Goal: Transaction & Acquisition: Purchase product/service

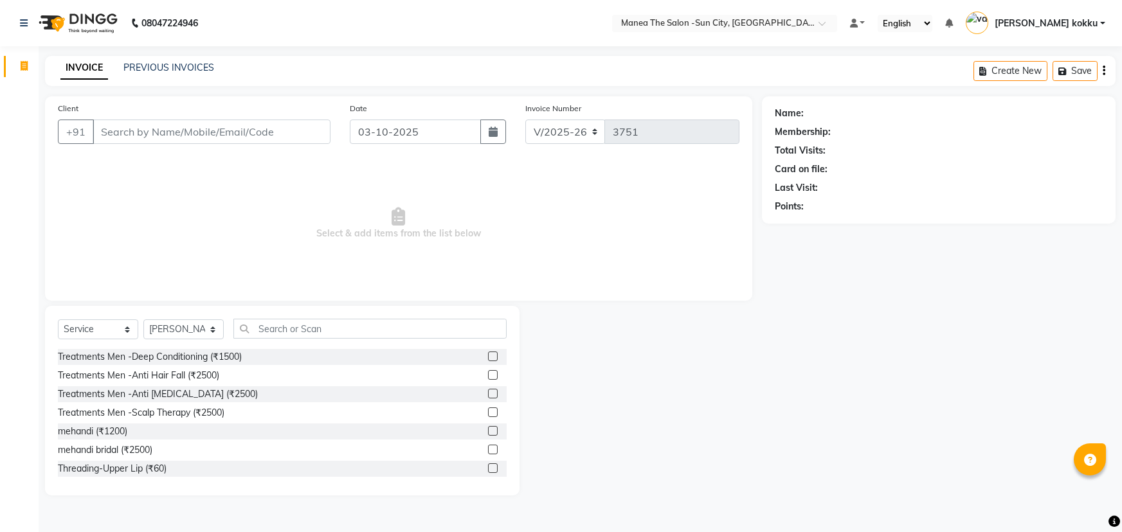
select select "5822"
select select "service"
click at [195, 327] on select "Select Stylist [PERSON_NAME] [PERSON_NAME] Ikrar [PERSON_NAME] K sai [PERSON_NA…" at bounding box center [183, 330] width 80 height 20
select select "60026"
click at [143, 320] on select "Select Stylist [PERSON_NAME] [PERSON_NAME] Ikrar [PERSON_NAME] K sai [PERSON_NA…" at bounding box center [183, 330] width 80 height 20
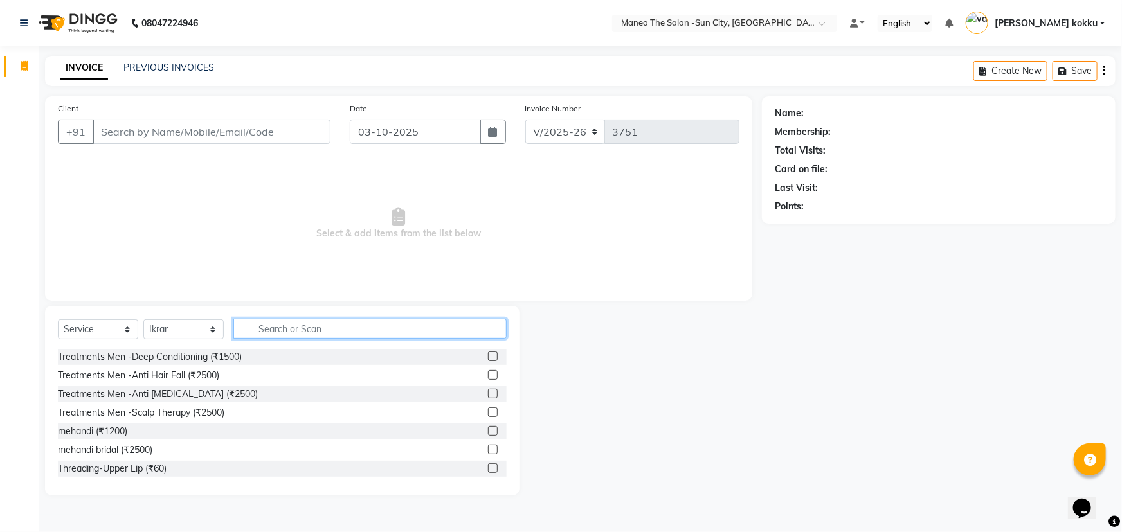
click at [303, 320] on input "text" at bounding box center [369, 329] width 273 height 20
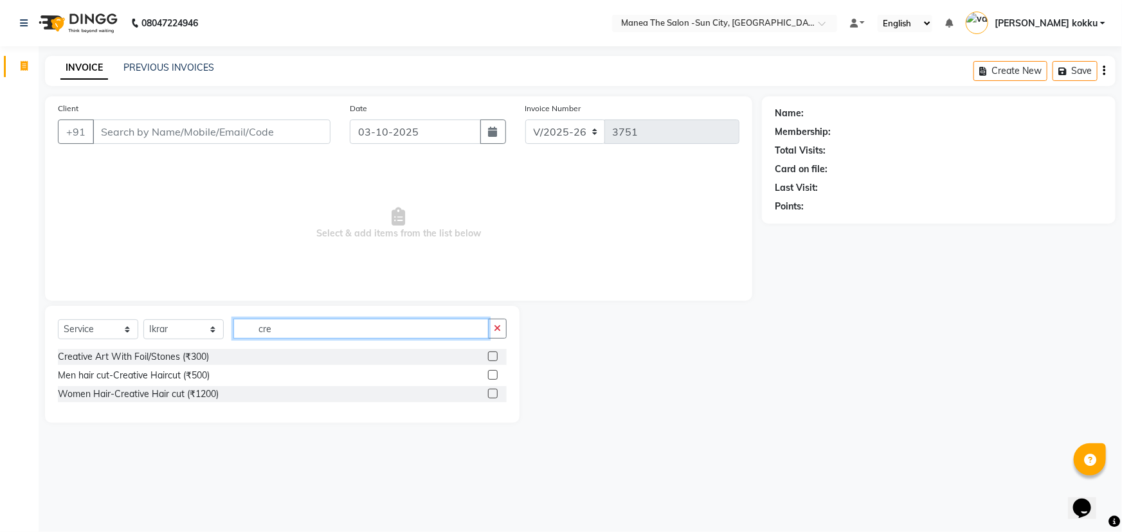
type input "cre"
click at [491, 394] on label at bounding box center [493, 394] width 10 height 10
click at [491, 394] on input "checkbox" at bounding box center [492, 394] width 8 height 8
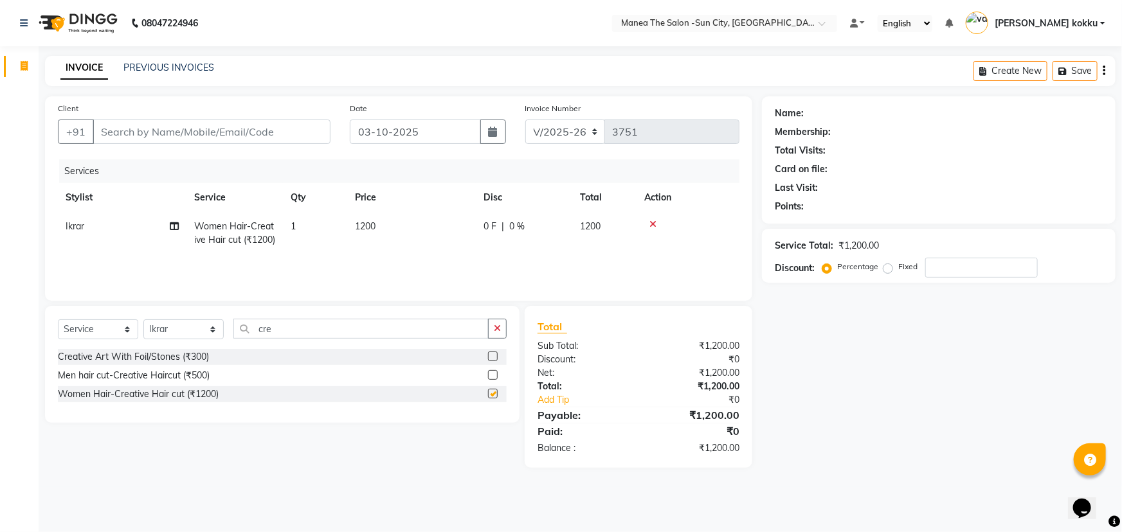
checkbox input "false"
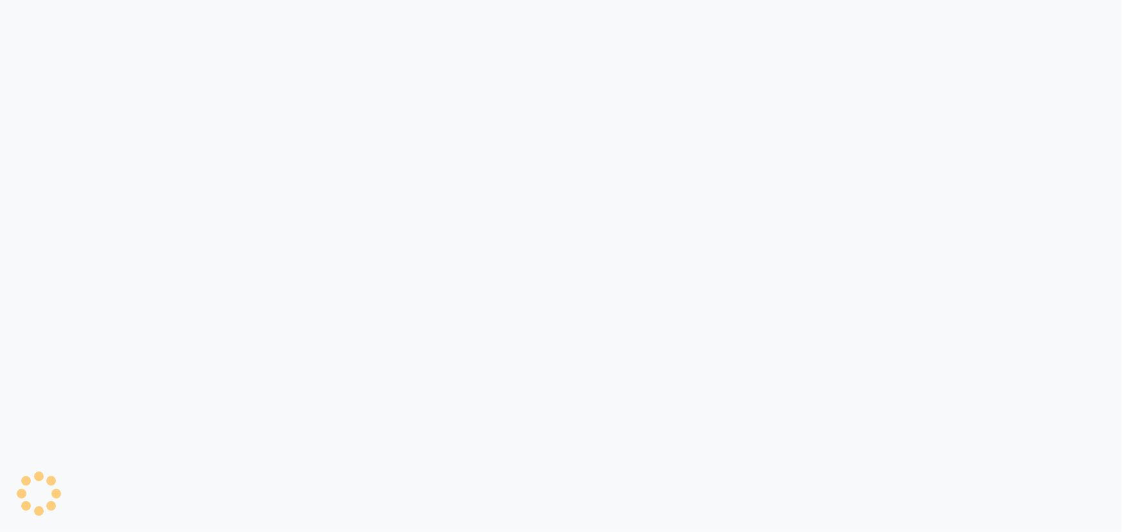
select select "5822"
select select "service"
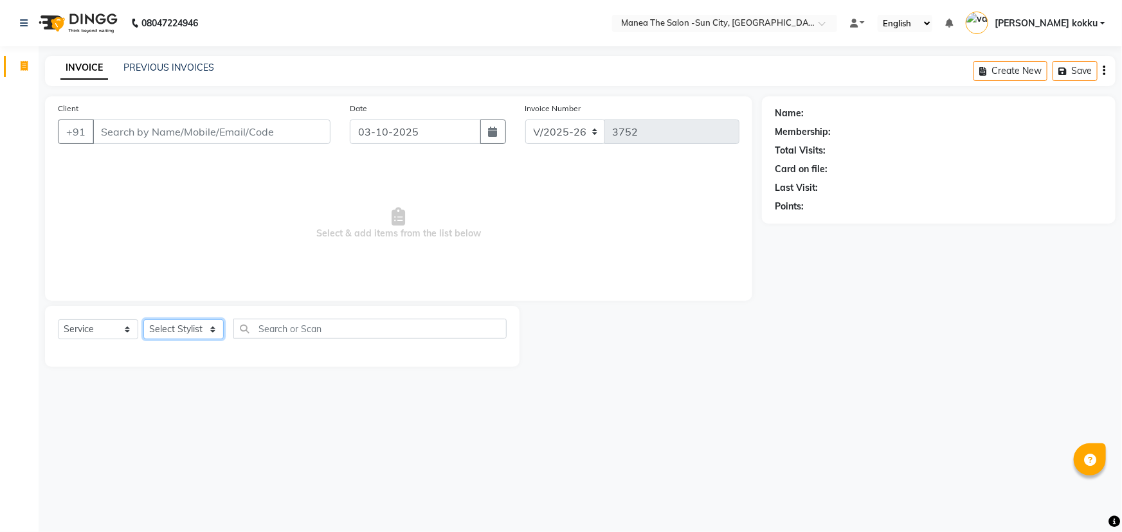
click at [199, 332] on select "Select Stylist" at bounding box center [183, 330] width 80 height 20
select select "85974"
click at [143, 320] on select "Select Stylist [PERSON_NAME] [PERSON_NAME] Ikrar [PERSON_NAME] K sai [PERSON_NA…" at bounding box center [183, 330] width 80 height 20
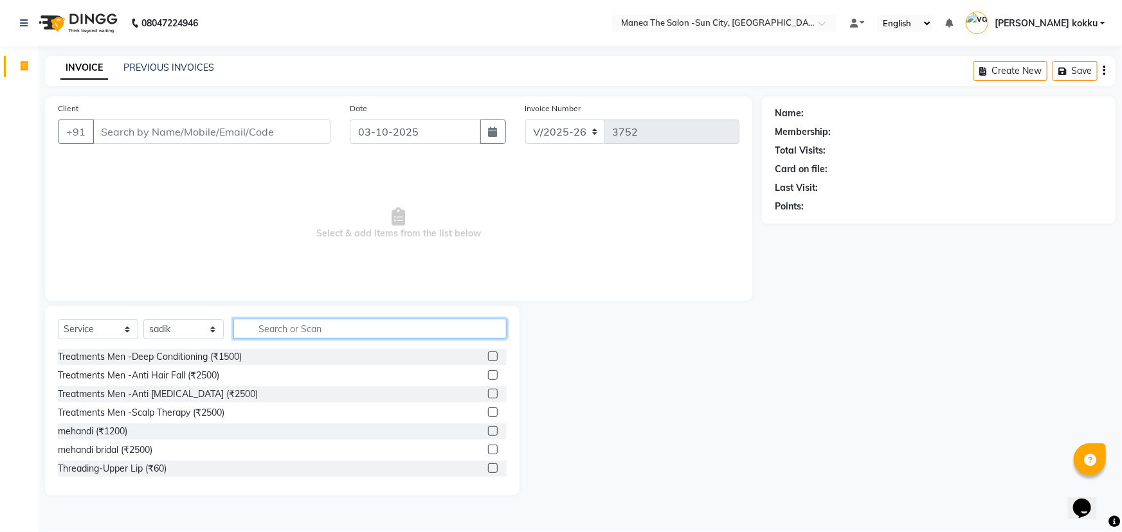
click at [297, 325] on input "text" at bounding box center [369, 329] width 273 height 20
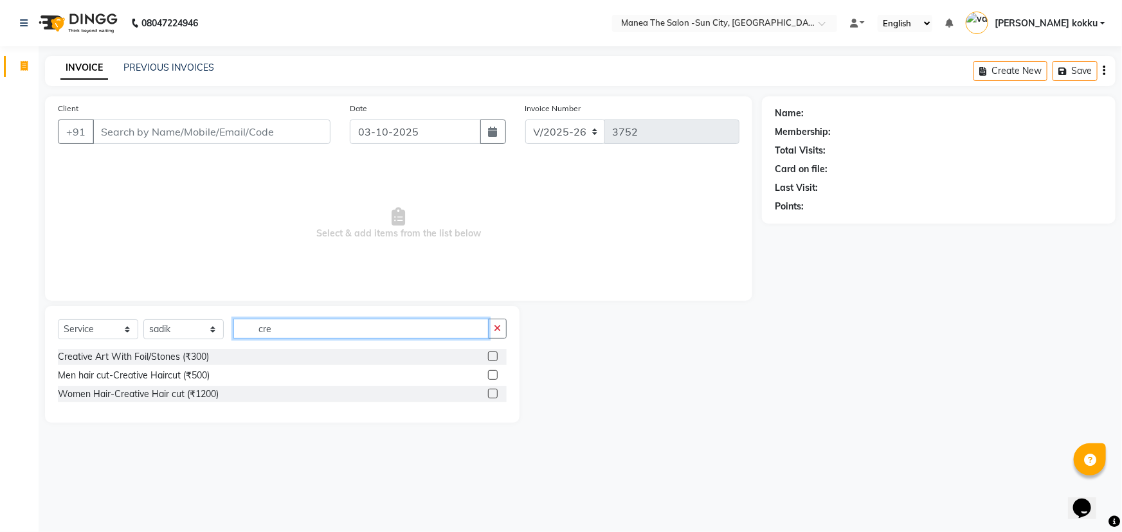
type input "cre"
click at [491, 396] on label at bounding box center [493, 394] width 10 height 10
click at [491, 396] on input "checkbox" at bounding box center [492, 394] width 8 height 8
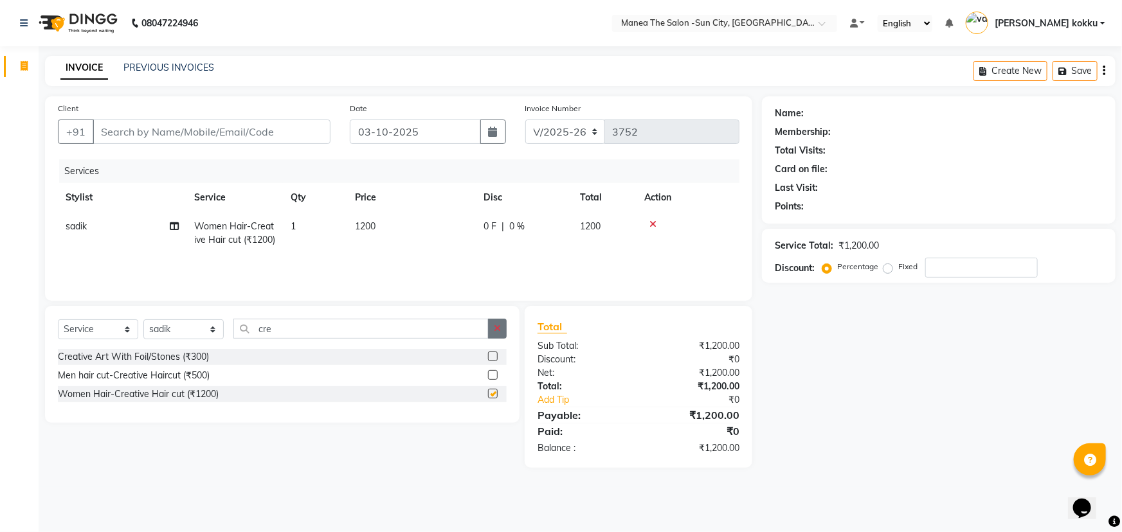
checkbox input "false"
click at [503, 330] on button "button" at bounding box center [497, 329] width 19 height 20
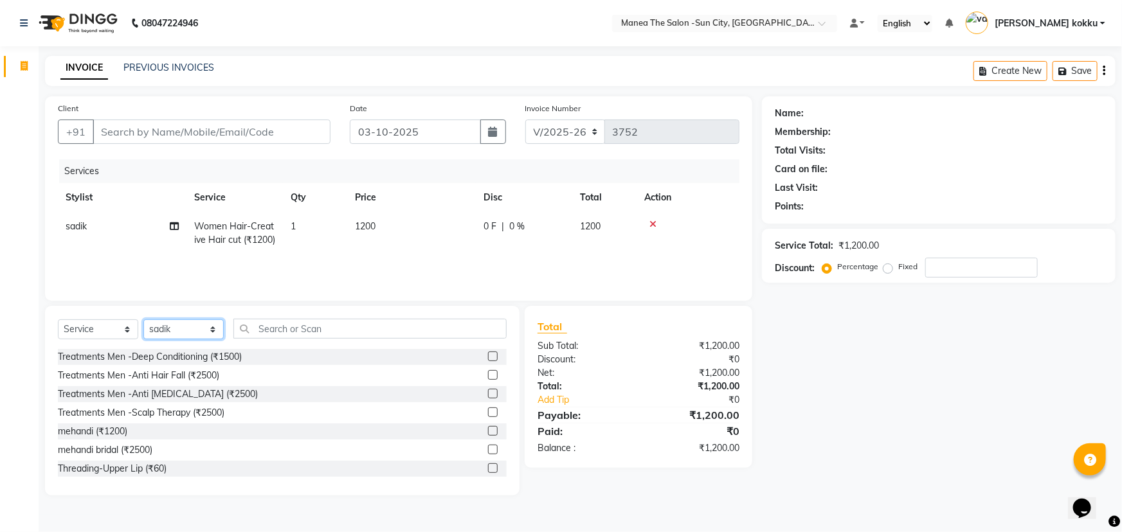
click at [182, 326] on select "Select Stylist [PERSON_NAME] [PERSON_NAME] Ikrar [PERSON_NAME] K sai [PERSON_NA…" at bounding box center [183, 330] width 80 height 20
select select "85914"
click at [143, 320] on select "Select Stylist [PERSON_NAME] [PERSON_NAME] Ikrar [PERSON_NAME] K sai [PERSON_NA…" at bounding box center [183, 330] width 80 height 20
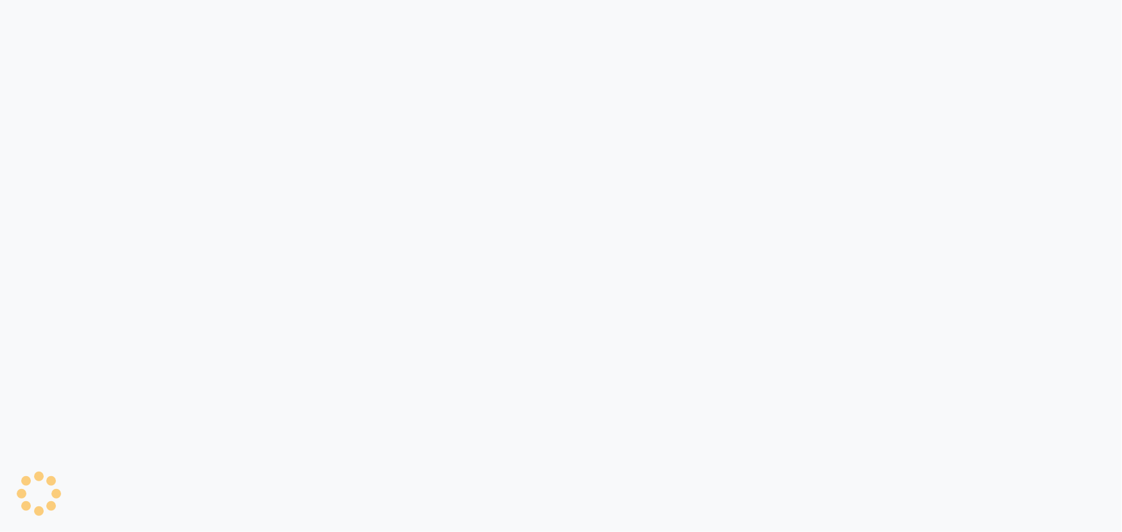
select select "5822"
select select "service"
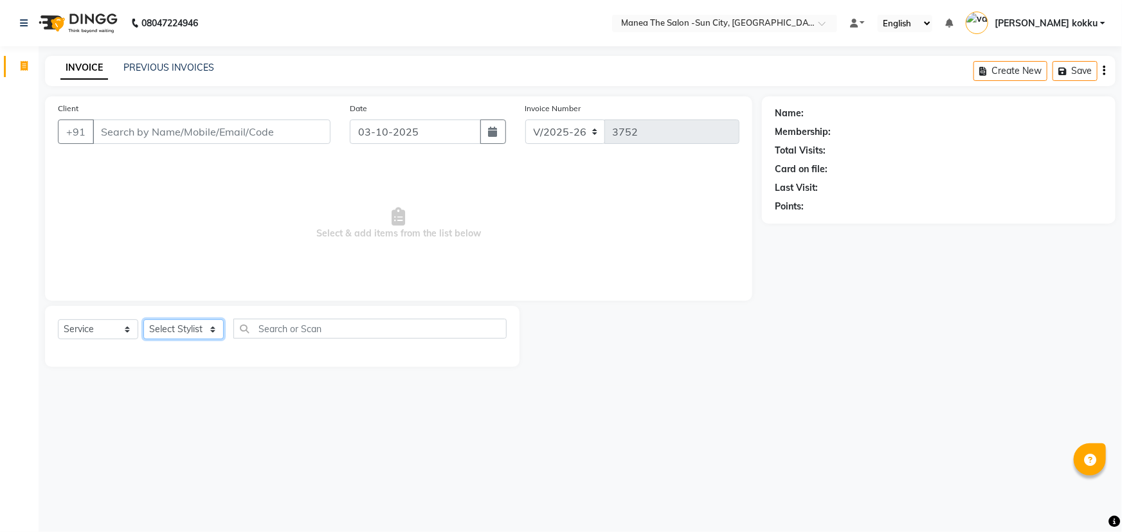
click at [212, 337] on select "Select Stylist" at bounding box center [183, 330] width 80 height 20
select select "62892"
click at [143, 320] on select "Select Stylist [PERSON_NAME] [PERSON_NAME] Ikrar [PERSON_NAME] K sai [PERSON_NA…" at bounding box center [183, 330] width 80 height 20
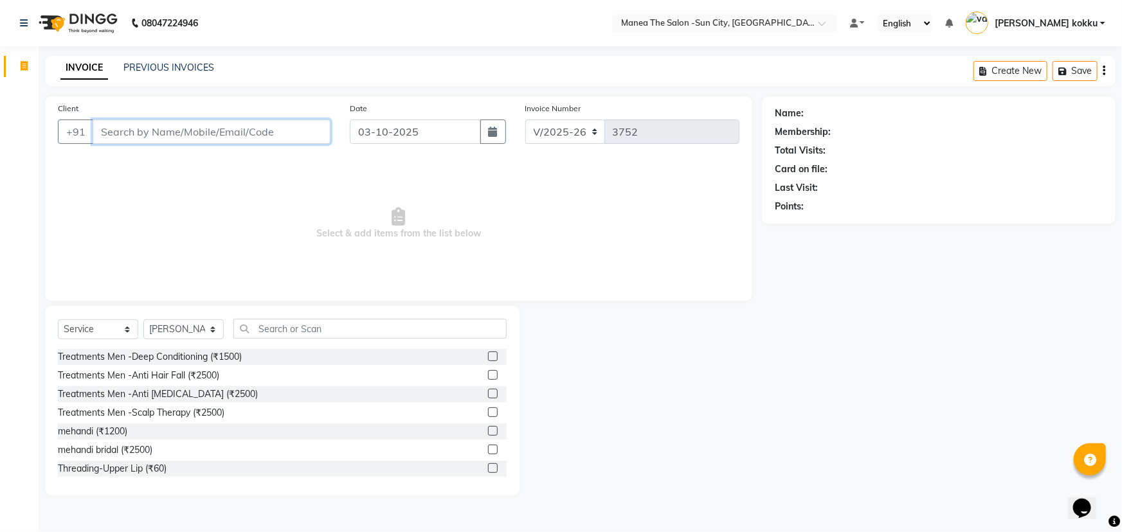
click at [231, 131] on input "Client" at bounding box center [212, 132] width 238 height 24
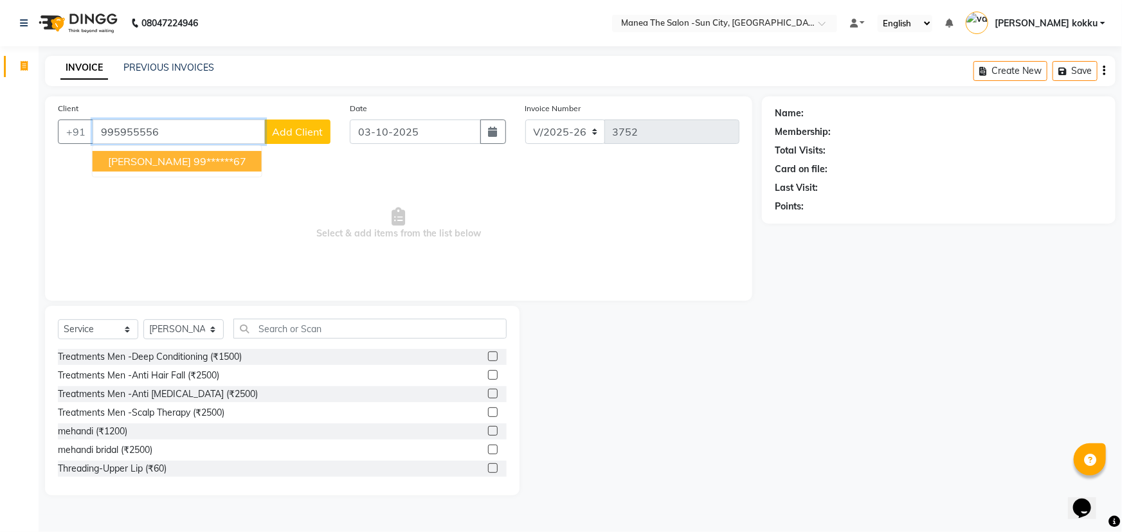
click at [194, 159] on ngb-highlight "99******67" at bounding box center [220, 161] width 53 height 13
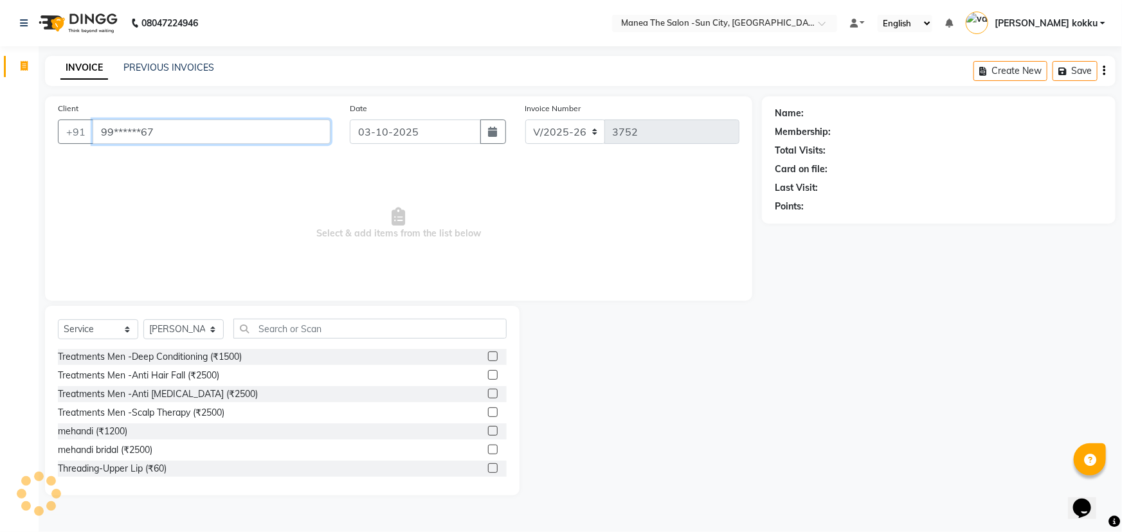
type input "99******67"
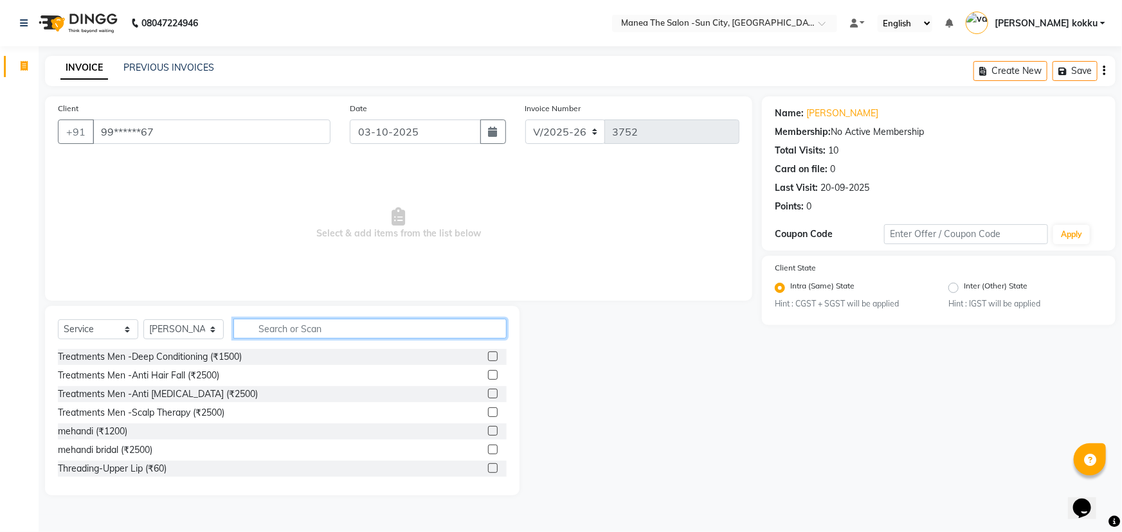
click at [325, 331] on input "text" at bounding box center [369, 329] width 273 height 20
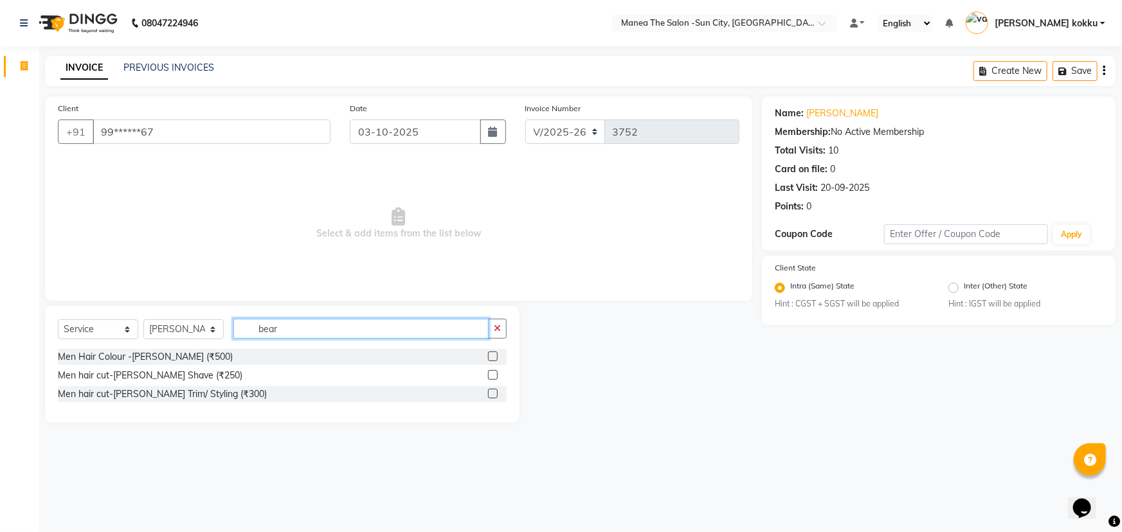
type input "bear"
click at [493, 397] on label at bounding box center [493, 394] width 10 height 10
click at [493, 397] on input "checkbox" at bounding box center [492, 394] width 8 height 8
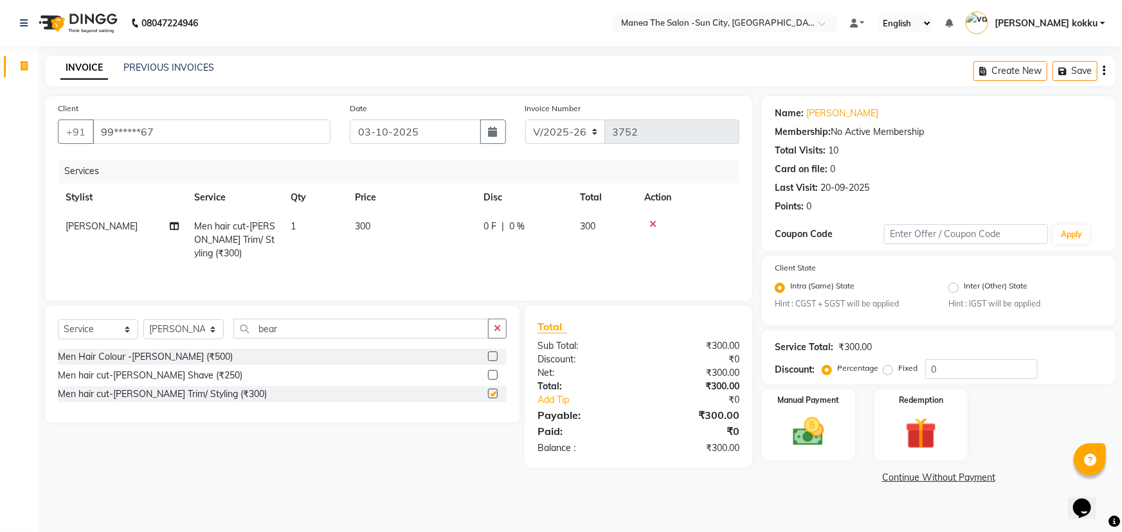
checkbox input "false"
click at [493, 327] on button "button" at bounding box center [497, 329] width 19 height 20
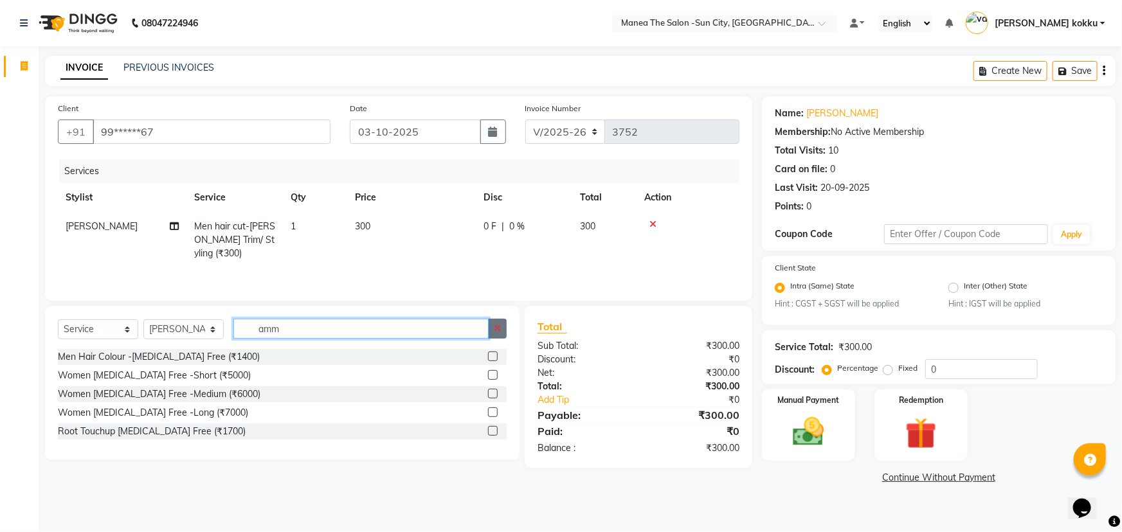
type input "amm"
click at [502, 330] on button "button" at bounding box center [497, 329] width 19 height 20
type input "a"
type input "globa"
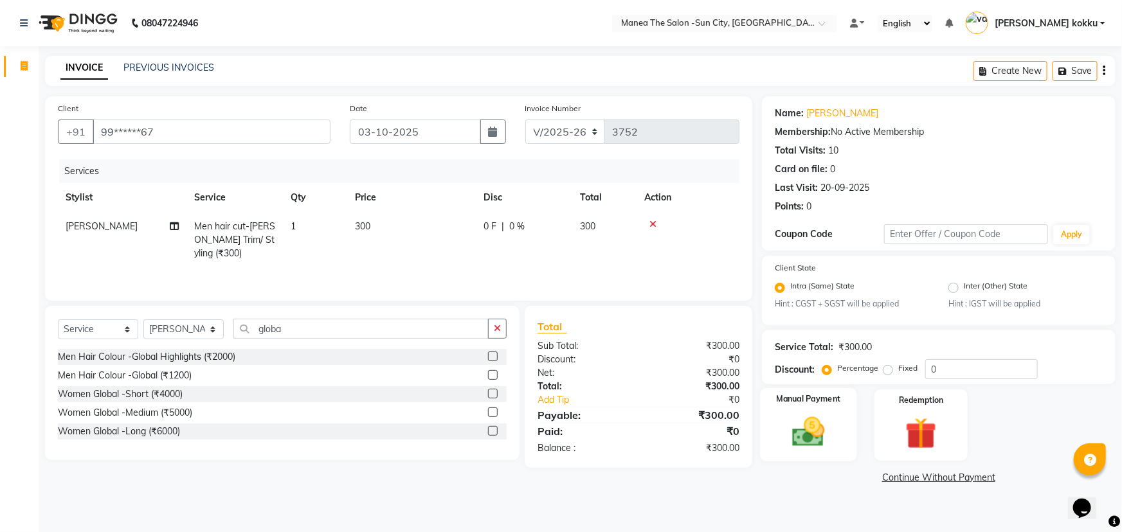
click at [822, 432] on img at bounding box center [809, 432] width 53 height 37
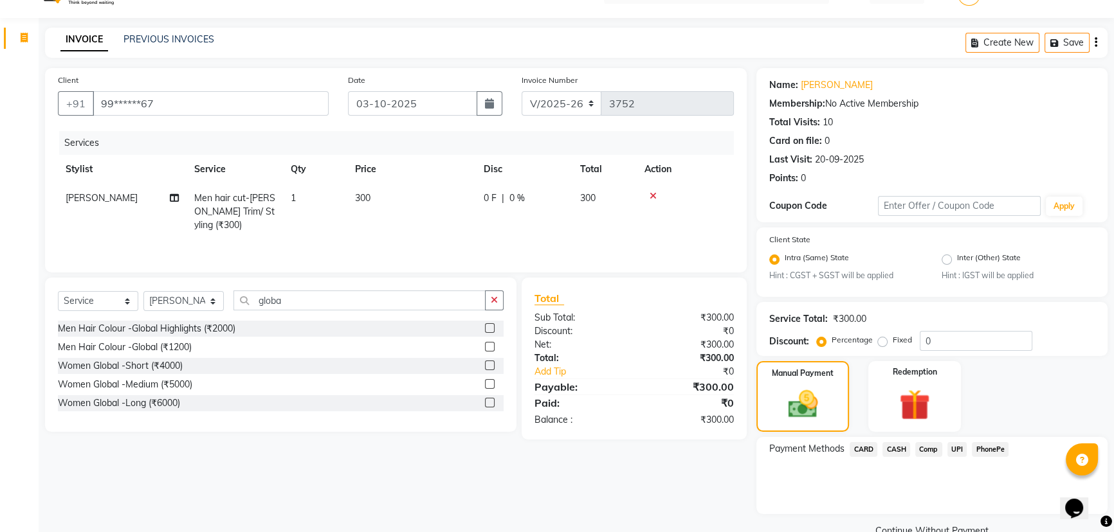
scroll to position [57, 0]
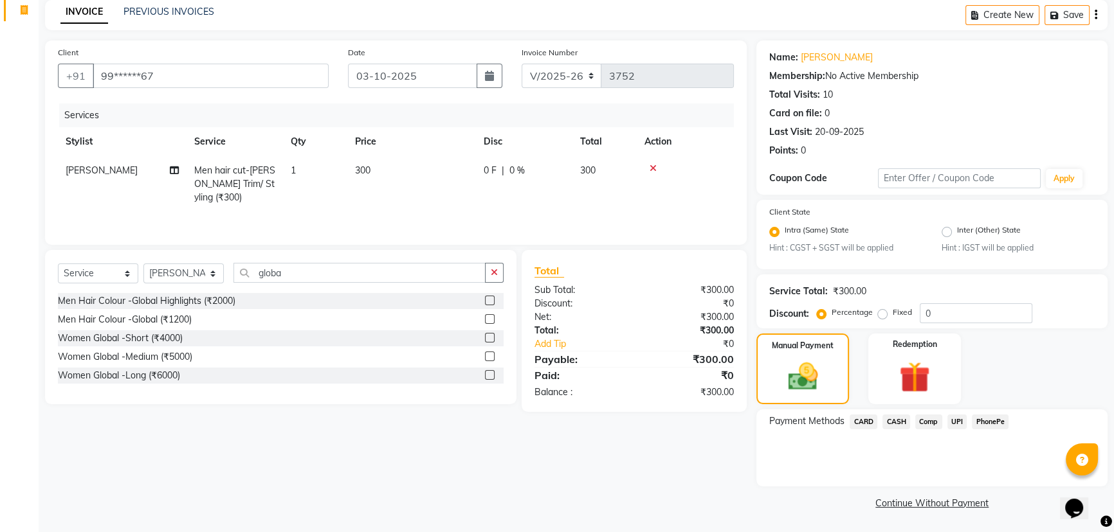
click at [950, 417] on span "UPI" at bounding box center [957, 422] width 20 height 15
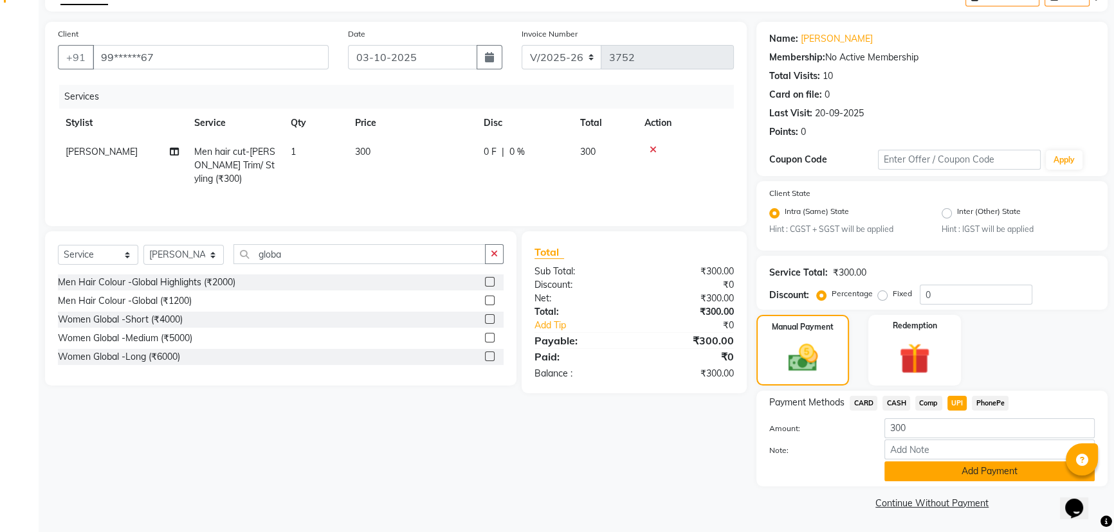
click at [965, 475] on button "Add Payment" at bounding box center [989, 472] width 210 height 20
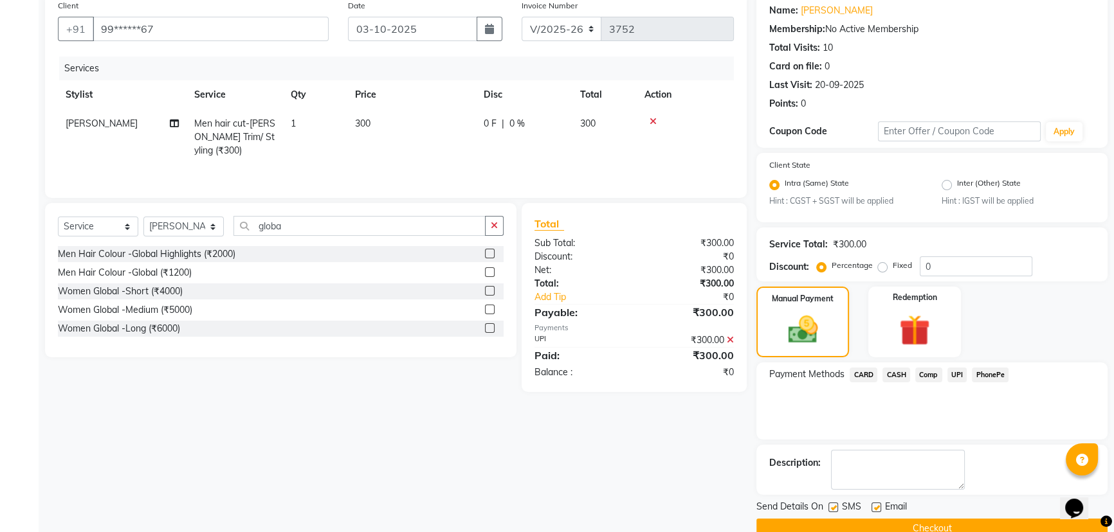
scroll to position [129, 0]
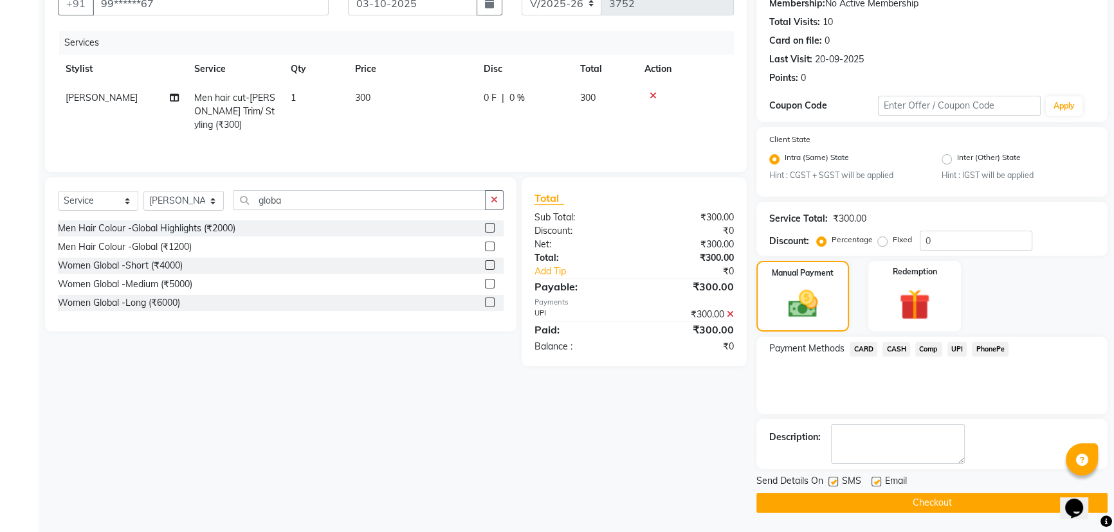
click at [834, 482] on label at bounding box center [833, 482] width 10 height 10
click at [834, 482] on input "checkbox" at bounding box center [832, 482] width 8 height 8
checkbox input "false"
click at [871, 477] on label at bounding box center [876, 482] width 10 height 10
click at [871, 478] on input "checkbox" at bounding box center [875, 482] width 8 height 8
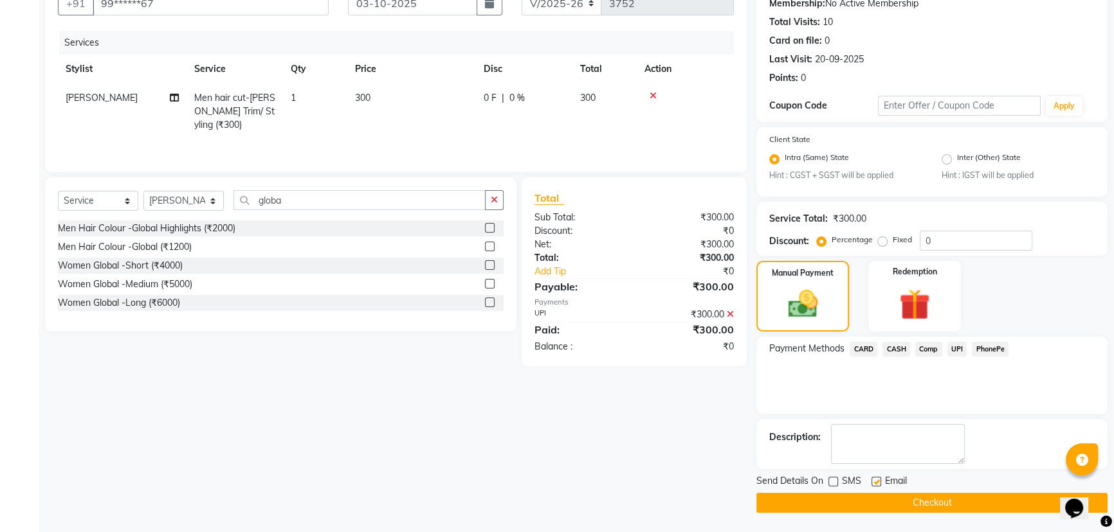
checkbox input "false"
click at [896, 504] on button "Checkout" at bounding box center [931, 503] width 351 height 20
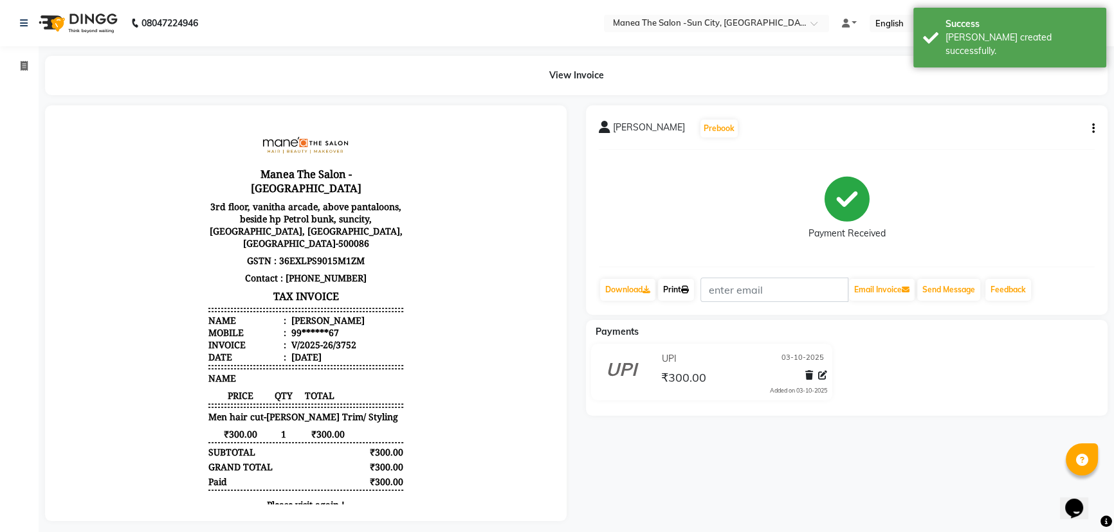
click at [671, 289] on link "Print" at bounding box center [676, 290] width 36 height 22
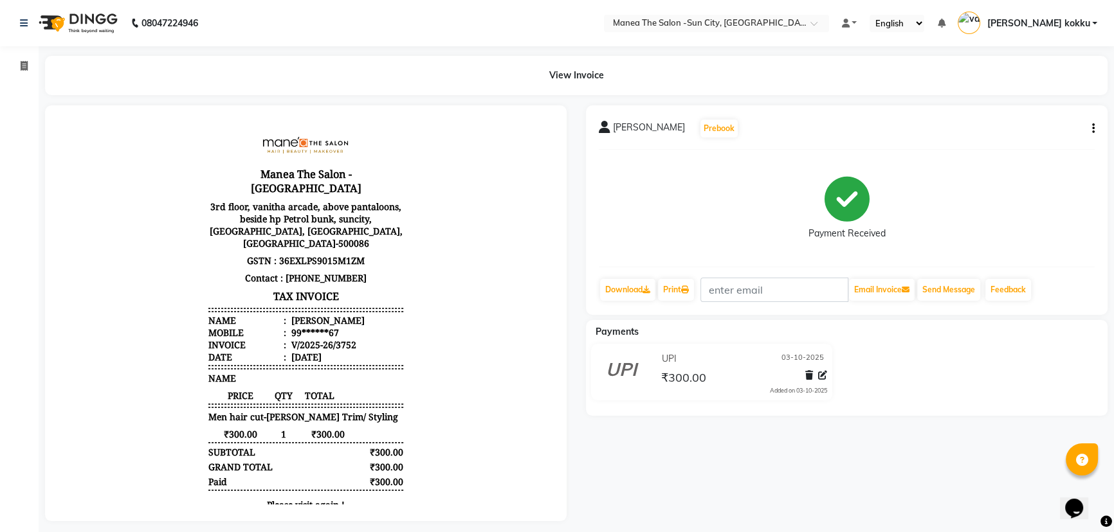
click at [1092, 129] on icon "button" at bounding box center [1093, 129] width 3 height 1
click at [1027, 138] on div "Edit Item Staff" at bounding box center [1029, 137] width 88 height 16
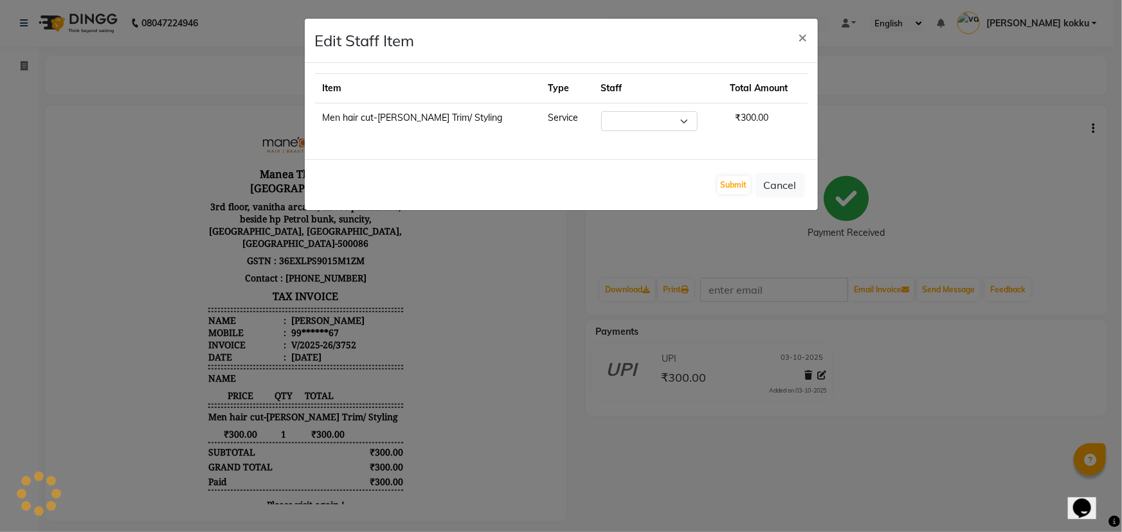
select select "62892"
click at [729, 190] on button "Submit" at bounding box center [734, 185] width 33 height 18
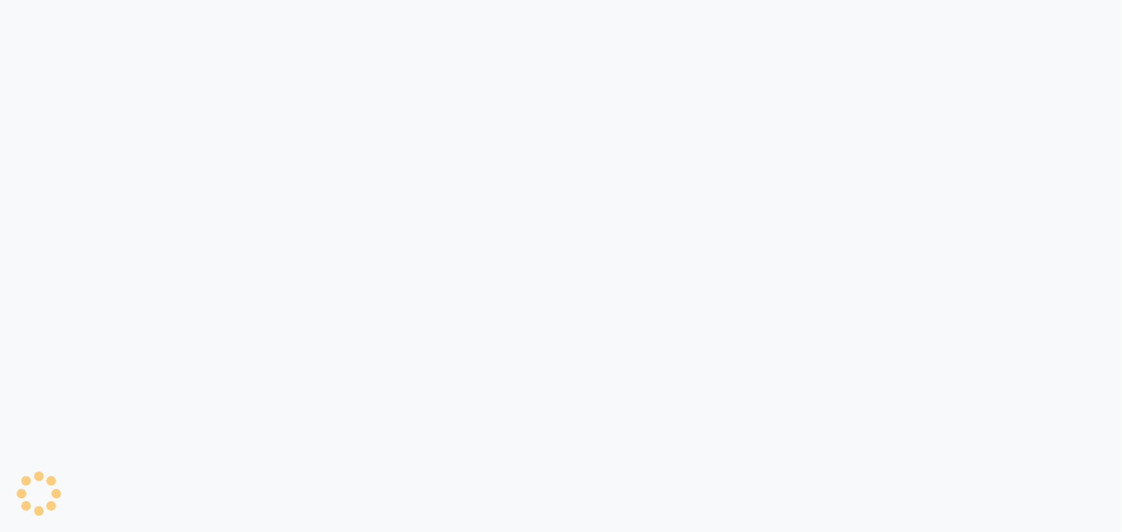
select select "service"
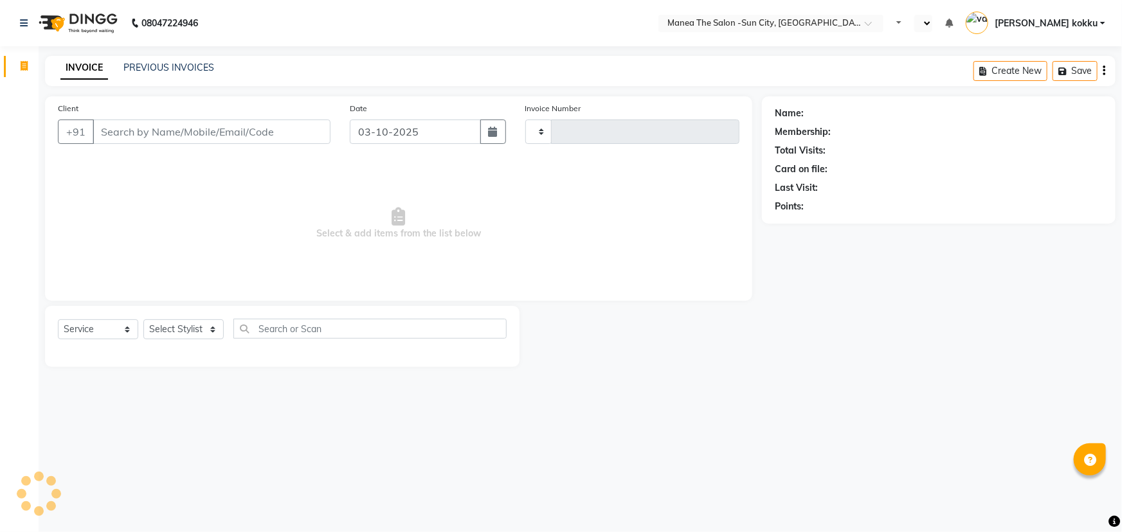
type input "3752"
select select "en"
select select "5822"
click at [206, 332] on select "Select Stylist" at bounding box center [183, 330] width 80 height 20
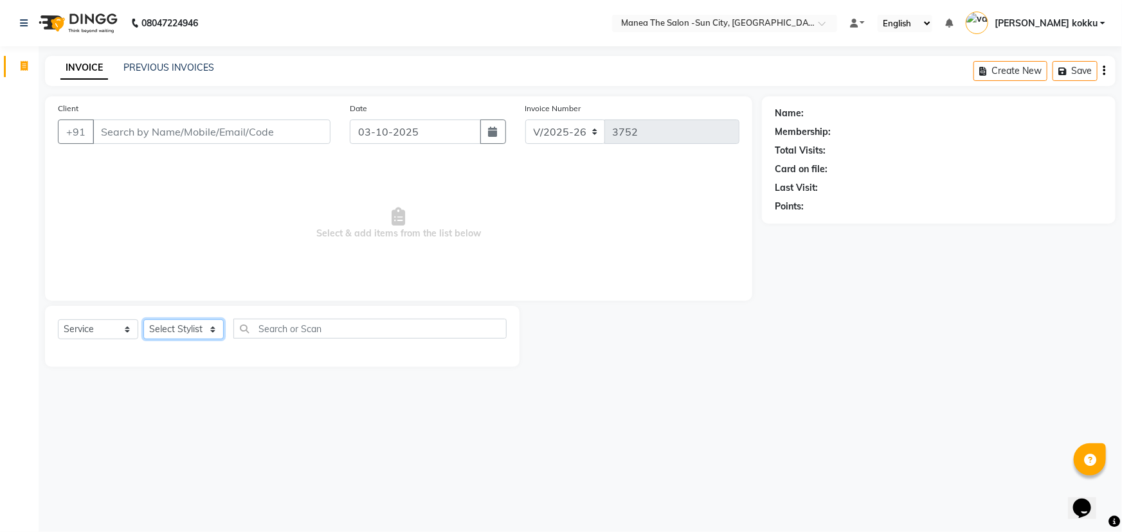
select select "82226"
click at [143, 320] on select "Select Stylist [PERSON_NAME] [PERSON_NAME] Ikrar [PERSON_NAME] K sai [PERSON_NA…" at bounding box center [183, 330] width 80 height 20
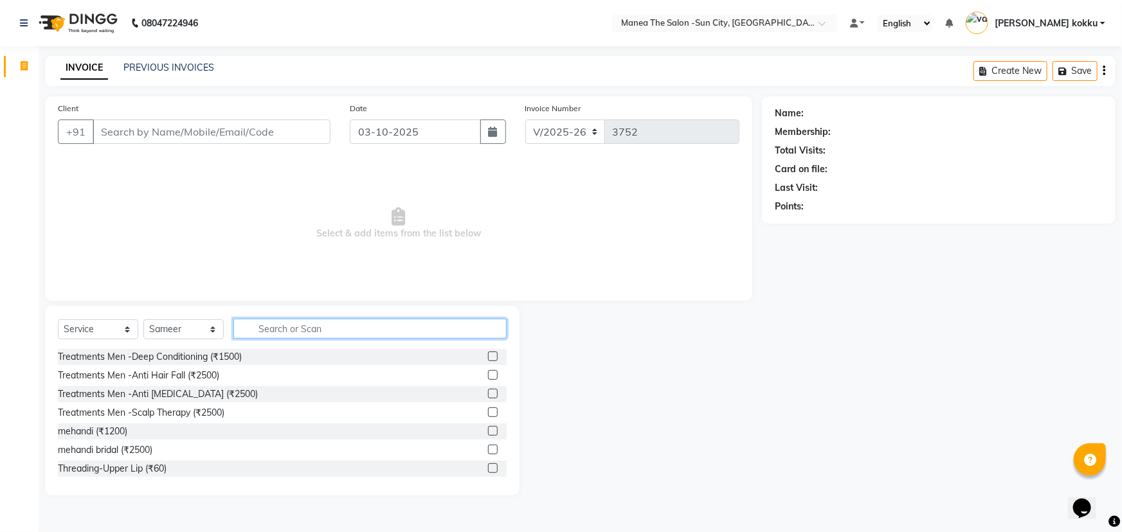
click at [264, 327] on input "text" at bounding box center [369, 329] width 273 height 20
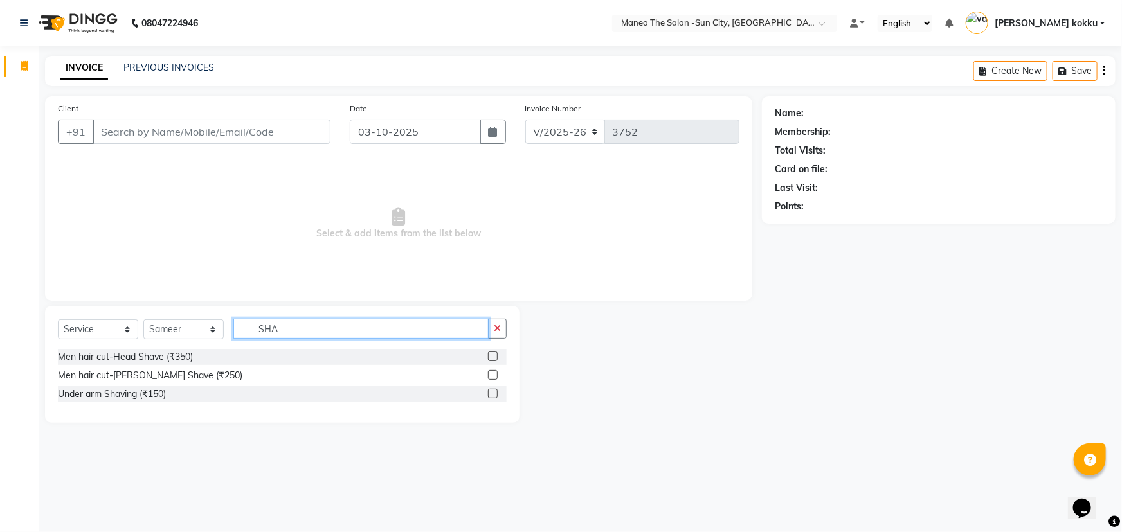
type input "SHA"
click at [495, 374] on label at bounding box center [493, 375] width 10 height 10
click at [495, 374] on input "checkbox" at bounding box center [492, 376] width 8 height 8
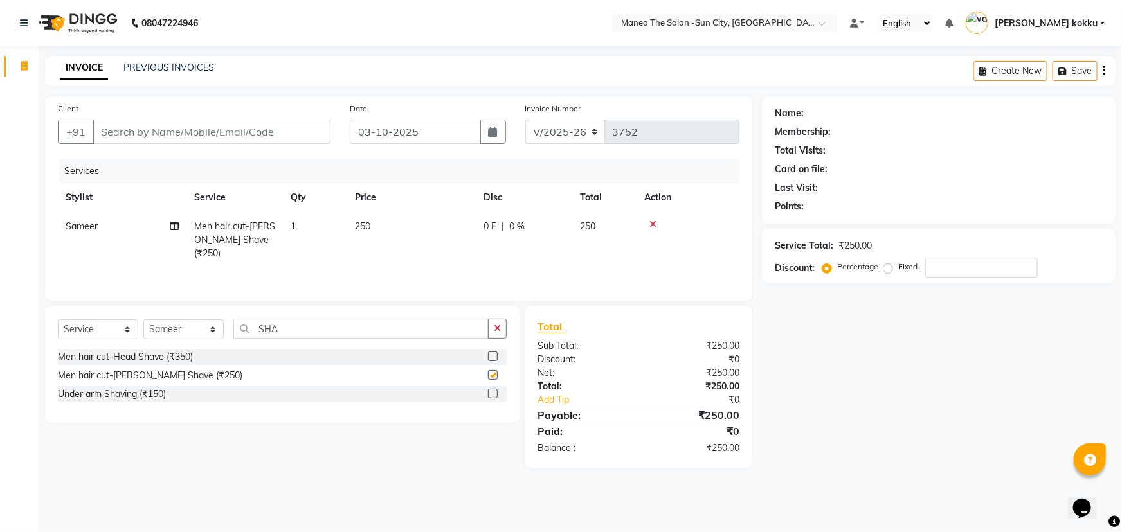
checkbox input "false"
drag, startPoint x: 318, startPoint y: 332, endPoint x: 205, endPoint y: 369, distance: 119.8
click at [203, 365] on div "Select Service Product Membership Package Voucher Prepaid Gift Card Select Styl…" at bounding box center [282, 364] width 475 height 117
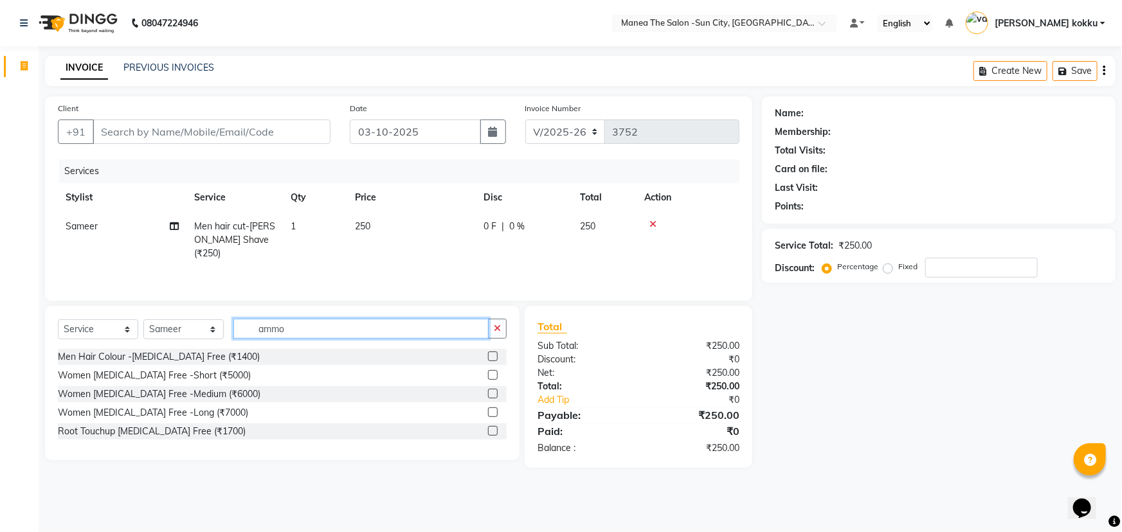
type input "ammo"
click at [490, 356] on label at bounding box center [493, 357] width 10 height 10
click at [490, 356] on input "checkbox" at bounding box center [492, 357] width 8 height 8
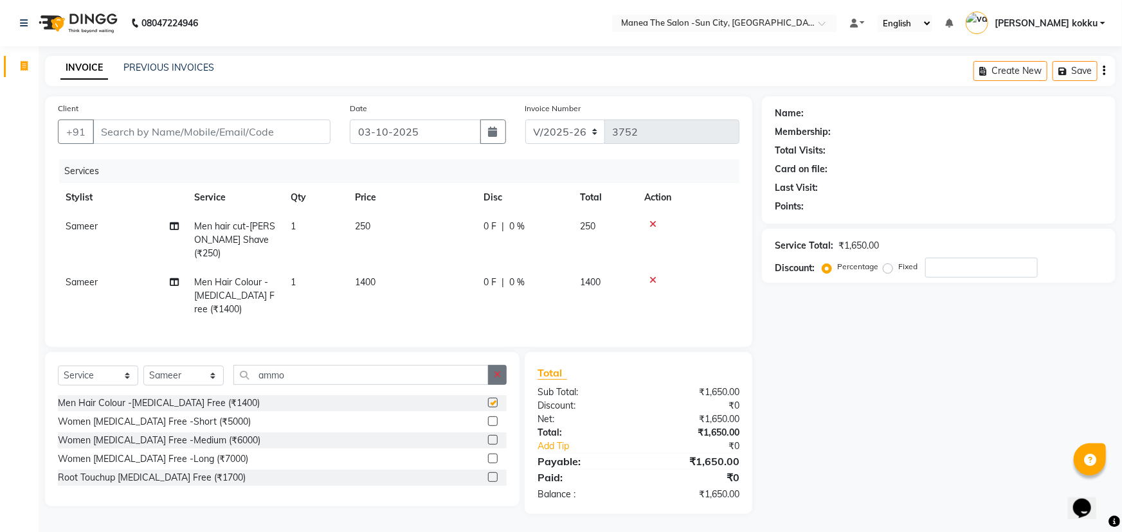
checkbox input "false"
click at [495, 370] on icon "button" at bounding box center [497, 374] width 7 height 9
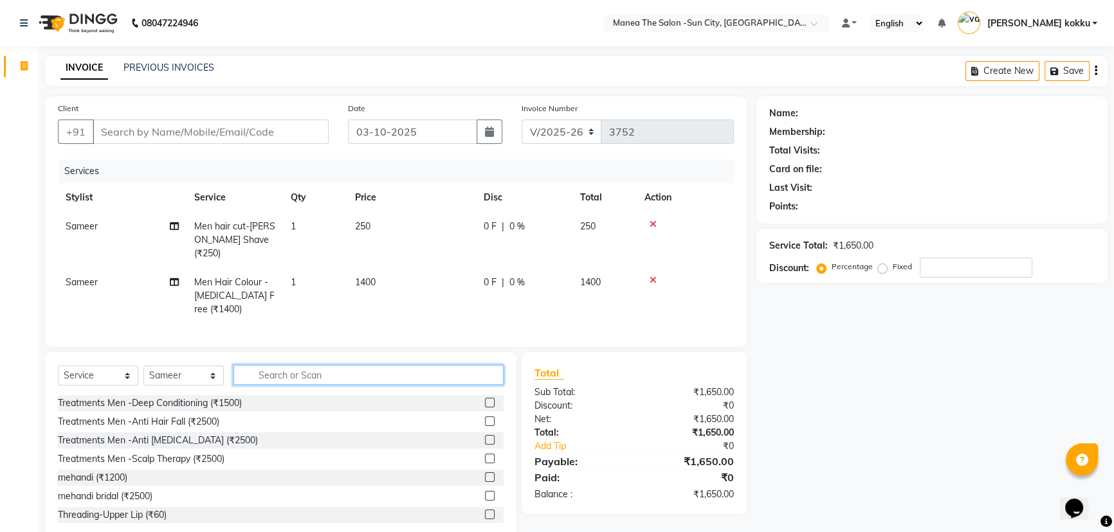
click at [311, 372] on input "text" at bounding box center [368, 375] width 270 height 20
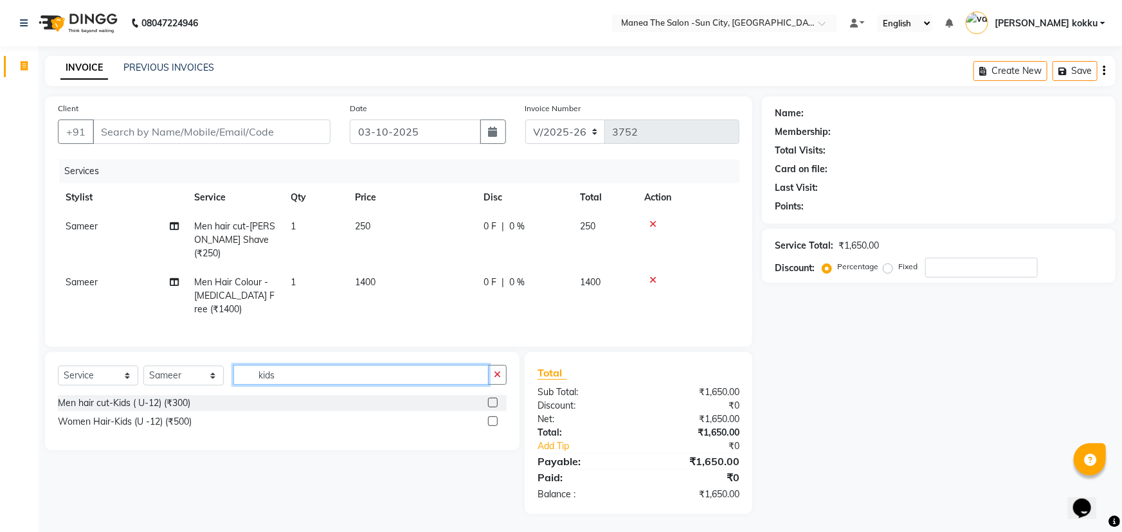
drag, startPoint x: 304, startPoint y: 376, endPoint x: 328, endPoint y: 378, distance: 23.8
click at [308, 377] on input "kids" at bounding box center [360, 375] width 255 height 20
type input "kids"
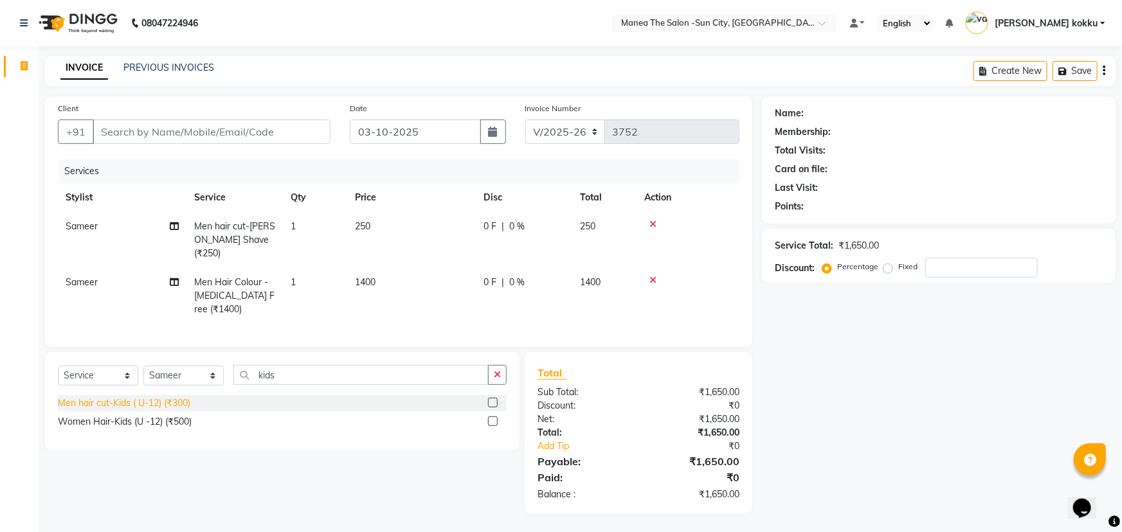
click at [164, 399] on div "Men hair cut-Kids ( U-12) (₹300)" at bounding box center [124, 404] width 132 height 14
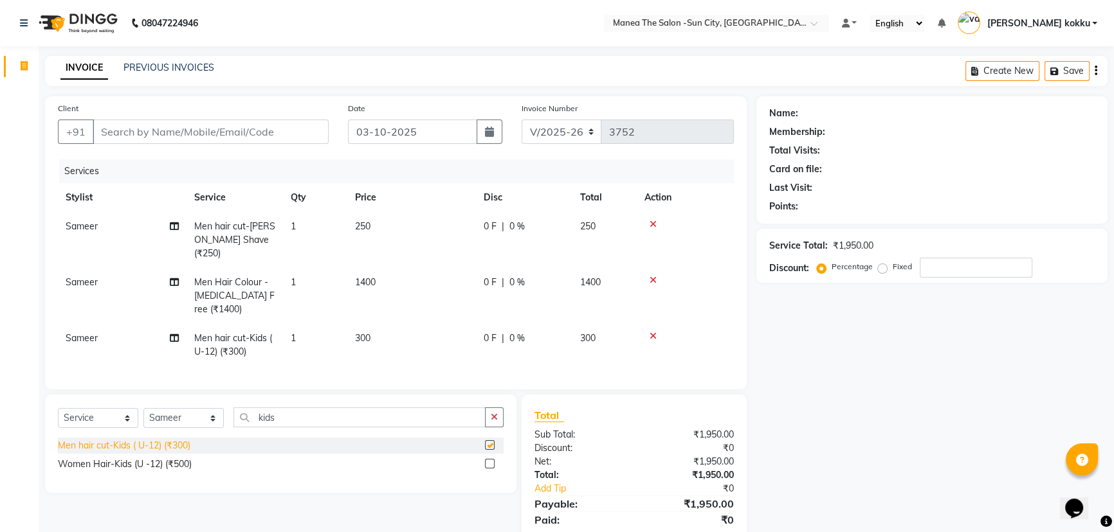
checkbox input "false"
click at [493, 413] on icon "button" at bounding box center [494, 417] width 7 height 9
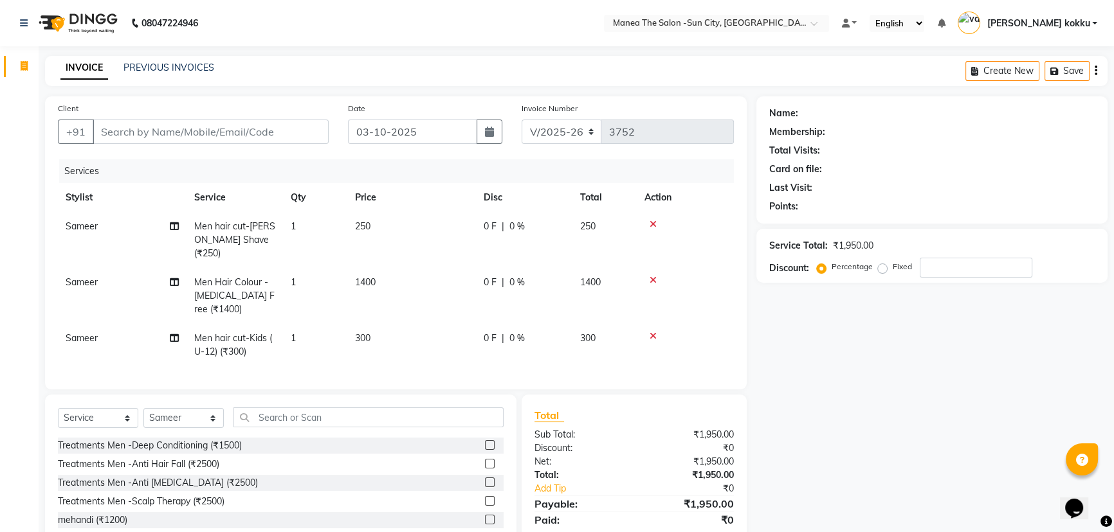
click at [376, 224] on td "250" at bounding box center [411, 240] width 129 height 56
select select "82226"
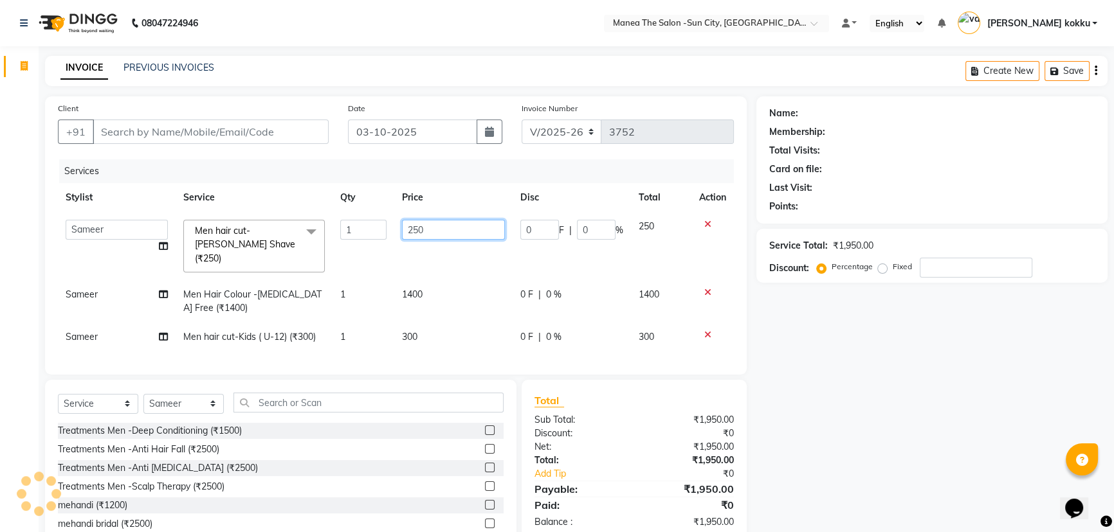
click at [424, 226] on input "250" at bounding box center [453, 230] width 103 height 20
type input "2"
type input "300"
click at [412, 263] on tbody "BHURA KHAN Chandrika Ikrar Kavya K sai sruthi Lalitha RAJITHA Saba sadik Sameer…" at bounding box center [396, 282] width 676 height 140
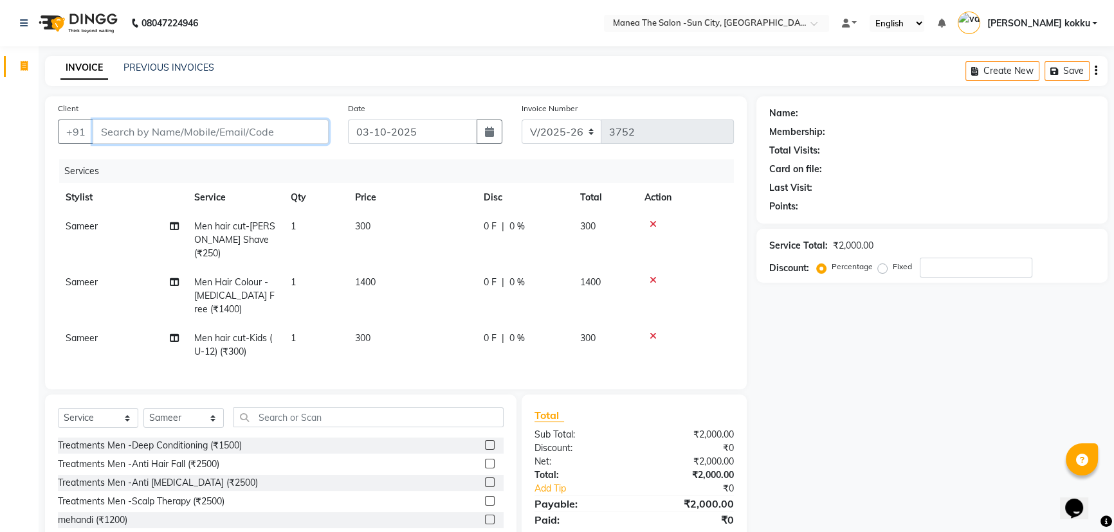
click at [120, 135] on input "Client" at bounding box center [211, 132] width 236 height 24
click at [118, 132] on input "Client" at bounding box center [211, 132] width 236 height 24
type input "7"
type input "0"
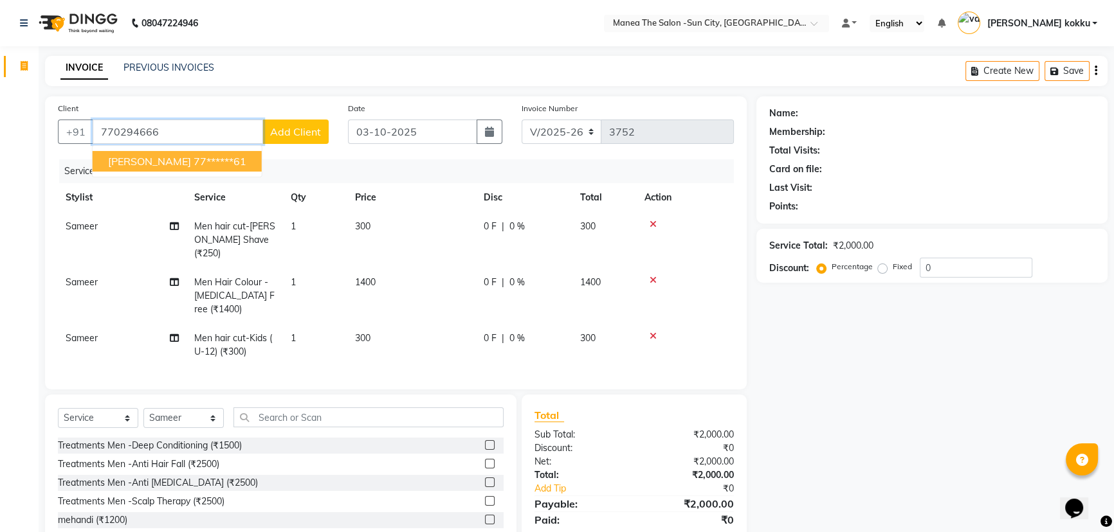
click at [194, 163] on ngb-highlight "77******61" at bounding box center [220, 161] width 53 height 13
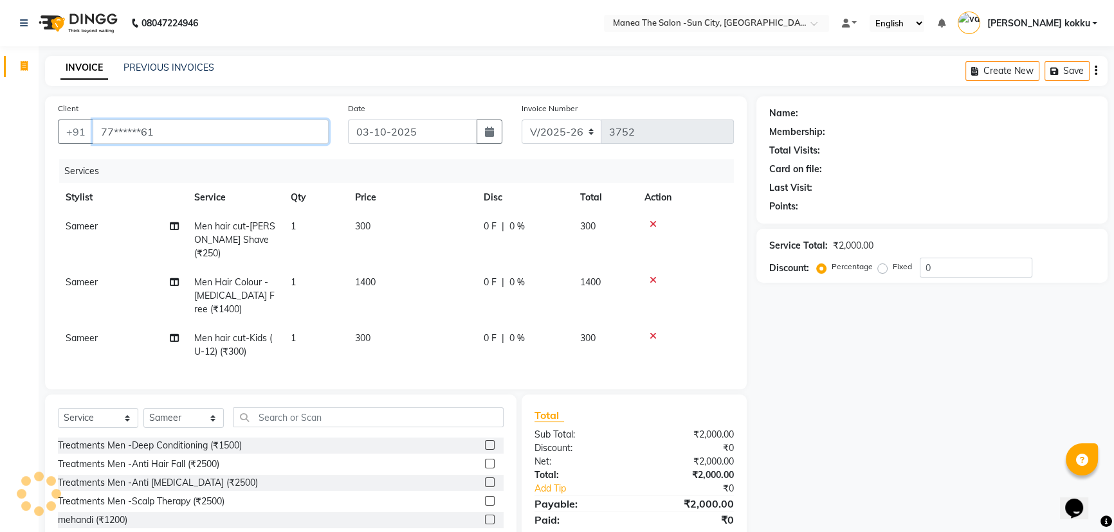
type input "77******61"
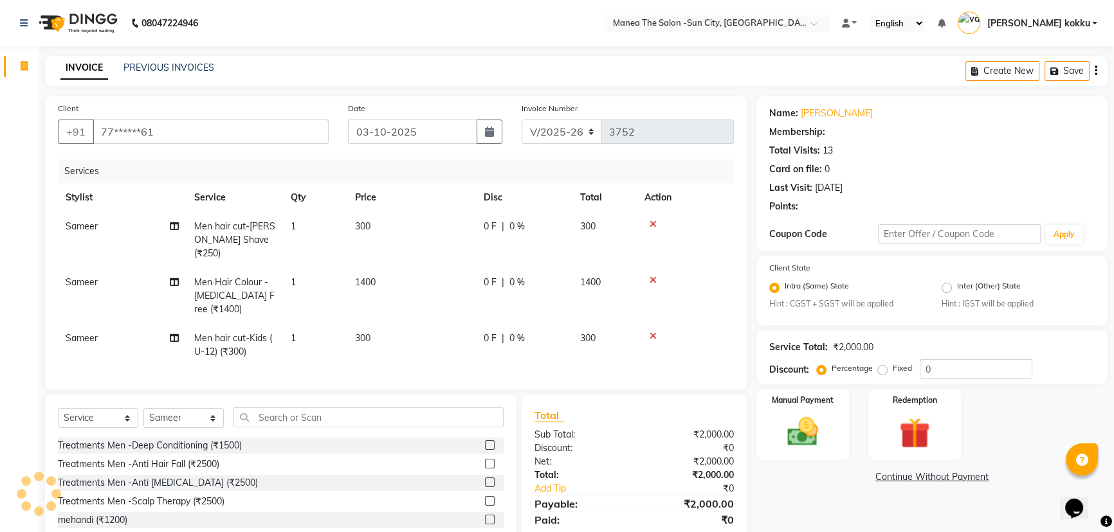
type input "20"
select select "1: Object"
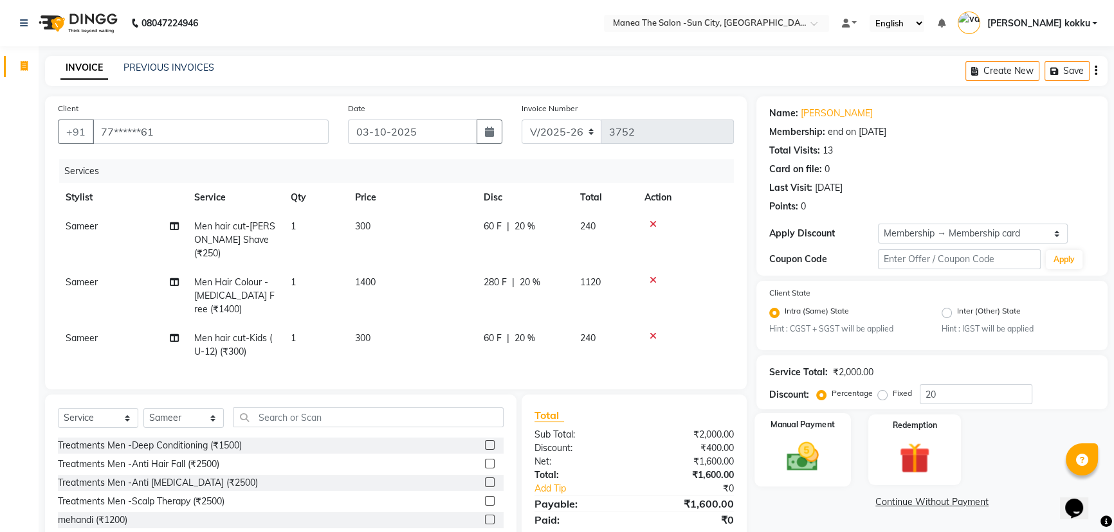
click at [804, 453] on img at bounding box center [803, 457] width 52 height 37
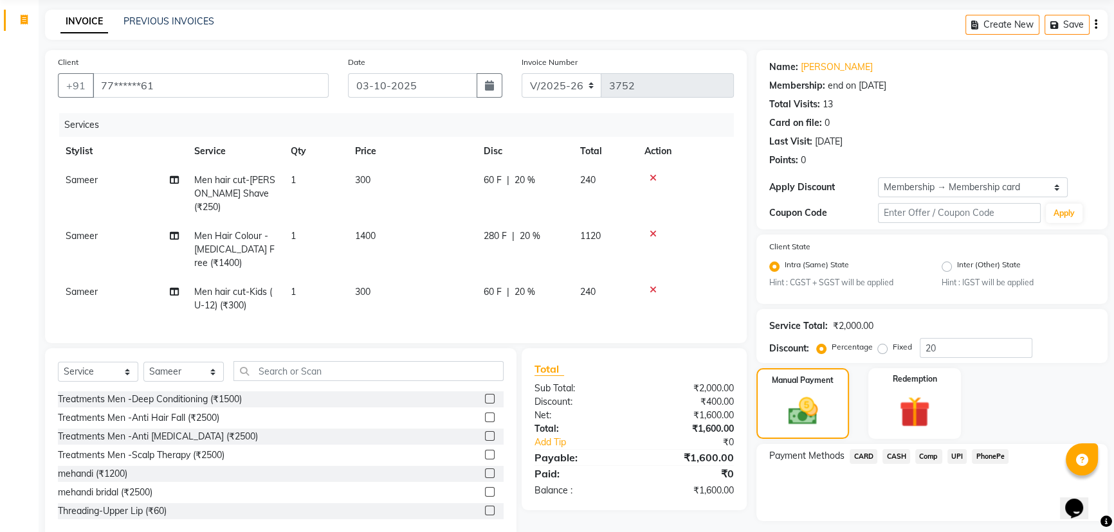
scroll to position [82, 0]
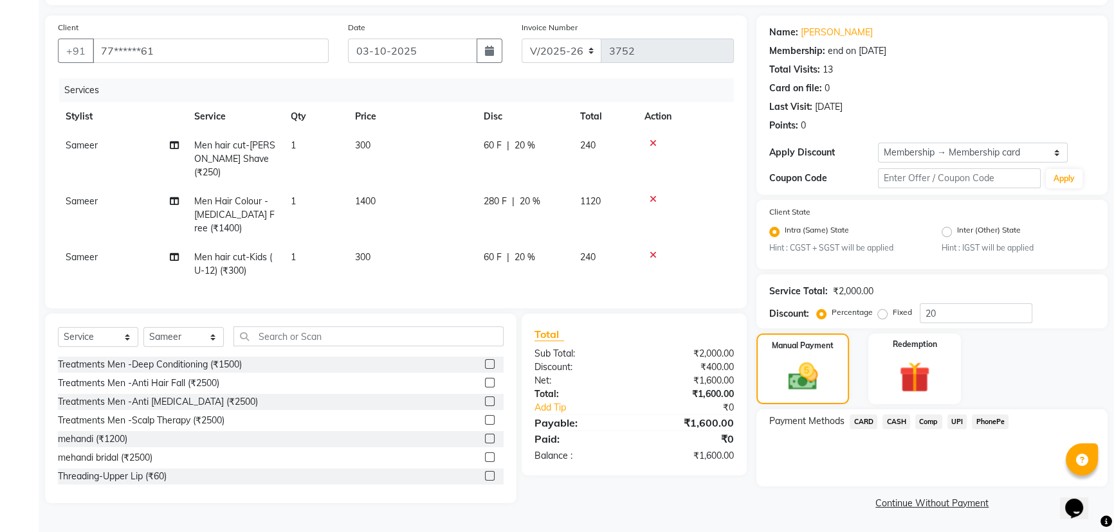
click at [985, 421] on span "PhonePe" at bounding box center [990, 422] width 37 height 15
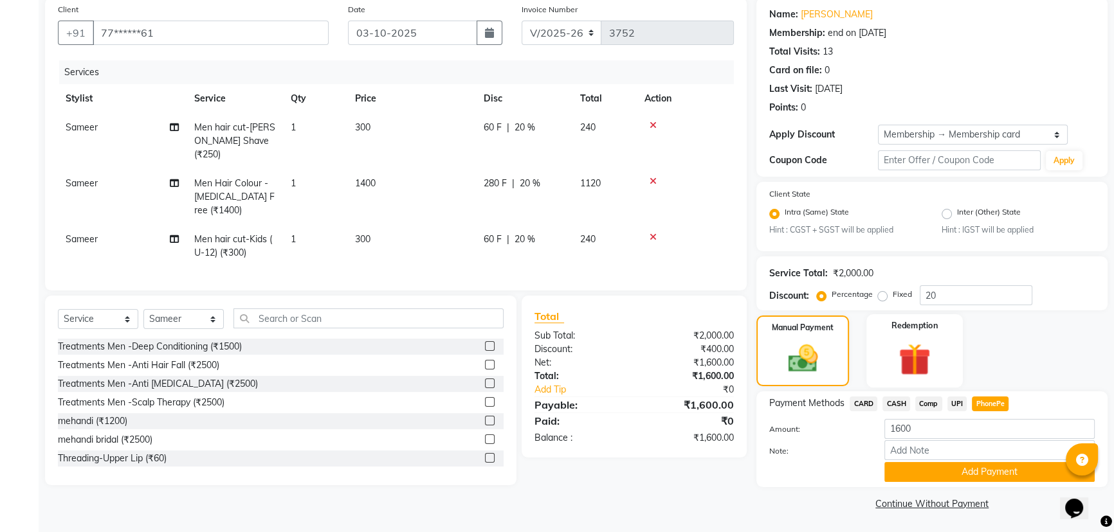
scroll to position [100, 0]
click at [390, 123] on td "300" at bounding box center [411, 141] width 129 height 56
select select "82226"
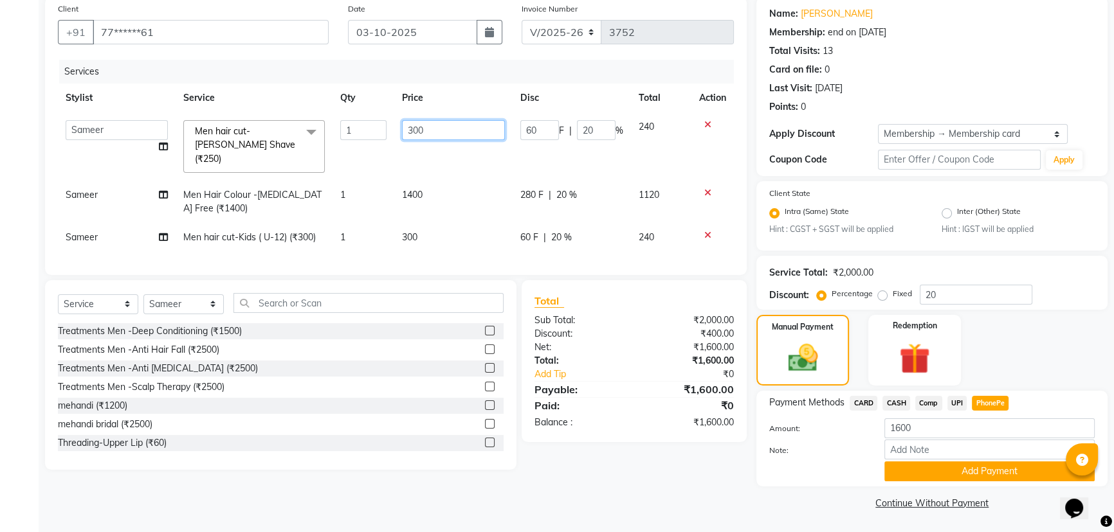
drag, startPoint x: 441, startPoint y: 126, endPoint x: 302, endPoint y: 172, distance: 147.0
click at [287, 174] on tbody "BHURA KHAN Chandrika Ikrar Kavya K sai sruthi Lalitha RAJITHA Saba sadik Sameer…" at bounding box center [396, 183] width 676 height 140
click at [387, 282] on div "Client +91 77******61 Date 03-10-2025 Invoice Number V/2025 V/2025-26 3752 Serv…" at bounding box center [395, 255] width 721 height 516
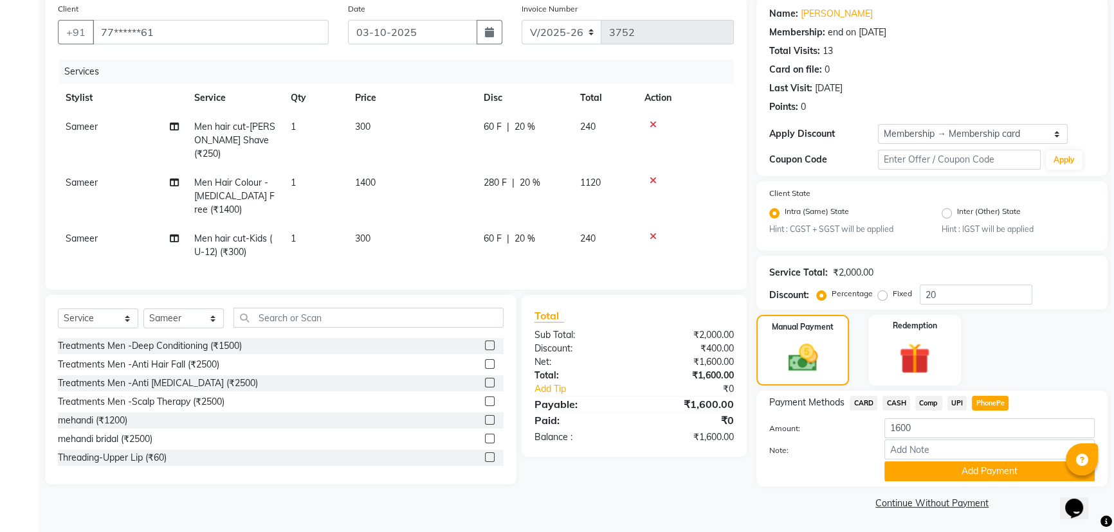
click at [390, 121] on td "300" at bounding box center [411, 141] width 129 height 56
select select "82226"
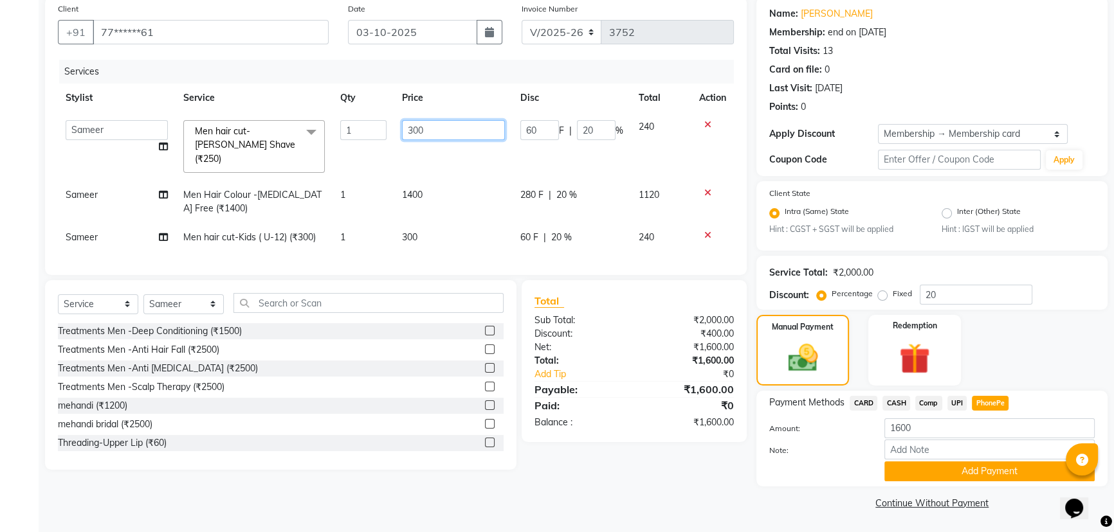
drag, startPoint x: 424, startPoint y: 129, endPoint x: 380, endPoint y: 183, distance: 69.9
click at [371, 174] on tbody "BHURA KHAN Chandrika Ikrar Kavya K sai sruthi Lalitha RAJITHA Saba sadik Sameer…" at bounding box center [396, 183] width 676 height 140
type input "250"
click at [338, 380] on div "Treatments Men -Deep Conditioning (₹1500) Treatments Men -Anti Hair Fall (₹2500…" at bounding box center [281, 387] width 446 height 129
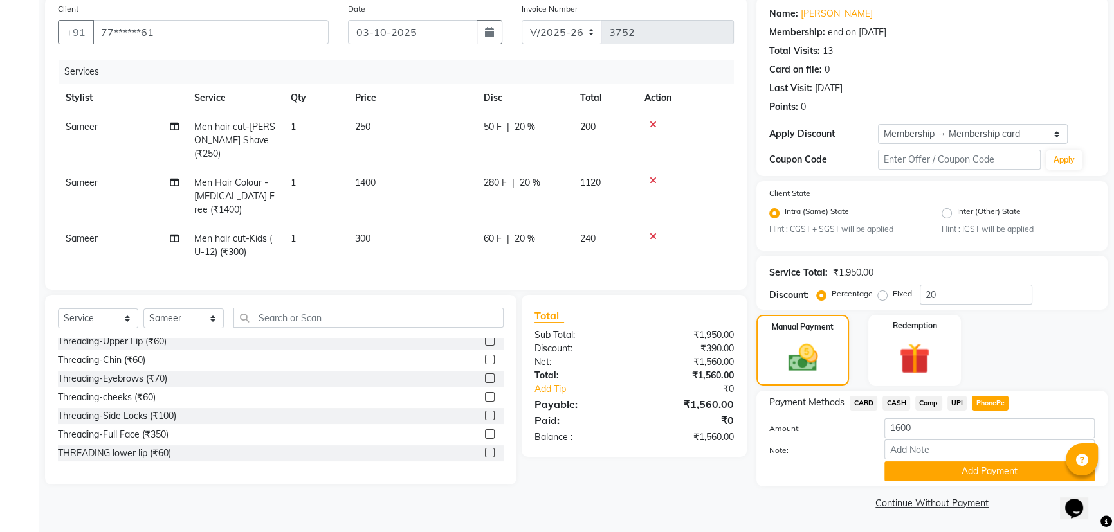
scroll to position [233, 0]
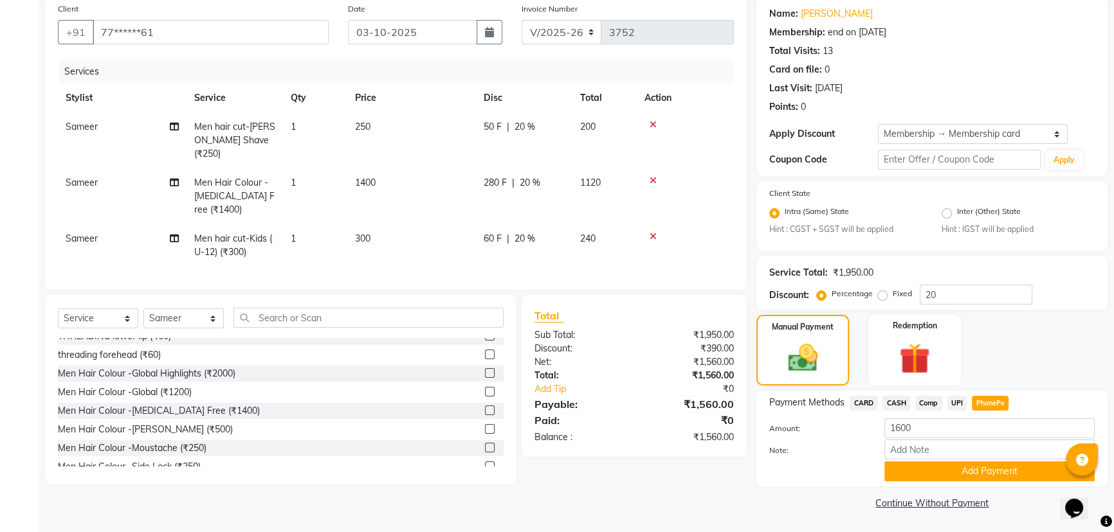
click at [960, 405] on span "UPI" at bounding box center [957, 403] width 20 height 15
type input "1560"
click at [968, 482] on div "Payment Methods CARD CASH Comp UPI PhonePe Amount: 1560 Note: Add Payment" at bounding box center [931, 439] width 351 height 96
click at [966, 472] on button "Add Payment" at bounding box center [989, 472] width 210 height 20
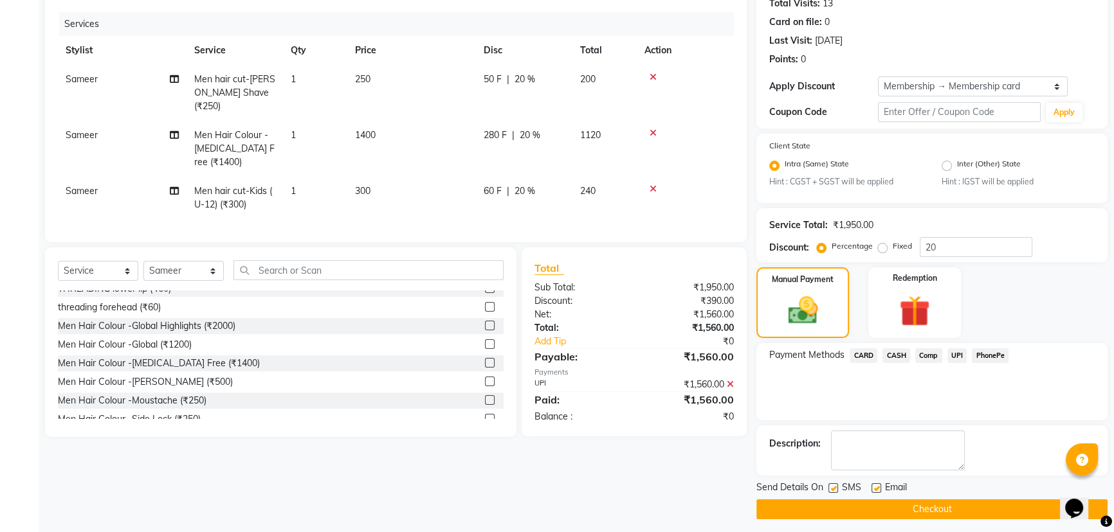
scroll to position [154, 0]
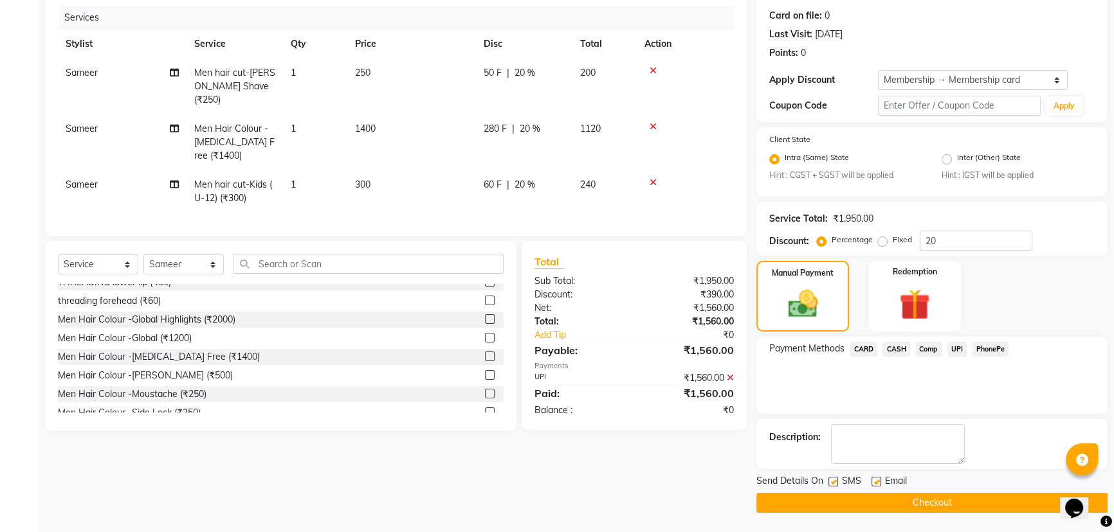
click at [836, 482] on label at bounding box center [833, 482] width 10 height 10
click at [836, 482] on input "checkbox" at bounding box center [832, 482] width 8 height 8
checkbox input "false"
click at [875, 484] on label at bounding box center [876, 482] width 10 height 10
click at [875, 484] on input "checkbox" at bounding box center [875, 482] width 8 height 8
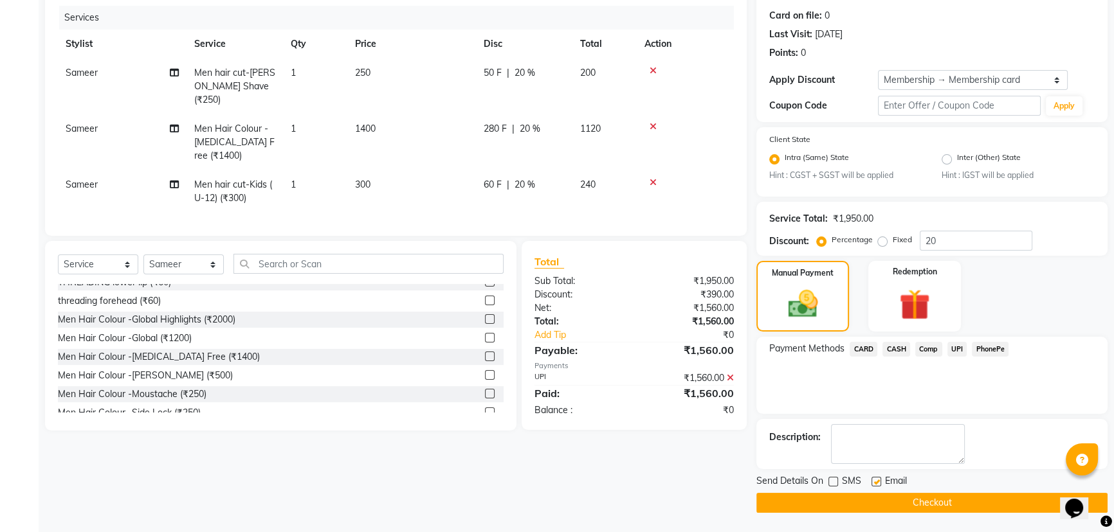
checkbox input "false"
click at [894, 504] on button "Checkout" at bounding box center [931, 503] width 351 height 20
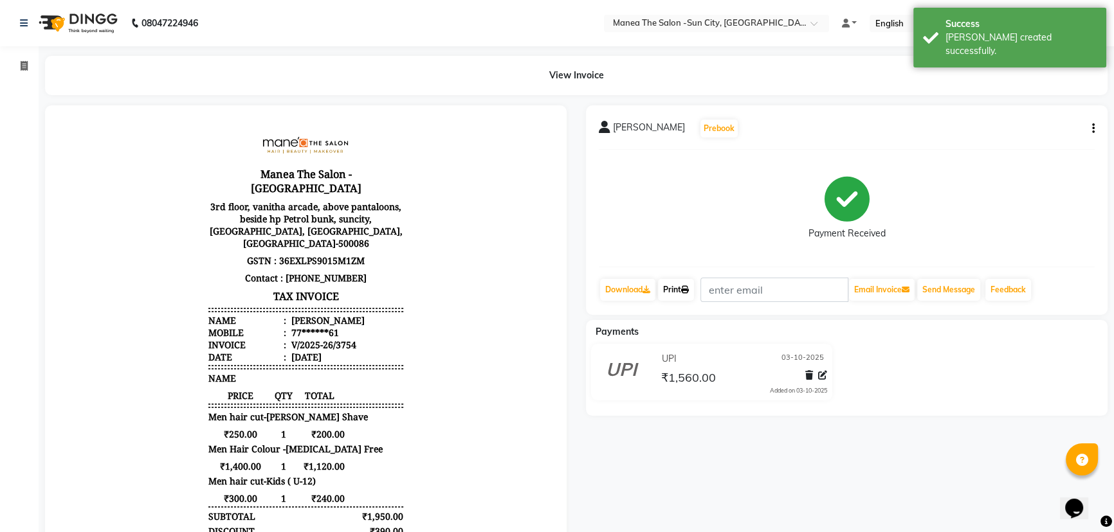
click at [679, 288] on link "Print" at bounding box center [676, 290] width 36 height 22
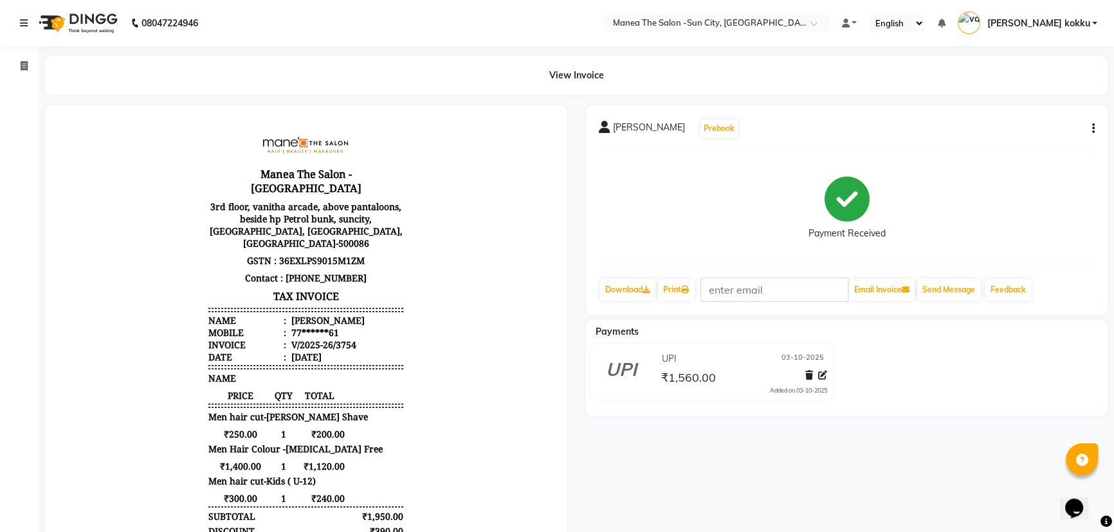
click at [1093, 129] on icon "button" at bounding box center [1093, 129] width 3 height 1
click at [1034, 136] on div "Edit Item Staff" at bounding box center [1029, 137] width 88 height 16
select select
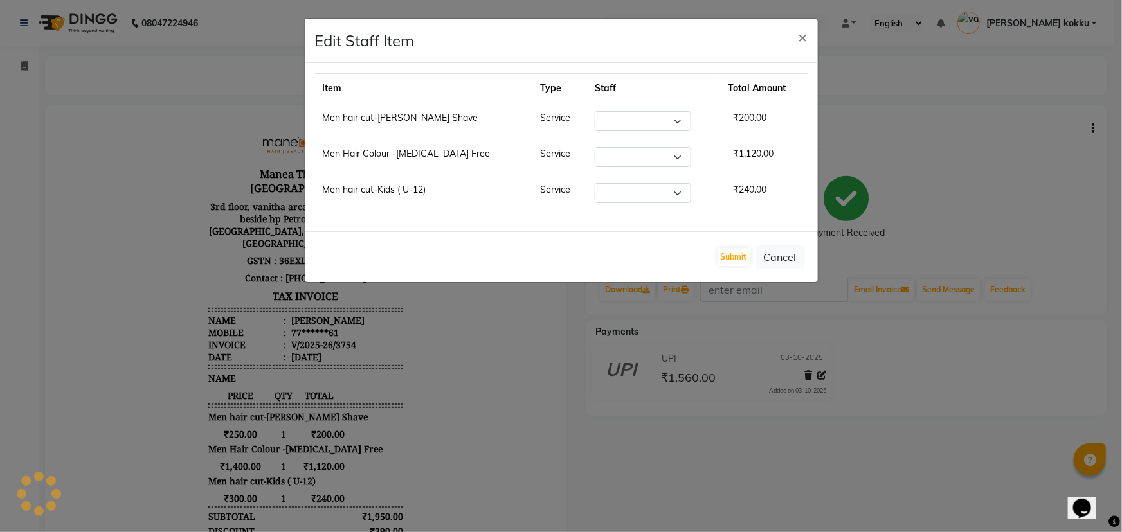
select select "82226"
click at [727, 256] on button "Submit" at bounding box center [734, 257] width 33 height 18
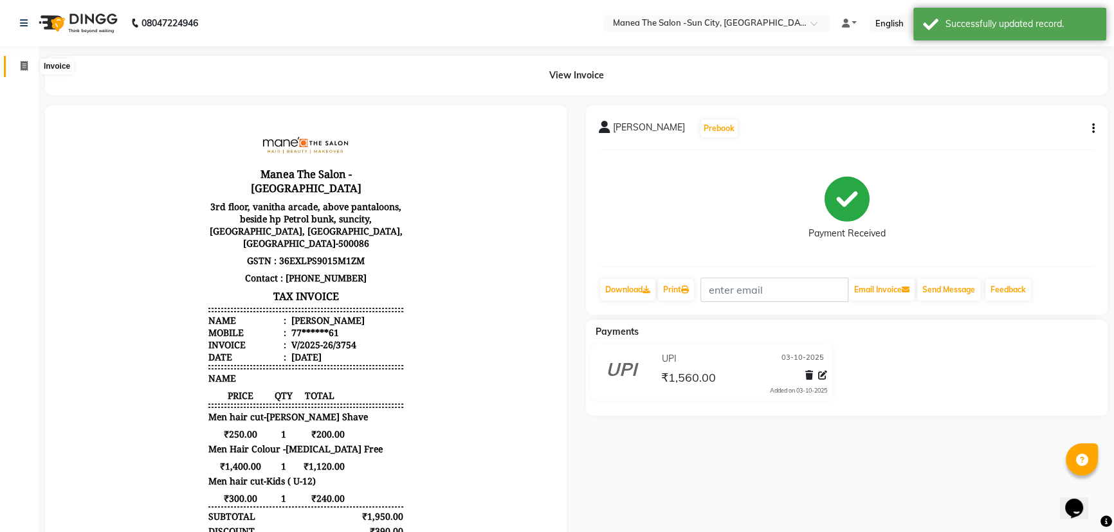
click at [21, 66] on icon at bounding box center [24, 66] width 7 height 10
select select "service"
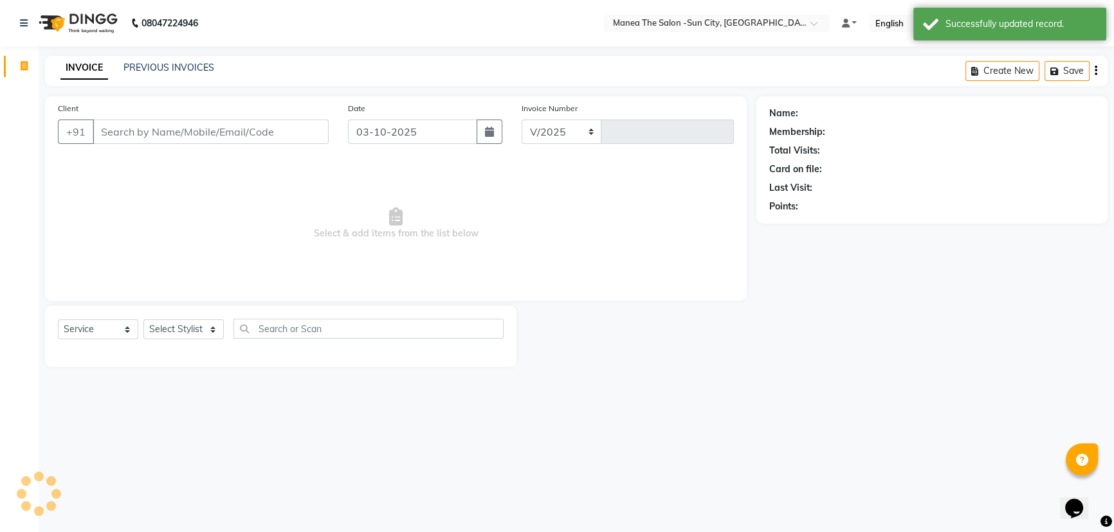
select select "5822"
type input "3755"
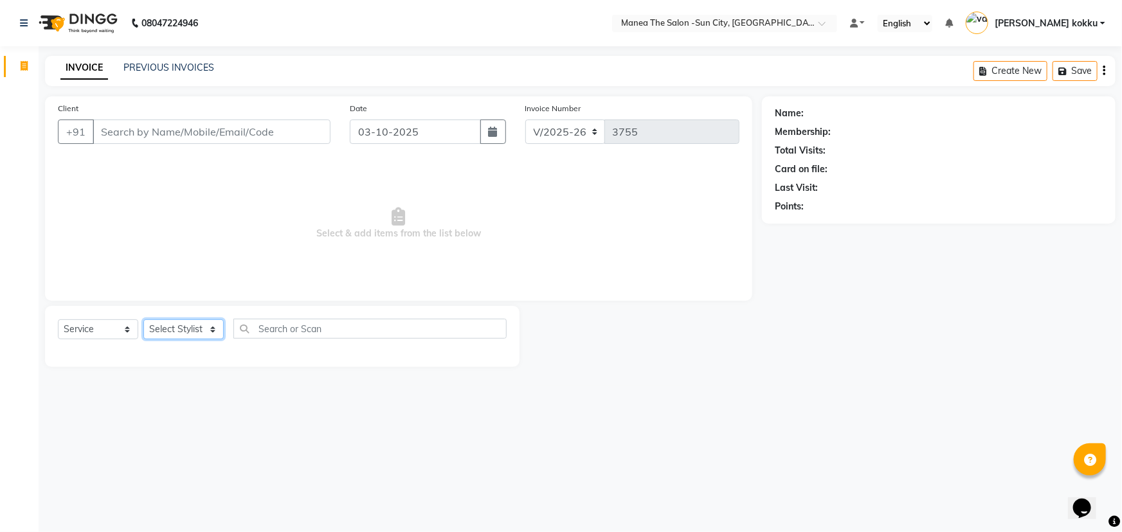
click at [180, 327] on select "Select Stylist [PERSON_NAME] [PERSON_NAME] Ikrar [PERSON_NAME] K sai [PERSON_NA…" at bounding box center [183, 330] width 80 height 20
select select "85974"
click at [143, 320] on select "Select Stylist [PERSON_NAME] [PERSON_NAME] Ikrar [PERSON_NAME] K sai [PERSON_NA…" at bounding box center [183, 330] width 80 height 20
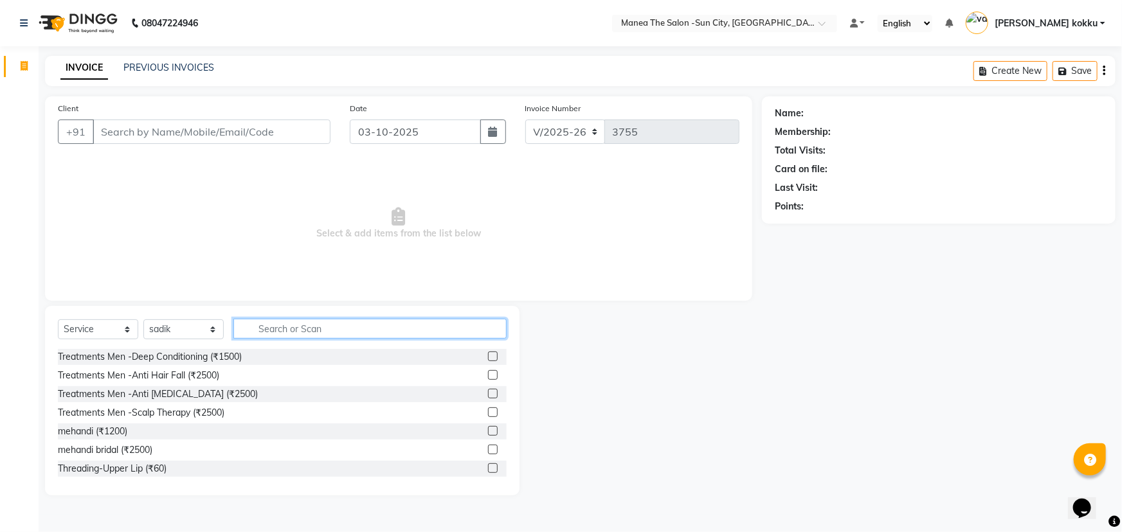
click at [300, 327] on input "text" at bounding box center [369, 329] width 273 height 20
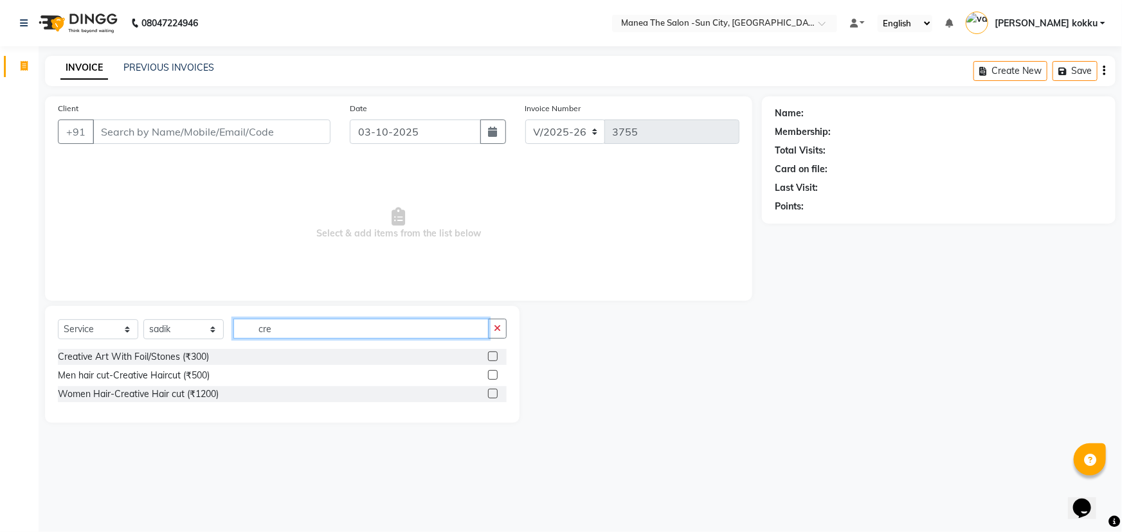
type input "cre"
click at [493, 394] on label at bounding box center [493, 394] width 10 height 10
click at [493, 394] on input "checkbox" at bounding box center [492, 394] width 8 height 8
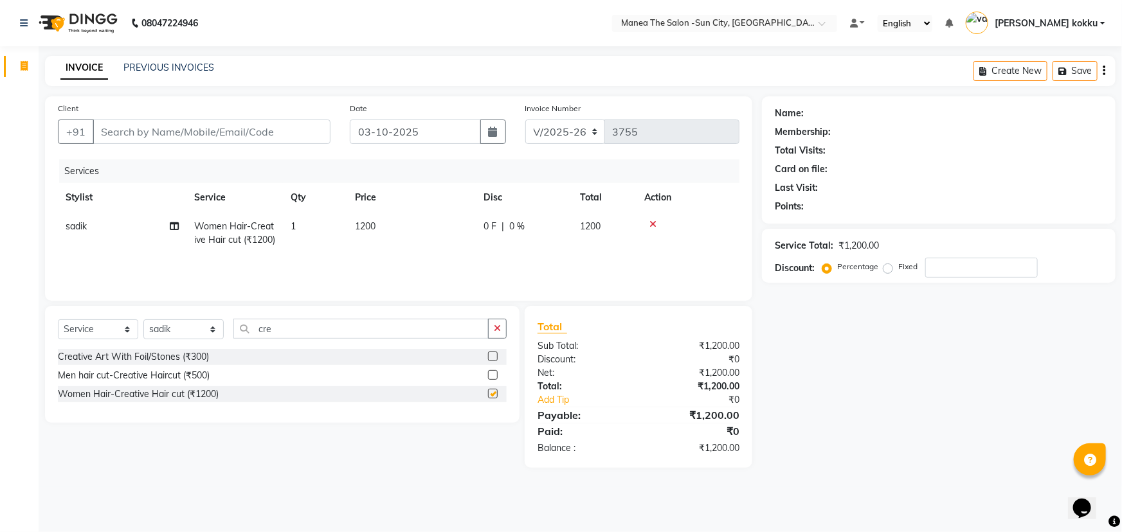
checkbox input "false"
click at [181, 327] on select "Select Stylist [PERSON_NAME] [PERSON_NAME] Ikrar [PERSON_NAME] K sai [PERSON_NA…" at bounding box center [183, 330] width 80 height 20
select select "60026"
click at [143, 320] on select "Select Stylist [PERSON_NAME] [PERSON_NAME] Ikrar [PERSON_NAME] K sai [PERSON_NA…" at bounding box center [183, 330] width 80 height 20
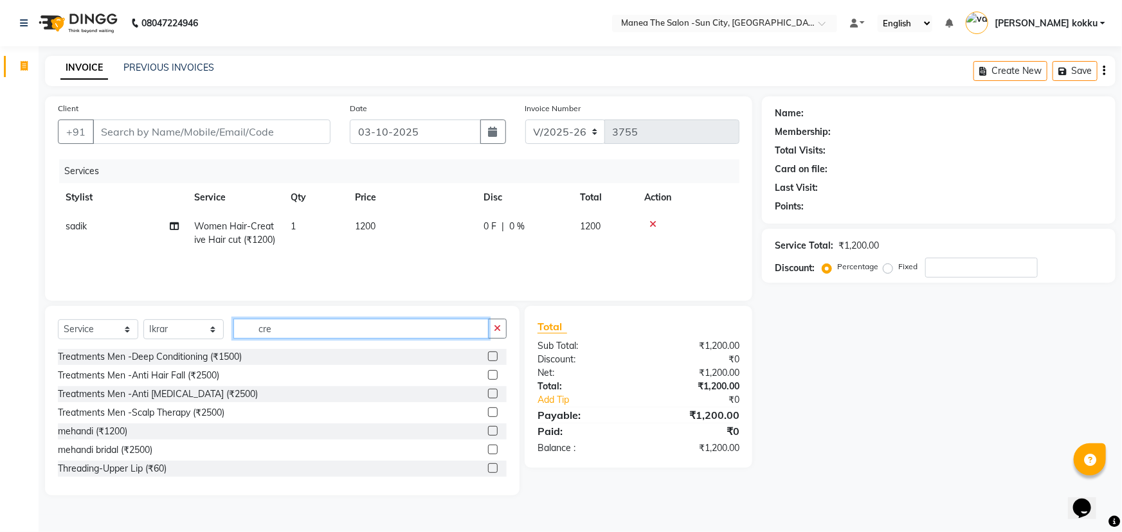
click at [321, 327] on input "cre" at bounding box center [360, 329] width 255 height 20
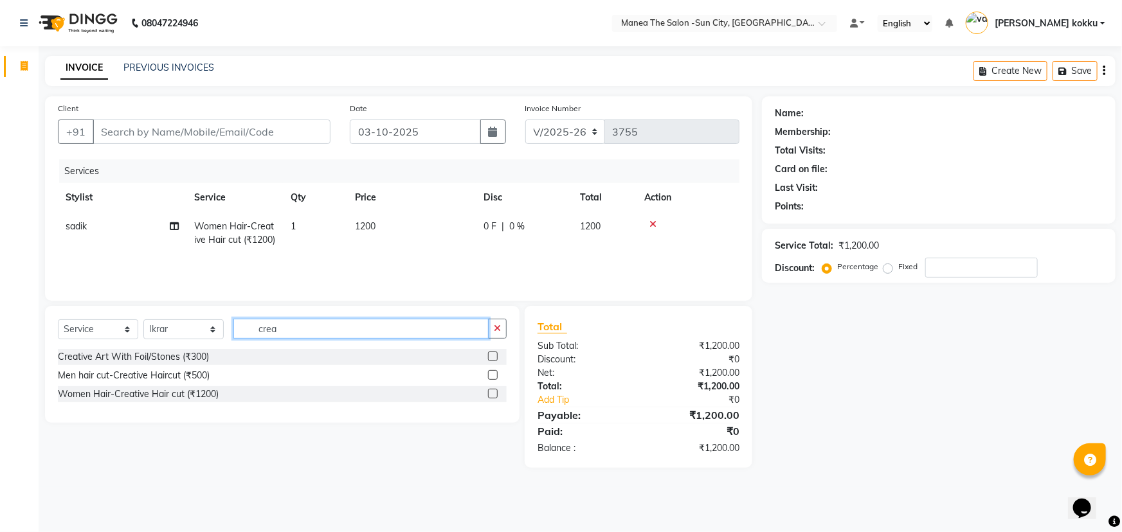
type input "crea"
click at [490, 394] on label at bounding box center [493, 394] width 10 height 10
click at [490, 394] on input "checkbox" at bounding box center [492, 394] width 8 height 8
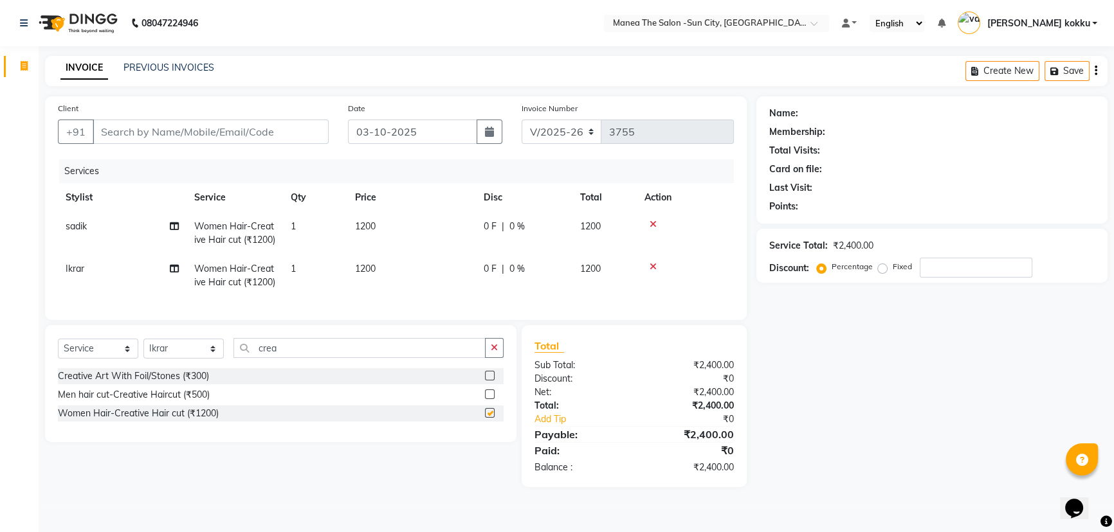
checkbox input "false"
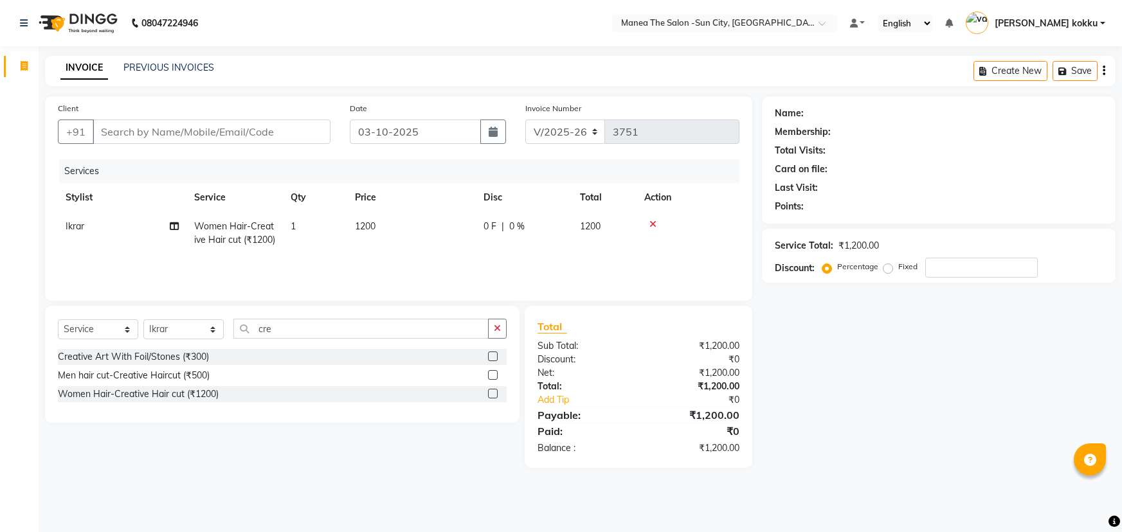
select select "5822"
select select "service"
select select "60026"
click at [232, 130] on input "Client" at bounding box center [212, 132] width 238 height 24
type input "7"
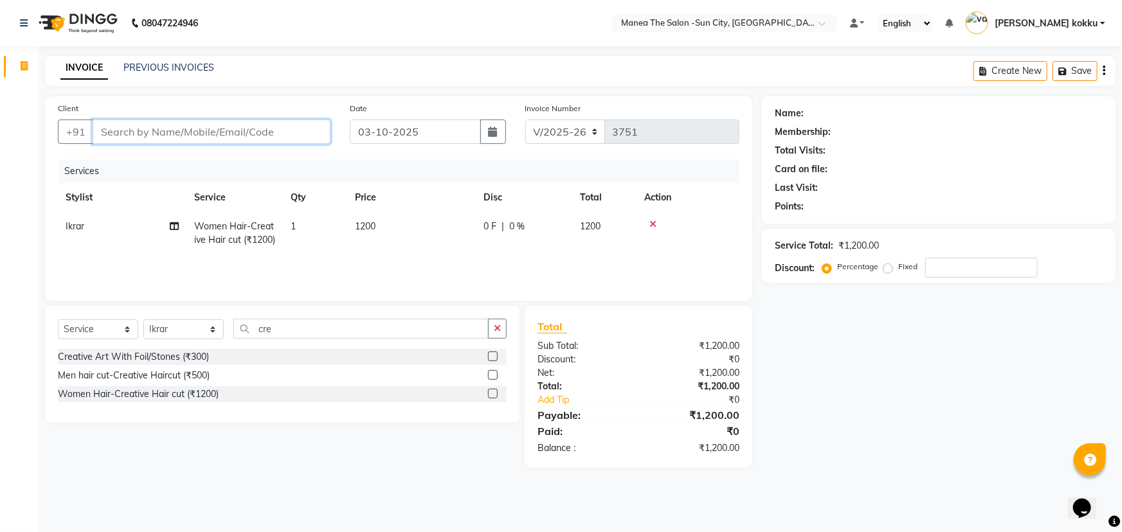
type input "0"
type input "7989961634"
click at [314, 129] on span "Add Client" at bounding box center [297, 131] width 51 height 13
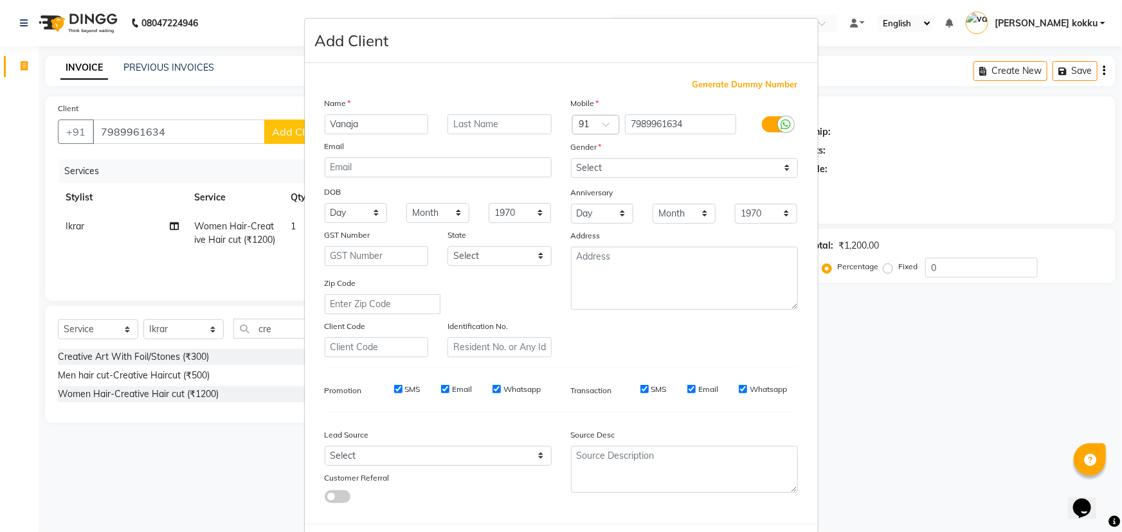
type input "Vanaja"
click at [609, 176] on select "Select Male Female Other Prefer Not To Say" at bounding box center [684, 168] width 227 height 20
select select "female"
click at [571, 158] on select "Select Male Female Other Prefer Not To Say" at bounding box center [684, 168] width 227 height 20
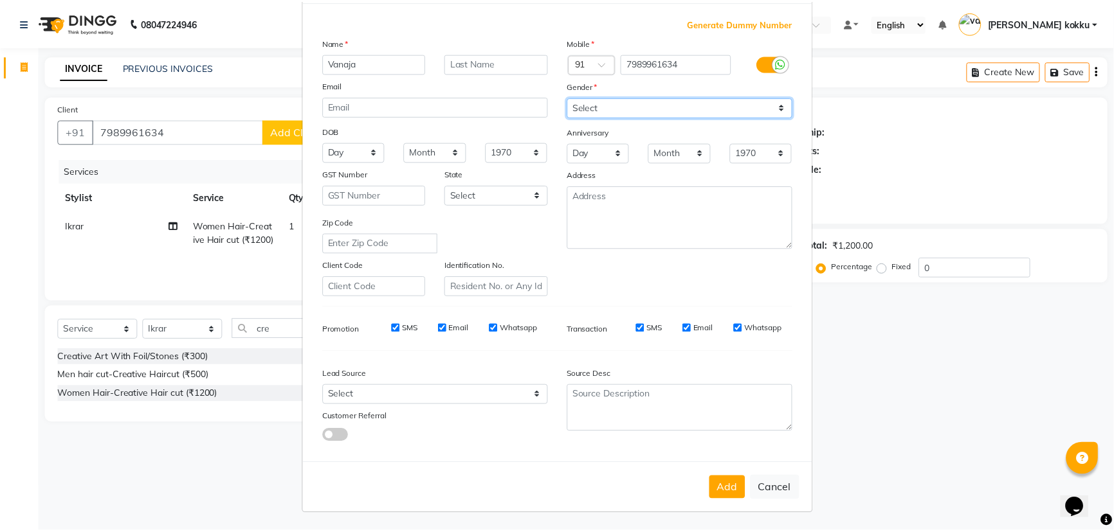
scroll to position [64, 0]
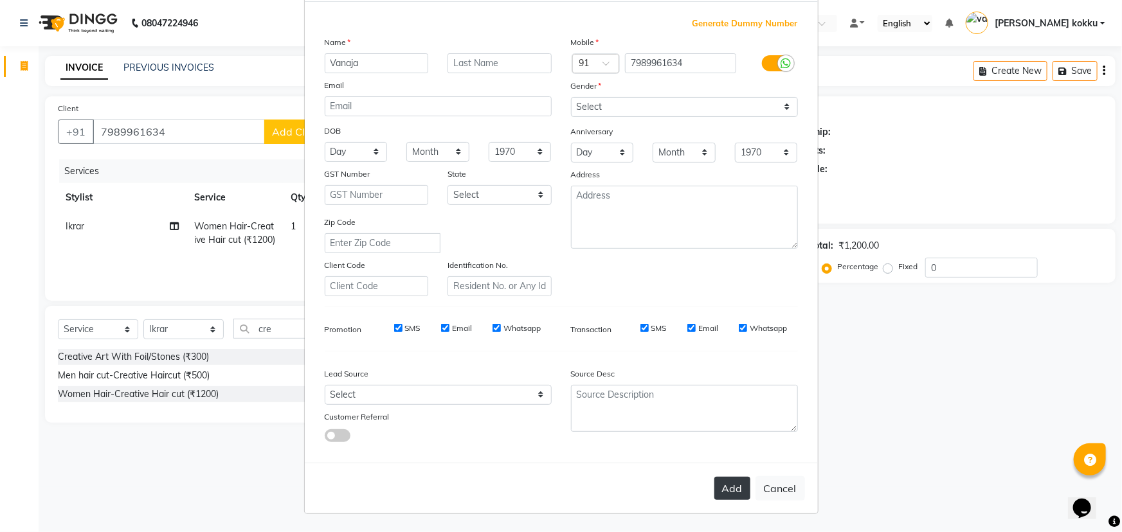
click at [719, 484] on button "Add" at bounding box center [732, 488] width 36 height 23
type input "79******34"
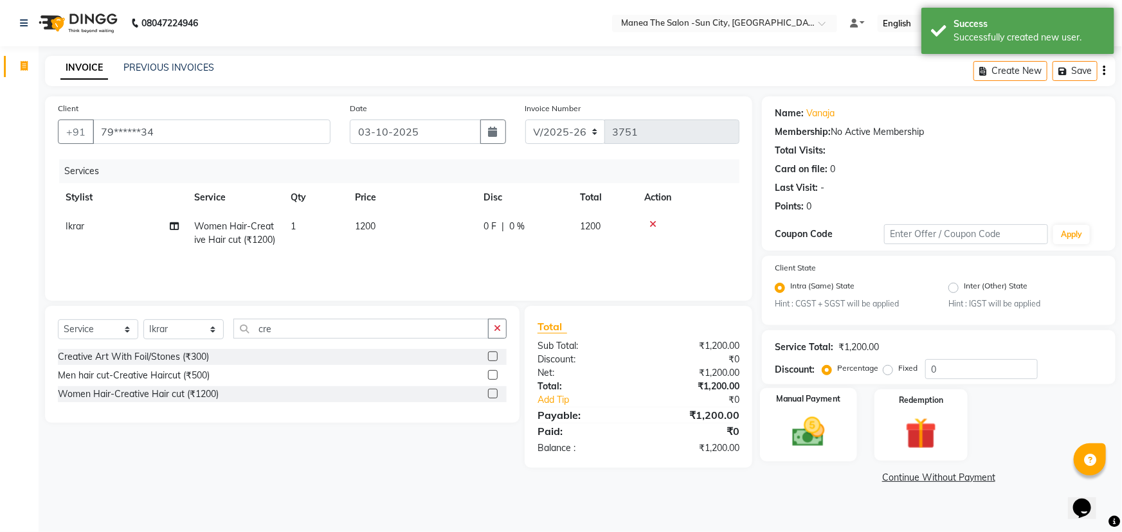
click at [805, 430] on img at bounding box center [809, 432] width 53 height 37
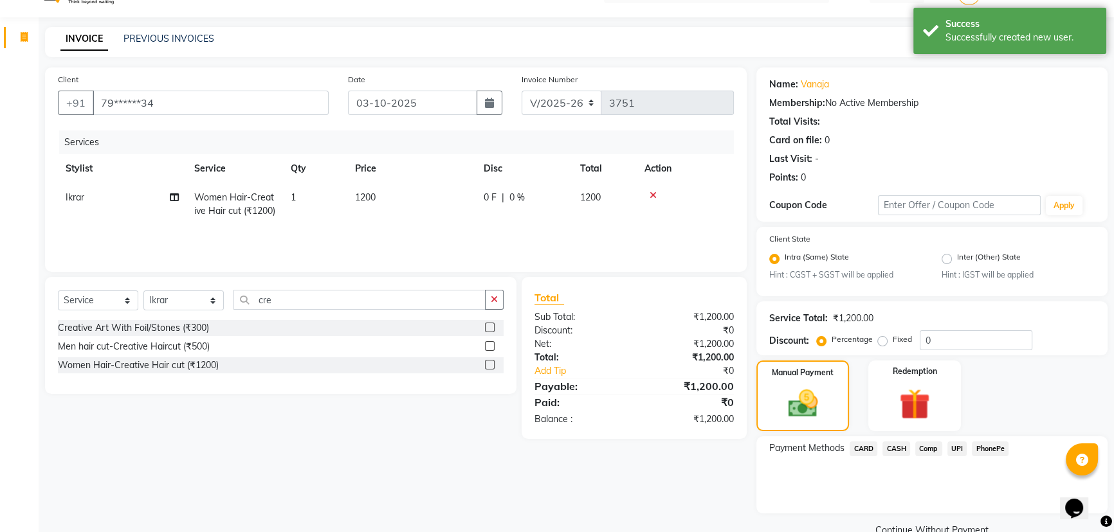
scroll to position [57, 0]
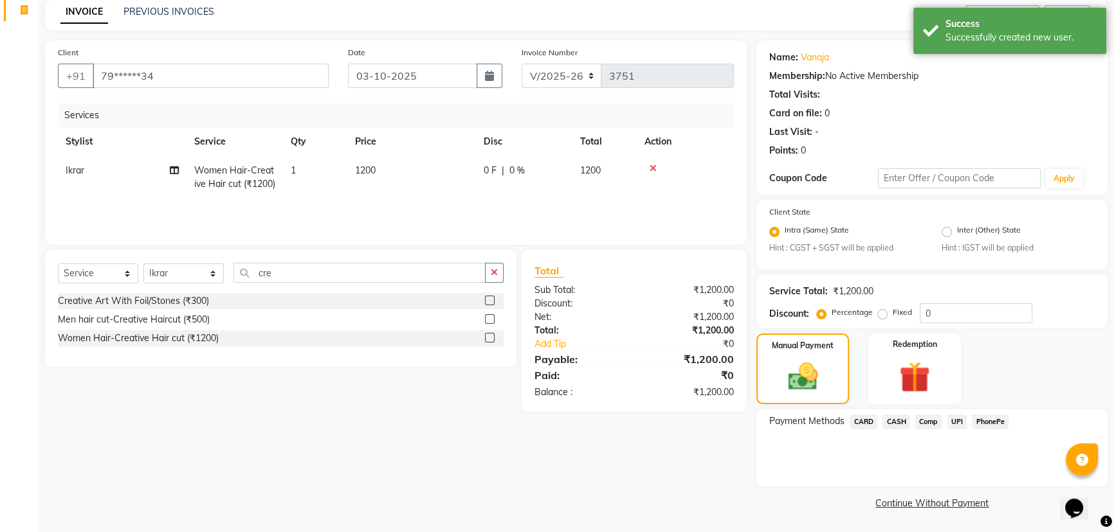
click at [952, 417] on span "UPI" at bounding box center [957, 422] width 20 height 15
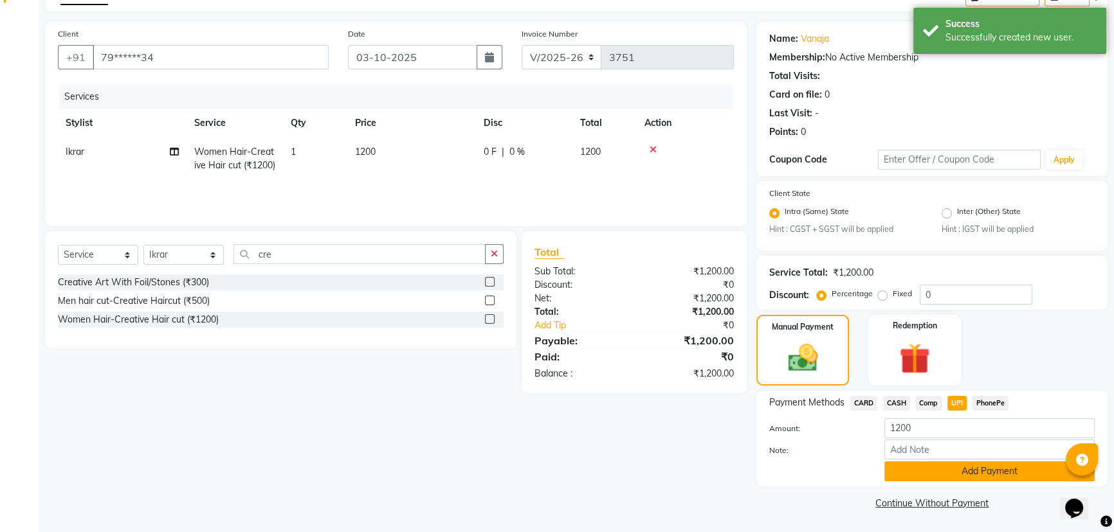
click at [945, 470] on button "Add Payment" at bounding box center [989, 472] width 210 height 20
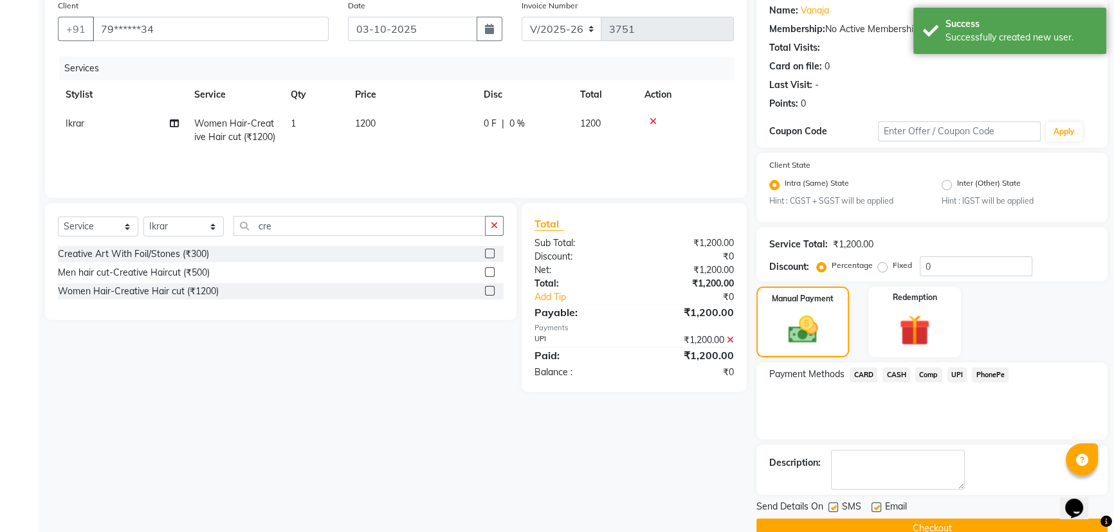
scroll to position [129, 0]
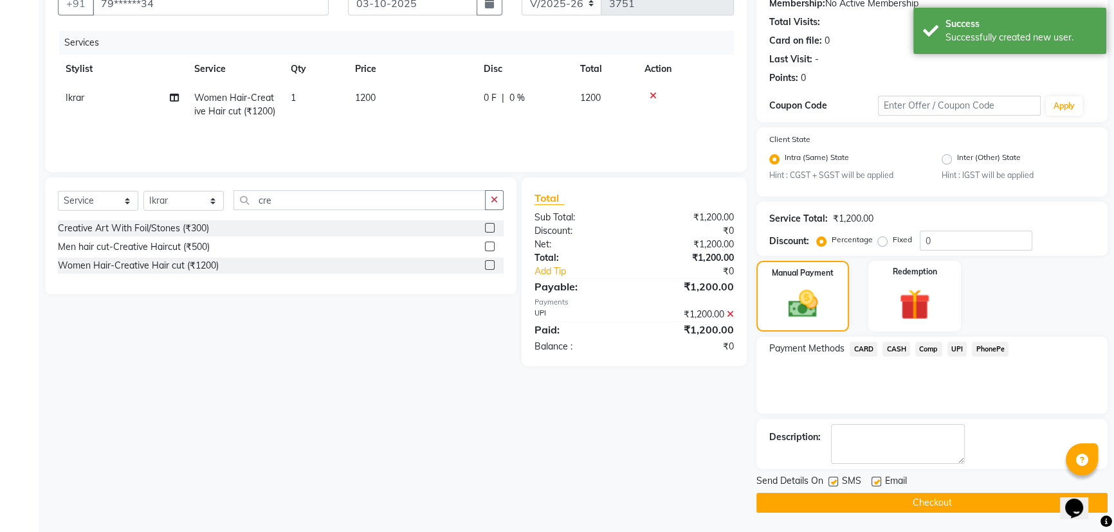
click at [834, 480] on label at bounding box center [833, 482] width 10 height 10
click at [834, 480] on input "checkbox" at bounding box center [832, 482] width 8 height 8
checkbox input "false"
click at [875, 479] on label at bounding box center [876, 482] width 10 height 10
click at [875, 479] on input "checkbox" at bounding box center [875, 482] width 8 height 8
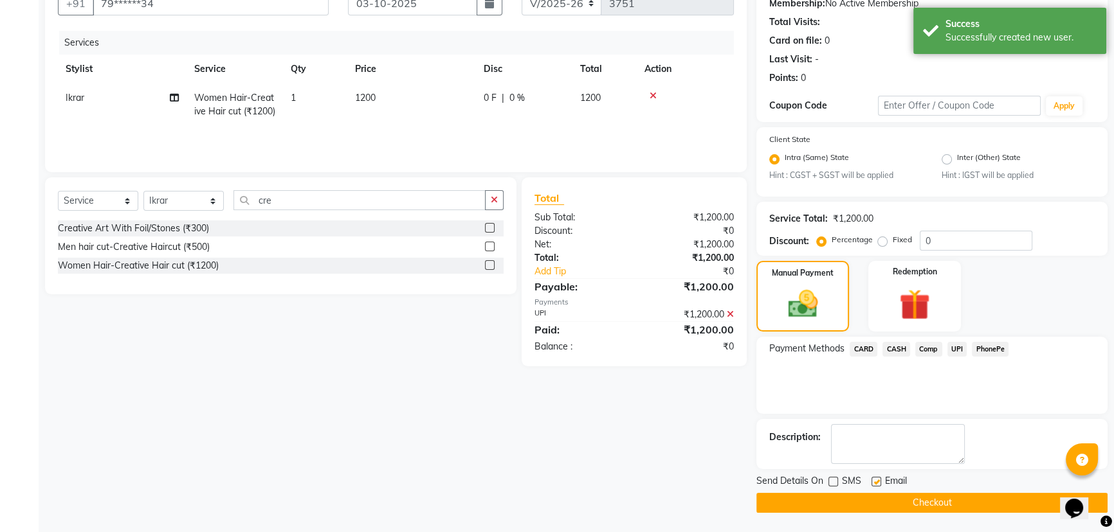
checkbox input "false"
click at [875, 493] on button "Checkout" at bounding box center [931, 503] width 351 height 20
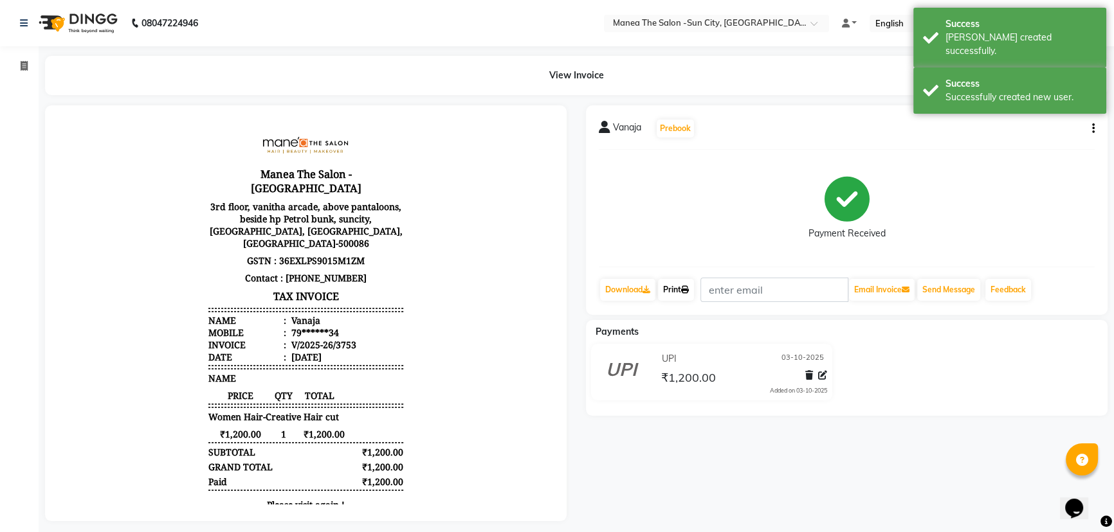
click at [688, 284] on link "Print" at bounding box center [676, 290] width 36 height 22
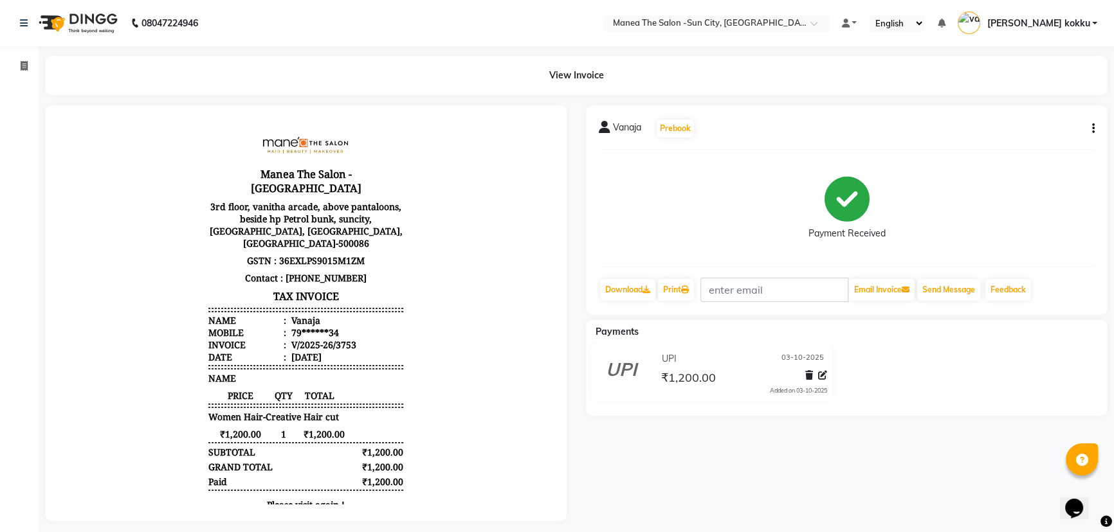
click at [1092, 129] on icon "button" at bounding box center [1093, 129] width 3 height 1
click at [1038, 136] on div "Edit Item Staff" at bounding box center [1029, 137] width 88 height 16
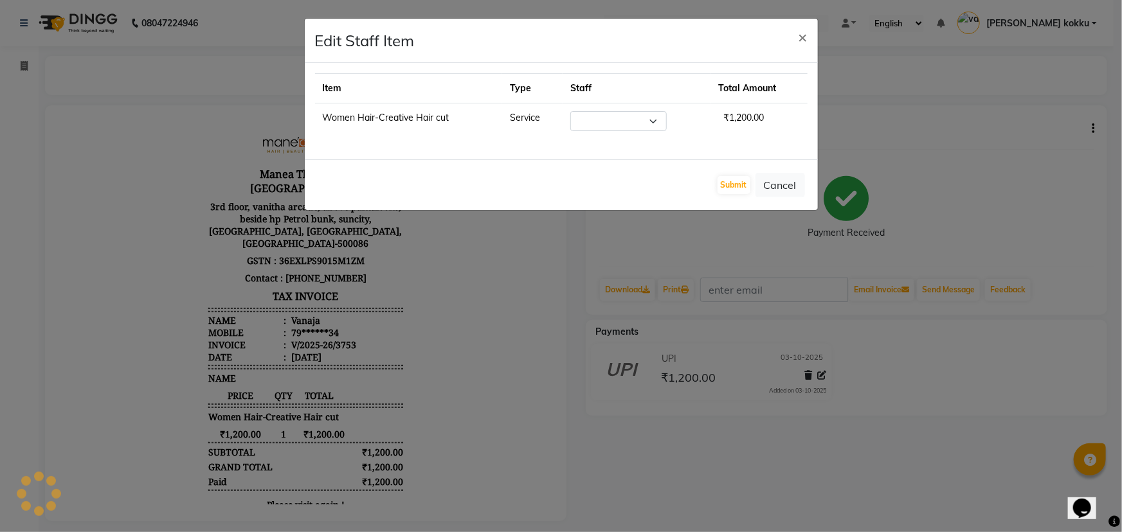
select select "60026"
click at [745, 181] on button "Submit" at bounding box center [734, 185] width 33 height 18
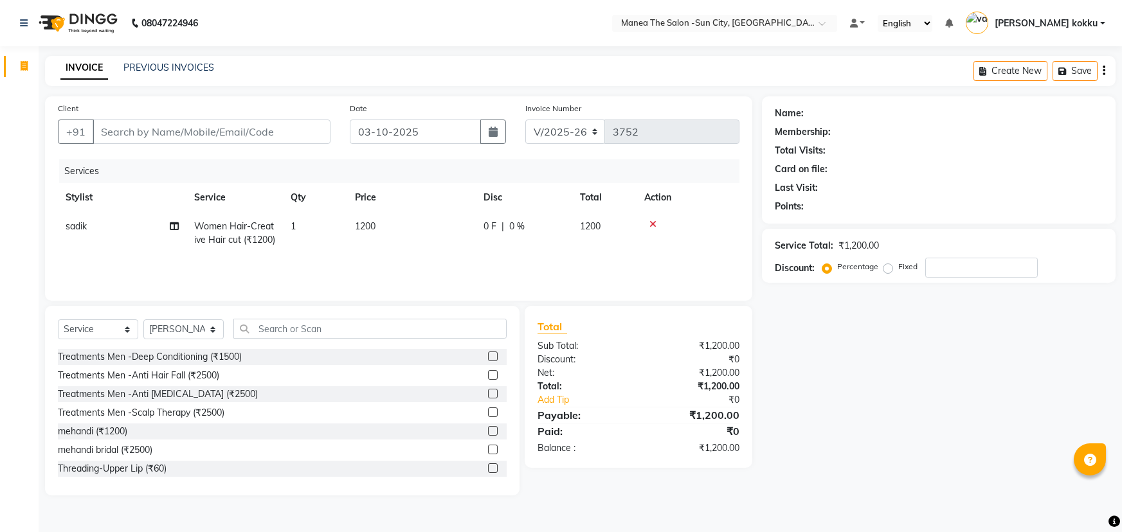
select select "5822"
select select "service"
click at [184, 330] on select "Select Stylist [PERSON_NAME] [PERSON_NAME] Ikrar [PERSON_NAME] K sai [PERSON_NA…" at bounding box center [183, 330] width 80 height 20
select select "60378"
click at [143, 320] on select "Select Stylist [PERSON_NAME] [PERSON_NAME] Ikrar [PERSON_NAME] K sai [PERSON_NA…" at bounding box center [183, 330] width 80 height 20
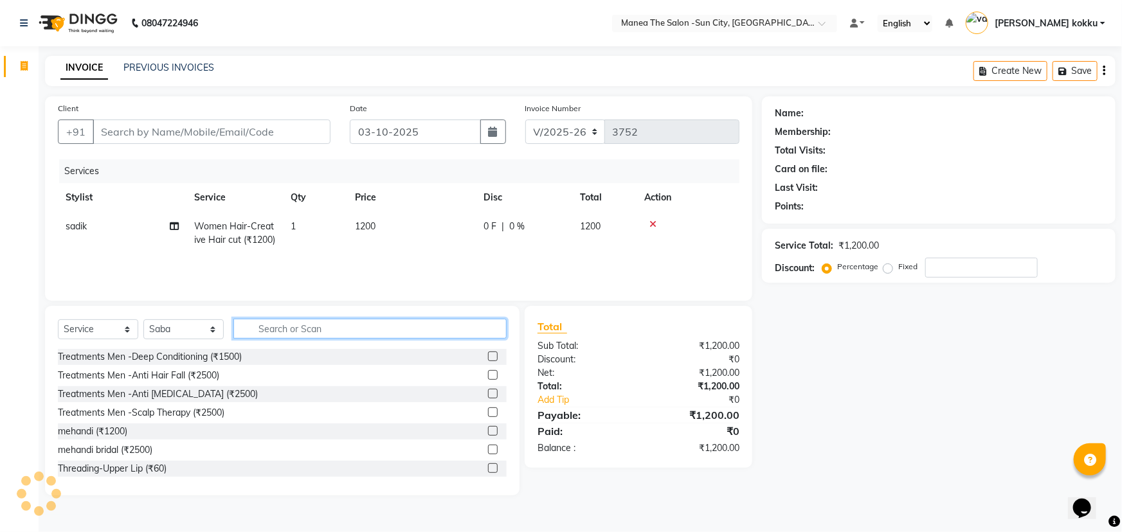
click at [278, 327] on input "text" at bounding box center [369, 329] width 273 height 20
type input "eye"
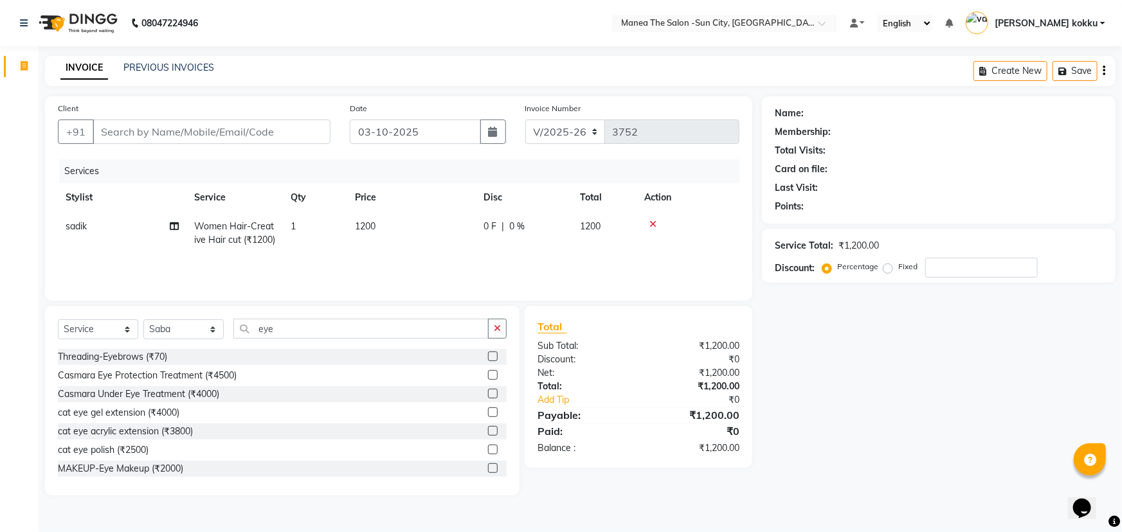
click at [488, 353] on label at bounding box center [493, 357] width 10 height 10
click at [488, 353] on input "checkbox" at bounding box center [492, 357] width 8 height 8
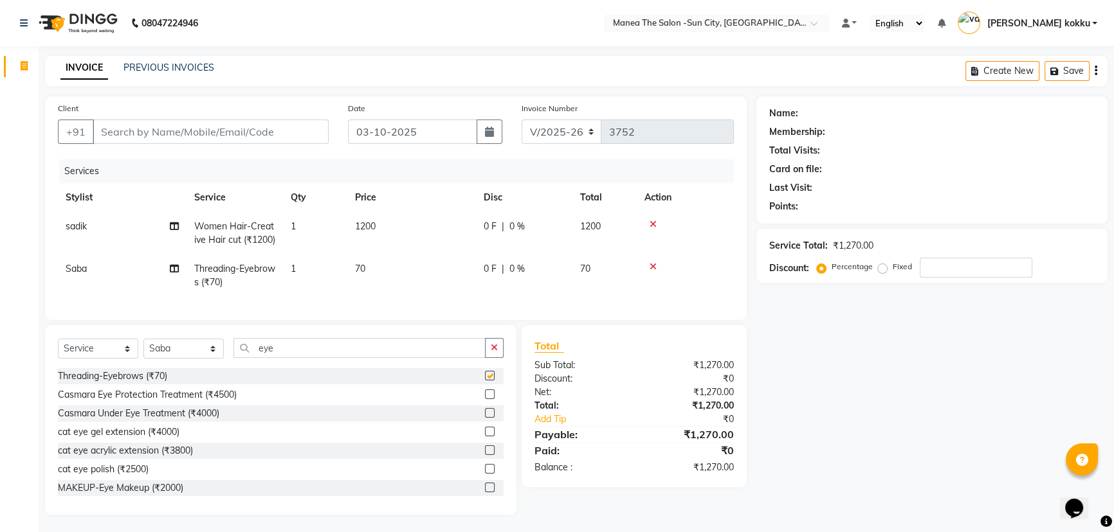
checkbox input "false"
click at [183, 359] on select "Select Stylist [PERSON_NAME] [PERSON_NAME] Ikrar [PERSON_NAME] K sai [PERSON_NA…" at bounding box center [183, 349] width 80 height 20
select select "85914"
click at [143, 359] on select "Select Stylist [PERSON_NAME] [PERSON_NAME] Ikrar [PERSON_NAME] K sai [PERSON_NA…" at bounding box center [183, 349] width 80 height 20
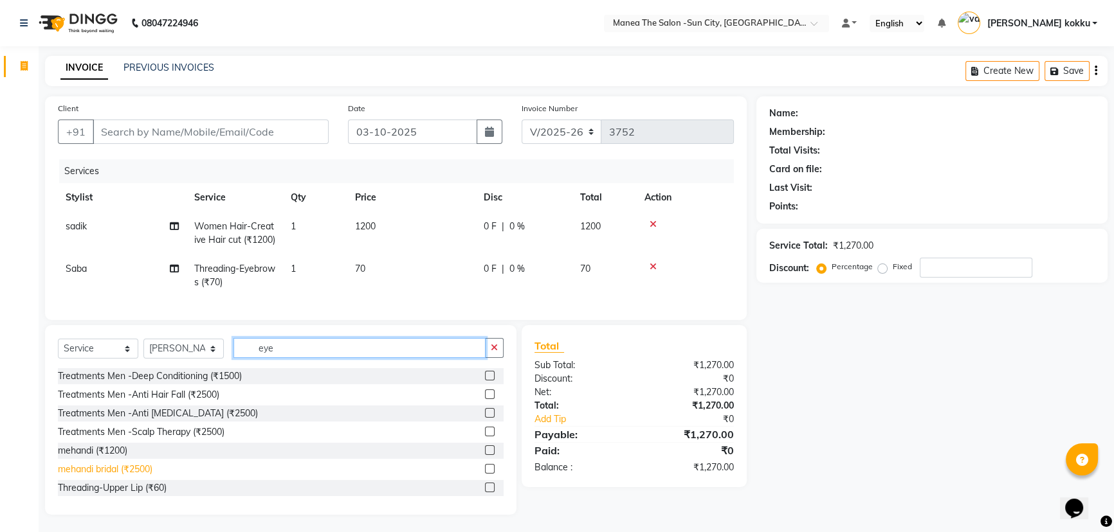
drag, startPoint x: 308, startPoint y: 370, endPoint x: 107, endPoint y: 491, distance: 234.6
click at [107, 491] on div "Select Service Product Membership Package Voucher Prepaid Gift Card Select Styl…" at bounding box center [280, 420] width 471 height 190
type input "p"
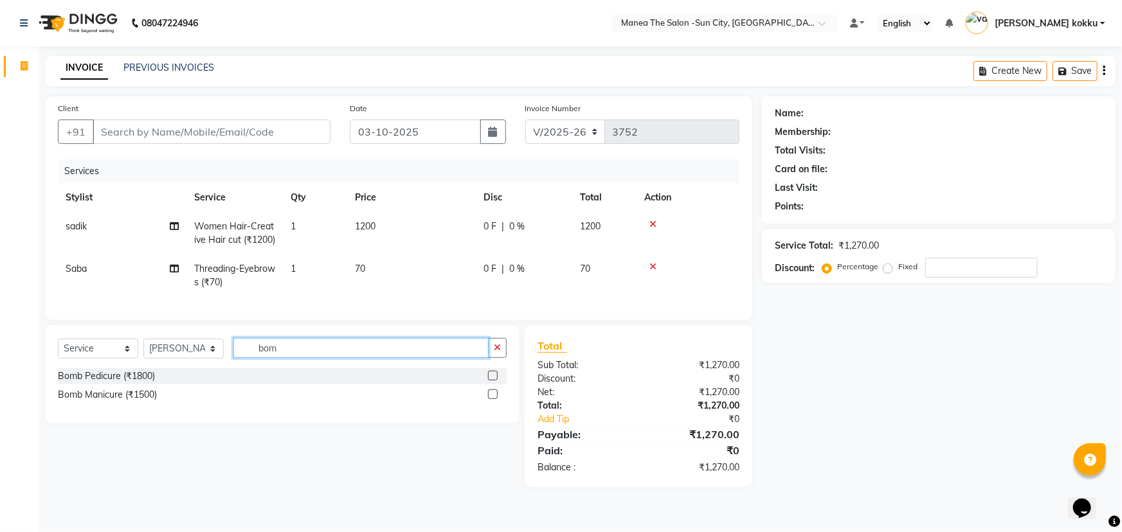
type input "bom"
click at [492, 381] on label at bounding box center [493, 376] width 10 height 10
click at [492, 381] on input "checkbox" at bounding box center [492, 376] width 8 height 8
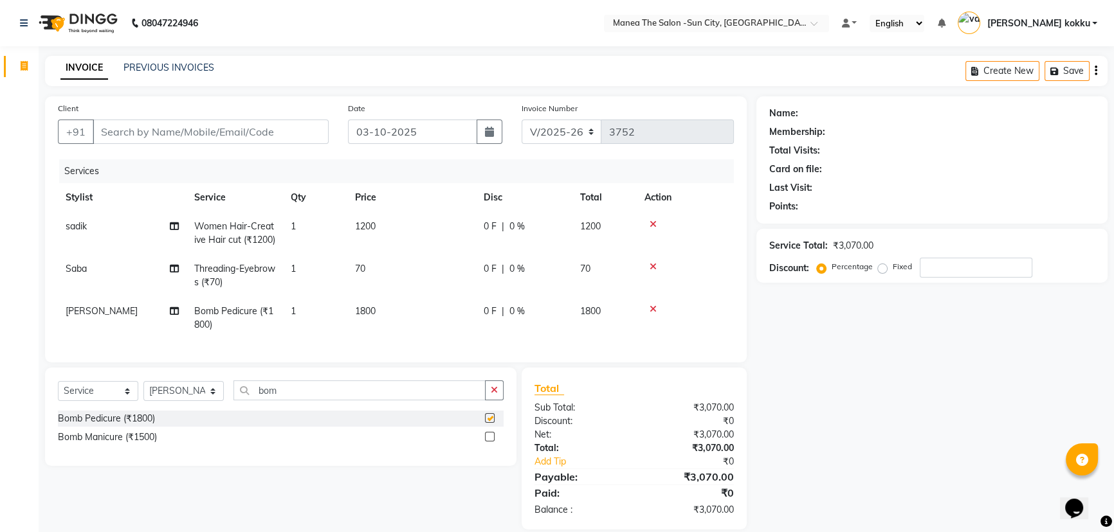
checkbox input "false"
click at [498, 401] on button "button" at bounding box center [494, 391] width 19 height 20
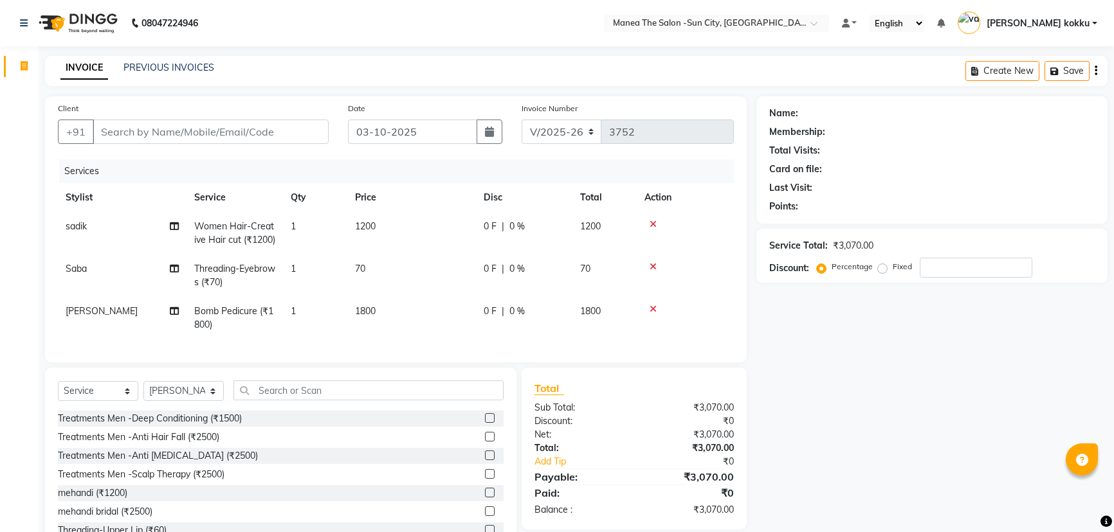
select select "5822"
select select "service"
select select "85914"
click at [282, 401] on input "text" at bounding box center [368, 391] width 270 height 20
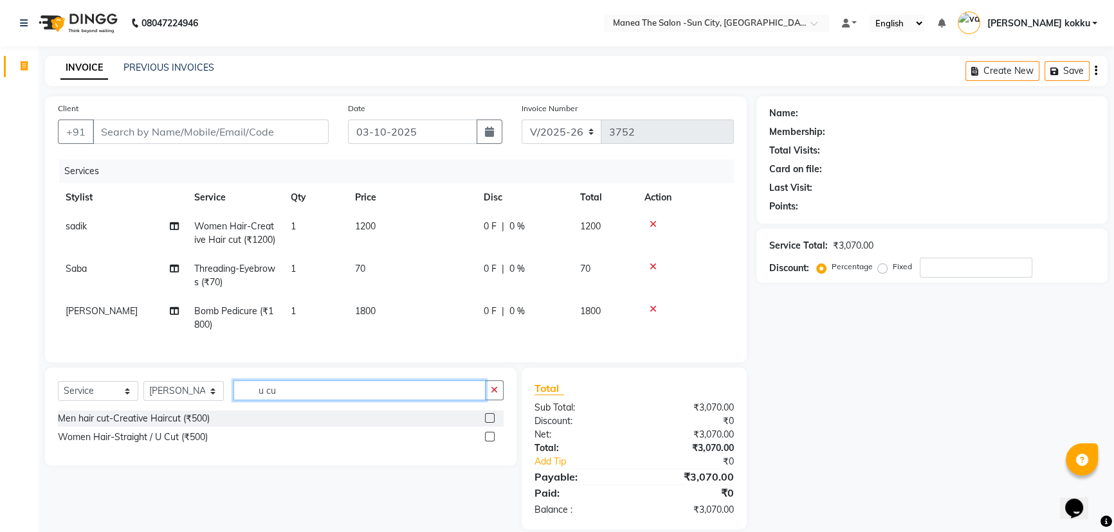
type input "u cu"
click at [488, 442] on label at bounding box center [490, 437] width 10 height 10
click at [488, 442] on input "checkbox" at bounding box center [489, 437] width 8 height 8
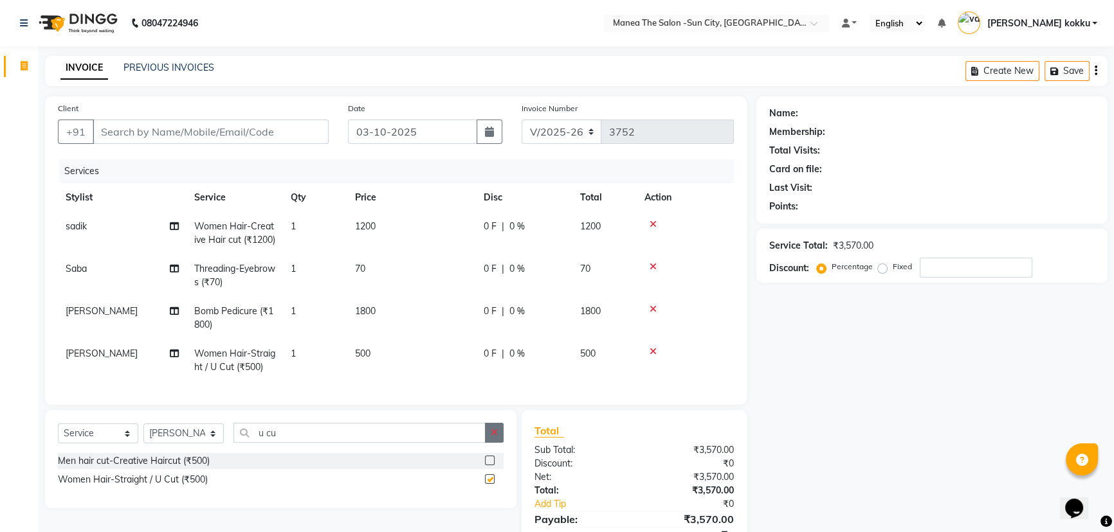
checkbox input "false"
click at [493, 437] on icon "button" at bounding box center [494, 432] width 7 height 9
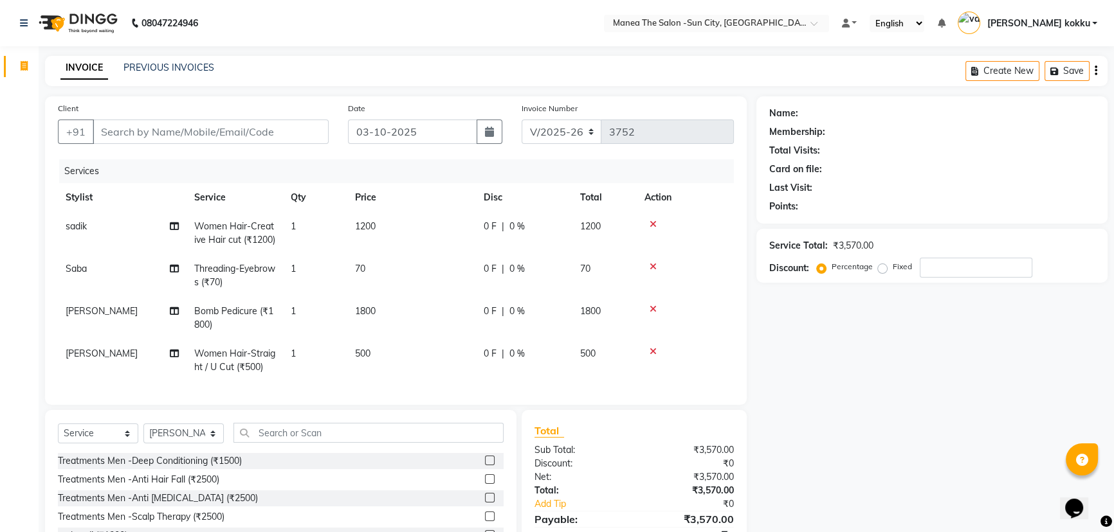
click at [395, 442] on div "Select Service Product Membership Package Voucher Prepaid Gift Card Select Styl…" at bounding box center [280, 505] width 471 height 190
click at [396, 453] on div "Select Service Product Membership Package Voucher Prepaid Gift Card Select Styl…" at bounding box center [281, 438] width 446 height 30
click at [399, 443] on input "text" at bounding box center [368, 433] width 270 height 20
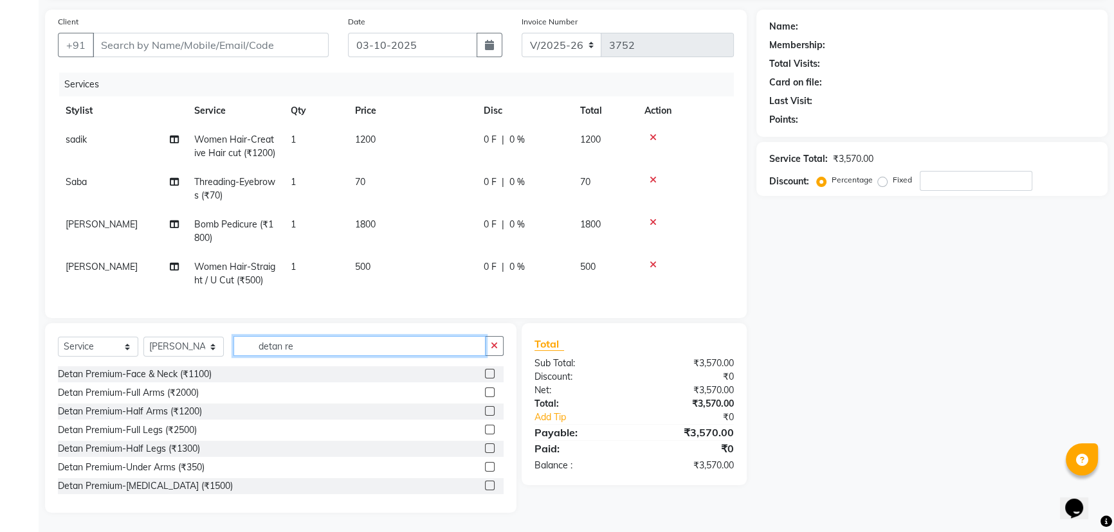
scroll to position [116, 0]
type input "detan re"
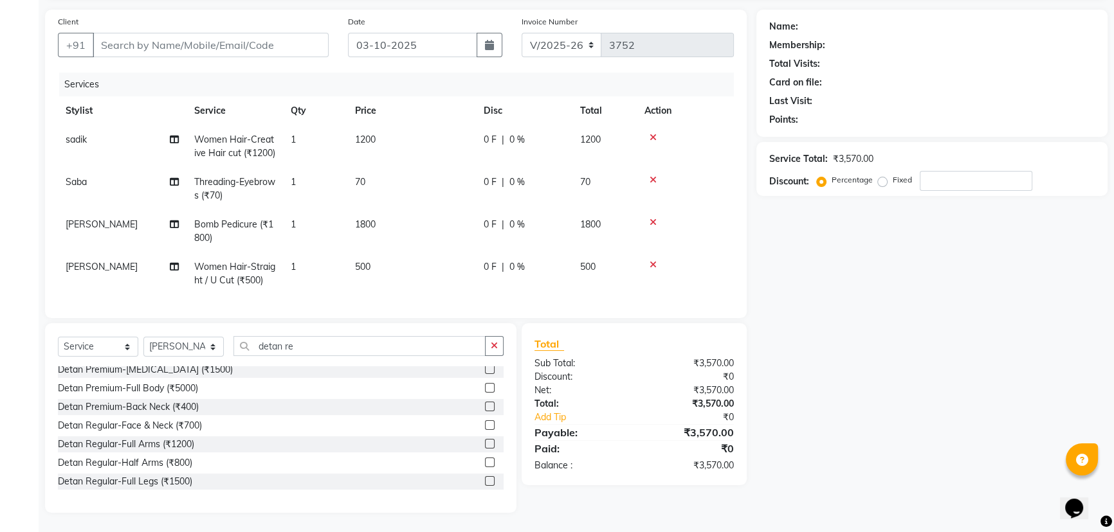
click at [485, 426] on label at bounding box center [490, 426] width 10 height 10
click at [485, 426] on input "checkbox" at bounding box center [489, 426] width 8 height 8
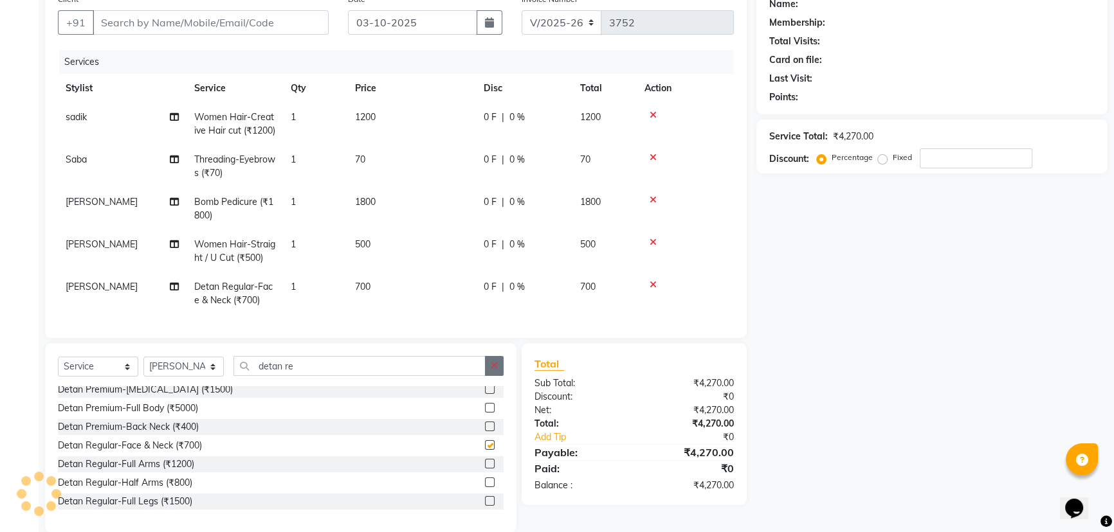
checkbox input "false"
click at [493, 370] on icon "button" at bounding box center [494, 365] width 7 height 9
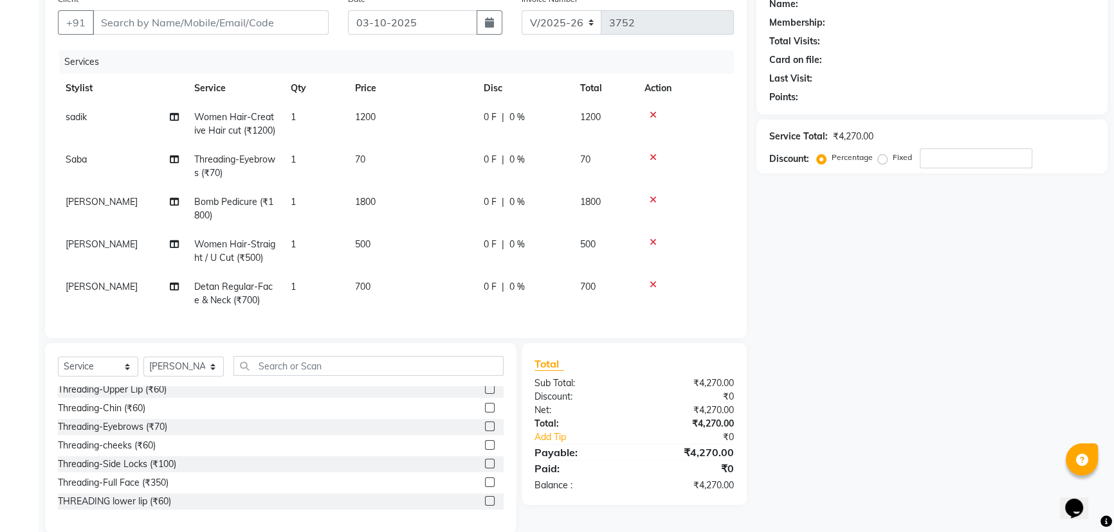
click at [401, 378] on div "Select Service Product Membership Package Voucher Prepaid Gift Card Select Styl…" at bounding box center [280, 438] width 471 height 190
click at [399, 376] on input "text" at bounding box center [368, 366] width 270 height 20
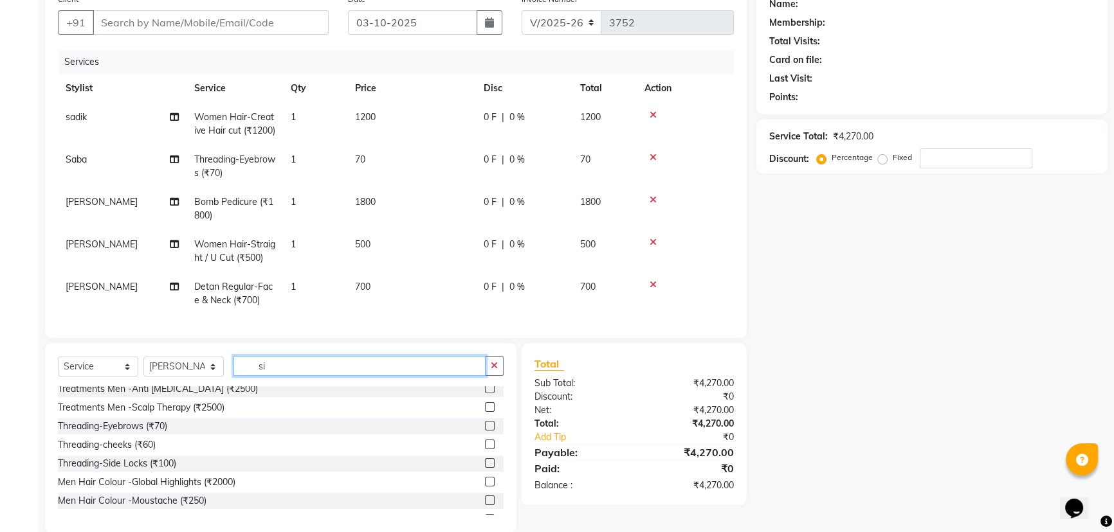
scroll to position [0, 0]
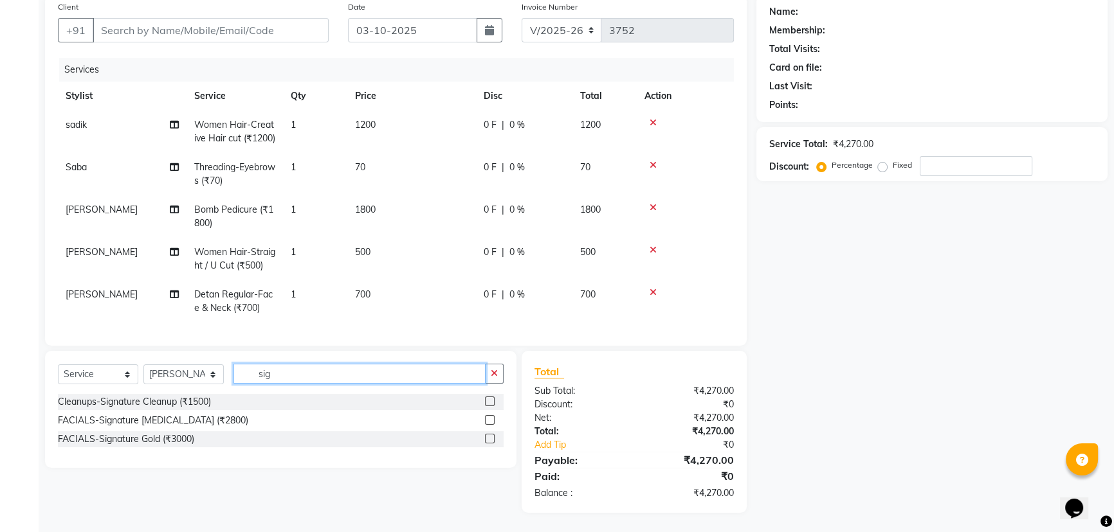
type input "sig"
click at [487, 444] on label at bounding box center [490, 439] width 10 height 10
click at [487, 444] on input "checkbox" at bounding box center [489, 439] width 8 height 8
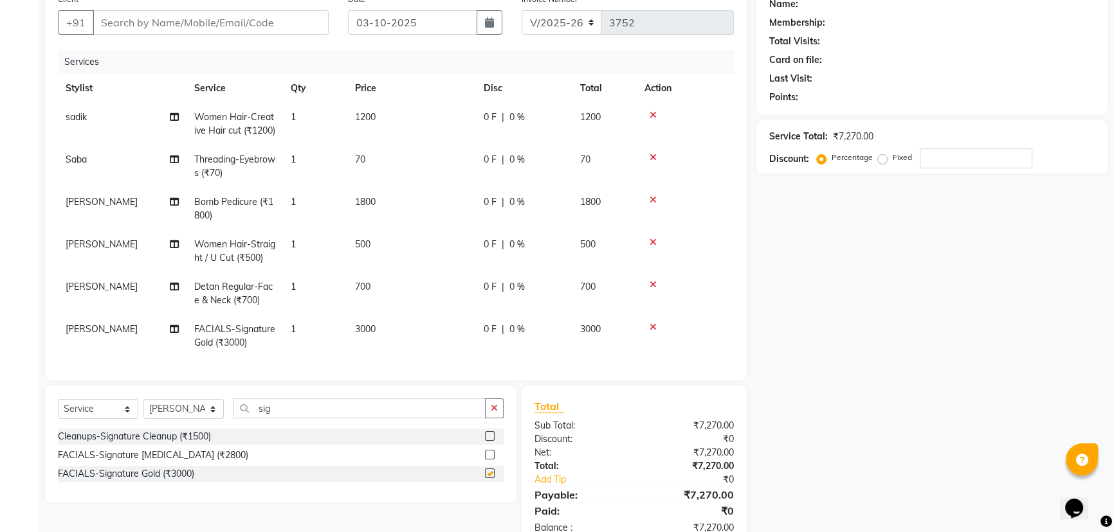
checkbox input "false"
click at [489, 413] on button "button" at bounding box center [494, 409] width 19 height 20
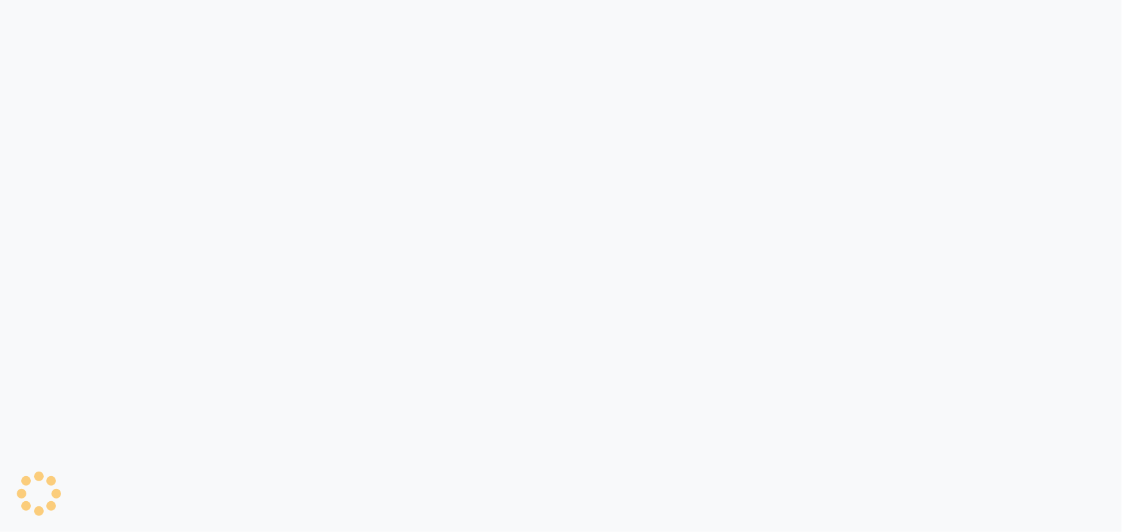
select select "service"
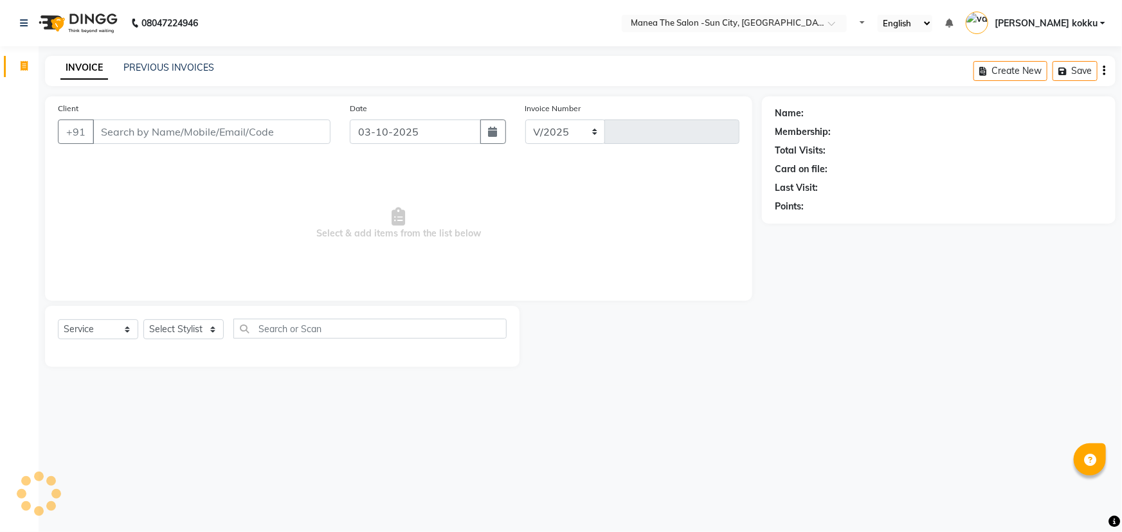
select select "5822"
type input "3755"
type input "9"
click at [198, 331] on select "Select Stylist [PERSON_NAME] [PERSON_NAME] Ikrar [PERSON_NAME] K sai [PERSON_NA…" at bounding box center [183, 330] width 80 height 20
select select "60378"
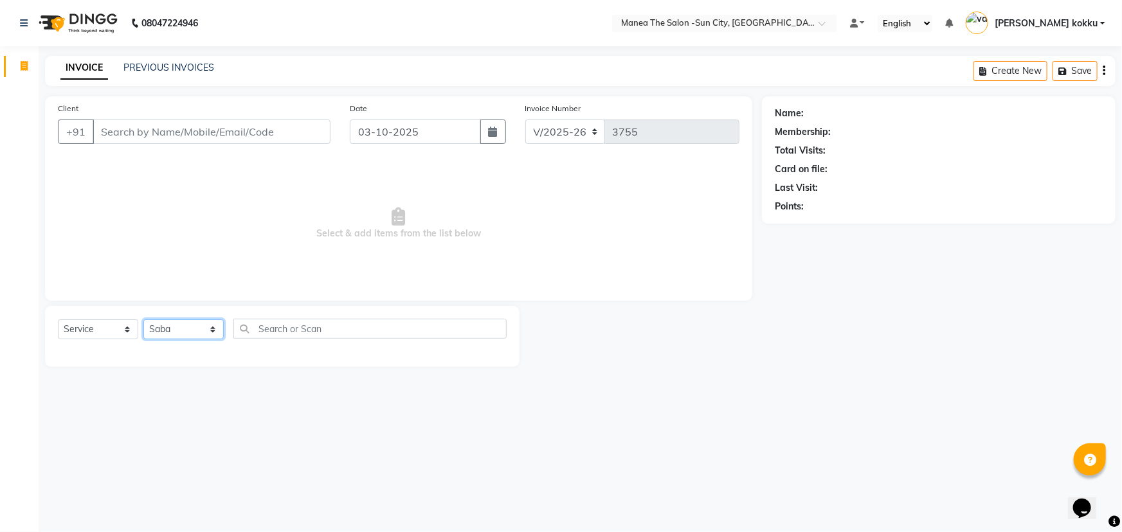
click at [143, 320] on select "Select Stylist [PERSON_NAME] [PERSON_NAME] Ikrar [PERSON_NAME] K sai [PERSON_NA…" at bounding box center [183, 330] width 80 height 20
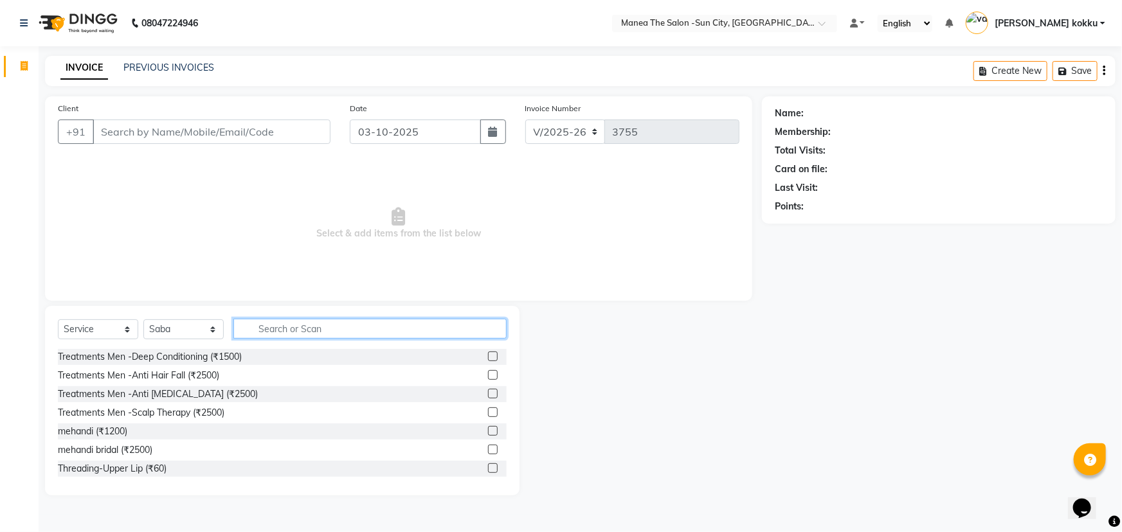
click at [268, 330] on input "text" at bounding box center [369, 329] width 273 height 20
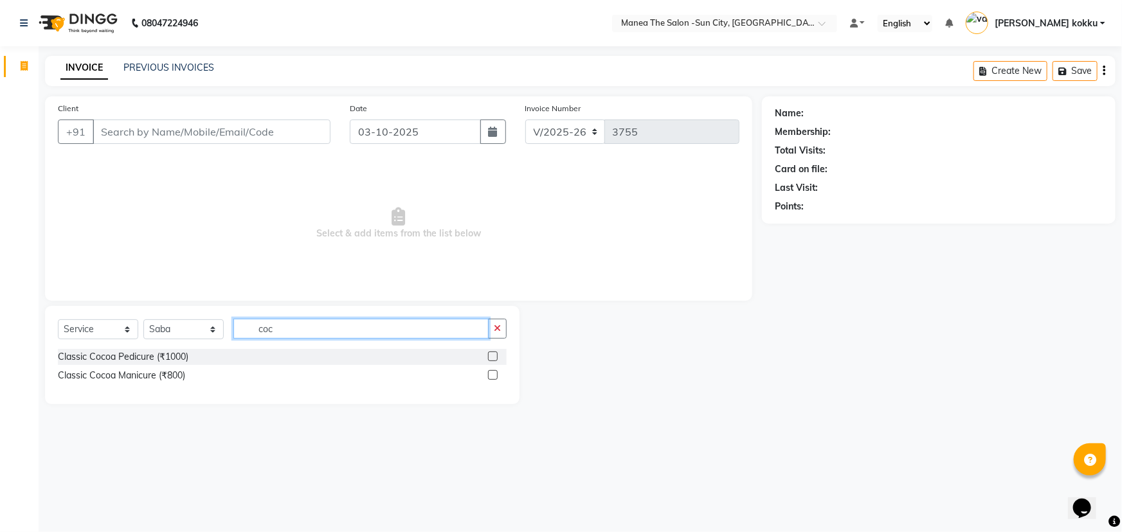
type input "coc"
click at [489, 357] on label at bounding box center [493, 357] width 10 height 10
click at [489, 357] on input "checkbox" at bounding box center [492, 357] width 8 height 8
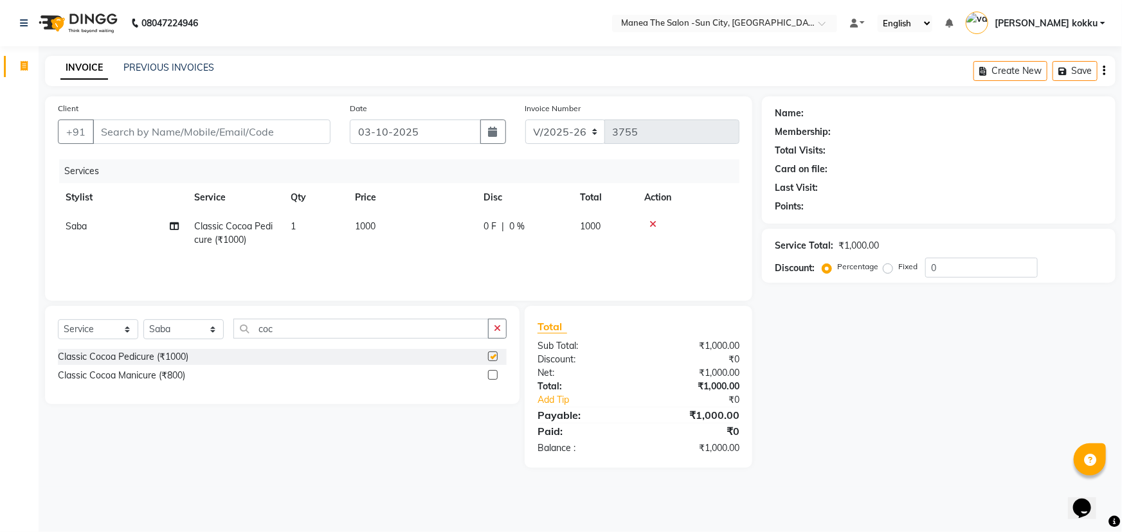
checkbox input "false"
click at [185, 327] on select "Select Stylist [PERSON_NAME] [PERSON_NAME] Ikrar [PERSON_NAME] K sai [PERSON_NA…" at bounding box center [183, 330] width 80 height 20
select select "78639"
click at [143, 320] on select "Select Stylist [PERSON_NAME] [PERSON_NAME] Ikrar [PERSON_NAME] K sai [PERSON_NA…" at bounding box center [183, 330] width 80 height 20
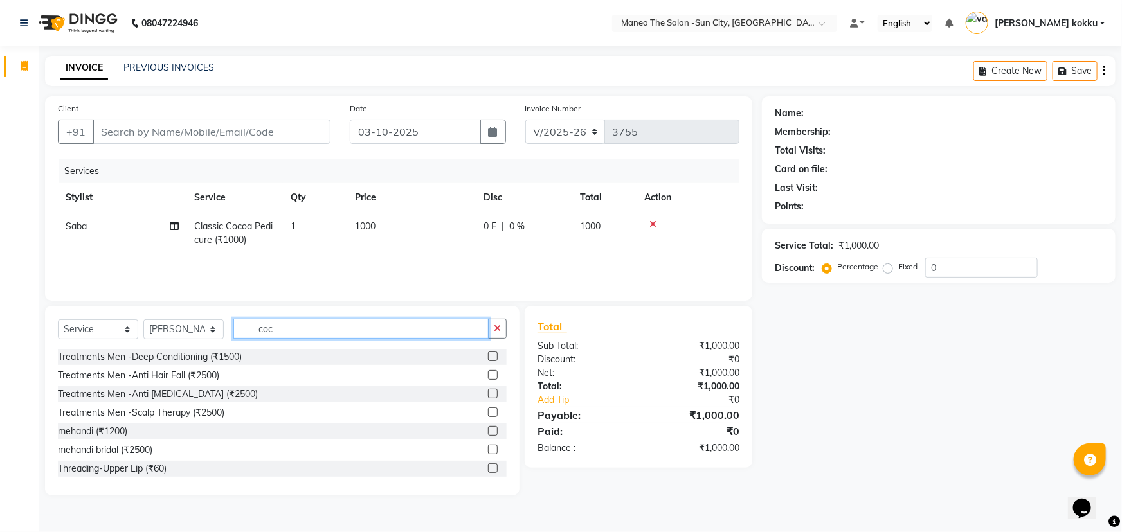
click at [294, 327] on input "coc" at bounding box center [360, 329] width 255 height 20
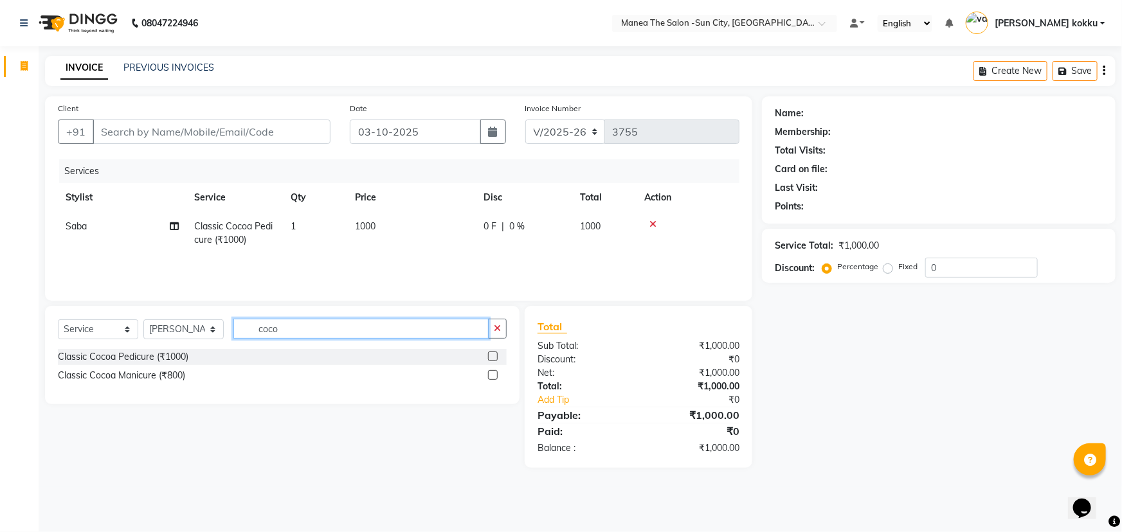
type input "coco"
click at [495, 377] on label at bounding box center [493, 375] width 10 height 10
click at [495, 377] on input "checkbox" at bounding box center [492, 376] width 8 height 8
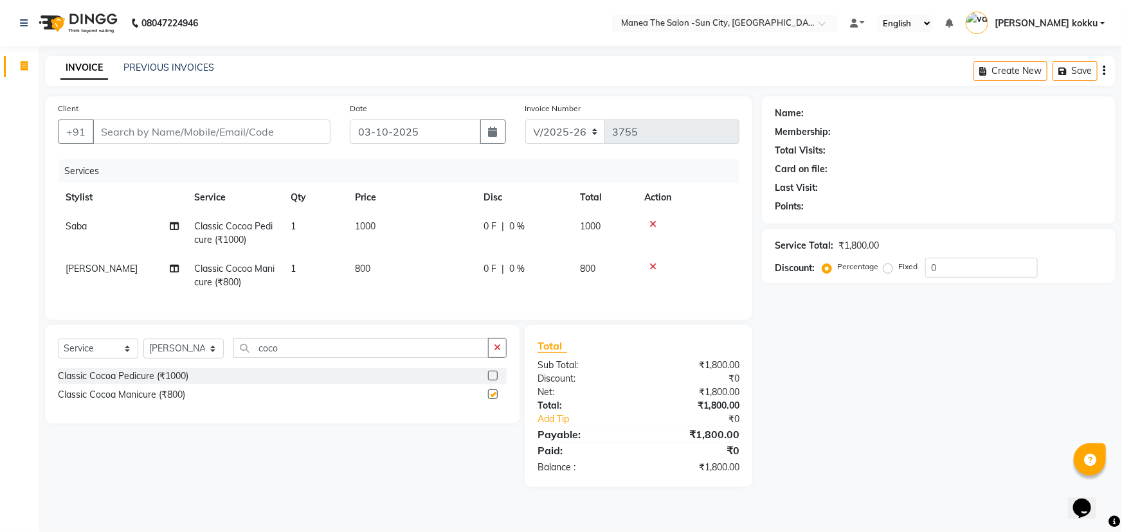
checkbox input "false"
click at [502, 358] on button "button" at bounding box center [497, 348] width 19 height 20
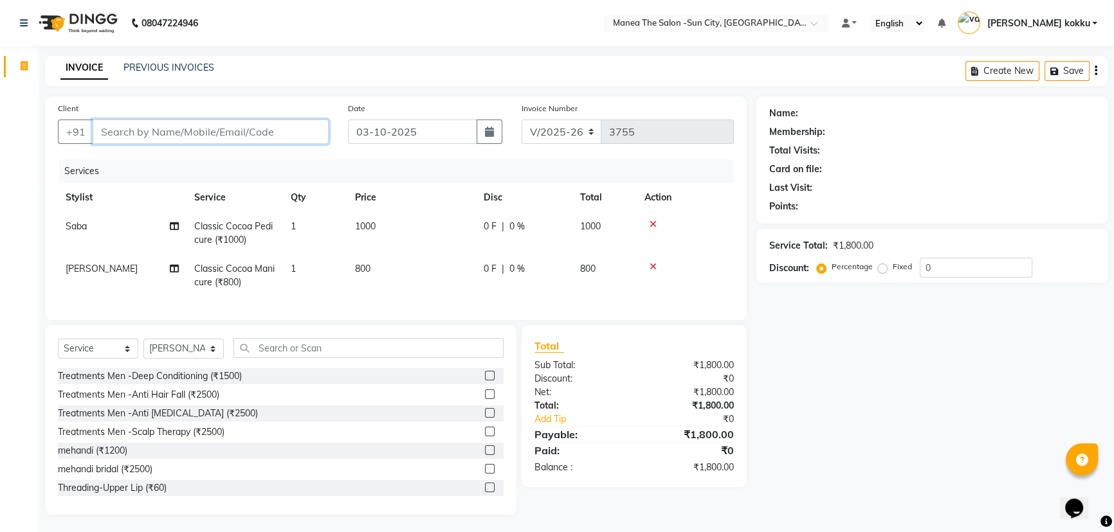
click at [214, 128] on input "Client" at bounding box center [211, 132] width 236 height 24
type input "9502145094"
click at [289, 135] on span "Add Client" at bounding box center [295, 131] width 51 height 13
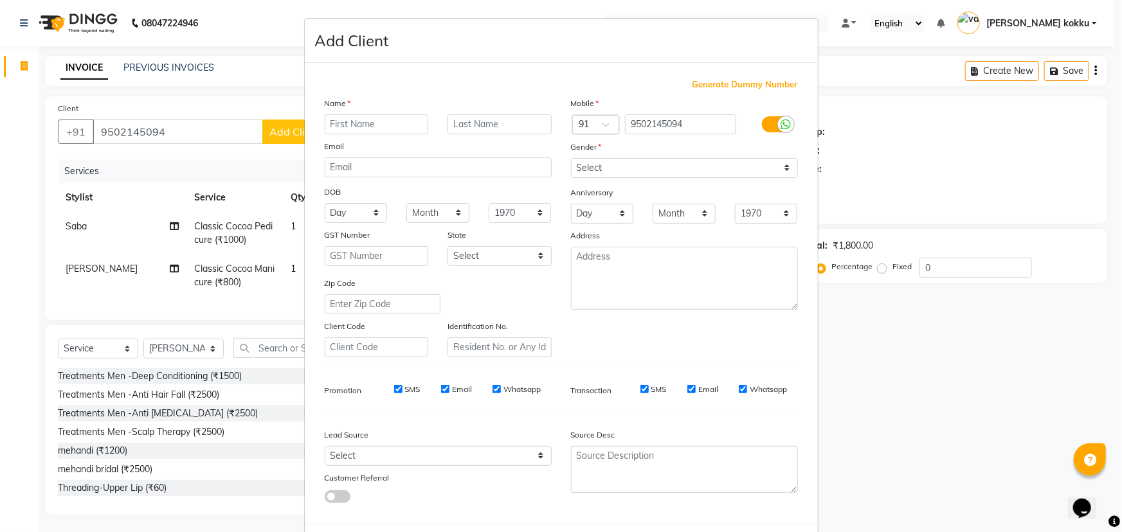
type input "M"
type input "Madhu"
click at [704, 162] on select "Select Male Female Other Prefer Not To Say" at bounding box center [684, 168] width 227 height 20
select select "female"
click at [571, 158] on select "Select Male Female Other Prefer Not To Say" at bounding box center [684, 168] width 227 height 20
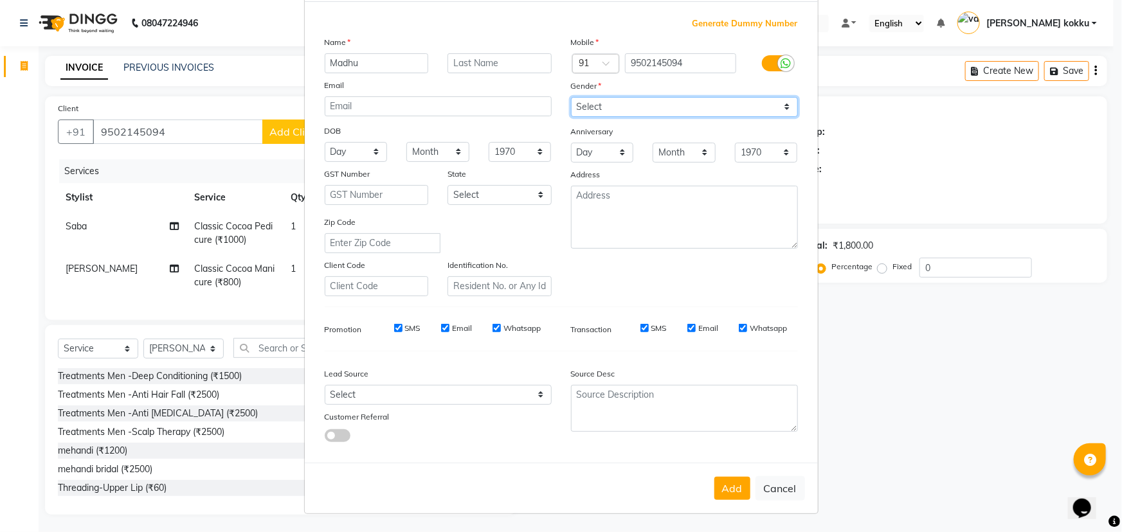
scroll to position [64, 0]
click at [733, 495] on button "Add" at bounding box center [732, 488] width 36 height 23
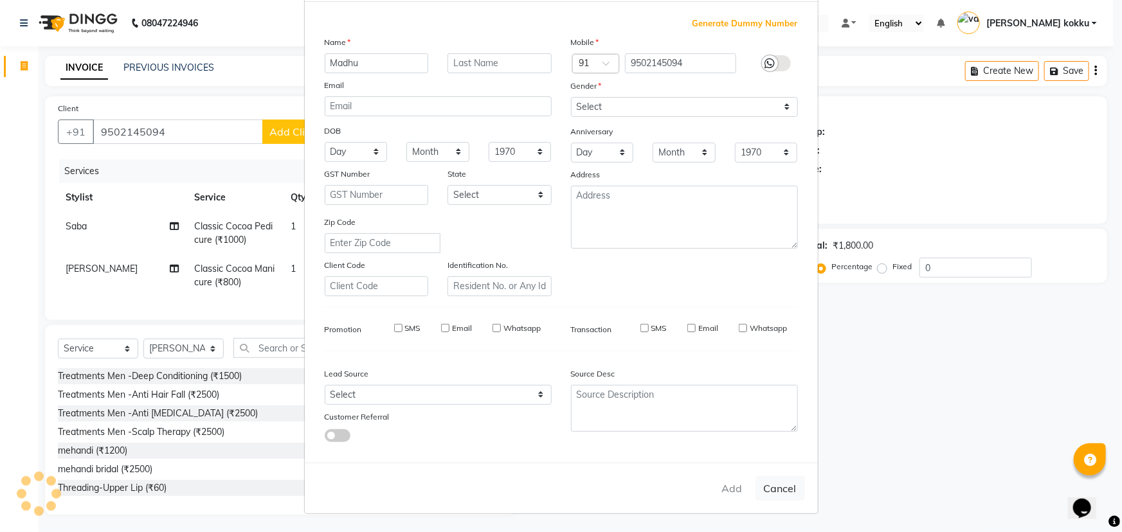
type input "95******94"
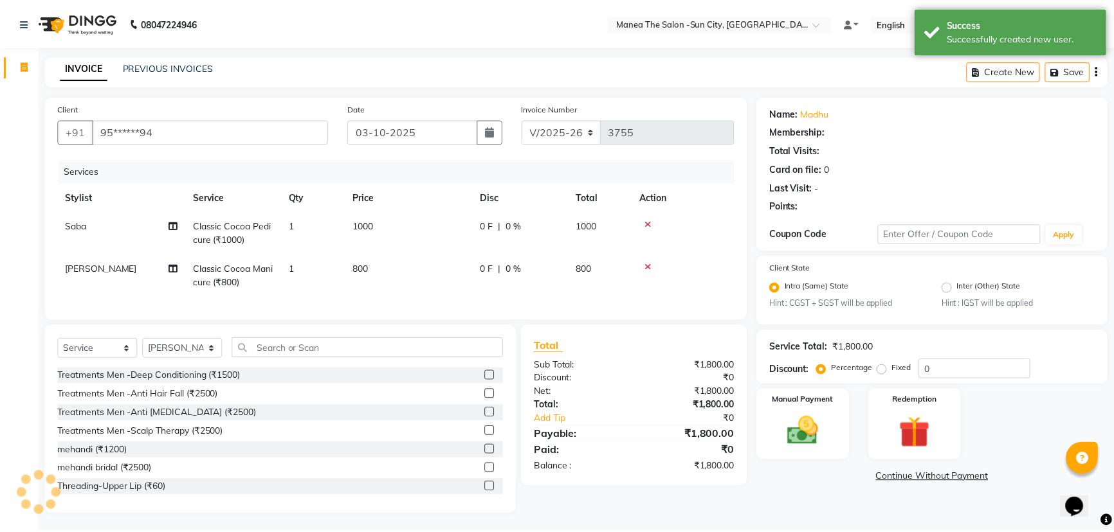
scroll to position [0, 0]
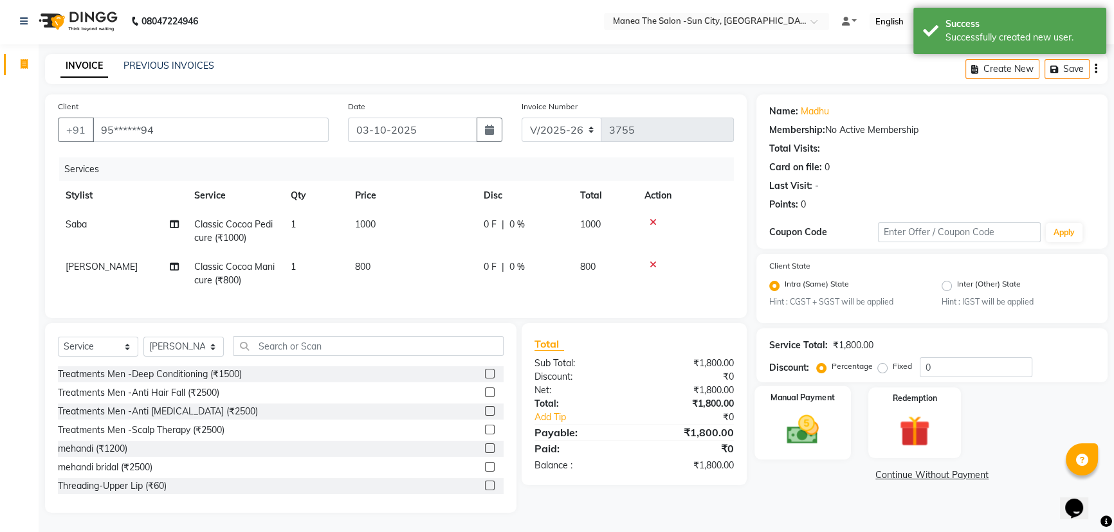
click at [796, 412] on img at bounding box center [803, 430] width 52 height 37
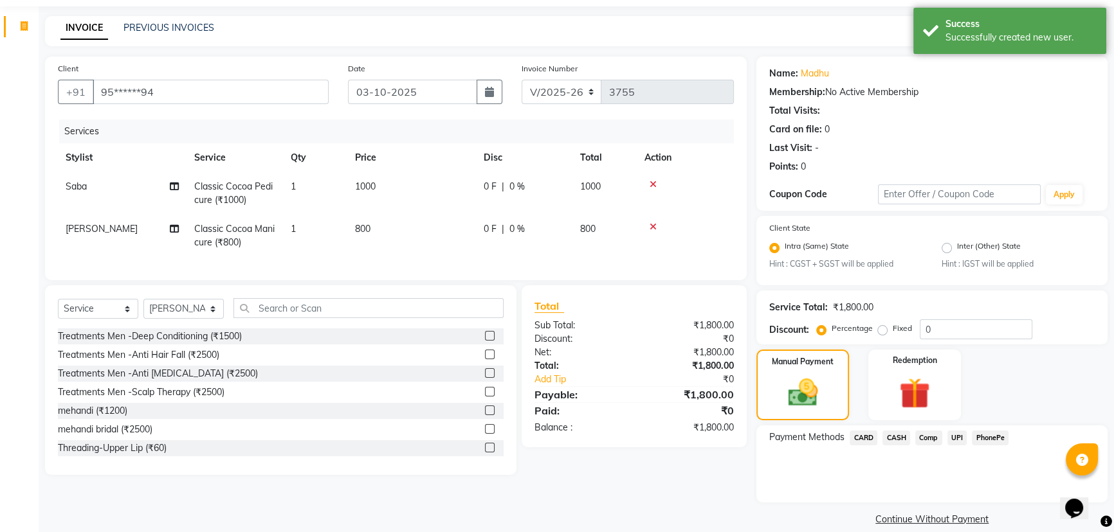
scroll to position [57, 0]
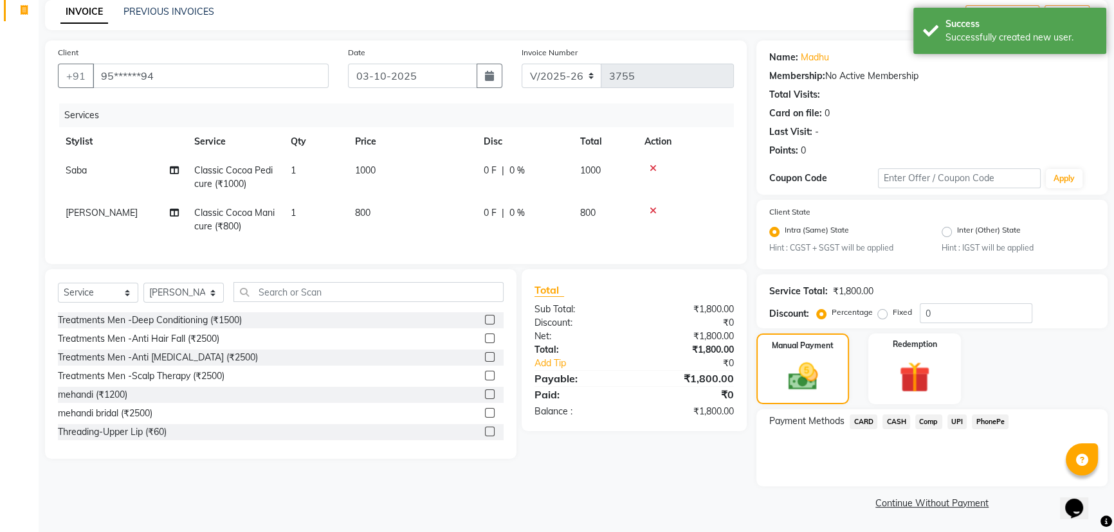
click at [960, 422] on span "UPI" at bounding box center [957, 422] width 20 height 15
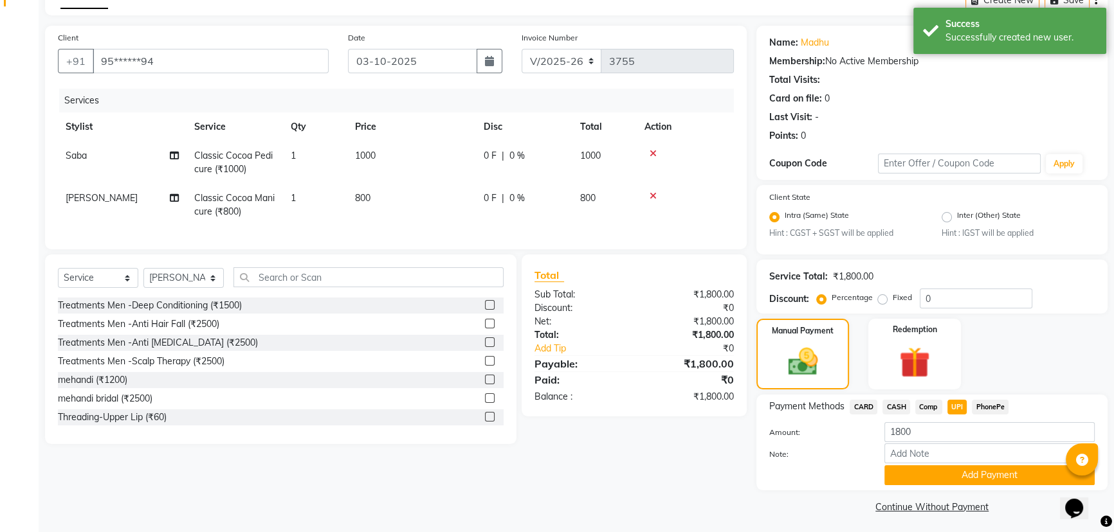
scroll to position [75, 0]
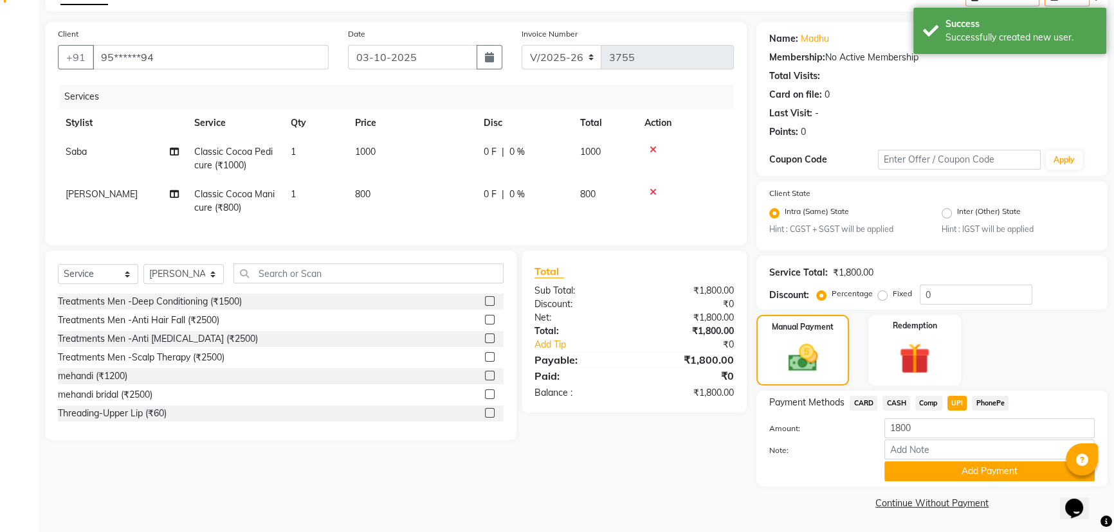
click at [958, 461] on div "Note:" at bounding box center [932, 451] width 345 height 22
click at [958, 470] on button "Add Payment" at bounding box center [989, 472] width 210 height 20
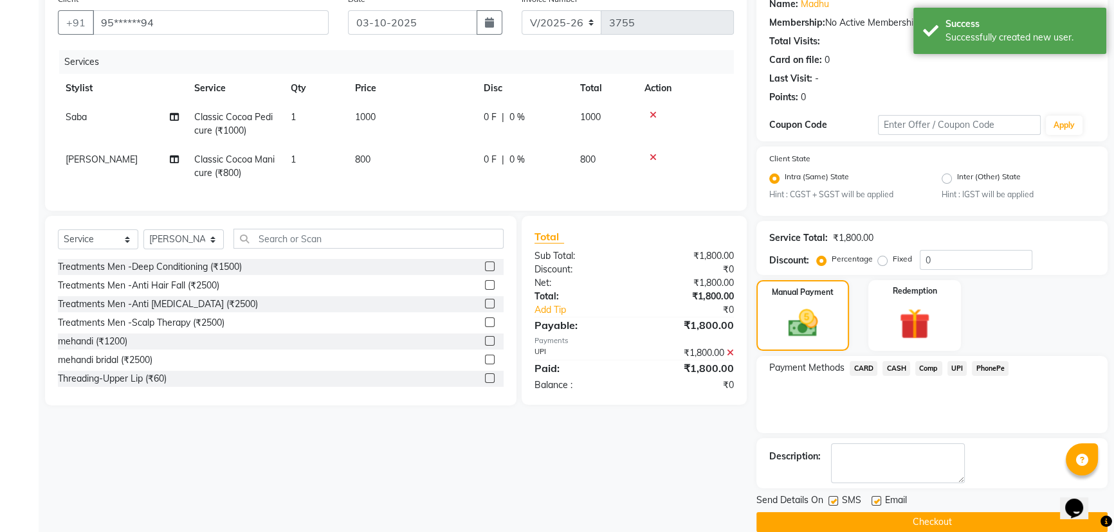
scroll to position [129, 0]
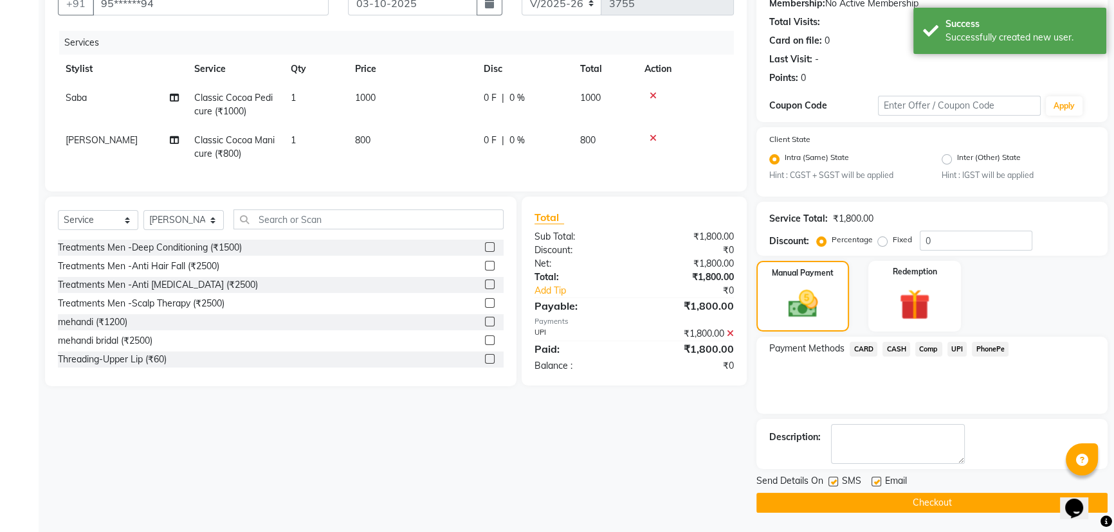
click at [833, 484] on label at bounding box center [833, 482] width 10 height 10
click at [833, 484] on input "checkbox" at bounding box center [832, 482] width 8 height 8
checkbox input "false"
click at [875, 482] on label at bounding box center [876, 482] width 10 height 10
click at [875, 482] on input "checkbox" at bounding box center [875, 482] width 8 height 8
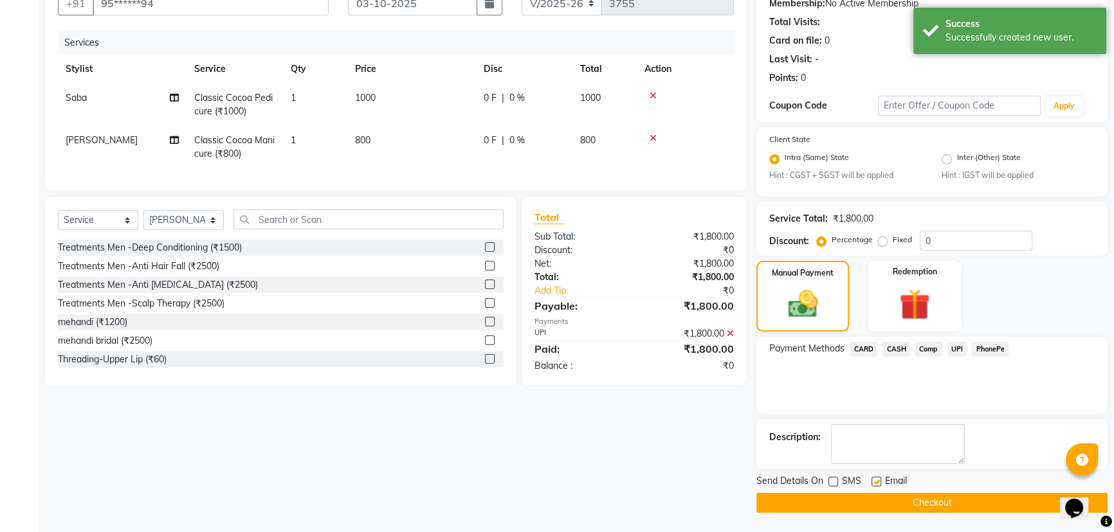
checkbox input "false"
click at [881, 508] on button "Checkout" at bounding box center [931, 503] width 351 height 20
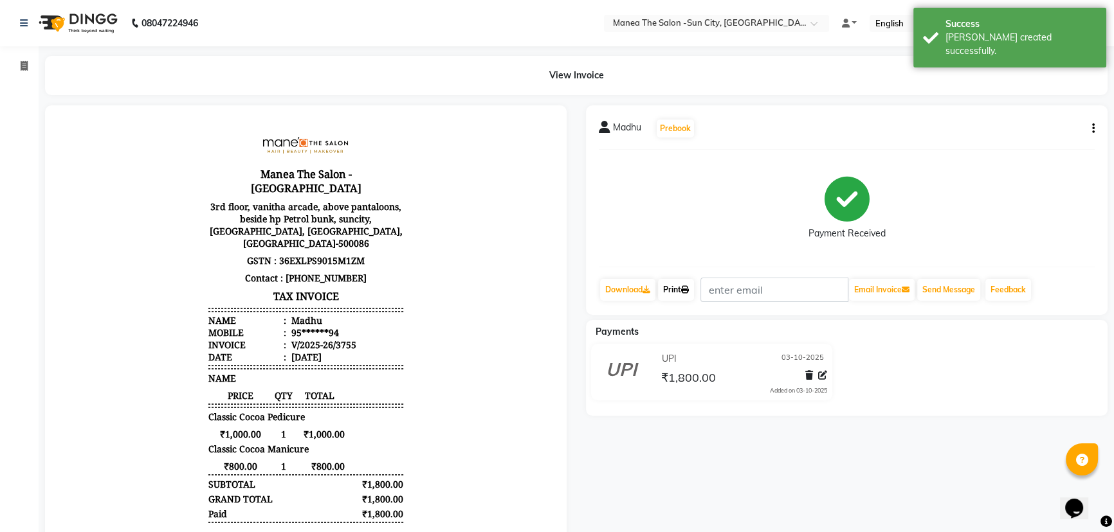
click at [694, 291] on link "Print" at bounding box center [676, 290] width 36 height 22
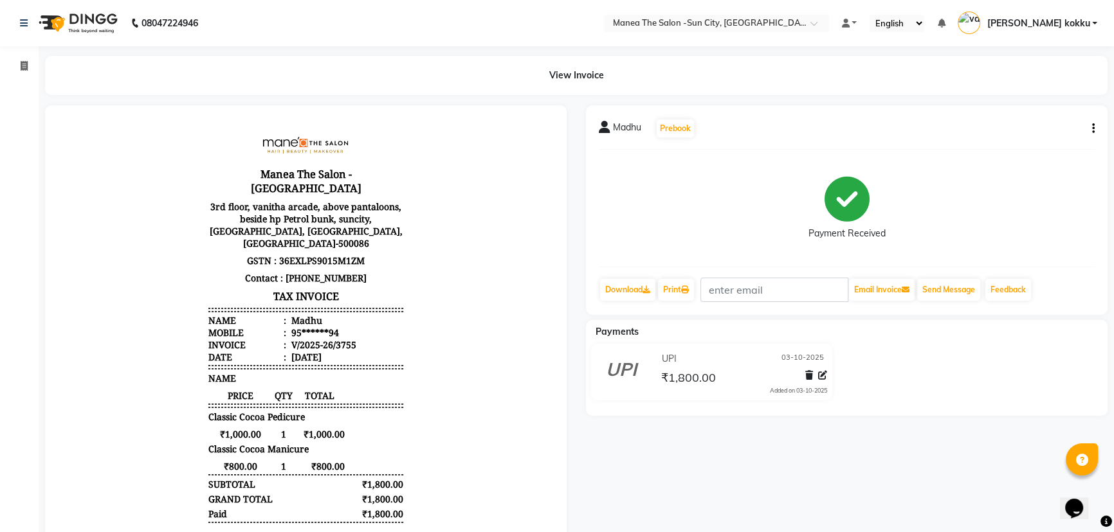
click at [1093, 129] on icon "button" at bounding box center [1093, 129] width 3 height 1
click at [1023, 140] on div "Edit Item Staff" at bounding box center [1029, 137] width 88 height 16
select select
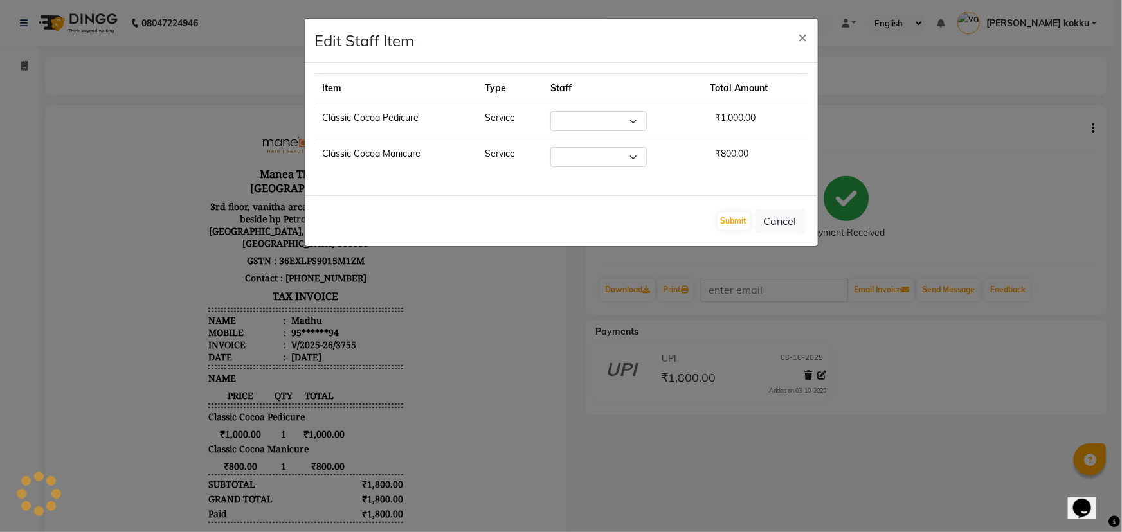
select select "60378"
select select "78639"
click at [740, 223] on button "Submit" at bounding box center [734, 221] width 33 height 18
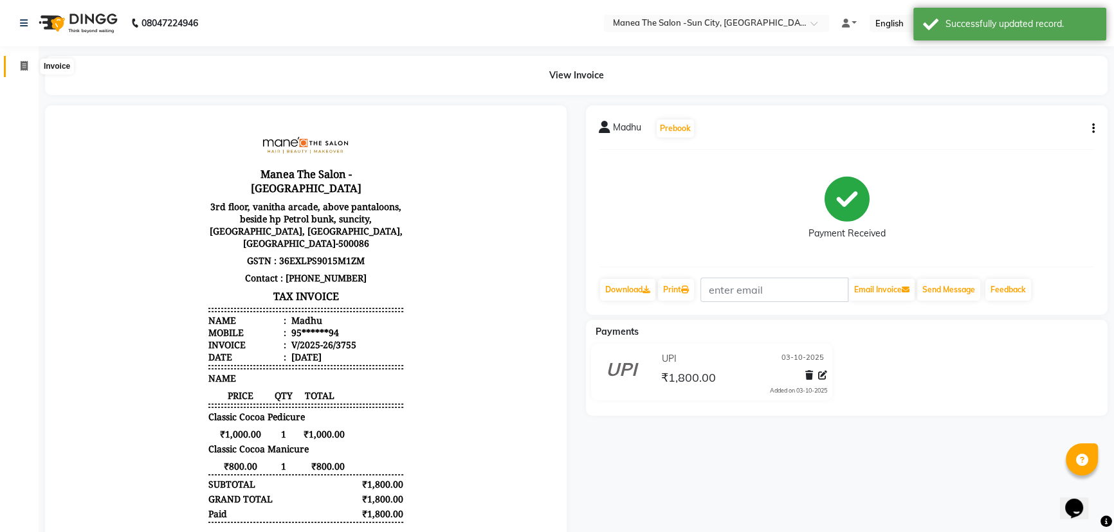
drag, startPoint x: 23, startPoint y: 65, endPoint x: 18, endPoint y: 363, distance: 297.8
click at [23, 65] on icon at bounding box center [24, 66] width 7 height 10
select select "5822"
select select "service"
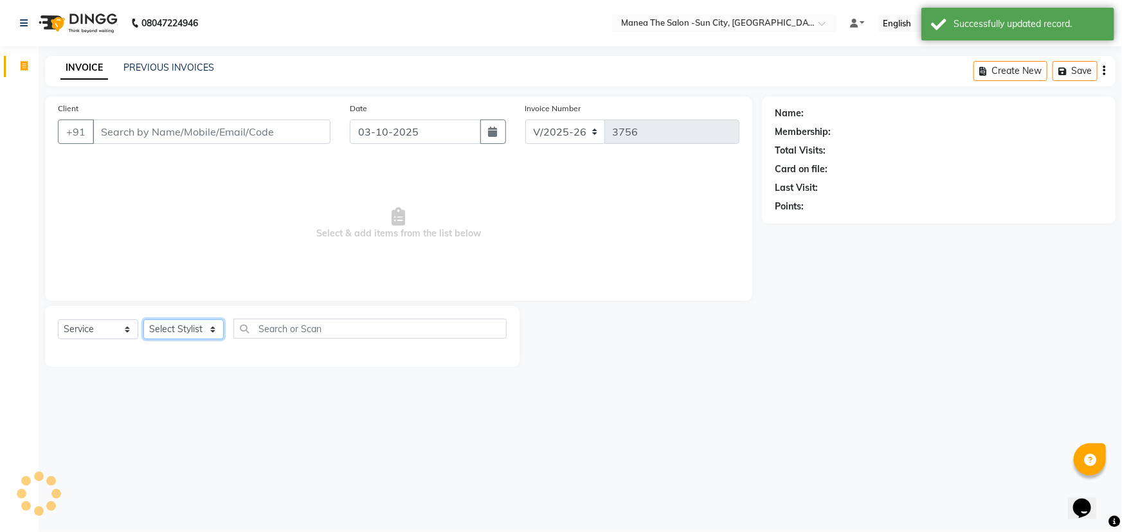
click at [160, 323] on select "Select Stylist" at bounding box center [183, 330] width 80 height 20
select select "40515"
click at [143, 320] on select "Select Stylist [PERSON_NAME] [PERSON_NAME] Ikrar [PERSON_NAME] K sai [PERSON_NA…" at bounding box center [183, 330] width 80 height 20
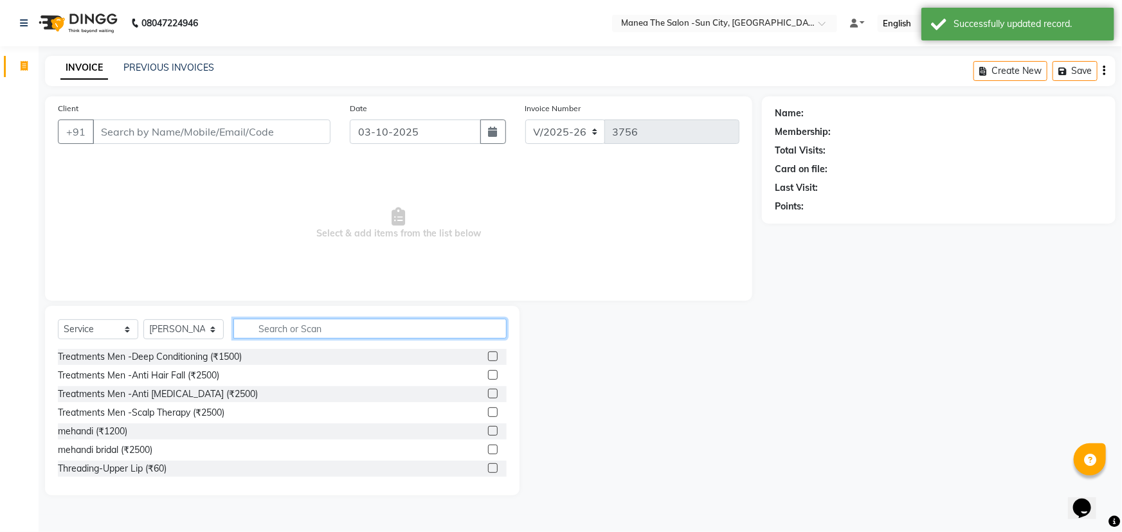
click at [288, 321] on input "text" at bounding box center [369, 329] width 273 height 20
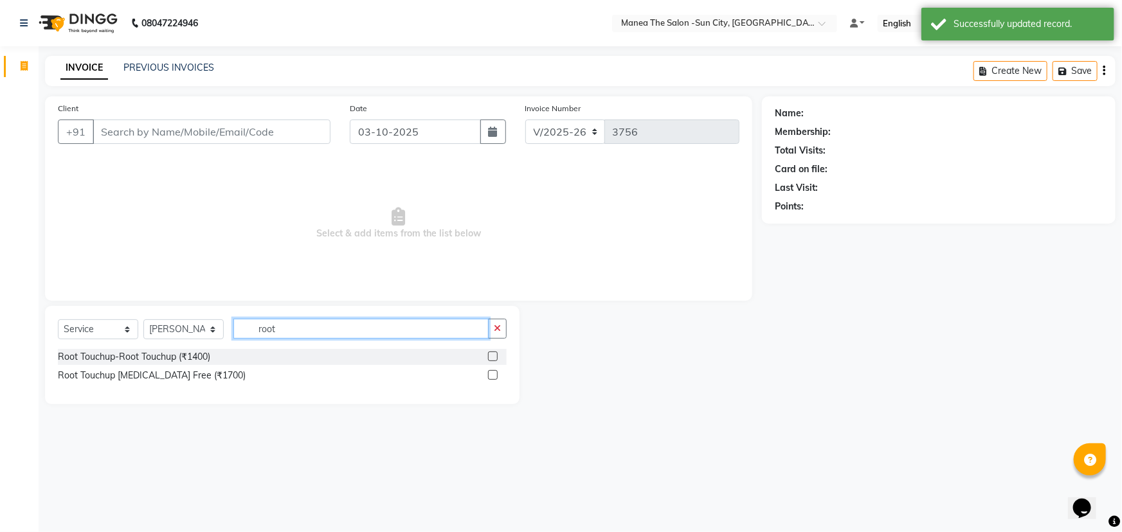
type input "root"
click at [494, 378] on label at bounding box center [493, 375] width 10 height 10
click at [494, 378] on input "checkbox" at bounding box center [492, 376] width 8 height 8
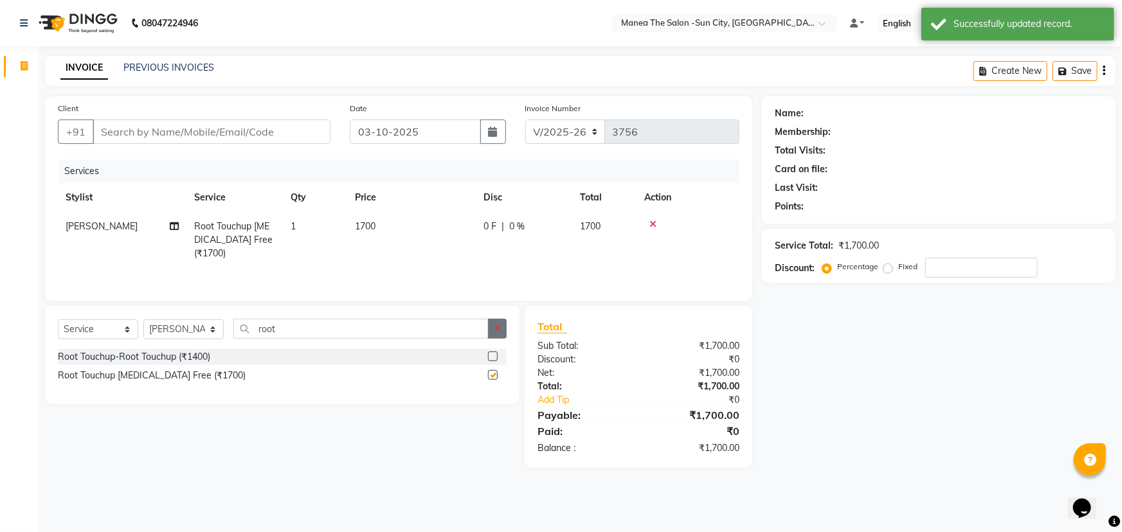
checkbox input "false"
click at [493, 321] on button "button" at bounding box center [497, 329] width 19 height 20
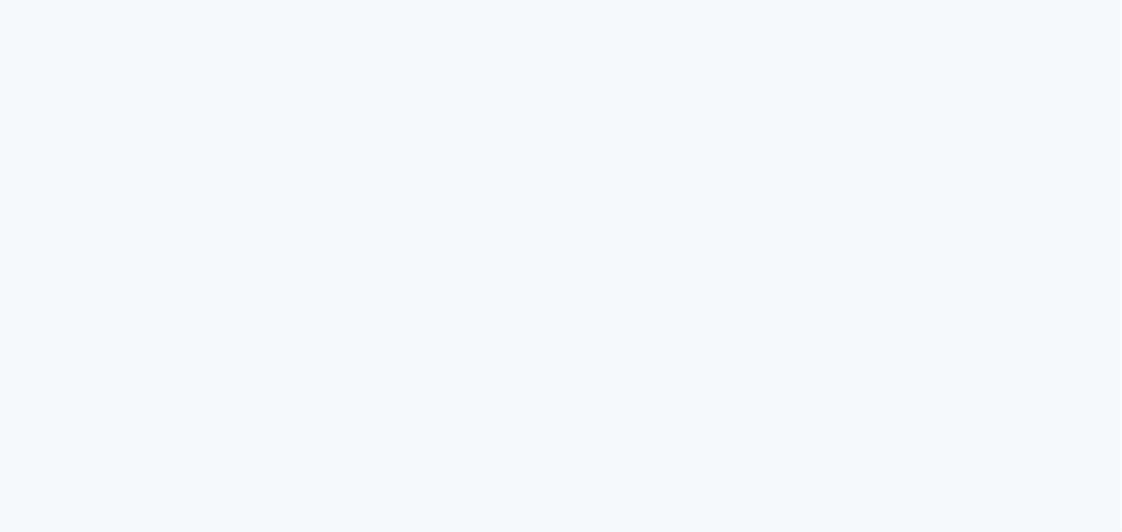
select select "5822"
select select "service"
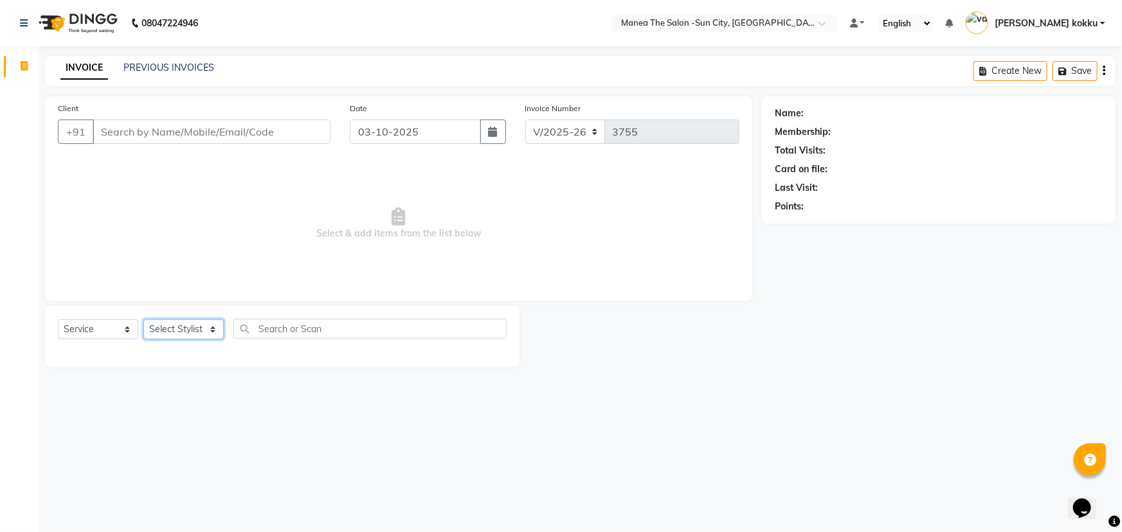
click at [185, 331] on select "Select Stylist [PERSON_NAME] [PERSON_NAME] Ikrar [PERSON_NAME] K sai [PERSON_NA…" at bounding box center [183, 330] width 80 height 20
click at [143, 320] on select "Select Stylist [PERSON_NAME] [PERSON_NAME] Ikrar [PERSON_NAME] K sai [PERSON_NA…" at bounding box center [183, 330] width 80 height 20
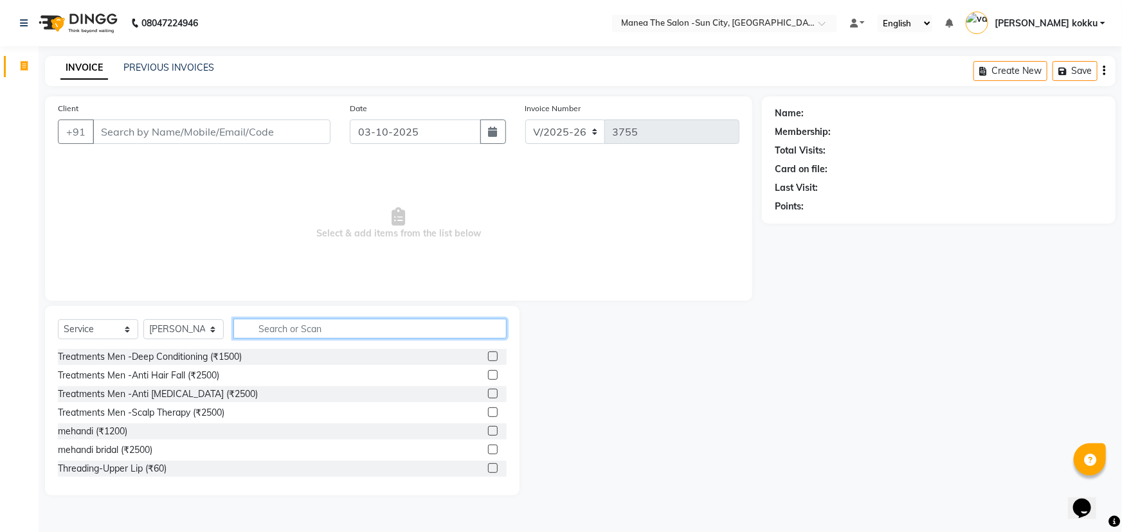
click at [270, 327] on input "text" at bounding box center [369, 329] width 273 height 20
click at [190, 328] on select "Select Stylist [PERSON_NAME] [PERSON_NAME] Ikrar [PERSON_NAME] K sai [PERSON_NA…" at bounding box center [183, 330] width 80 height 20
select select "62892"
click at [143, 320] on select "Select Stylist [PERSON_NAME] [PERSON_NAME] Ikrar [PERSON_NAME] K sai [PERSON_NA…" at bounding box center [183, 330] width 80 height 20
click at [302, 329] on input "text" at bounding box center [369, 329] width 273 height 20
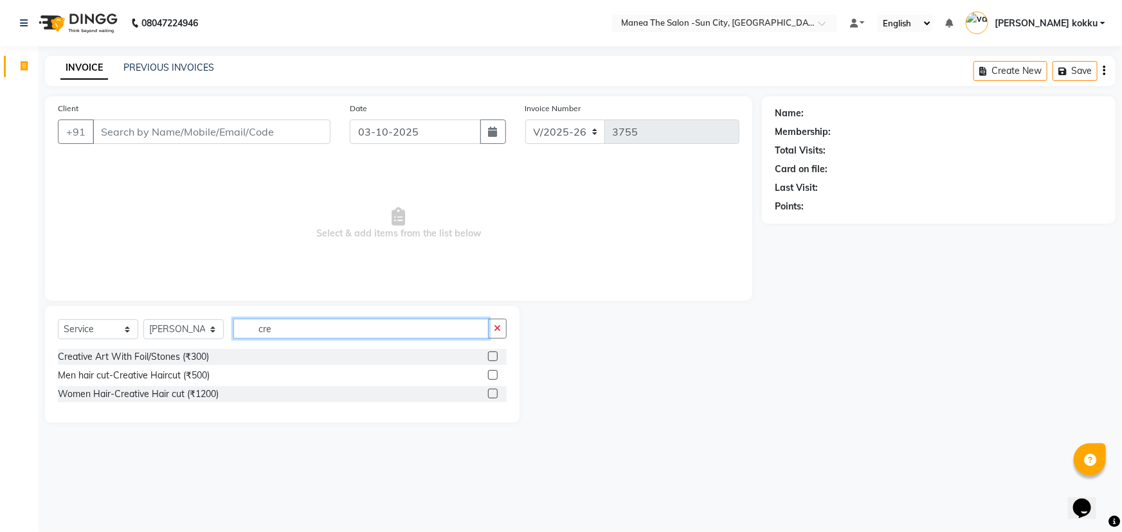
type input "cre"
click at [495, 375] on label at bounding box center [493, 375] width 10 height 10
click at [495, 375] on input "checkbox" at bounding box center [492, 376] width 8 height 8
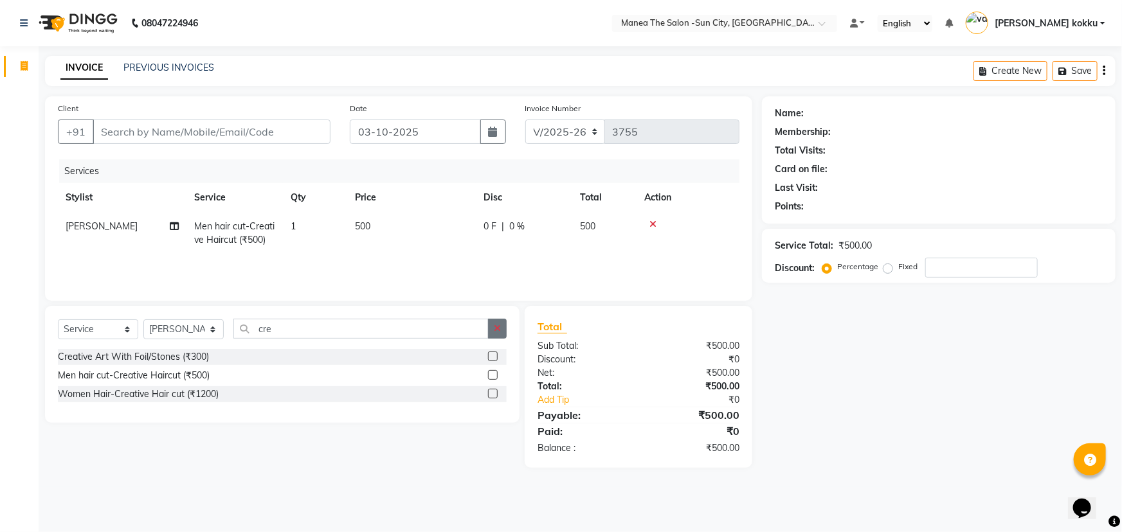
checkbox input "false"
click at [500, 328] on icon "button" at bounding box center [497, 328] width 7 height 9
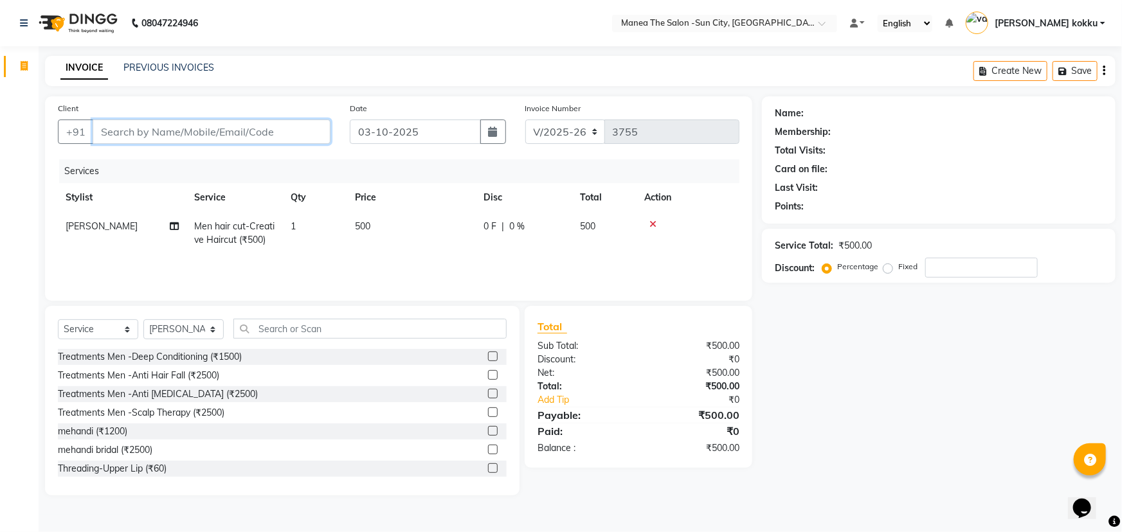
click at [257, 129] on input "Client" at bounding box center [212, 132] width 238 height 24
type input "8"
type input "0"
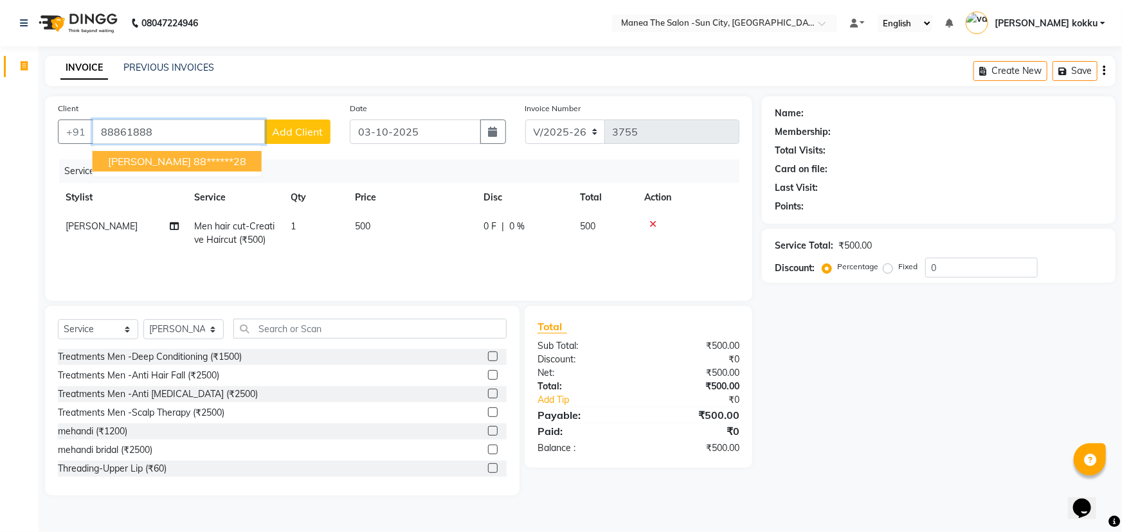
click at [194, 161] on ngb-highlight "88******28" at bounding box center [220, 161] width 53 height 13
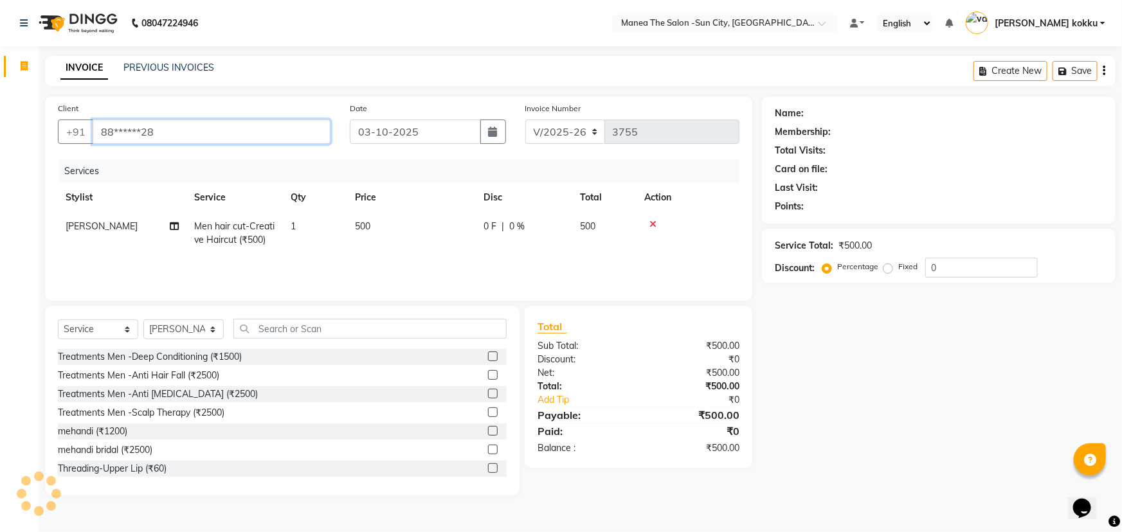
type input "88******28"
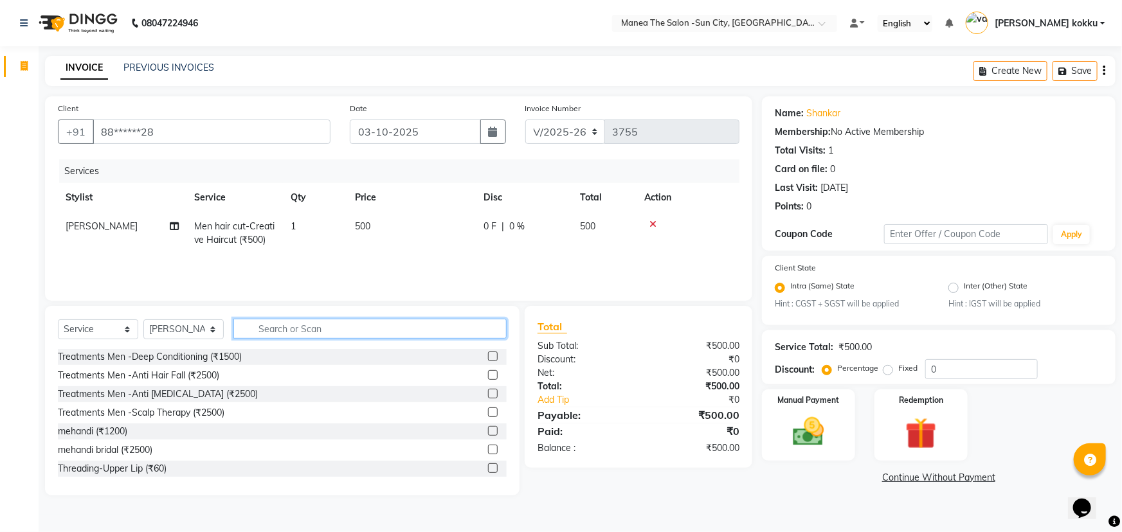
click at [345, 333] on input "text" at bounding box center [369, 329] width 273 height 20
click at [321, 327] on input "text" at bounding box center [369, 329] width 273 height 20
click at [314, 325] on input "text" at bounding box center [369, 329] width 273 height 20
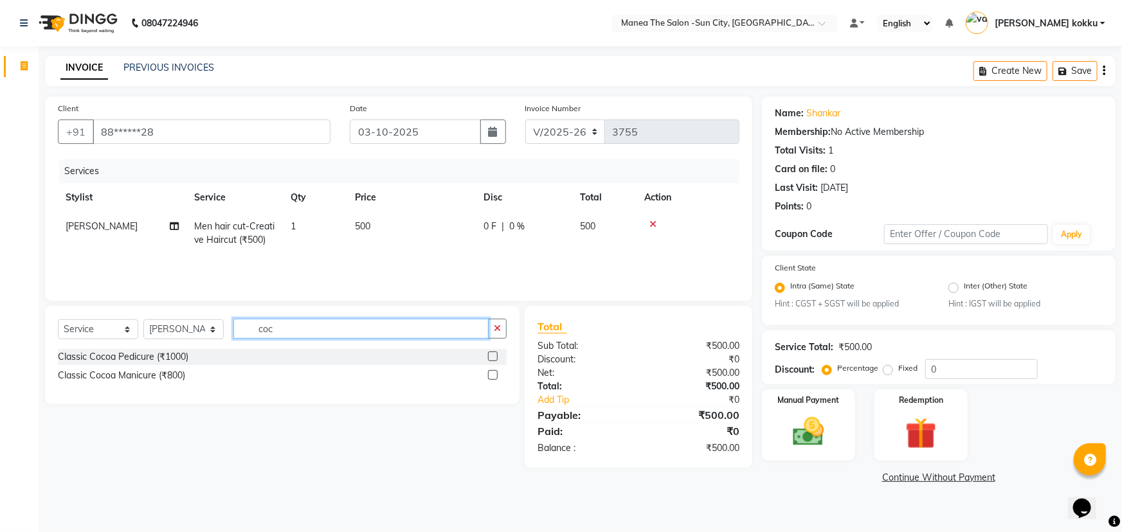
type input "coc"
click at [489, 358] on label at bounding box center [493, 357] width 10 height 10
click at [489, 358] on input "checkbox" at bounding box center [492, 357] width 8 height 8
checkbox input "true"
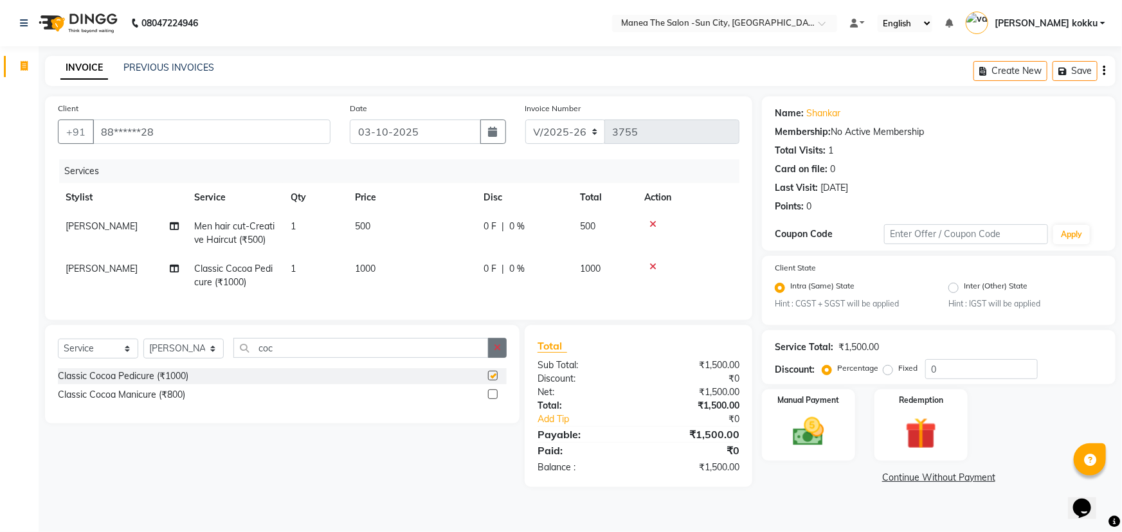
click at [489, 356] on button "button" at bounding box center [497, 348] width 19 height 20
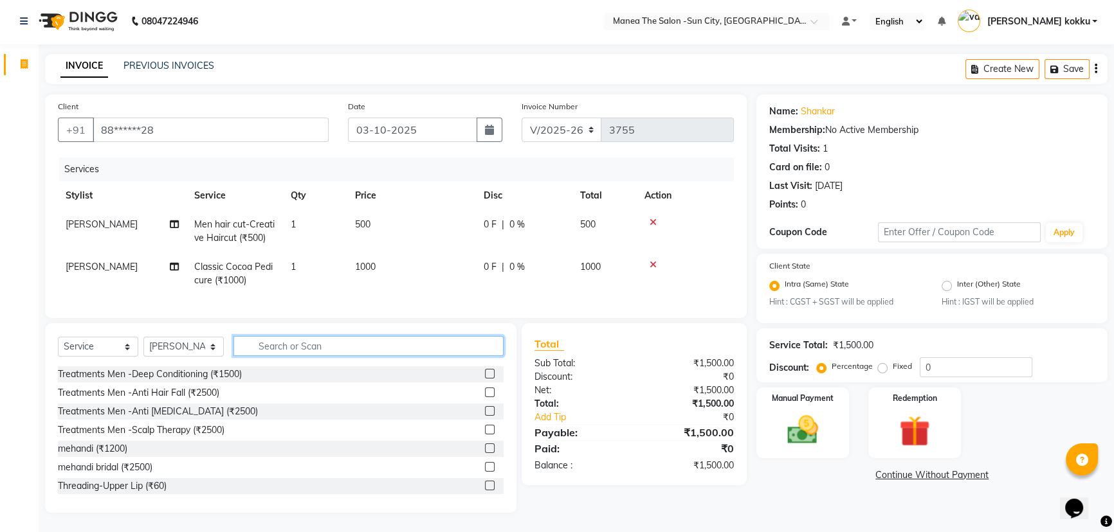
scroll to position [11, 0]
click at [802, 428] on img at bounding box center [803, 430] width 52 height 37
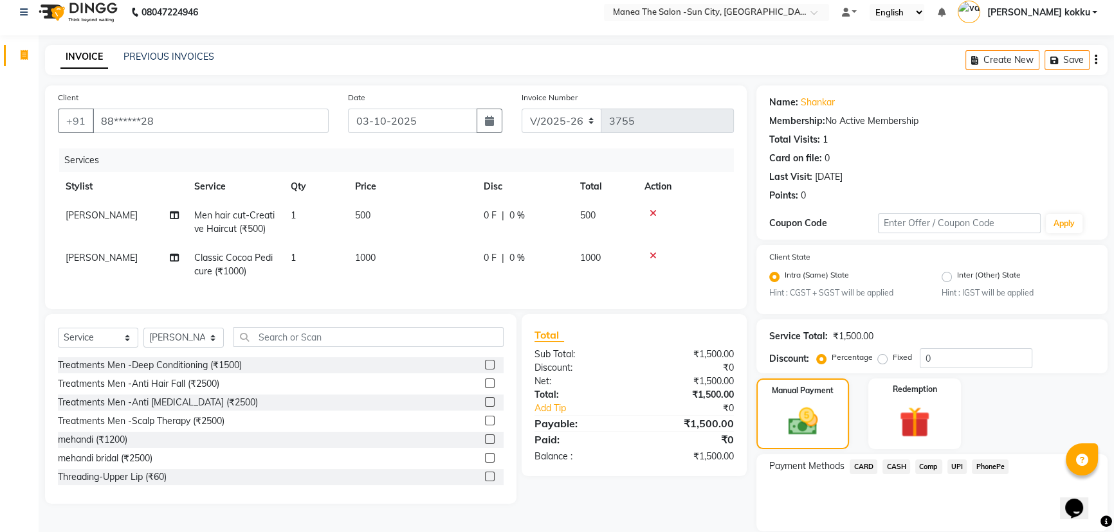
click at [951, 468] on span "UPI" at bounding box center [957, 467] width 20 height 15
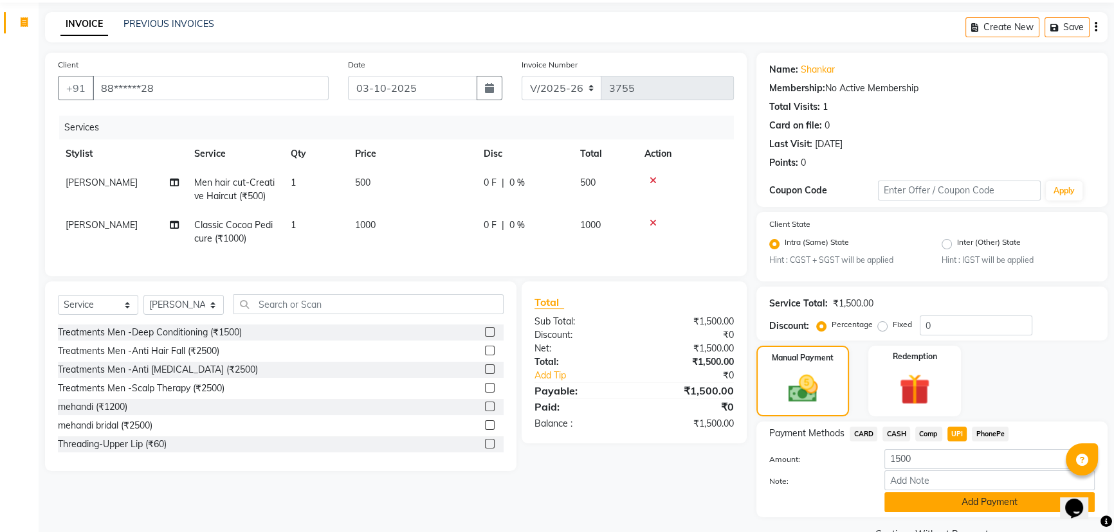
scroll to position [75, 0]
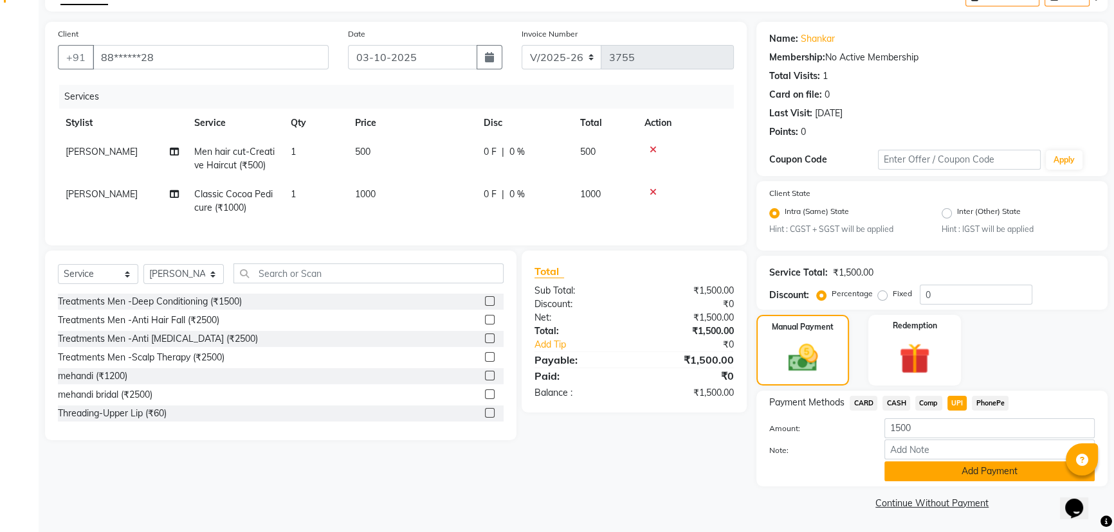
click at [933, 471] on button "Add Payment" at bounding box center [989, 472] width 210 height 20
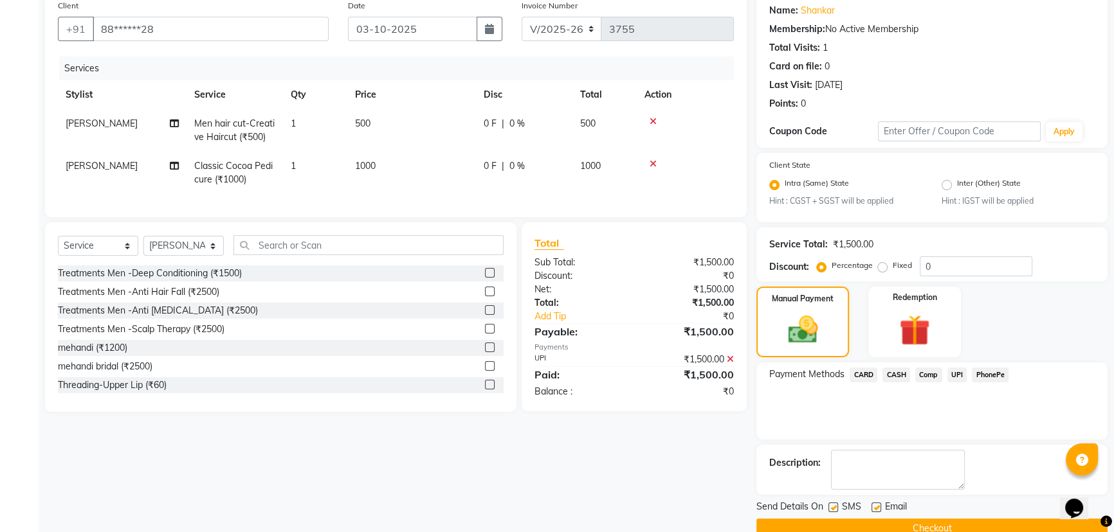
scroll to position [129, 0]
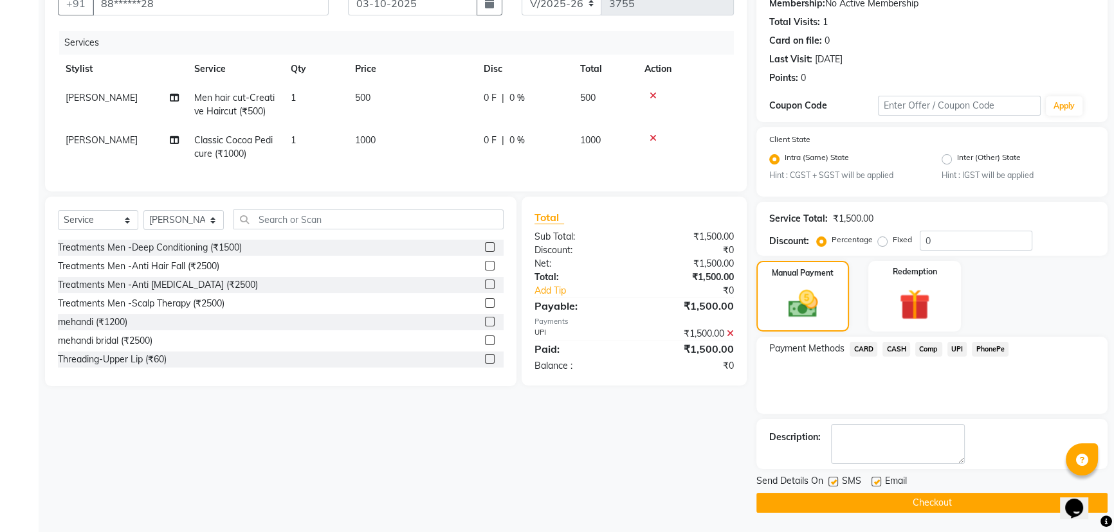
click at [835, 482] on label at bounding box center [833, 482] width 10 height 10
click at [835, 482] on input "checkbox" at bounding box center [832, 482] width 8 height 8
checkbox input "false"
click at [875, 481] on label at bounding box center [876, 482] width 10 height 10
click at [875, 481] on input "checkbox" at bounding box center [875, 482] width 8 height 8
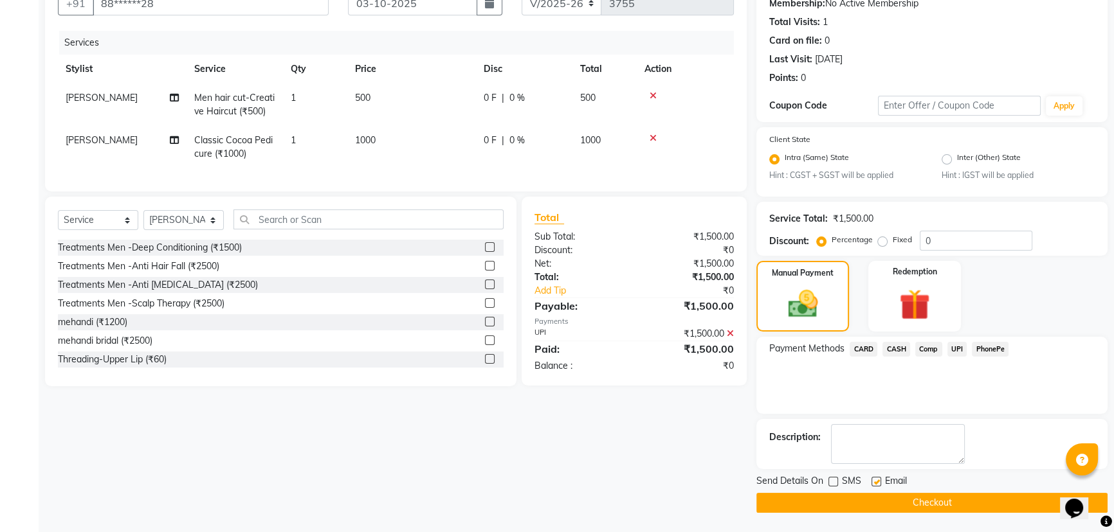
checkbox input "false"
click at [880, 499] on button "Checkout" at bounding box center [931, 503] width 351 height 20
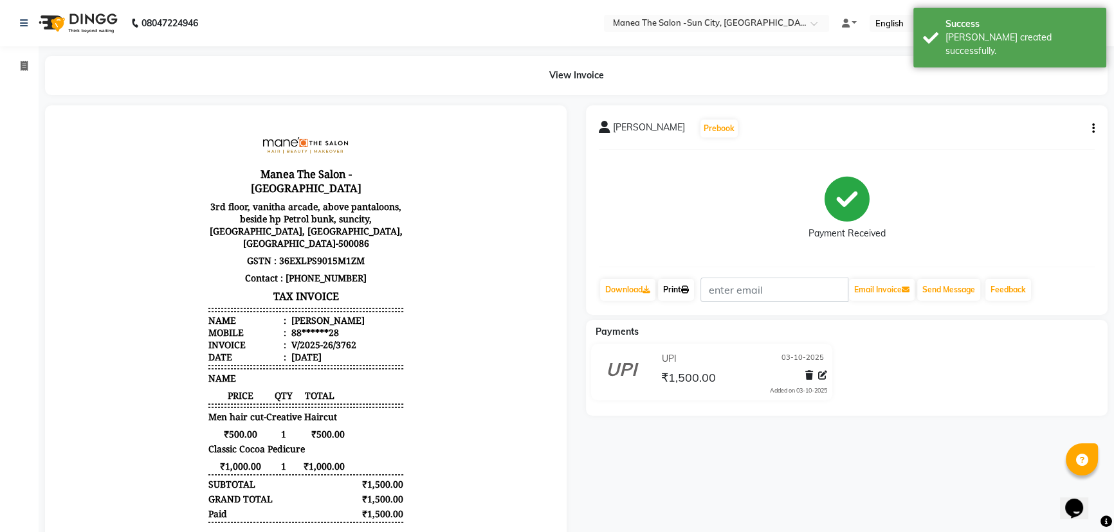
click at [684, 290] on link "Print" at bounding box center [676, 290] width 36 height 22
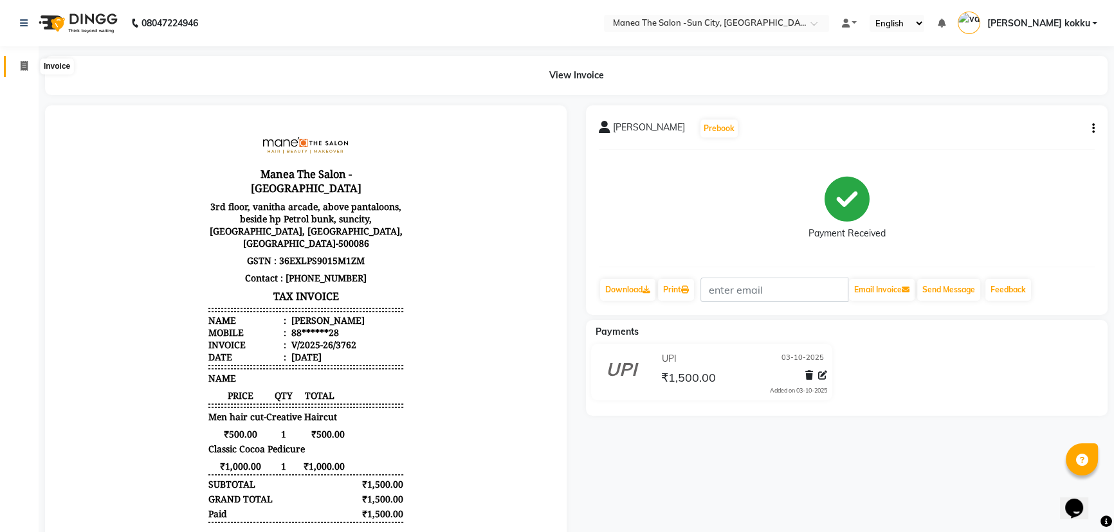
click at [26, 61] on icon at bounding box center [24, 66] width 7 height 10
select select "5822"
select select "service"
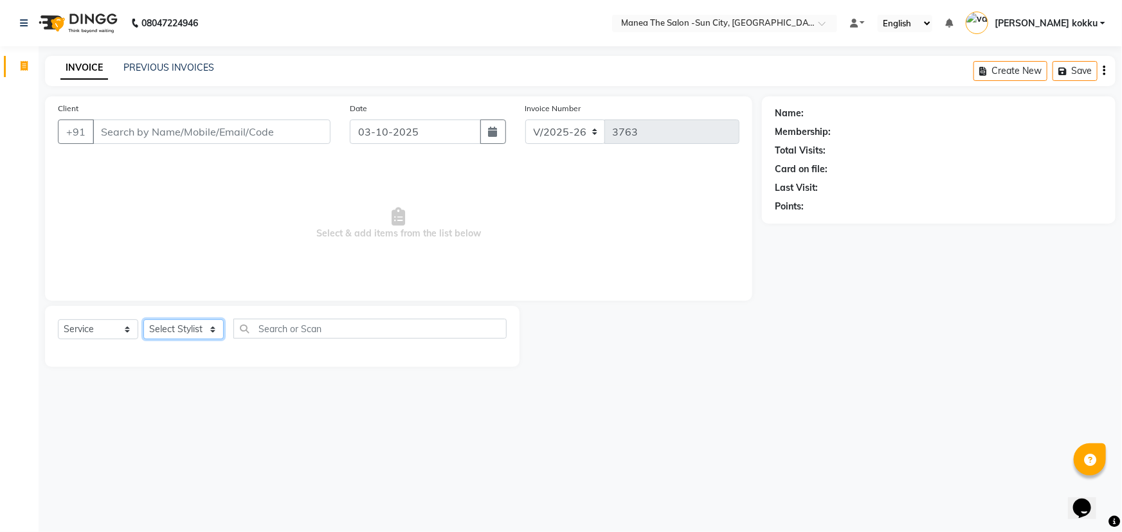
click at [203, 325] on select "Select Stylist [PERSON_NAME] [PERSON_NAME] Ikrar [PERSON_NAME] K sai [PERSON_NA…" at bounding box center [183, 330] width 80 height 20
select select "60026"
click at [143, 320] on select "Select Stylist [PERSON_NAME] [PERSON_NAME] Ikrar [PERSON_NAME] K sai [PERSON_NA…" at bounding box center [183, 330] width 80 height 20
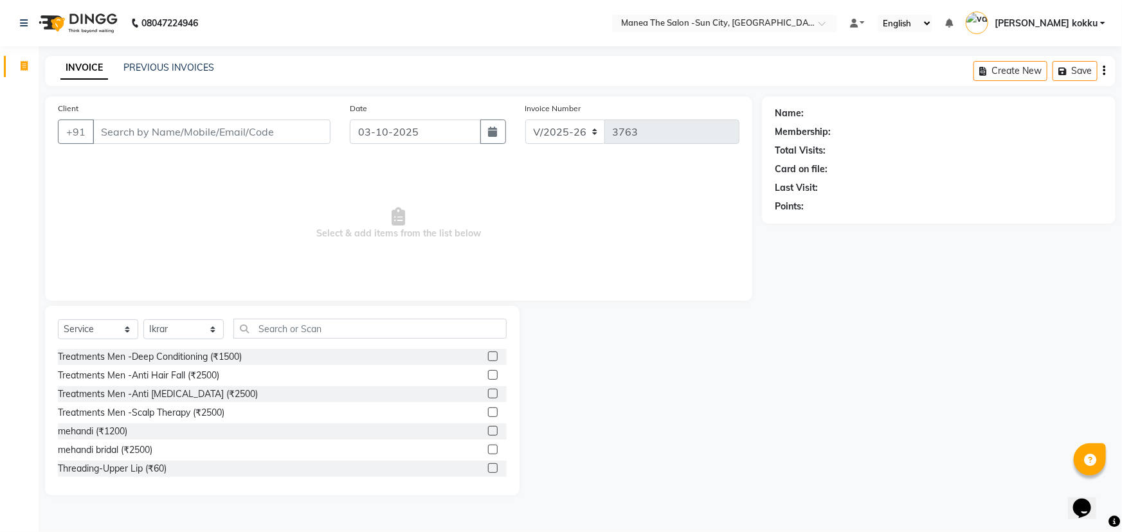
click at [309, 315] on div "Select Service Product Membership Package Voucher Prepaid Gift Card Select Styl…" at bounding box center [282, 401] width 475 height 190
drag, startPoint x: 309, startPoint y: 325, endPoint x: 314, endPoint y: 320, distance: 7.3
click at [314, 320] on input "text" at bounding box center [369, 329] width 273 height 20
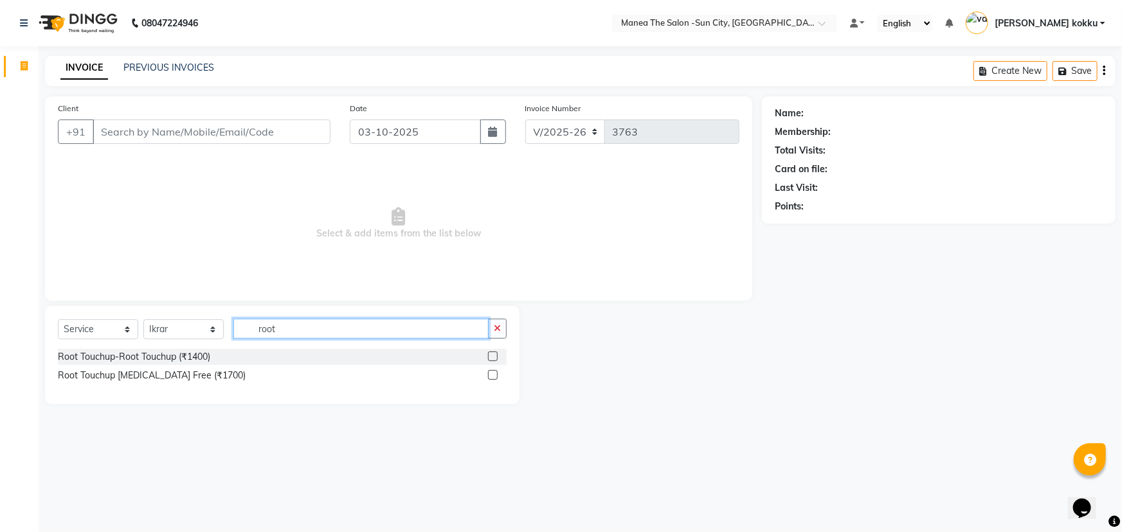
type input "root"
click at [490, 374] on label at bounding box center [493, 375] width 10 height 10
click at [490, 374] on input "checkbox" at bounding box center [492, 376] width 8 height 8
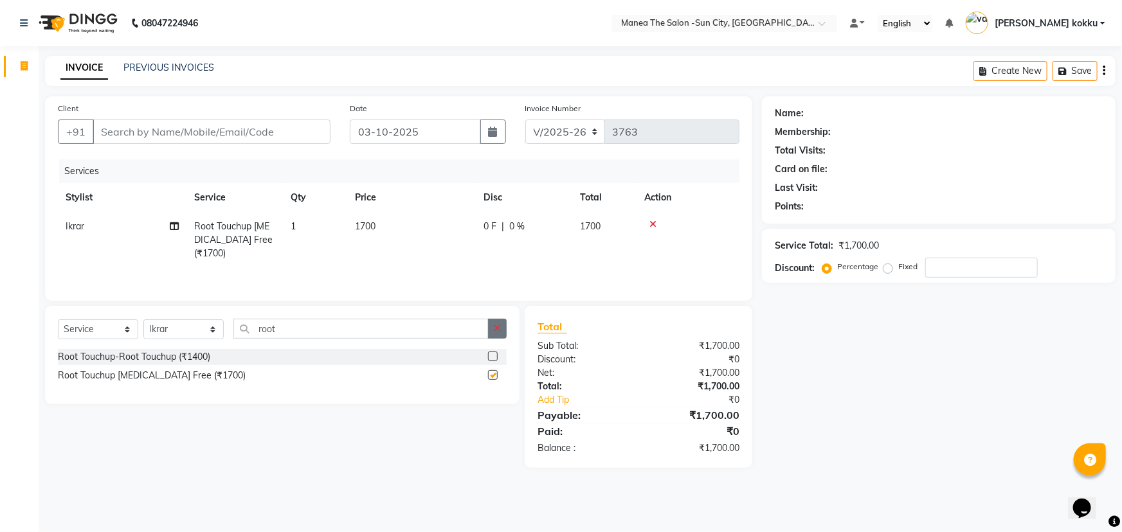
checkbox input "false"
click at [492, 324] on button "button" at bounding box center [497, 329] width 19 height 20
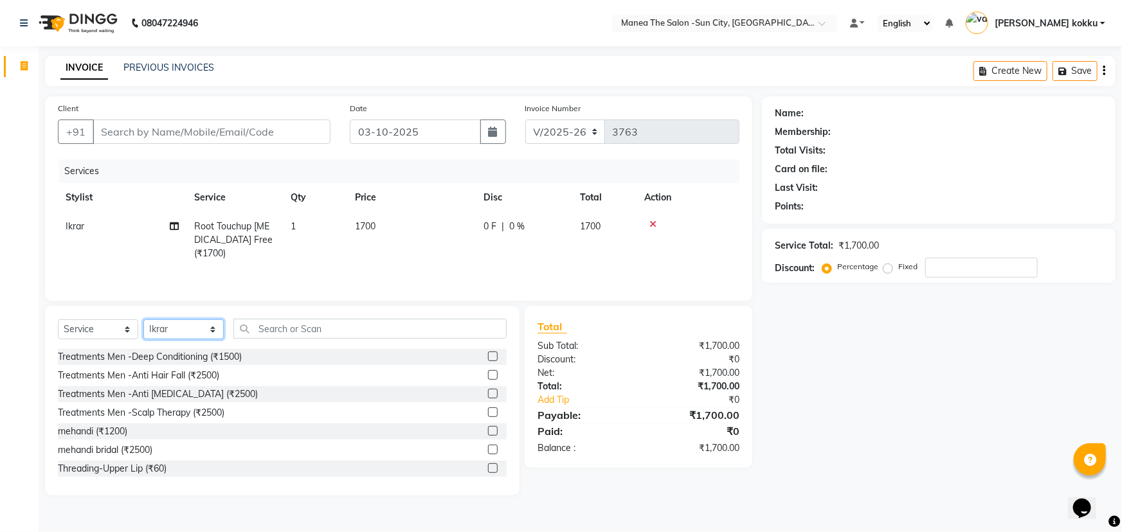
click at [205, 333] on select "Select Stylist [PERSON_NAME] [PERSON_NAME] Ikrar [PERSON_NAME] K sai [PERSON_NA…" at bounding box center [183, 330] width 80 height 20
select select "84191"
click at [143, 320] on select "Select Stylist [PERSON_NAME] [PERSON_NAME] Ikrar [PERSON_NAME] K sai [PERSON_NA…" at bounding box center [183, 330] width 80 height 20
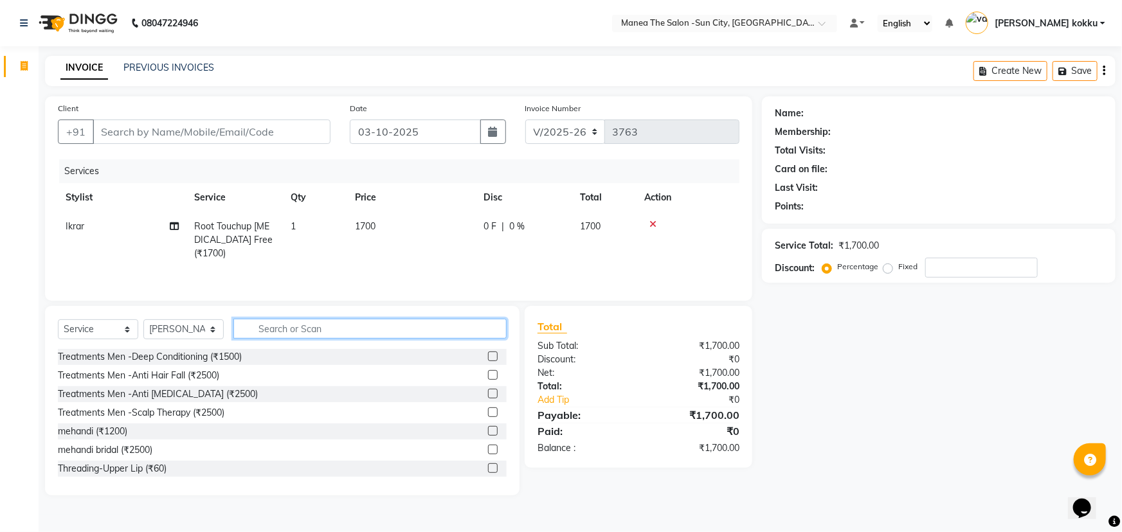
click at [266, 329] on input "text" at bounding box center [369, 329] width 273 height 20
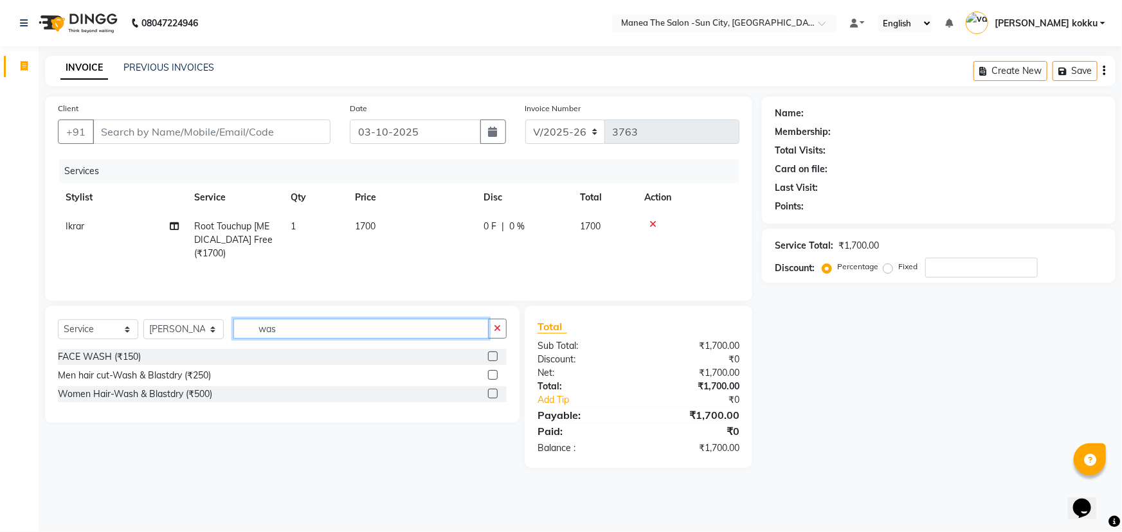
type input "was"
click at [495, 390] on label at bounding box center [493, 394] width 10 height 10
click at [495, 390] on input "checkbox" at bounding box center [492, 394] width 8 height 8
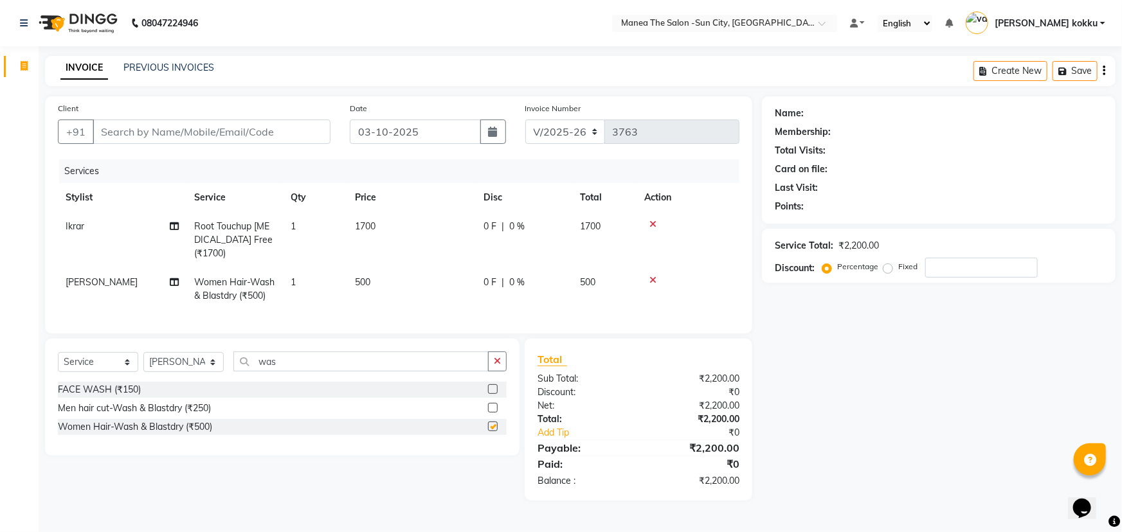
checkbox input "false"
click at [194, 370] on select "Select Stylist BHURA KHAN Chandrika Ikrar Kavya K sai sruthi Lalitha RAJITHA Sa…" at bounding box center [183, 362] width 80 height 20
select select "85914"
click at [143, 361] on select "Select Stylist BHURA KHAN Chandrika Ikrar Kavya K sai sruthi Lalitha RAJITHA Sa…" at bounding box center [183, 362] width 80 height 20
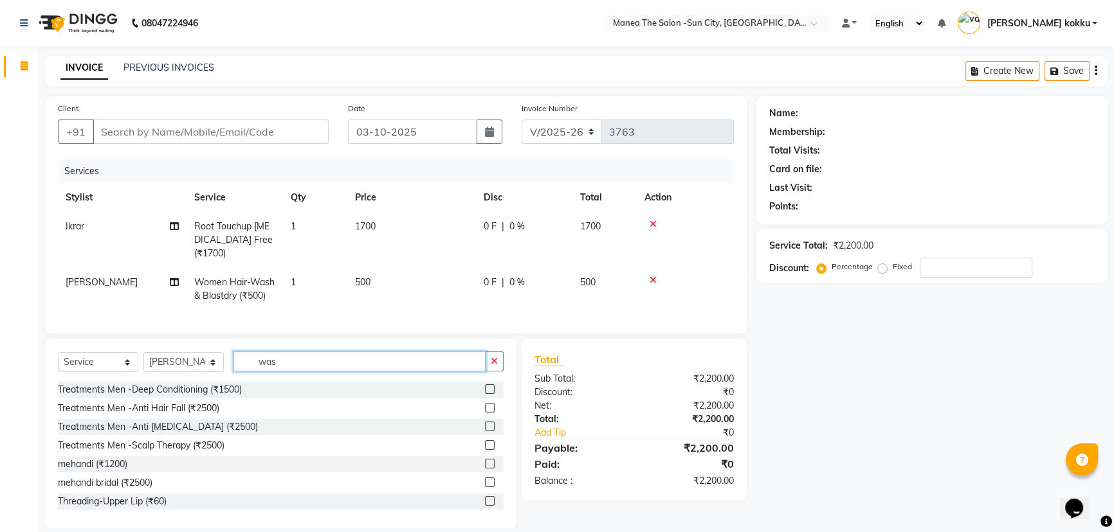
click at [282, 364] on input "was" at bounding box center [359, 362] width 252 height 20
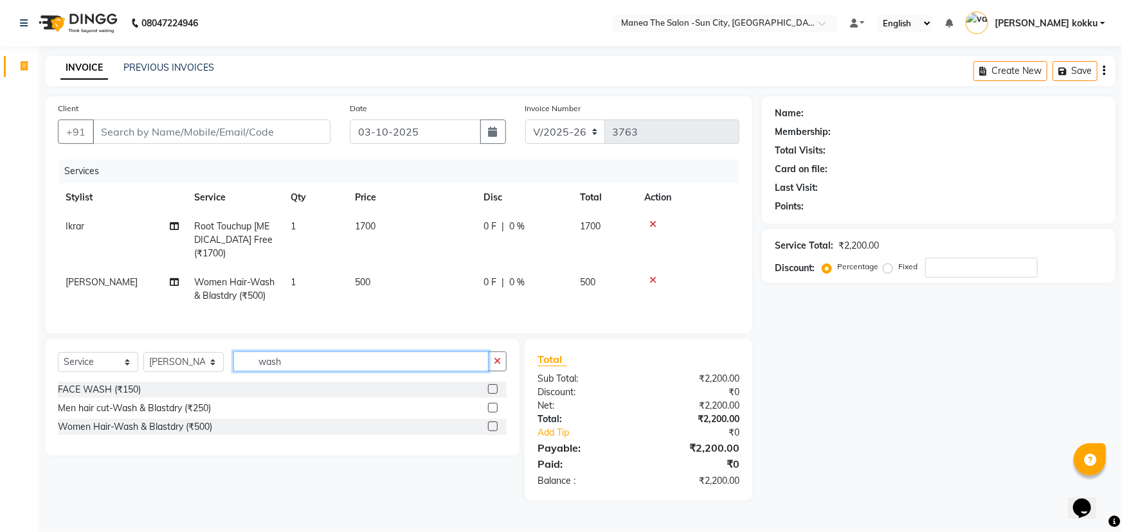
type input "wash"
click at [495, 432] on label at bounding box center [493, 427] width 10 height 10
click at [495, 432] on input "checkbox" at bounding box center [492, 427] width 8 height 8
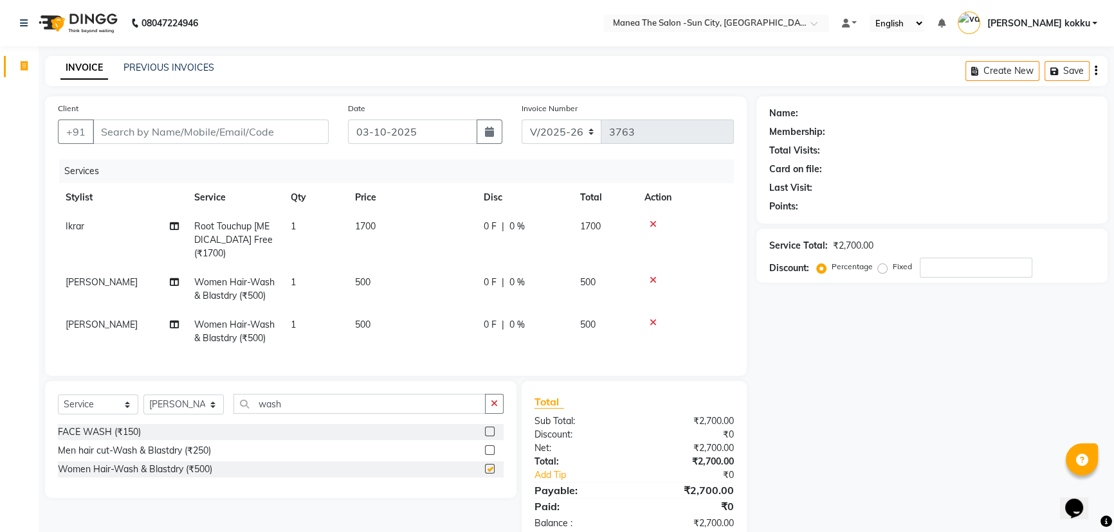
checkbox input "false"
click at [176, 415] on select "Select Stylist BHURA KHAN Chandrika Ikrar Kavya K sai sruthi Lalitha RAJITHA Sa…" at bounding box center [183, 405] width 80 height 20
select select "62892"
click at [143, 404] on select "Select Stylist BHURA KHAN Chandrika Ikrar Kavya K sai sruthi Lalitha RAJITHA Sa…" at bounding box center [183, 405] width 80 height 20
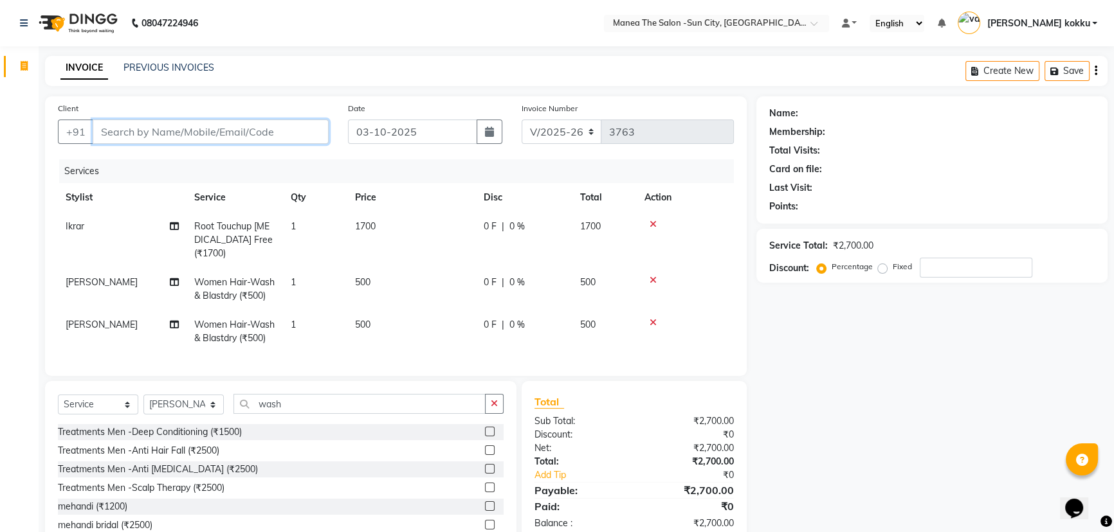
click at [282, 131] on input "Client" at bounding box center [211, 132] width 236 height 24
type input "n"
type input "0"
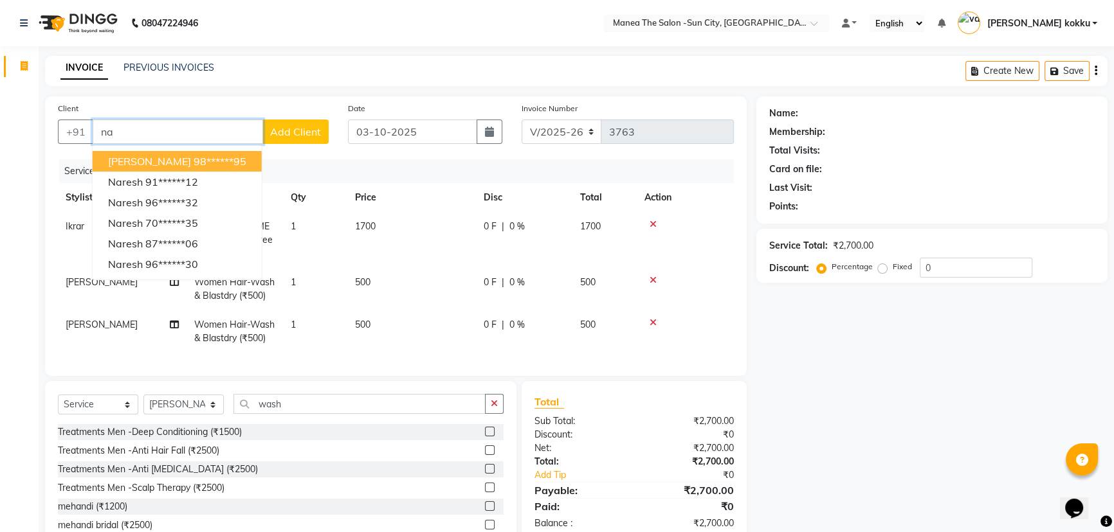
type input "n"
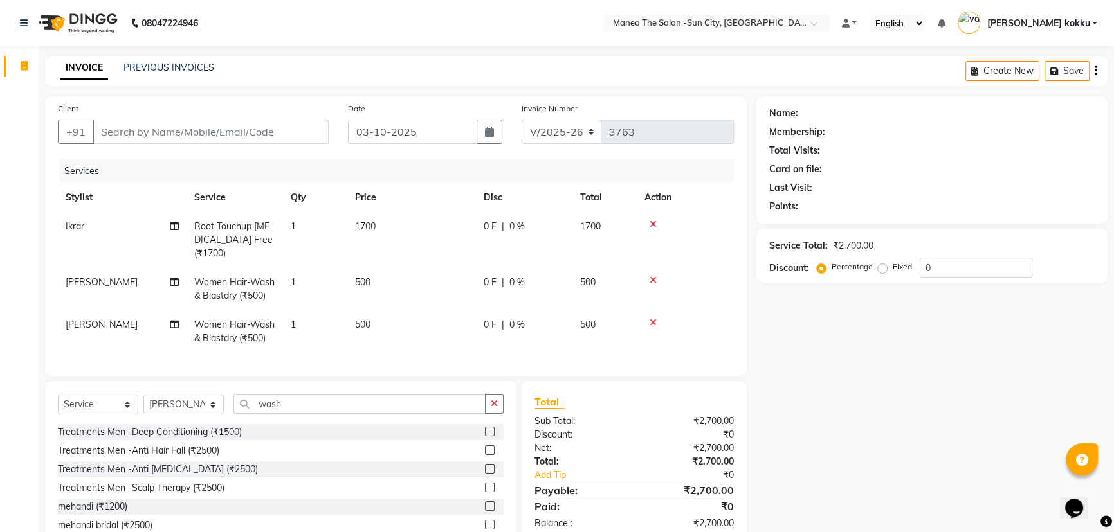
click at [203, 118] on div "Client +91" at bounding box center [193, 128] width 290 height 53
click at [229, 127] on input "Client" at bounding box center [211, 132] width 236 height 24
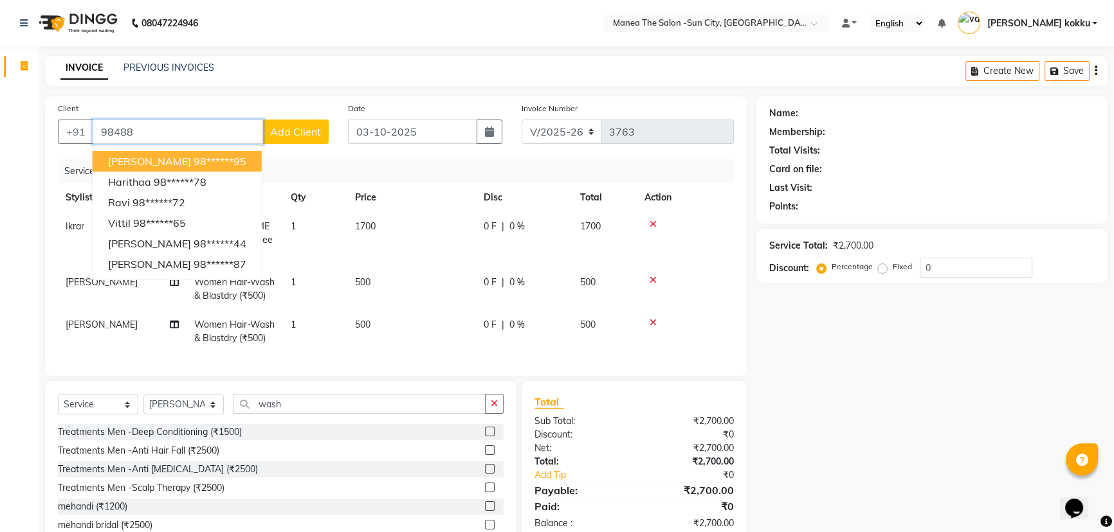
click at [217, 167] on ngb-highlight "98******95" at bounding box center [220, 161] width 53 height 13
type input "98******95"
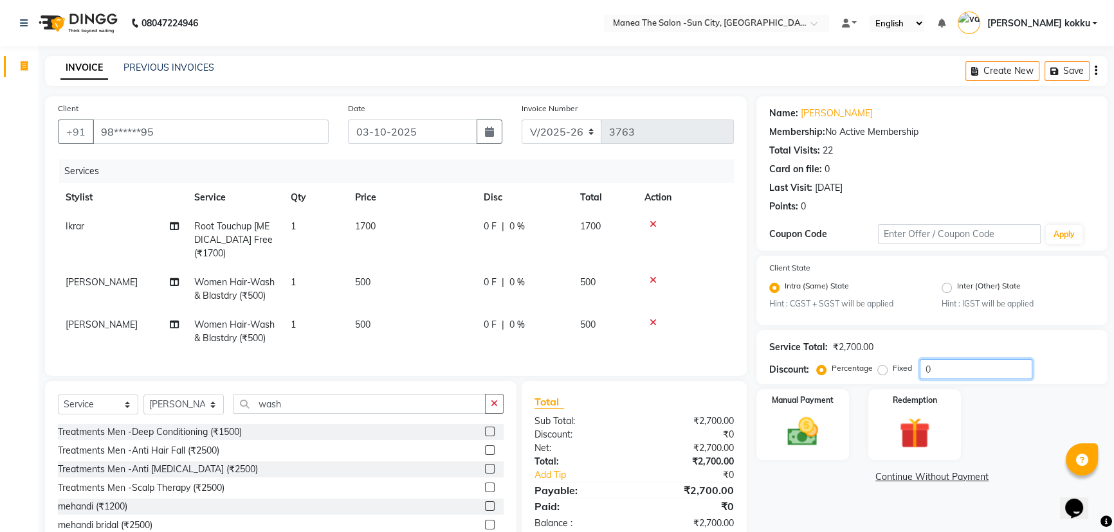
click at [961, 376] on input "0" at bounding box center [976, 369] width 113 height 20
type input "50"
click at [810, 514] on div "Name: Naresh Kumar Membership: No Active Membership Total Visits: 22 Card on fi…" at bounding box center [936, 333] width 361 height 475
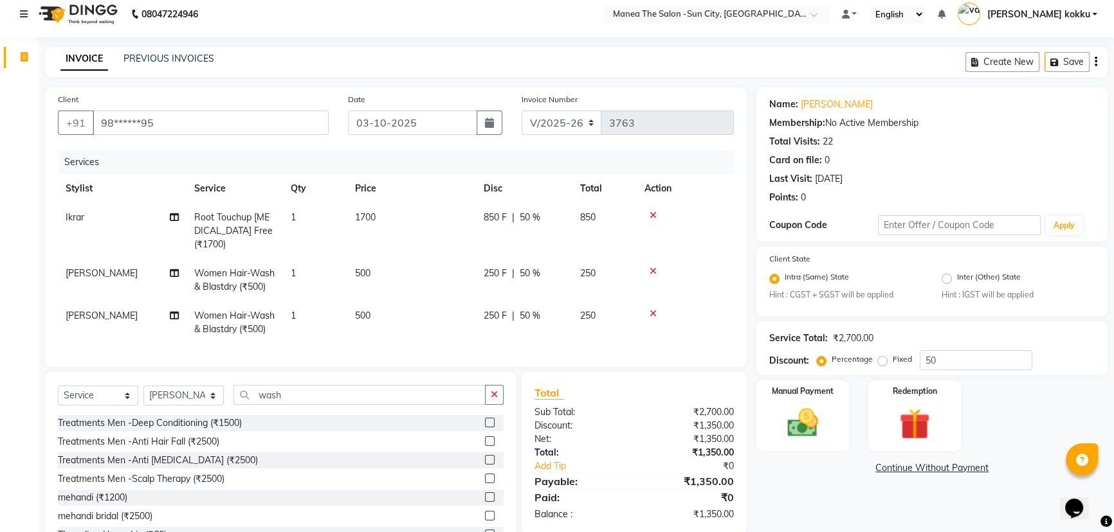
scroll to position [66, 0]
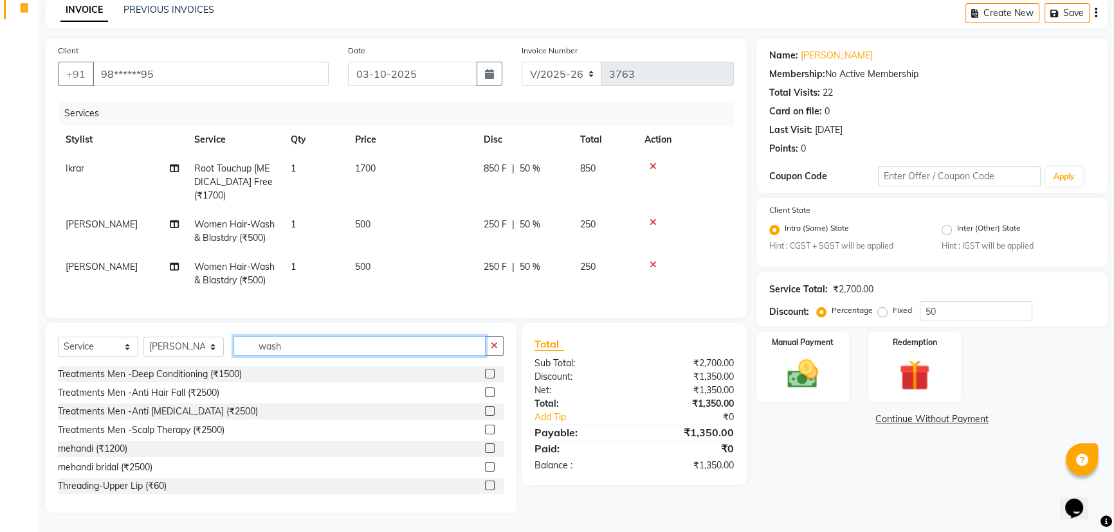
drag, startPoint x: 295, startPoint y: 340, endPoint x: 295, endPoint y: 408, distance: 67.5
click at [282, 401] on div "Select Service Product Membership Package Voucher Prepaid Gift Card Select Styl…" at bounding box center [280, 418] width 471 height 190
click at [310, 352] on input "wash" at bounding box center [359, 346] width 252 height 20
type input "w"
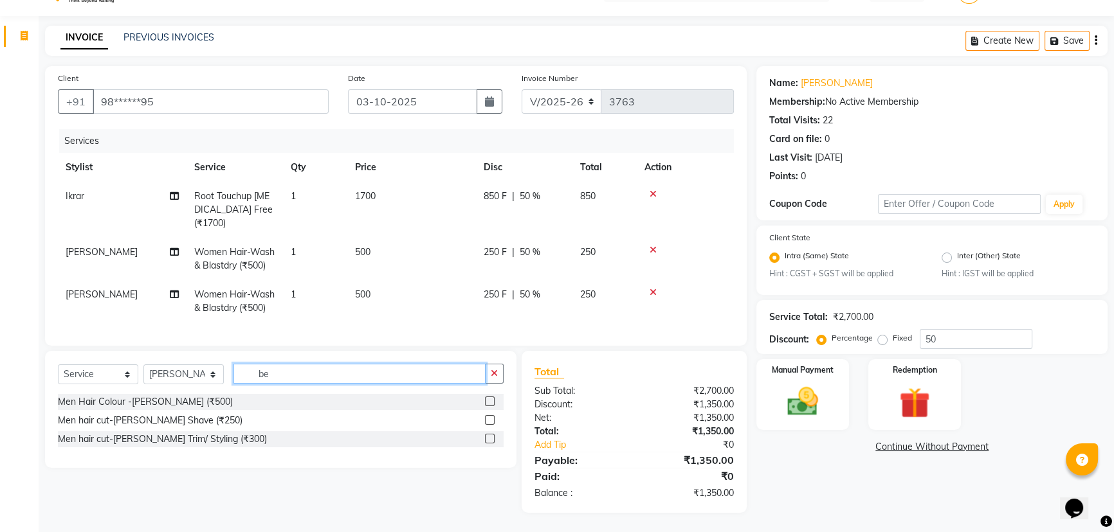
scroll to position [39, 0]
type input "bea"
click at [491, 439] on label at bounding box center [490, 439] width 10 height 10
click at [491, 439] on input "checkbox" at bounding box center [489, 439] width 8 height 8
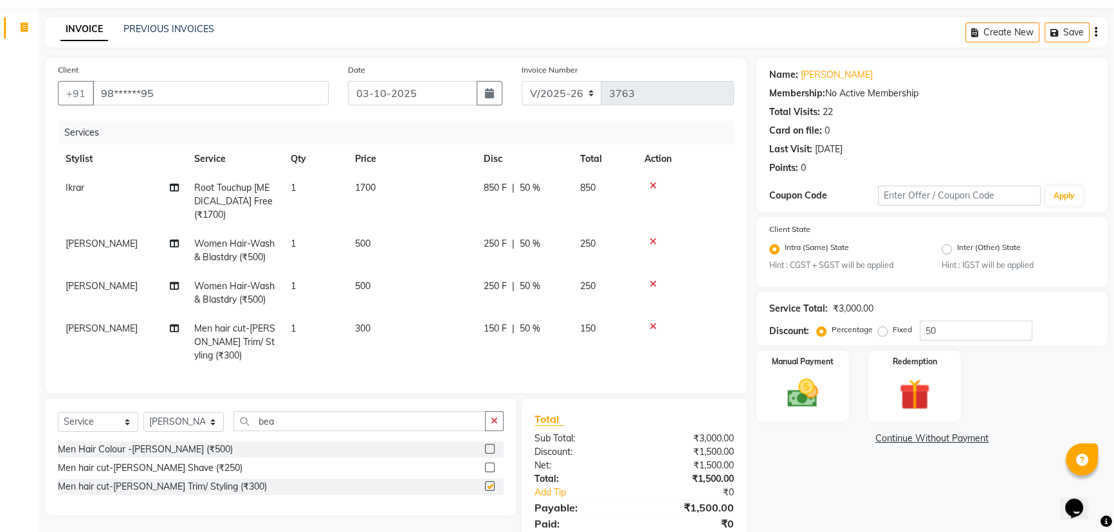
checkbox input "false"
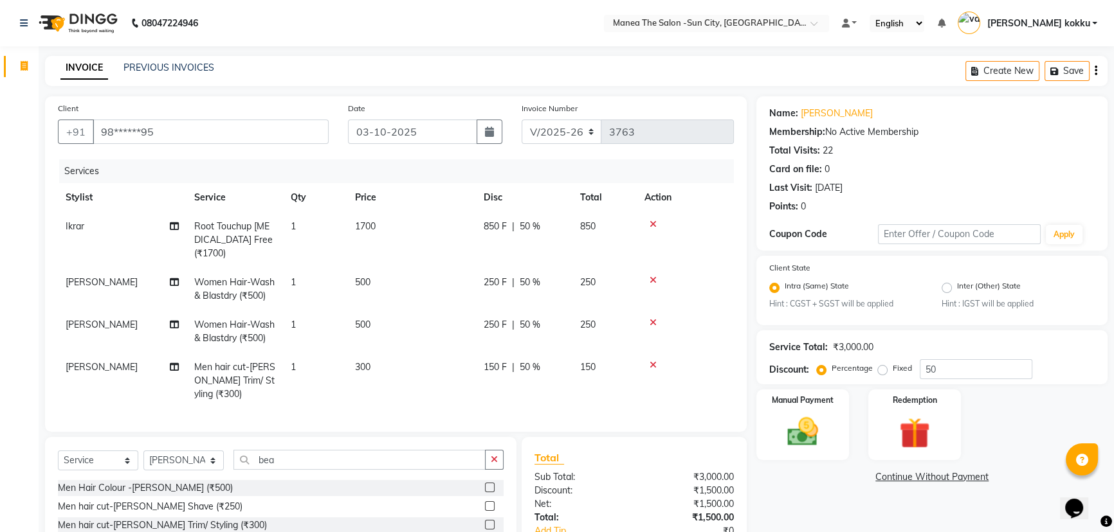
scroll to position [95, 0]
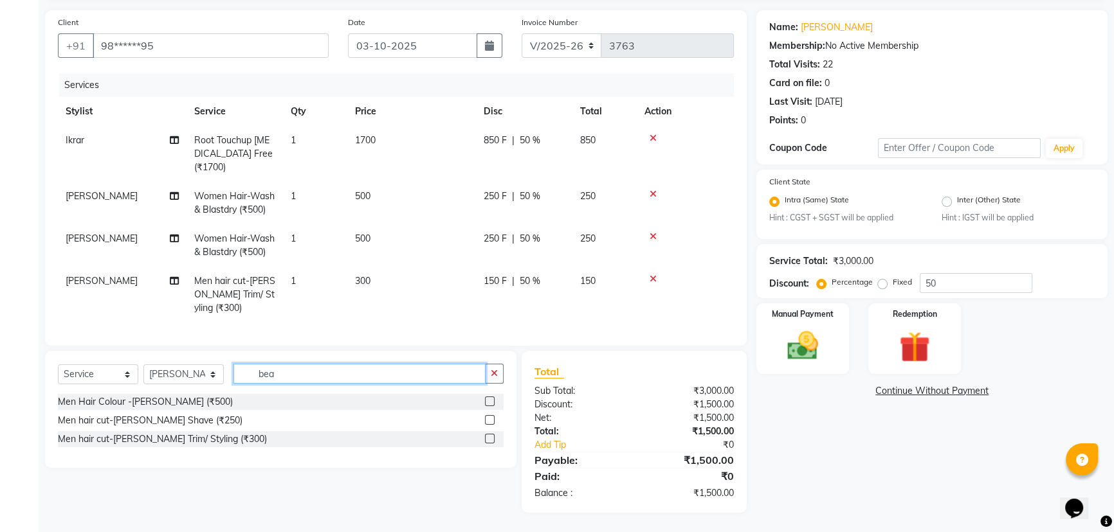
drag, startPoint x: 295, startPoint y: 373, endPoint x: 251, endPoint y: 378, distance: 44.6
click at [251, 378] on input "bea" at bounding box center [359, 374] width 252 height 20
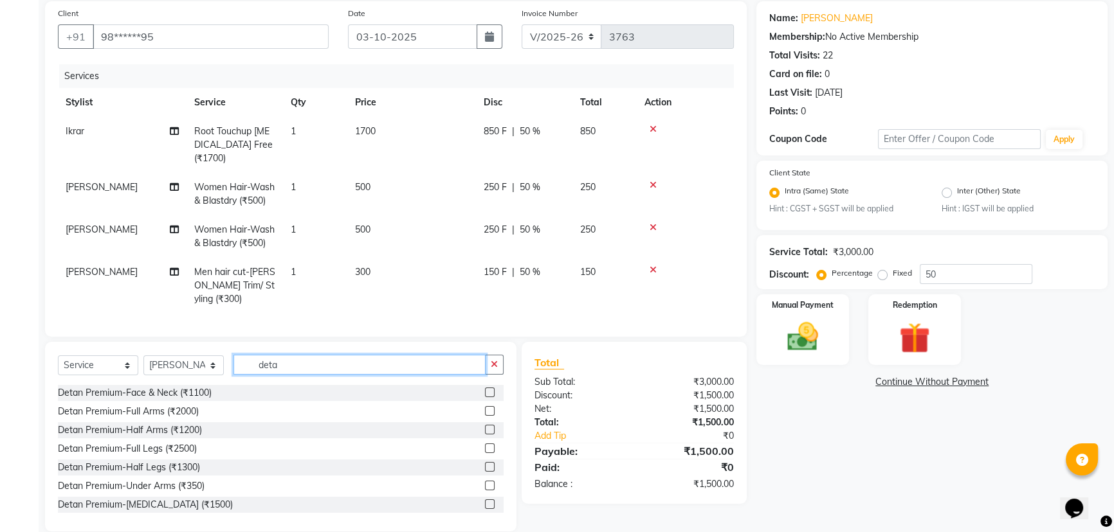
type input "deta"
click at [485, 397] on label at bounding box center [490, 393] width 10 height 10
click at [485, 397] on input "checkbox" at bounding box center [489, 393] width 8 height 8
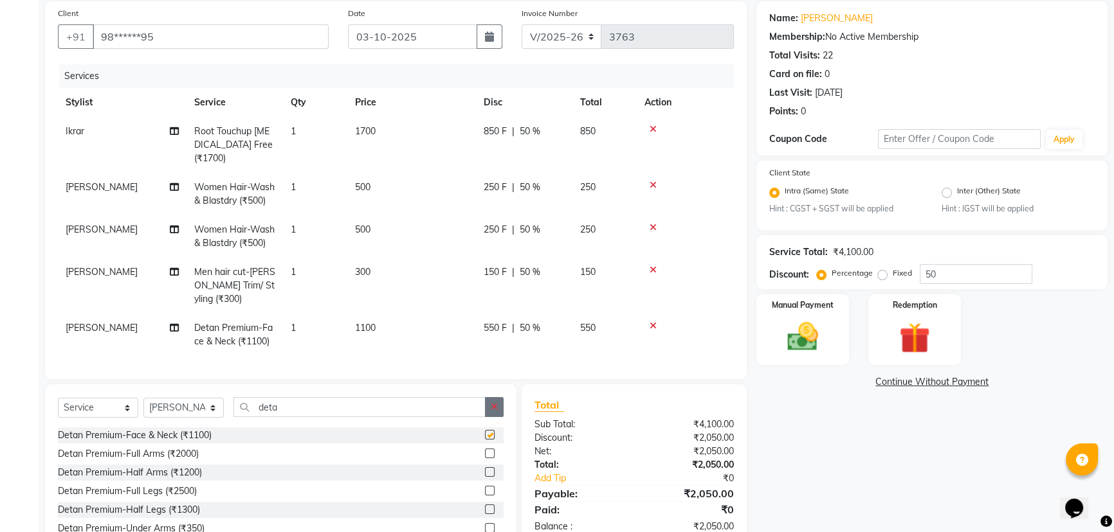
checkbox input "false"
click at [493, 417] on button "button" at bounding box center [494, 407] width 19 height 20
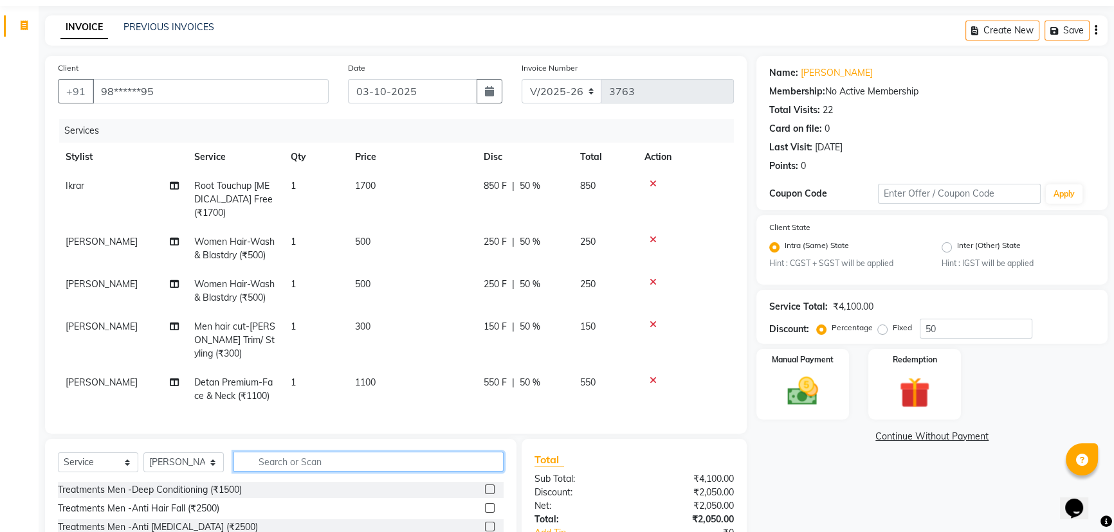
scroll to position [0, 0]
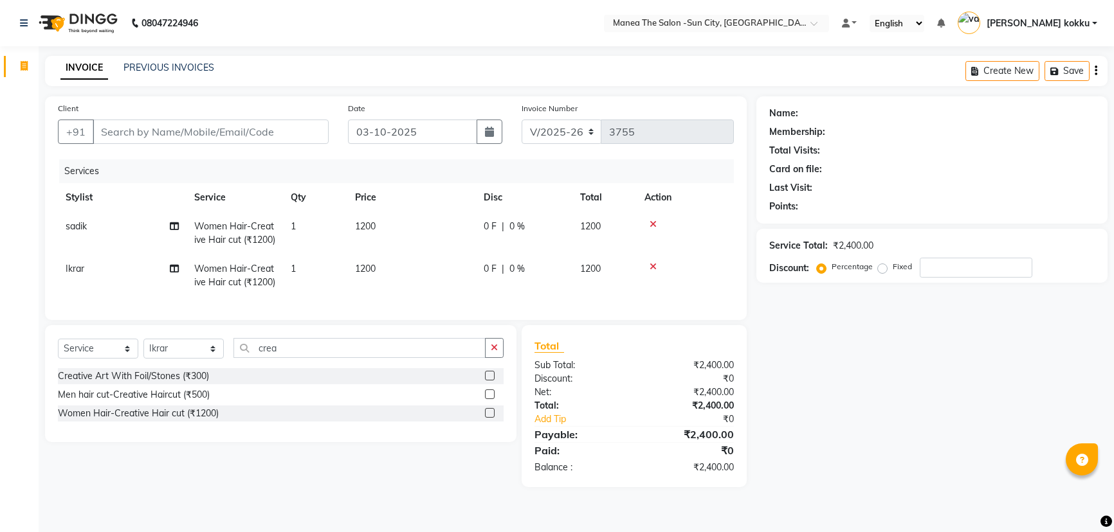
select select "5822"
select select "service"
select select "60026"
click at [277, 127] on input "Client" at bounding box center [211, 132] width 236 height 24
type input "6"
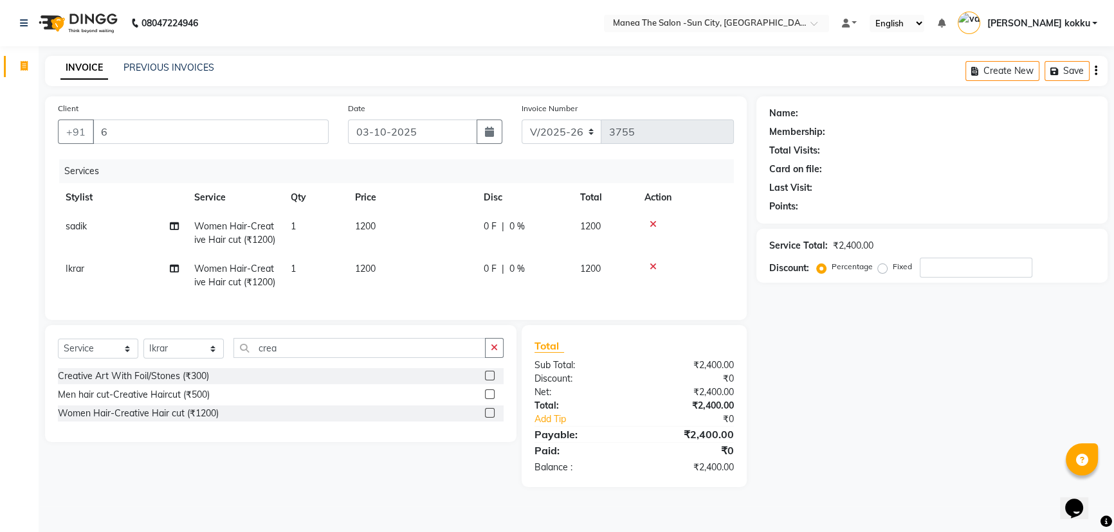
type input "0"
type input "6303098255"
click at [295, 131] on span "Add Client" at bounding box center [295, 131] width 51 height 13
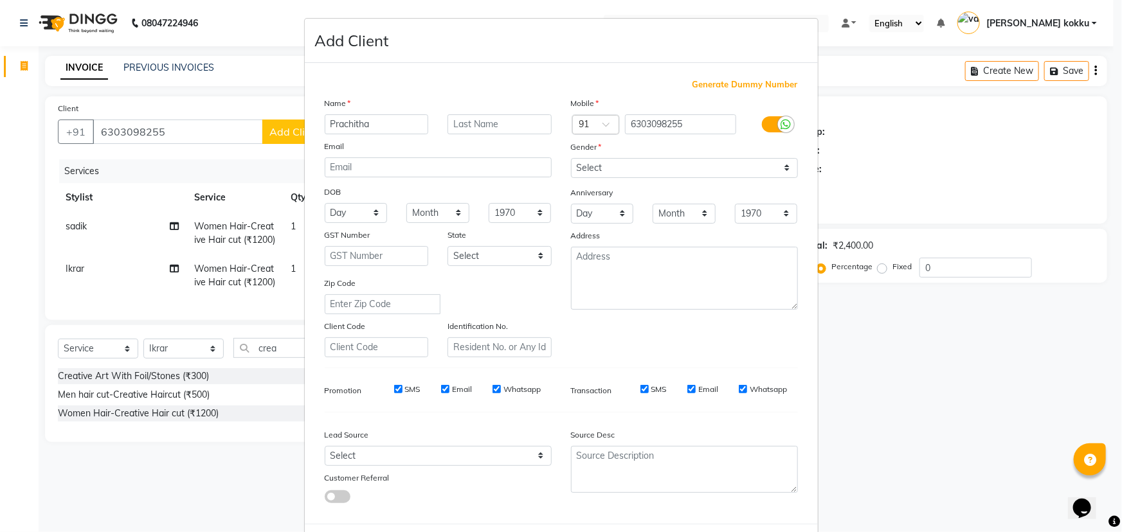
type input "Prachitha"
click at [473, 126] on input "text" at bounding box center [500, 124] width 104 height 20
type input "s"
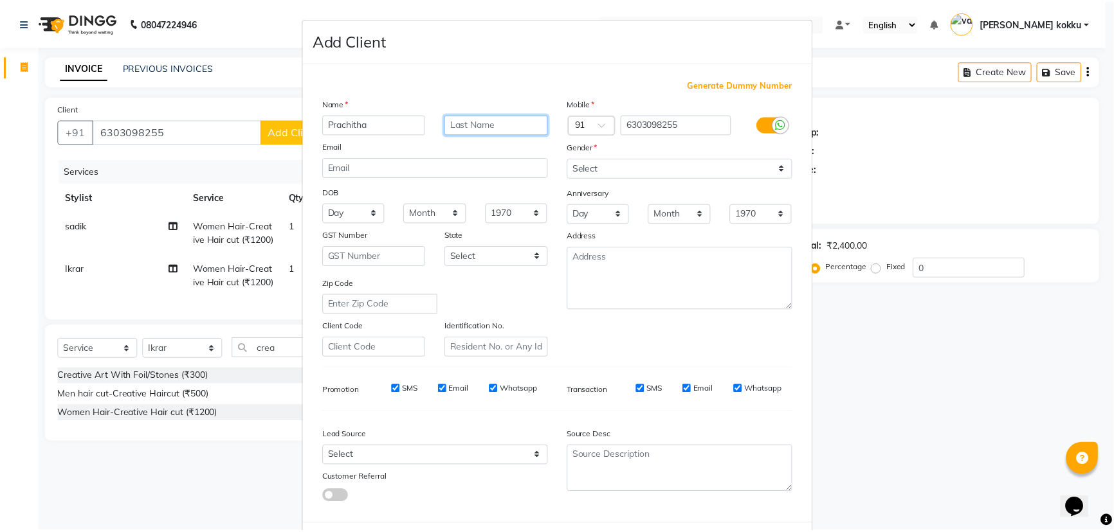
scroll to position [64, 0]
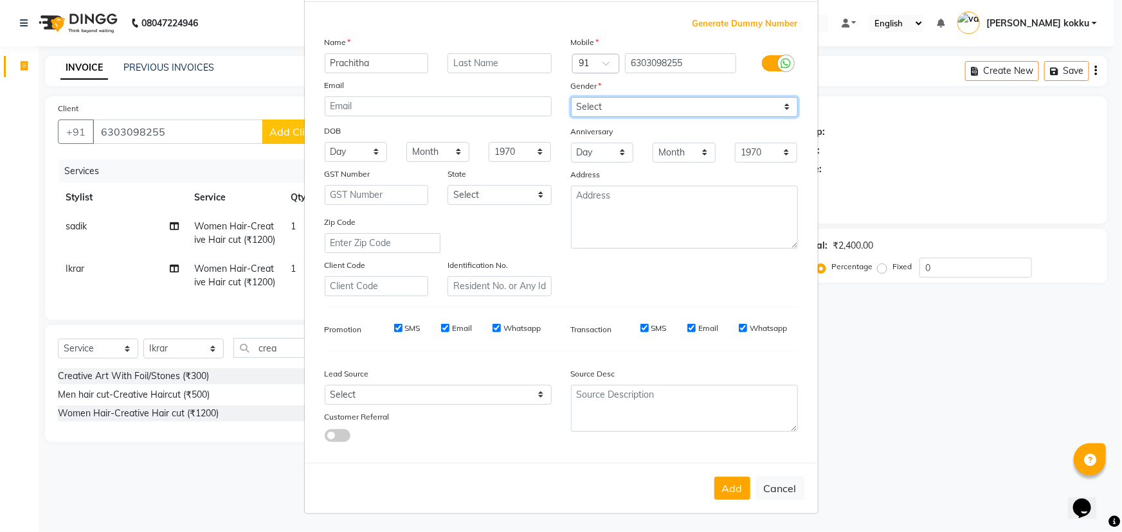
click at [655, 109] on select "Select Male Female Other Prefer Not To Say" at bounding box center [684, 107] width 227 height 20
select select "female"
click at [571, 97] on select "Select Male Female Other Prefer Not To Say" at bounding box center [684, 107] width 227 height 20
click at [714, 493] on button "Add" at bounding box center [732, 488] width 36 height 23
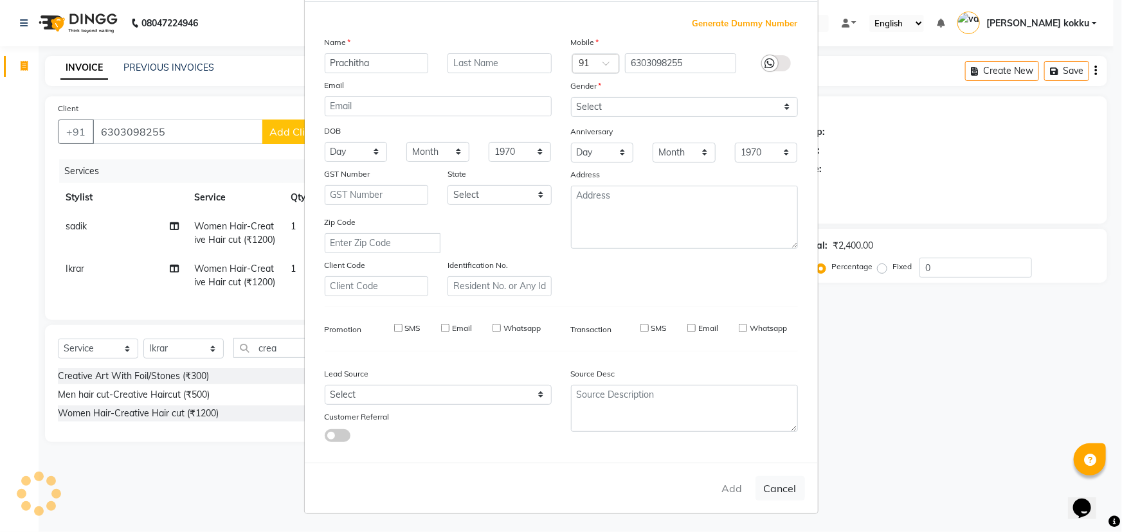
type input "63******55"
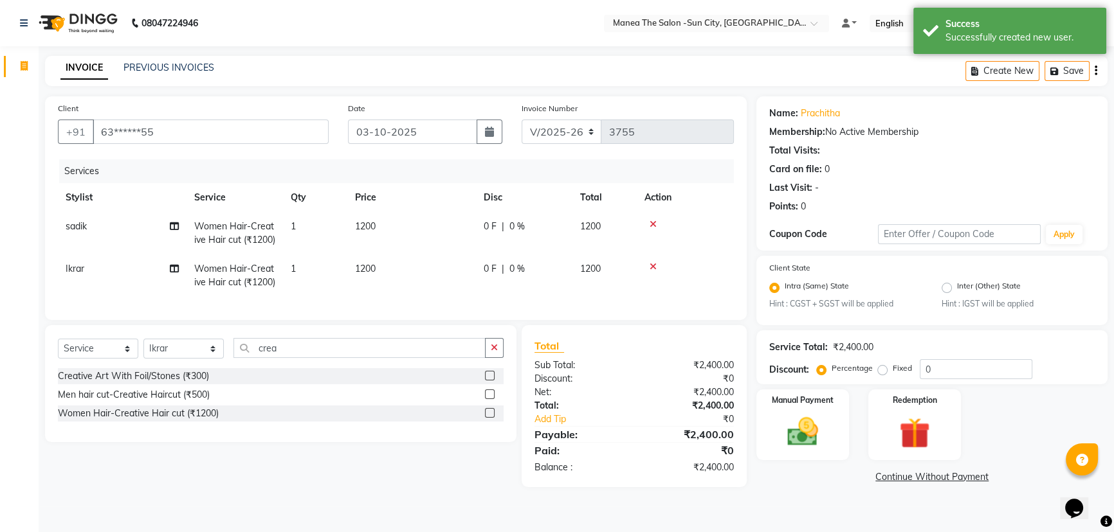
scroll to position [10, 0]
click at [797, 424] on img at bounding box center [803, 432] width 52 height 37
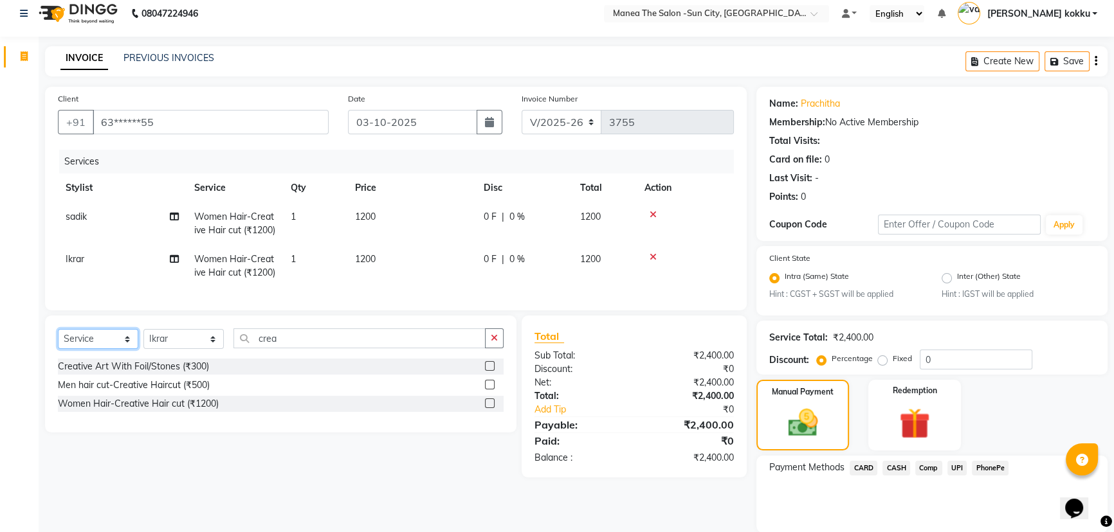
click at [97, 349] on select "Select Service Product Membership Package Voucher Prepaid Gift Card" at bounding box center [98, 339] width 80 height 20
select select "product"
click at [58, 349] on select "Select Service Product Membership Package Voucher Prepaid Gift Card" at bounding box center [98, 339] width 80 height 20
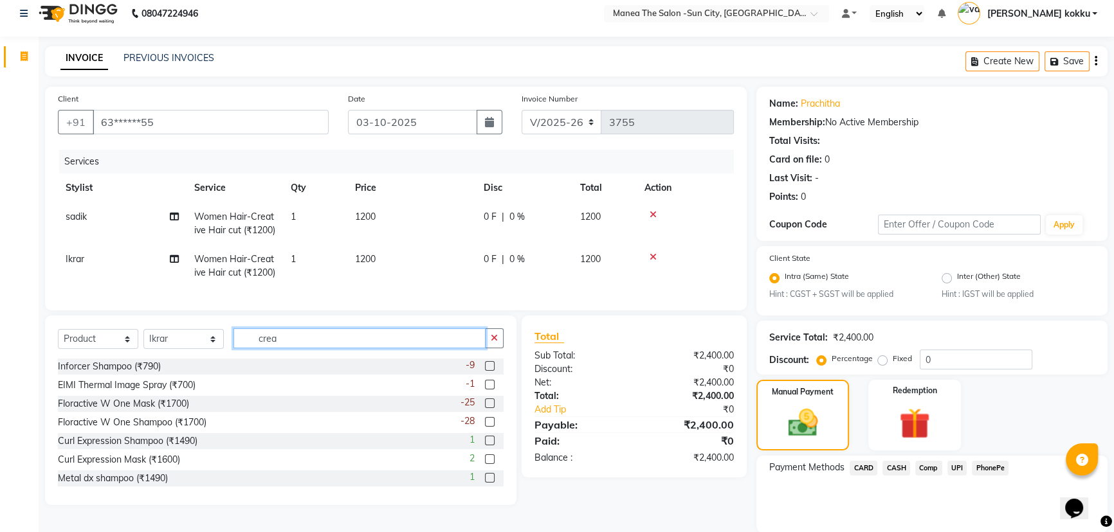
click at [284, 349] on input "crea" at bounding box center [359, 339] width 252 height 20
type input "c"
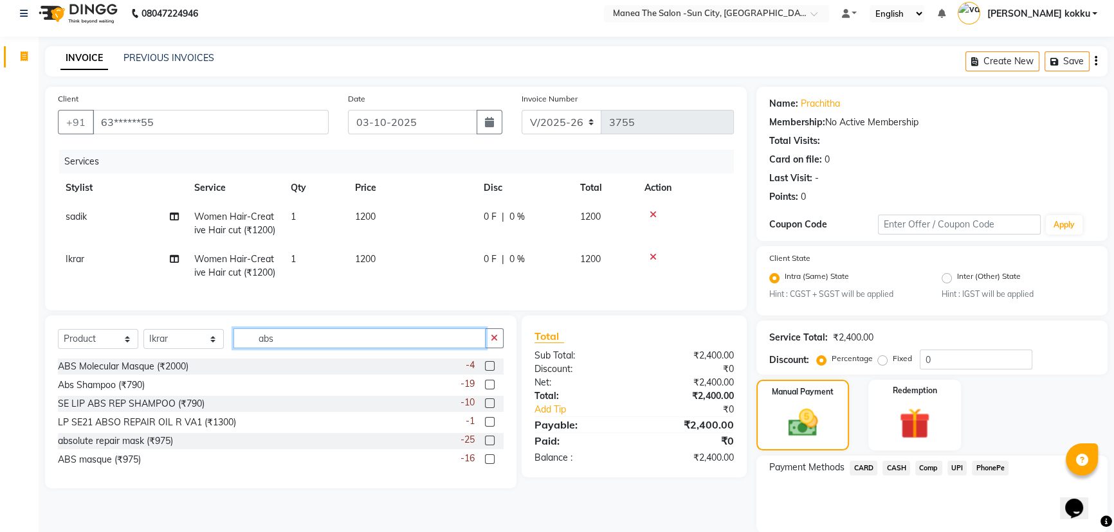
type input "abs"
click at [489, 390] on label at bounding box center [490, 385] width 10 height 10
click at [489, 390] on input "checkbox" at bounding box center [489, 385] width 8 height 8
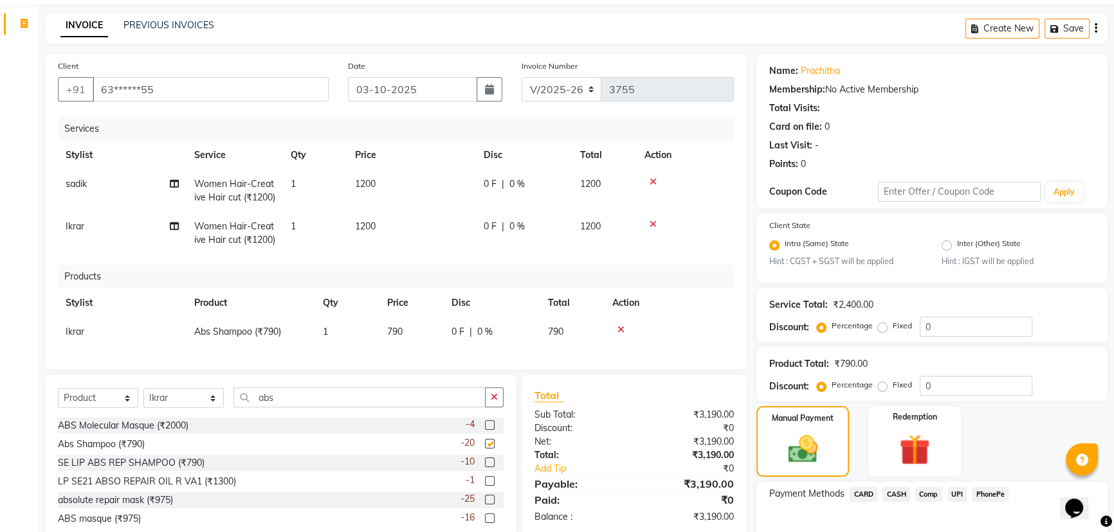
checkbox input "false"
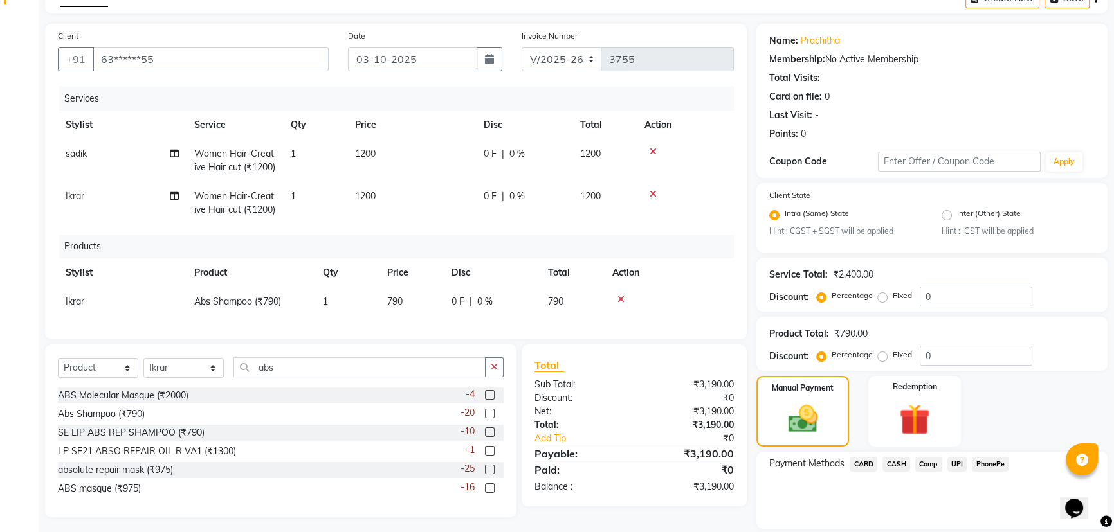
scroll to position [116, 0]
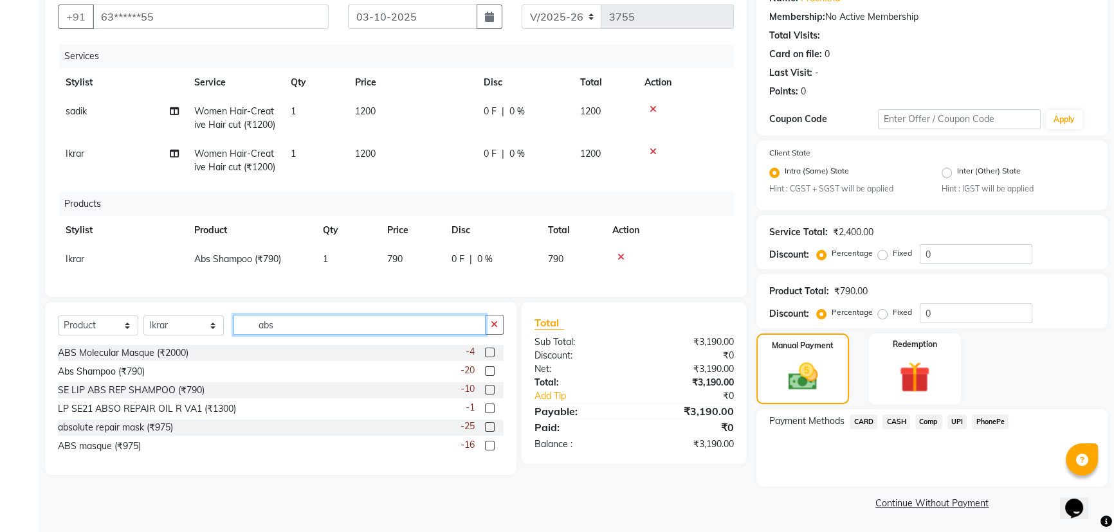
drag, startPoint x: 293, startPoint y: 361, endPoint x: 251, endPoint y: 363, distance: 42.5
click at [251, 335] on input "abs" at bounding box center [359, 325] width 252 height 20
type input "liss"
click at [487, 395] on label at bounding box center [490, 390] width 10 height 10
click at [487, 395] on input "checkbox" at bounding box center [489, 391] width 8 height 8
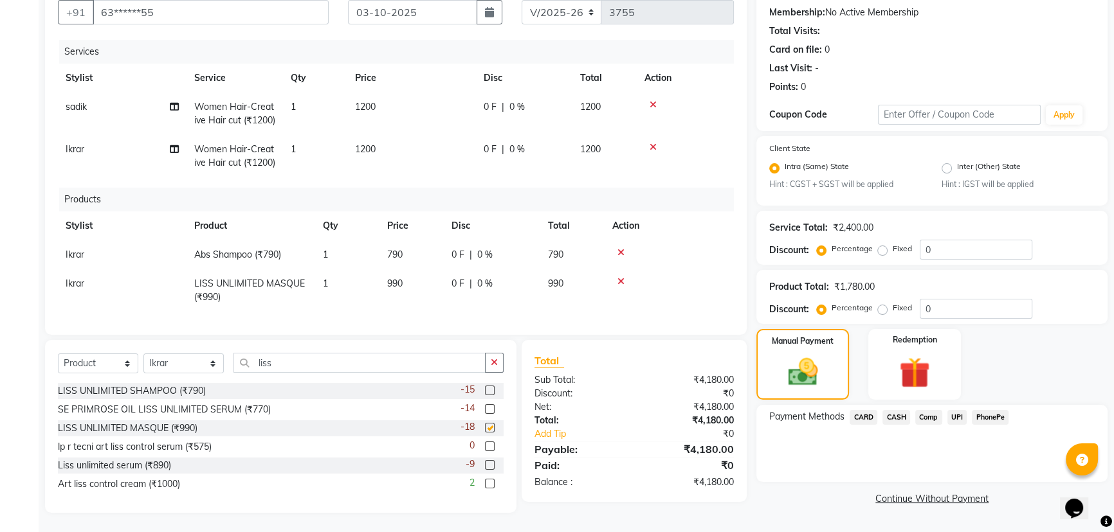
checkbox input "false"
click at [491, 465] on label at bounding box center [490, 465] width 10 height 10
click at [491, 465] on input "checkbox" at bounding box center [489, 466] width 8 height 8
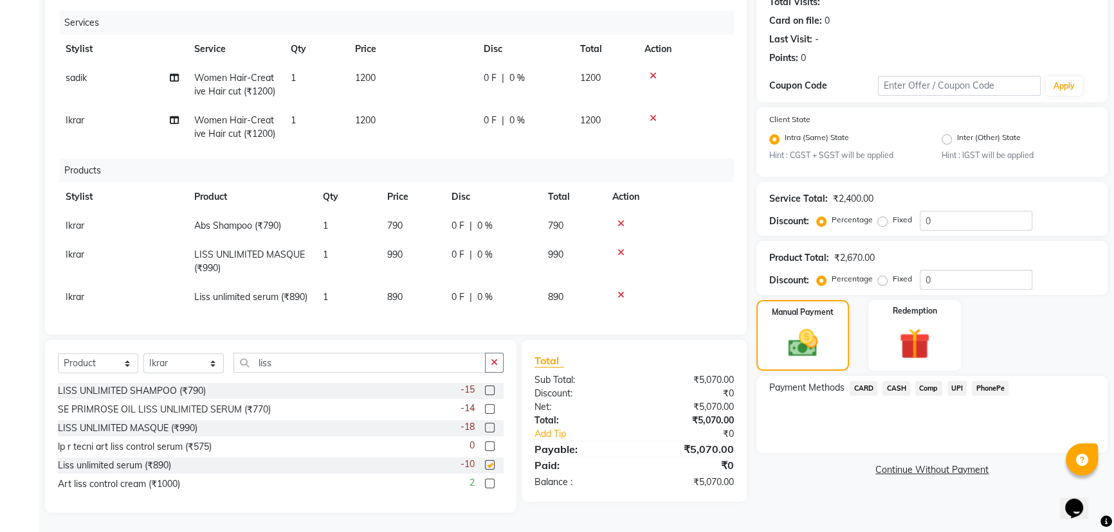
checkbox input "false"
click at [961, 381] on span "UPI" at bounding box center [957, 388] width 20 height 15
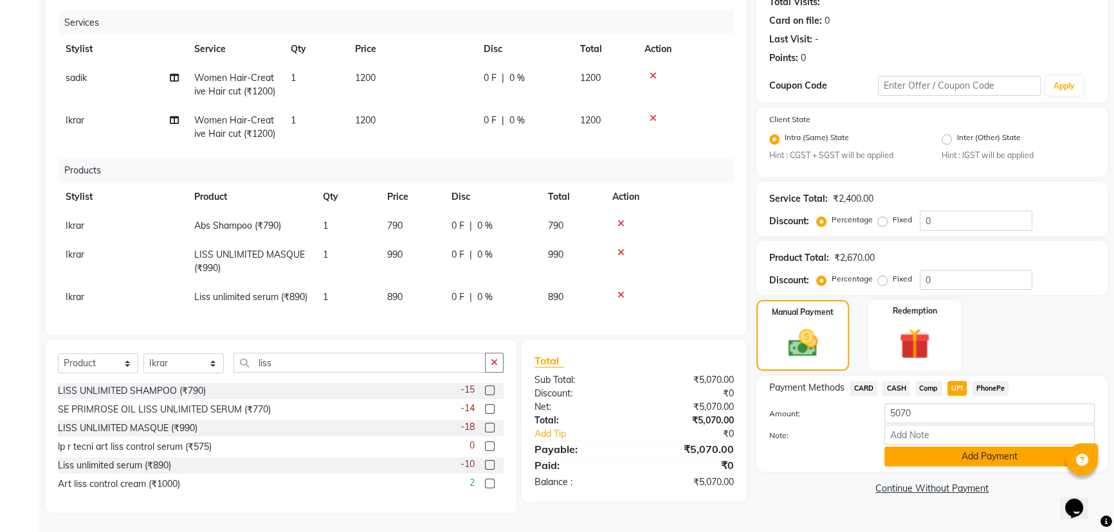
click at [944, 447] on button "Add Payment" at bounding box center [989, 457] width 210 height 20
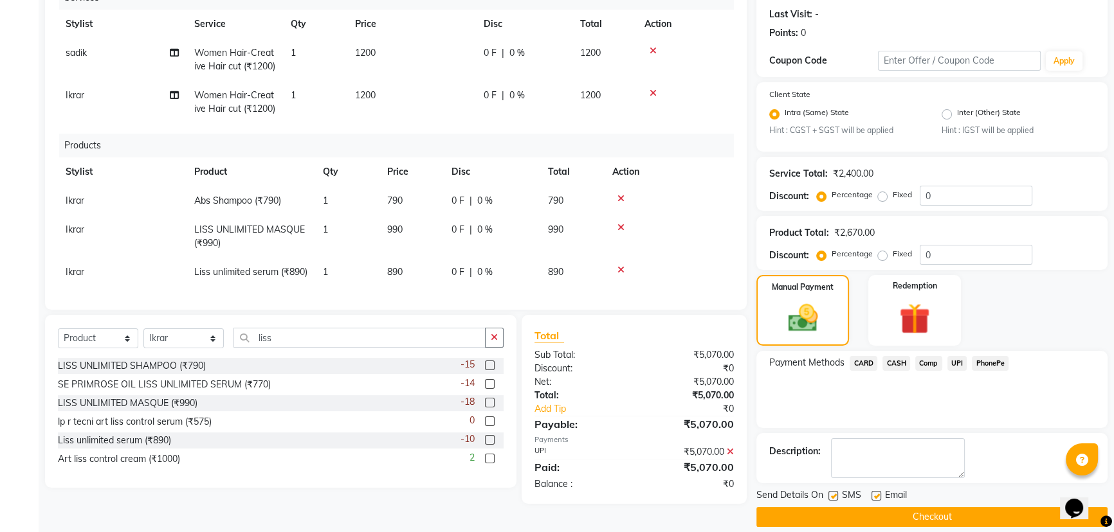
scroll to position [188, 0]
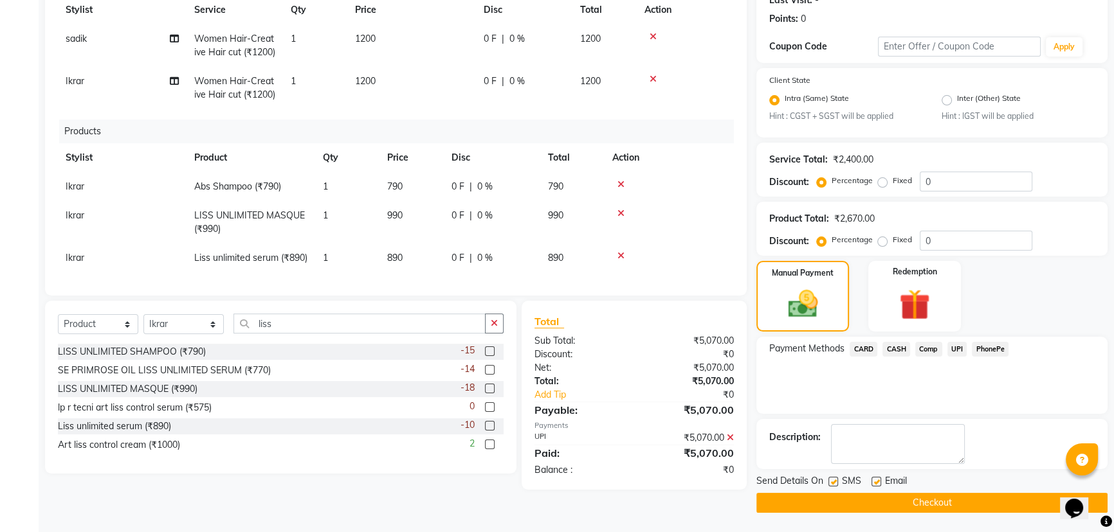
click at [833, 484] on label at bounding box center [833, 482] width 10 height 10
click at [833, 484] on input "checkbox" at bounding box center [832, 482] width 8 height 8
checkbox input "false"
click at [878, 482] on label at bounding box center [876, 482] width 10 height 10
click at [878, 482] on input "checkbox" at bounding box center [875, 482] width 8 height 8
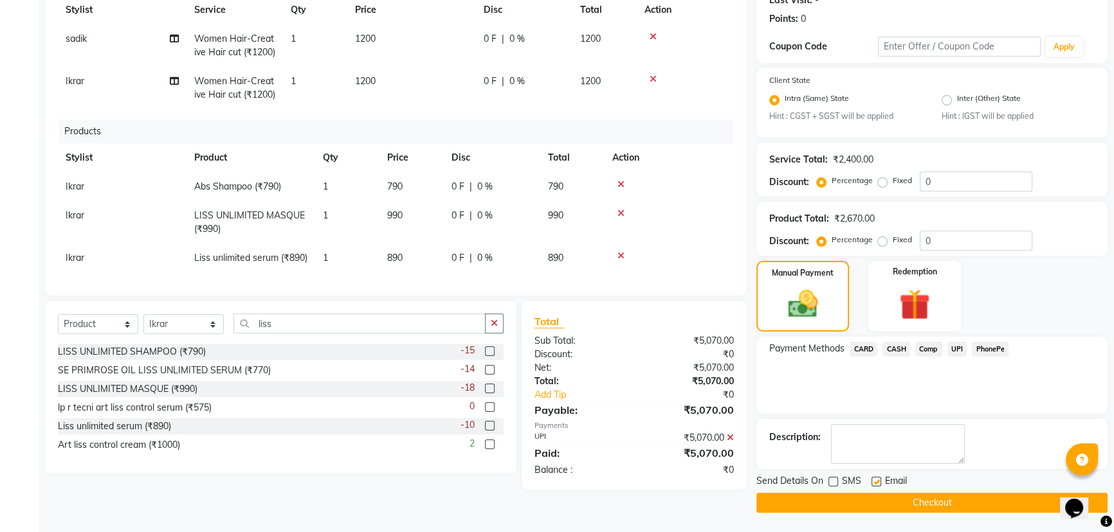
checkbox input "false"
click at [890, 504] on button "Checkout" at bounding box center [931, 503] width 351 height 20
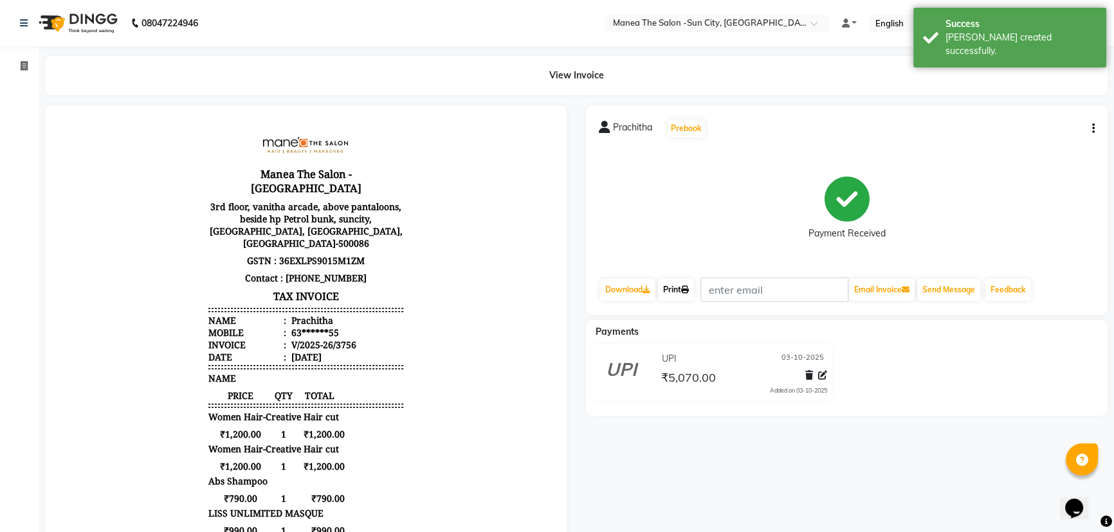
click at [692, 282] on link "Print" at bounding box center [676, 290] width 36 height 22
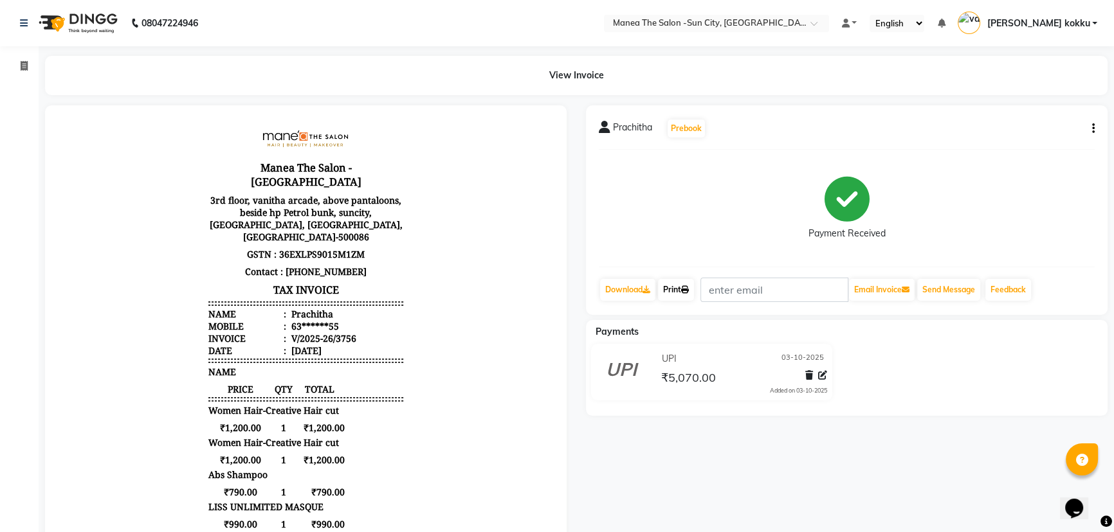
scroll to position [10, 0]
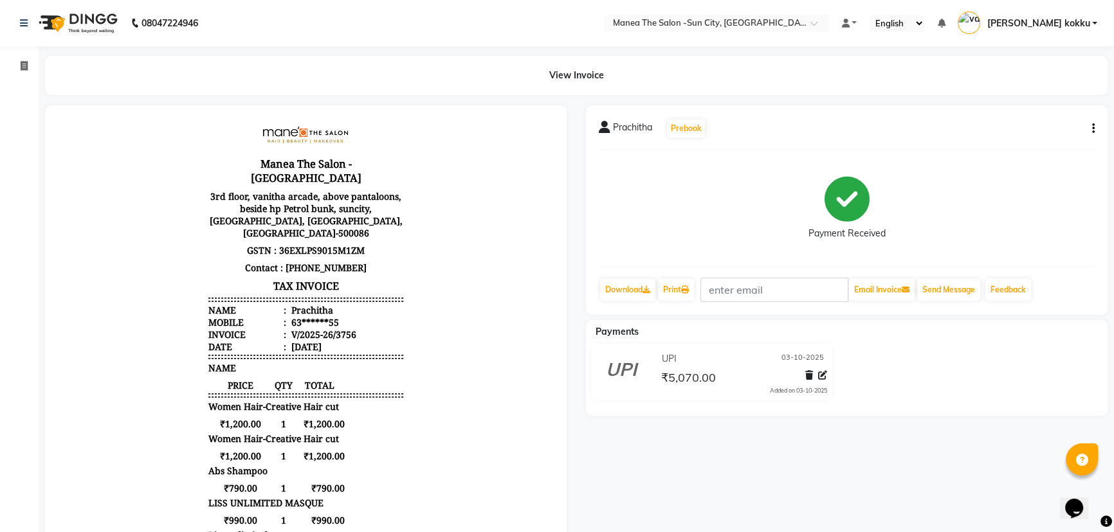
click at [1093, 129] on icon "button" at bounding box center [1093, 129] width 3 height 1
click at [1051, 135] on div "Edit Item Staff" at bounding box center [1029, 137] width 88 height 16
select select
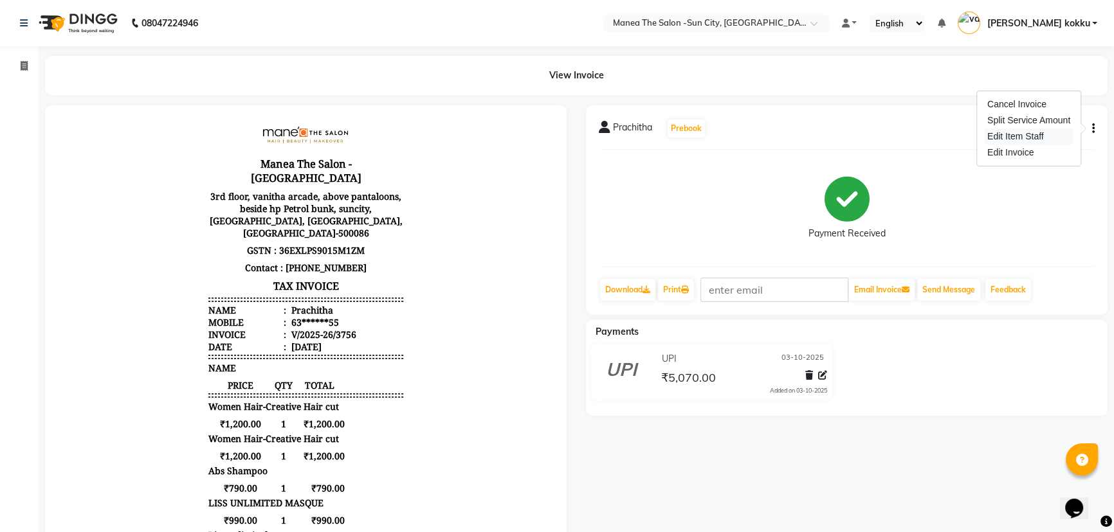
select select
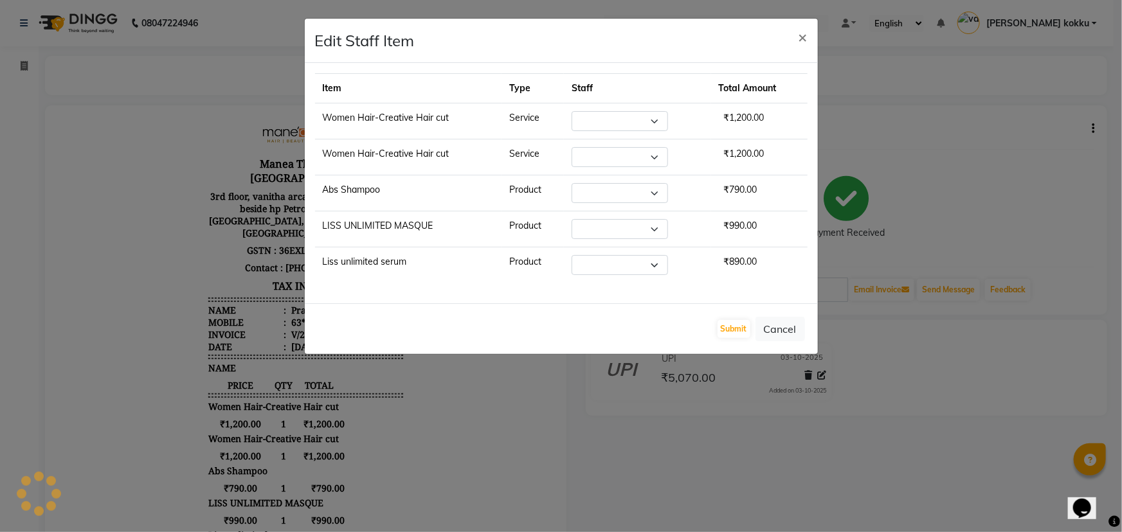
select select "85974"
select select "60026"
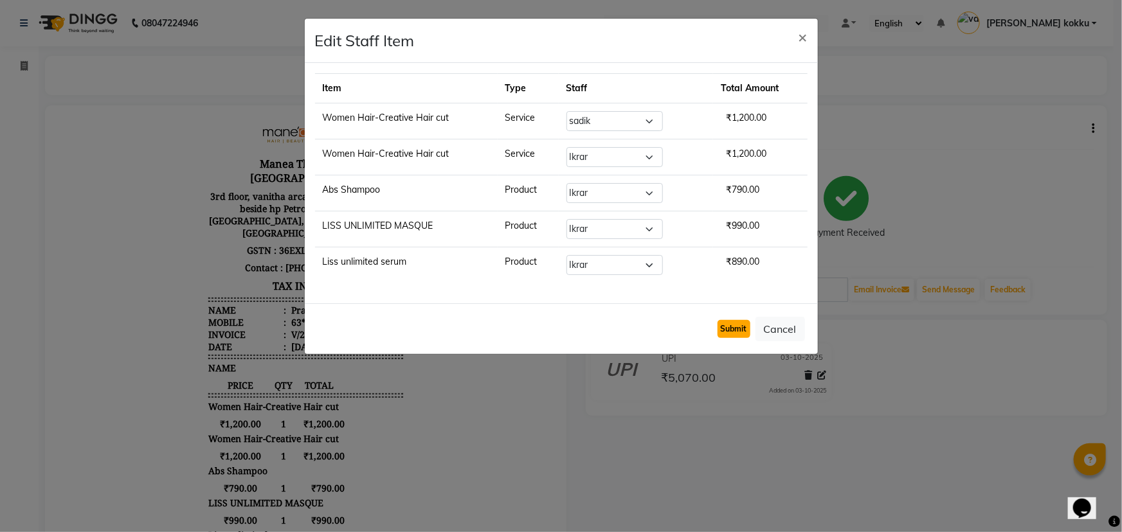
click at [729, 329] on button "Submit" at bounding box center [734, 329] width 33 height 18
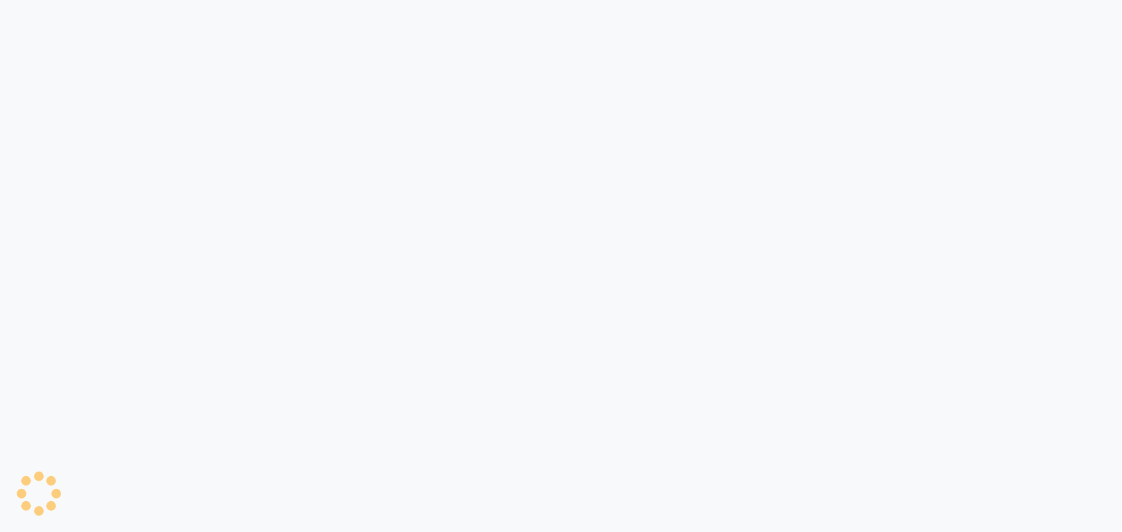
select select "5822"
select select "service"
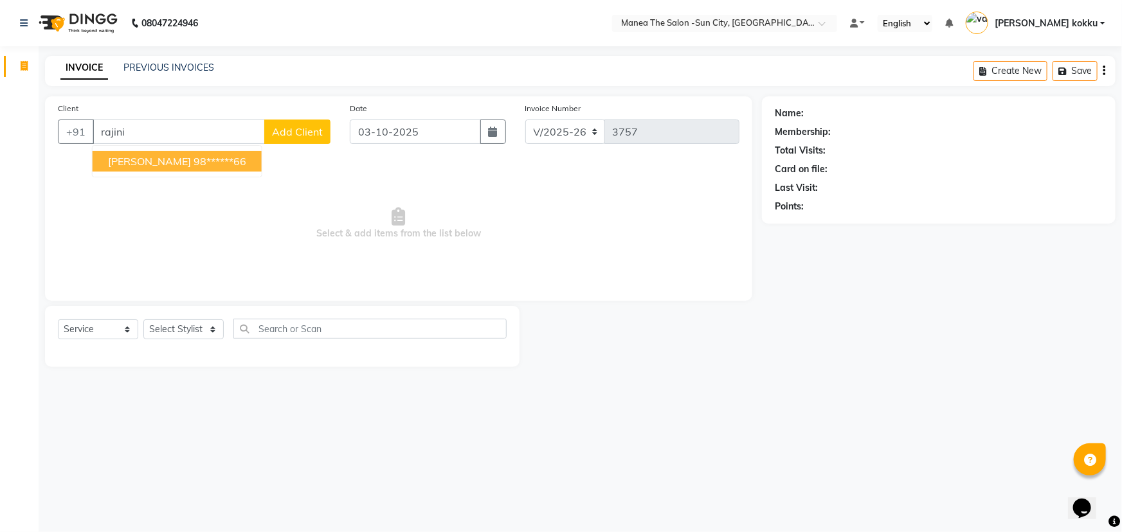
click at [202, 165] on ngb-highlight "98******66" at bounding box center [220, 161] width 53 height 13
type input "98******66"
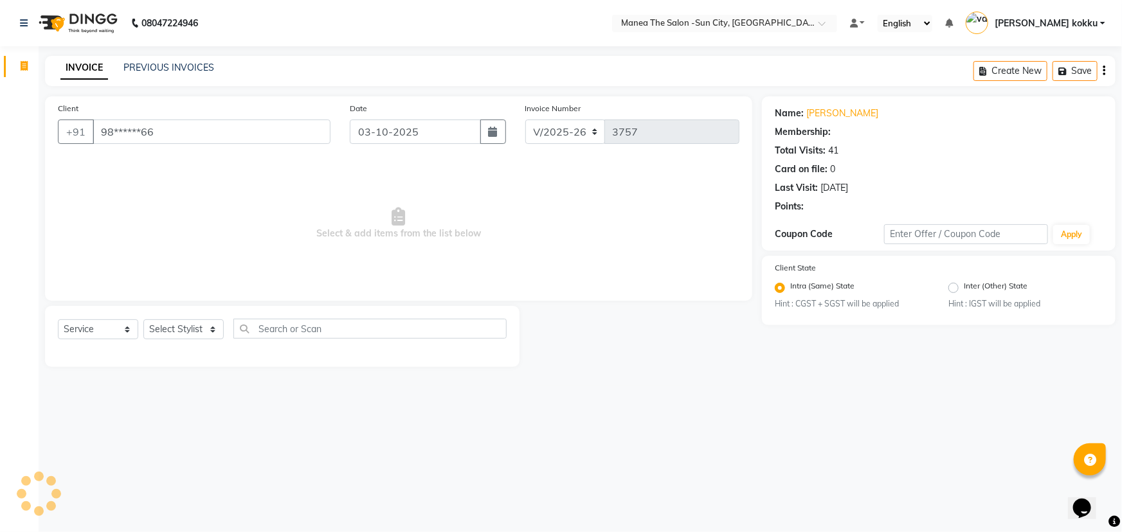
select select "1: Object"
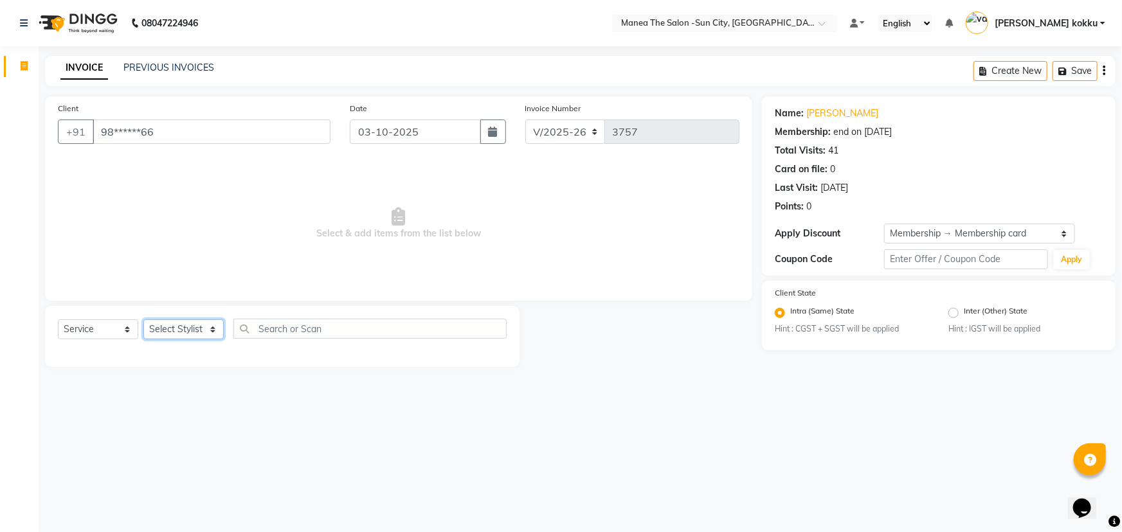
click at [190, 330] on select "Select Stylist [PERSON_NAME] [PERSON_NAME] Ikrar [PERSON_NAME] K sai [PERSON_NA…" at bounding box center [183, 330] width 80 height 20
select select "85974"
click at [143, 320] on select "Select Stylist [PERSON_NAME] [PERSON_NAME] Ikrar [PERSON_NAME] K sai [PERSON_NA…" at bounding box center [183, 330] width 80 height 20
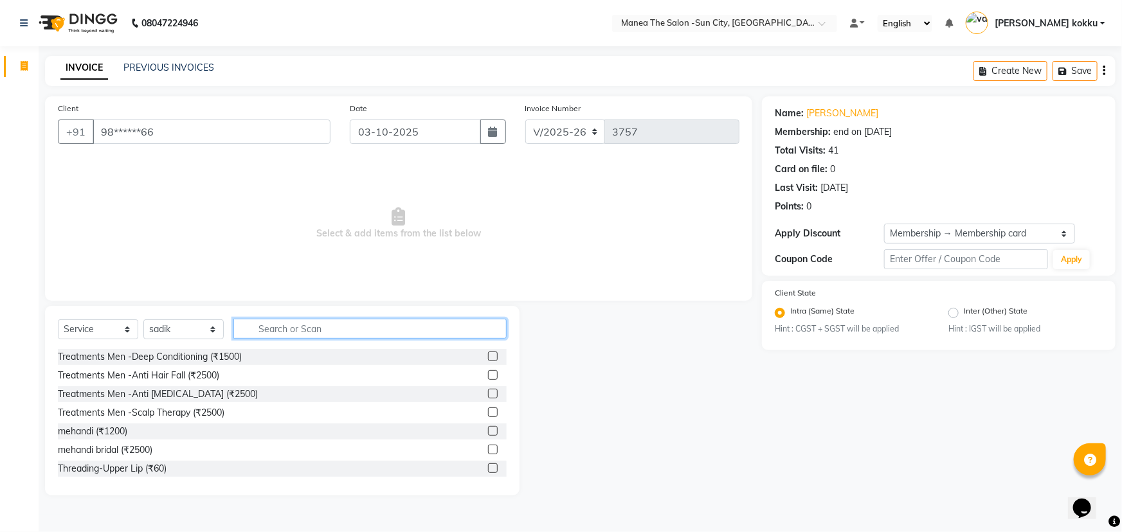
click at [306, 329] on input "text" at bounding box center [369, 329] width 273 height 20
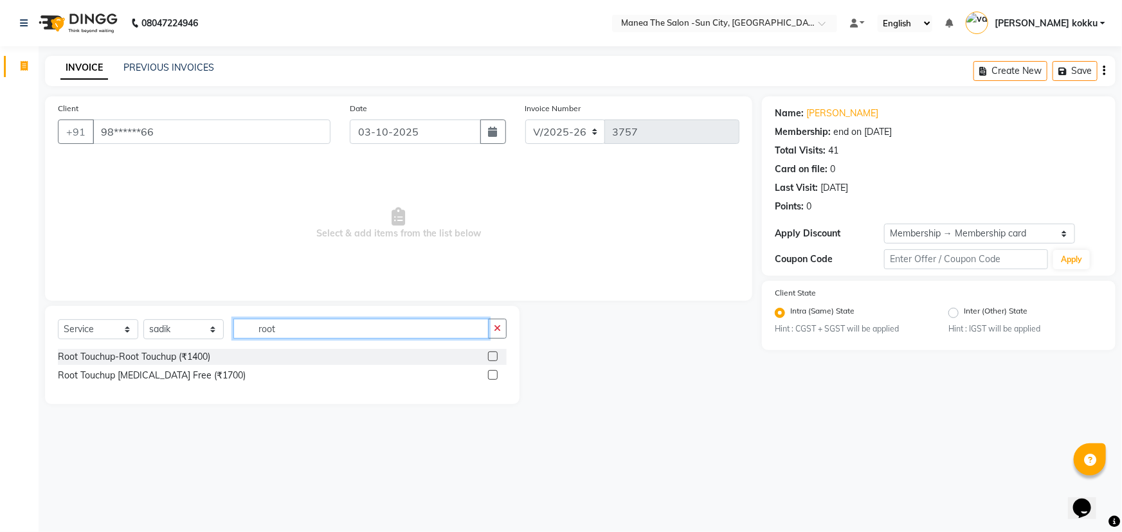
type input "root"
click at [493, 377] on label at bounding box center [493, 375] width 10 height 10
click at [493, 377] on input "checkbox" at bounding box center [492, 376] width 8 height 8
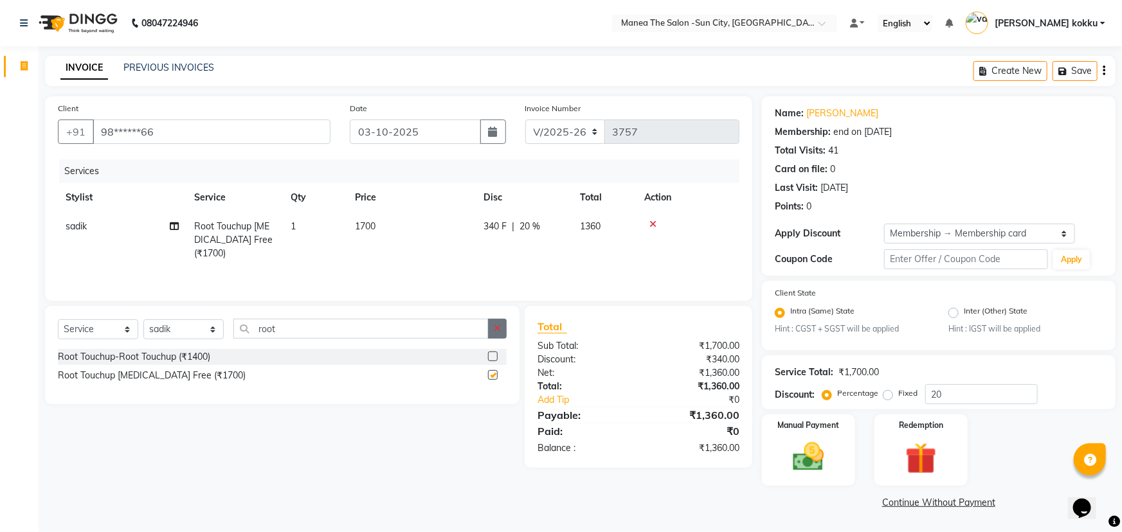
checkbox input "false"
click at [499, 331] on icon "button" at bounding box center [497, 328] width 7 height 9
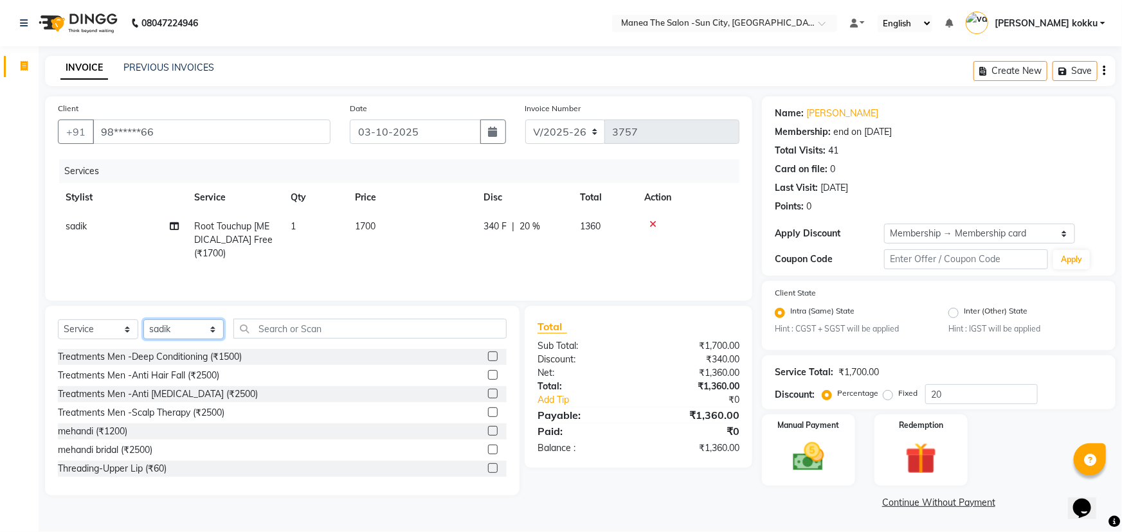
click at [217, 332] on select "Select Stylist [PERSON_NAME] [PERSON_NAME] Ikrar [PERSON_NAME] K sai [PERSON_NA…" at bounding box center [183, 330] width 80 height 20
select select "60378"
click at [143, 320] on select "Select Stylist [PERSON_NAME] [PERSON_NAME] Ikrar [PERSON_NAME] K sai [PERSON_NA…" at bounding box center [183, 330] width 80 height 20
click at [304, 326] on input "text" at bounding box center [369, 329] width 273 height 20
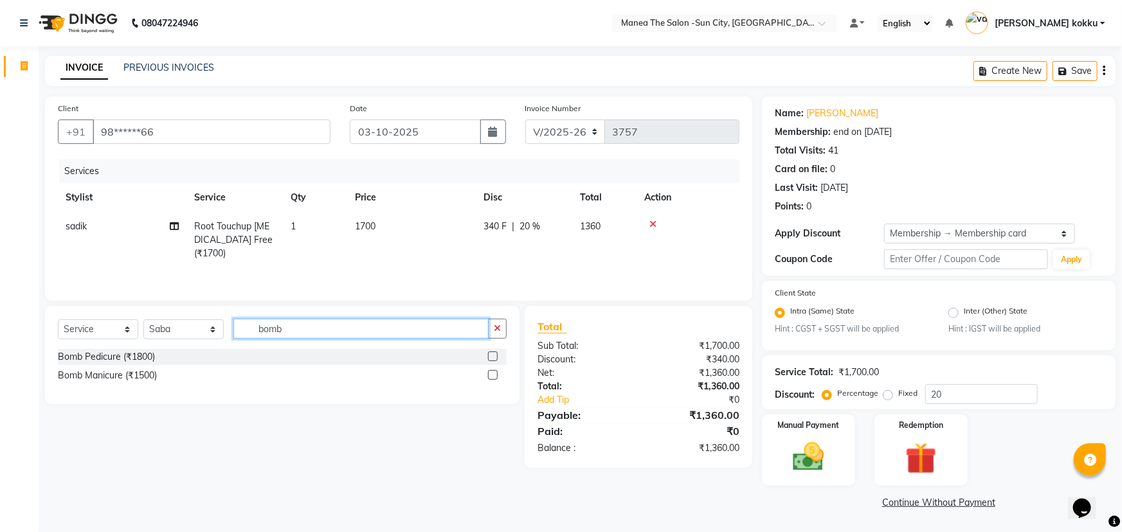
type input "bomb"
click at [491, 359] on label at bounding box center [493, 357] width 10 height 10
click at [491, 359] on input "checkbox" at bounding box center [492, 357] width 8 height 8
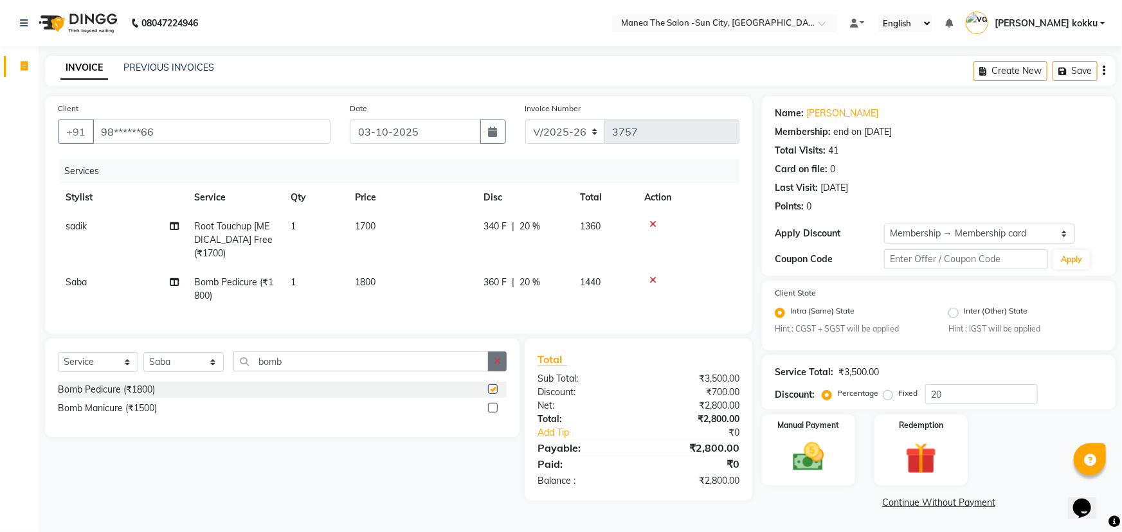
checkbox input "false"
click at [502, 368] on button "button" at bounding box center [497, 362] width 19 height 20
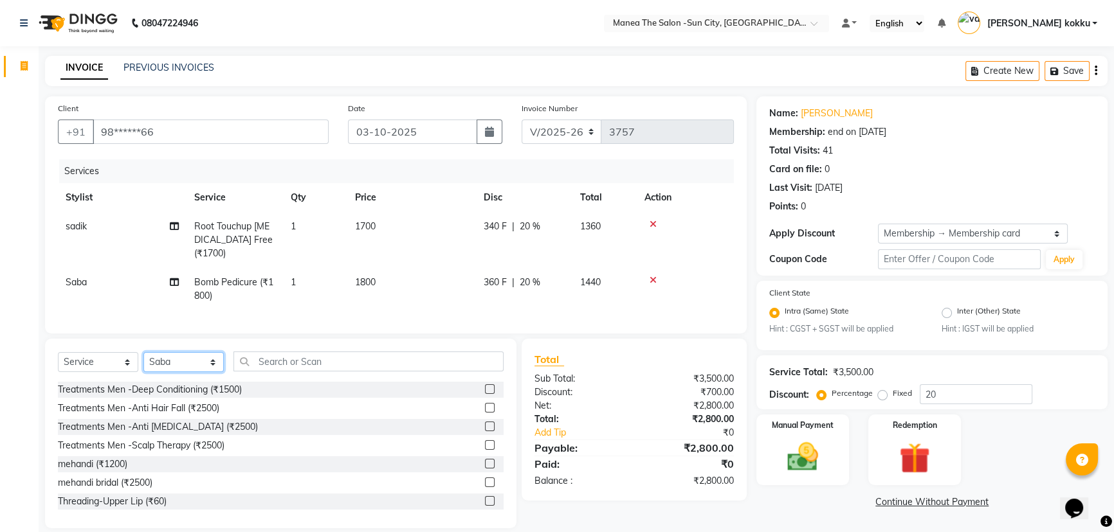
click at [212, 372] on select "Select Stylist BHURA KHAN Chandrika Ikrar Kavya K sai sruthi Lalitha RAJITHA Sa…" at bounding box center [183, 362] width 80 height 20
select select "84191"
click at [143, 361] on select "Select Stylist BHURA KHAN Chandrika Ikrar Kavya K sai sruthi Lalitha RAJITHA Sa…" at bounding box center [183, 362] width 80 height 20
click at [264, 364] on input "text" at bounding box center [368, 362] width 270 height 20
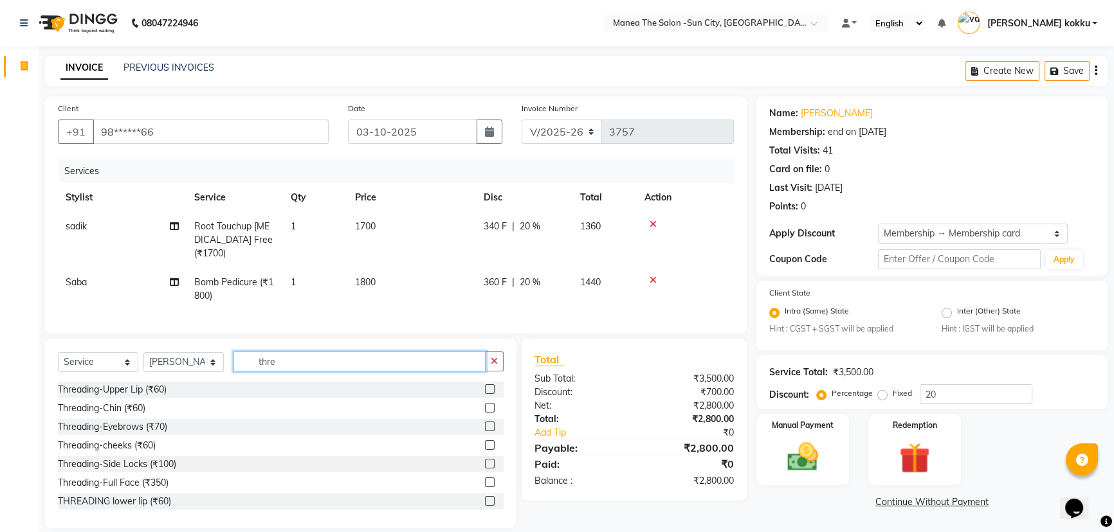
type input "thre"
click at [485, 394] on label at bounding box center [490, 390] width 10 height 10
click at [485, 394] on input "checkbox" at bounding box center [489, 390] width 8 height 8
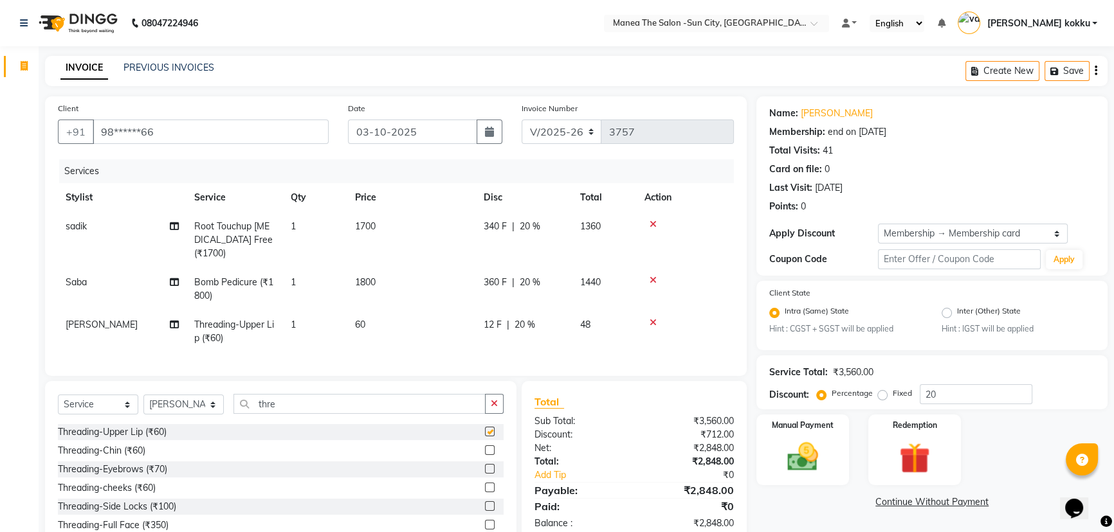
checkbox input "false"
click at [485, 455] on label at bounding box center [490, 451] width 10 height 10
click at [485, 455] on input "checkbox" at bounding box center [489, 451] width 8 height 8
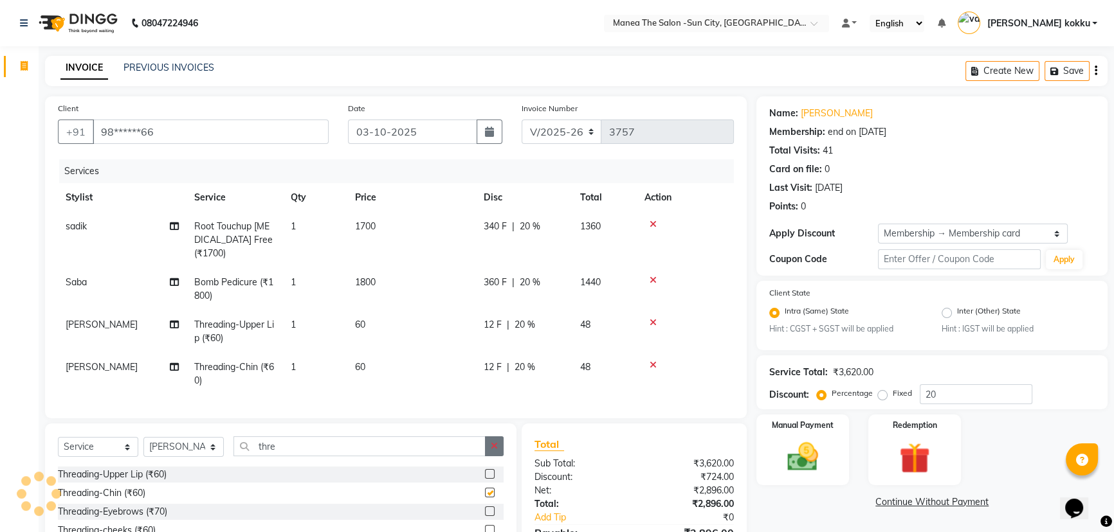
checkbox input "false"
click at [486, 455] on button "button" at bounding box center [494, 447] width 19 height 20
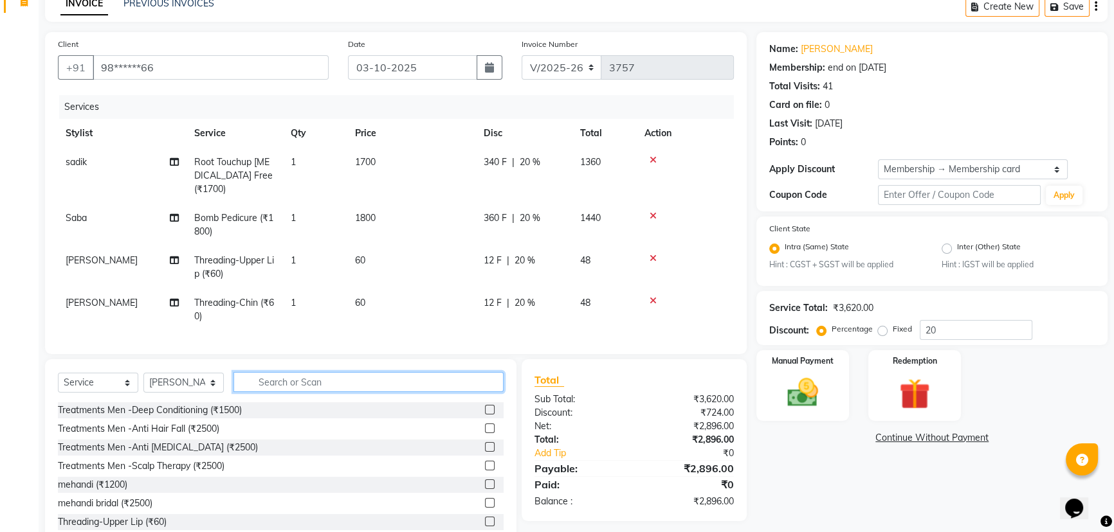
scroll to position [109, 0]
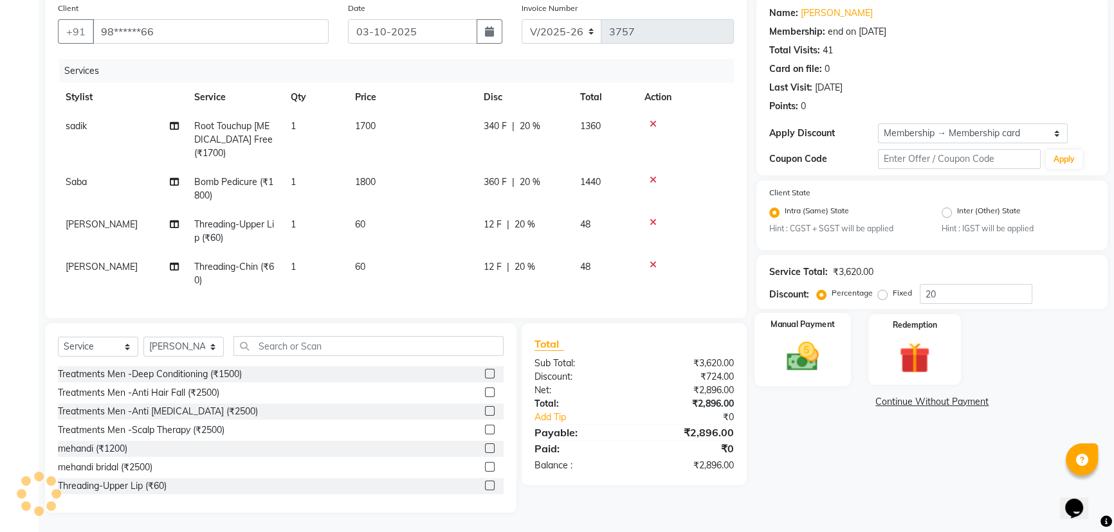
click at [804, 342] on img at bounding box center [803, 357] width 52 height 37
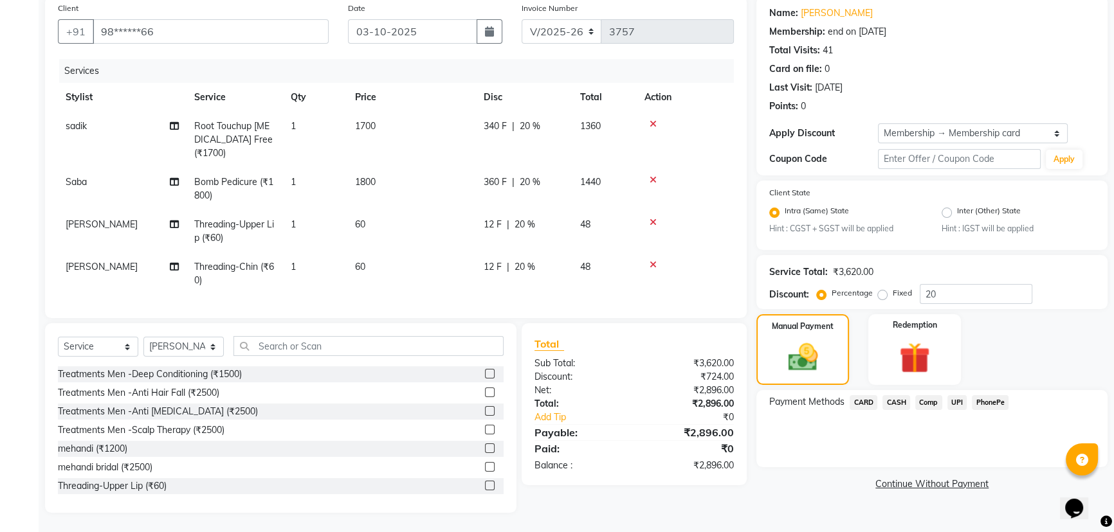
click at [890, 396] on span "CASH" at bounding box center [896, 403] width 28 height 15
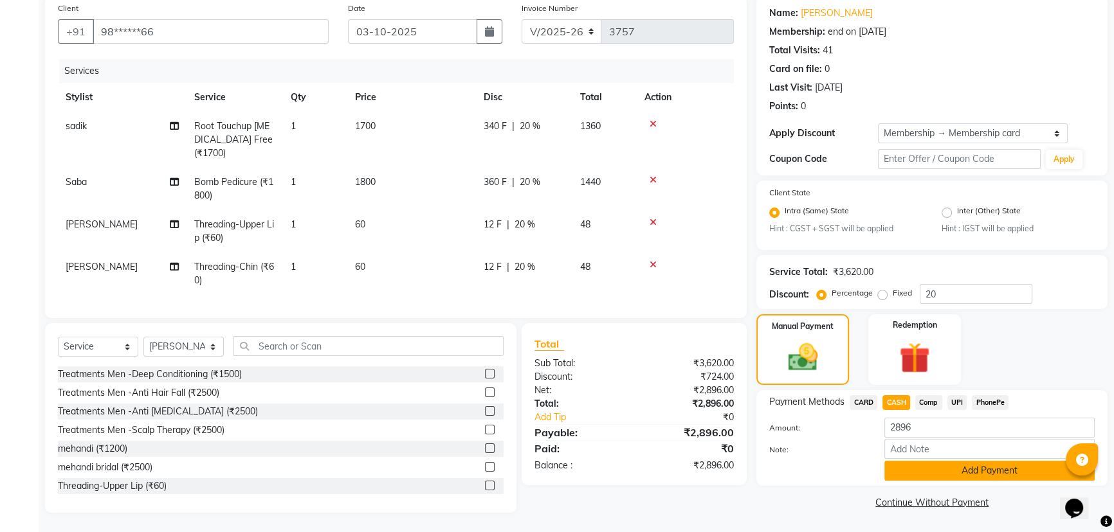
click at [940, 463] on button "Add Payment" at bounding box center [989, 471] width 210 height 20
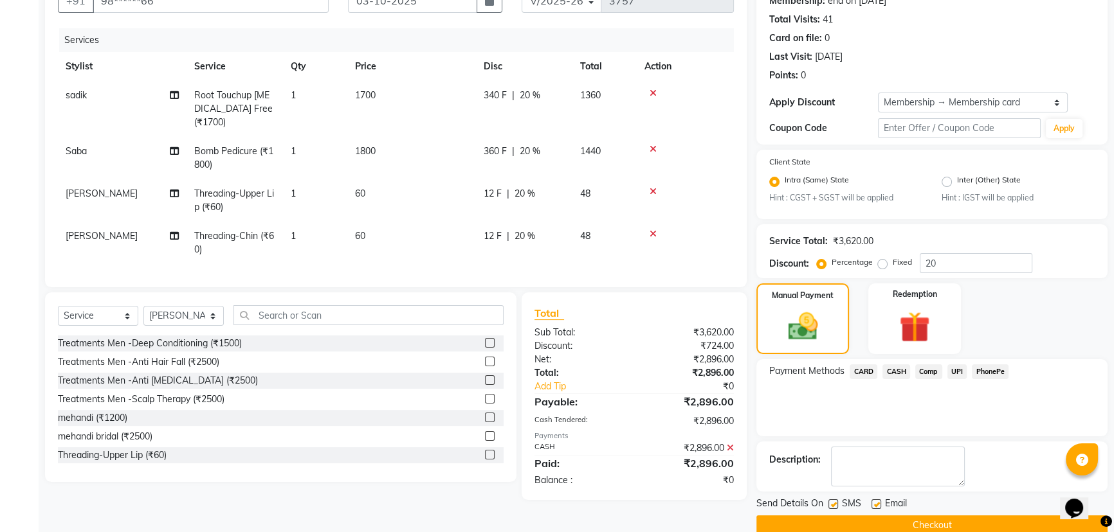
scroll to position [154, 0]
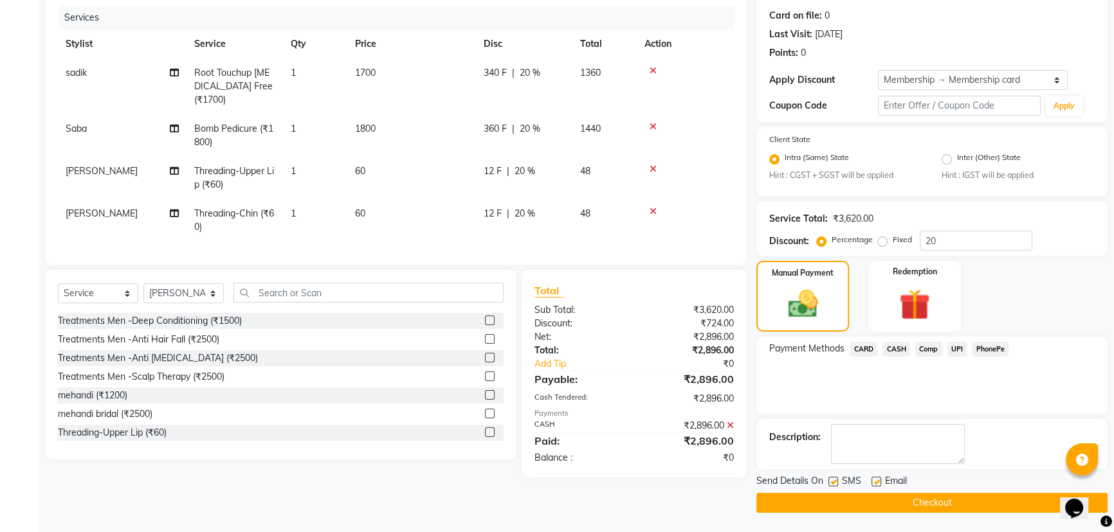
click at [830, 477] on div "SMS" at bounding box center [849, 483] width 43 height 16
click at [836, 484] on label at bounding box center [833, 482] width 10 height 10
click at [836, 484] on input "checkbox" at bounding box center [832, 482] width 8 height 8
checkbox input "false"
click at [878, 484] on label at bounding box center [876, 482] width 10 height 10
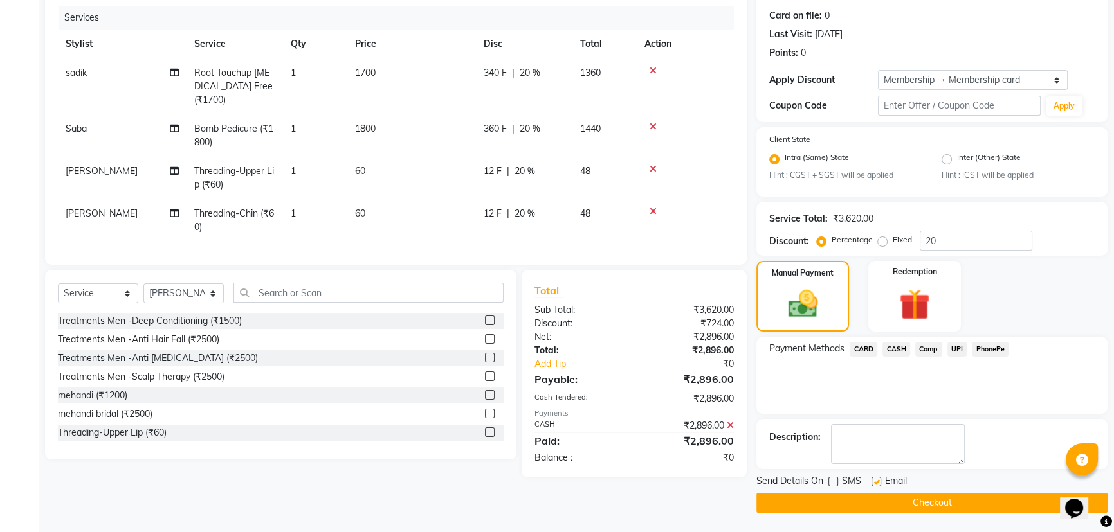
click at [878, 484] on input "checkbox" at bounding box center [875, 482] width 8 height 8
checkbox input "false"
click at [900, 509] on button "Checkout" at bounding box center [931, 503] width 351 height 20
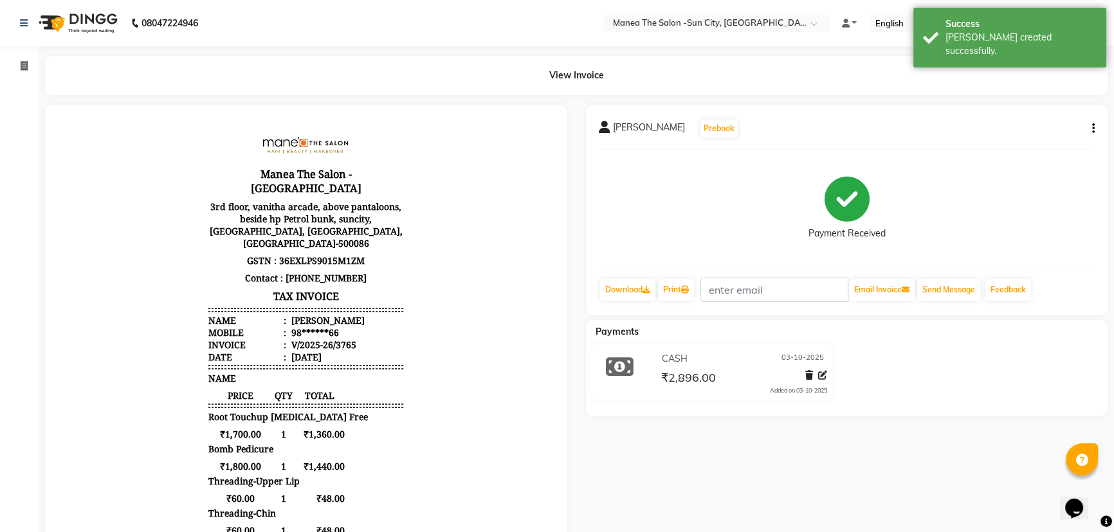
click at [1092, 129] on icon "button" at bounding box center [1093, 129] width 3 height 1
click at [1047, 141] on div "Edit Item Staff" at bounding box center [1029, 137] width 88 height 16
select select
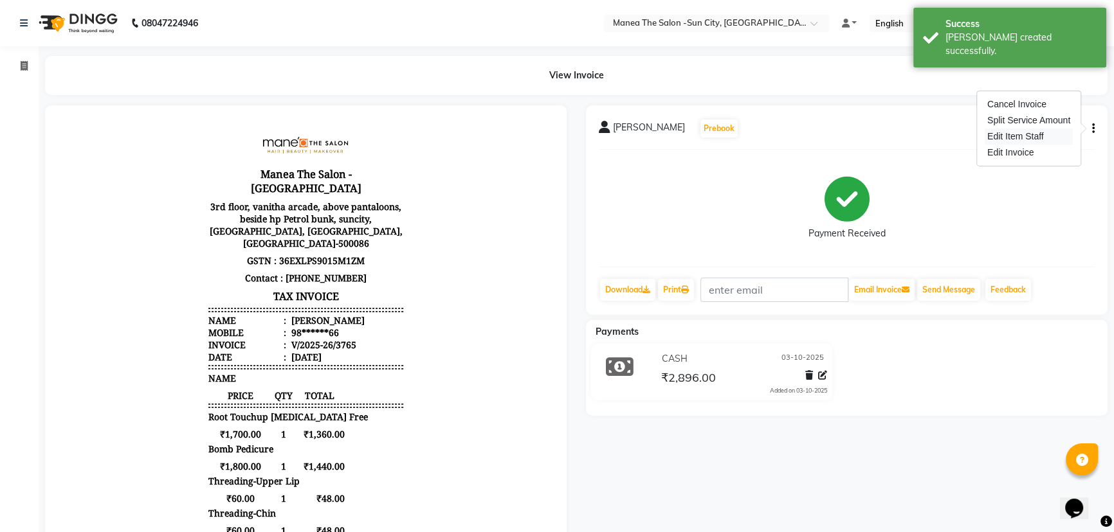
select select
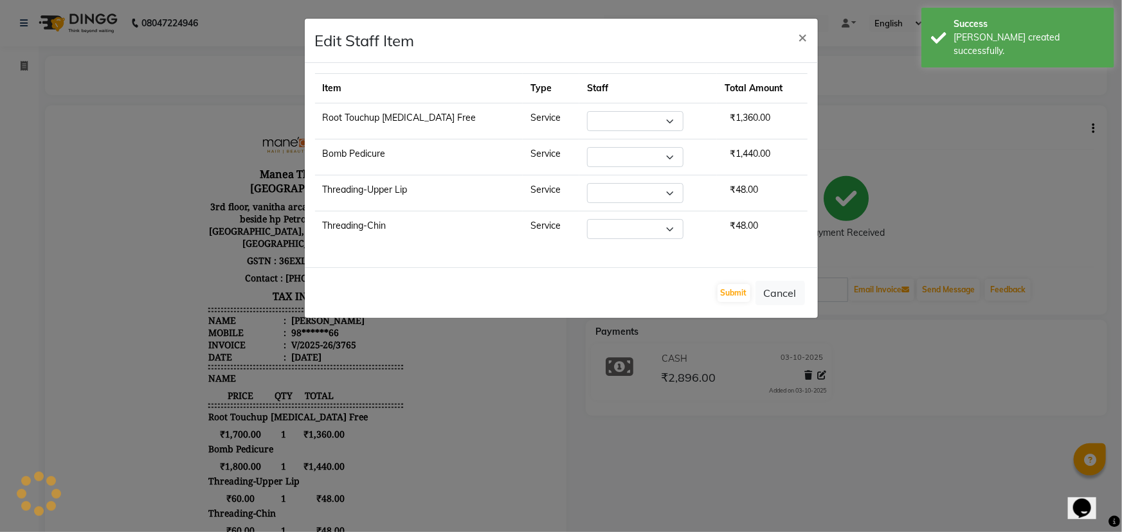
select select "85974"
select select "60378"
select select "84191"
click at [803, 37] on span "×" at bounding box center [803, 36] width 9 height 19
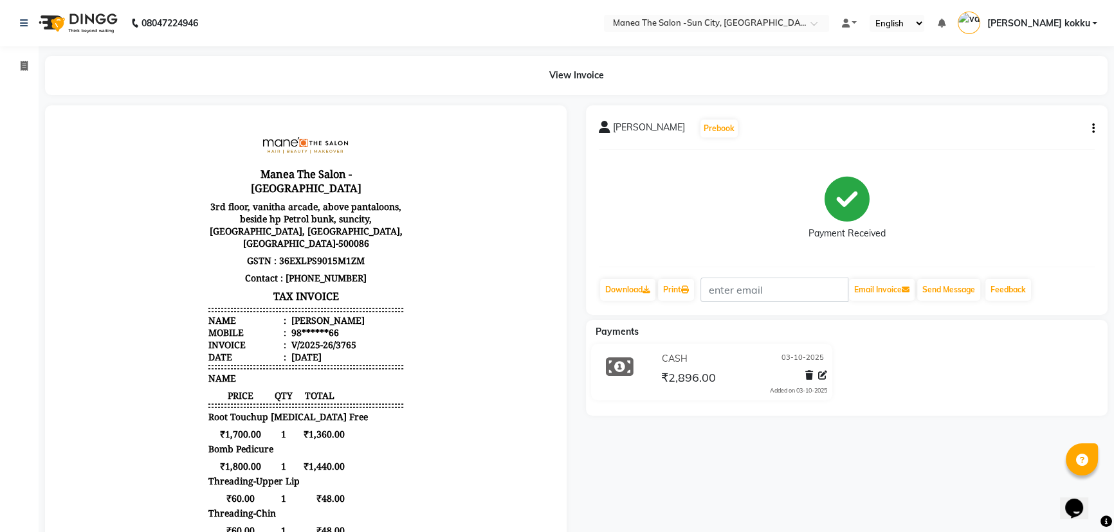
click at [1093, 129] on icon "button" at bounding box center [1093, 129] width 3 height 1
click at [1045, 150] on div "Edit Invoice" at bounding box center [1029, 153] width 88 height 16
select select "service"
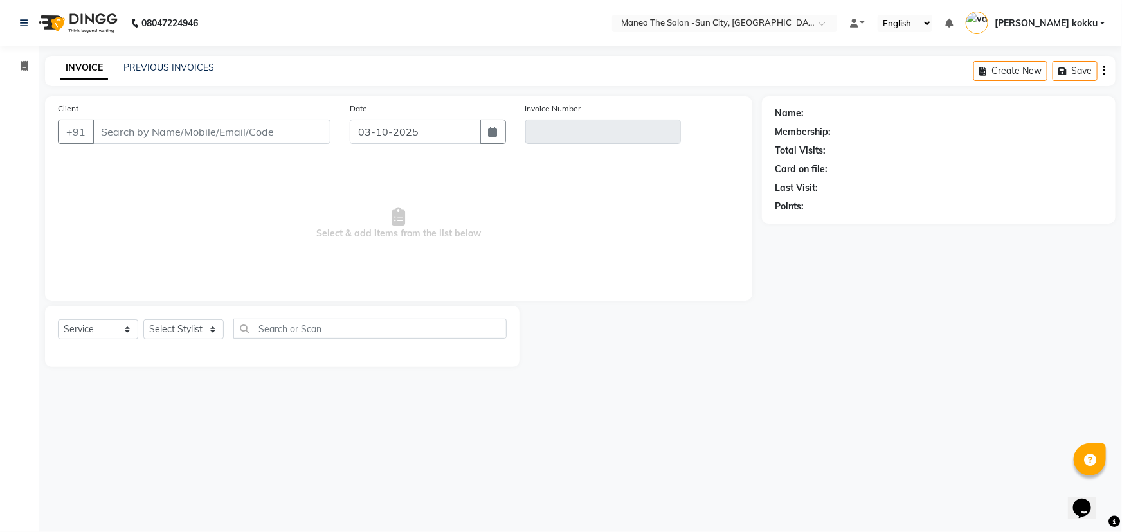
type input "98******66"
type input "V/2025-26/3765"
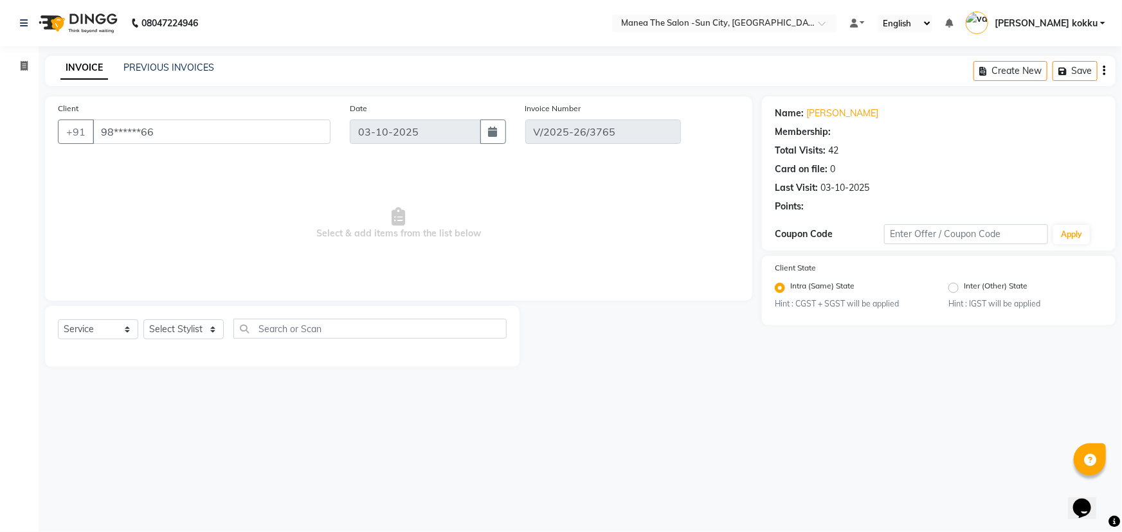
select select "select"
select select "1: Object"
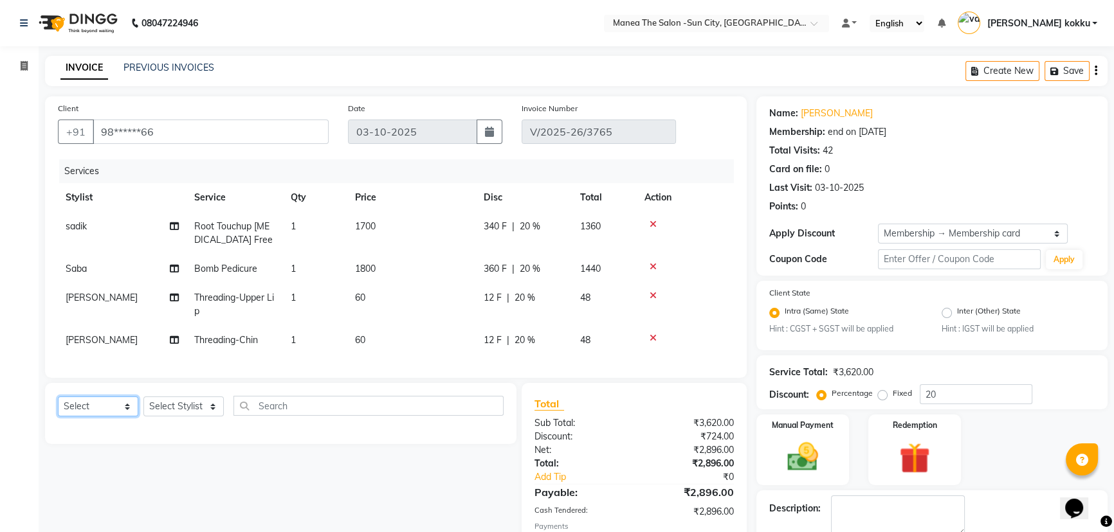
click at [104, 413] on select "Select Service Product Membership Package Voucher Prepaid Gift Card" at bounding box center [98, 407] width 80 height 20
select select "service"
click at [58, 406] on select "Select Service Product Membership Package Voucher Prepaid Gift Card" at bounding box center [98, 407] width 80 height 20
click at [175, 415] on select "Select Stylist [PERSON_NAME] [PERSON_NAME] Ikrar [PERSON_NAME] K sai [PERSON_NA…" at bounding box center [183, 407] width 80 height 20
select select "85974"
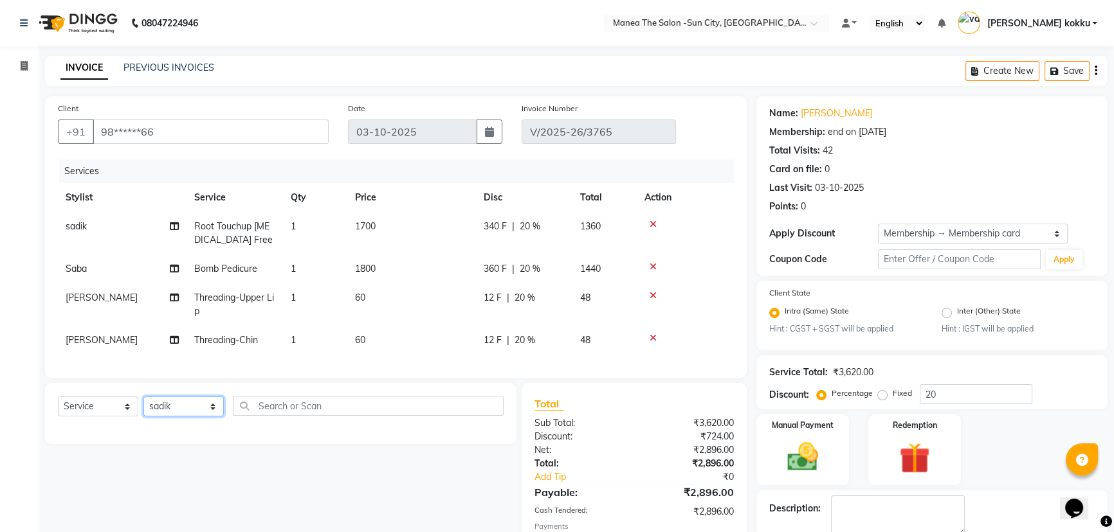
click at [143, 406] on select "Select Stylist [PERSON_NAME] [PERSON_NAME] Ikrar [PERSON_NAME] K sai [PERSON_NA…" at bounding box center [183, 407] width 80 height 20
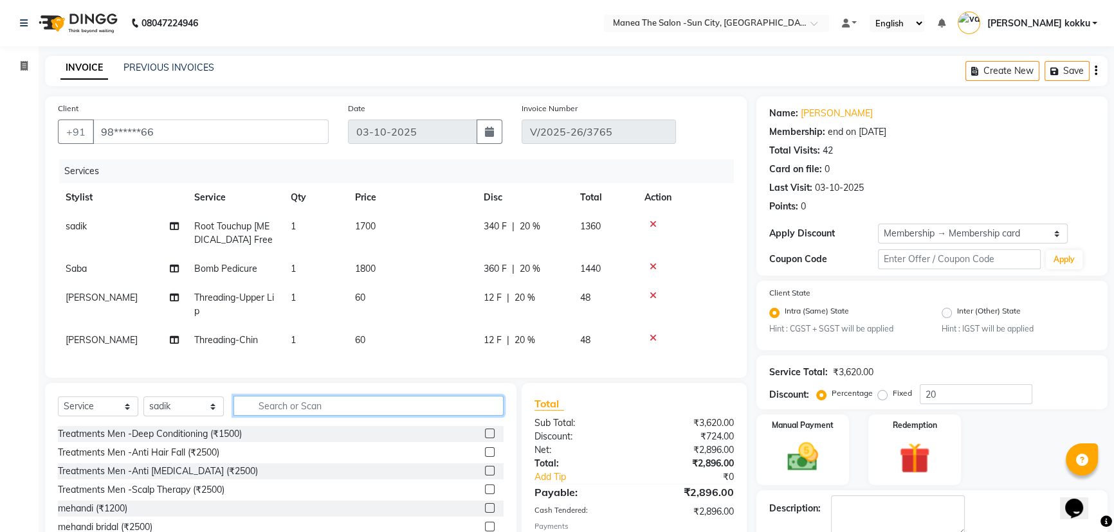
click at [302, 416] on input "text" at bounding box center [368, 406] width 270 height 20
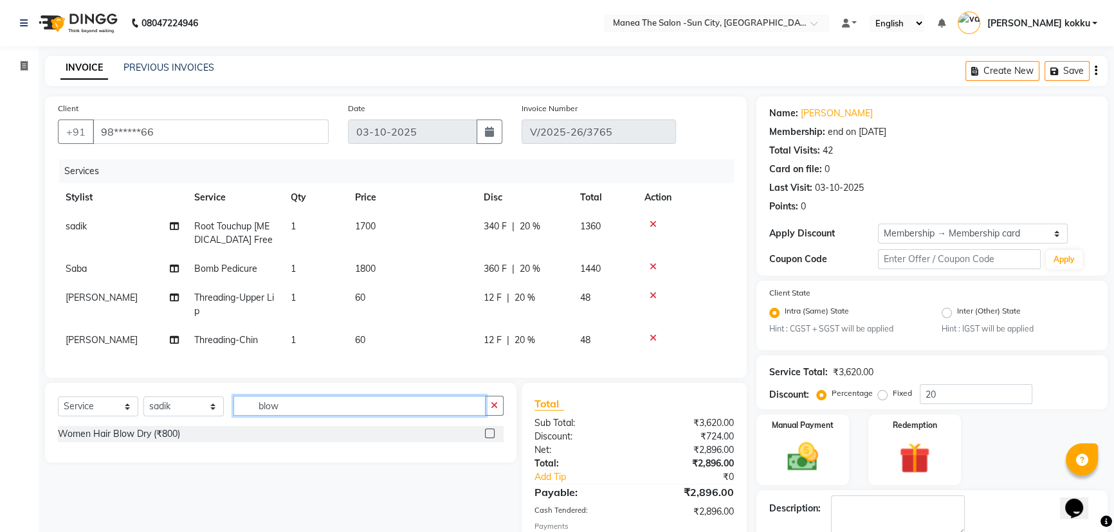
type input "blow"
click at [489, 439] on label at bounding box center [490, 434] width 10 height 10
click at [489, 439] on input "checkbox" at bounding box center [489, 434] width 8 height 8
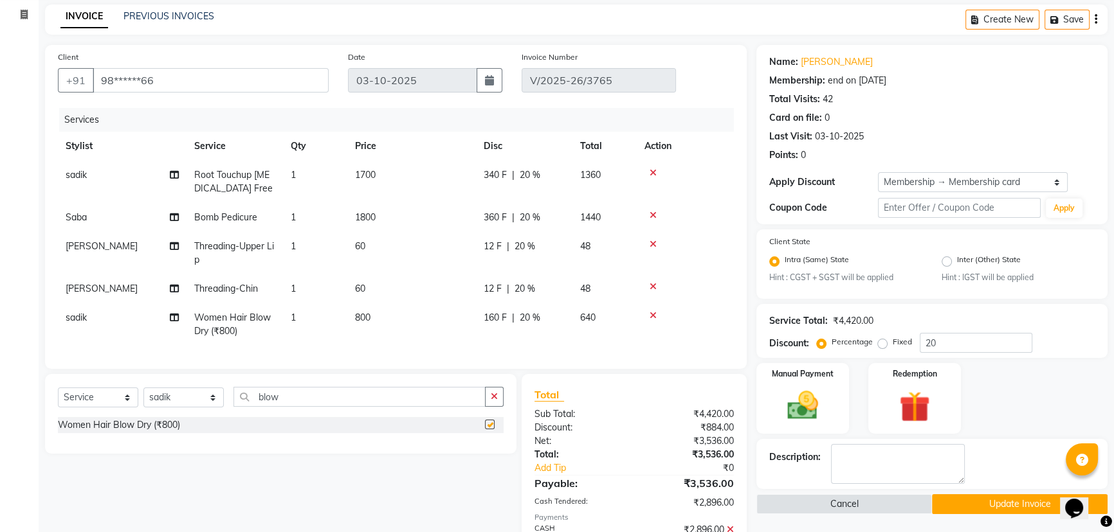
scroll to position [129, 0]
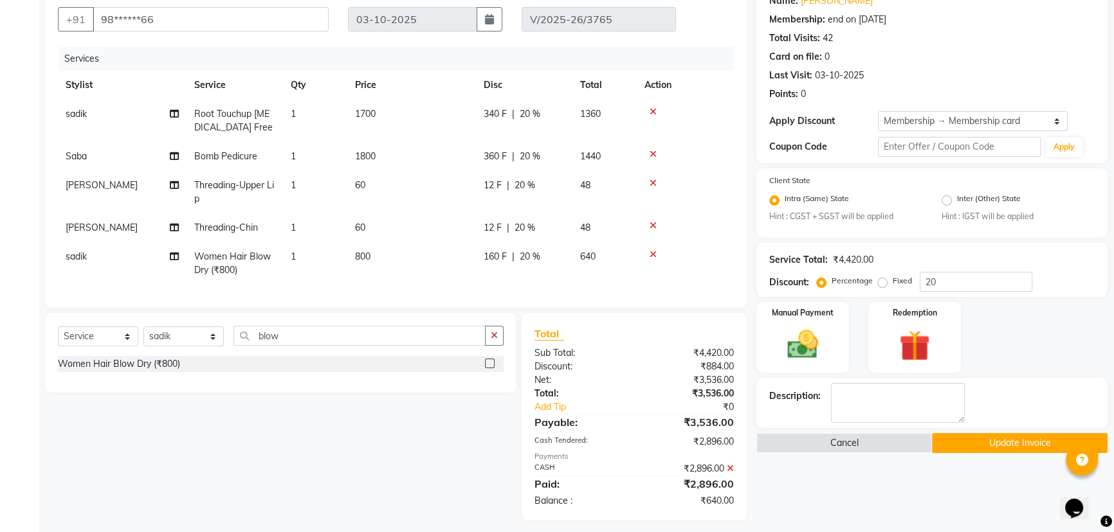
checkbox input "false"
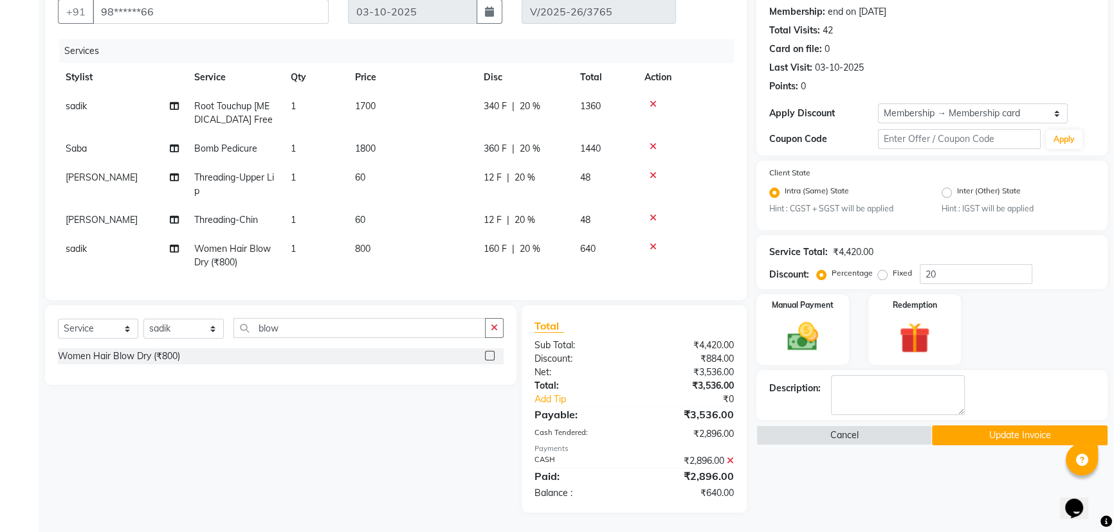
click at [731, 460] on icon at bounding box center [730, 461] width 7 height 9
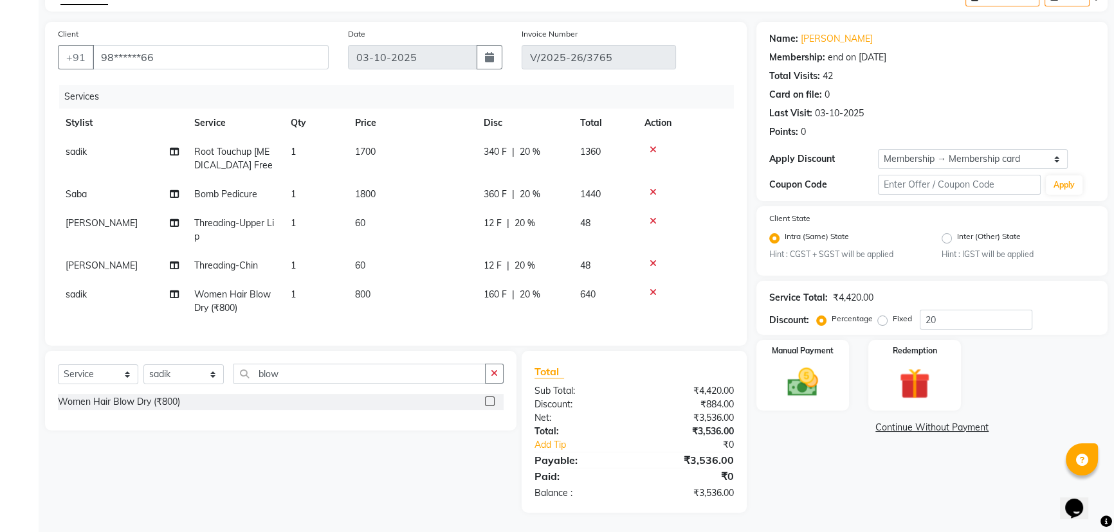
scroll to position [84, 0]
click at [804, 372] on img at bounding box center [803, 383] width 52 height 37
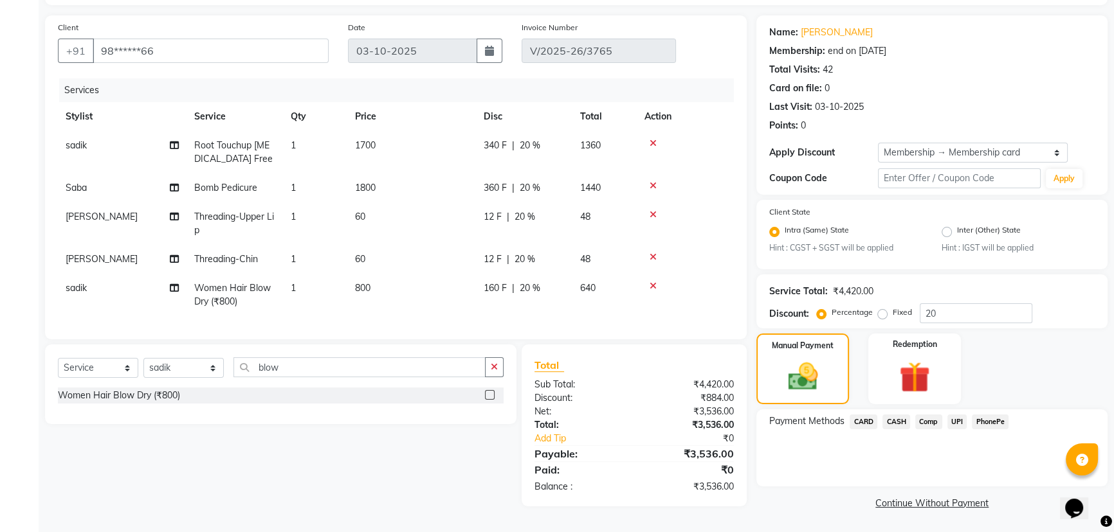
click at [898, 420] on span "CASH" at bounding box center [896, 422] width 28 height 15
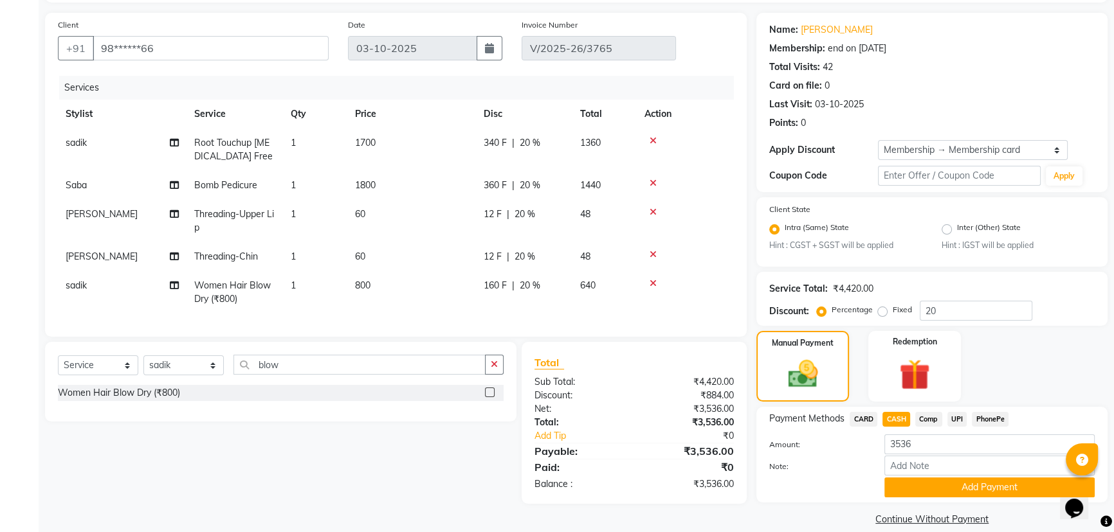
scroll to position [100, 0]
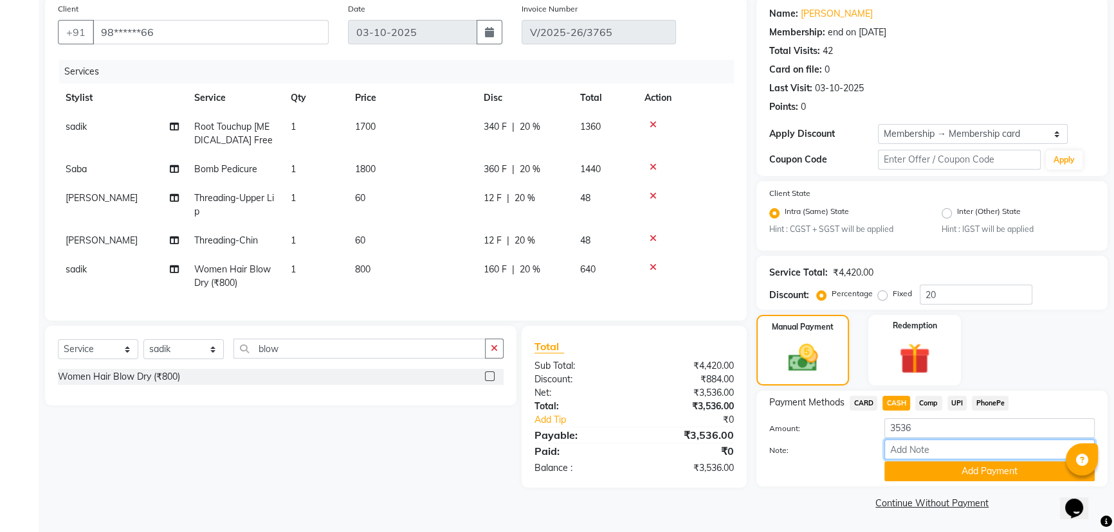
click at [960, 452] on input "Note:" at bounding box center [989, 450] width 210 height 20
click at [960, 471] on button "Add Payment" at bounding box center [989, 472] width 210 height 20
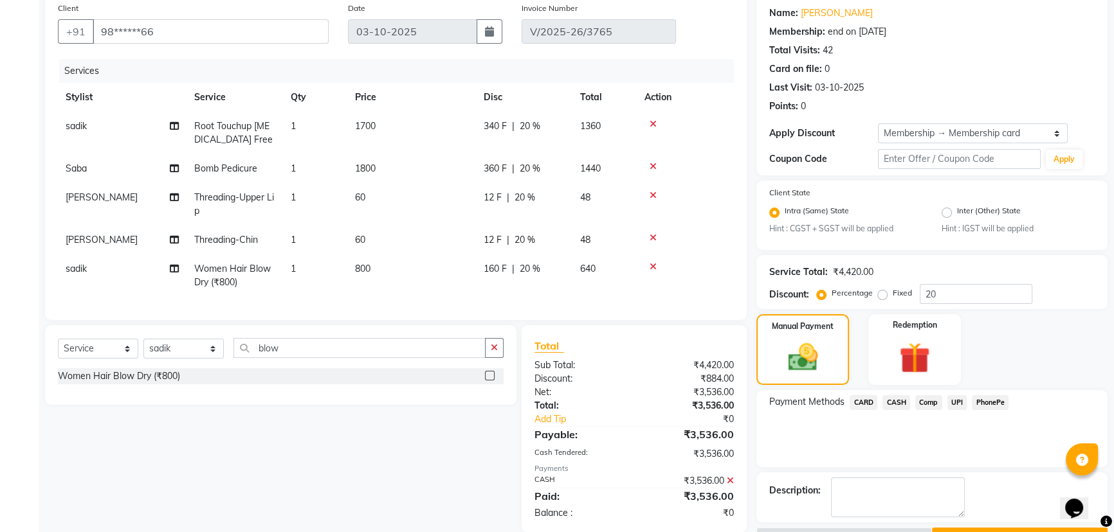
scroll to position [135, 0]
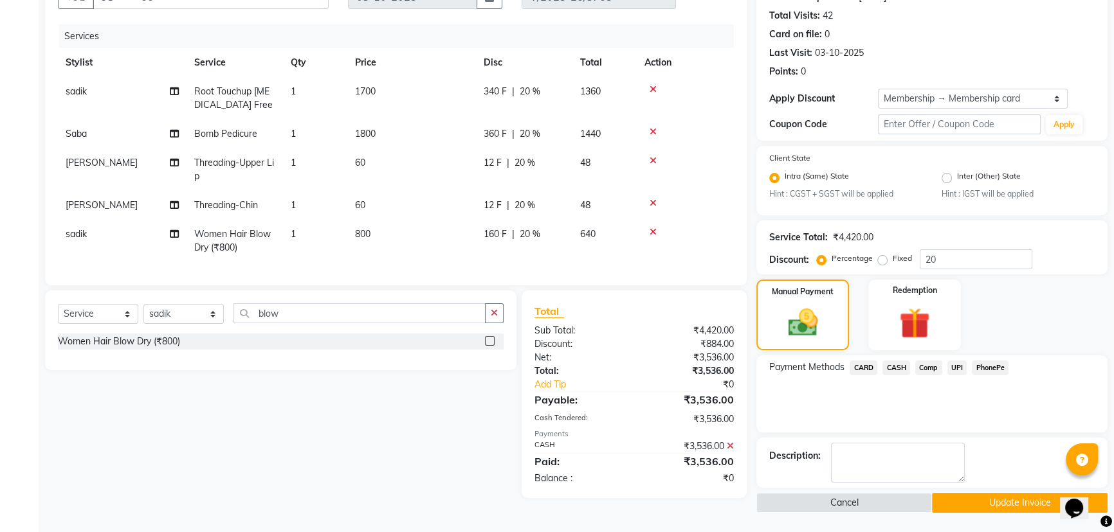
click at [1042, 501] on button "Update Invoice" at bounding box center [1020, 503] width 176 height 20
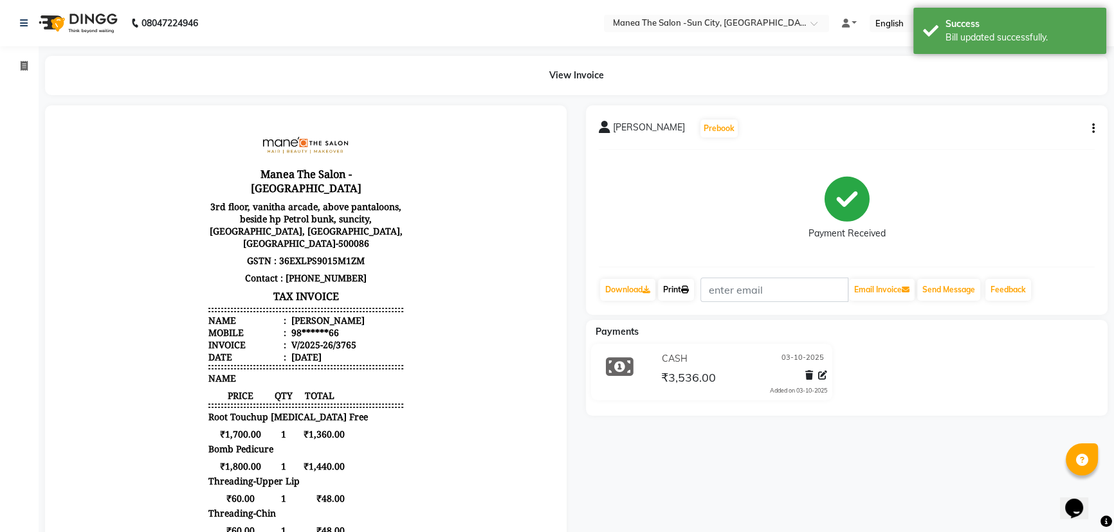
drag, startPoint x: 683, startPoint y: 291, endPoint x: 668, endPoint y: 331, distance: 42.8
click at [683, 291] on link "Print" at bounding box center [676, 290] width 36 height 22
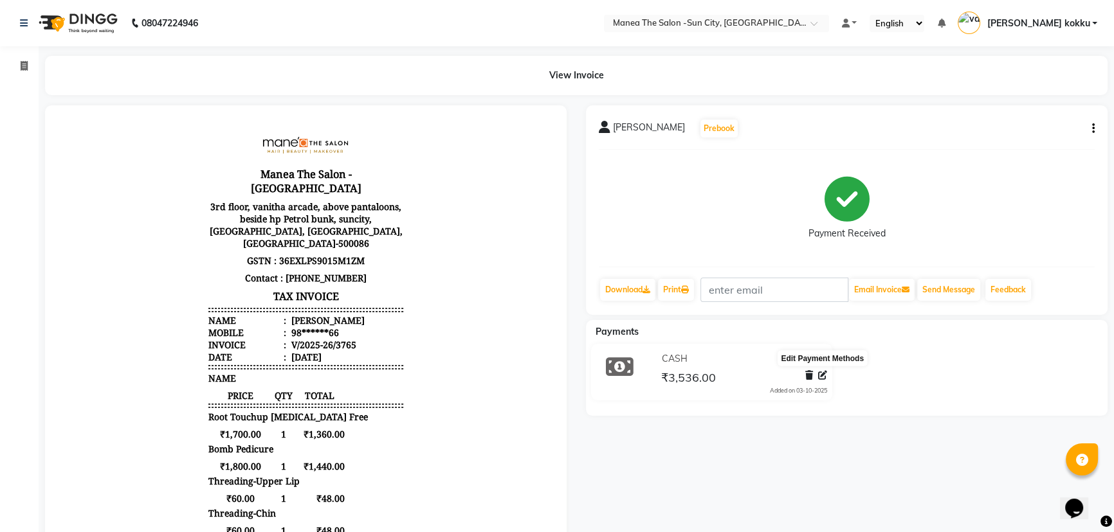
click at [823, 374] on icon at bounding box center [822, 375] width 9 height 9
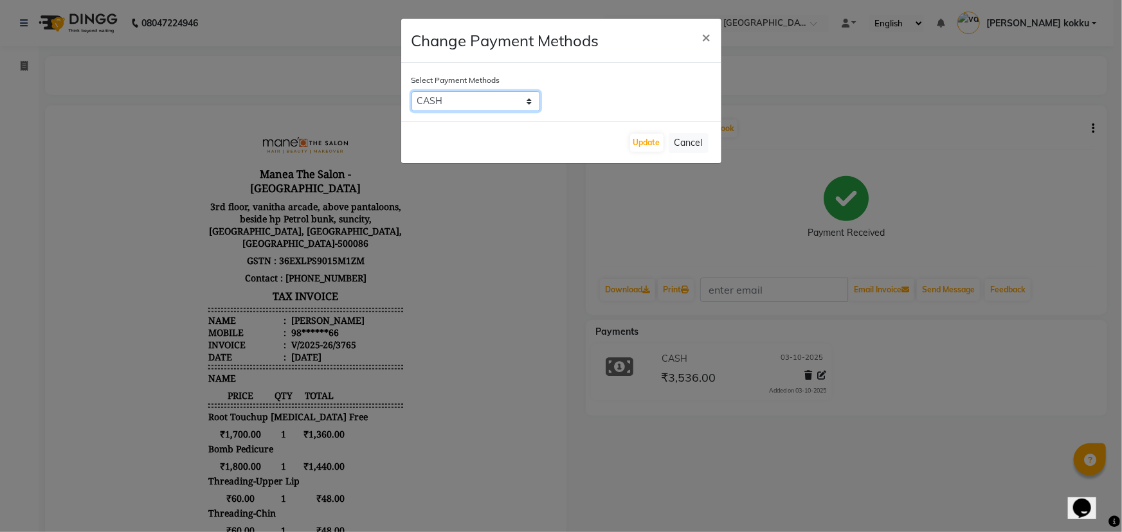
click at [487, 98] on select "CARD CASH Comp UPI PhonePe" at bounding box center [476, 101] width 129 height 20
select select "8"
click at [412, 91] on select "CARD CASH Comp UPI PhonePe" at bounding box center [476, 101] width 129 height 20
click at [655, 141] on button "Update" at bounding box center [646, 143] width 33 height 18
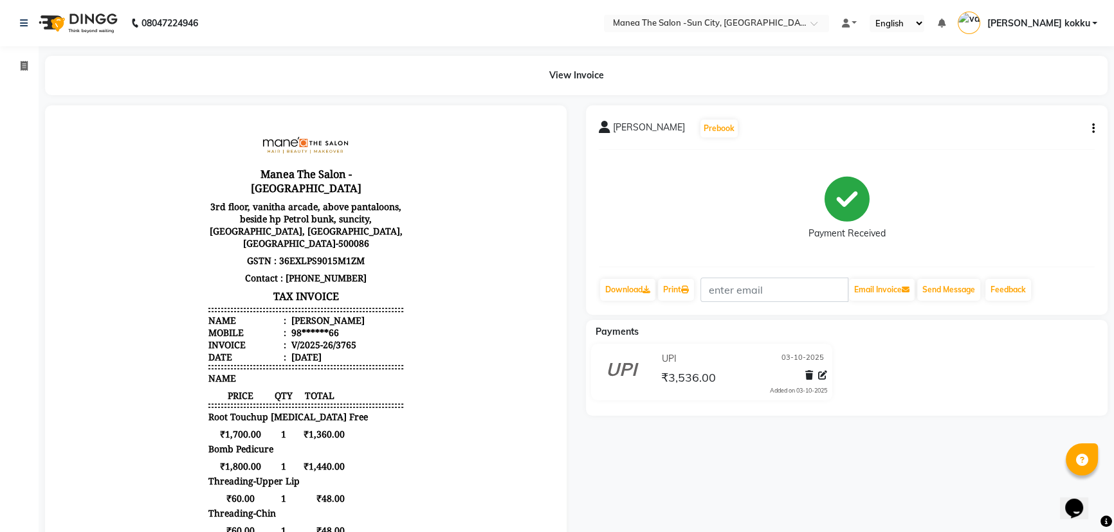
click at [1091, 127] on button "button" at bounding box center [1091, 129] width 8 height 14
click at [1044, 132] on div "Edit Item Staff" at bounding box center [1029, 137] width 88 height 16
select select
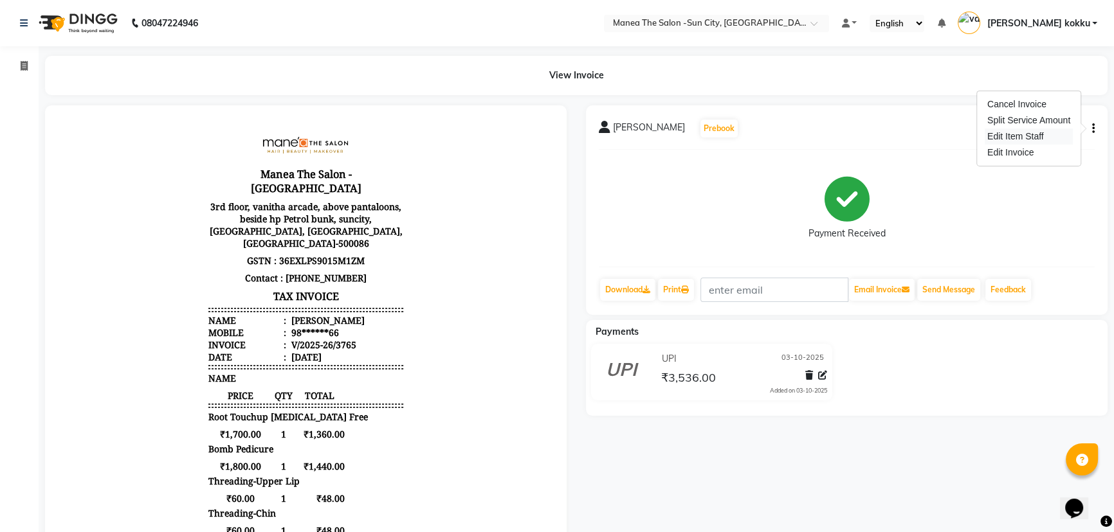
select select
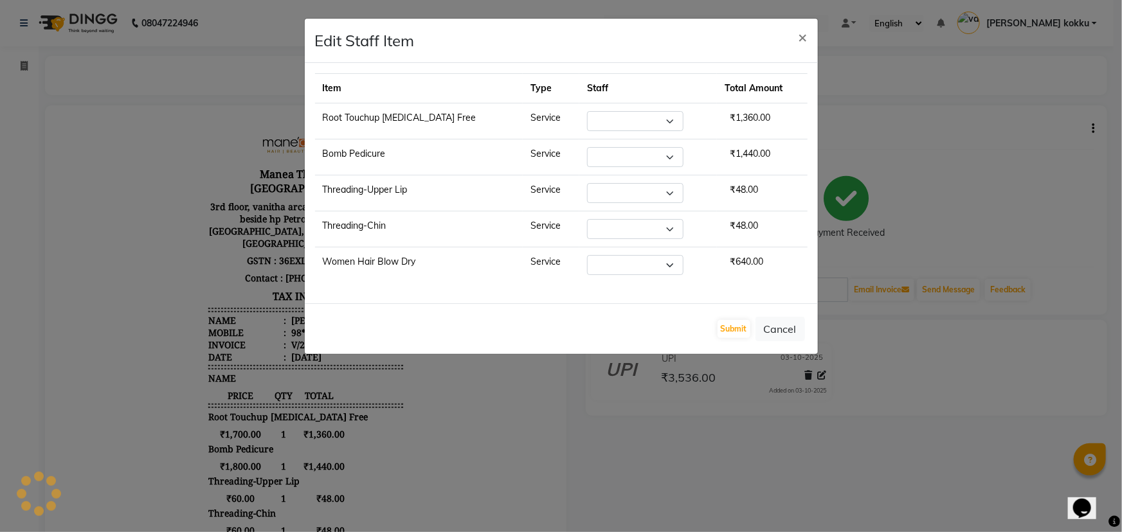
select select "85974"
select select "60378"
select select "84191"
select select "85974"
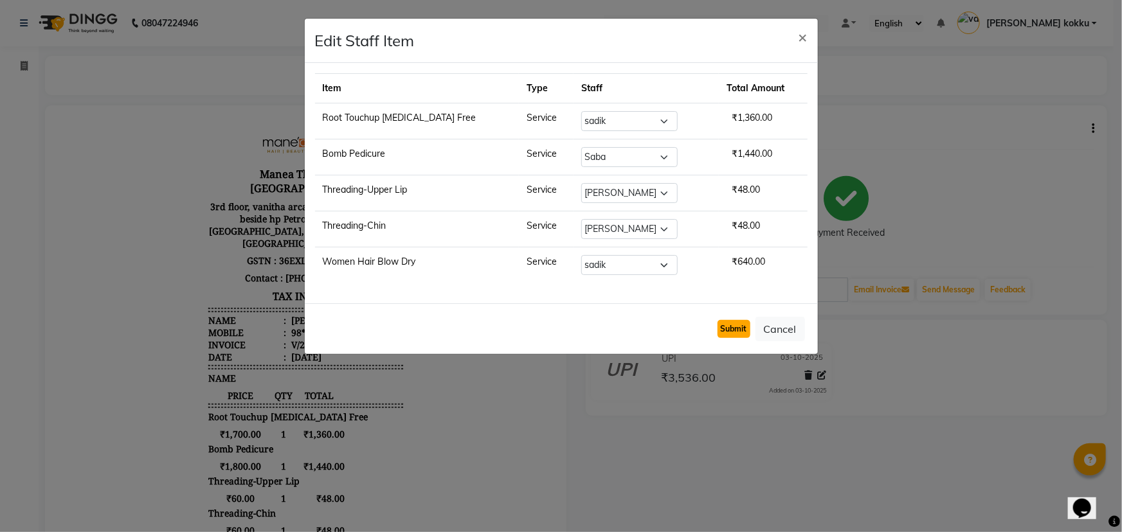
click at [725, 332] on button "Submit" at bounding box center [734, 329] width 33 height 18
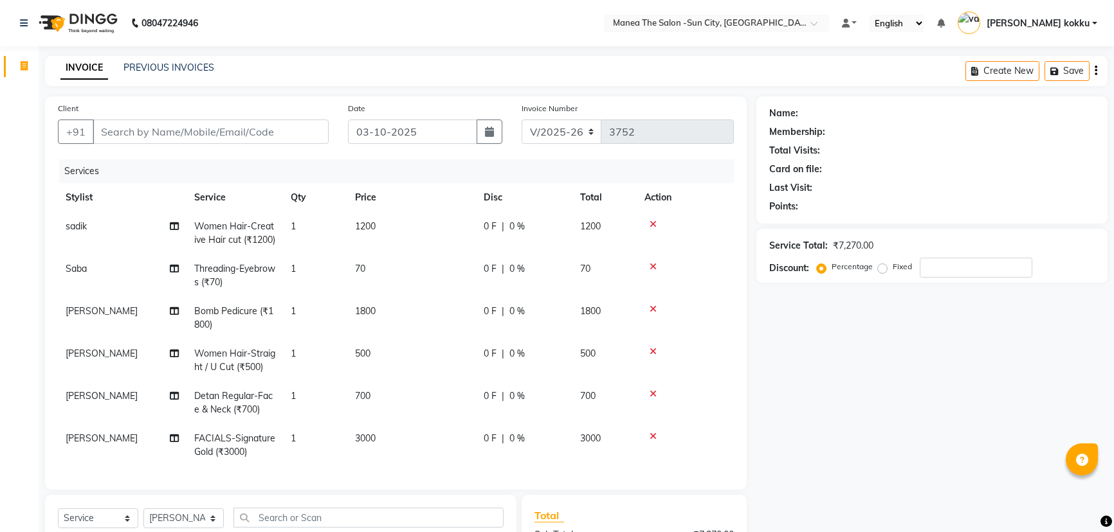
select select "5822"
select select "service"
select select "85914"
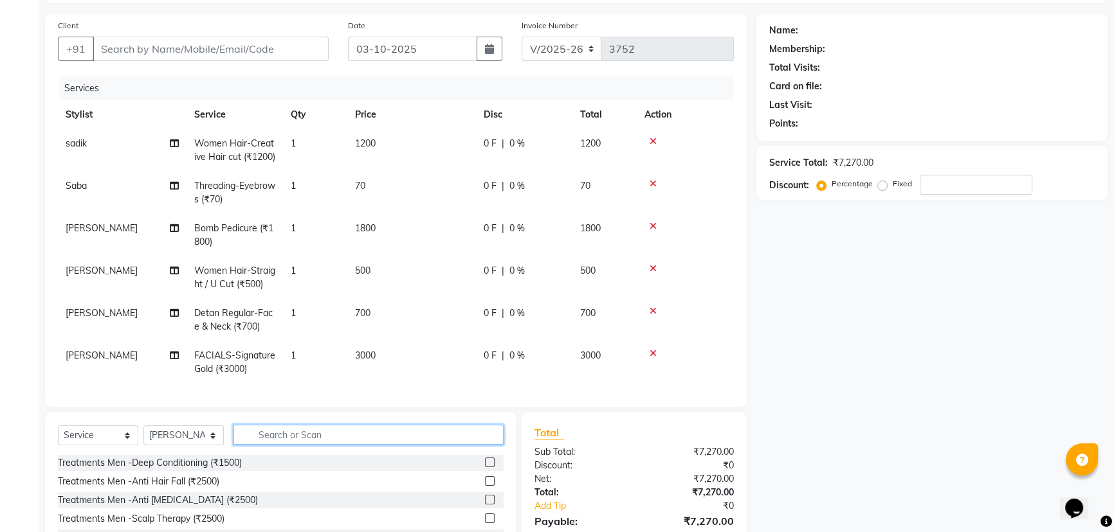
scroll to position [176, 0]
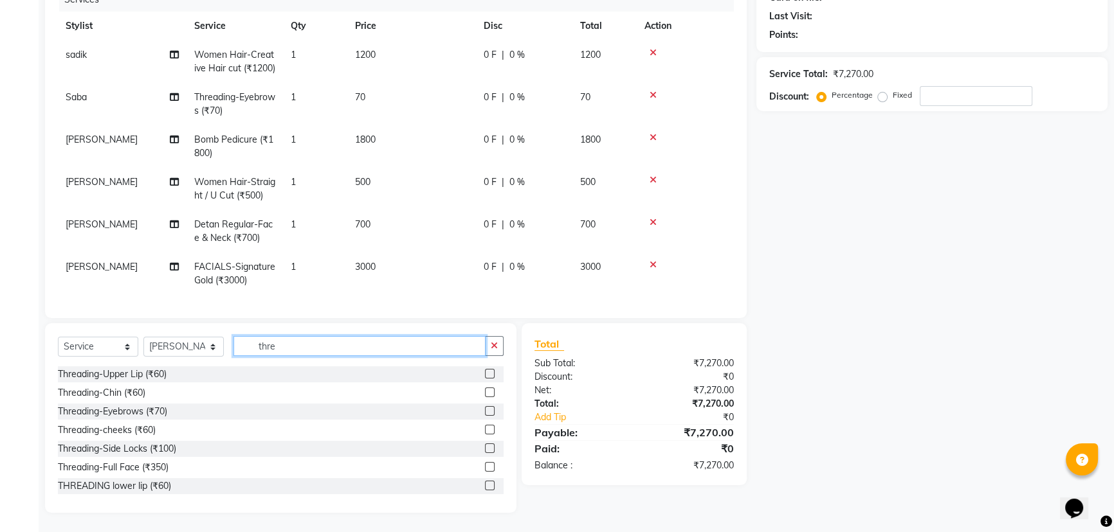
type input "thre"
click at [485, 410] on label at bounding box center [490, 411] width 10 height 10
click at [485, 410] on input "checkbox" at bounding box center [489, 412] width 8 height 8
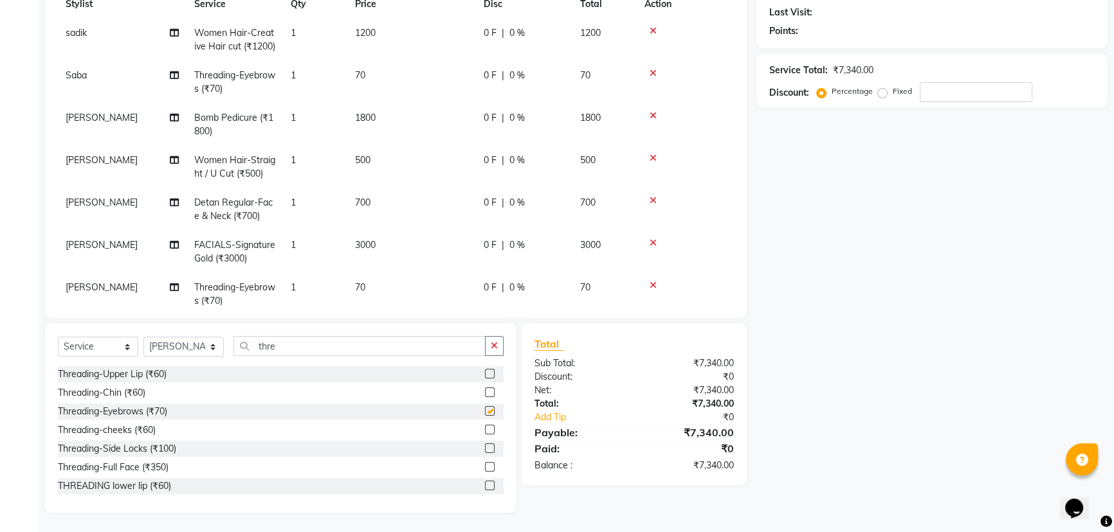
checkbox input "false"
click at [491, 351] on button "button" at bounding box center [494, 346] width 19 height 20
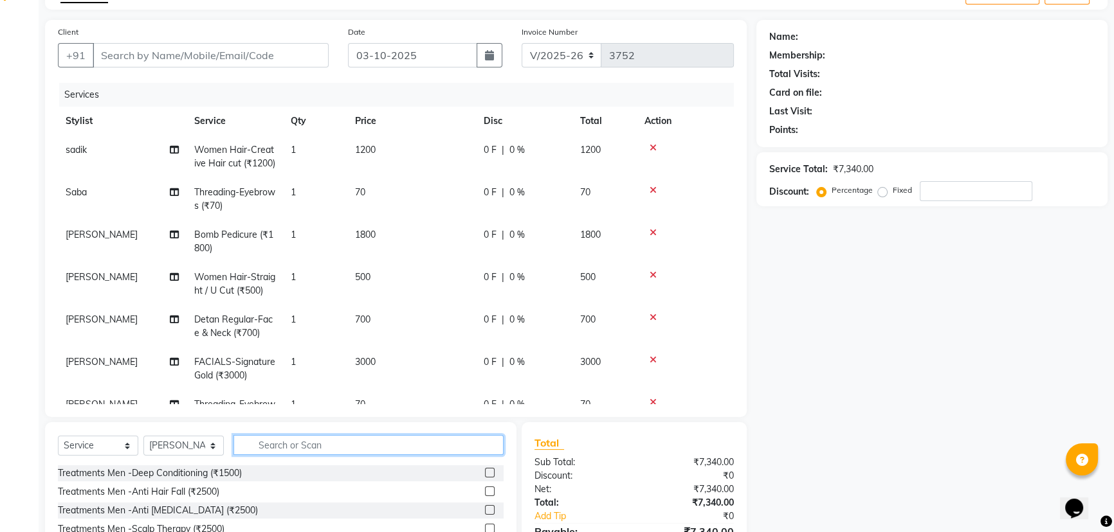
scroll to position [0, 0]
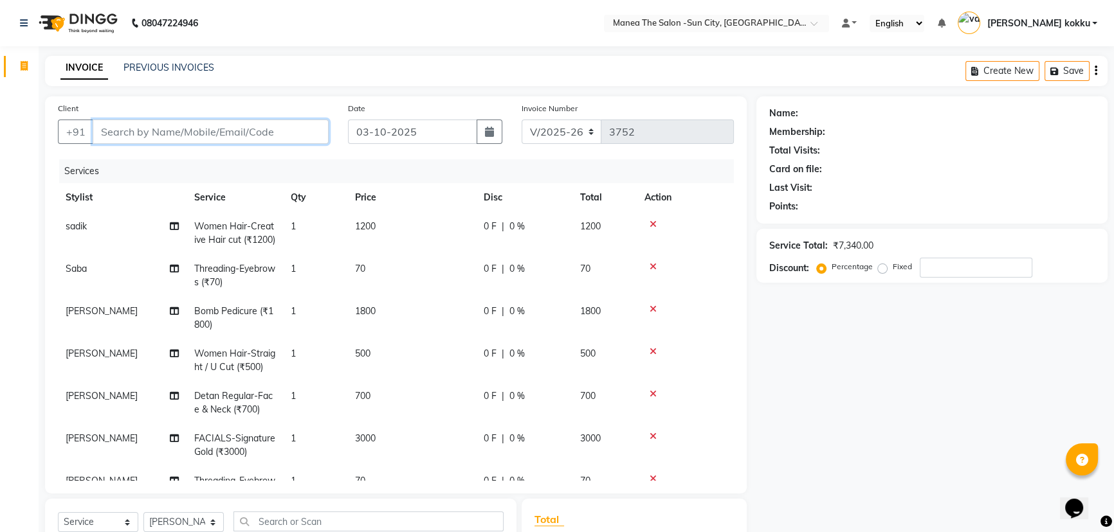
click at [250, 134] on input "Client" at bounding box center [211, 132] width 236 height 24
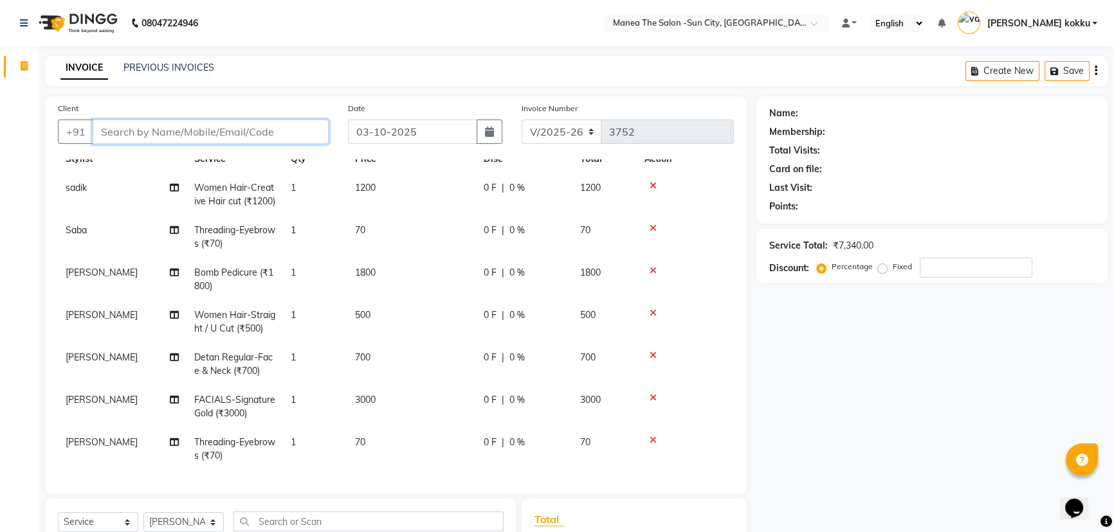
scroll to position [58, 0]
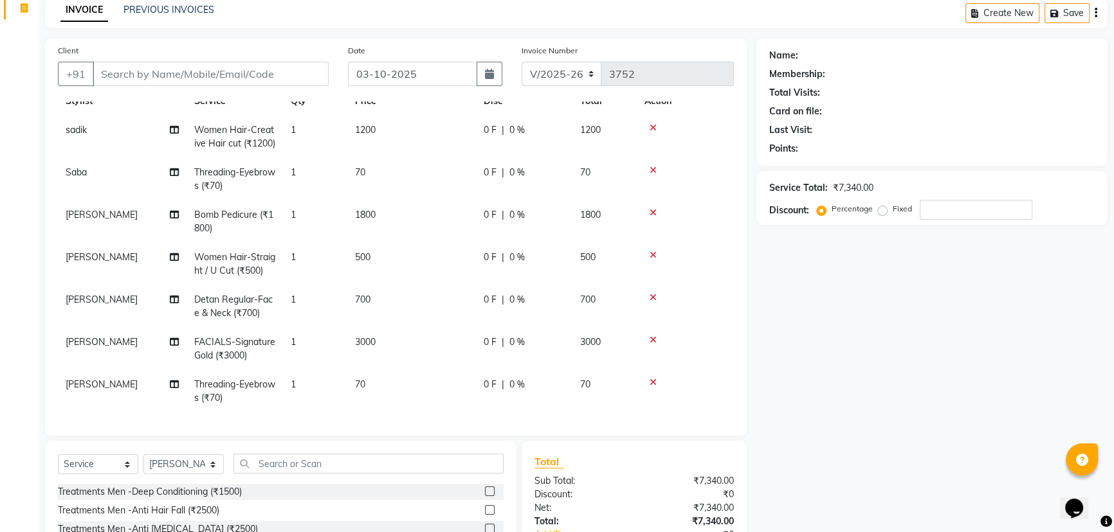
click at [390, 248] on td "500" at bounding box center [411, 264] width 129 height 42
select select "85914"
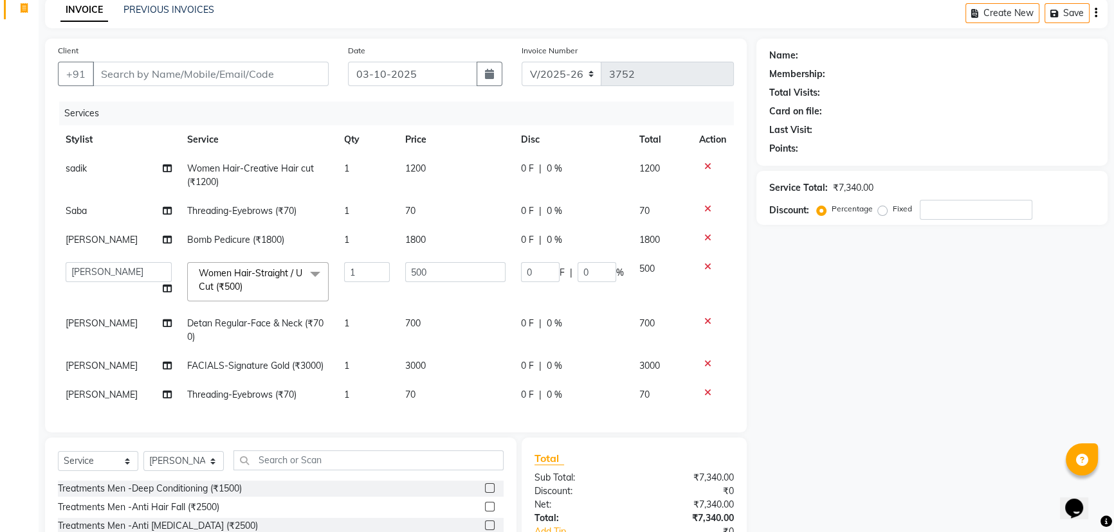
scroll to position [5, 0]
drag, startPoint x: 430, startPoint y: 261, endPoint x: 352, endPoint y: 316, distance: 94.6
click at [352, 316] on tbody "sadik Women Hair-Creative Hair cut (₹1200) 1 1200 0 F | 0 % 1200 Saba Threading…" at bounding box center [396, 281] width 676 height 255
type input "700"
click at [205, 73] on input "Client" at bounding box center [211, 74] width 236 height 24
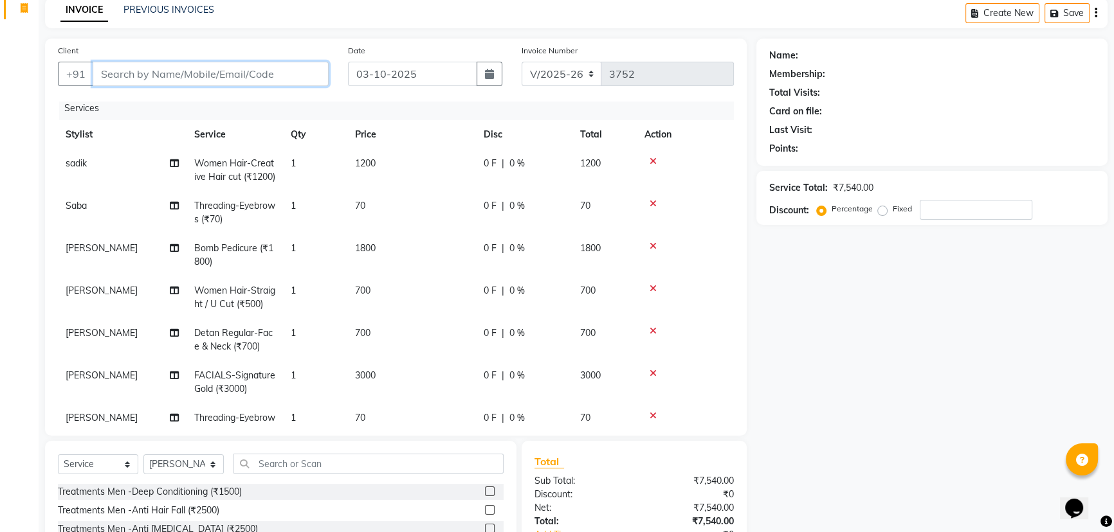
type input "7"
type input "0"
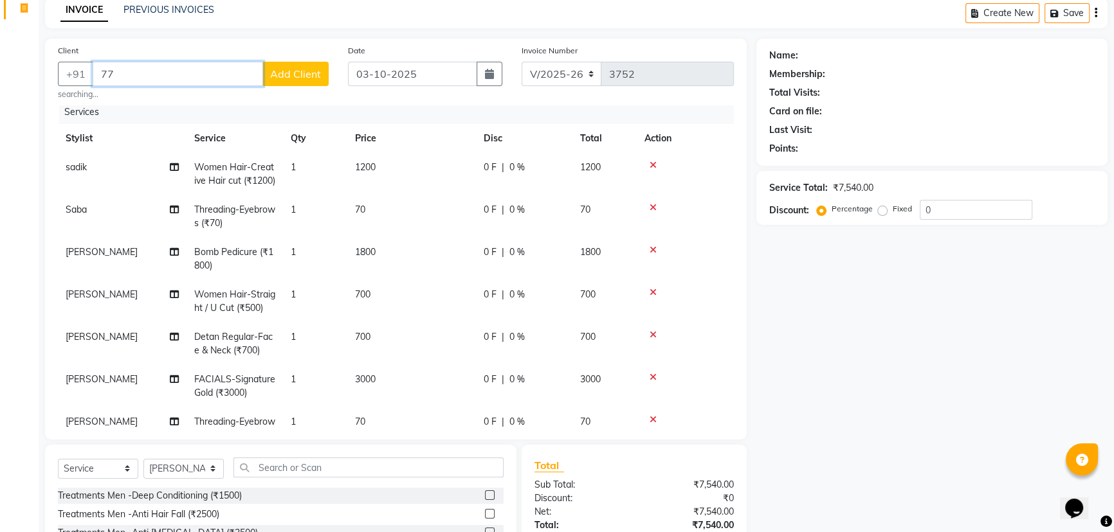
type input "7"
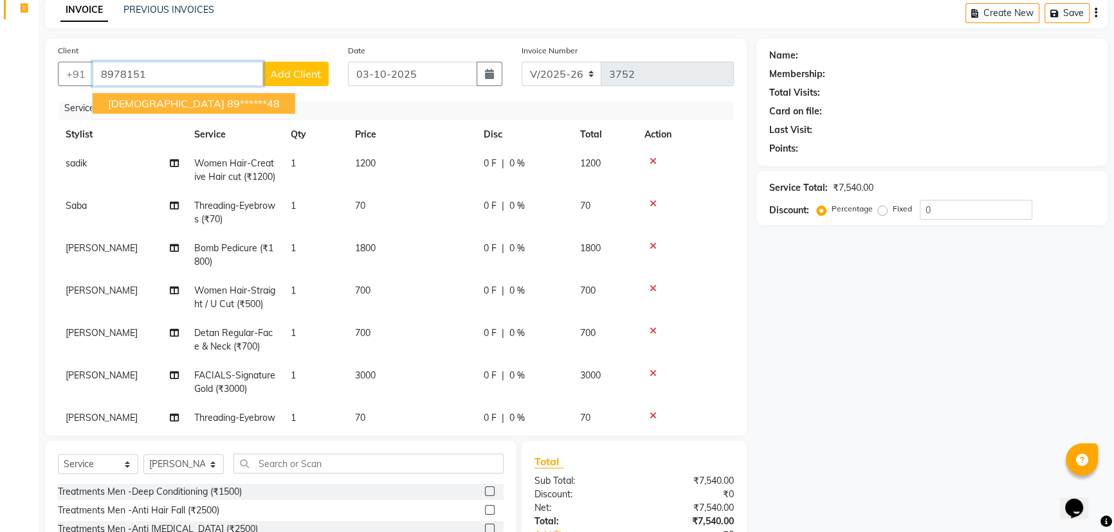
click at [227, 99] on ngb-highlight "89******48" at bounding box center [253, 103] width 53 height 13
type input "89******48"
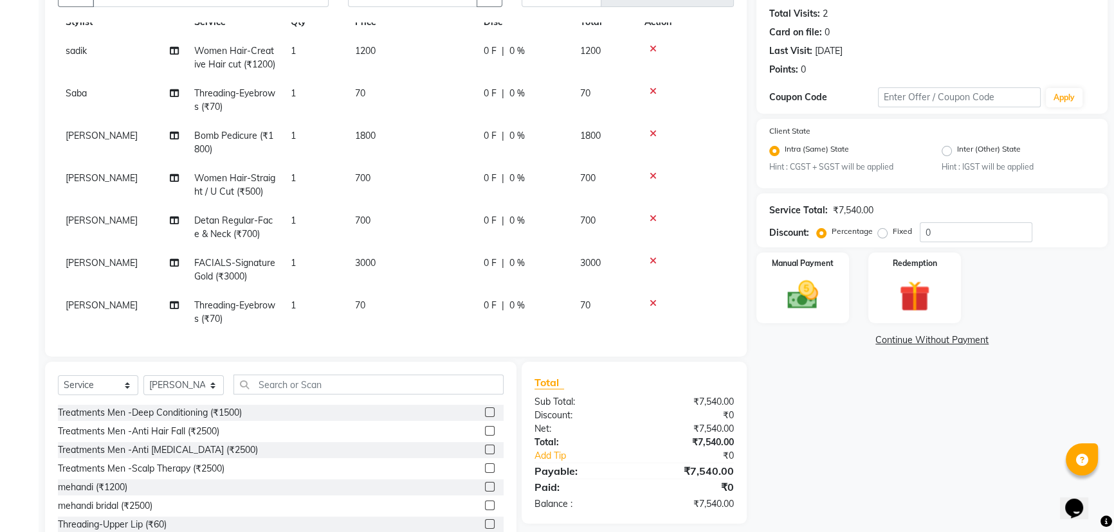
scroll to position [176, 0]
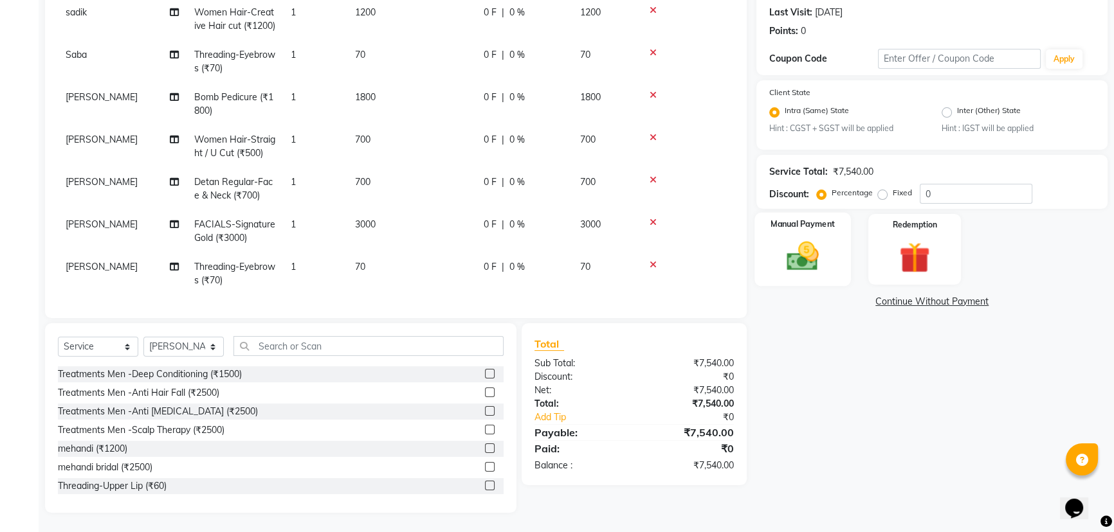
click at [806, 263] on img at bounding box center [803, 257] width 52 height 37
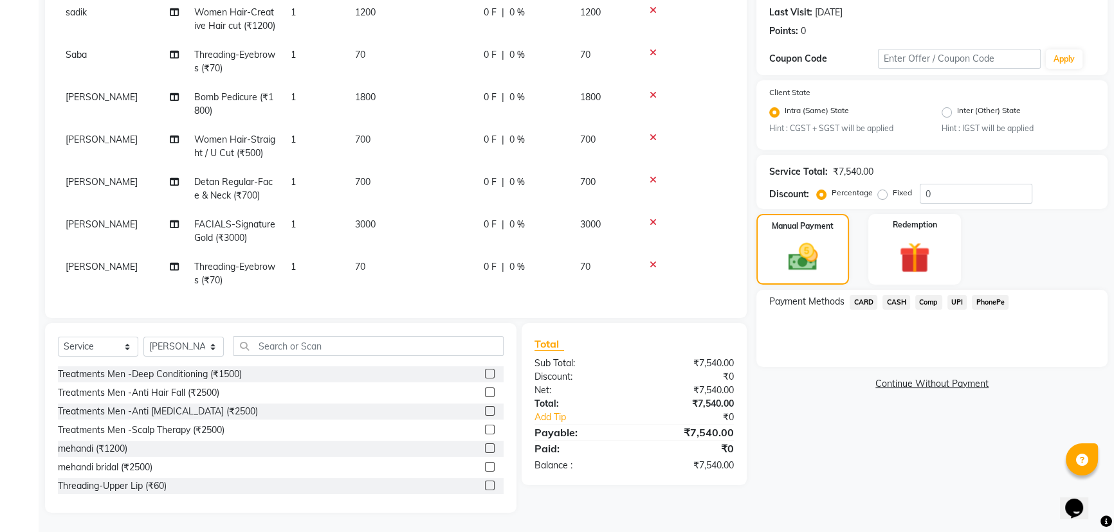
click at [960, 302] on span "UPI" at bounding box center [957, 302] width 20 height 15
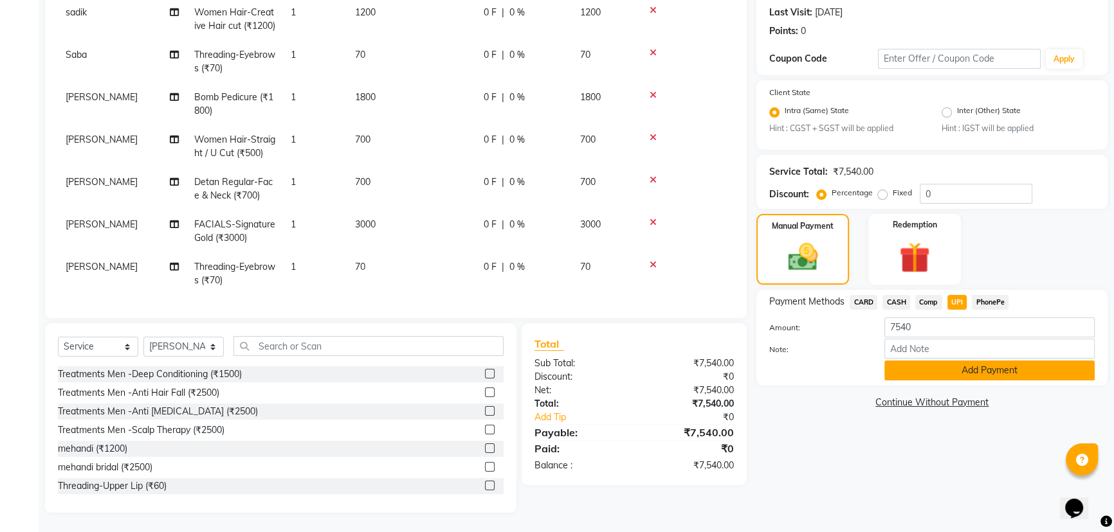
click at [954, 370] on button "Add Payment" at bounding box center [989, 371] width 210 height 20
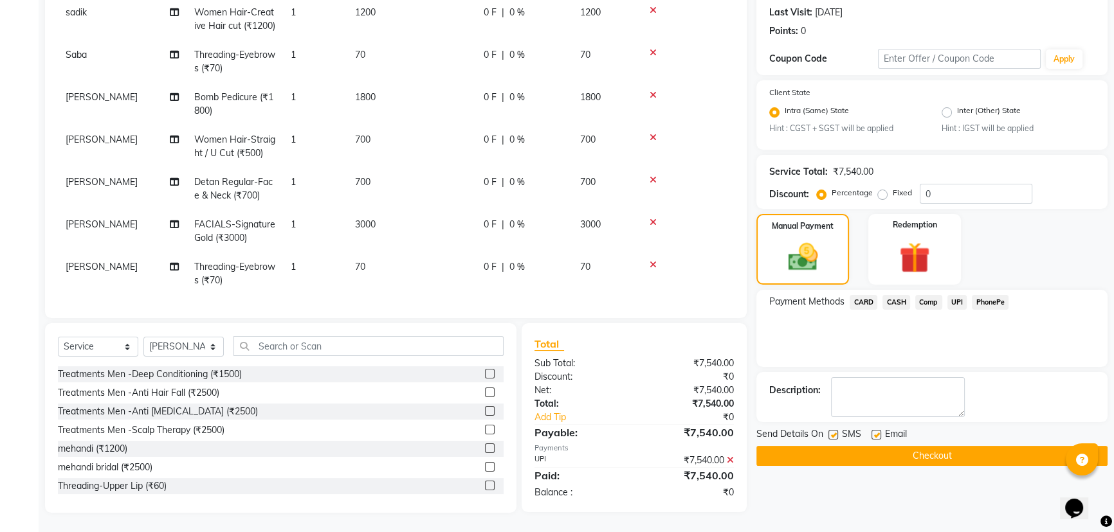
click at [837, 432] on label at bounding box center [833, 435] width 10 height 10
click at [837, 432] on input "checkbox" at bounding box center [832, 436] width 8 height 8
checkbox input "false"
click at [877, 431] on label at bounding box center [876, 435] width 10 height 10
click at [877, 432] on input "checkbox" at bounding box center [875, 436] width 8 height 8
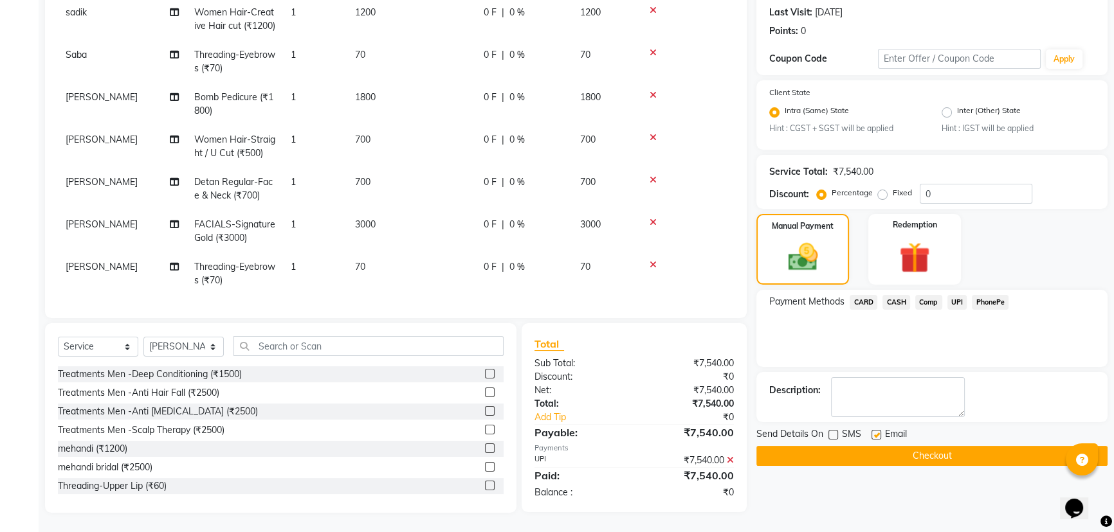
checkbox input "false"
click at [893, 454] on button "Checkout" at bounding box center [931, 456] width 351 height 20
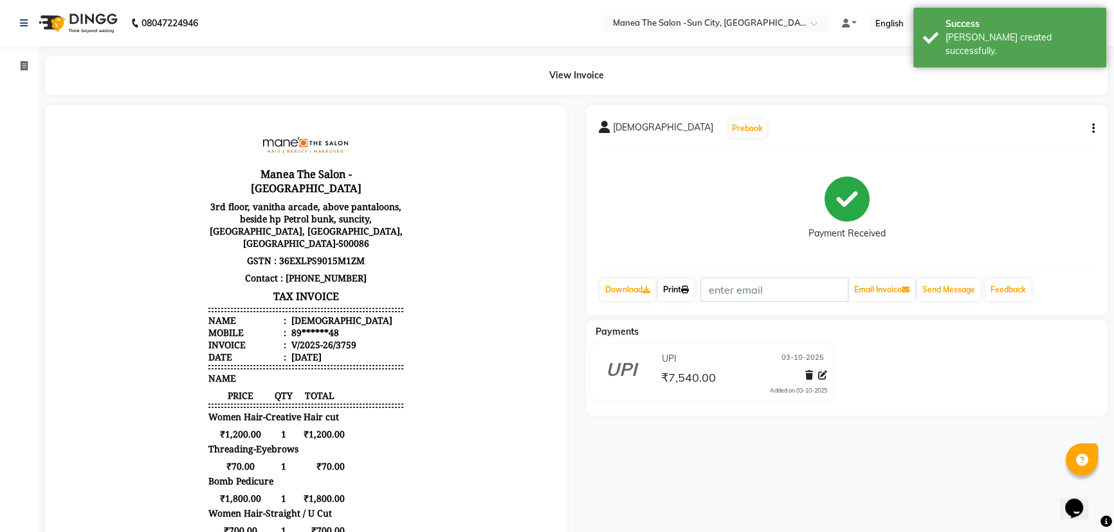
click at [691, 294] on link "Print" at bounding box center [676, 290] width 36 height 22
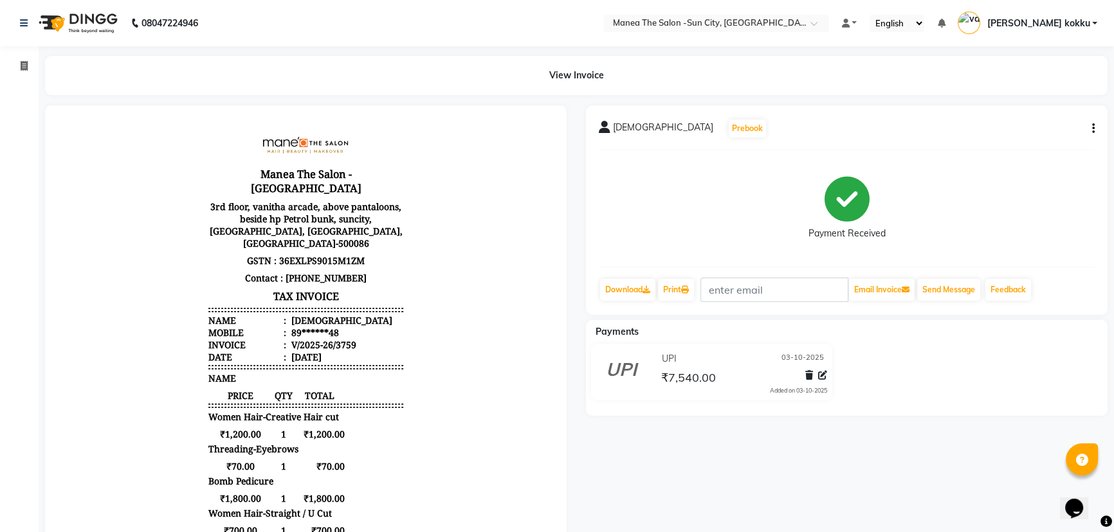
click at [1094, 129] on div "Krishna Prebook Payment Received Download Print Email Invoice Send Message Feed…" at bounding box center [847, 210] width 522 height 210
click at [1093, 129] on icon "button" at bounding box center [1093, 129] width 3 height 1
click at [1041, 131] on div "Edit Item Staff" at bounding box center [1029, 137] width 88 height 16
select select
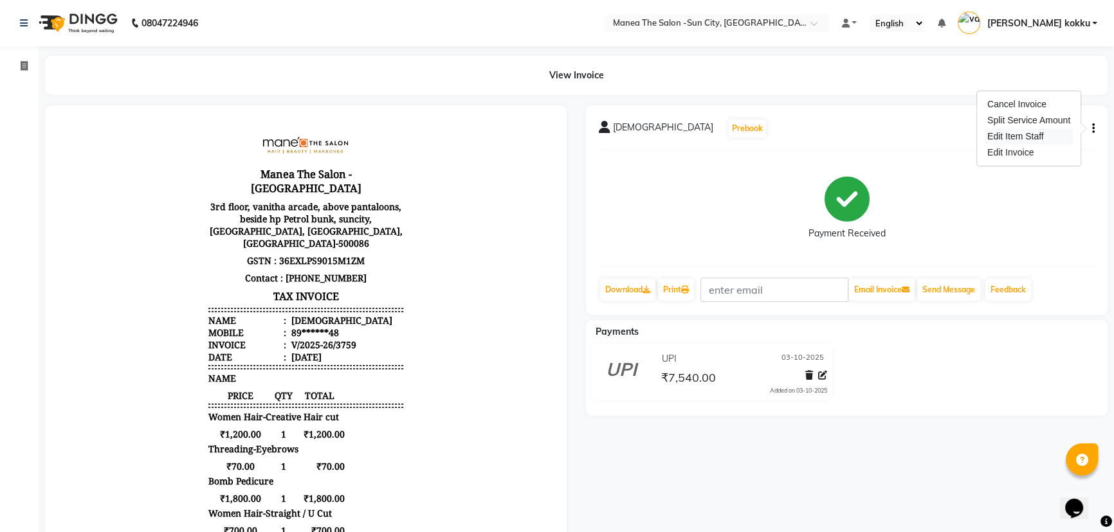
select select
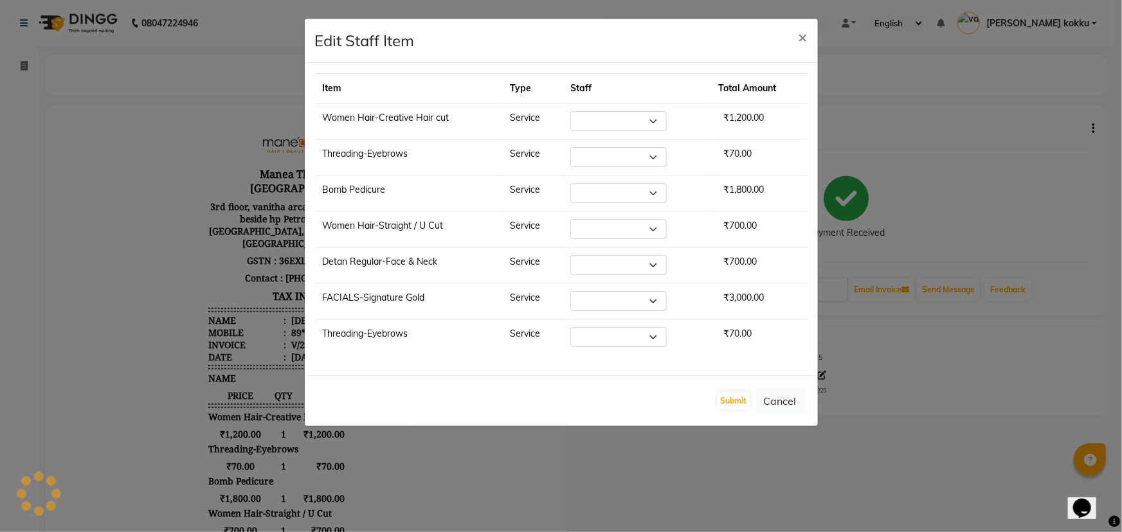
select select "85974"
select select "60378"
select select "85914"
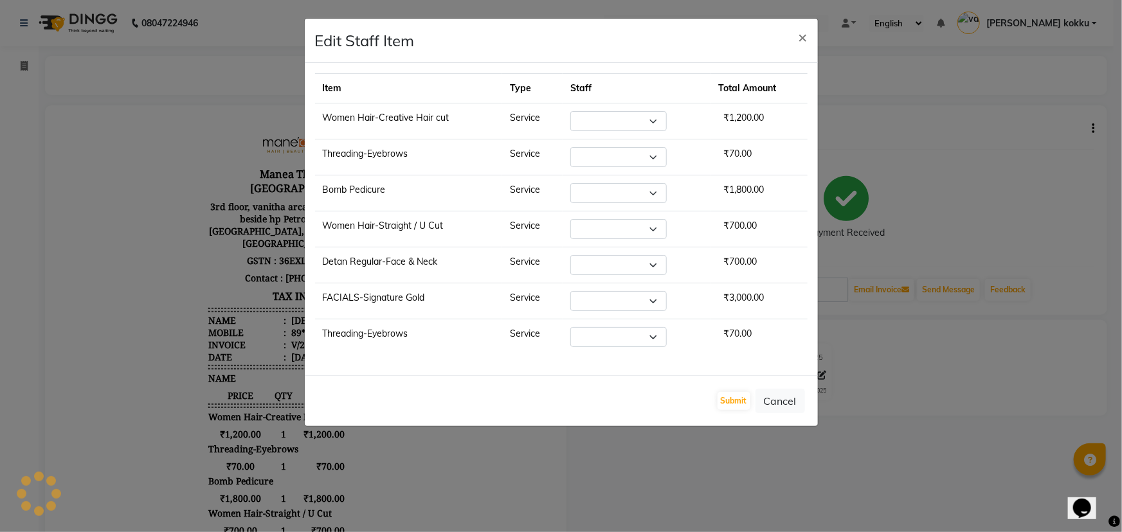
select select "85914"
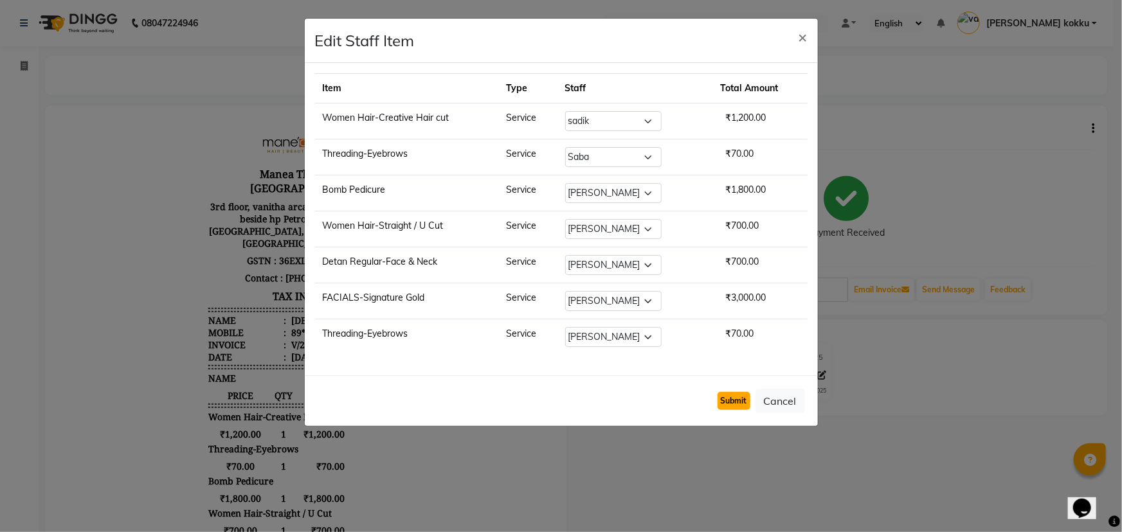
click at [729, 394] on button "Submit" at bounding box center [734, 401] width 33 height 18
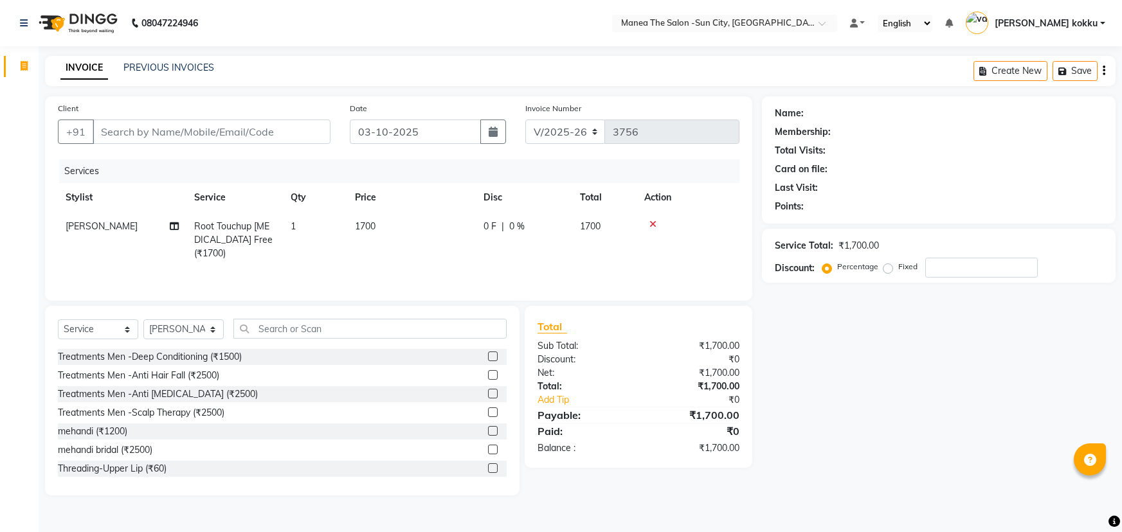
select select "5822"
select select "service"
select select "40515"
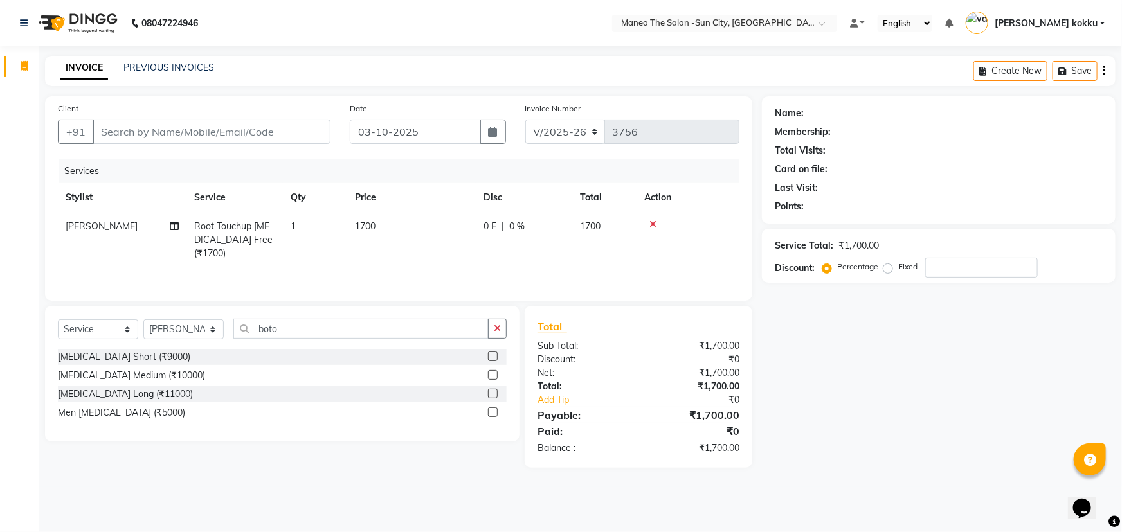
type input "boto"
click at [655, 222] on icon at bounding box center [653, 224] width 7 height 9
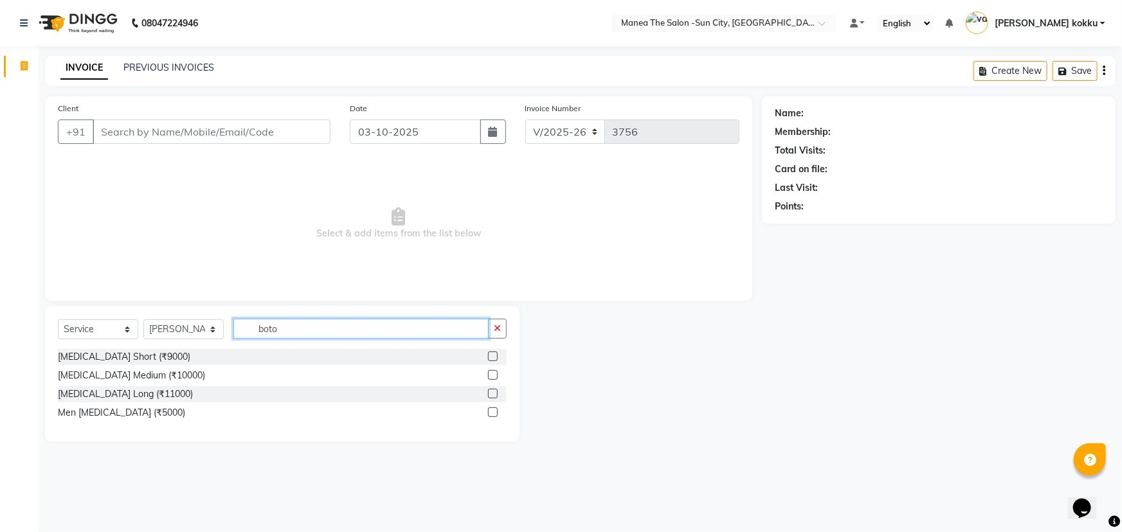
click at [342, 337] on input "boto" at bounding box center [360, 329] width 255 height 20
click at [495, 332] on icon "button" at bounding box center [497, 328] width 7 height 9
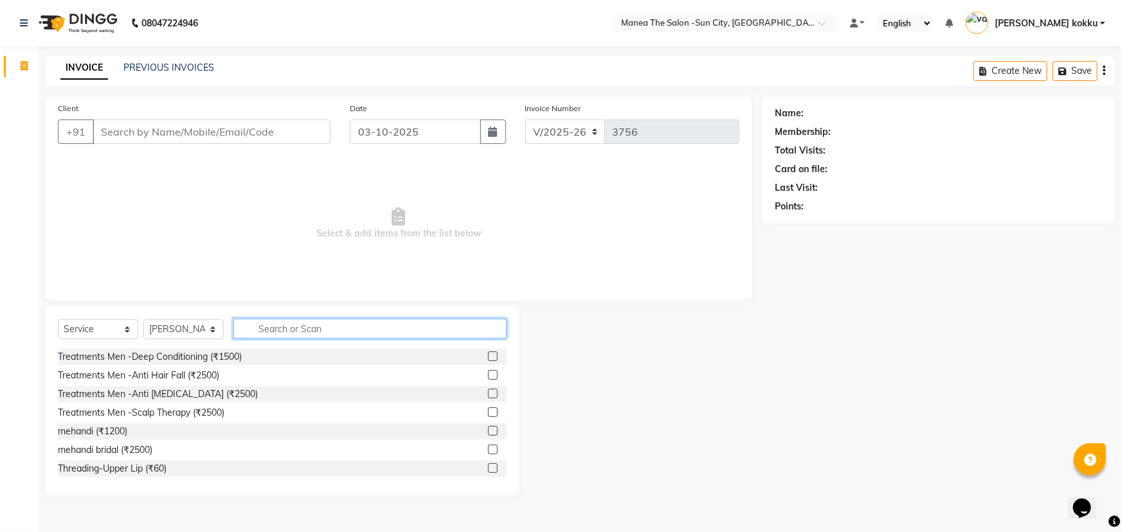
click at [433, 332] on input "text" at bounding box center [369, 329] width 273 height 20
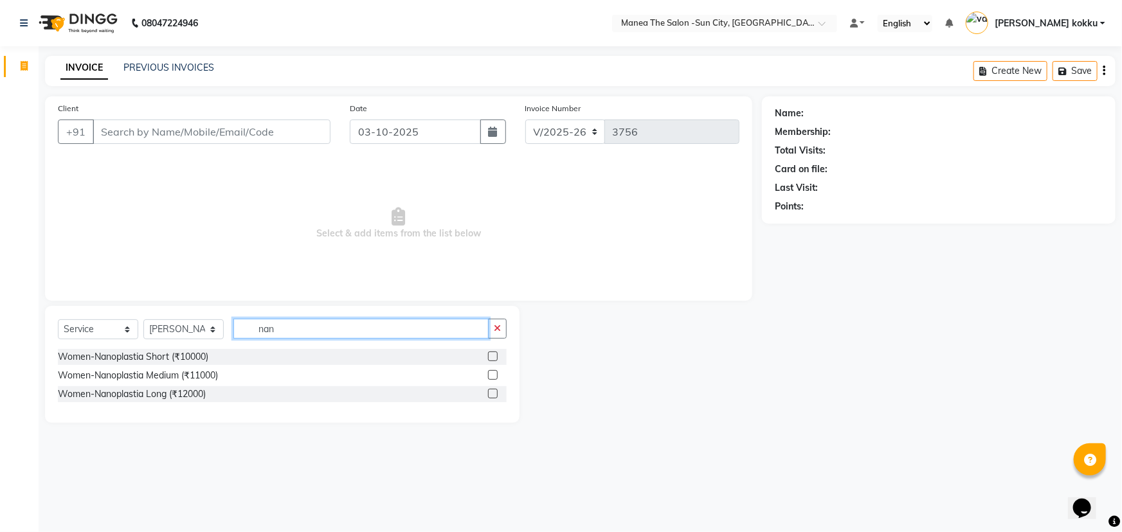
type input "nan"
click at [495, 357] on label at bounding box center [493, 357] width 10 height 10
click at [495, 357] on input "checkbox" at bounding box center [492, 357] width 8 height 8
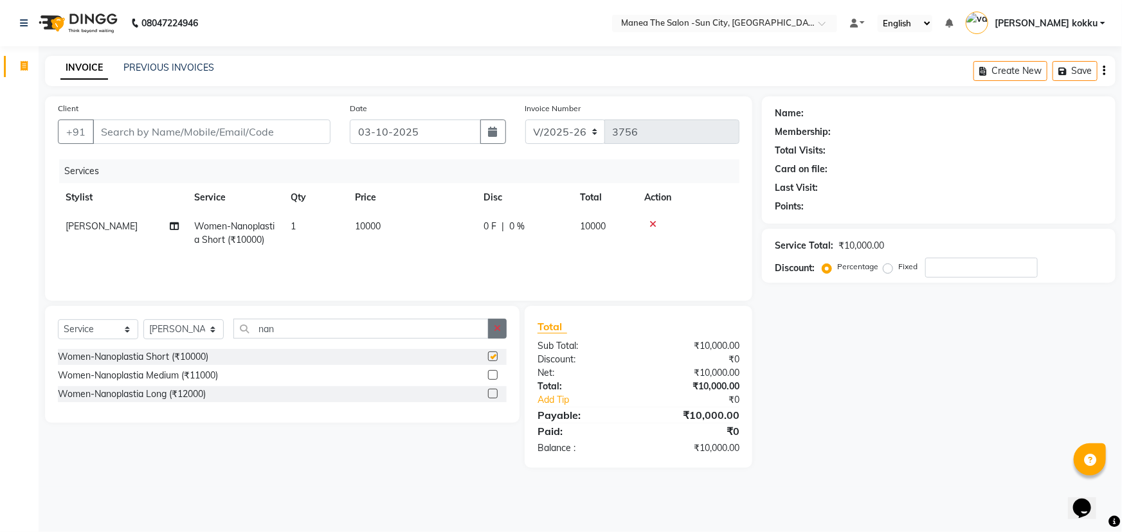
checkbox input "false"
click at [502, 327] on button "button" at bounding box center [497, 329] width 19 height 20
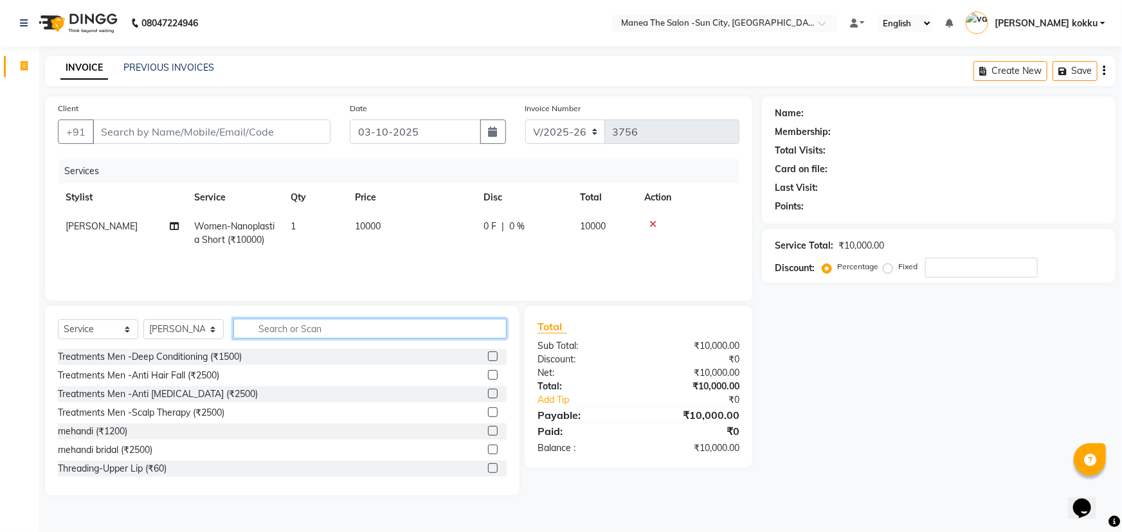
click at [424, 332] on input "text" at bounding box center [369, 329] width 273 height 20
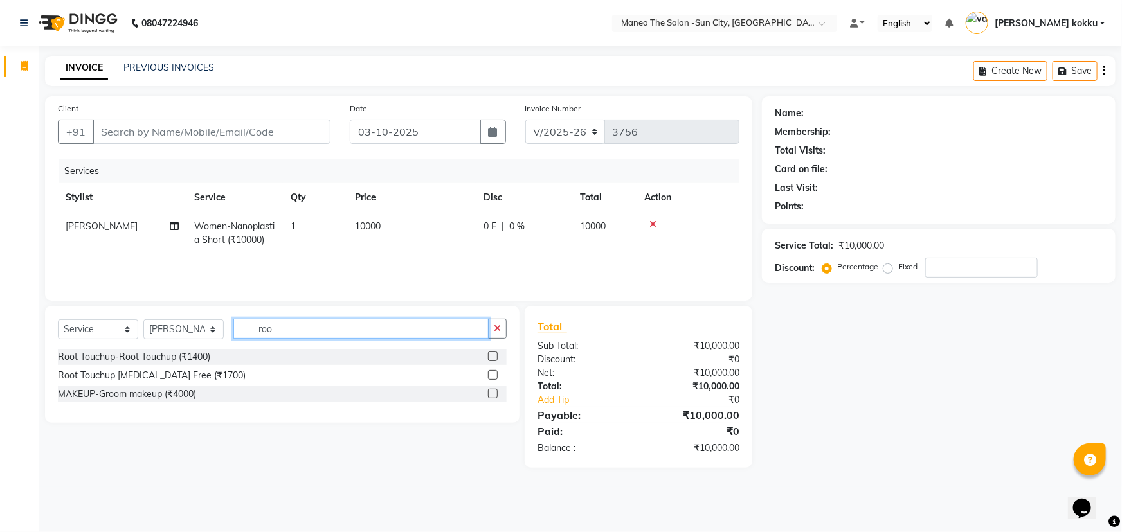
type input "roo"
click at [491, 374] on label at bounding box center [493, 375] width 10 height 10
click at [491, 374] on input "checkbox" at bounding box center [492, 376] width 8 height 8
checkbox input "true"
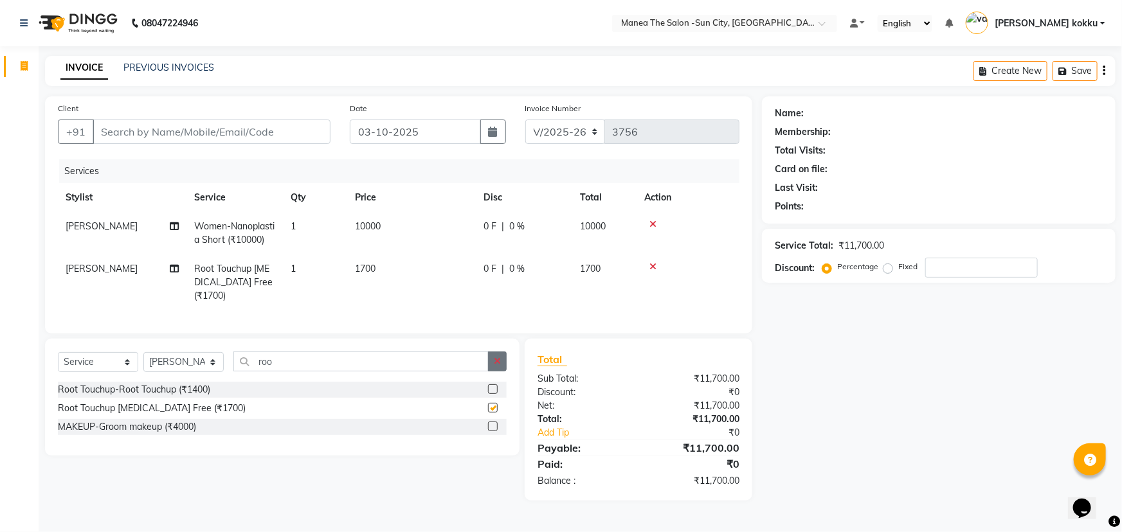
click at [491, 372] on button "button" at bounding box center [497, 362] width 19 height 20
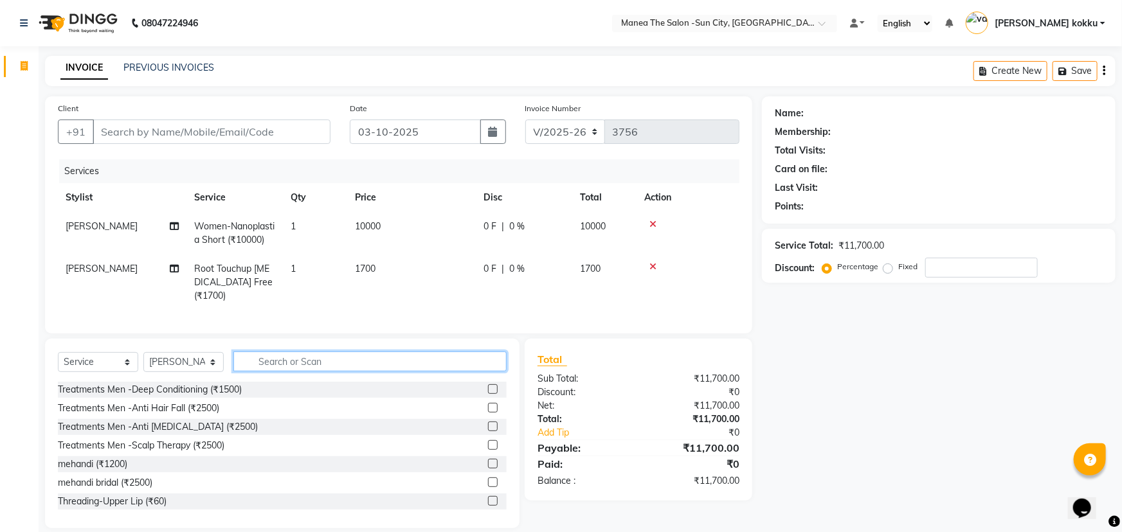
checkbox input "false"
click at [406, 227] on td "10000" at bounding box center [411, 233] width 129 height 42
select select "40515"
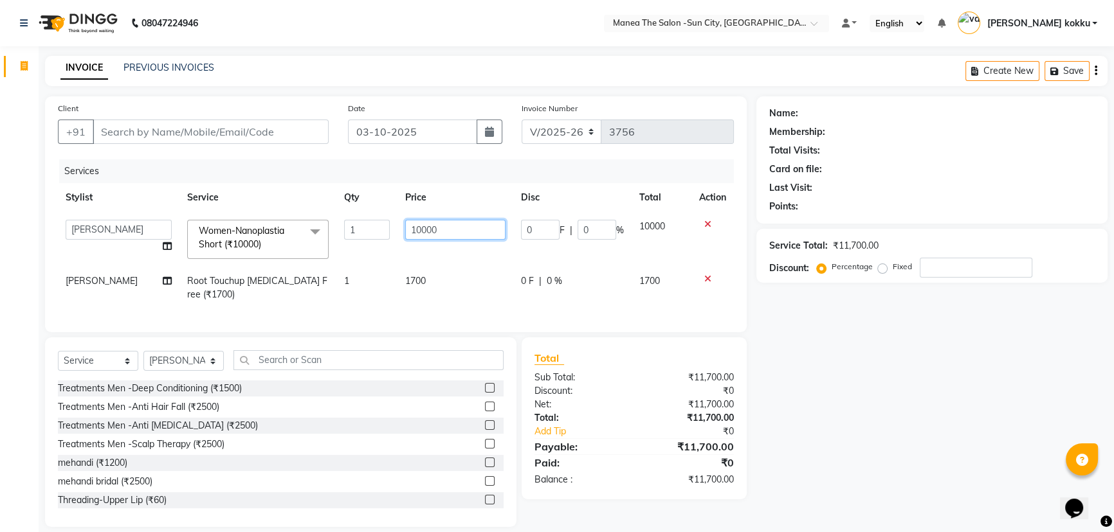
drag, startPoint x: 445, startPoint y: 230, endPoint x: 321, endPoint y: 311, distance: 148.6
click at [321, 311] on div "Services Stylist Service Qty Price Disc Total Action BHURA KHAN Chandrika Ikrar…" at bounding box center [396, 239] width 676 height 160
type input "8000"
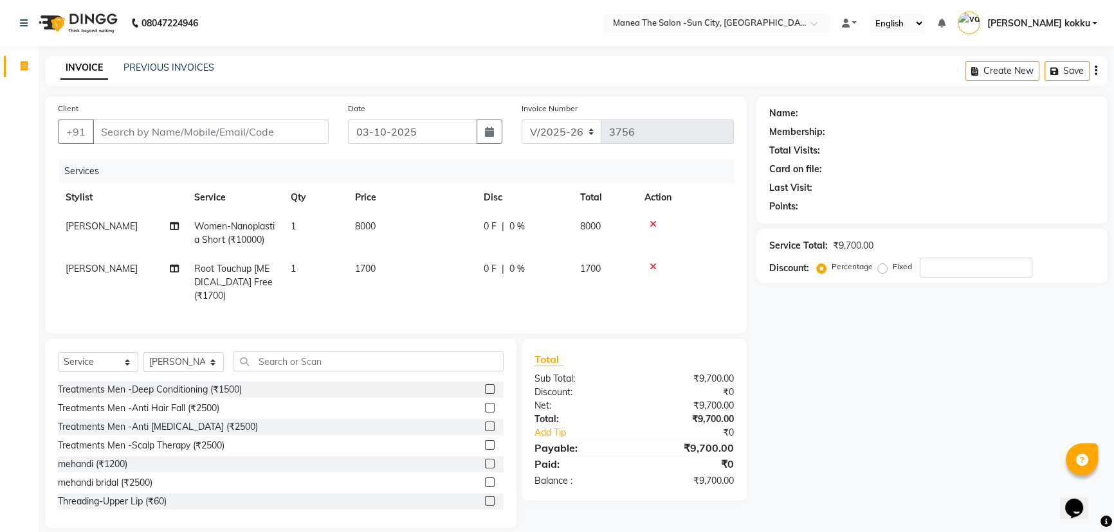
click at [444, 334] on div "Client +91 Date 03-10-2025 Invoice Number V/2025 V/2025-26 3756 Services Stylis…" at bounding box center [396, 214] width 702 height 237
click at [387, 268] on td "1700" at bounding box center [411, 283] width 129 height 56
select select "40515"
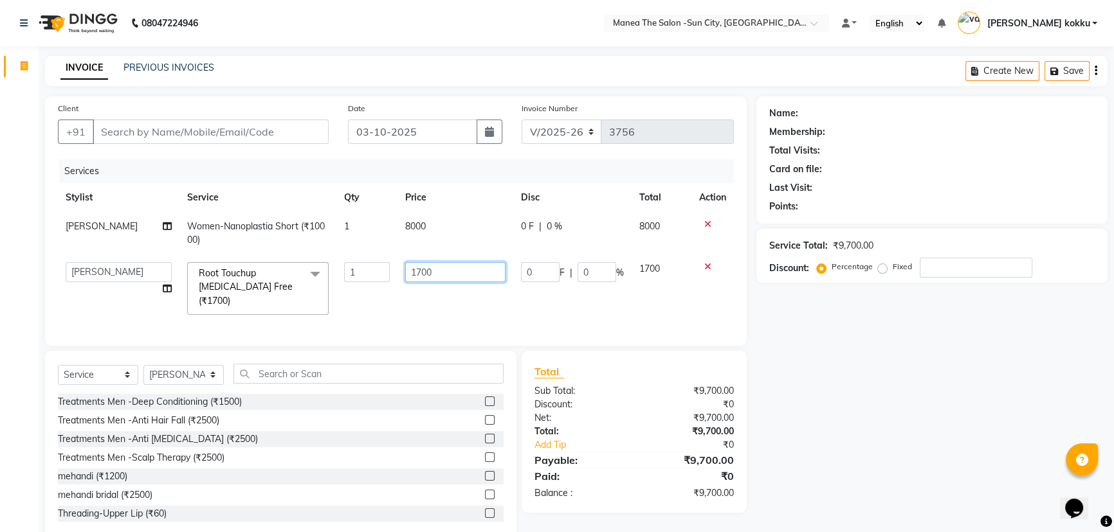
drag, startPoint x: 354, startPoint y: 287, endPoint x: 314, endPoint y: 305, distance: 43.8
click at [314, 305] on tr "BHURA KHAN Chandrika Ikrar Kavya K sai sruthi Lalitha RAJITHA Saba sadik Sameer…" at bounding box center [396, 289] width 676 height 68
type input "0"
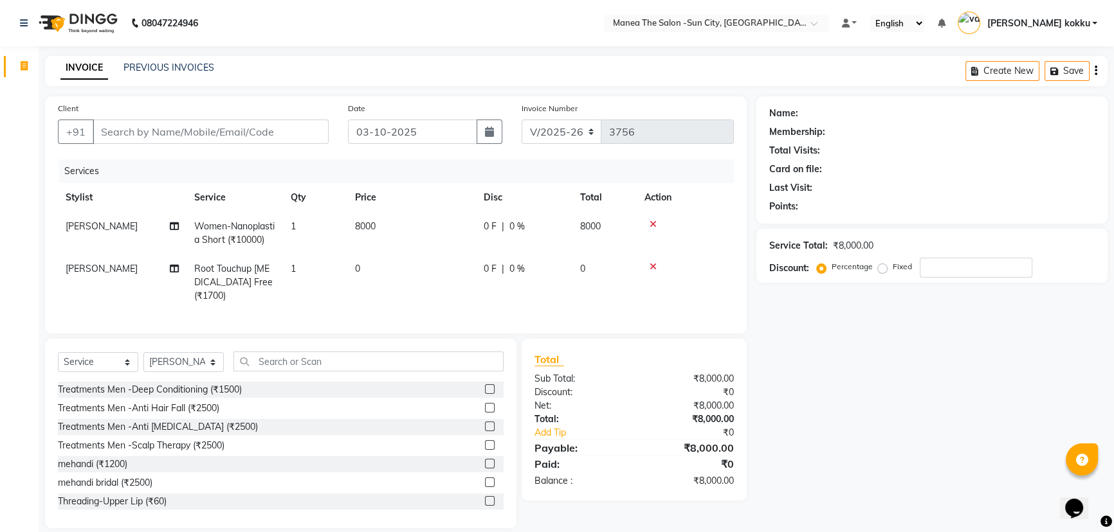
click at [355, 342] on div "Client +91 Date 03-10-2025 Invoice Number V/2025 V/2025-26 3756 Services Stylis…" at bounding box center [395, 312] width 721 height 432
click at [255, 136] on input "Client" at bounding box center [211, 132] width 236 height 24
type input "s"
type input "0"
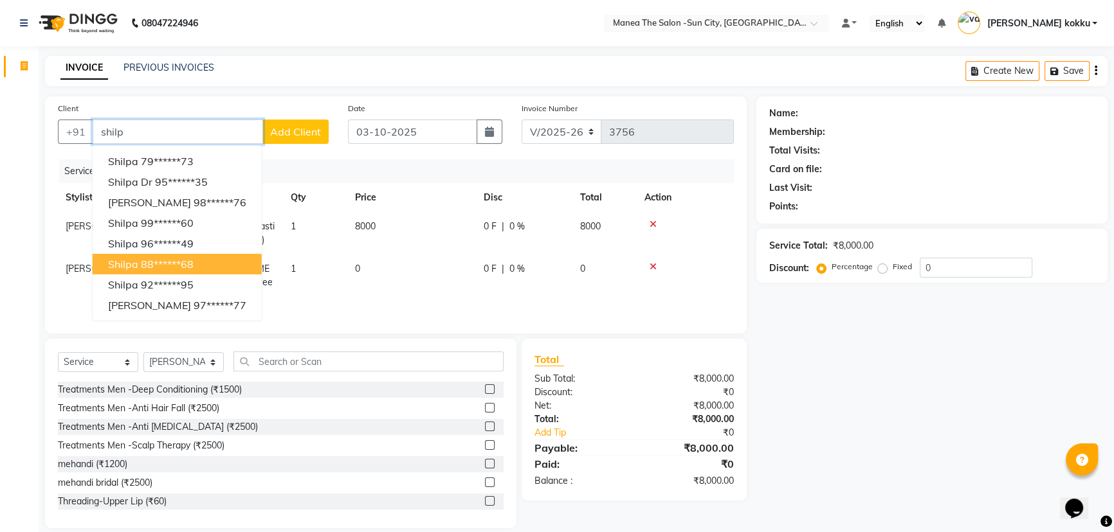
click at [217, 262] on button "Shilpa 88******68" at bounding box center [177, 264] width 169 height 21
type input "88******68"
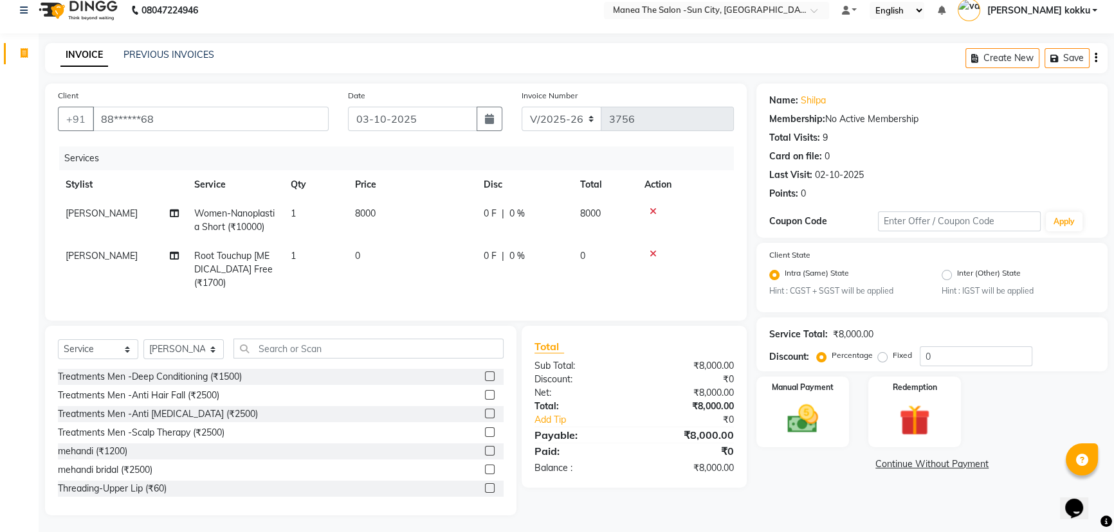
scroll to position [24, 0]
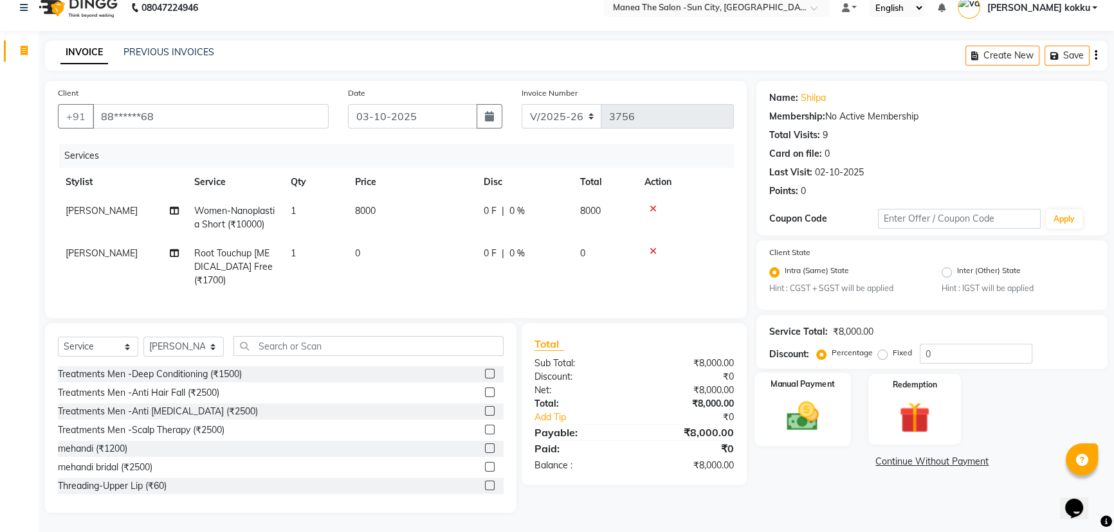
click at [809, 410] on img at bounding box center [803, 417] width 52 height 37
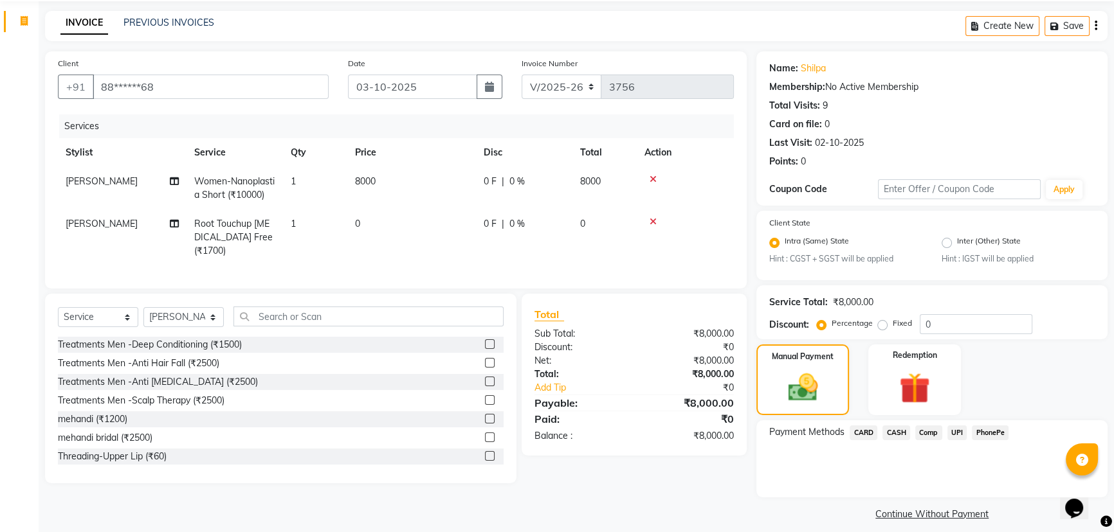
scroll to position [57, 0]
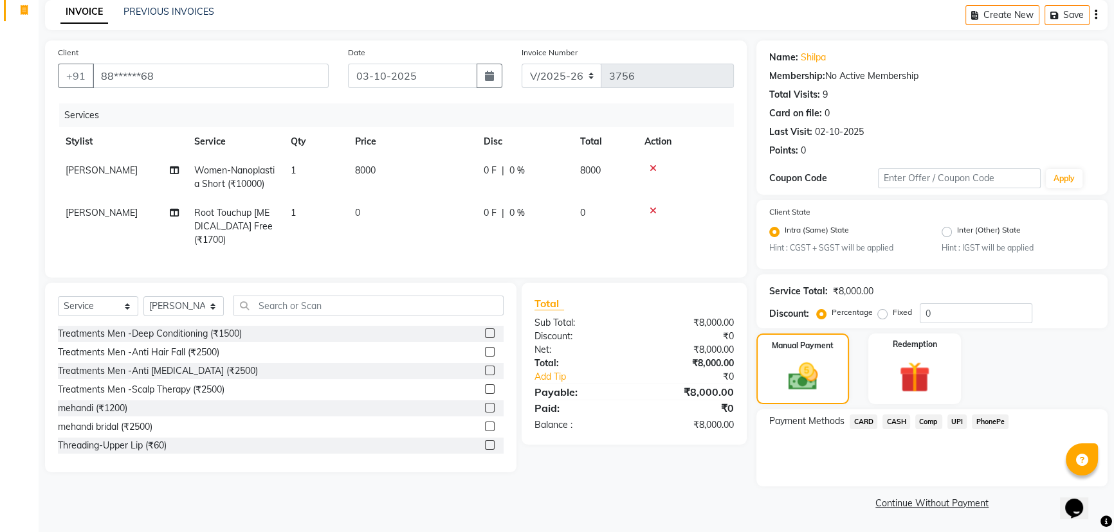
click at [953, 422] on span "UPI" at bounding box center [957, 422] width 20 height 15
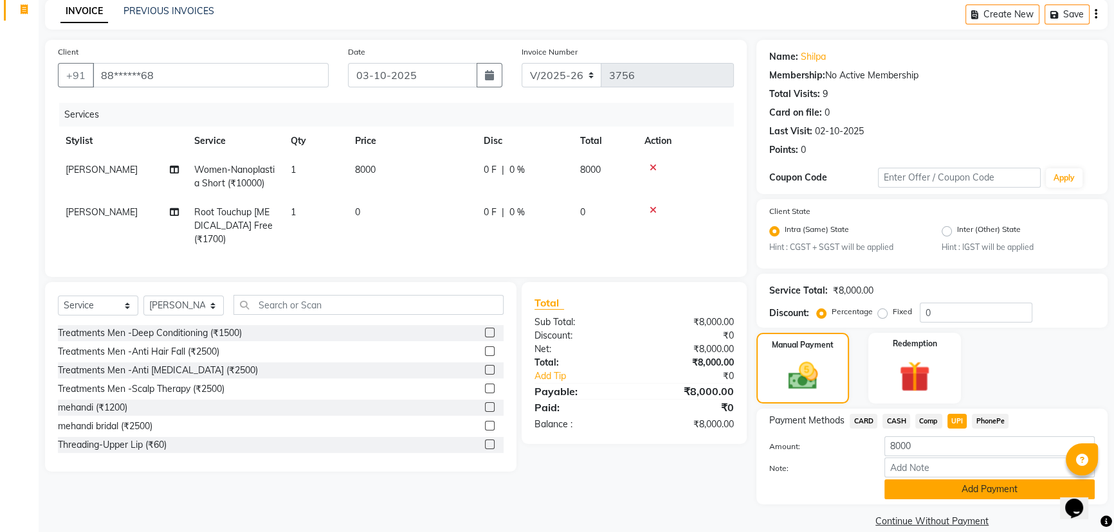
click at [957, 492] on button "Add Payment" at bounding box center [989, 490] width 210 height 20
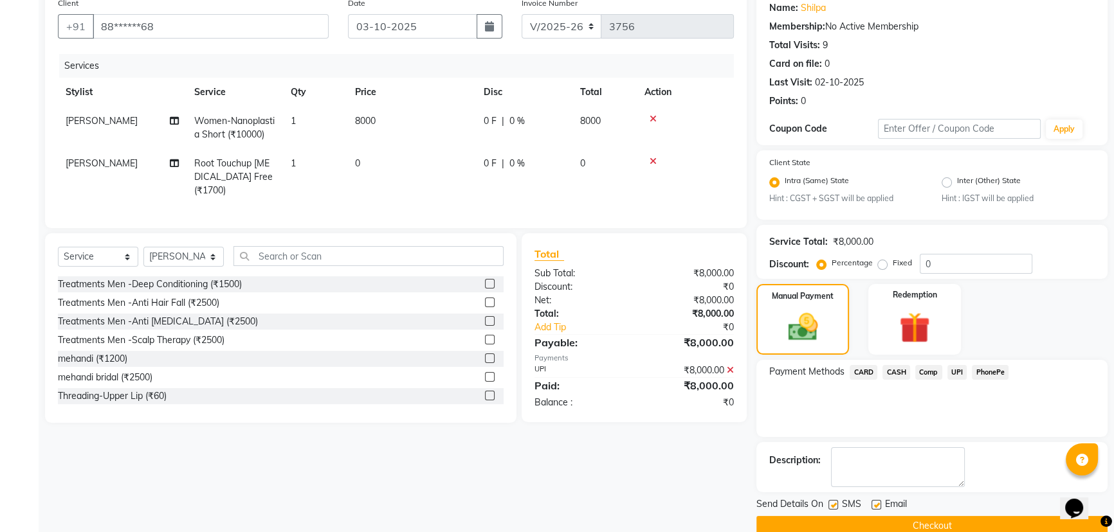
scroll to position [129, 0]
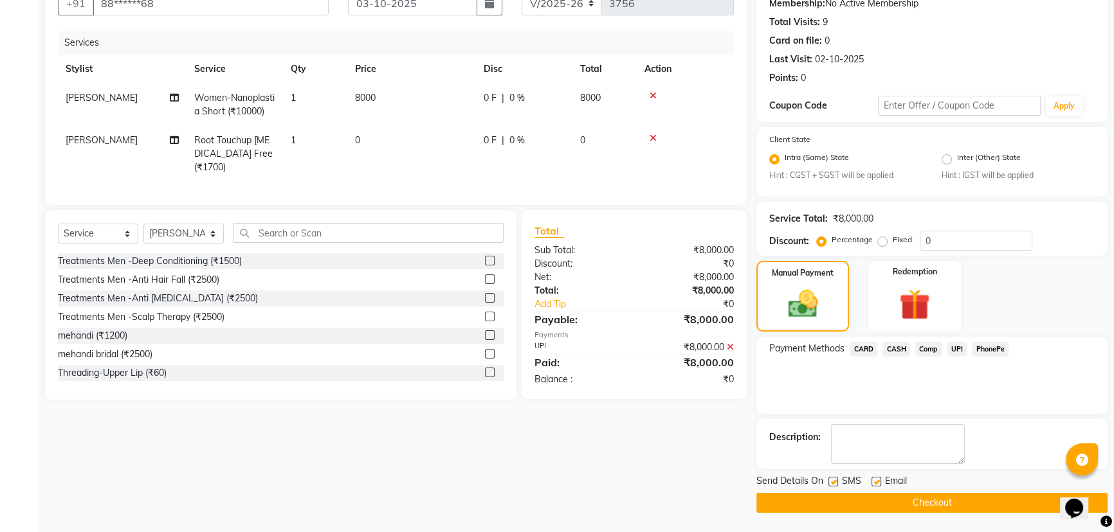
click at [833, 482] on label at bounding box center [833, 482] width 10 height 10
click at [833, 482] on input "checkbox" at bounding box center [832, 482] width 8 height 8
checkbox input "false"
click at [878, 480] on label at bounding box center [876, 482] width 10 height 10
click at [878, 480] on input "checkbox" at bounding box center [875, 482] width 8 height 8
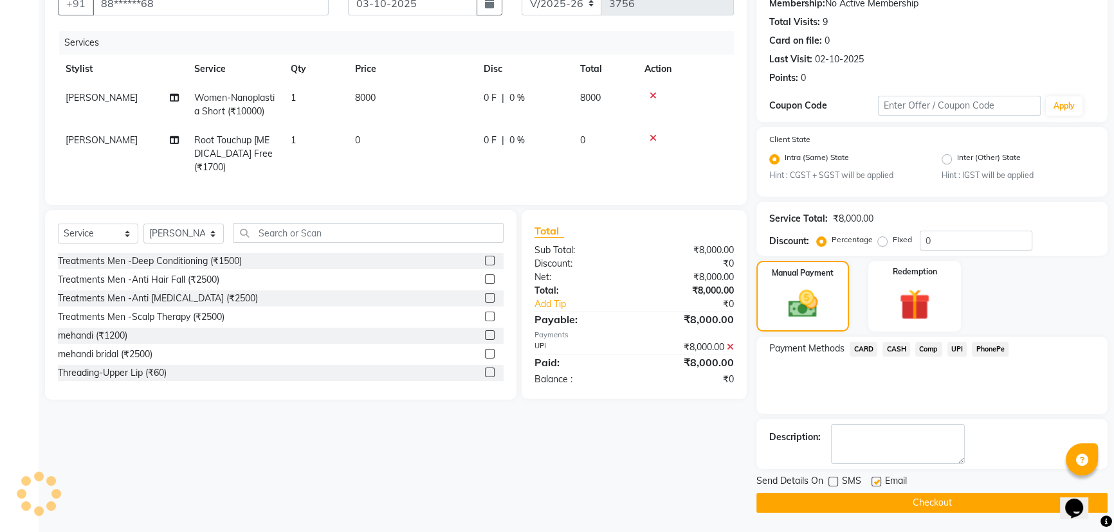
checkbox input "false"
click at [898, 505] on button "Checkout" at bounding box center [931, 503] width 351 height 20
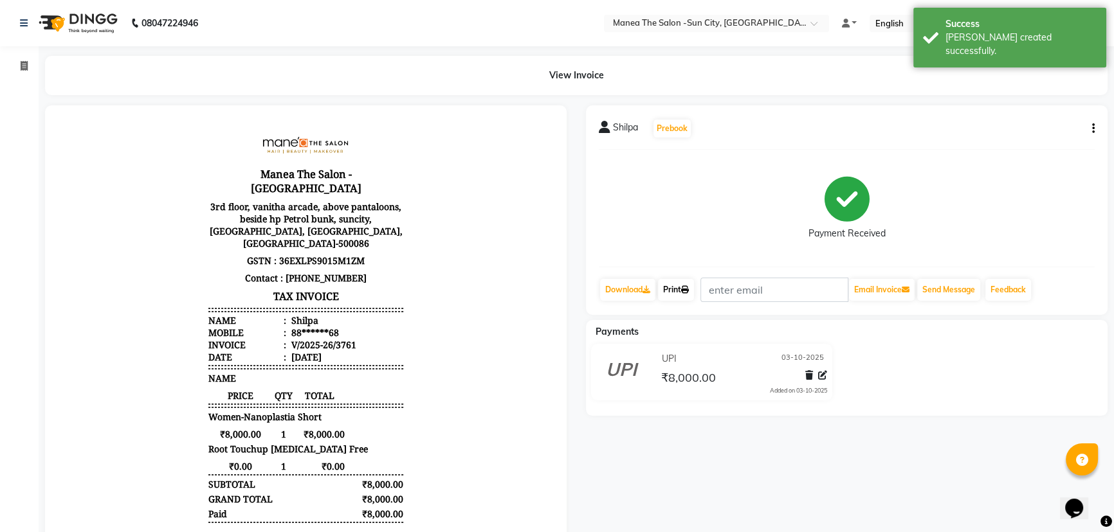
click at [687, 293] on icon at bounding box center [685, 290] width 8 height 8
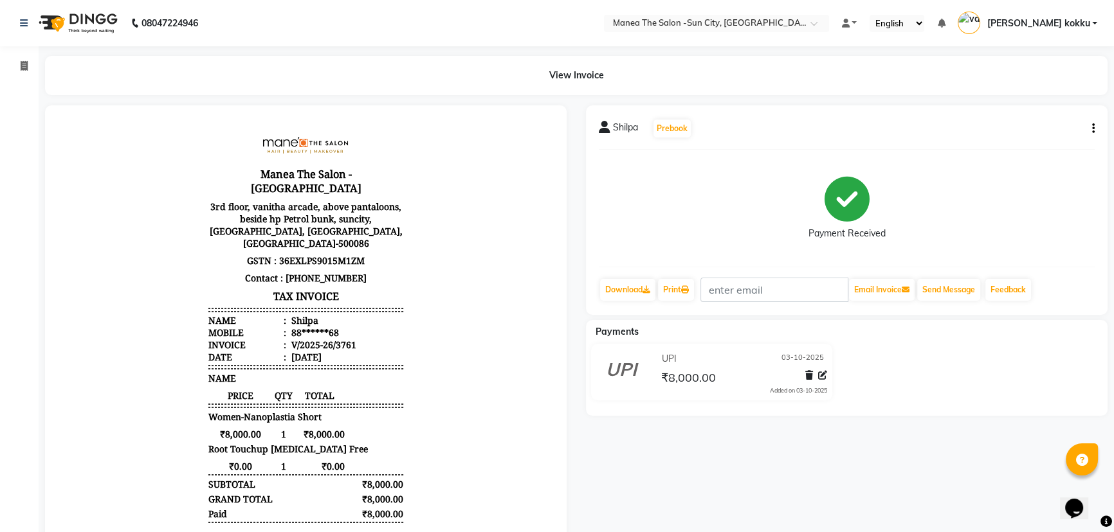
click at [1091, 123] on button "button" at bounding box center [1091, 129] width 8 height 14
click at [1032, 140] on div "Edit Item Staff" at bounding box center [1029, 137] width 88 height 16
select select "40515"
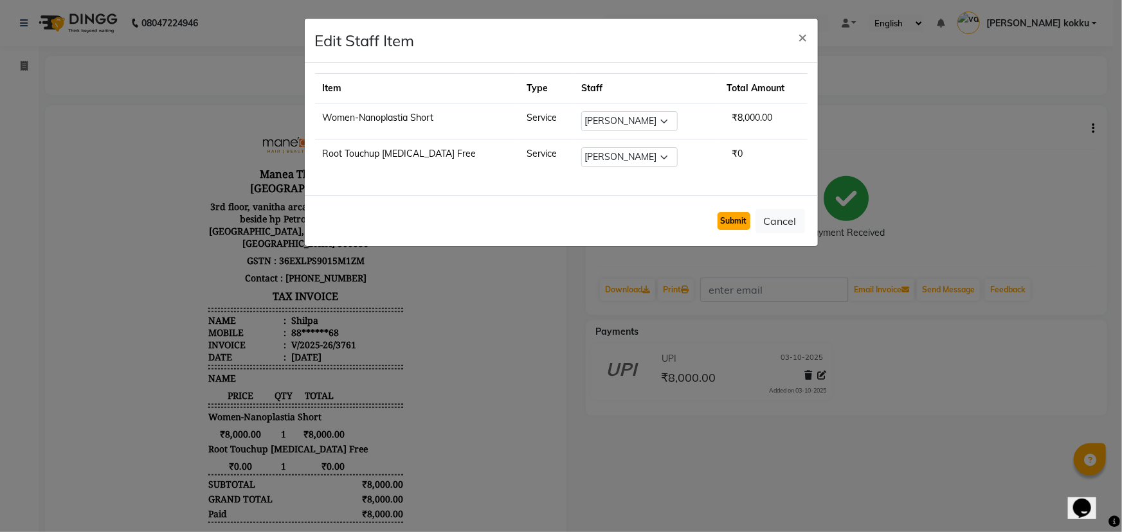
click at [742, 223] on button "Submit" at bounding box center [734, 221] width 33 height 18
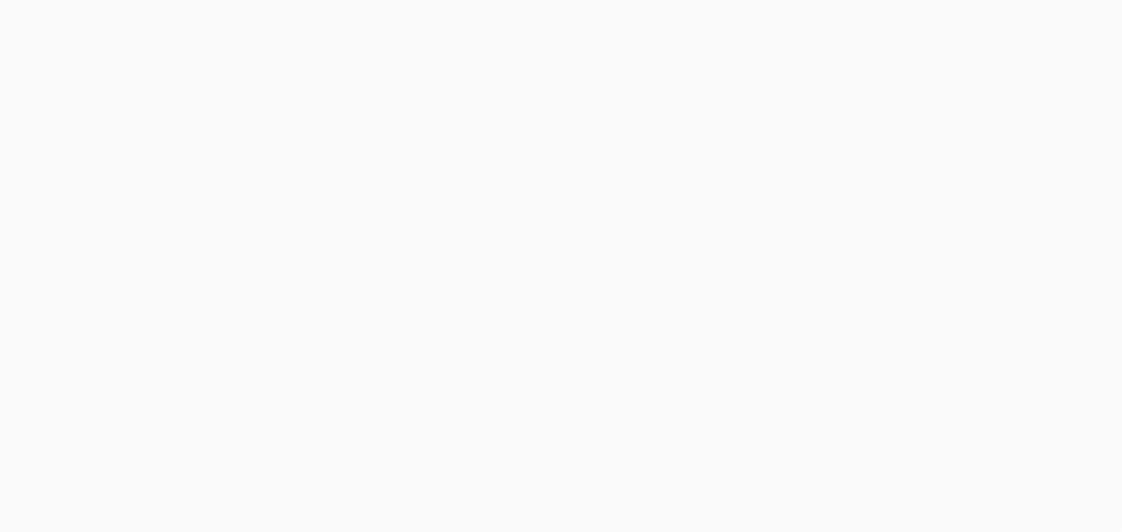
select select "5822"
select select "service"
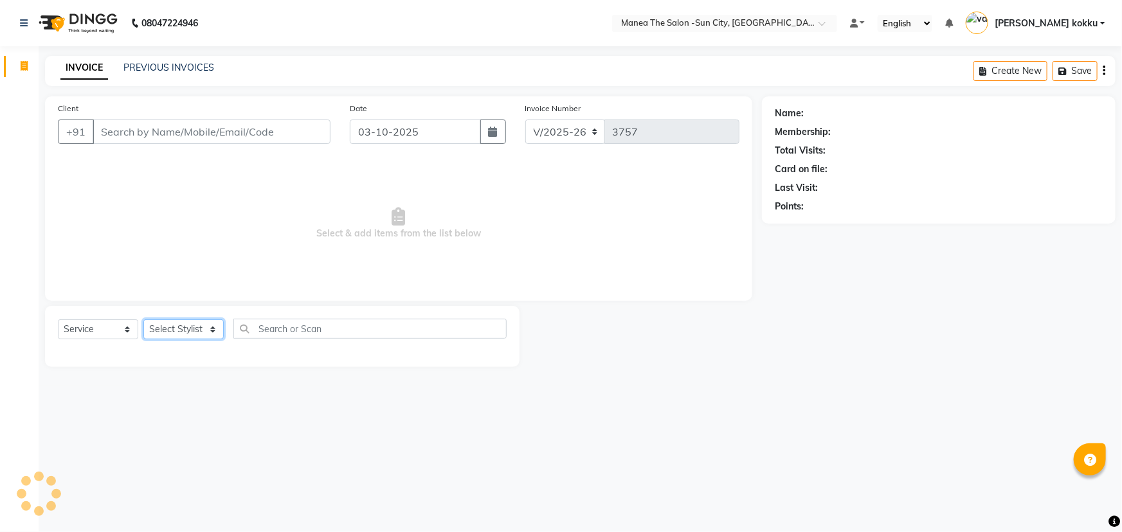
click at [205, 333] on select "Select Stylist" at bounding box center [183, 330] width 80 height 20
select select "82226"
click at [143, 320] on select "Select Stylist [PERSON_NAME] [PERSON_NAME] Ikrar [PERSON_NAME] K sai [PERSON_NA…" at bounding box center [183, 330] width 80 height 20
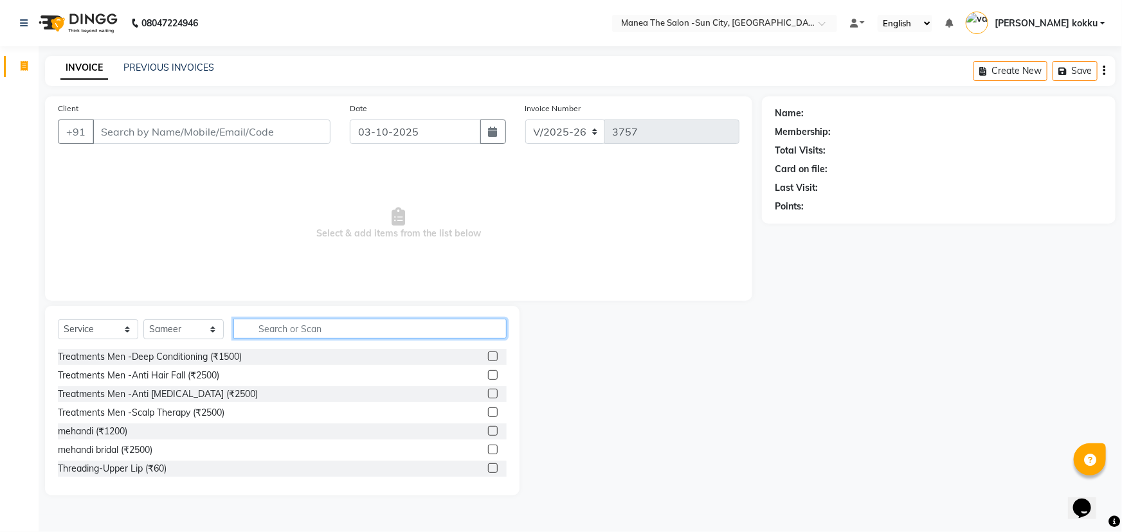
click at [278, 332] on input "text" at bounding box center [369, 329] width 273 height 20
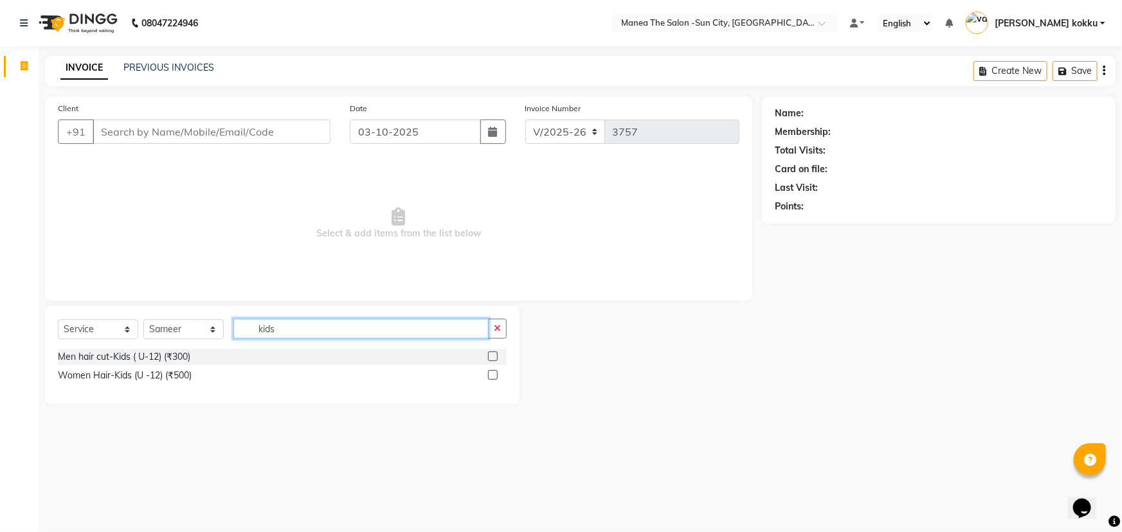
type input "kids"
click at [489, 355] on div "Men hair cut-Kids ( U-12) (₹300)" at bounding box center [282, 357] width 449 height 16
click at [492, 356] on label at bounding box center [493, 357] width 10 height 10
click at [492, 356] on input "checkbox" at bounding box center [492, 357] width 8 height 8
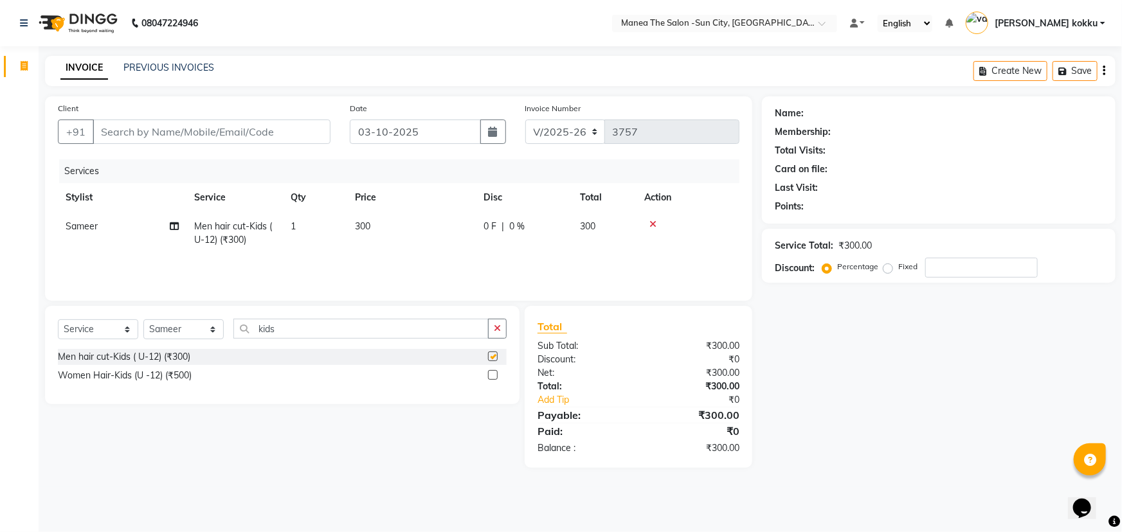
checkbox input "false"
click at [304, 136] on input "Client" at bounding box center [212, 132] width 238 height 24
type input "8"
type input "0"
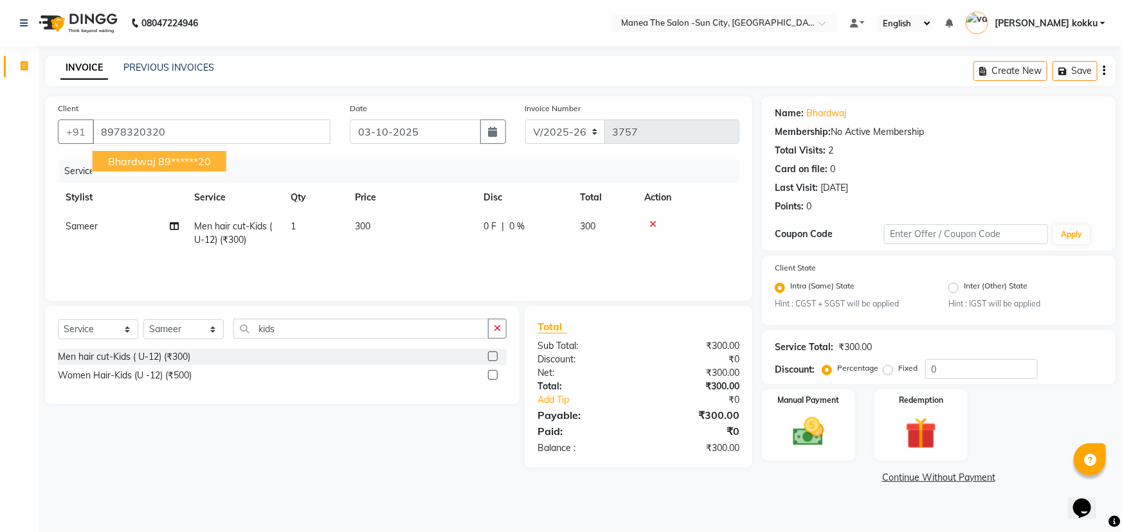
click at [181, 154] on button "Bhardwaj 89******20" at bounding box center [160, 161] width 134 height 21
type input "89******20"
click at [815, 440] on img at bounding box center [809, 432] width 53 height 37
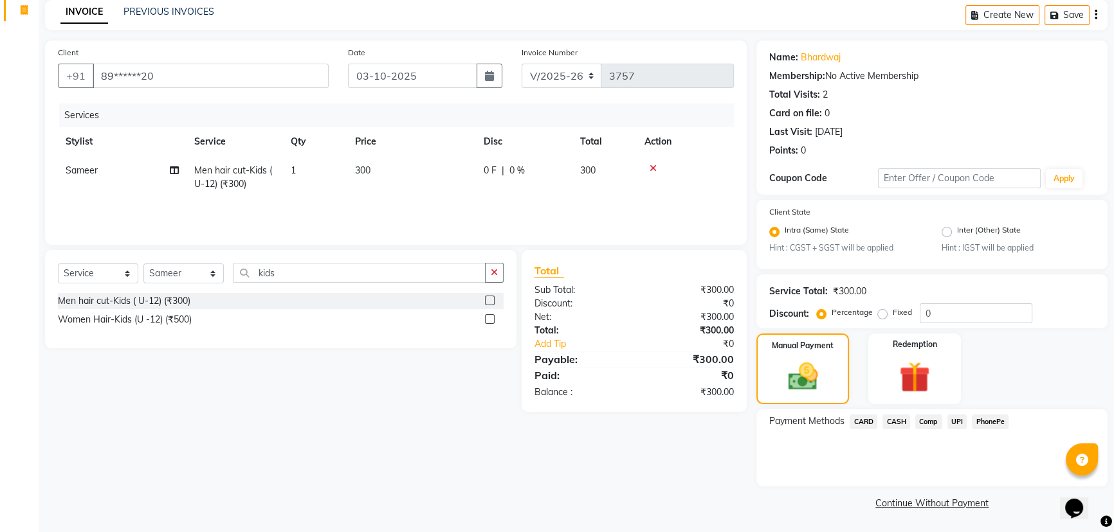
scroll to position [57, 0]
click at [861, 419] on span "CARD" at bounding box center [864, 422] width 28 height 15
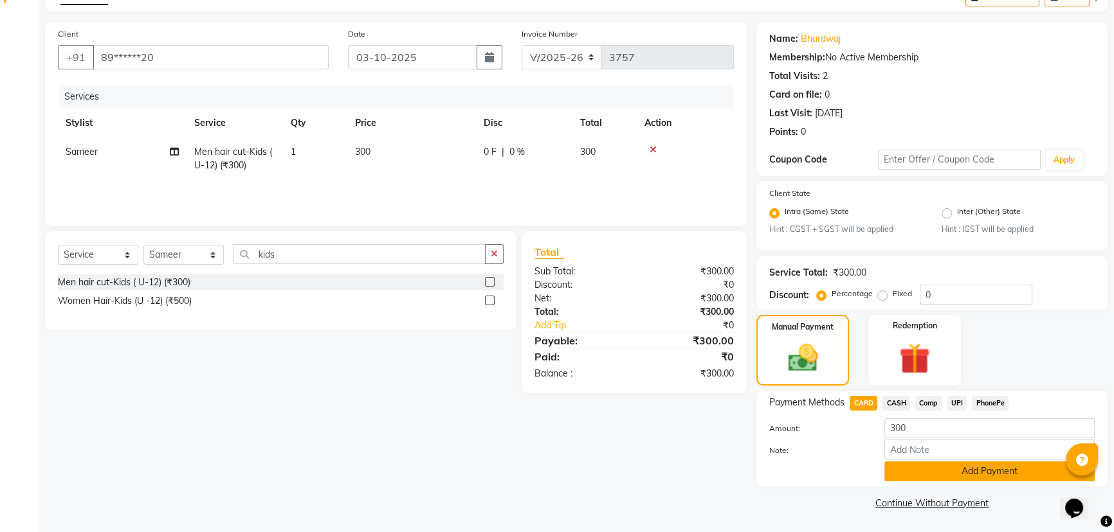
click at [907, 474] on button "Add Payment" at bounding box center [989, 472] width 210 height 20
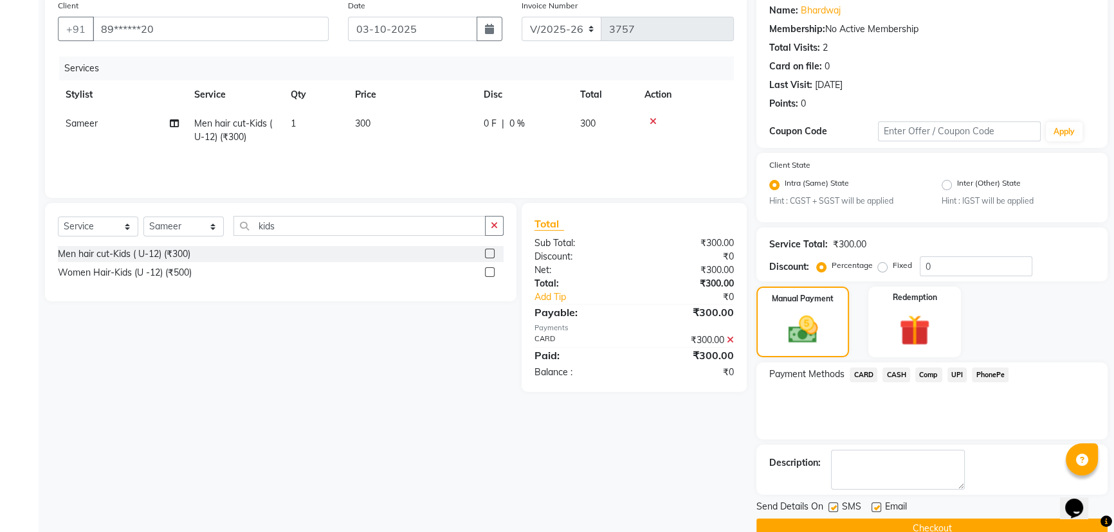
scroll to position [129, 0]
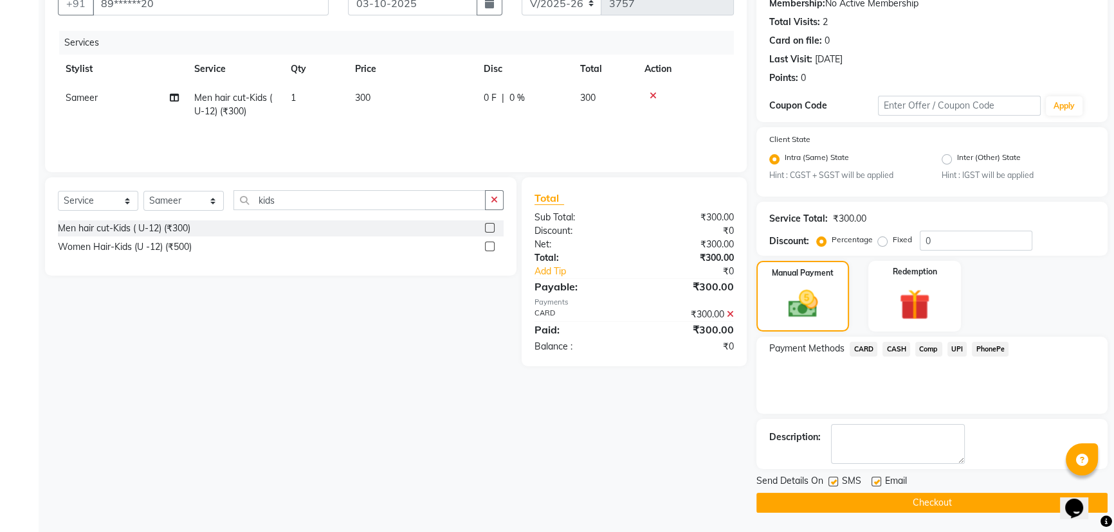
click at [836, 481] on label at bounding box center [833, 482] width 10 height 10
click at [836, 481] on input "checkbox" at bounding box center [832, 482] width 8 height 8
checkbox input "false"
click at [875, 482] on label at bounding box center [876, 482] width 10 height 10
click at [875, 482] on input "checkbox" at bounding box center [875, 482] width 8 height 8
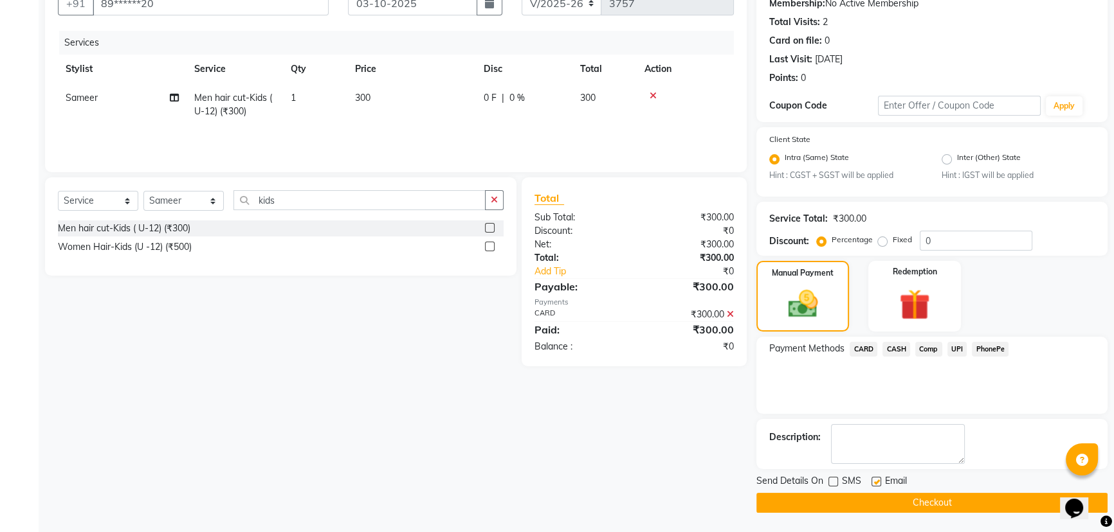
checkbox input "false"
click at [889, 496] on button "Checkout" at bounding box center [931, 503] width 351 height 20
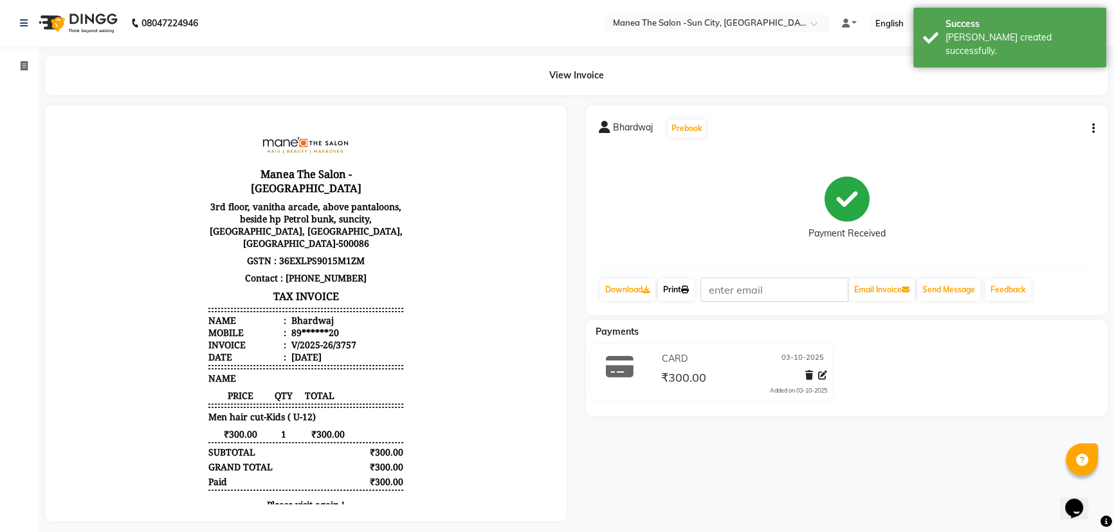
click at [675, 292] on link "Print" at bounding box center [676, 290] width 36 height 22
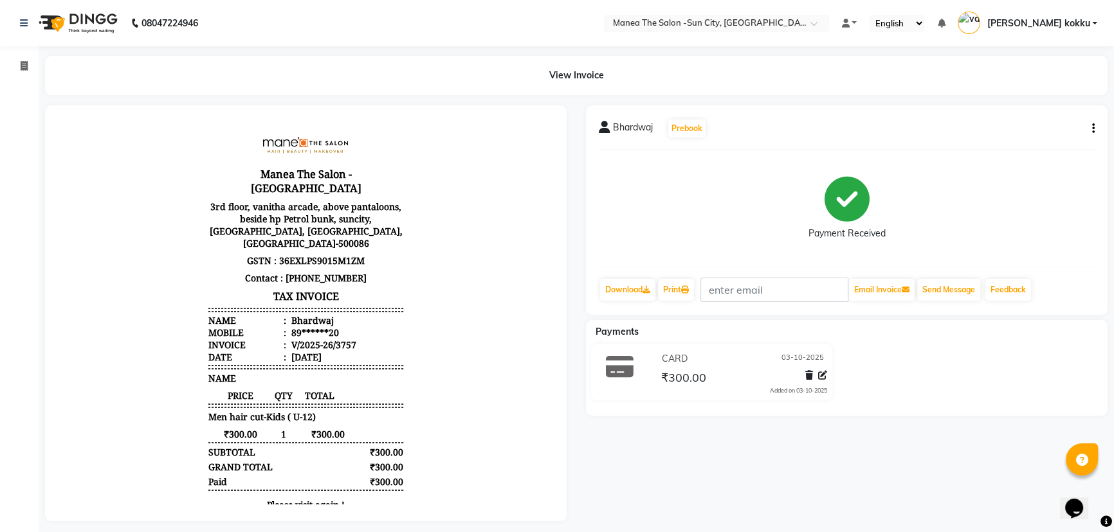
click at [1092, 129] on icon "button" at bounding box center [1093, 129] width 3 height 1
click at [1039, 132] on div "Edit Item Staff" at bounding box center [1029, 137] width 88 height 16
select select "82226"
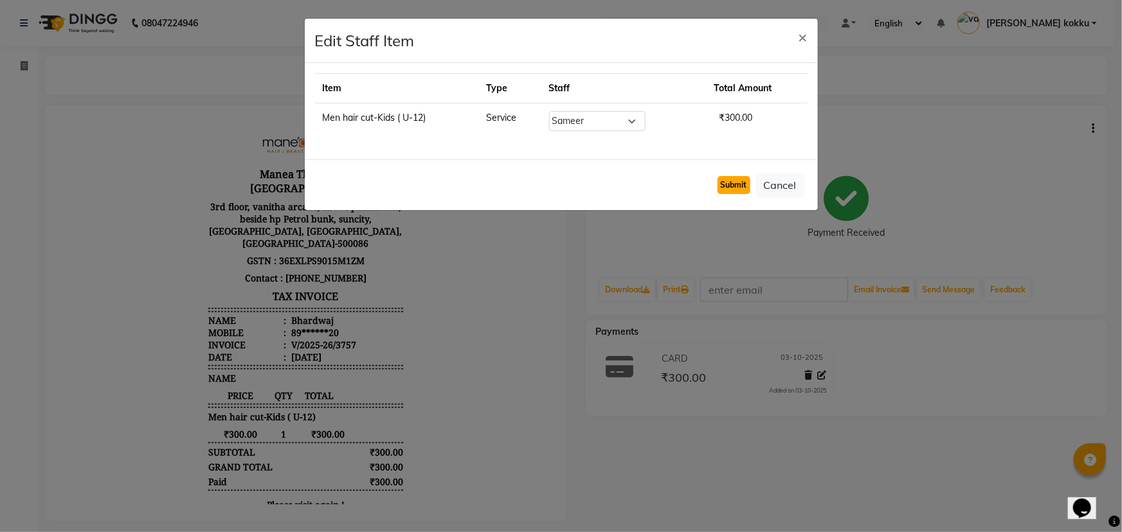
click at [729, 186] on button "Submit" at bounding box center [734, 185] width 33 height 18
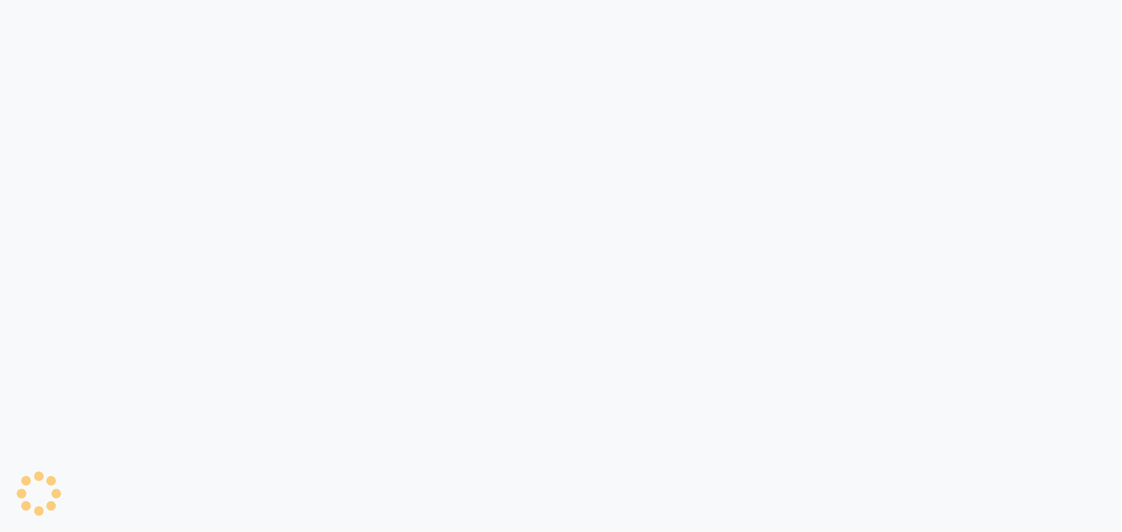
select select "service"
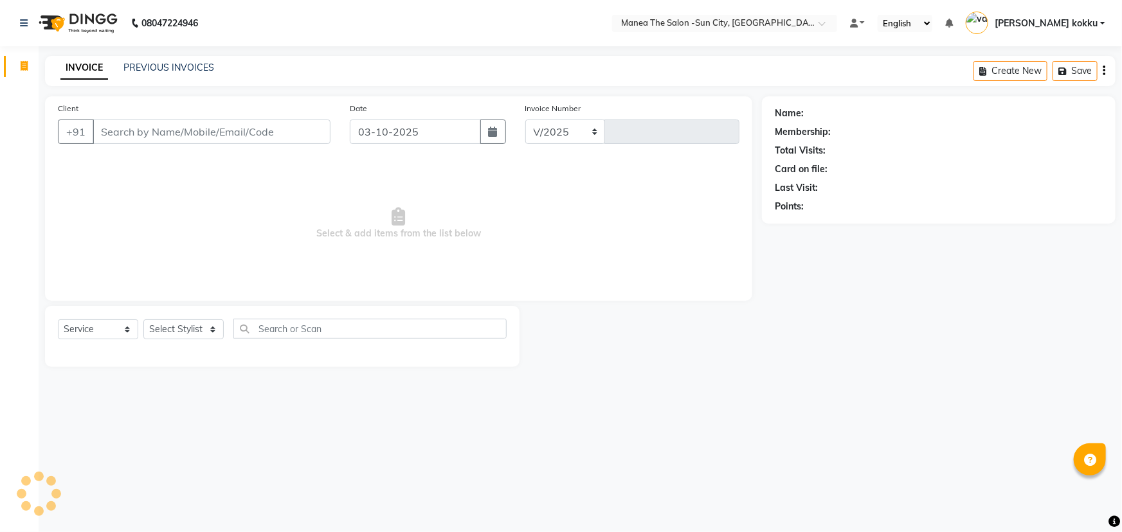
select select "5822"
type input "3757"
click at [182, 333] on select "Select Stylist [PERSON_NAME] [PERSON_NAME] Ikrar [PERSON_NAME] K sai [PERSON_NA…" at bounding box center [183, 330] width 80 height 20
select select "60026"
click at [143, 320] on select "Select Stylist [PERSON_NAME] [PERSON_NAME] Ikrar [PERSON_NAME] K sai [PERSON_NA…" at bounding box center [183, 330] width 80 height 20
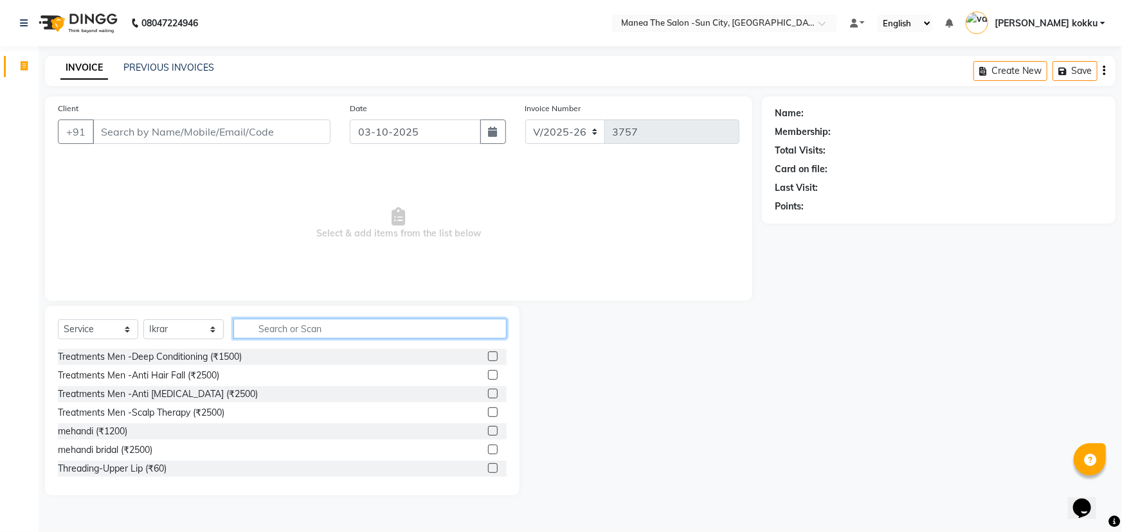
click at [327, 330] on input "text" at bounding box center [369, 329] width 273 height 20
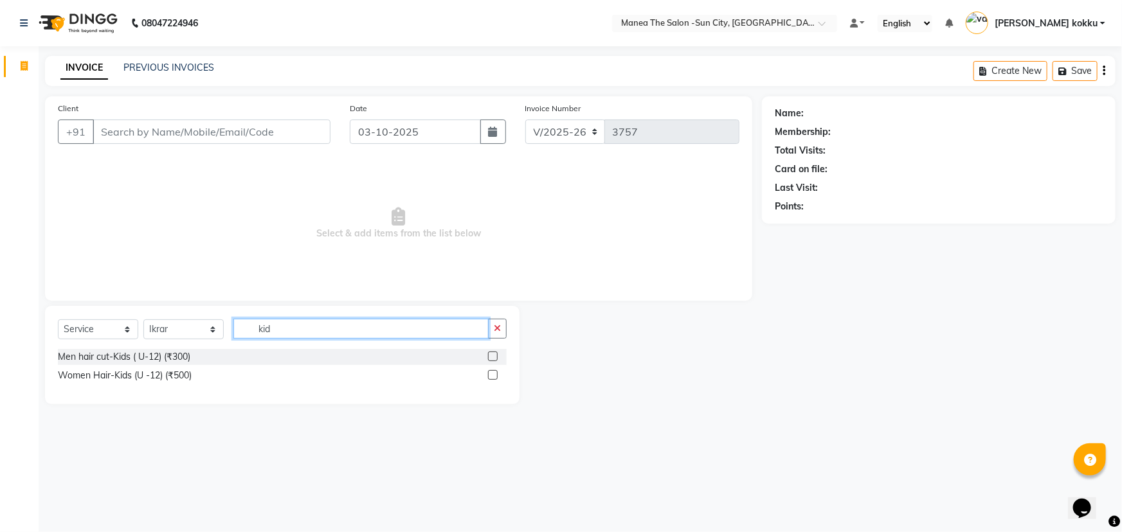
type input "kid"
click at [489, 354] on label at bounding box center [493, 357] width 10 height 10
click at [489, 354] on input "checkbox" at bounding box center [492, 357] width 8 height 8
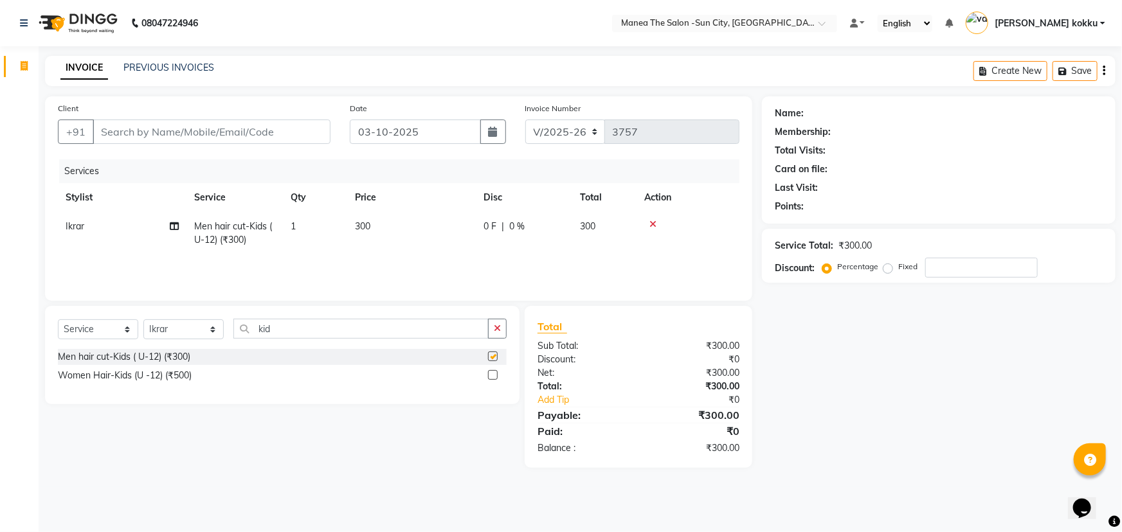
checkbox input "false"
click at [199, 136] on input "Client" at bounding box center [212, 132] width 238 height 24
type input "9"
type input "0"
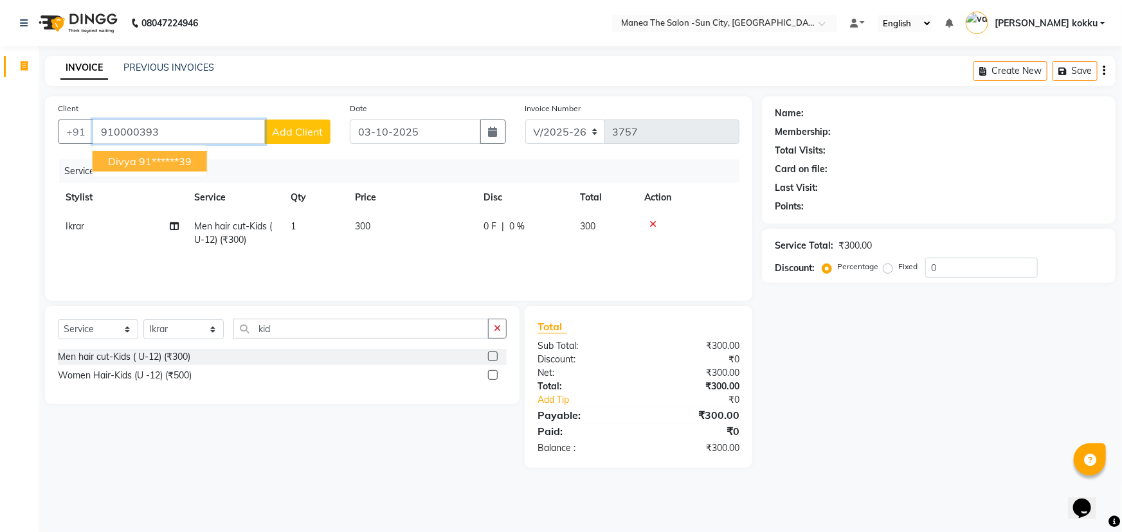
click at [179, 167] on ngb-highlight "91******39" at bounding box center [165, 161] width 53 height 13
type input "91******39"
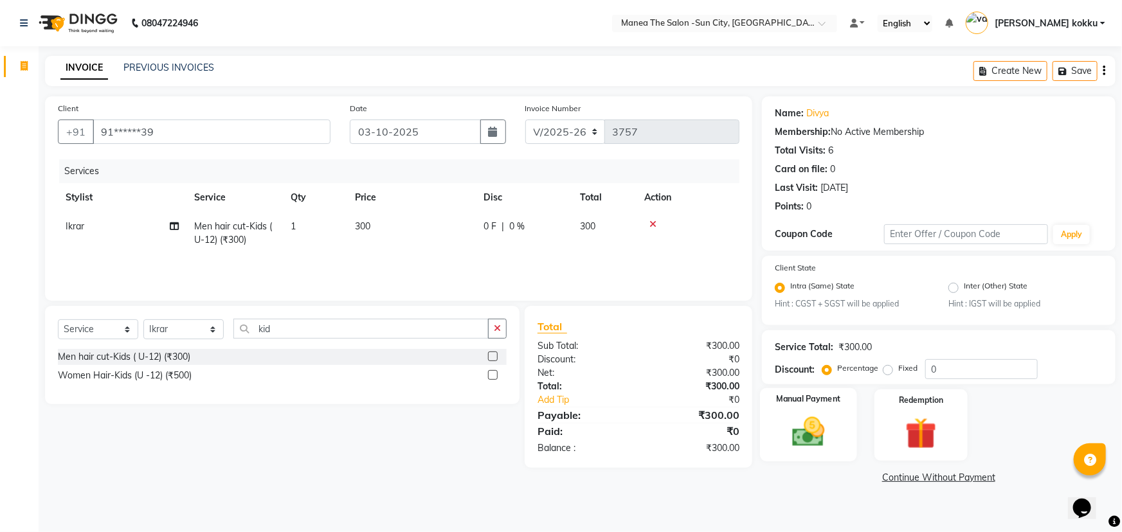
click at [804, 438] on img at bounding box center [809, 432] width 53 height 37
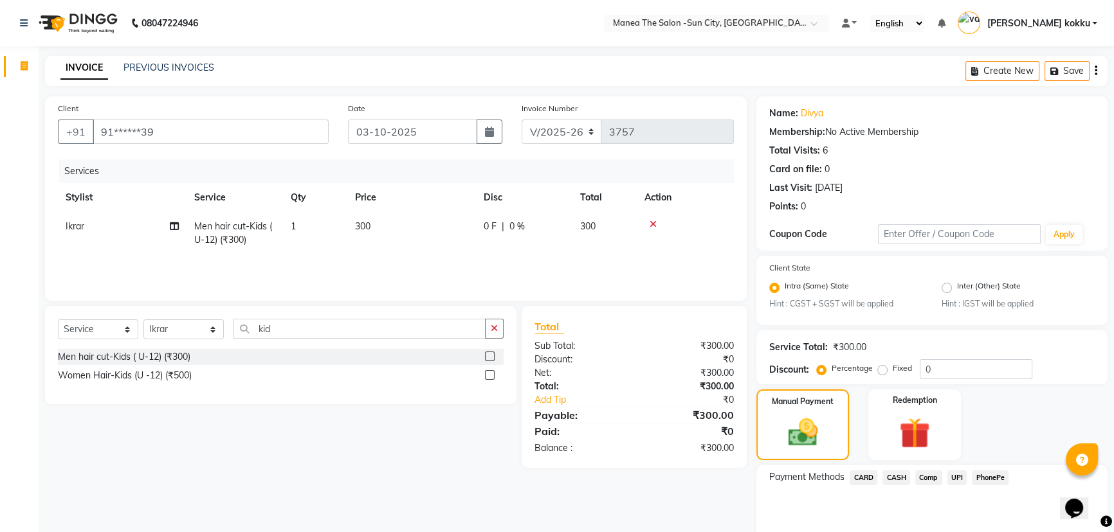
click at [958, 476] on span "UPI" at bounding box center [957, 478] width 20 height 15
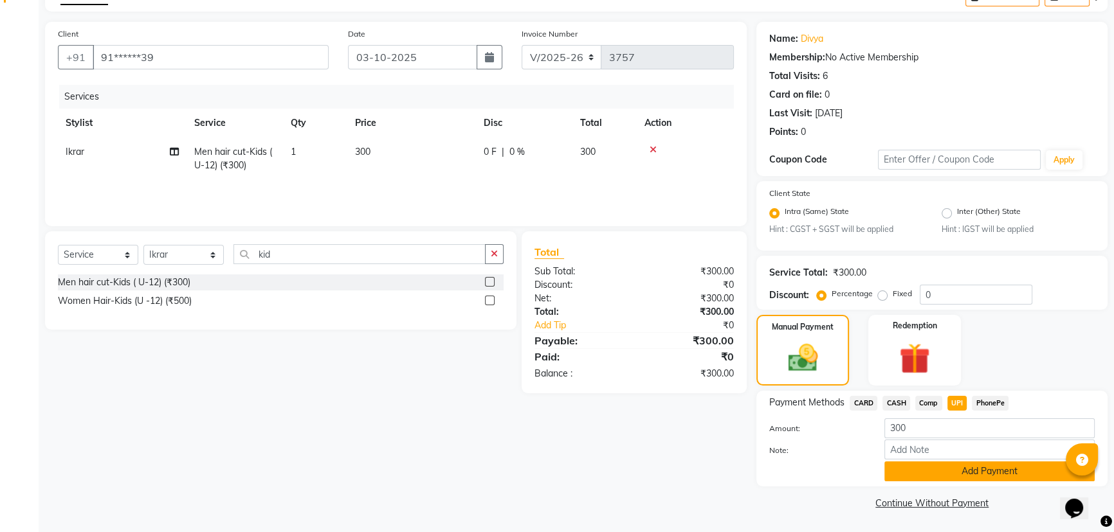
click at [903, 472] on button "Add Payment" at bounding box center [989, 472] width 210 height 20
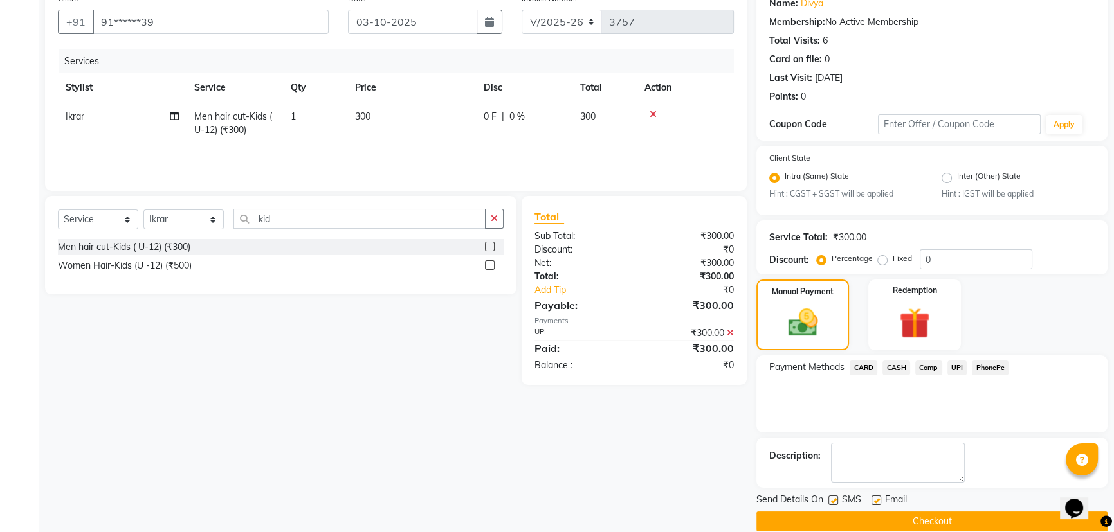
scroll to position [129, 0]
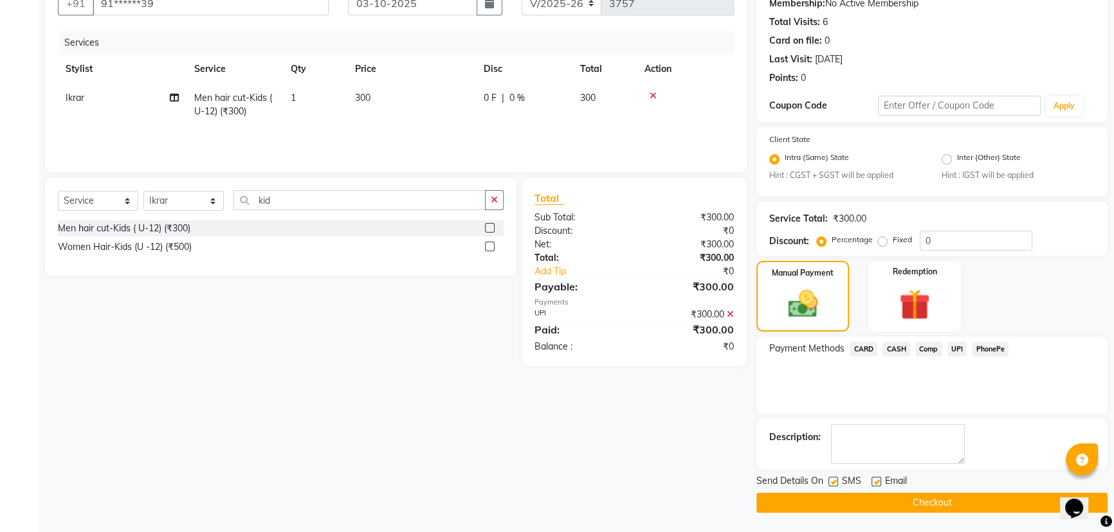
click at [833, 482] on label at bounding box center [833, 482] width 10 height 10
click at [833, 482] on input "checkbox" at bounding box center [832, 482] width 8 height 8
checkbox input "false"
click at [875, 484] on label at bounding box center [876, 482] width 10 height 10
click at [875, 484] on input "checkbox" at bounding box center [875, 482] width 8 height 8
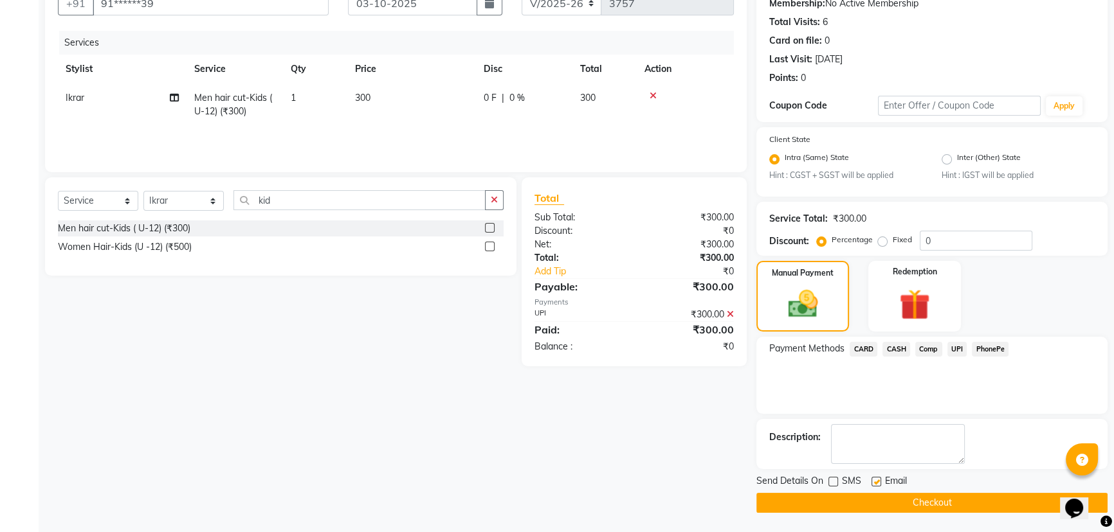
checkbox input "false"
click at [884, 502] on button "Checkout" at bounding box center [931, 503] width 351 height 20
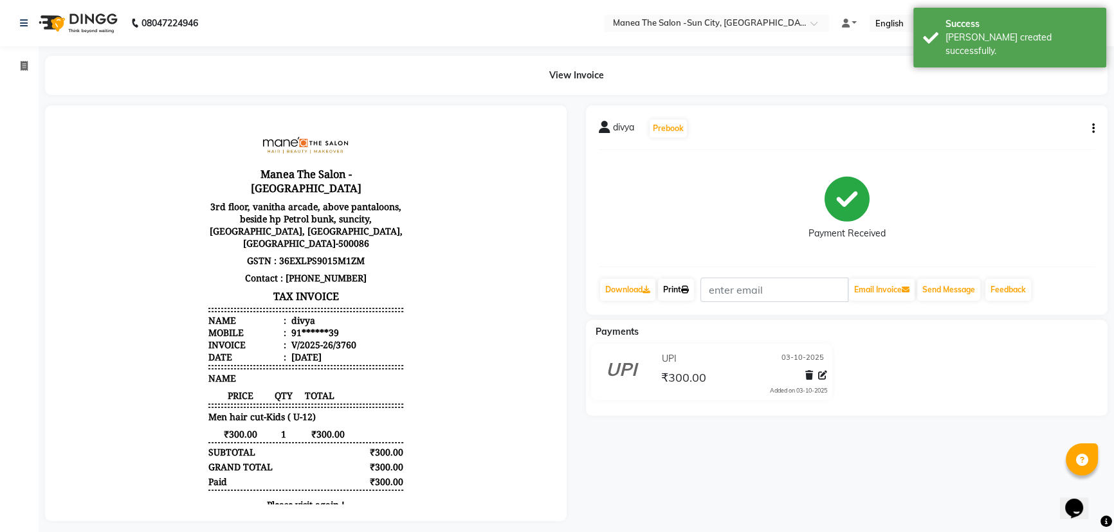
click at [679, 295] on link "Print" at bounding box center [676, 290] width 36 height 22
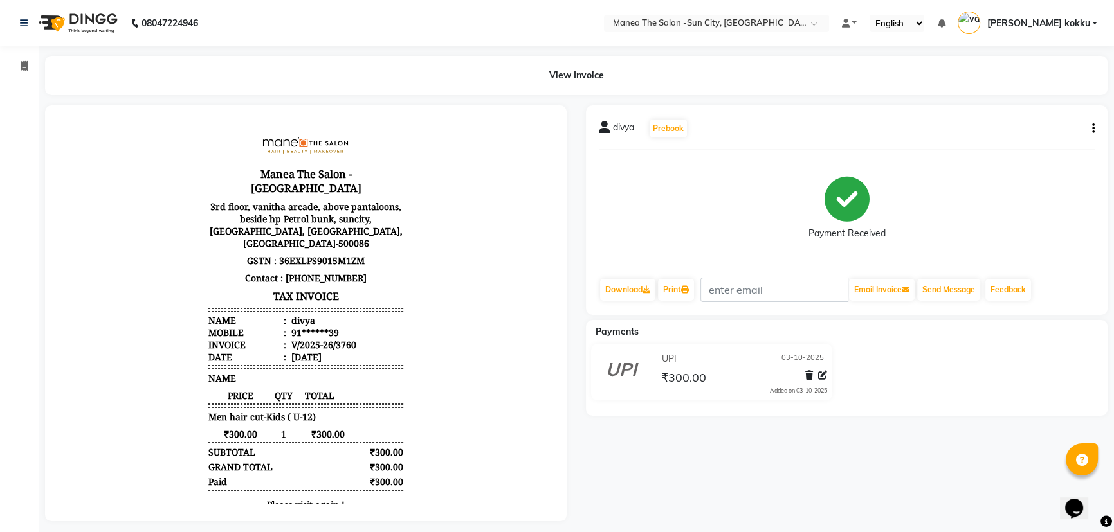
click at [1093, 129] on icon "button" at bounding box center [1093, 129] width 3 height 1
click at [1057, 136] on div "Edit Item Staff" at bounding box center [1029, 137] width 88 height 16
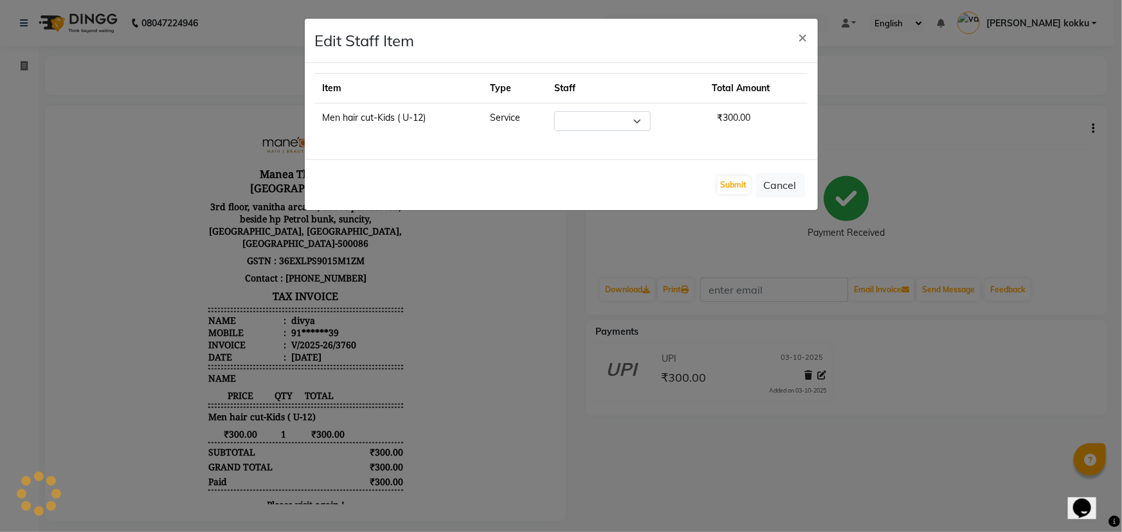
select select "60026"
click at [724, 182] on button "Submit" at bounding box center [734, 185] width 33 height 18
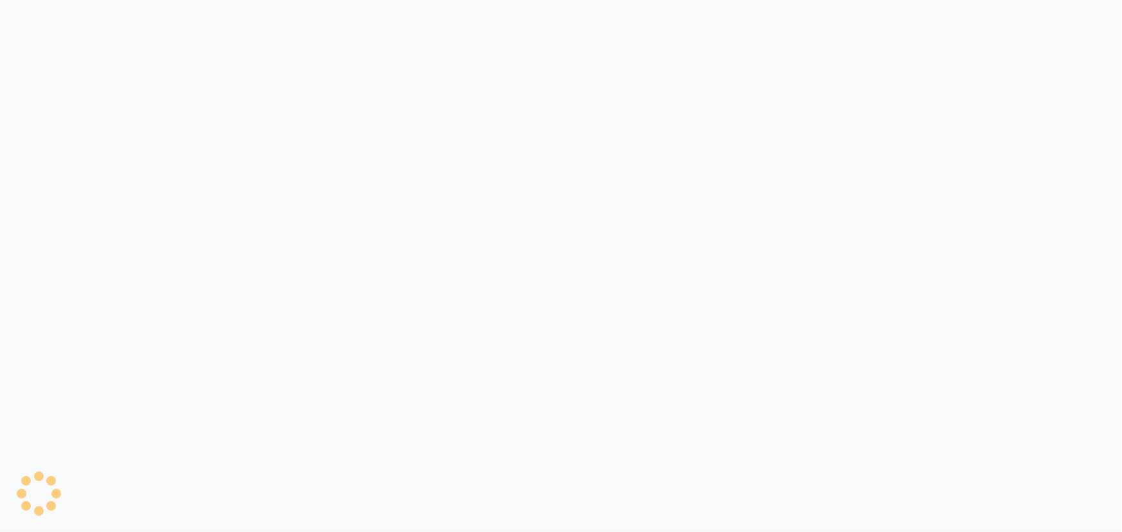
select select "service"
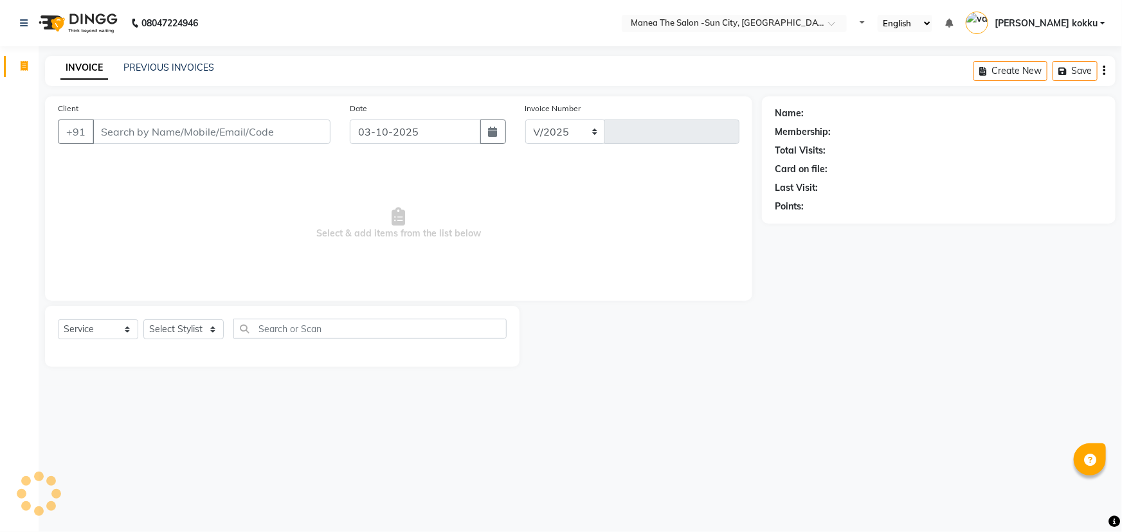
select select "5822"
type input "3757"
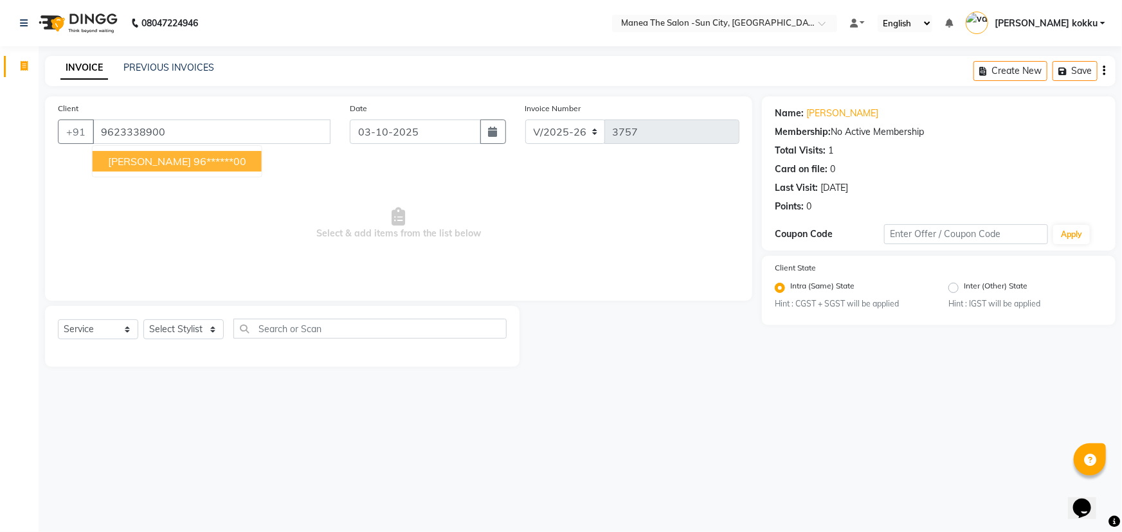
click at [194, 165] on ngb-highlight "96******00" at bounding box center [220, 161] width 53 height 13
type input "96******00"
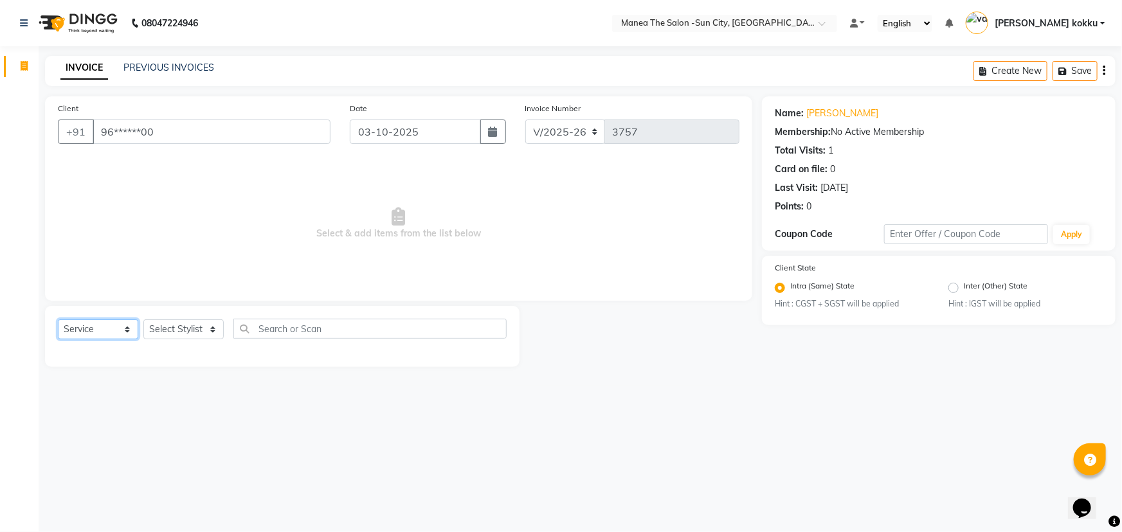
click at [105, 329] on select "Select Service Product Membership Package Voucher Prepaid Gift Card" at bounding box center [98, 330] width 80 height 20
select select "membership"
click at [58, 320] on select "Select Service Product Membership Package Voucher Prepaid Gift Card" at bounding box center [98, 330] width 80 height 20
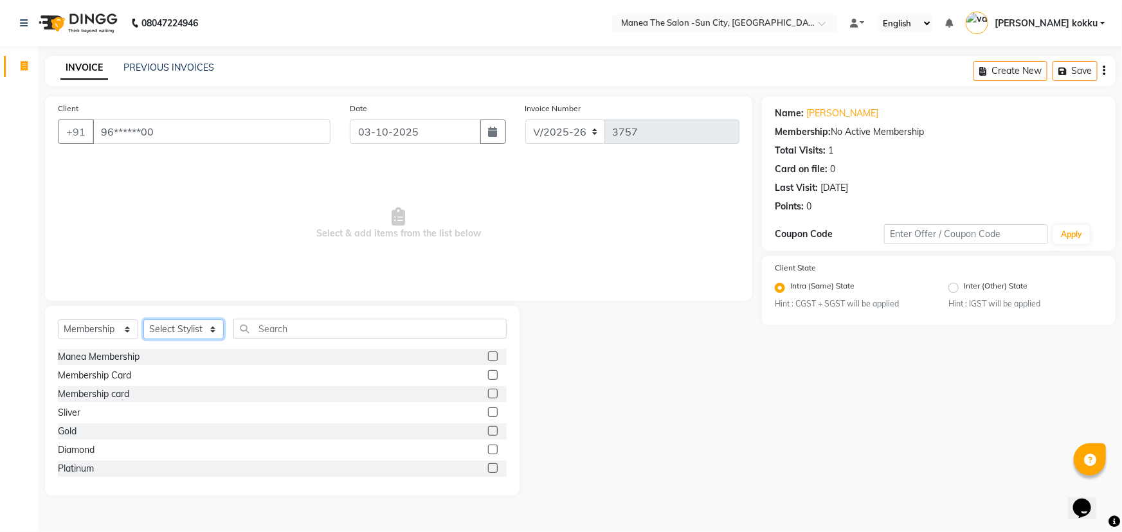
click at [195, 327] on select "Select Stylist [PERSON_NAME] [PERSON_NAME] Ikrar [PERSON_NAME] K sai [PERSON_NA…" at bounding box center [183, 330] width 80 height 20
click at [143, 320] on select "Select Stylist [PERSON_NAME] [PERSON_NAME] Ikrar [PERSON_NAME] K sai [PERSON_NA…" at bounding box center [183, 330] width 80 height 20
click at [194, 333] on select "Select Stylist [PERSON_NAME] [PERSON_NAME] Ikrar [PERSON_NAME] K sai [PERSON_NA…" at bounding box center [183, 330] width 80 height 20
select select "40520"
click at [143, 320] on select "Select Stylist [PERSON_NAME] [PERSON_NAME] Ikrar [PERSON_NAME] K sai [PERSON_NA…" at bounding box center [183, 330] width 80 height 20
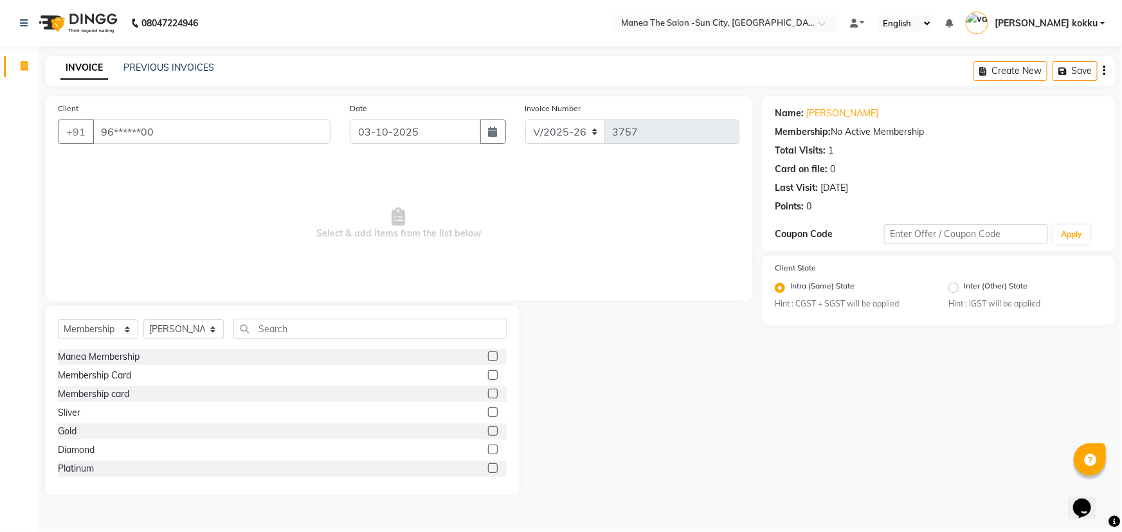
click at [488, 395] on label at bounding box center [493, 394] width 10 height 10
click at [488, 395] on input "checkbox" at bounding box center [492, 394] width 8 height 8
select select "select"
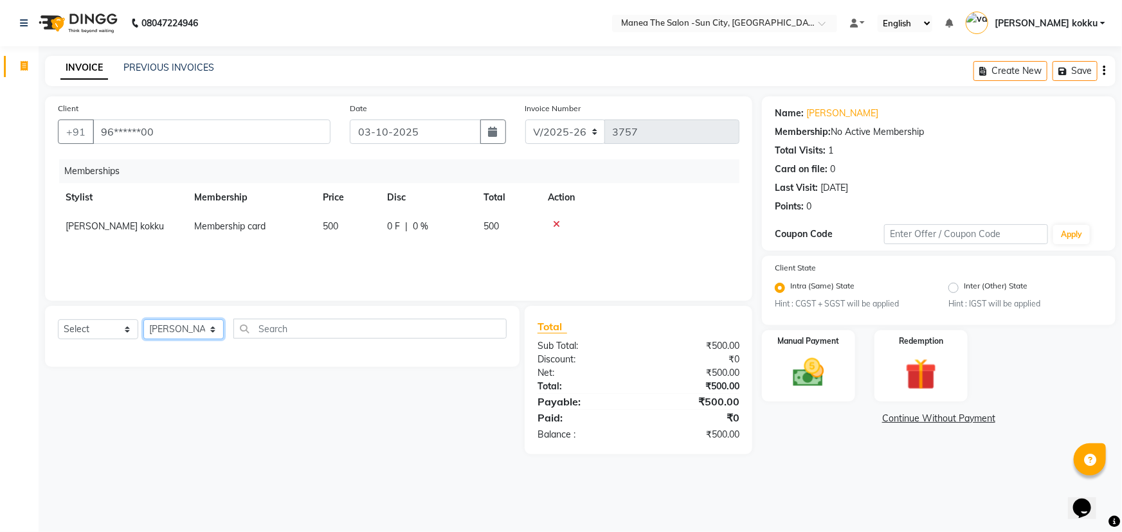
click at [188, 328] on select "Select Stylist [PERSON_NAME] [PERSON_NAME] Ikrar [PERSON_NAME] K sai [PERSON_NA…" at bounding box center [183, 330] width 80 height 20
select select "84191"
click at [143, 320] on select "Select Stylist [PERSON_NAME] [PERSON_NAME] Ikrar [PERSON_NAME] K sai [PERSON_NA…" at bounding box center [183, 330] width 80 height 20
click at [284, 331] on input "text" at bounding box center [369, 329] width 273 height 20
type input "thre"
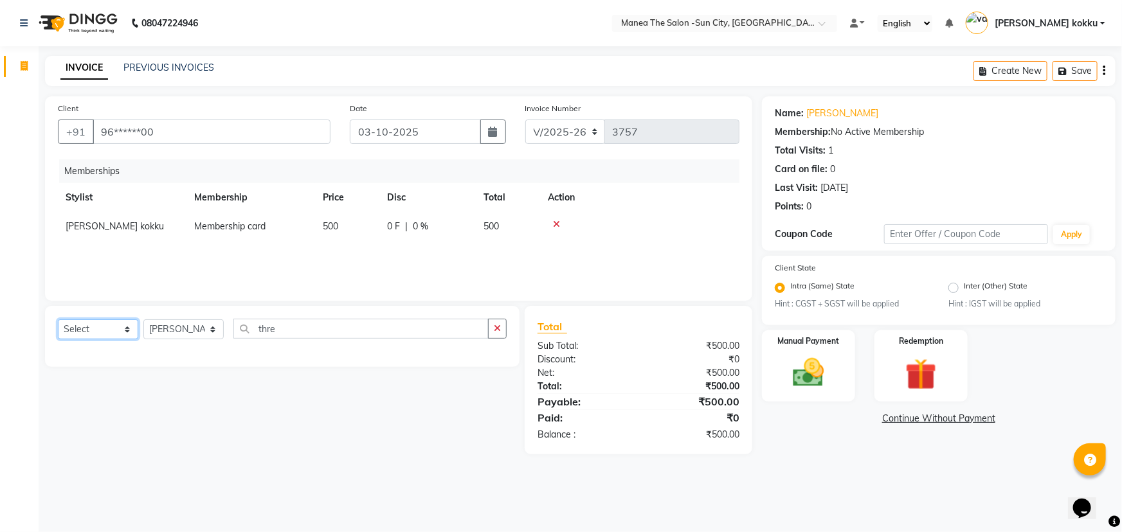
click at [116, 333] on select "Select Service Product Package Voucher Prepaid Gift Card" at bounding box center [98, 330] width 80 height 20
select select "service"
click at [58, 320] on select "Select Service Product Package Voucher Prepaid Gift Card" at bounding box center [98, 330] width 80 height 20
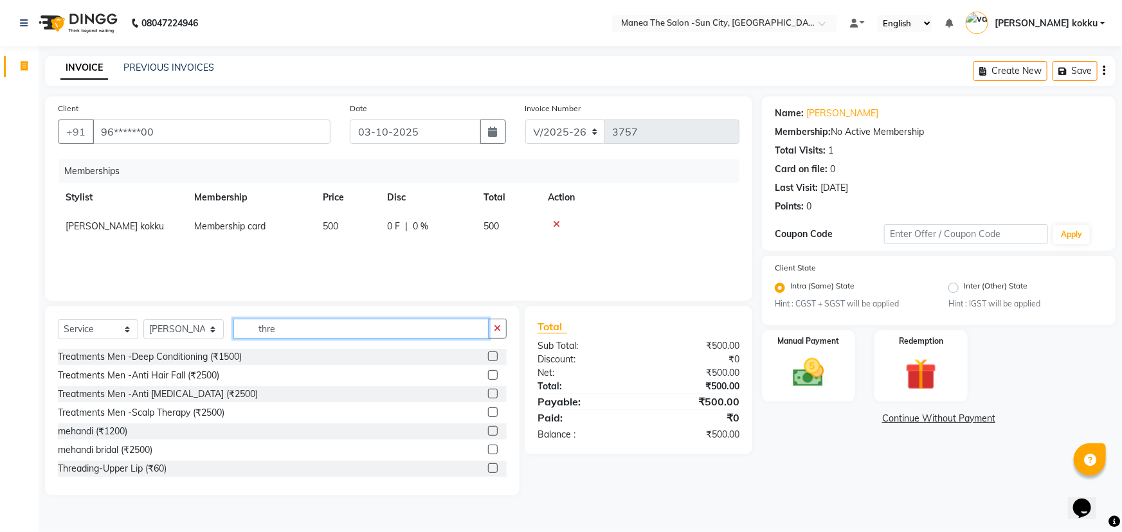
click at [311, 327] on input "thre" at bounding box center [360, 329] width 255 height 20
type input "threa"
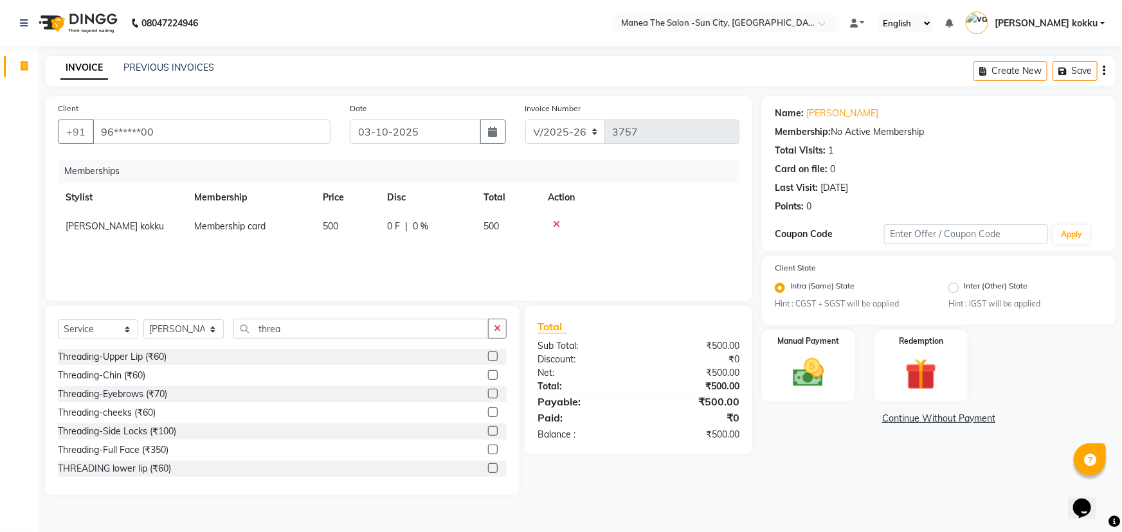
click at [488, 397] on label at bounding box center [493, 394] width 10 height 10
click at [488, 397] on input "checkbox" at bounding box center [492, 394] width 8 height 8
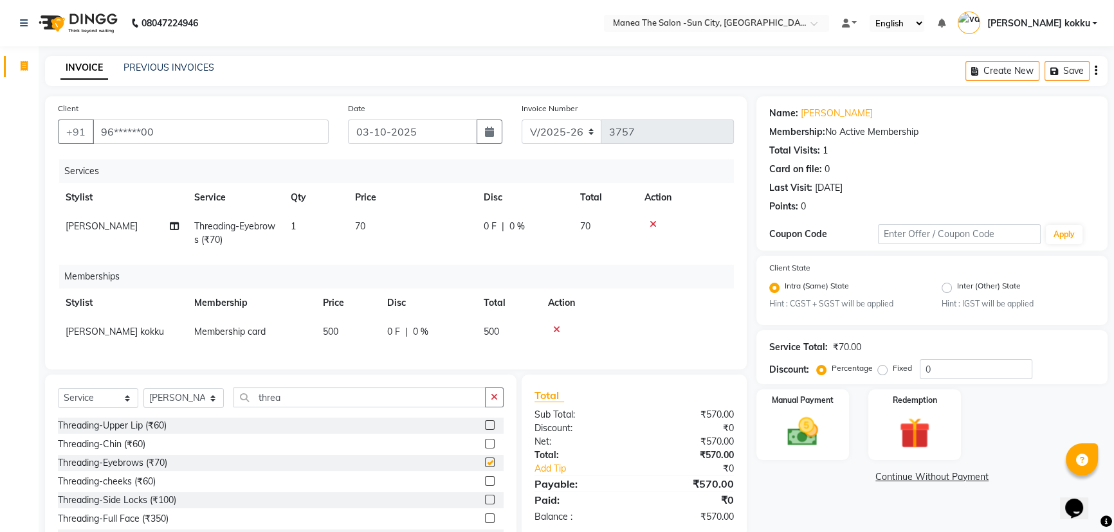
checkbox input "false"
click at [485, 430] on label at bounding box center [490, 426] width 10 height 10
click at [485, 430] on input "checkbox" at bounding box center [489, 426] width 8 height 8
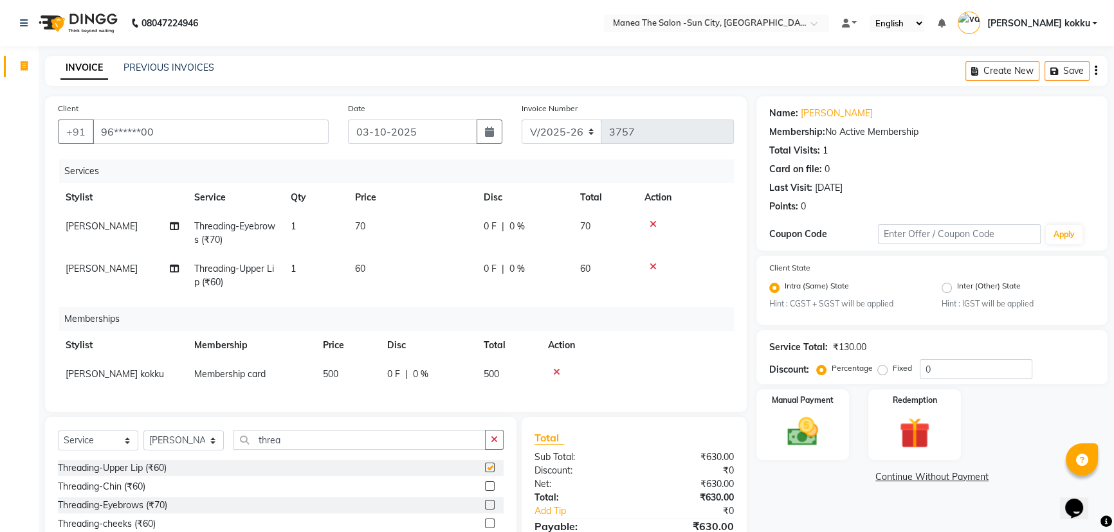
checkbox input "false"
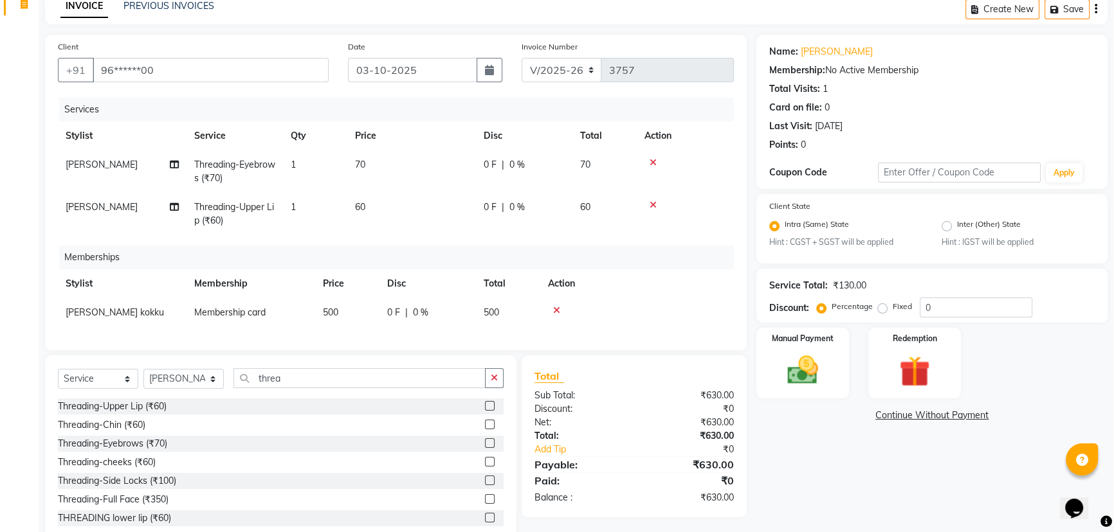
scroll to position [103, 0]
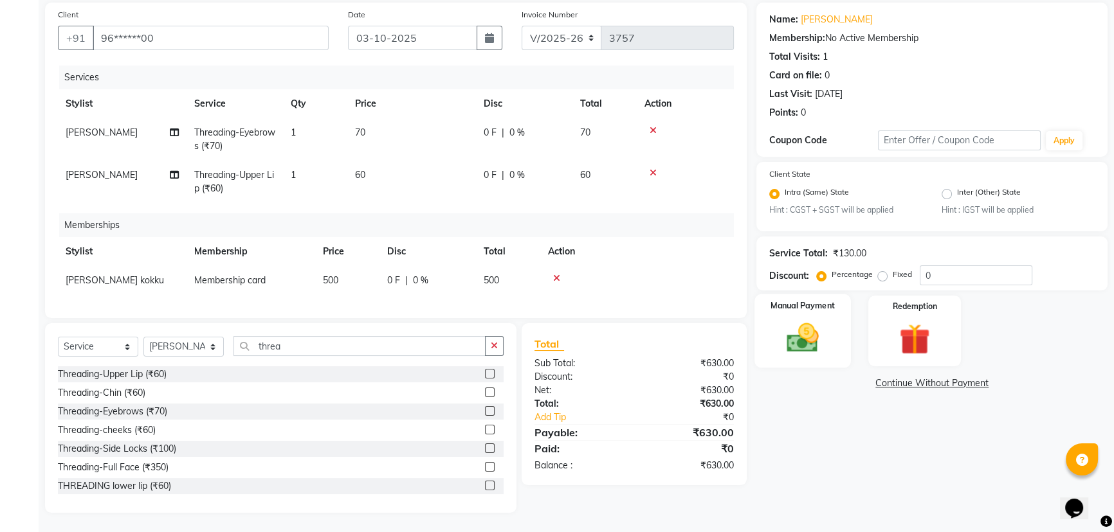
click at [811, 339] on img at bounding box center [803, 338] width 52 height 37
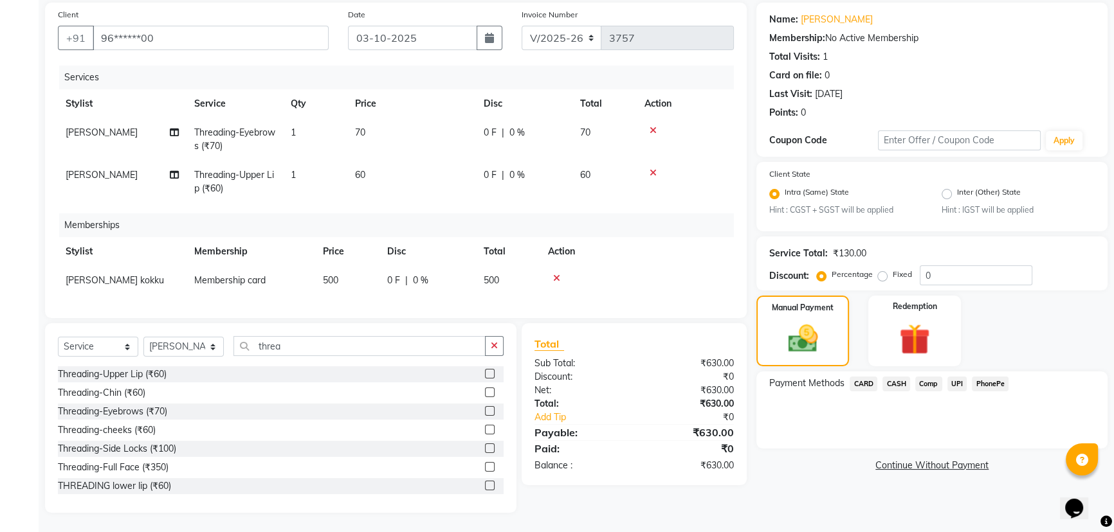
click at [958, 377] on span "UPI" at bounding box center [957, 384] width 20 height 15
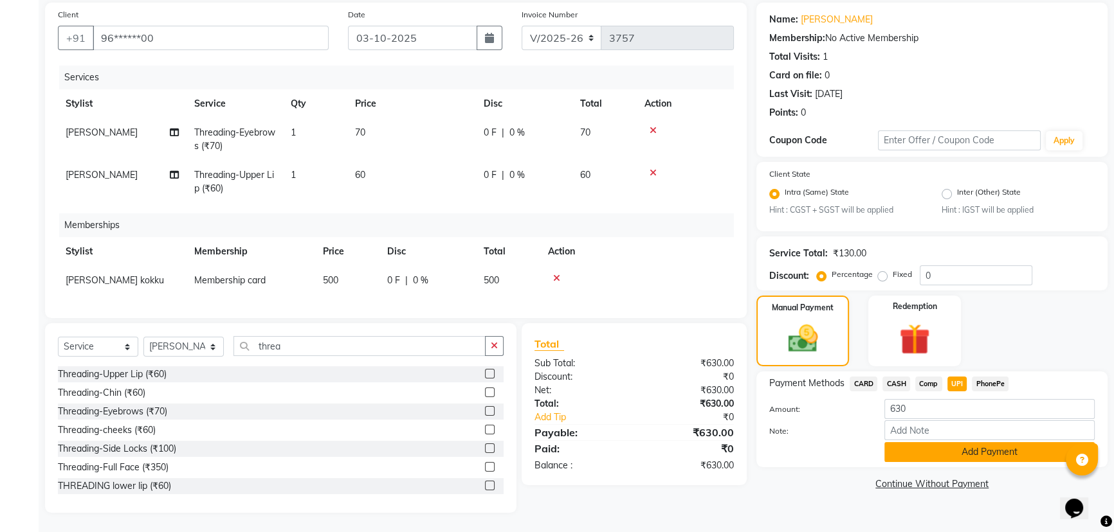
click at [959, 451] on button "Add Payment" at bounding box center [989, 452] width 210 height 20
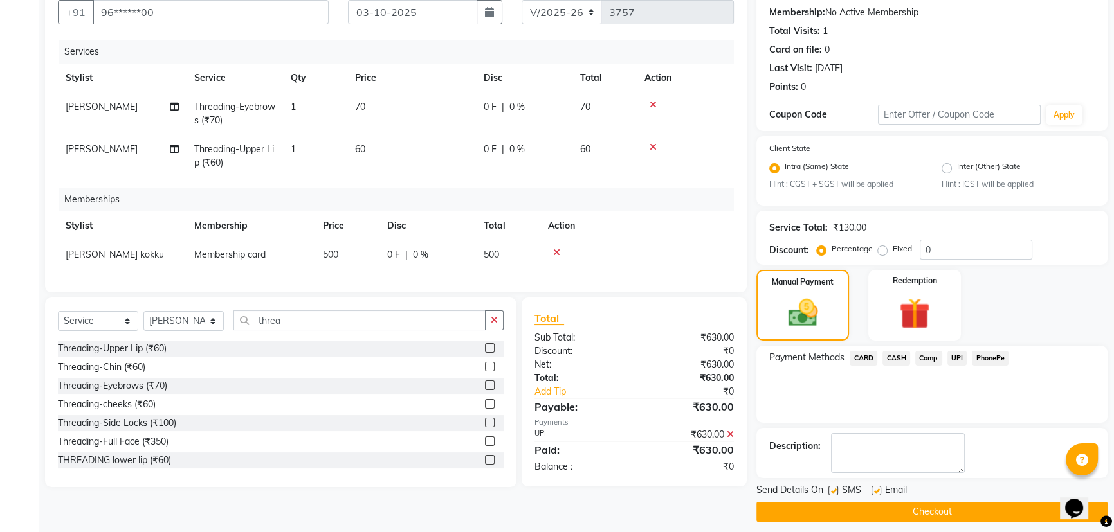
scroll to position [129, 0]
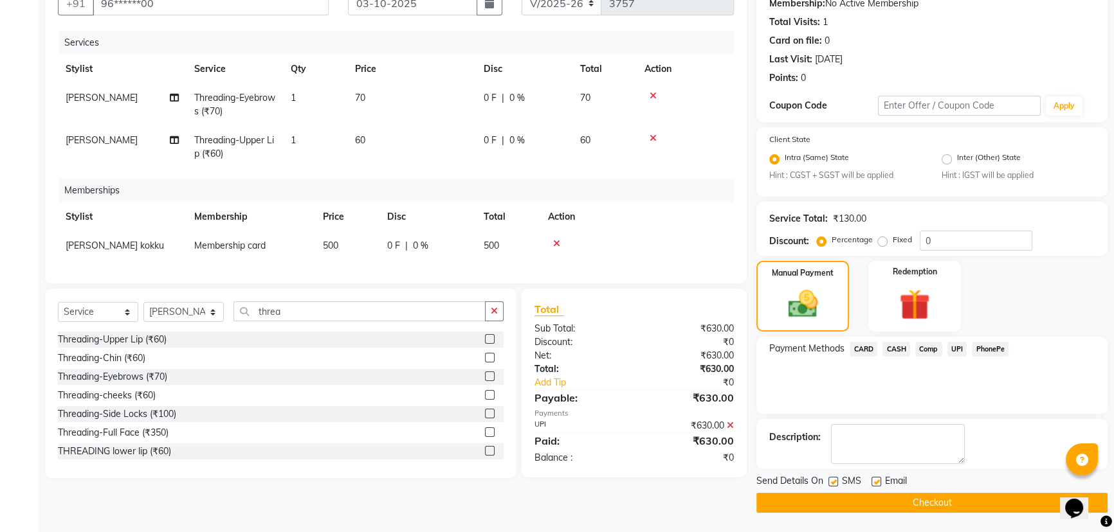
click at [831, 480] on label at bounding box center [833, 482] width 10 height 10
click at [831, 480] on input "checkbox" at bounding box center [832, 482] width 8 height 8
checkbox input "false"
click at [875, 481] on label at bounding box center [876, 482] width 10 height 10
click at [875, 481] on input "checkbox" at bounding box center [875, 482] width 8 height 8
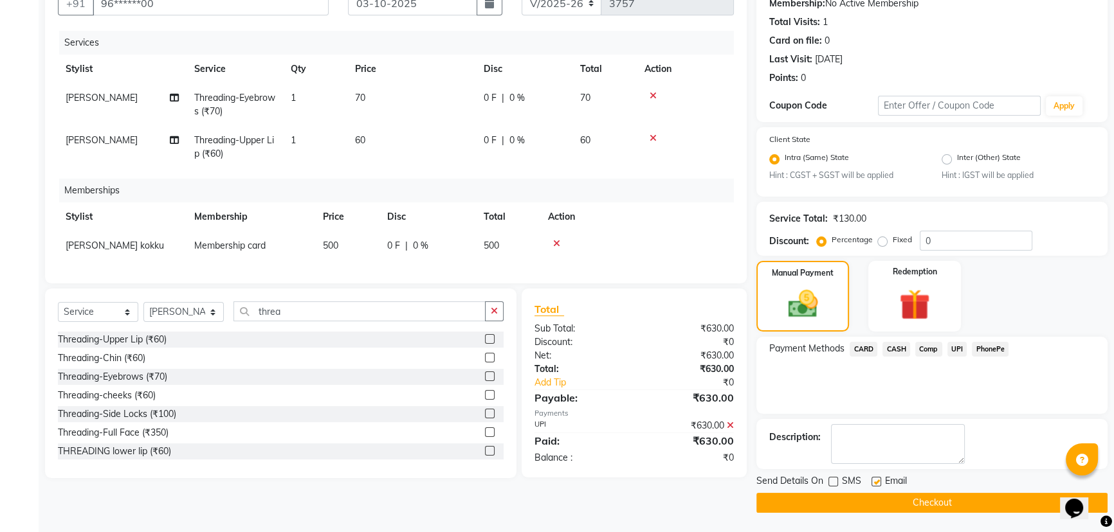
checkbox input "false"
click at [881, 505] on button "Checkout" at bounding box center [931, 503] width 351 height 20
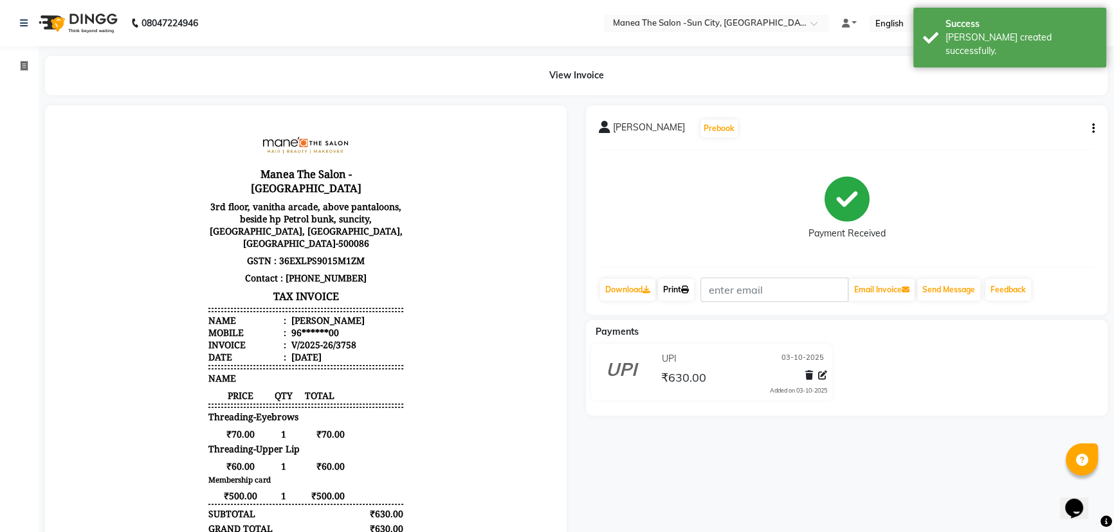
click at [678, 281] on link "Print" at bounding box center [676, 290] width 36 height 22
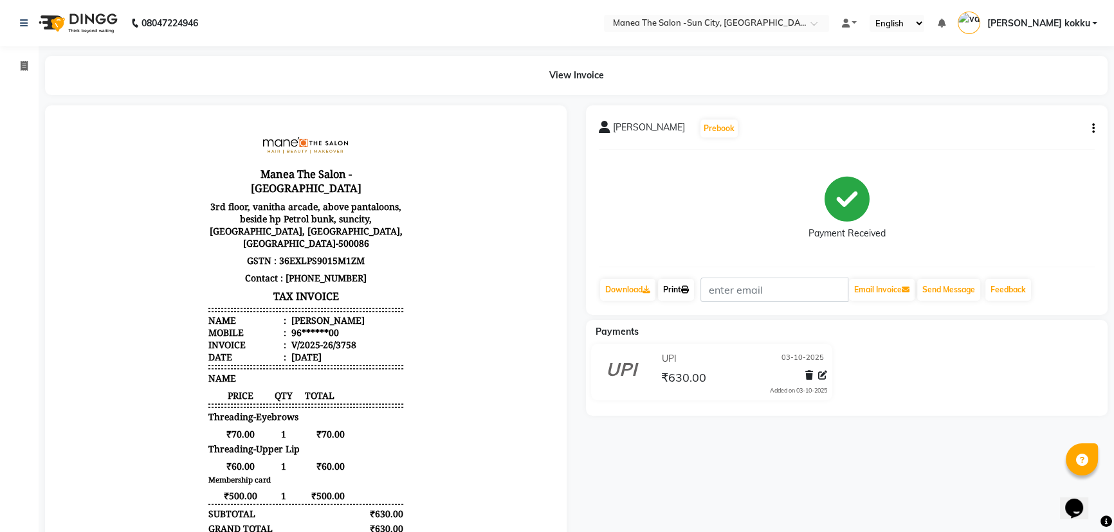
scroll to position [79, 0]
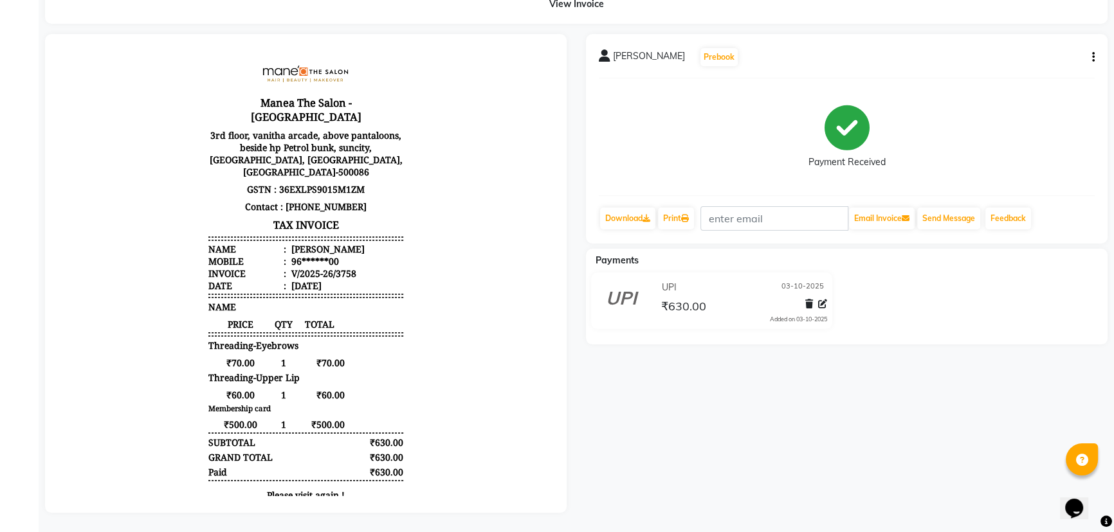
click at [1093, 57] on icon "button" at bounding box center [1093, 57] width 3 height 1
click at [1056, 57] on div "Edit Item Staff" at bounding box center [1029, 65] width 88 height 16
select select "84191"
select select "40520"
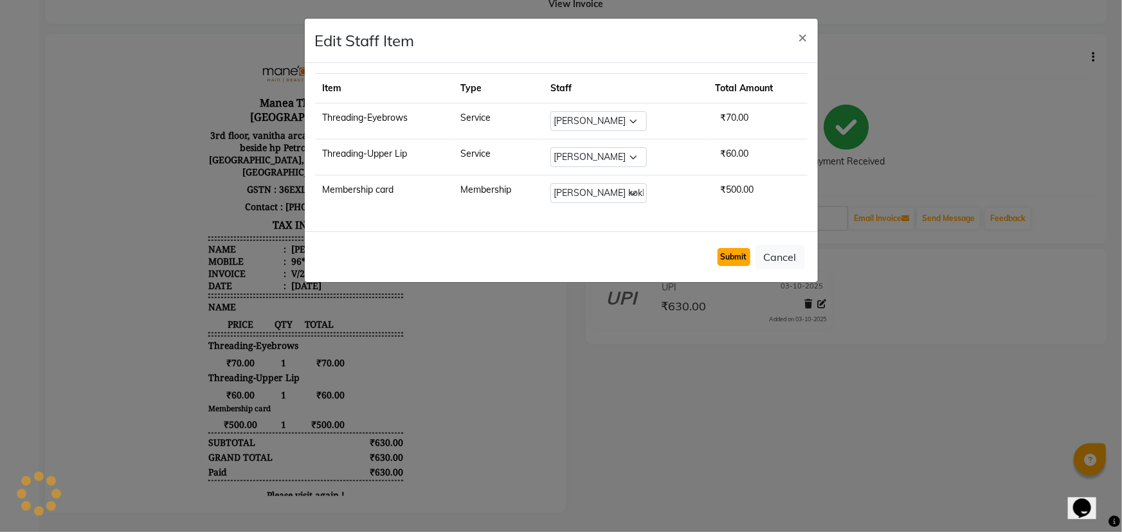
click at [738, 248] on button "Submit" at bounding box center [734, 257] width 33 height 18
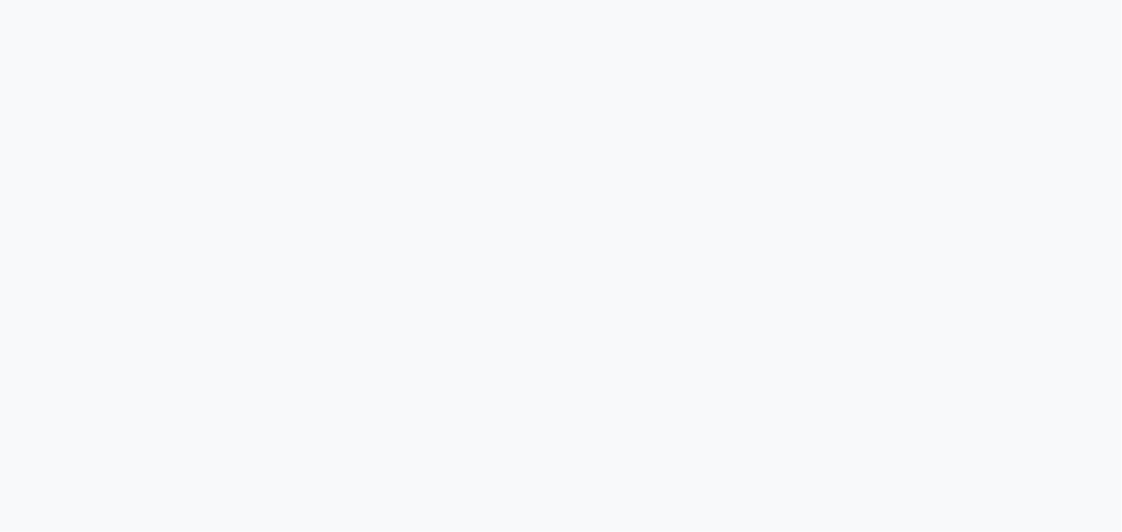
select select "5822"
select select "service"
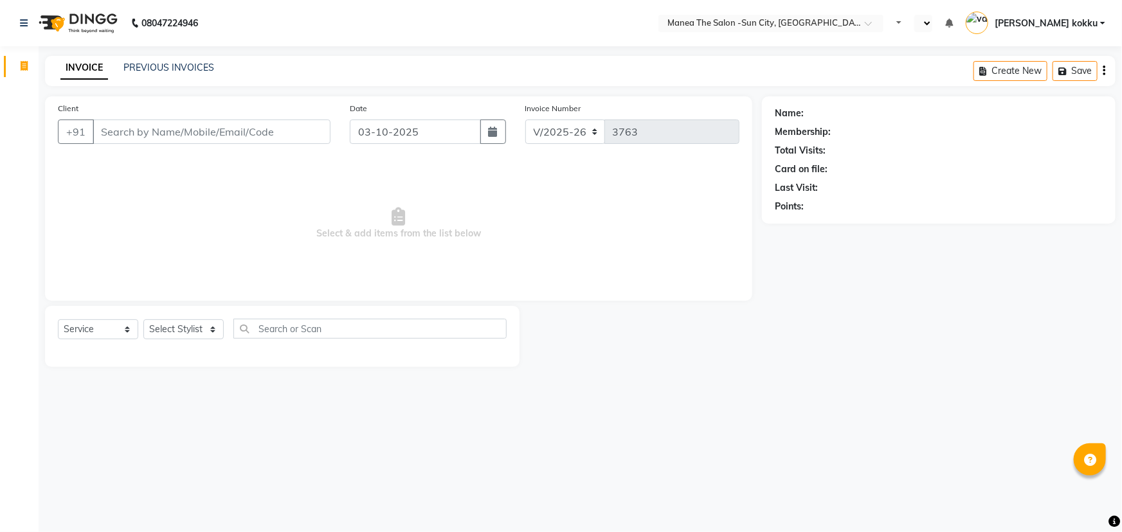
select select "en"
click at [176, 327] on select "Select Stylist [PERSON_NAME] [PERSON_NAME] Ikrar [PERSON_NAME] K sai [PERSON_NA…" at bounding box center [183, 330] width 80 height 20
select select "78639"
click at [143, 320] on select "Select Stylist [PERSON_NAME] [PERSON_NAME] Ikrar [PERSON_NAME] K sai [PERSON_NA…" at bounding box center [183, 330] width 80 height 20
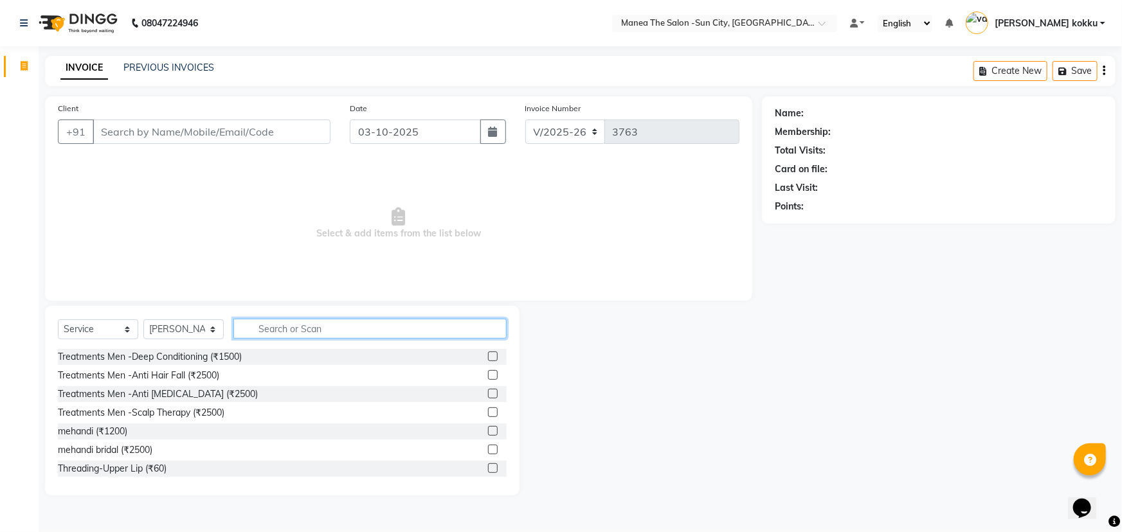
click at [278, 335] on input "text" at bounding box center [369, 329] width 273 height 20
click at [303, 336] on input "text" at bounding box center [369, 329] width 273 height 20
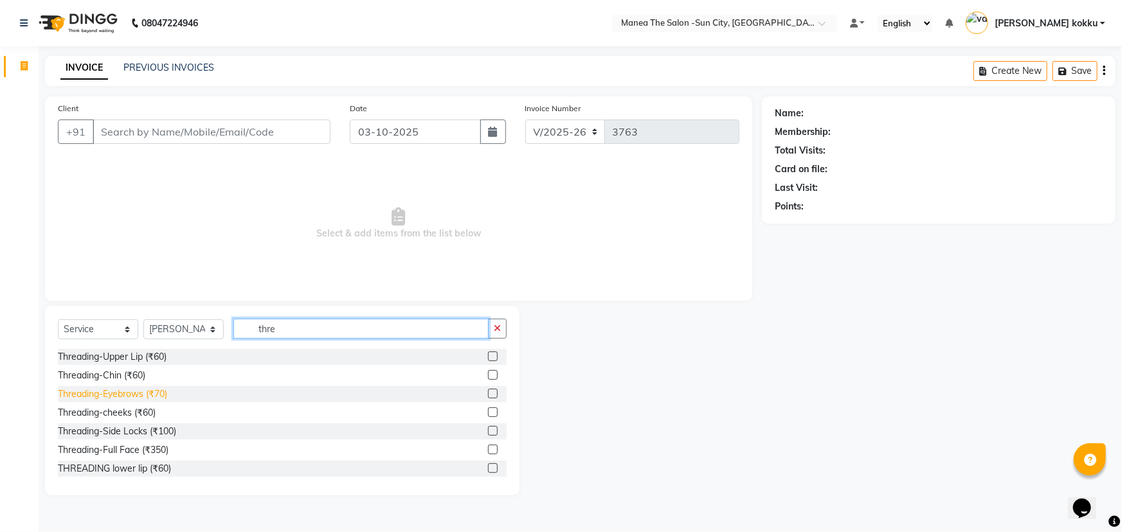
type input "thre"
click at [147, 393] on div "Threading-Eyebrows (₹70)" at bounding box center [112, 395] width 109 height 14
checkbox input "false"
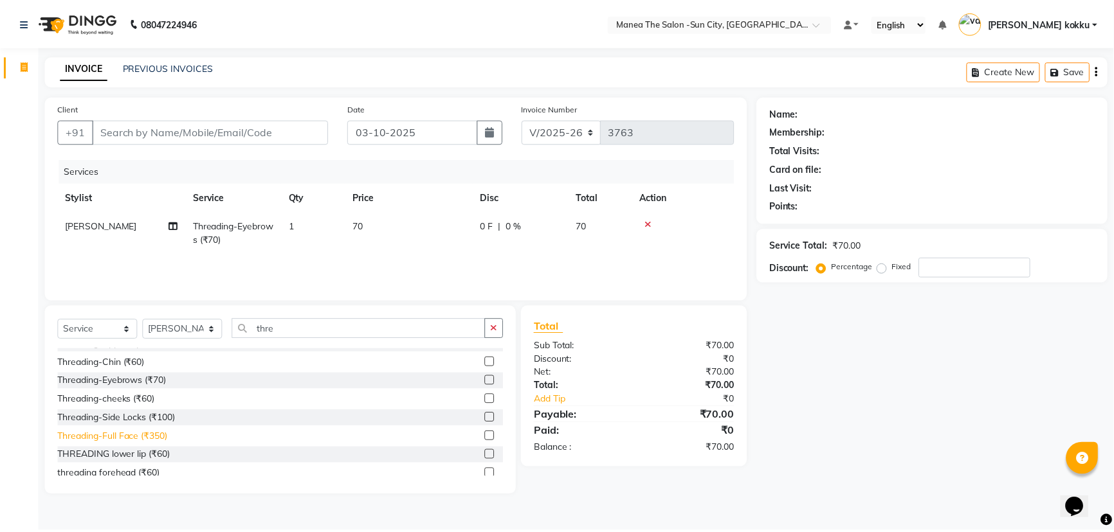
scroll to position [20, 0]
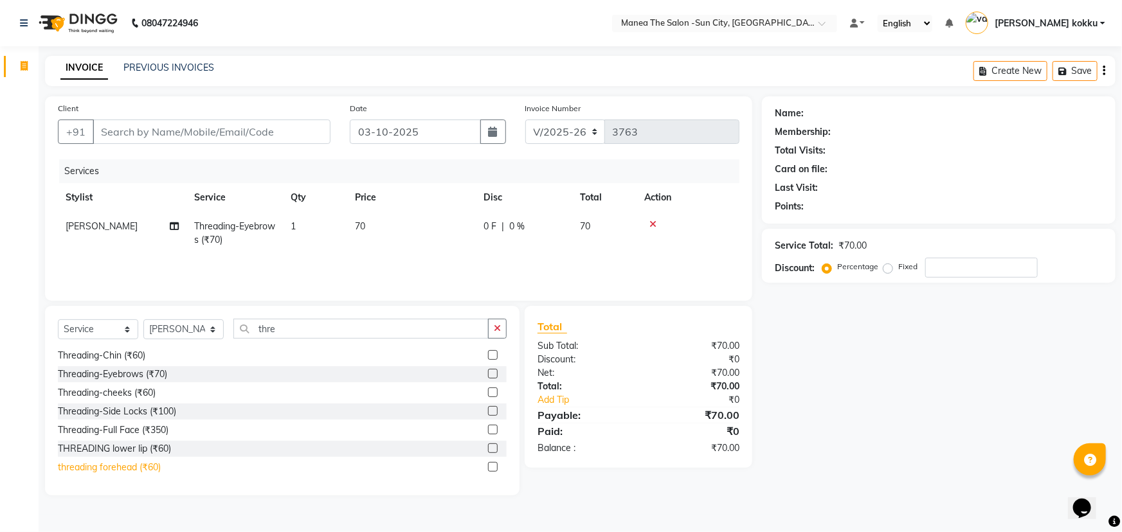
click at [132, 467] on div "threading forehead (₹60)" at bounding box center [109, 468] width 103 height 14
checkbox input "false"
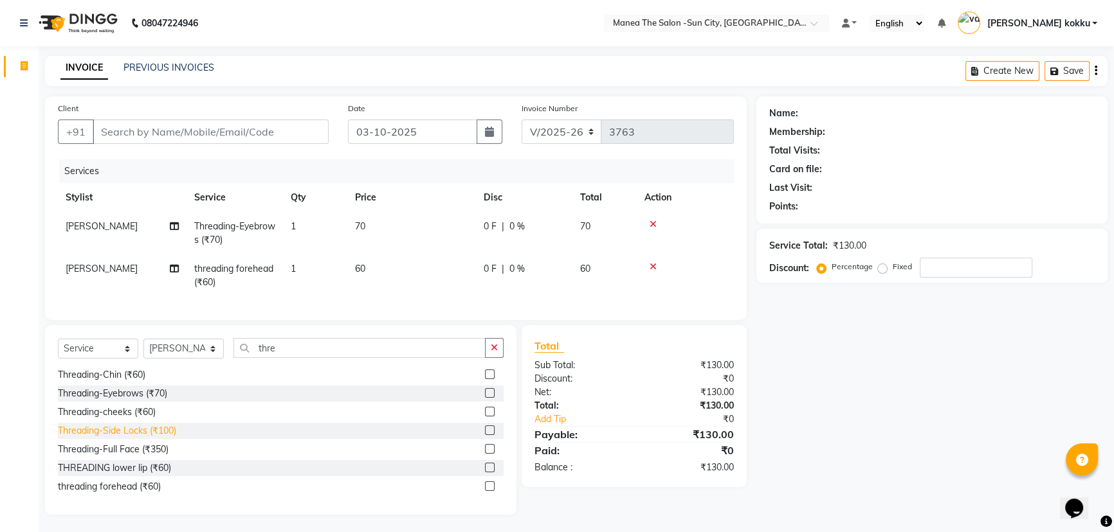
scroll to position [0, 0]
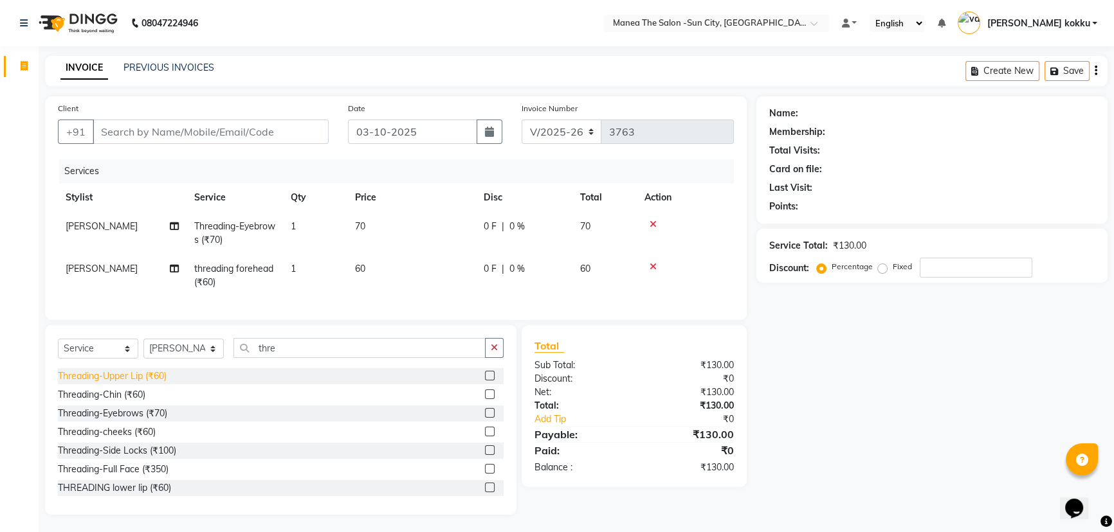
click at [145, 383] on div "Threading-Upper Lip (₹60)" at bounding box center [112, 377] width 109 height 14
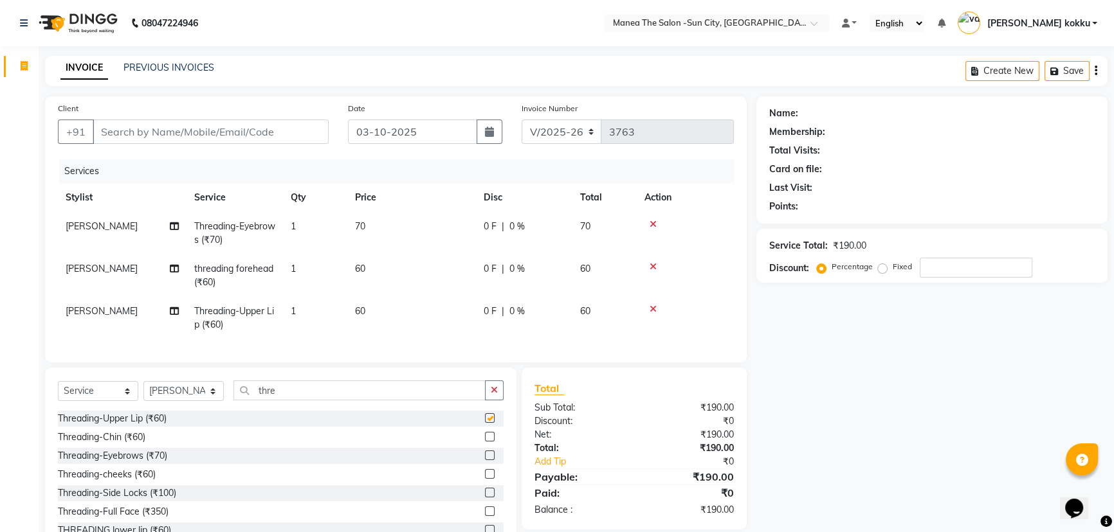
checkbox input "false"
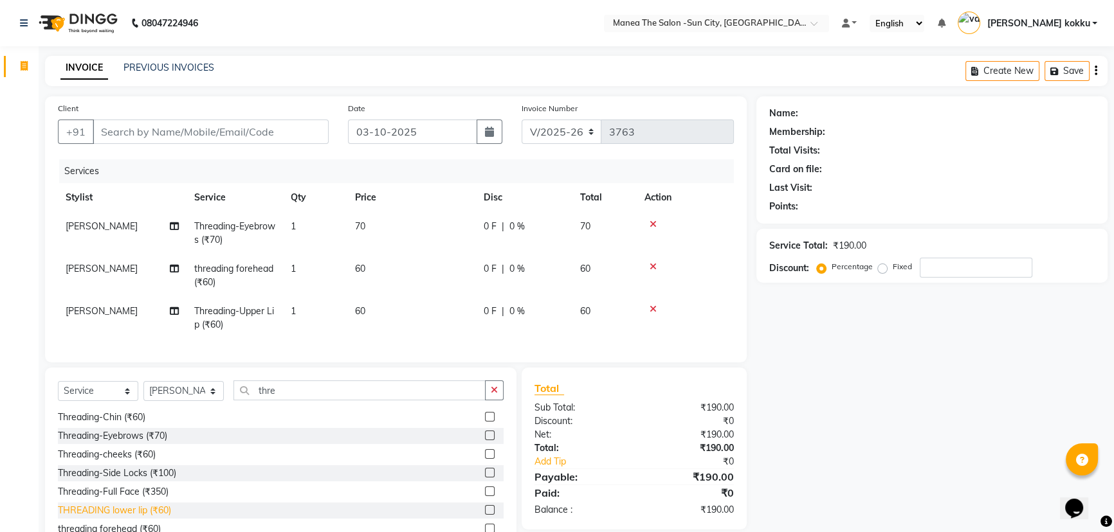
click at [124, 516] on div "THREADING lower lip (₹60)" at bounding box center [114, 511] width 113 height 14
checkbox input "false"
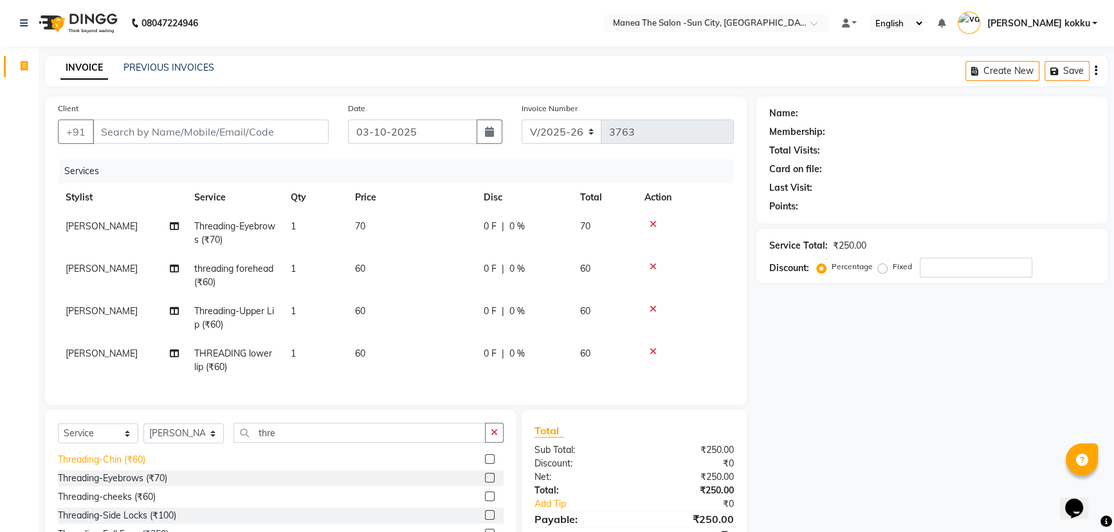
click at [136, 467] on div "Threading-Chin (₹60)" at bounding box center [101, 460] width 87 height 14
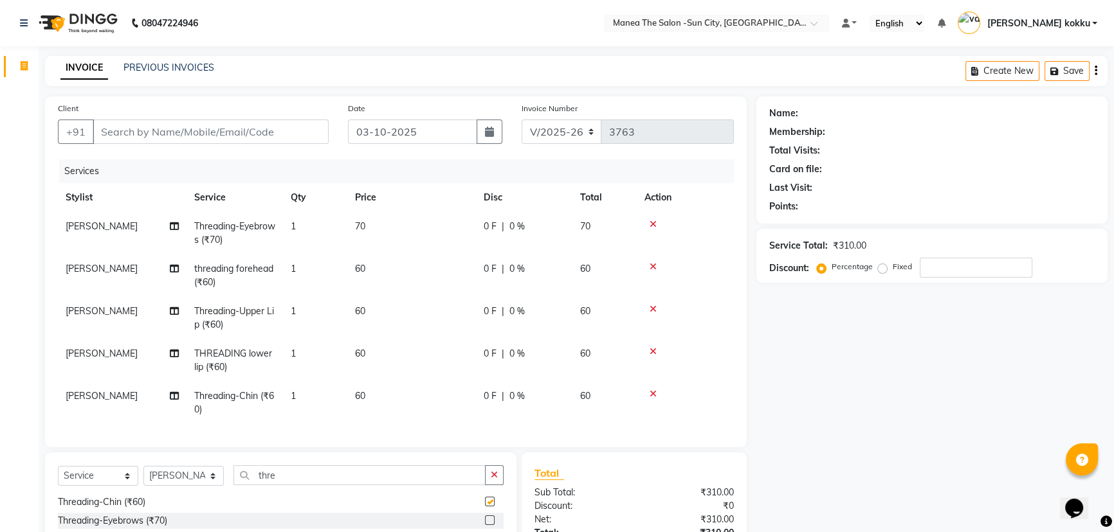
checkbox input "false"
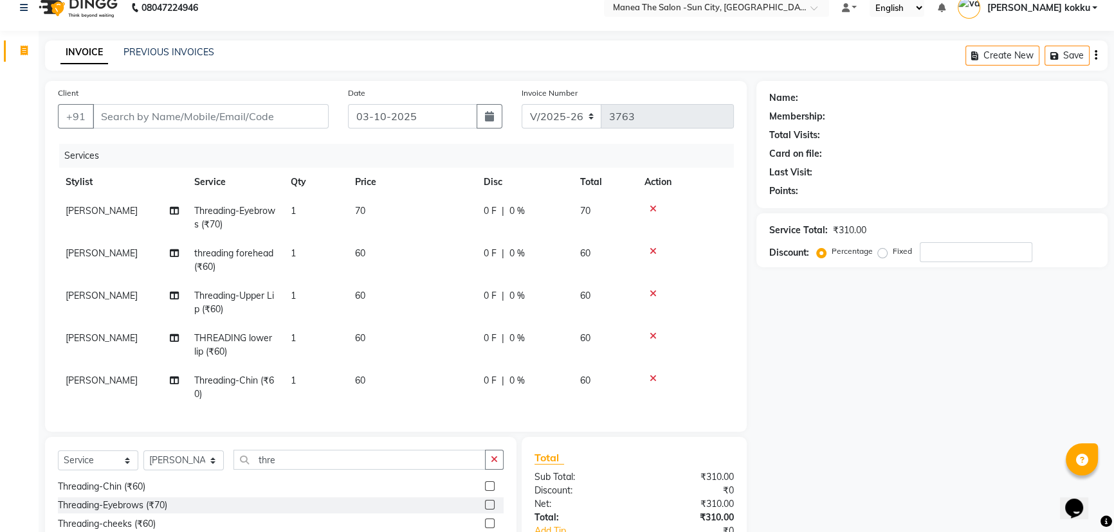
scroll to position [0, 0]
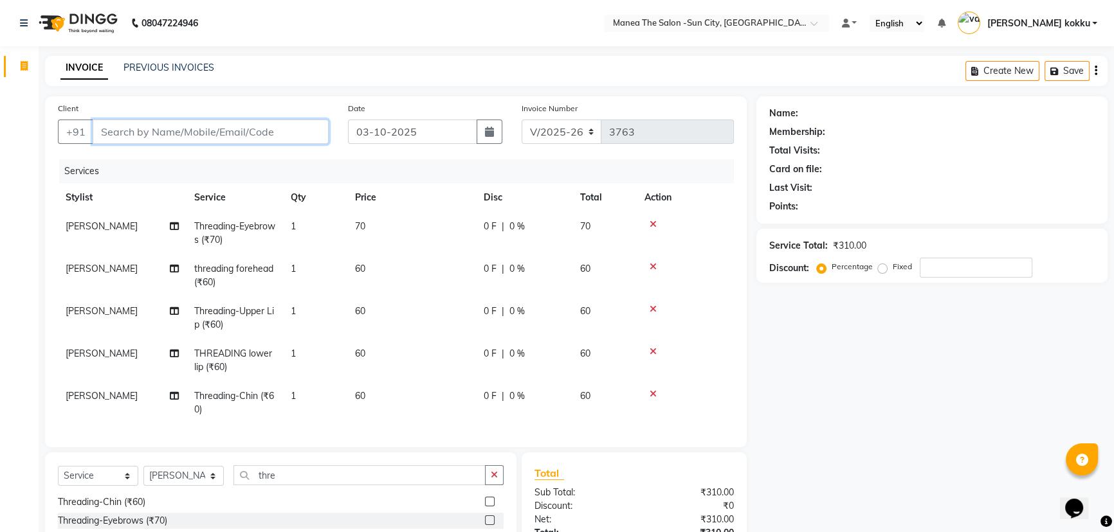
click at [219, 131] on input "Client" at bounding box center [211, 132] width 236 height 24
type input "7"
type input "0"
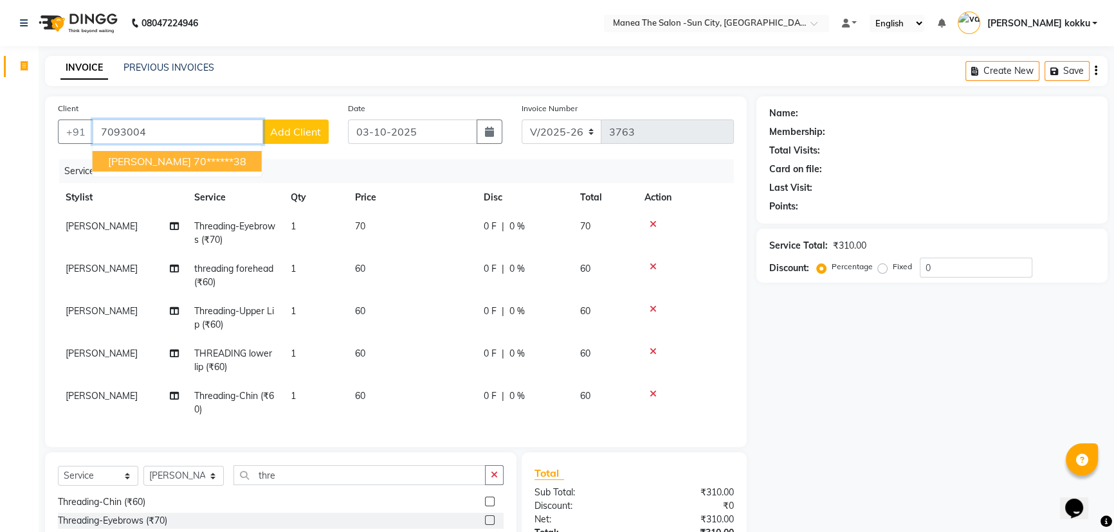
click at [134, 161] on span "samyuktha" at bounding box center [149, 161] width 83 height 13
type input "70******38"
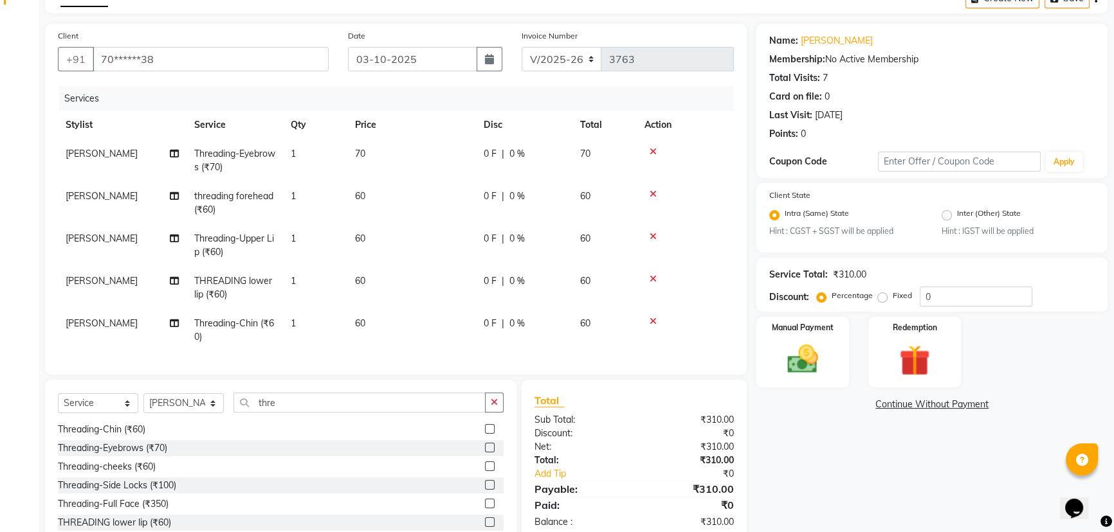
scroll to position [138, 0]
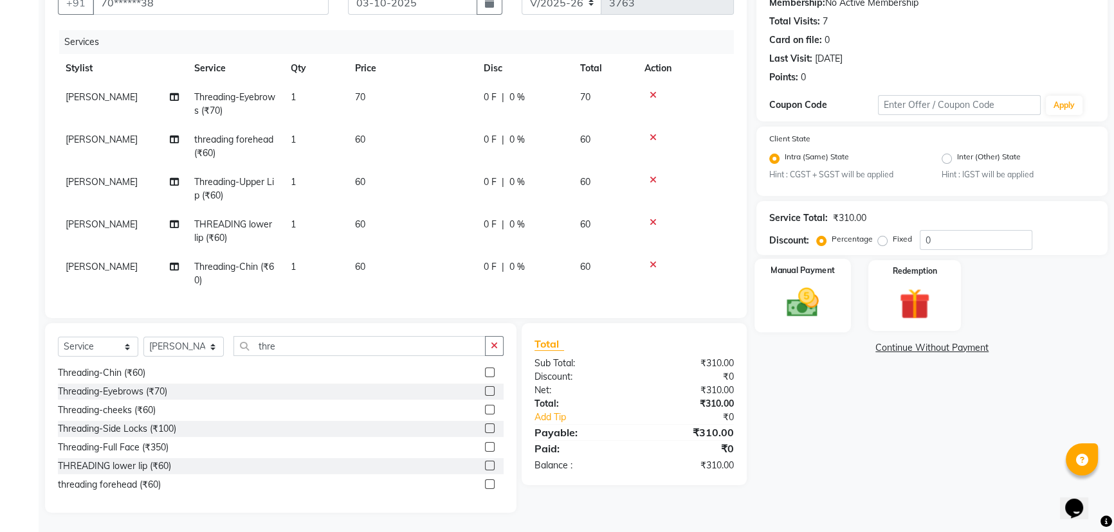
click at [833, 269] on div "Manual Payment" at bounding box center [802, 295] width 96 height 73
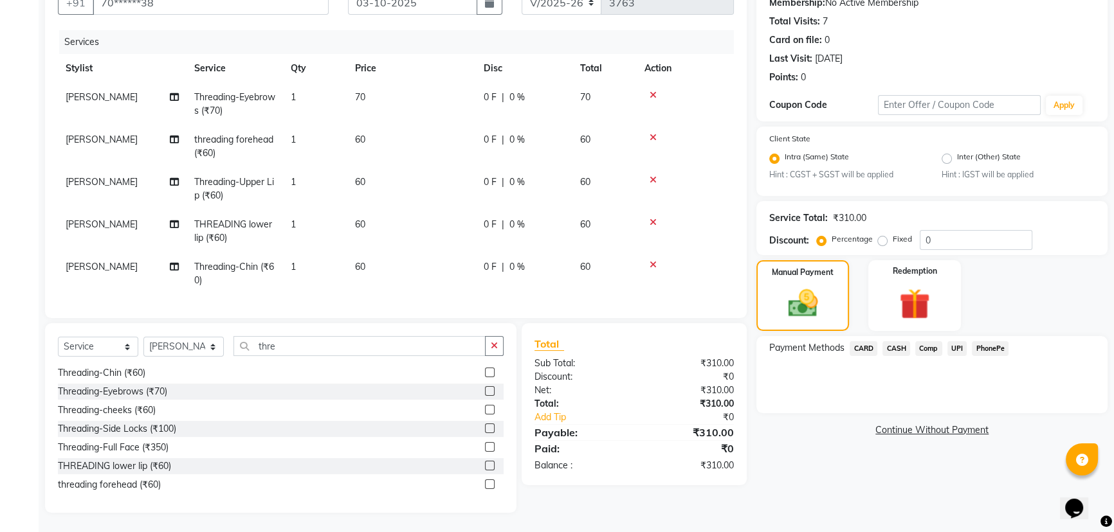
click at [954, 341] on span "UPI" at bounding box center [957, 348] width 20 height 15
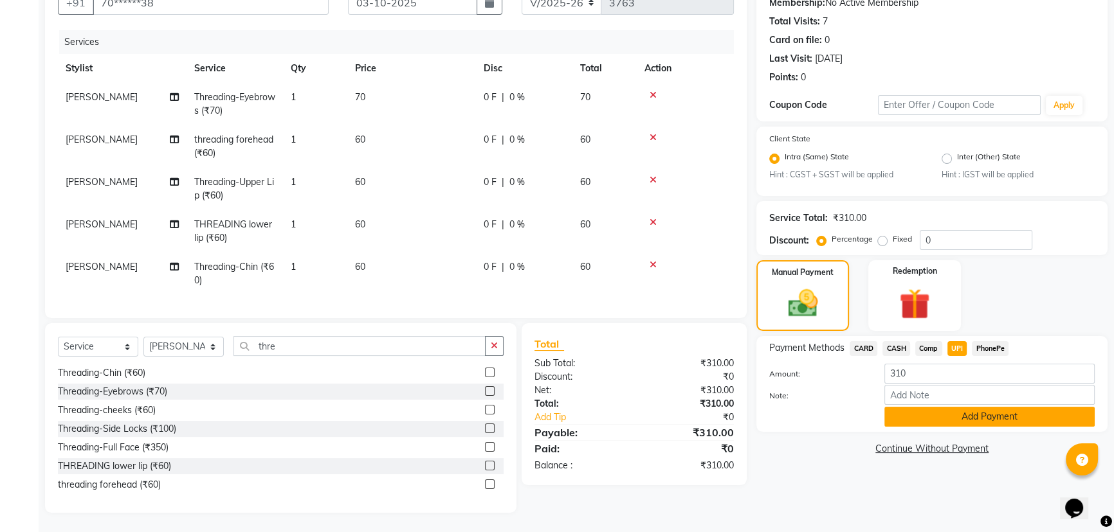
click at [988, 412] on button "Add Payment" at bounding box center [989, 417] width 210 height 20
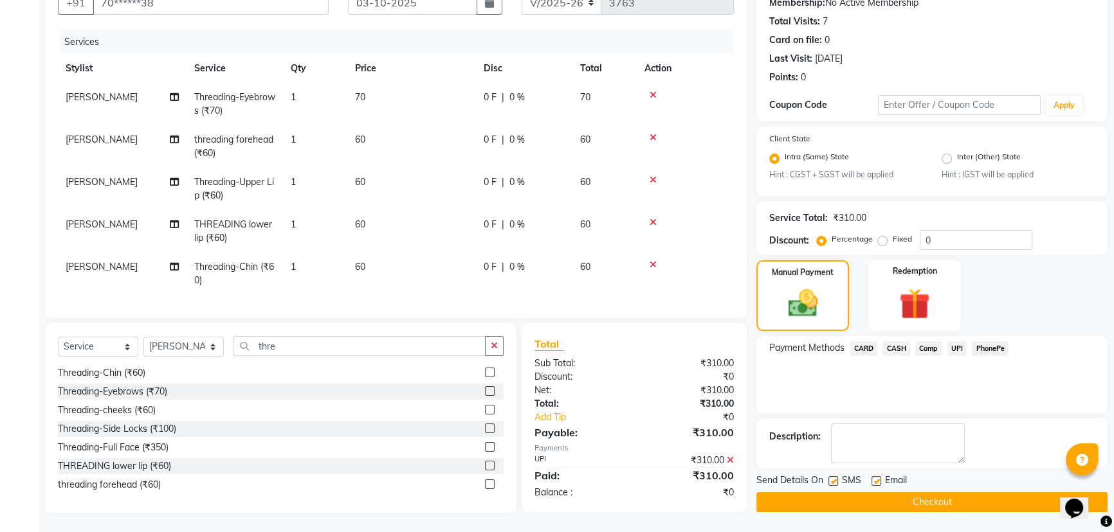
click at [833, 477] on label at bounding box center [833, 482] width 10 height 10
click at [833, 478] on input "checkbox" at bounding box center [832, 482] width 8 height 8
checkbox input "false"
click at [855, 500] on button "Checkout" at bounding box center [931, 503] width 351 height 20
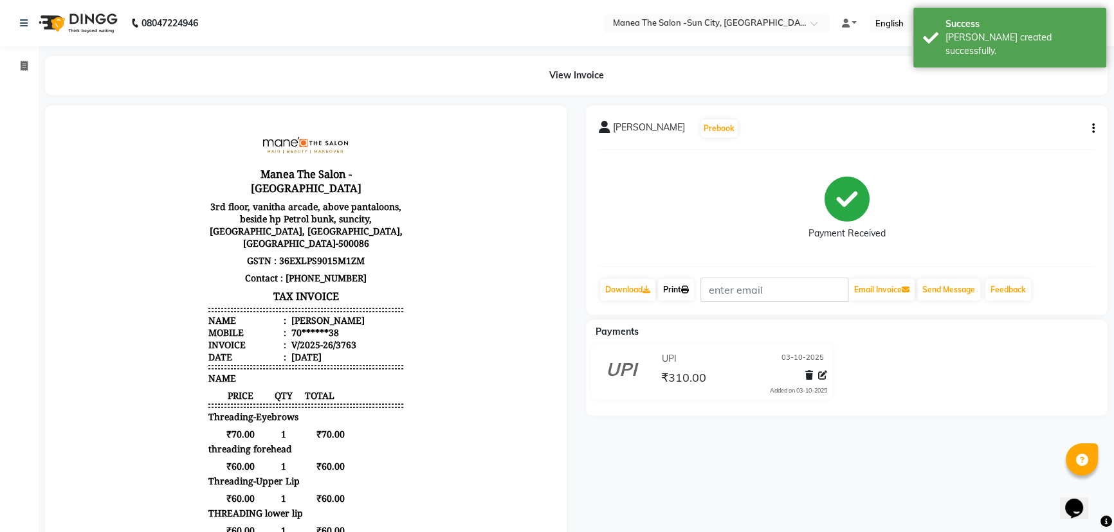
click at [678, 289] on link "Print" at bounding box center [676, 290] width 36 height 22
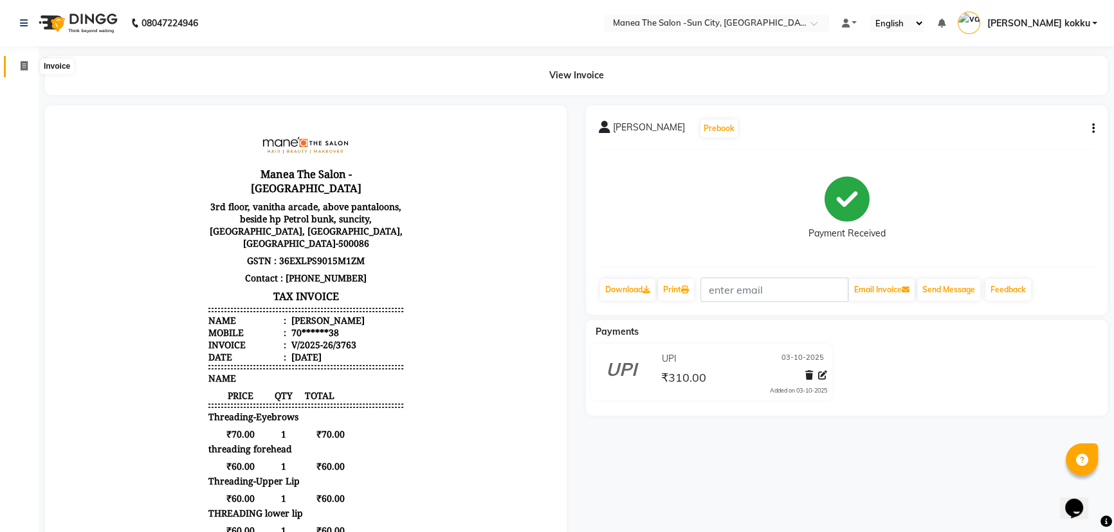
click at [18, 66] on span at bounding box center [24, 66] width 23 height 15
select select "5822"
select select "service"
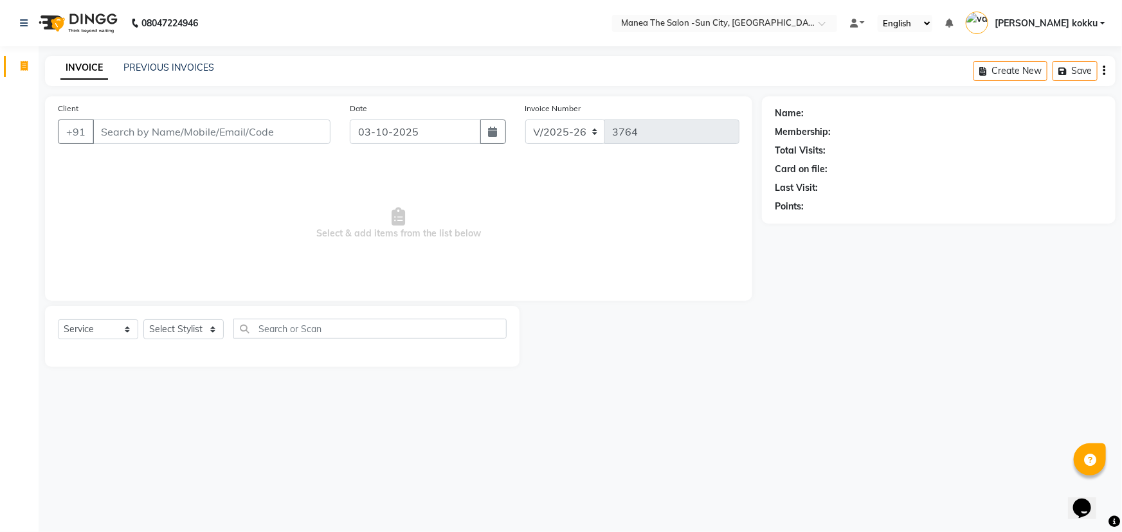
click at [581, 15] on nav "08047224946 Select Location × Manea The Salon -Sun City, Bandlaguda Default Pan…" at bounding box center [561, 23] width 1122 height 46
click at [178, 333] on select "Select Stylist [PERSON_NAME] [PERSON_NAME] Ikrar [PERSON_NAME] K sai [PERSON_NA…" at bounding box center [183, 330] width 80 height 20
select select "85914"
click at [143, 320] on select "Select Stylist [PERSON_NAME] [PERSON_NAME] Ikrar [PERSON_NAME] K sai [PERSON_NA…" at bounding box center [183, 330] width 80 height 20
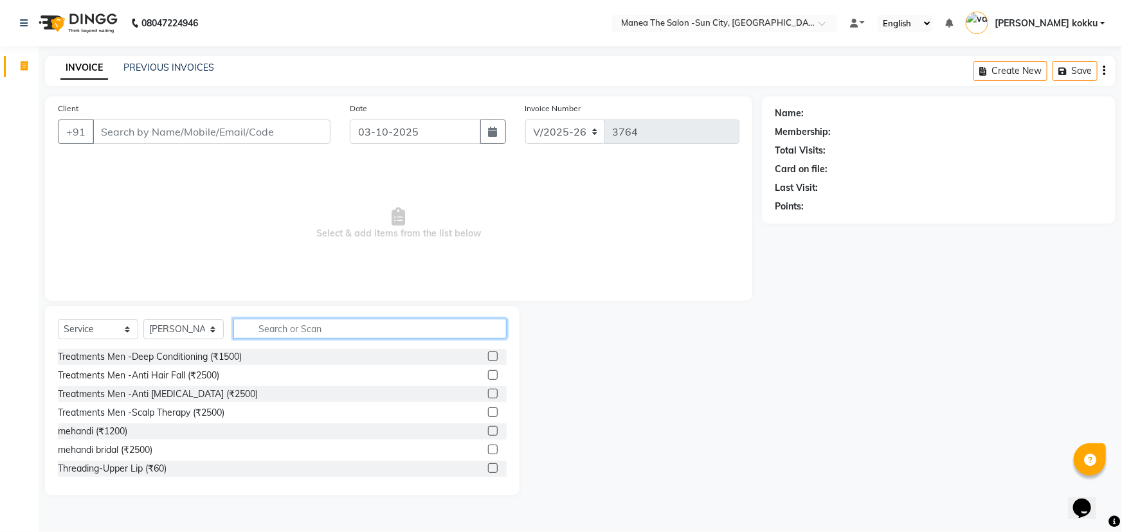
click at [293, 330] on input "text" at bounding box center [369, 329] width 273 height 20
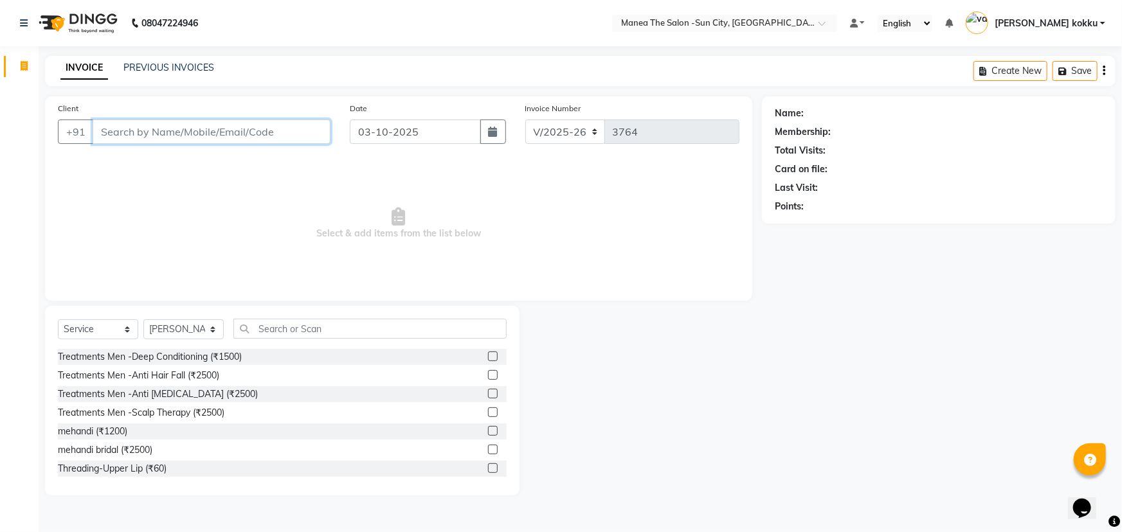
click at [260, 130] on input "Client" at bounding box center [212, 132] width 238 height 24
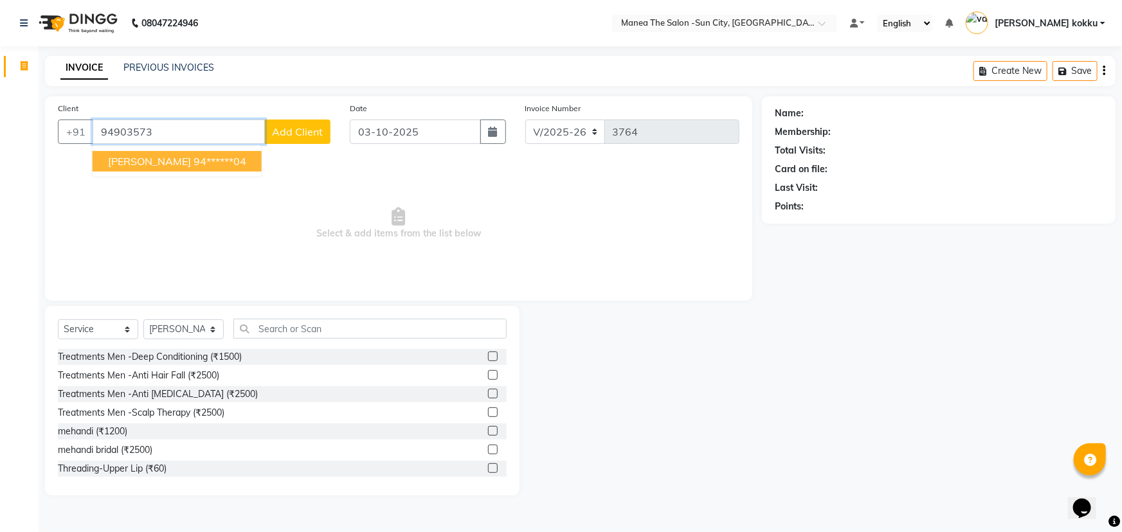
click at [194, 167] on ngb-highlight "94******04" at bounding box center [220, 161] width 53 height 13
type input "94******04"
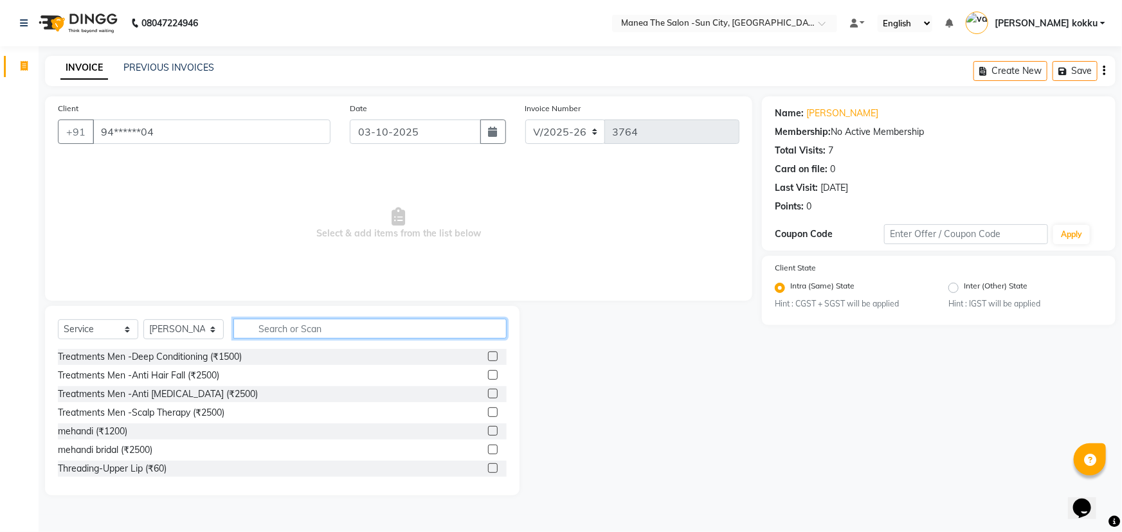
click at [313, 331] on input "text" at bounding box center [369, 329] width 273 height 20
type input "thre"
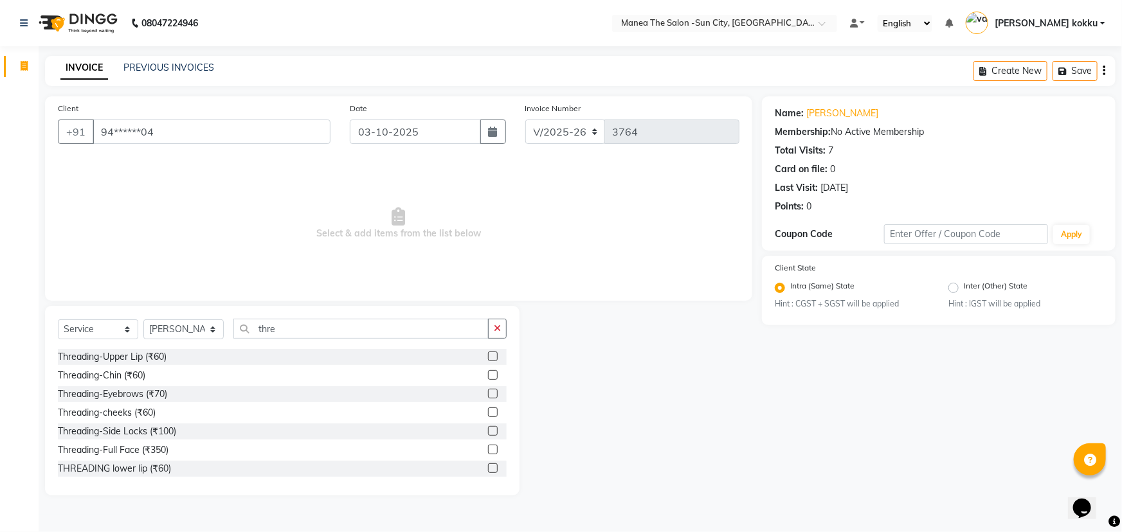
click at [488, 394] on label at bounding box center [493, 394] width 10 height 10
click at [488, 394] on input "checkbox" at bounding box center [492, 394] width 8 height 8
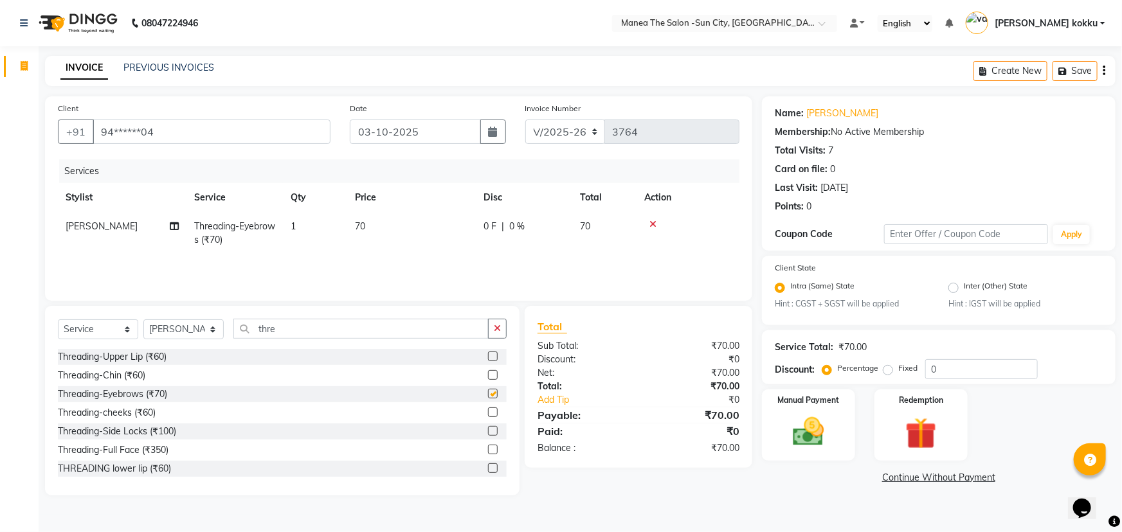
checkbox input "false"
click at [488, 357] on label at bounding box center [493, 357] width 10 height 10
click at [488, 357] on input "checkbox" at bounding box center [492, 357] width 8 height 8
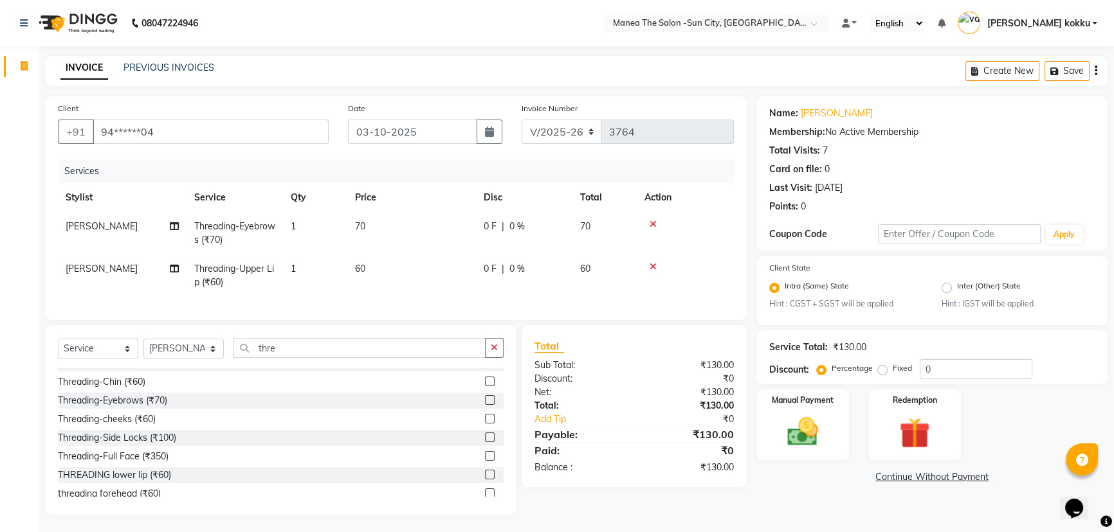
checkbox input "false"
click at [485, 491] on label at bounding box center [490, 487] width 10 height 10
click at [485, 491] on input "checkbox" at bounding box center [489, 487] width 8 height 8
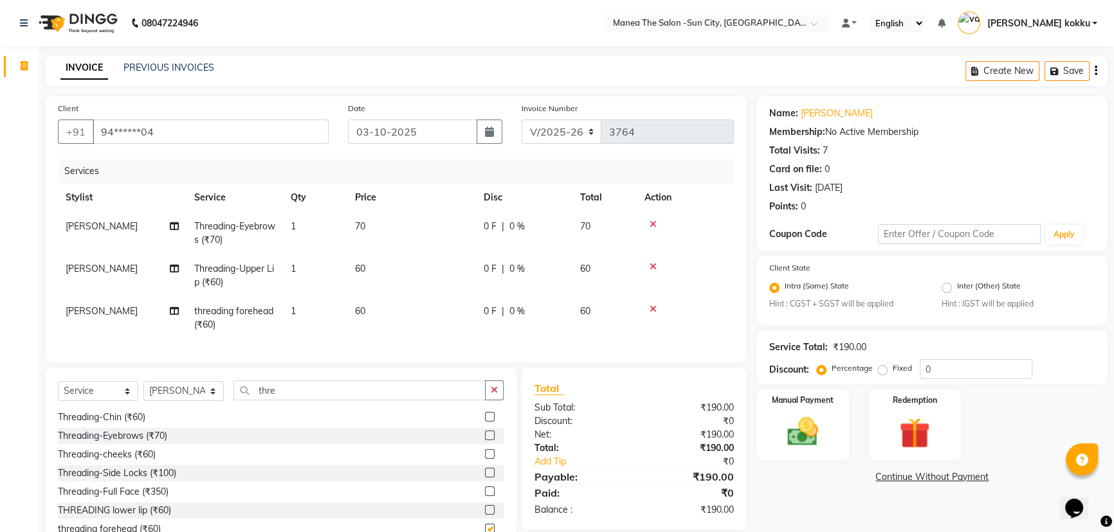
checkbox input "false"
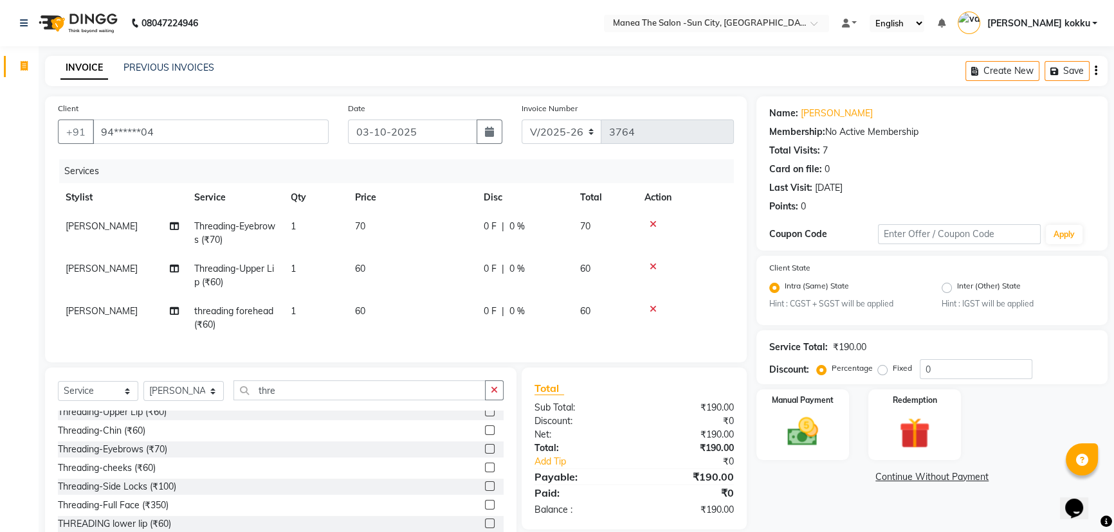
scroll to position [0, 0]
click at [485, 442] on label at bounding box center [490, 437] width 10 height 10
click at [485, 442] on input "checkbox" at bounding box center [489, 437] width 8 height 8
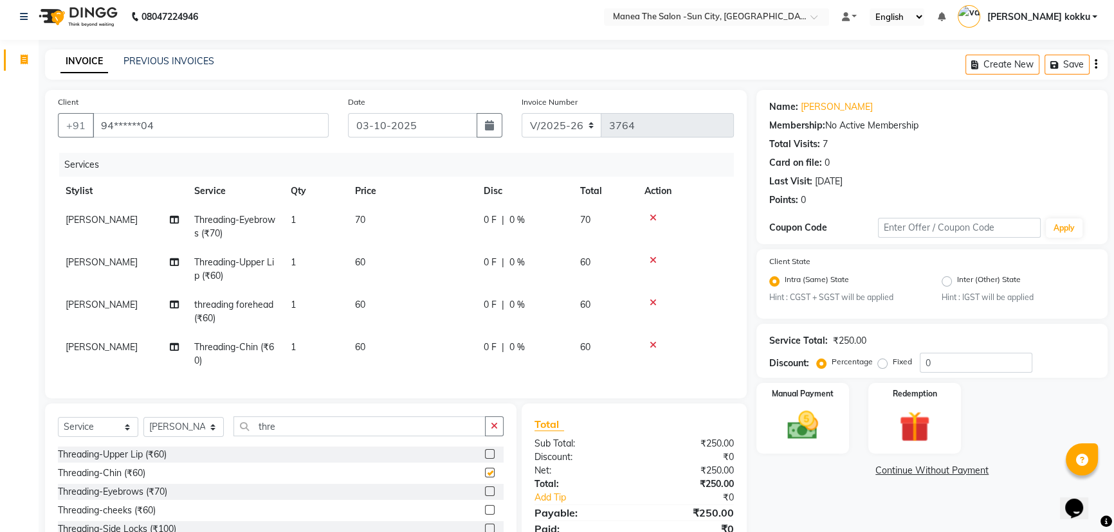
scroll to position [96, 0]
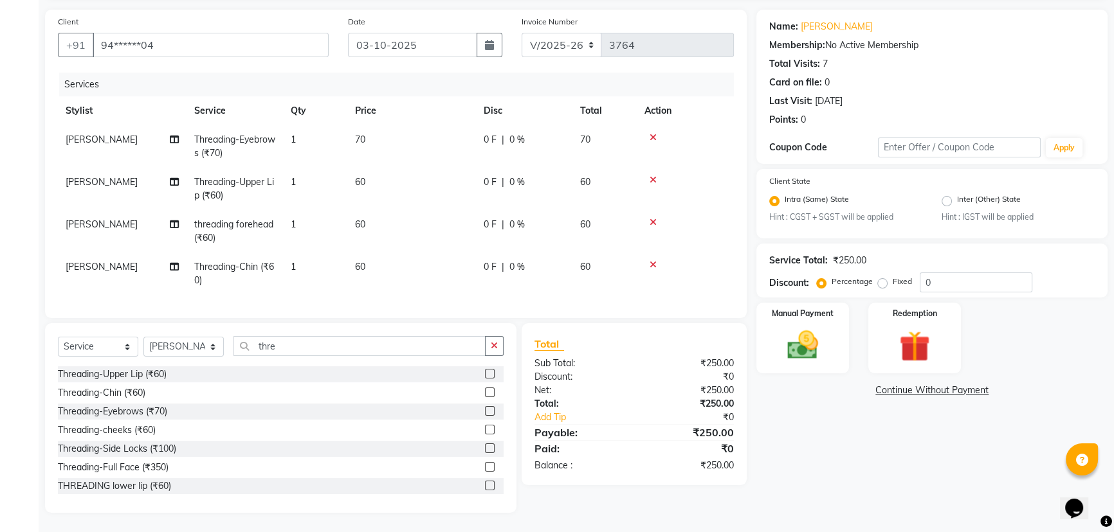
checkbox input "false"
click at [485, 485] on label at bounding box center [490, 486] width 10 height 10
click at [485, 485] on input "checkbox" at bounding box center [489, 486] width 8 height 8
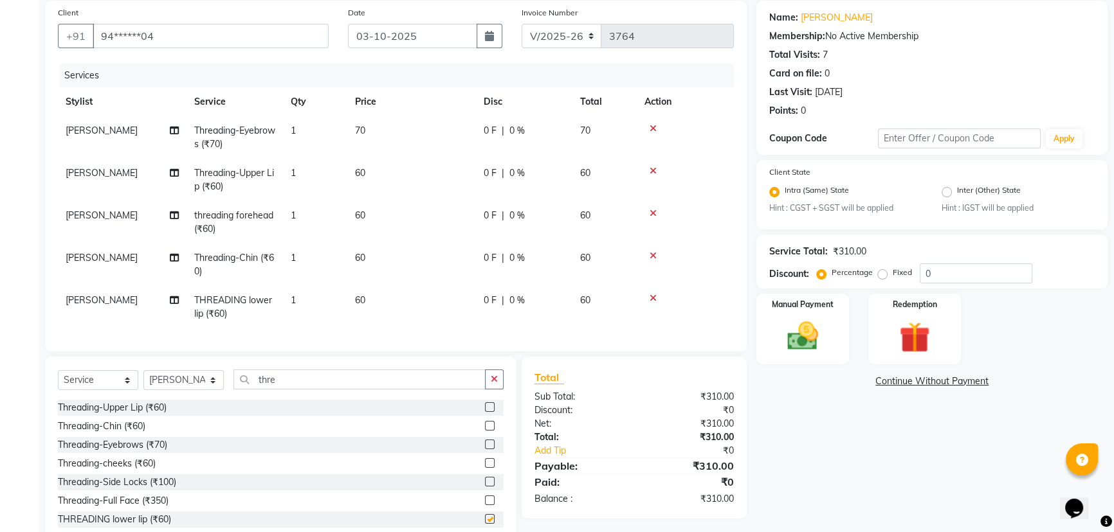
checkbox input "false"
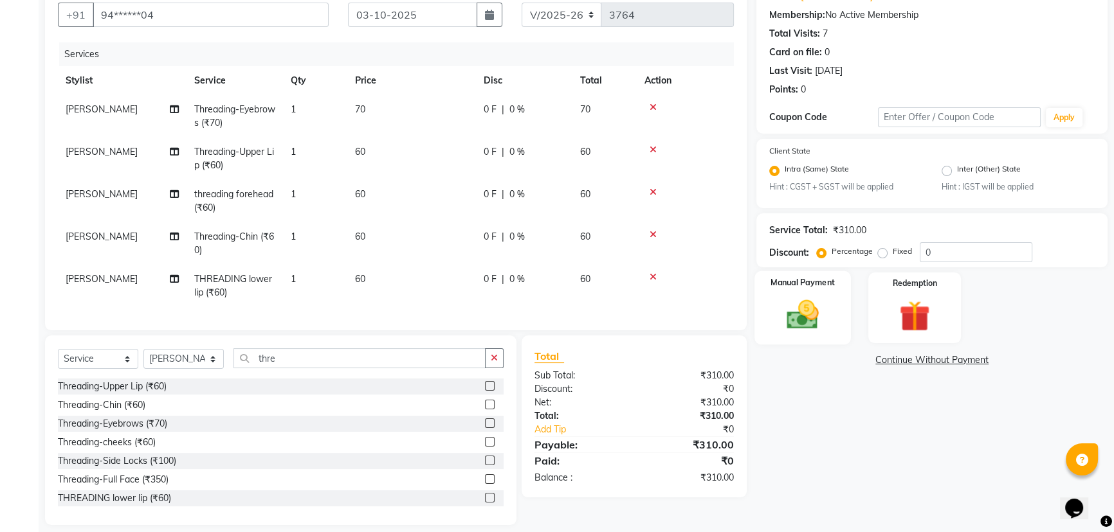
scroll to position [138, 0]
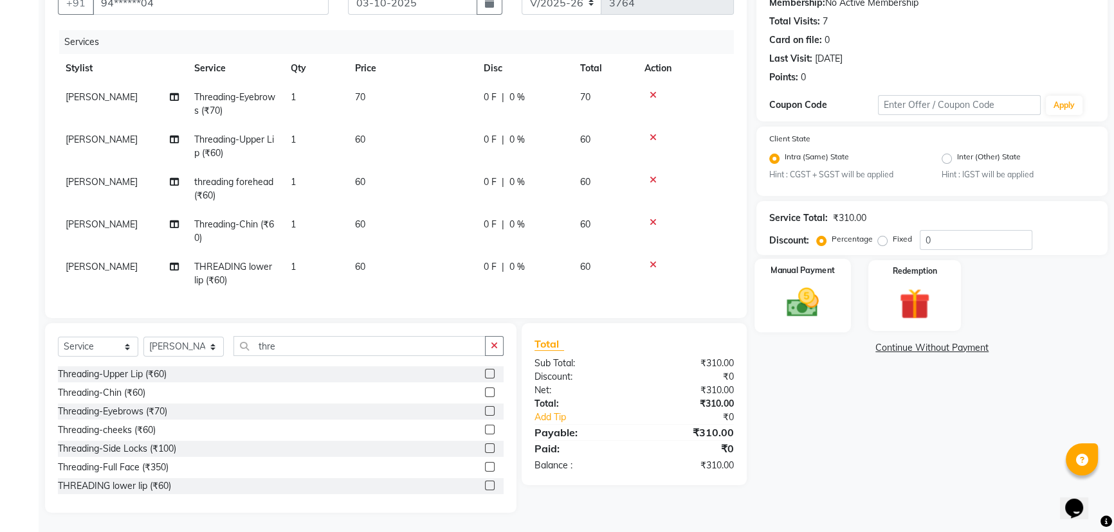
click at [810, 296] on img at bounding box center [803, 303] width 52 height 37
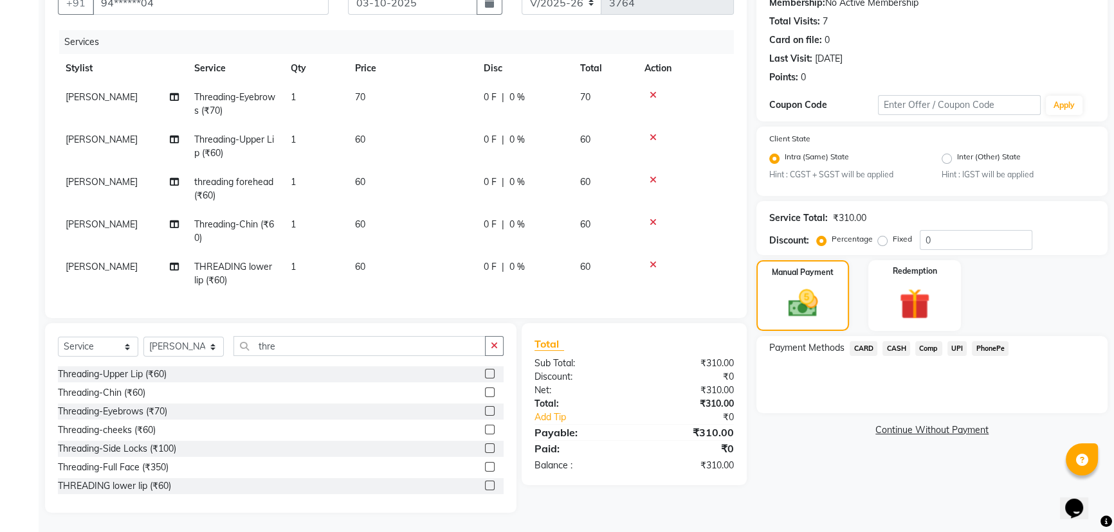
click at [962, 341] on span "UPI" at bounding box center [957, 348] width 20 height 15
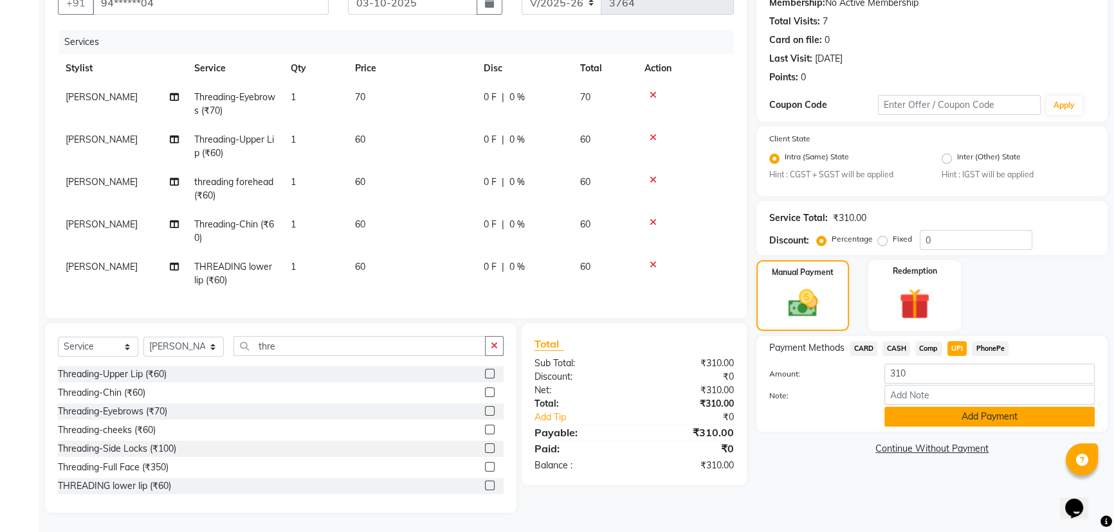
click at [962, 407] on button "Add Payment" at bounding box center [989, 417] width 210 height 20
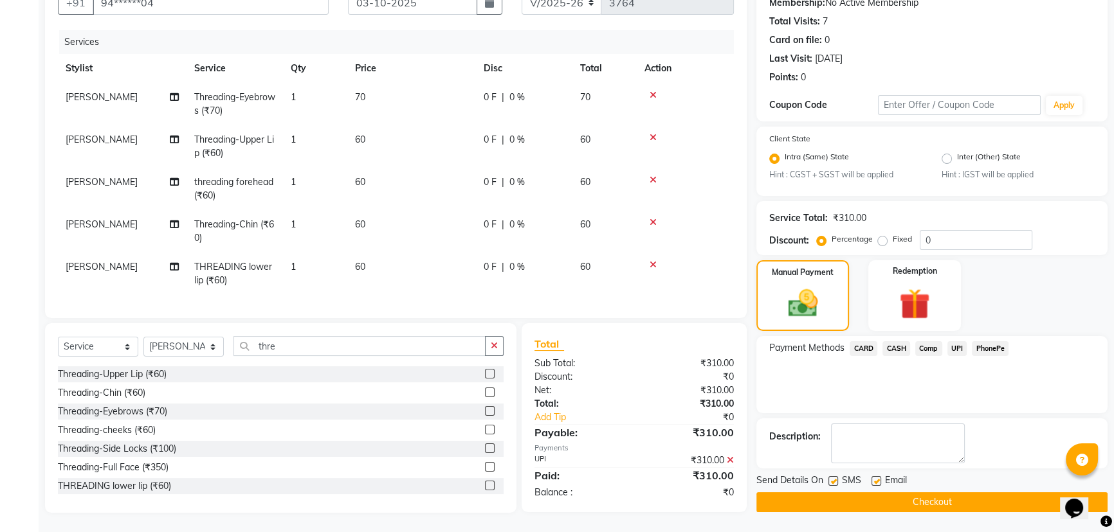
click at [828, 477] on label at bounding box center [833, 482] width 10 height 10
click at [828, 478] on input "checkbox" at bounding box center [832, 482] width 8 height 8
checkbox input "false"
click at [875, 477] on label at bounding box center [876, 482] width 10 height 10
click at [875, 478] on input "checkbox" at bounding box center [875, 482] width 8 height 8
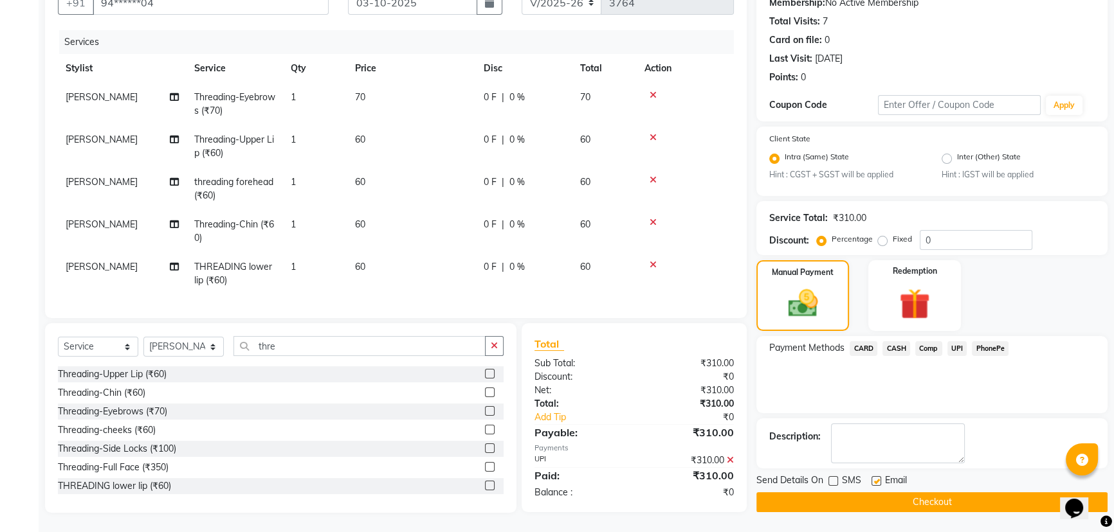
checkbox input "false"
click at [884, 493] on button "Checkout" at bounding box center [931, 503] width 351 height 20
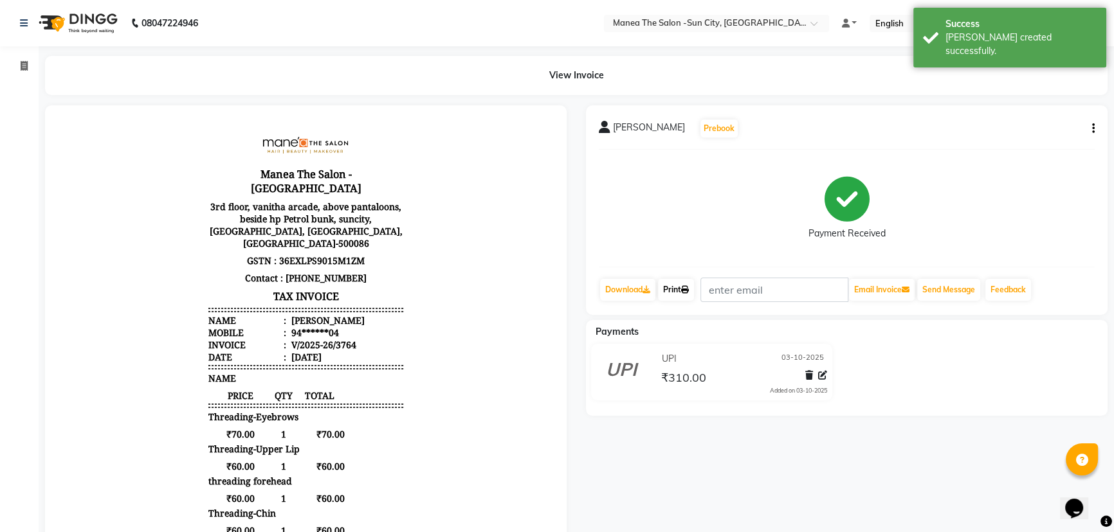
drag, startPoint x: 687, startPoint y: 290, endPoint x: 667, endPoint y: 327, distance: 42.0
click at [687, 290] on icon at bounding box center [685, 290] width 8 height 8
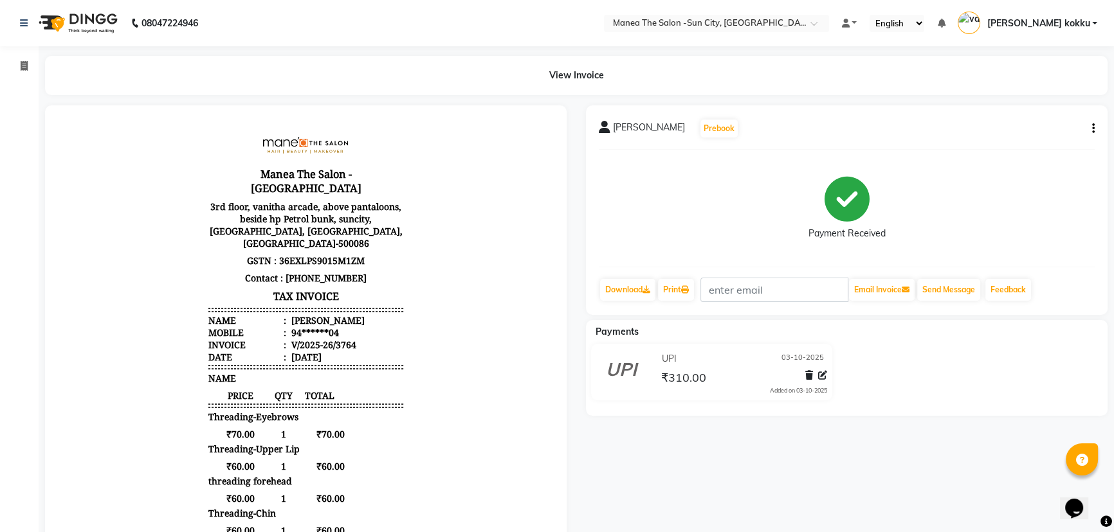
click at [1093, 129] on icon "button" at bounding box center [1093, 129] width 3 height 1
click at [1033, 140] on div "Edit Item Staff" at bounding box center [1029, 137] width 88 height 16
select select
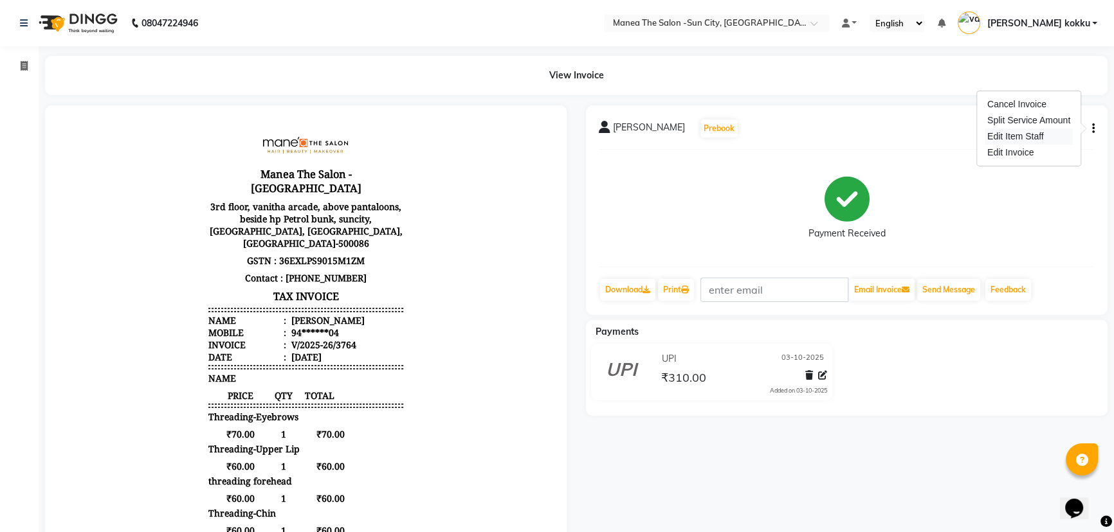
select select
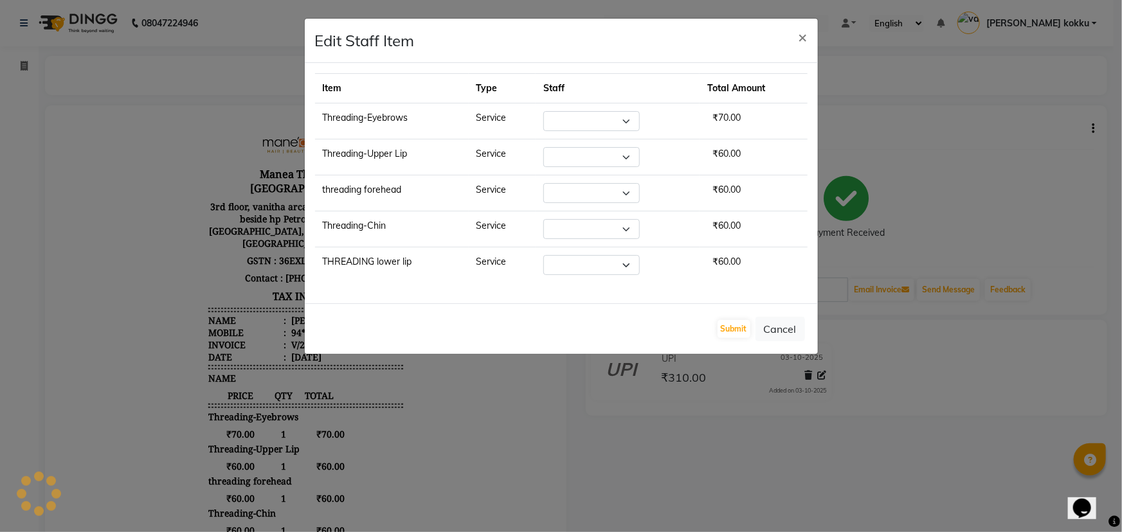
select select "85914"
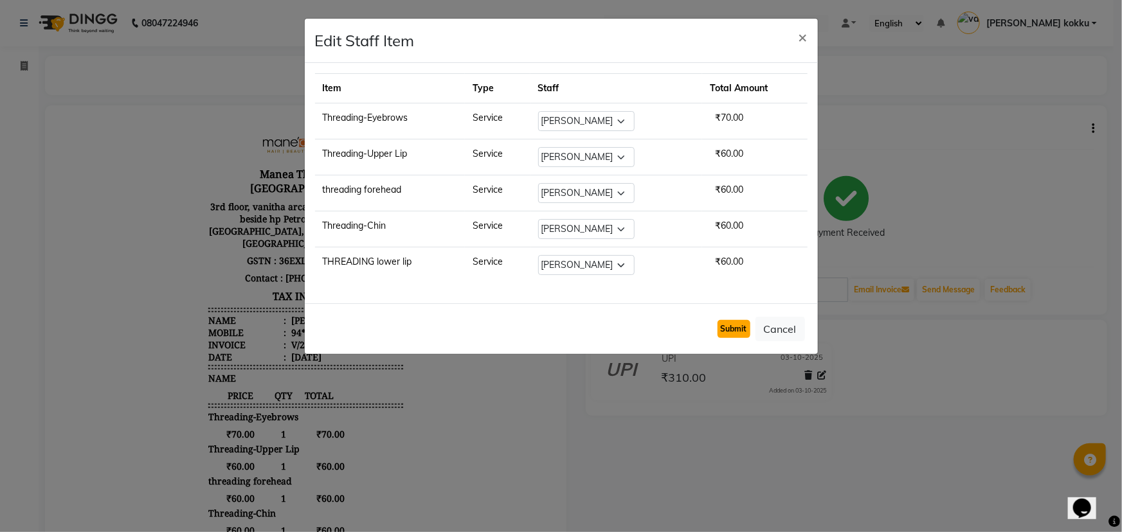
click at [739, 322] on button "Submit" at bounding box center [734, 329] width 33 height 18
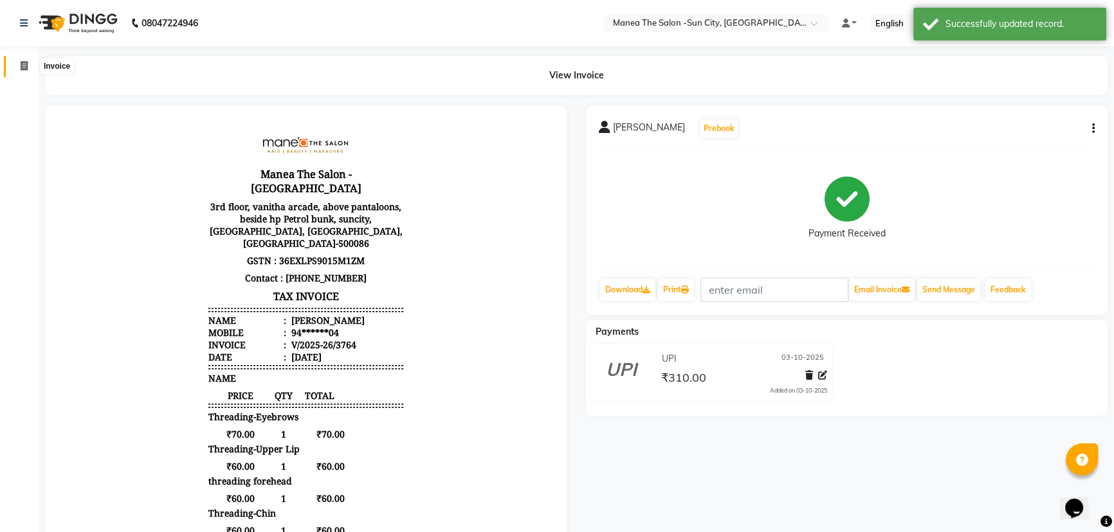
click at [21, 66] on icon at bounding box center [24, 66] width 7 height 10
select select "5822"
select select "service"
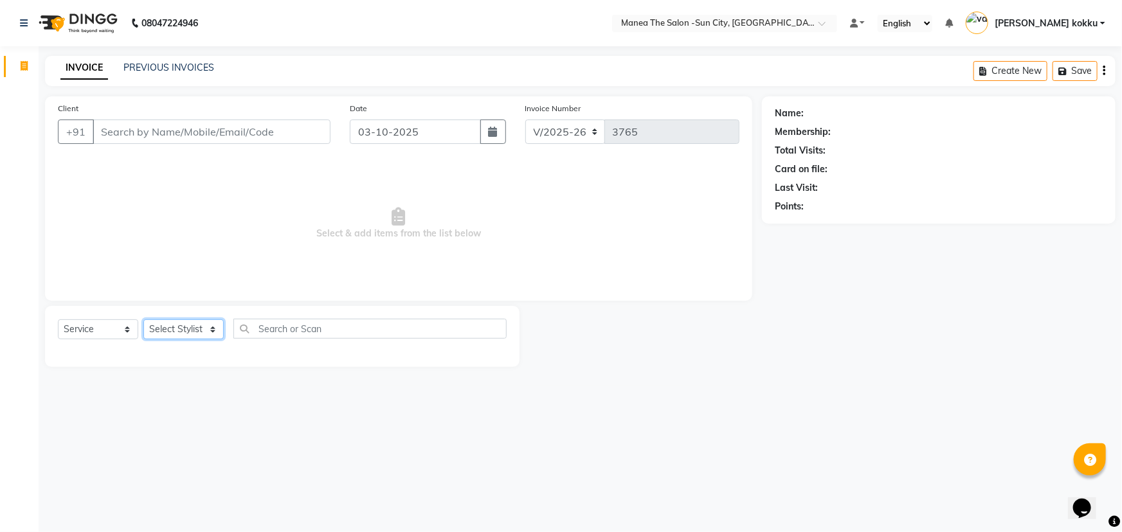
click at [185, 335] on select "Select Stylist [PERSON_NAME] [PERSON_NAME] Ikrar [PERSON_NAME] K sai [PERSON_NA…" at bounding box center [183, 330] width 80 height 20
select select "84191"
click at [143, 320] on select "Select Stylist [PERSON_NAME] [PERSON_NAME] Ikrar [PERSON_NAME] K sai [PERSON_NA…" at bounding box center [183, 330] width 80 height 20
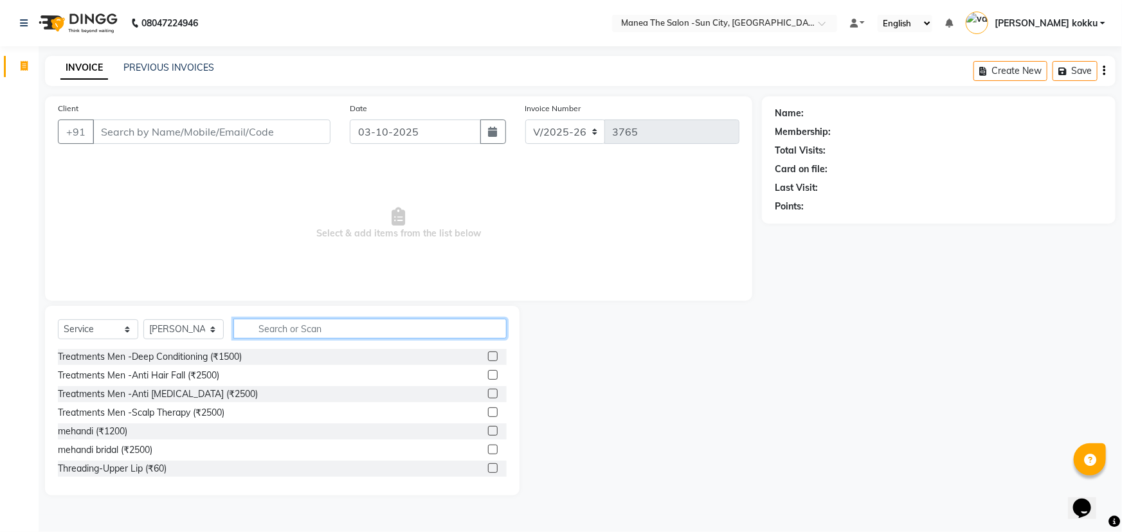
click at [311, 327] on input "text" at bounding box center [369, 329] width 273 height 20
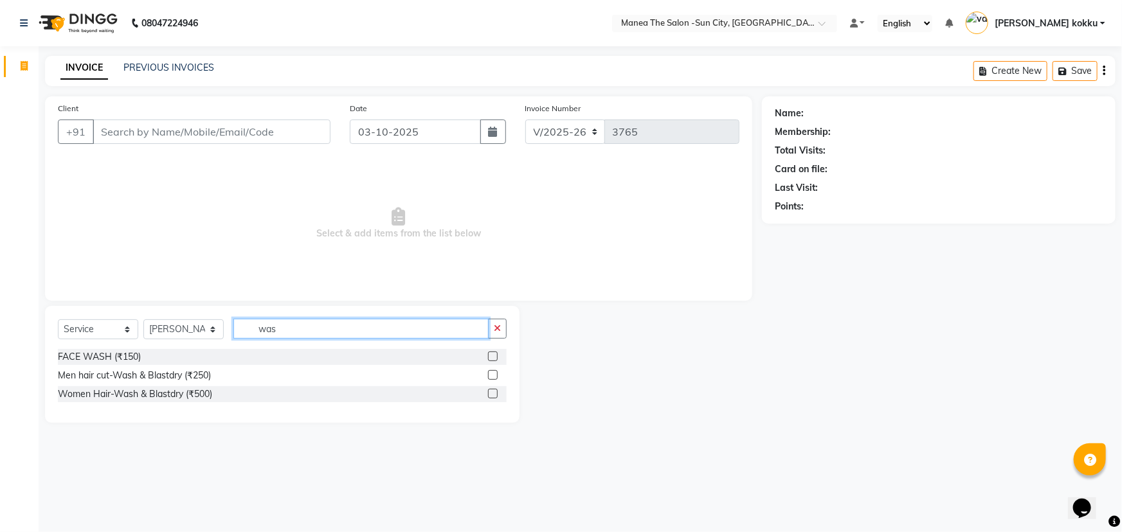
type input "was"
click at [490, 394] on label at bounding box center [493, 394] width 10 height 10
click at [490, 394] on input "checkbox" at bounding box center [492, 394] width 8 height 8
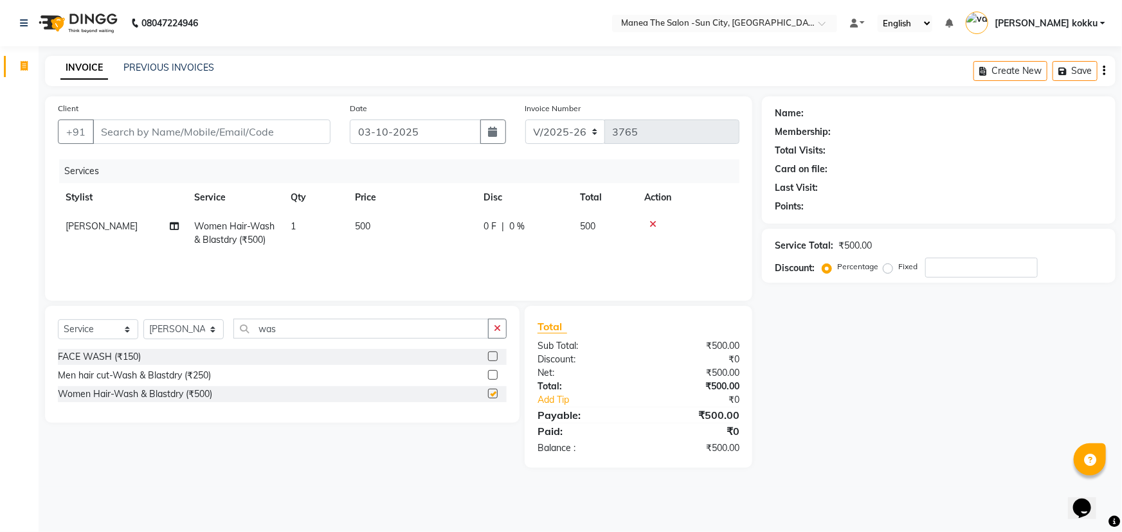
checkbox input "false"
click at [189, 333] on select "Select Stylist [PERSON_NAME] [PERSON_NAME] Ikrar [PERSON_NAME] K sai [PERSON_NA…" at bounding box center [183, 330] width 80 height 20
select select "85914"
click at [143, 320] on select "Select Stylist [PERSON_NAME] [PERSON_NAME] Ikrar [PERSON_NAME] K sai [PERSON_NA…" at bounding box center [183, 330] width 80 height 20
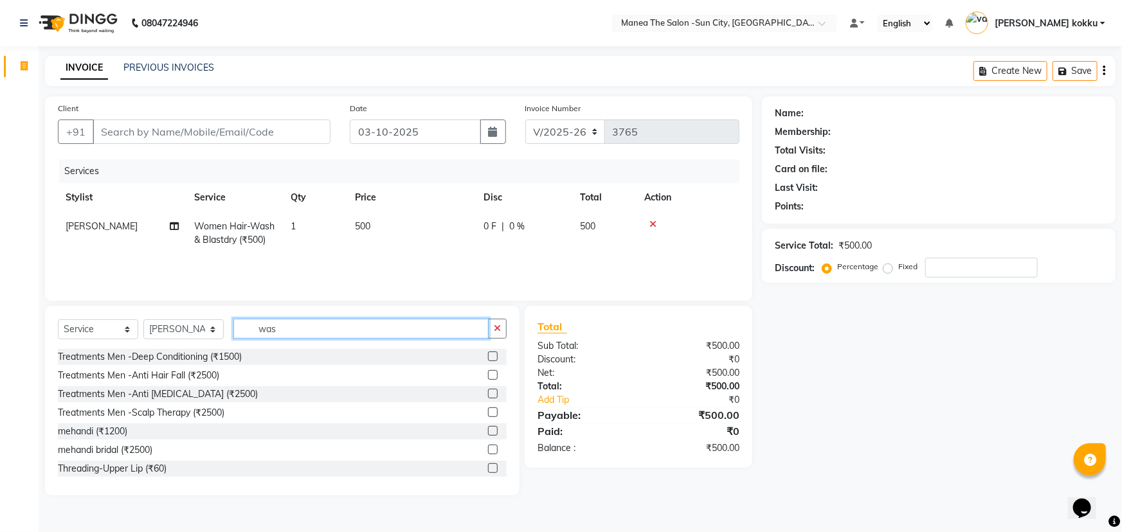
click at [296, 334] on input "was" at bounding box center [360, 329] width 255 height 20
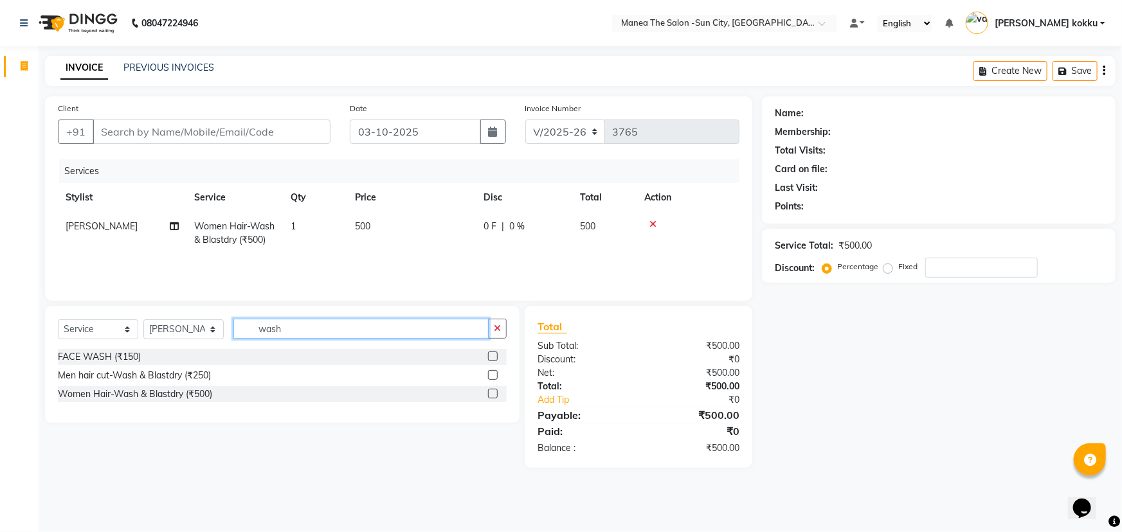
type input "wash"
click at [493, 396] on label at bounding box center [493, 394] width 10 height 10
click at [493, 396] on input "checkbox" at bounding box center [492, 394] width 8 height 8
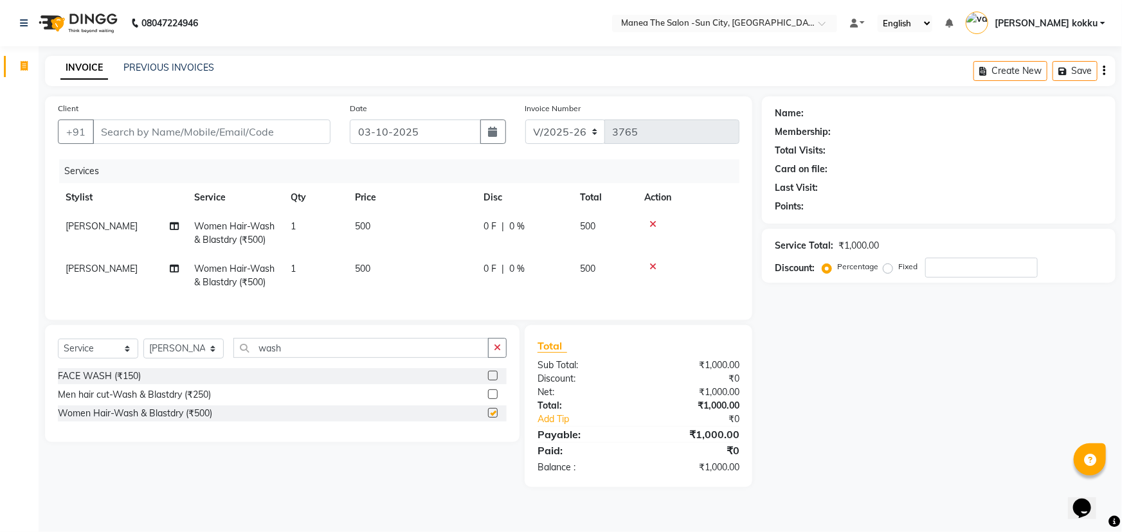
checkbox input "false"
click at [199, 356] on select "Select Stylist [PERSON_NAME] [PERSON_NAME] Ikrar [PERSON_NAME] K sai [PERSON_NA…" at bounding box center [183, 349] width 80 height 20
select select "60026"
click at [143, 348] on select "Select Stylist [PERSON_NAME] [PERSON_NAME] Ikrar [PERSON_NAME] K sai [PERSON_NA…" at bounding box center [183, 349] width 80 height 20
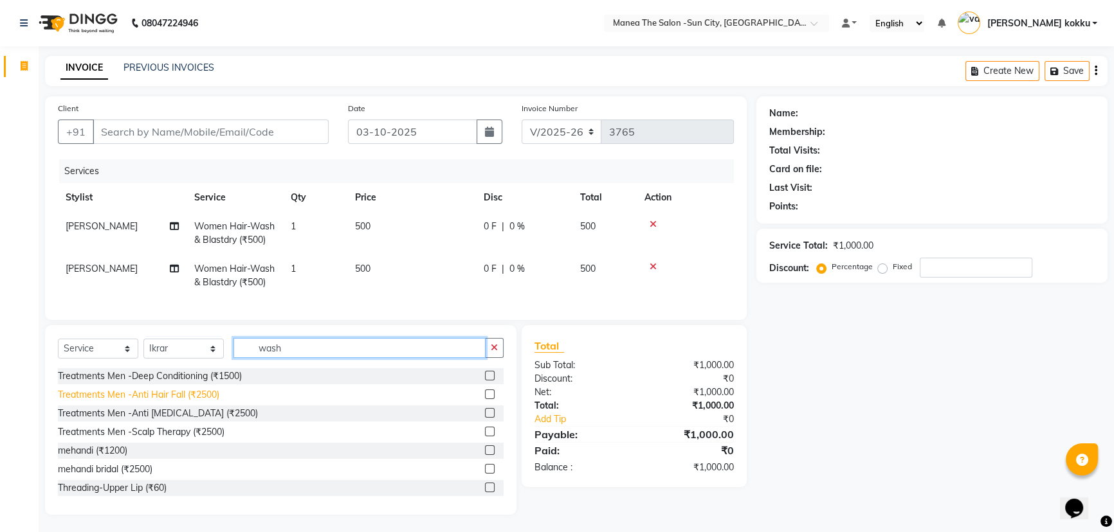
drag, startPoint x: 307, startPoint y: 359, endPoint x: 211, endPoint y: 403, distance: 105.9
click at [210, 400] on div "Select Service Product Membership Package Voucher Prepaid Gift Card Select Styl…" at bounding box center [280, 420] width 471 height 190
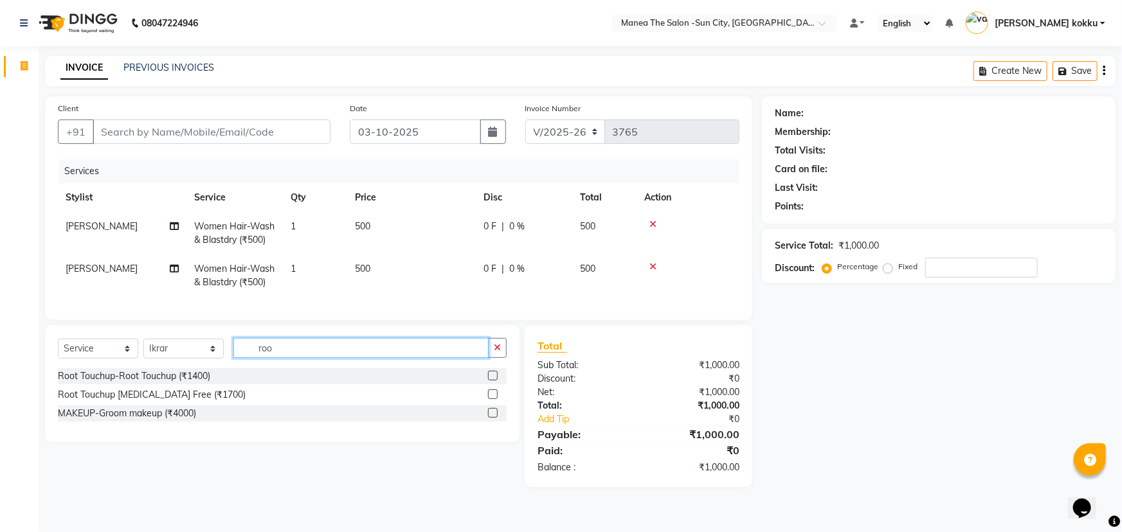
type input "roo"
click at [491, 399] on label at bounding box center [493, 395] width 10 height 10
click at [491, 399] on input "checkbox" at bounding box center [492, 395] width 8 height 8
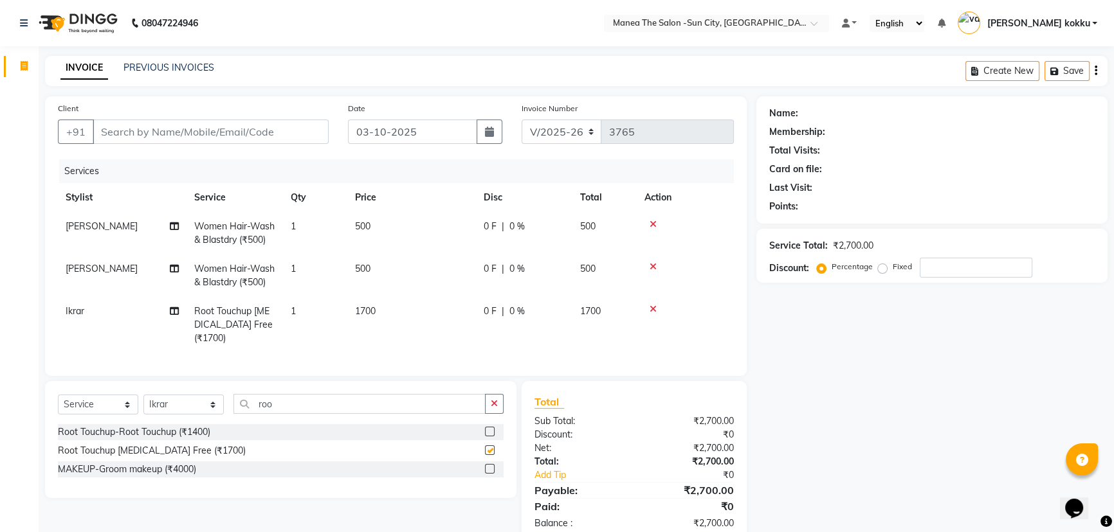
checkbox input "false"
click at [174, 415] on select "Select Stylist [PERSON_NAME] [PERSON_NAME] Ikrar [PERSON_NAME] K sai [PERSON_NA…" at bounding box center [183, 405] width 80 height 20
select select "62892"
click at [143, 404] on select "Select Stylist [PERSON_NAME] [PERSON_NAME] Ikrar [PERSON_NAME] K sai [PERSON_NA…" at bounding box center [183, 405] width 80 height 20
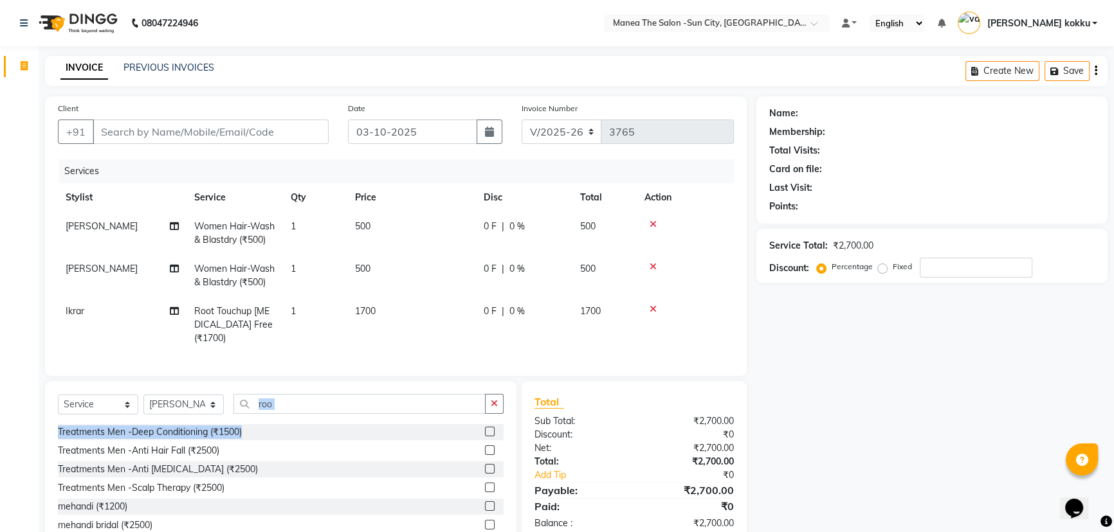
drag, startPoint x: 276, startPoint y: 402, endPoint x: 244, endPoint y: 444, distance: 52.3
click at [244, 443] on div "Select Service Product Membership Package Voucher Prepaid Gift Card Select Styl…" at bounding box center [280, 476] width 471 height 190
click at [309, 410] on input "roo" at bounding box center [359, 404] width 252 height 20
drag, startPoint x: 309, startPoint y: 410, endPoint x: 250, endPoint y: 423, distance: 60.5
click at [250, 423] on div "Select Service Product Membership Package Voucher Prepaid Gift Card Select Styl…" at bounding box center [281, 409] width 446 height 30
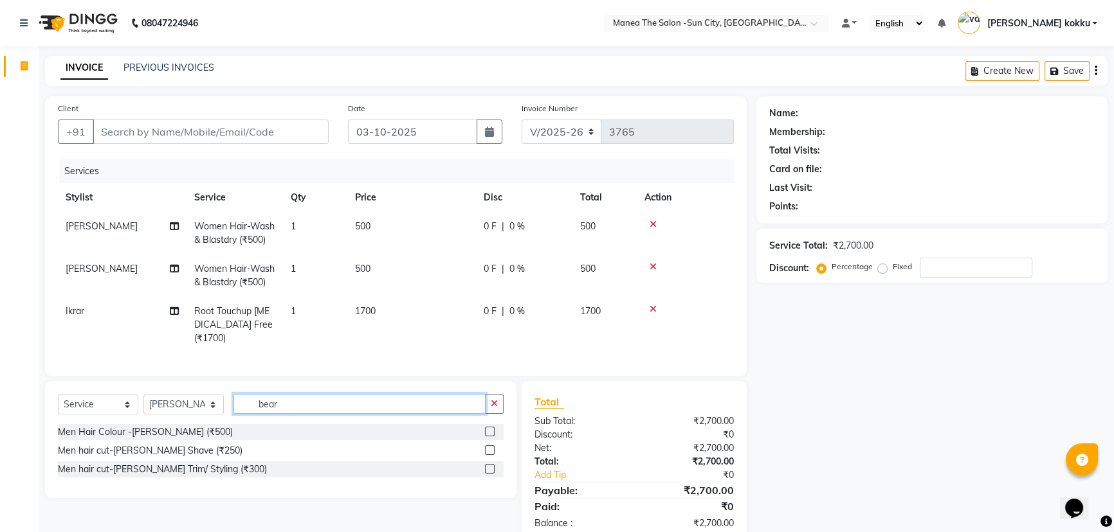
type input "bear"
click at [488, 474] on label at bounding box center [490, 469] width 10 height 10
click at [488, 474] on input "checkbox" at bounding box center [489, 470] width 8 height 8
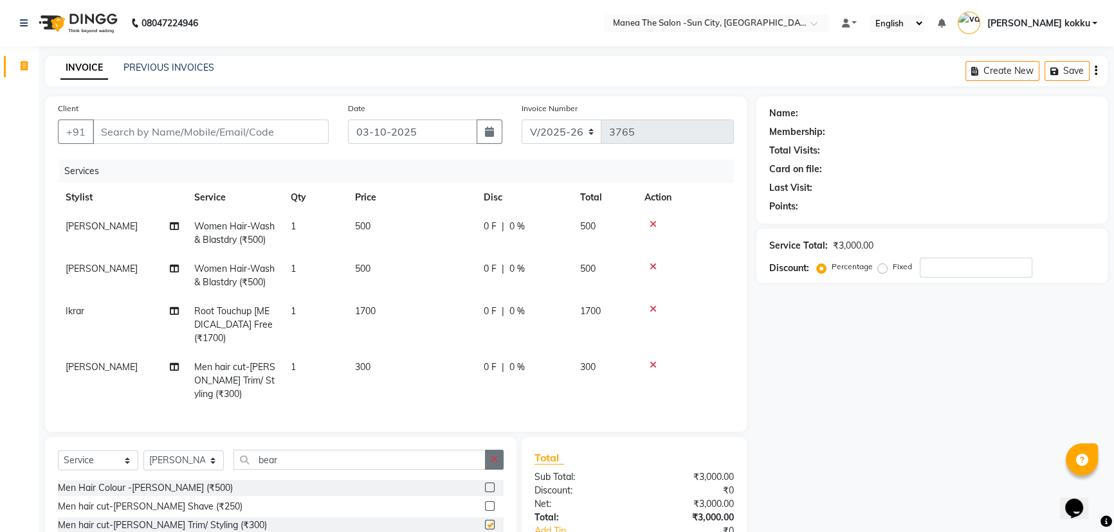
checkbox input "false"
click at [493, 464] on icon "button" at bounding box center [494, 459] width 7 height 9
click at [437, 470] on input "text" at bounding box center [368, 460] width 270 height 20
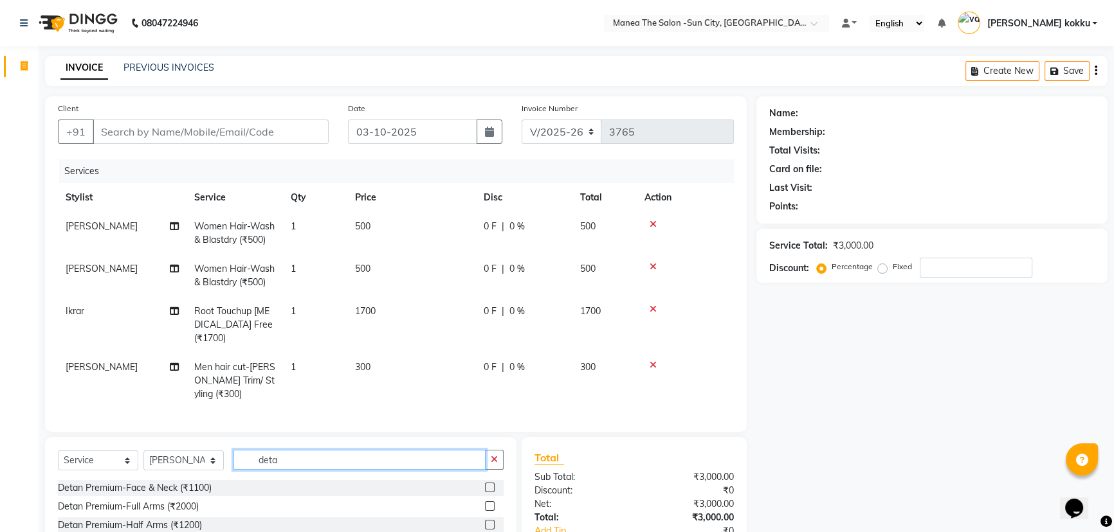
type input "deta"
click at [485, 493] on label at bounding box center [490, 488] width 10 height 10
click at [485, 493] on input "checkbox" at bounding box center [489, 488] width 8 height 8
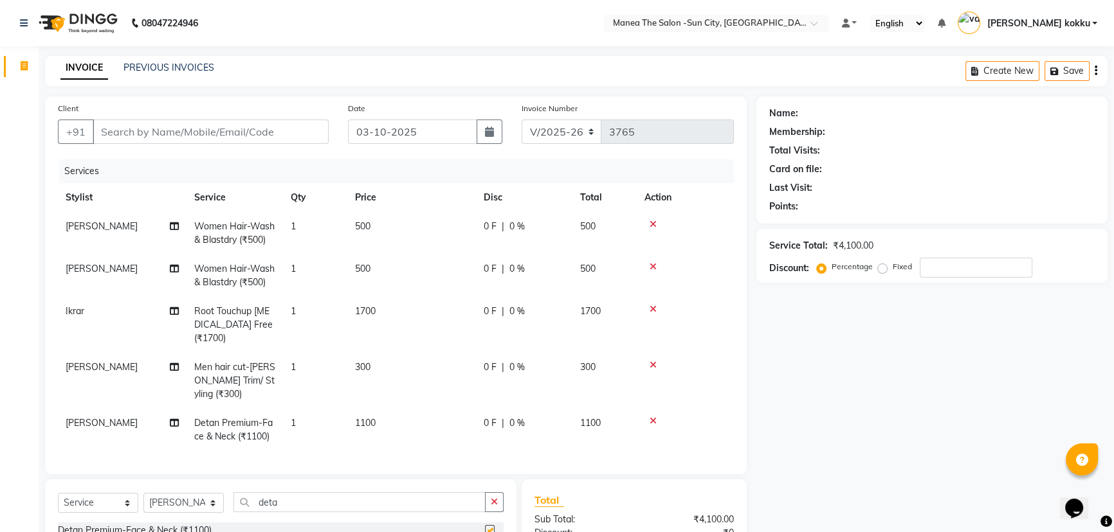
checkbox input "false"
click at [249, 125] on input "Client" at bounding box center [211, 132] width 236 height 24
type input "n"
type input "0"
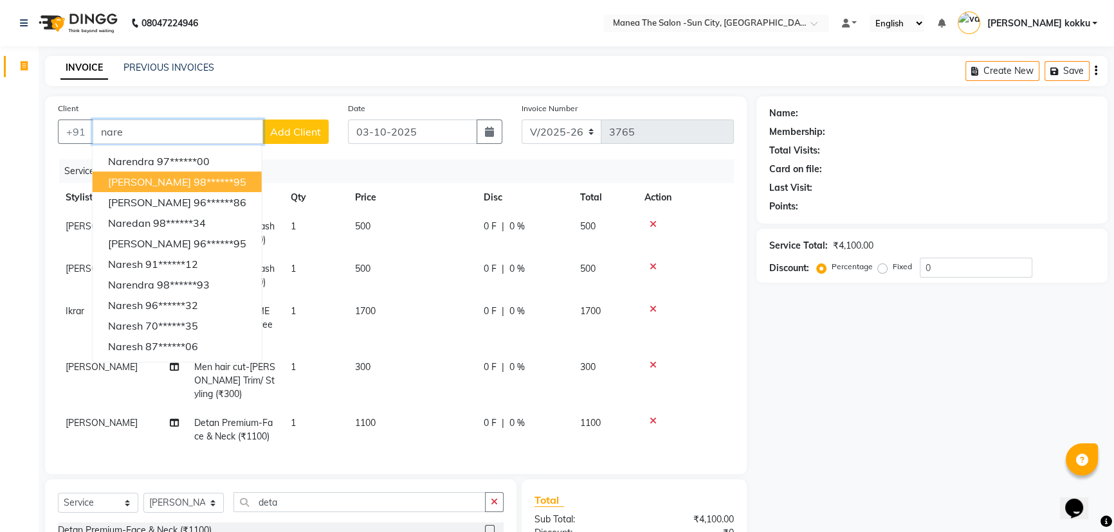
click at [232, 181] on ngb-highlight "98******95" at bounding box center [220, 182] width 53 height 13
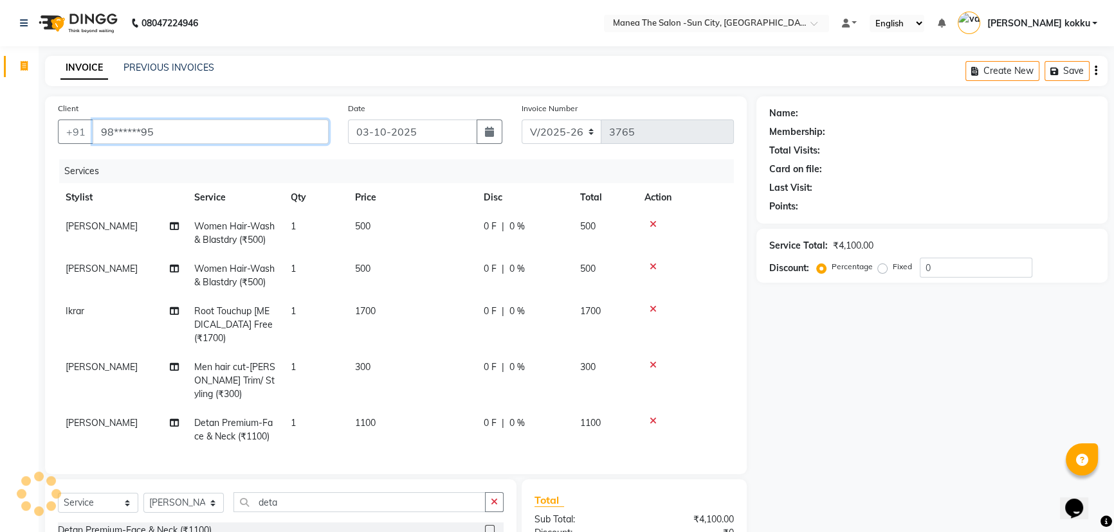
type input "98******95"
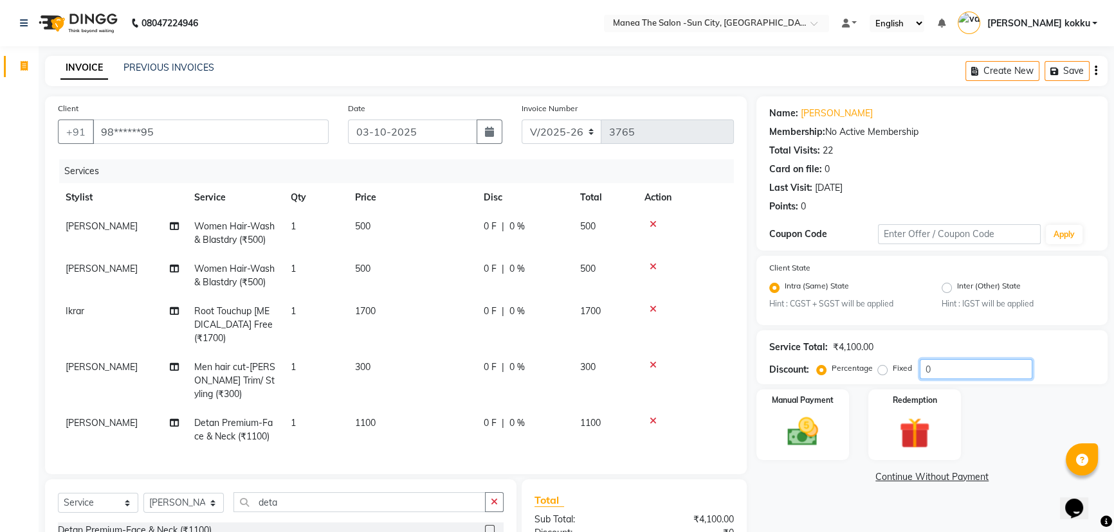
drag, startPoint x: 940, startPoint y: 373, endPoint x: 878, endPoint y: 388, distance: 63.5
click at [882, 385] on div "Service Total: ₹4,100.00 Discount: Percentage Fixed 0" at bounding box center [931, 358] width 351 height 54
type input "50"
click at [807, 511] on div "Name: Naresh Kumar Membership: No Active Membership Total Visits: 22 Card on fi…" at bounding box center [936, 382] width 361 height 573
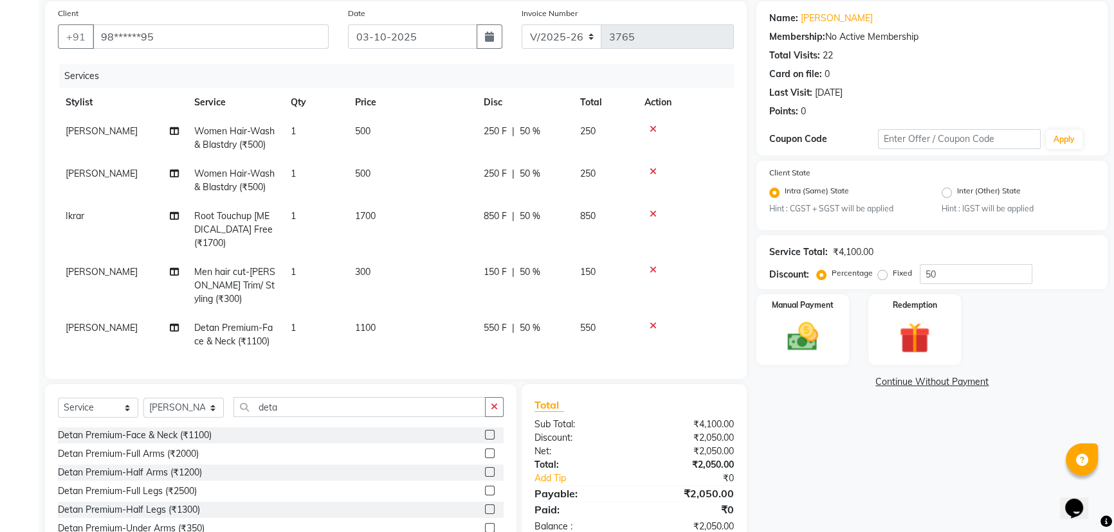
scroll to position [165, 0]
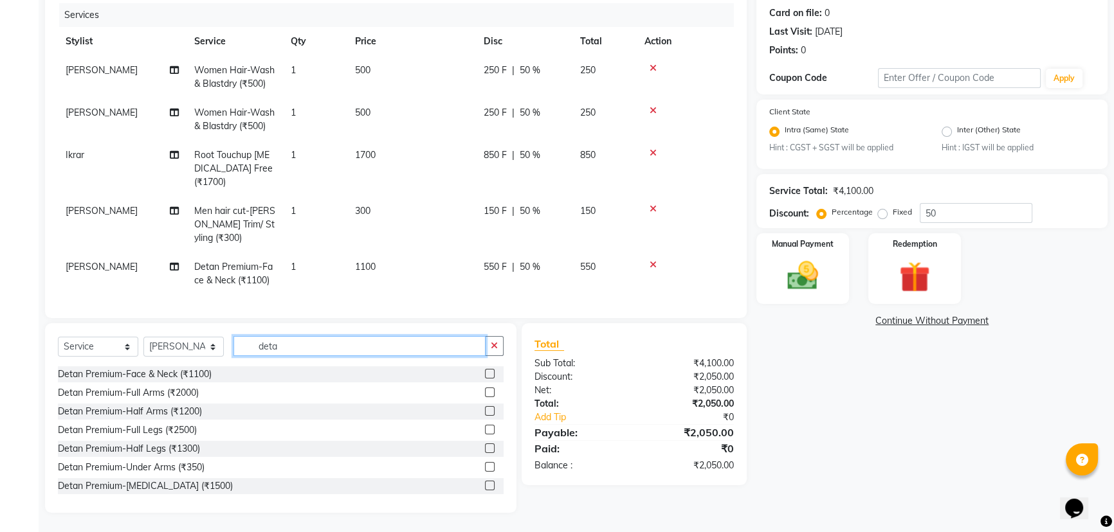
drag, startPoint x: 287, startPoint y: 344, endPoint x: 232, endPoint y: 384, distance: 68.2
click at [233, 383] on div "Select Service Product Membership Package Voucher Prepaid Gift Card Select Styl…" at bounding box center [280, 418] width 471 height 190
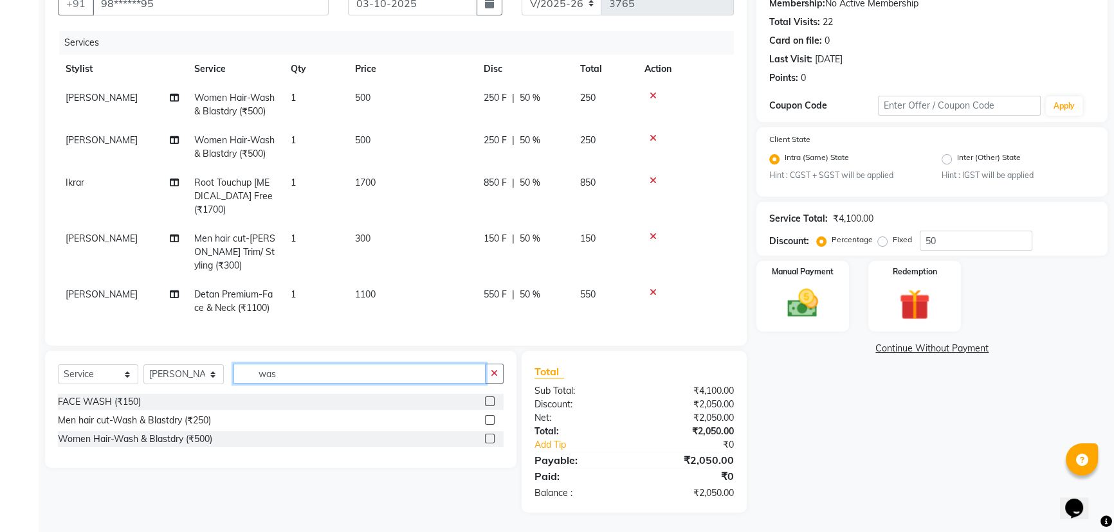
scroll to position [137, 0]
type input "was"
click at [489, 417] on label at bounding box center [490, 420] width 10 height 10
click at [489, 417] on input "checkbox" at bounding box center [489, 421] width 8 height 8
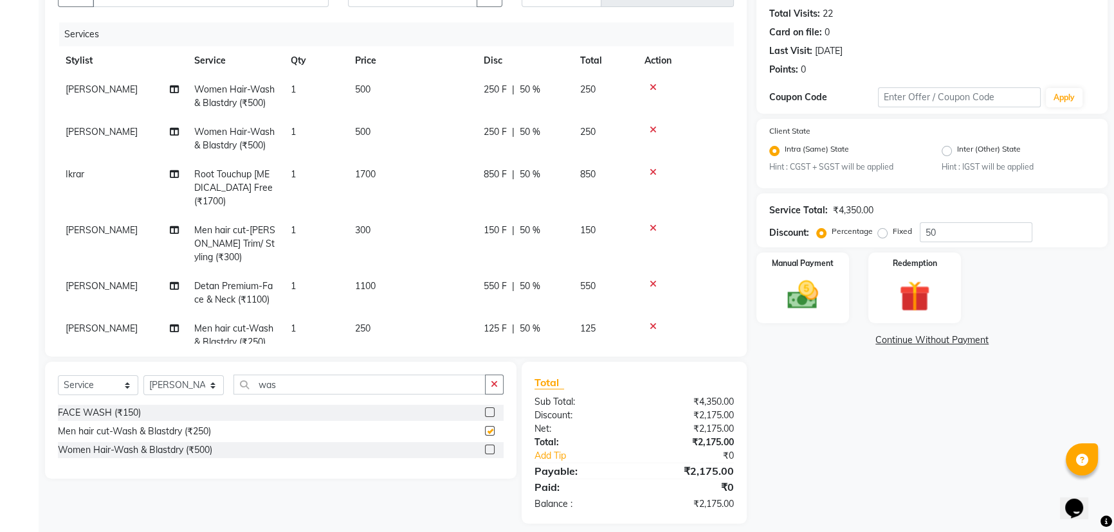
checkbox input "false"
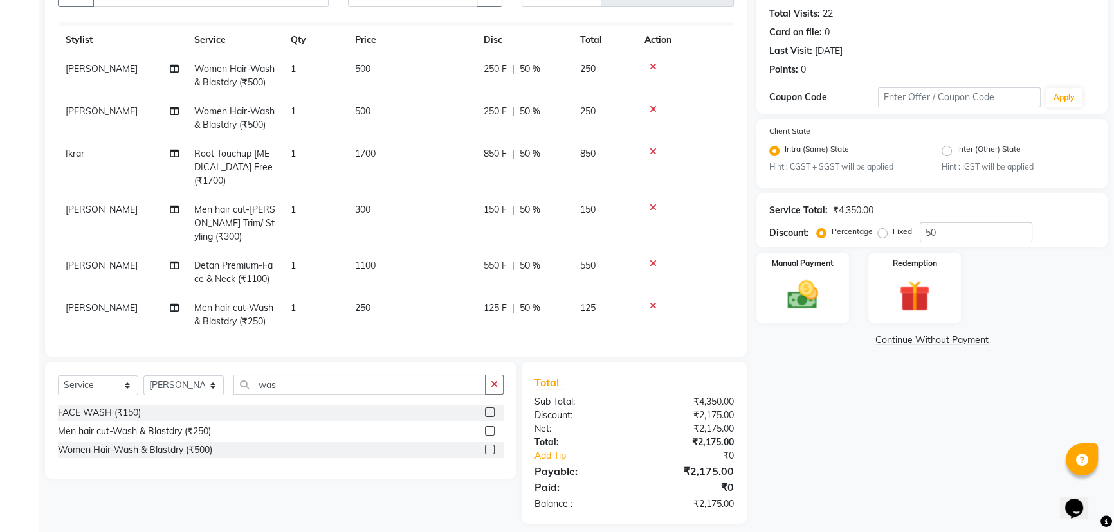
scroll to position [32, 0]
click at [206, 388] on select "Select Stylist [PERSON_NAME] [PERSON_NAME] Ikrar [PERSON_NAME] K sai [PERSON_NA…" at bounding box center [183, 386] width 80 height 20
select select "84191"
click at [143, 376] on select "Select Stylist [PERSON_NAME] [PERSON_NAME] Ikrar [PERSON_NAME] K sai [PERSON_NA…" at bounding box center [183, 386] width 80 height 20
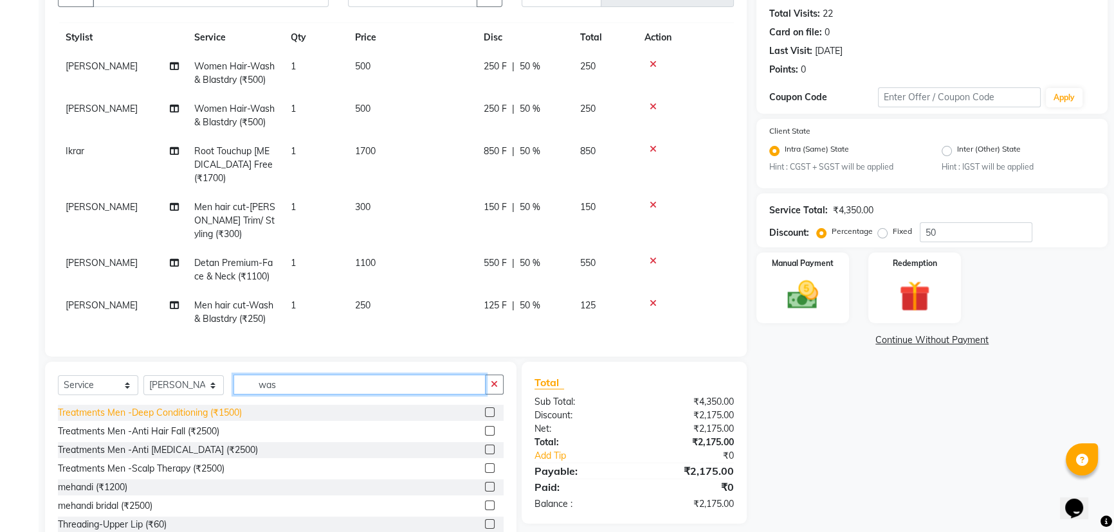
drag, startPoint x: 294, startPoint y: 381, endPoint x: 214, endPoint y: 408, distance: 84.4
click at [217, 408] on div "Select Service Product Membership Package Voucher Prepaid Gift Card Select Styl…" at bounding box center [280, 457] width 471 height 190
type input "thre"
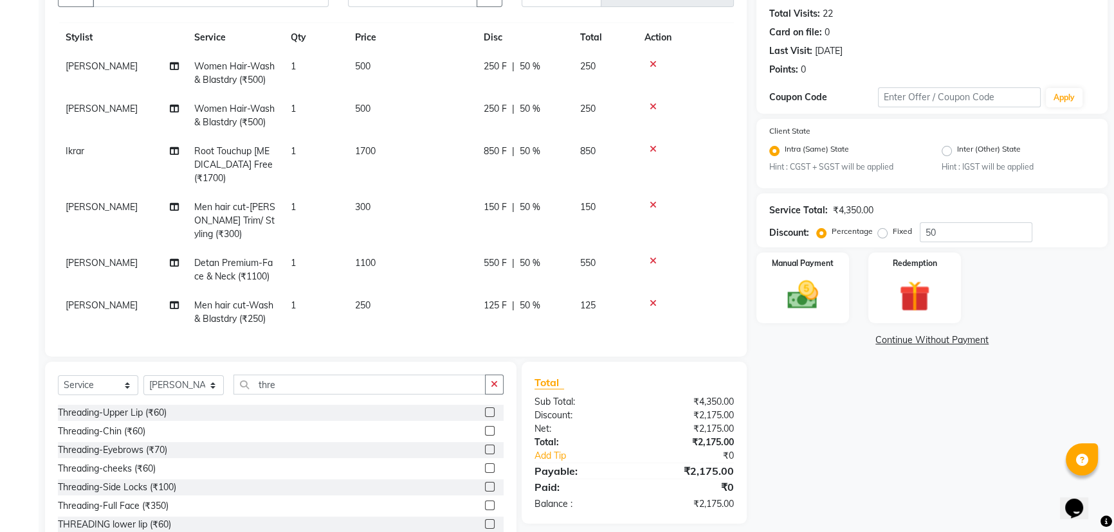
click at [485, 450] on label at bounding box center [490, 450] width 10 height 10
click at [485, 450] on input "checkbox" at bounding box center [489, 450] width 8 height 8
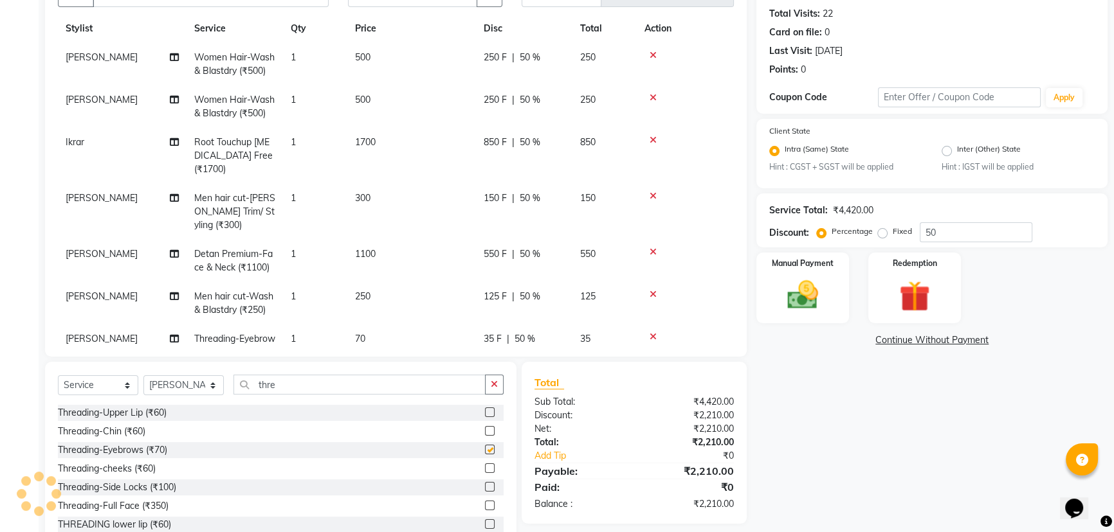
checkbox input "false"
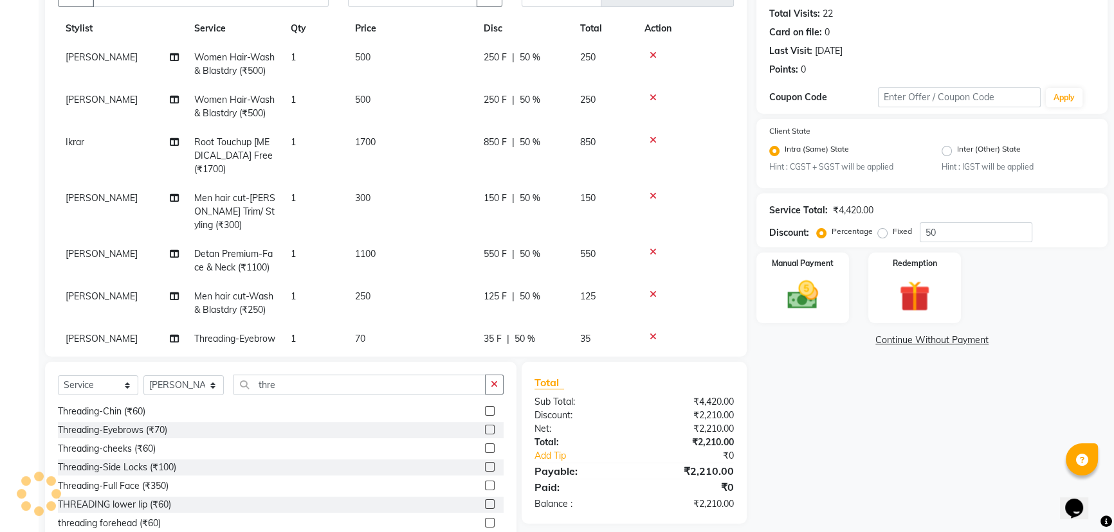
click at [485, 521] on label at bounding box center [490, 523] width 10 height 10
click at [485, 521] on input "checkbox" at bounding box center [489, 524] width 8 height 8
checkbox input "false"
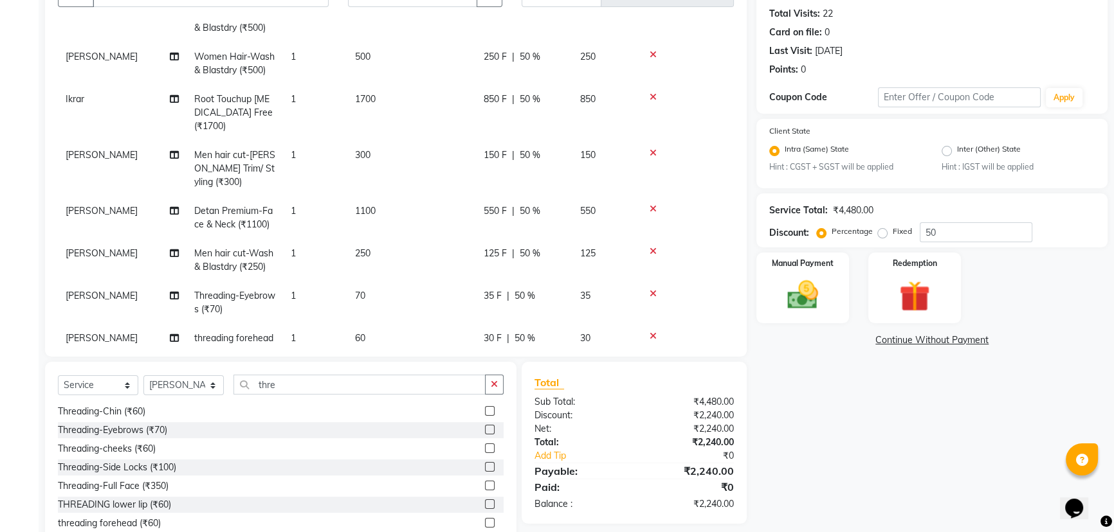
scroll to position [116, 0]
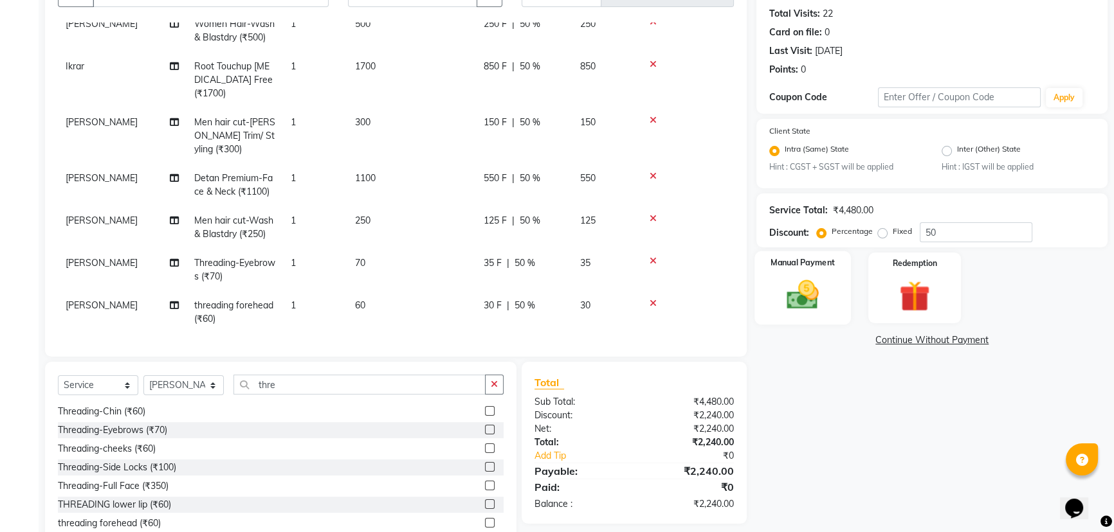
click at [788, 296] on img at bounding box center [803, 295] width 52 height 37
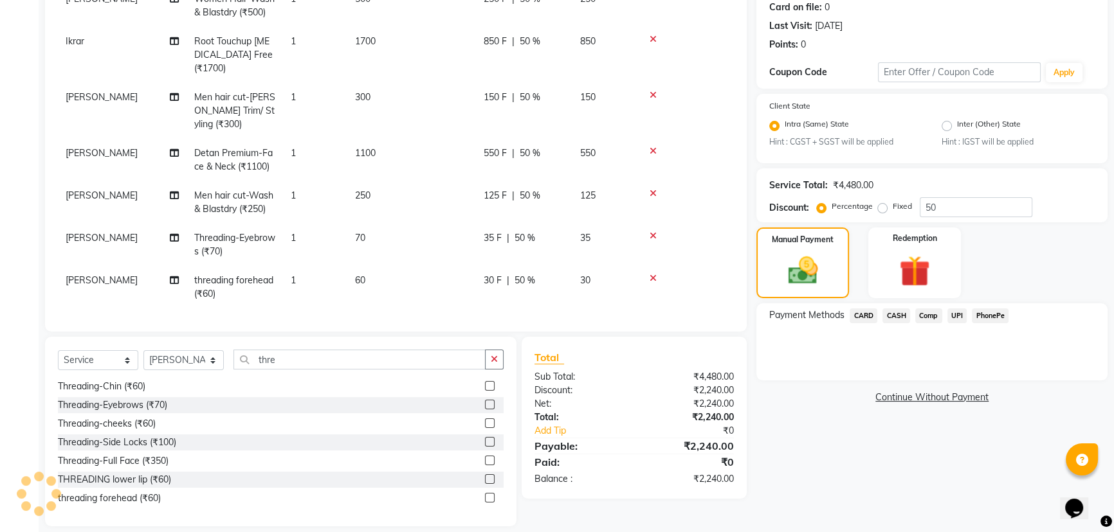
scroll to position [176, 0]
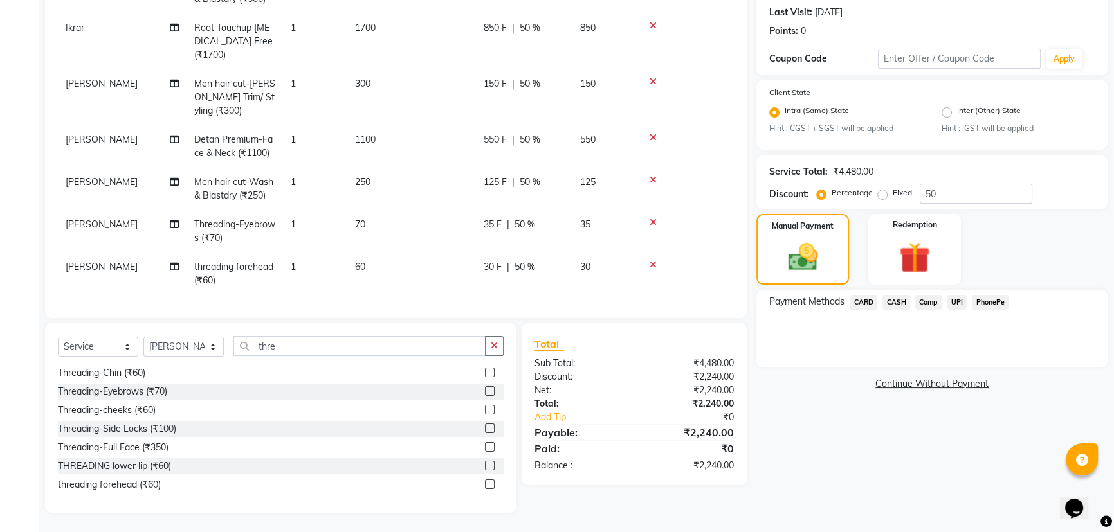
click at [963, 302] on span "UPI" at bounding box center [957, 302] width 20 height 15
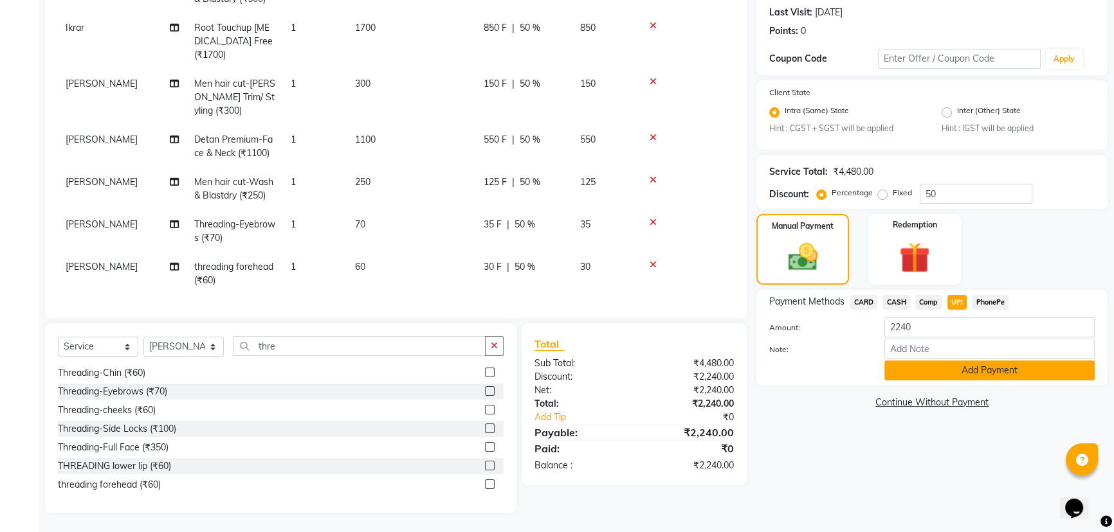
click at [961, 374] on button "Add Payment" at bounding box center [989, 371] width 210 height 20
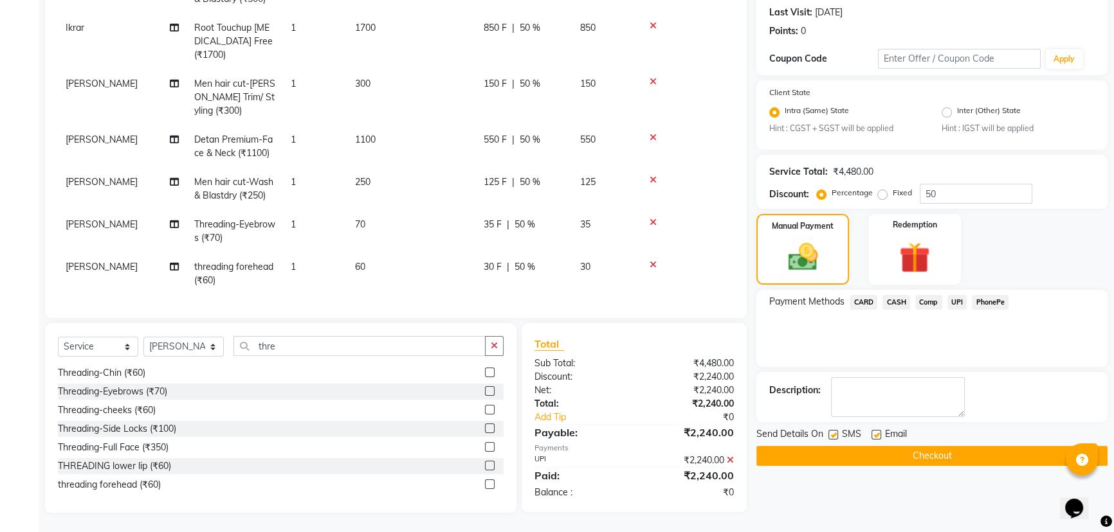
click at [835, 430] on label at bounding box center [833, 435] width 10 height 10
click at [835, 432] on input "checkbox" at bounding box center [832, 436] width 8 height 8
checkbox input "false"
click at [873, 435] on label at bounding box center [876, 435] width 10 height 10
click at [873, 435] on input "checkbox" at bounding box center [875, 436] width 8 height 8
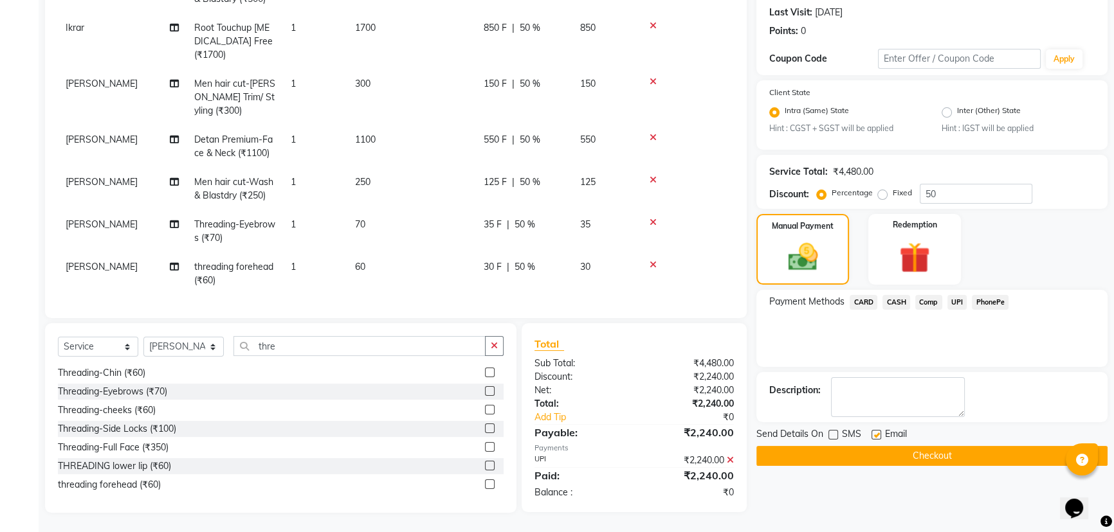
checkbox input "false"
click at [891, 464] on button "Checkout" at bounding box center [931, 456] width 351 height 20
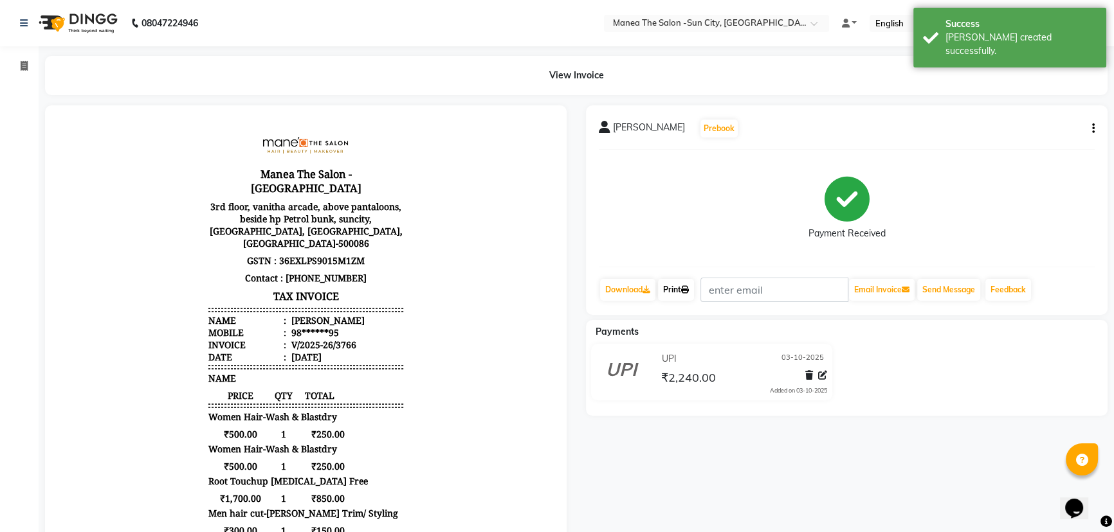
click at [688, 294] on link "Print" at bounding box center [676, 290] width 36 height 22
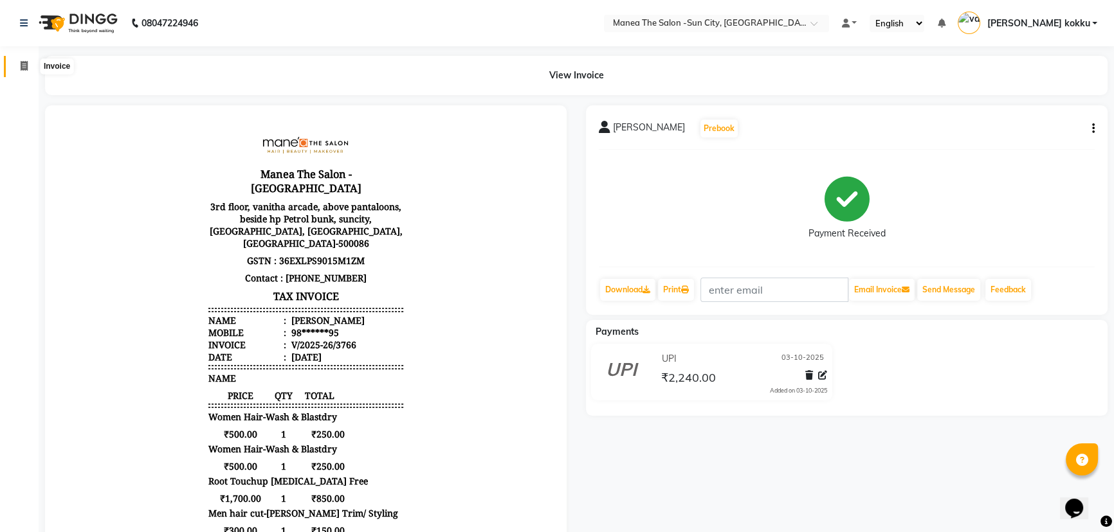
click at [23, 62] on icon at bounding box center [24, 66] width 7 height 10
select select "service"
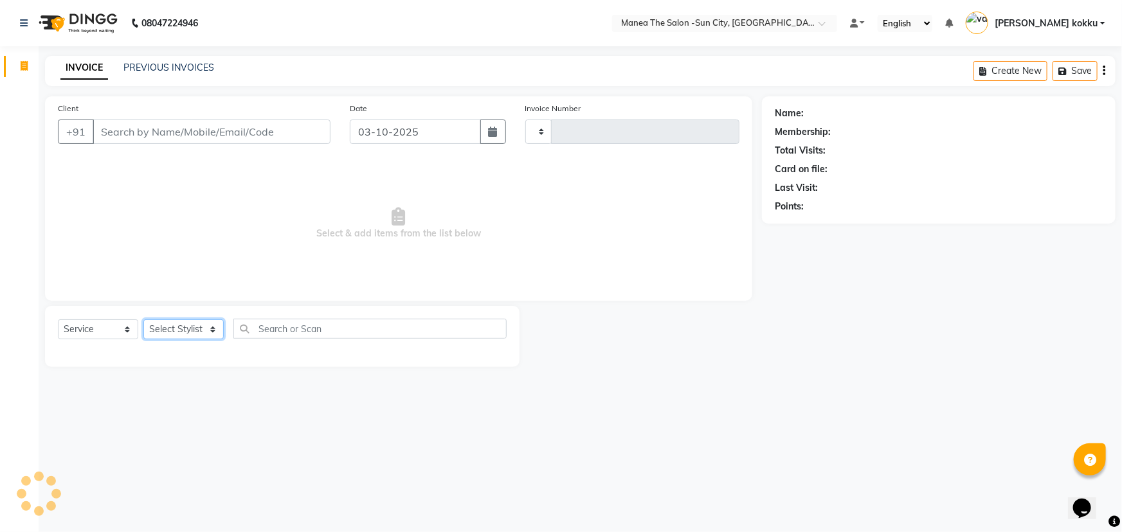
click at [187, 328] on select "Select Stylist" at bounding box center [183, 330] width 80 height 20
select select "84191"
click at [143, 320] on select "Select Stylist [PERSON_NAME] [PERSON_NAME] Ikrar [PERSON_NAME] K sai [PERSON_NA…" at bounding box center [183, 330] width 80 height 20
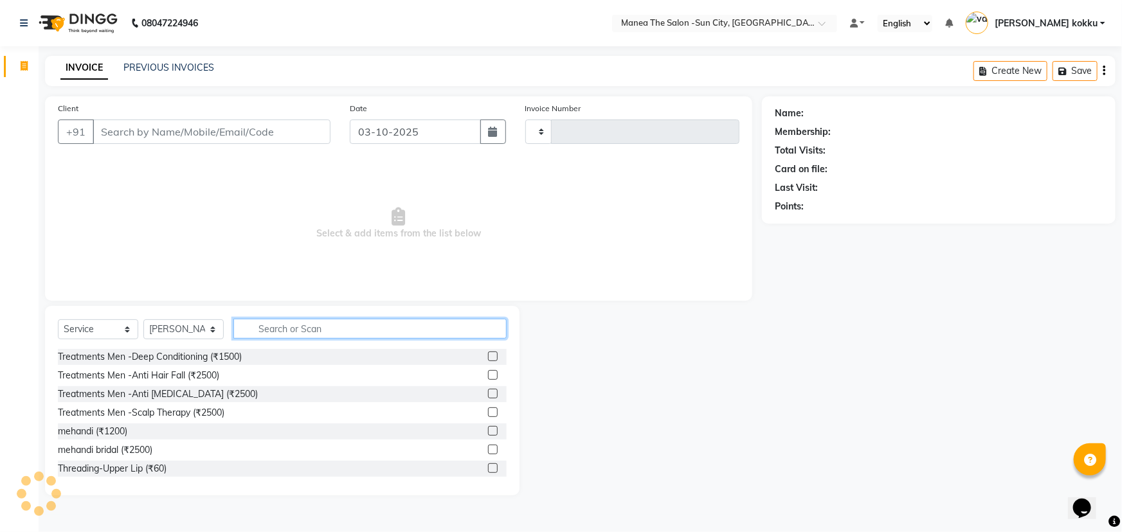
click at [294, 327] on input "text" at bounding box center [369, 329] width 273 height 20
type input "eye"
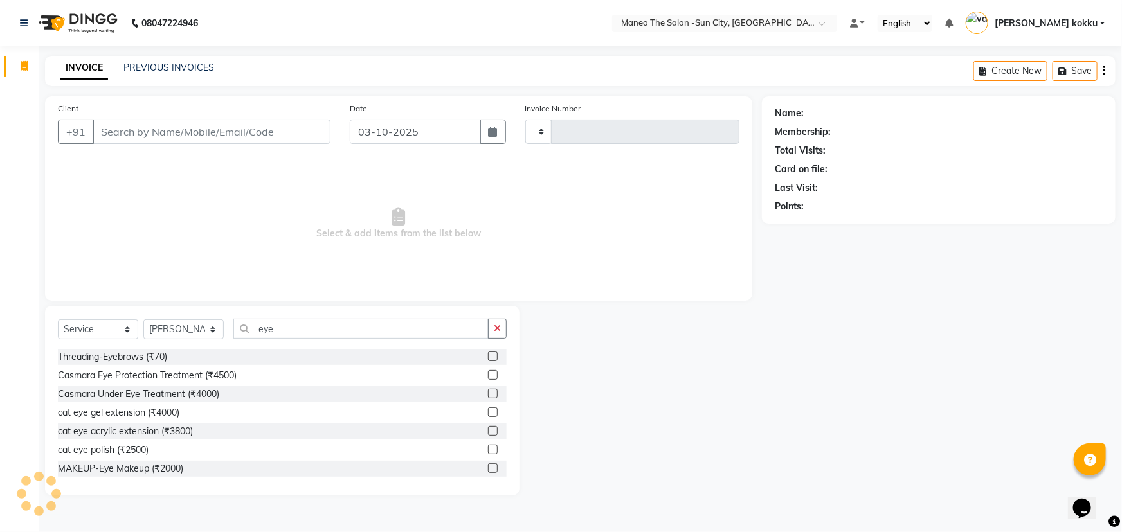
click at [488, 351] on div at bounding box center [497, 357] width 19 height 16
click at [488, 359] on label at bounding box center [493, 357] width 10 height 10
click at [488, 359] on input "checkbox" at bounding box center [492, 357] width 8 height 8
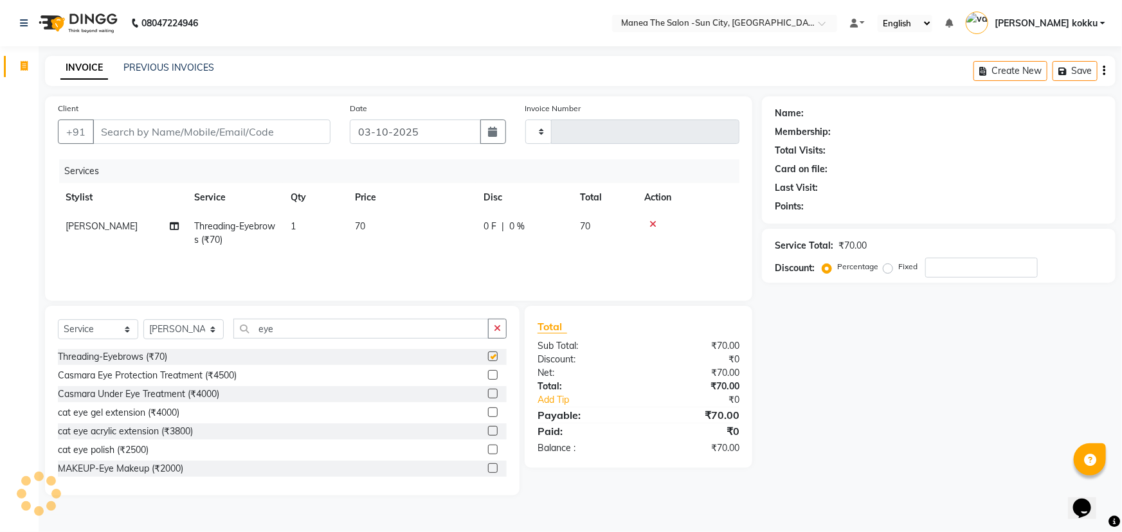
checkbox input "false"
type input "3767"
select select "5822"
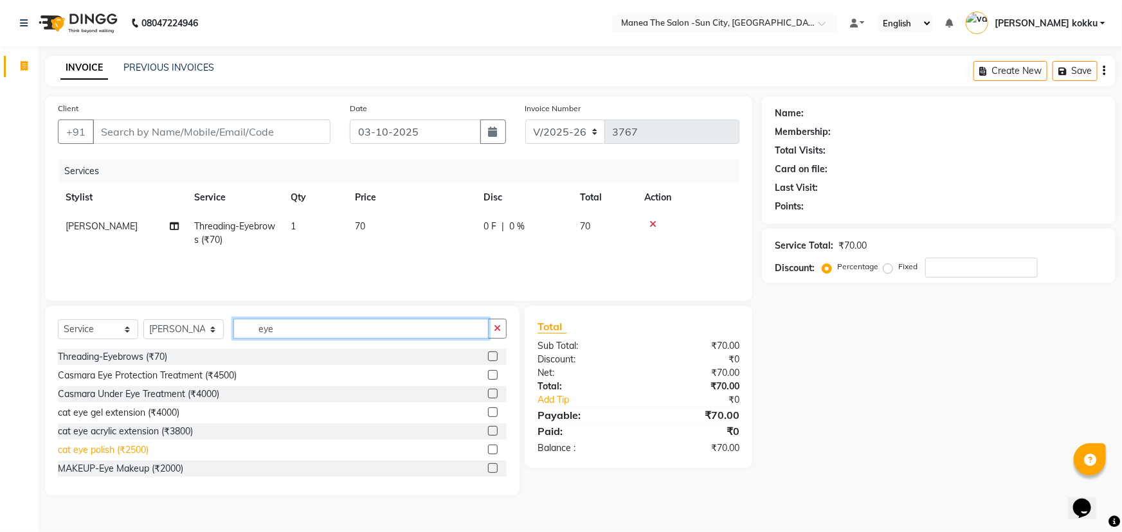
drag, startPoint x: 287, startPoint y: 328, endPoint x: 110, endPoint y: 454, distance: 217.2
click at [110, 453] on div "Select Service Product Membership Package Voucher Prepaid Gift Card Select Styl…" at bounding box center [282, 401] width 475 height 190
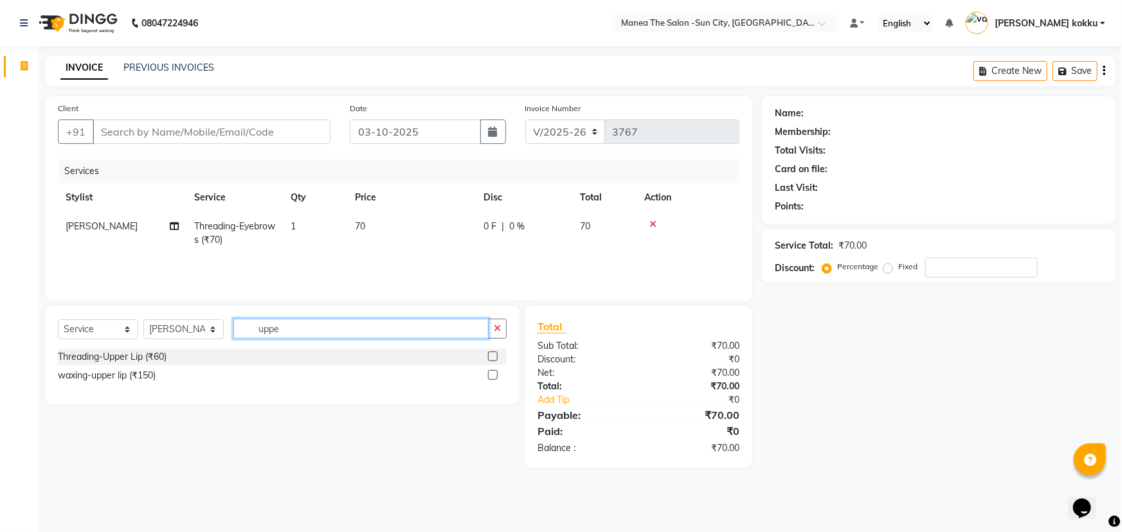
type input "uppe"
click at [494, 358] on label at bounding box center [493, 357] width 10 height 10
click at [494, 358] on input "checkbox" at bounding box center [492, 357] width 8 height 8
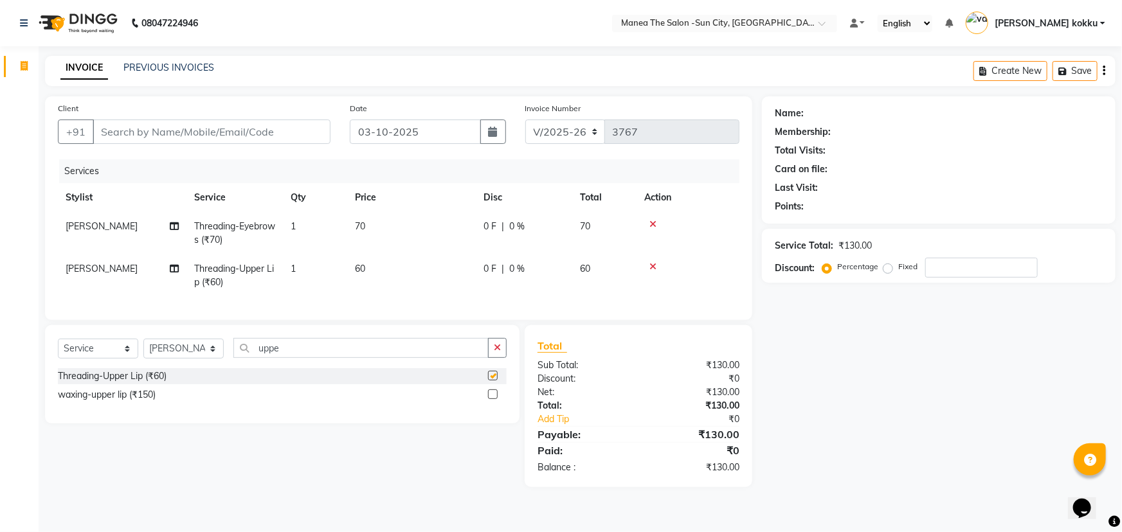
checkbox input "false"
click at [501, 352] on icon "button" at bounding box center [497, 347] width 7 height 9
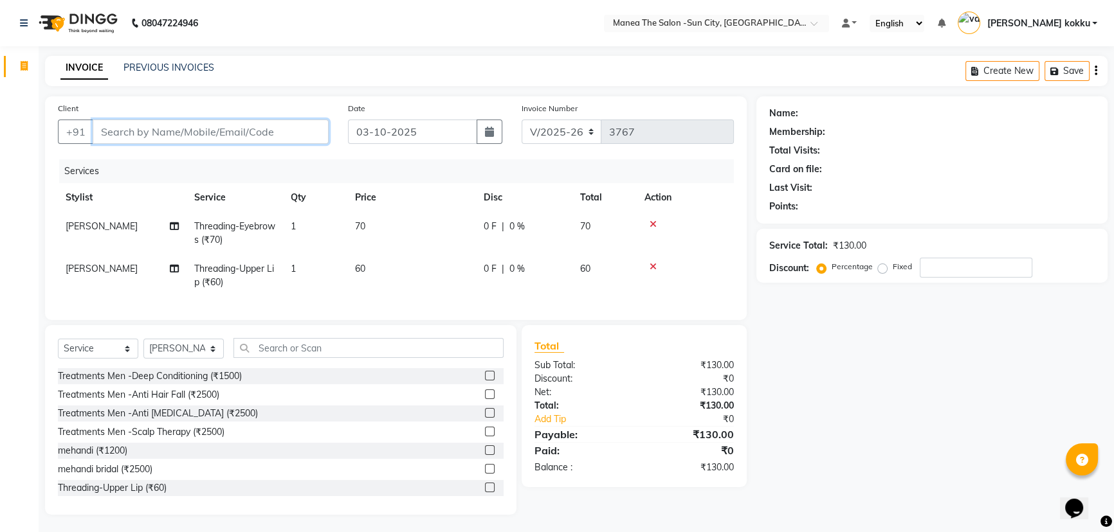
click at [219, 122] on input "Client" at bounding box center [211, 132] width 236 height 24
type input "9"
type input "0"
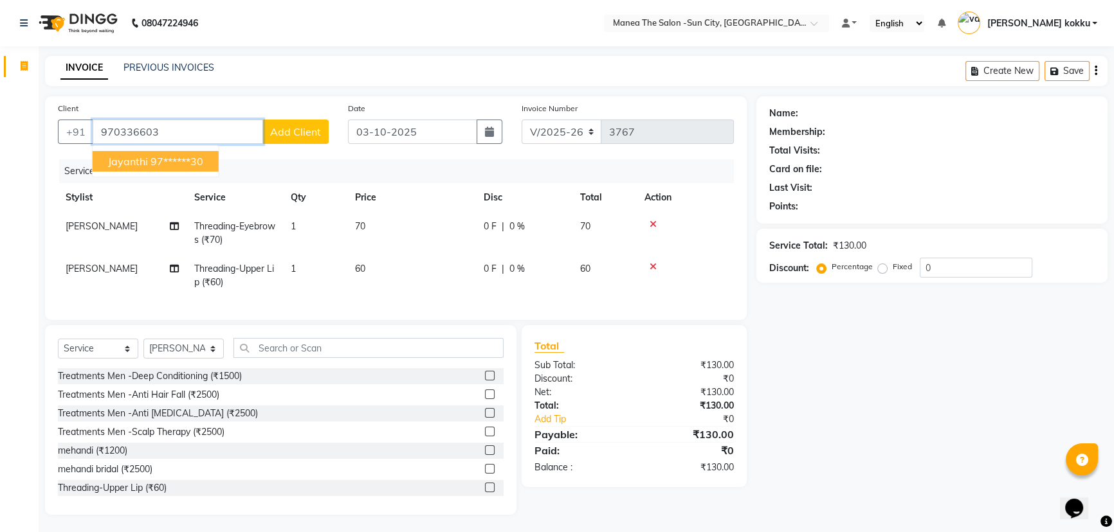
click at [201, 156] on ngb-highlight "97******30" at bounding box center [176, 161] width 53 height 13
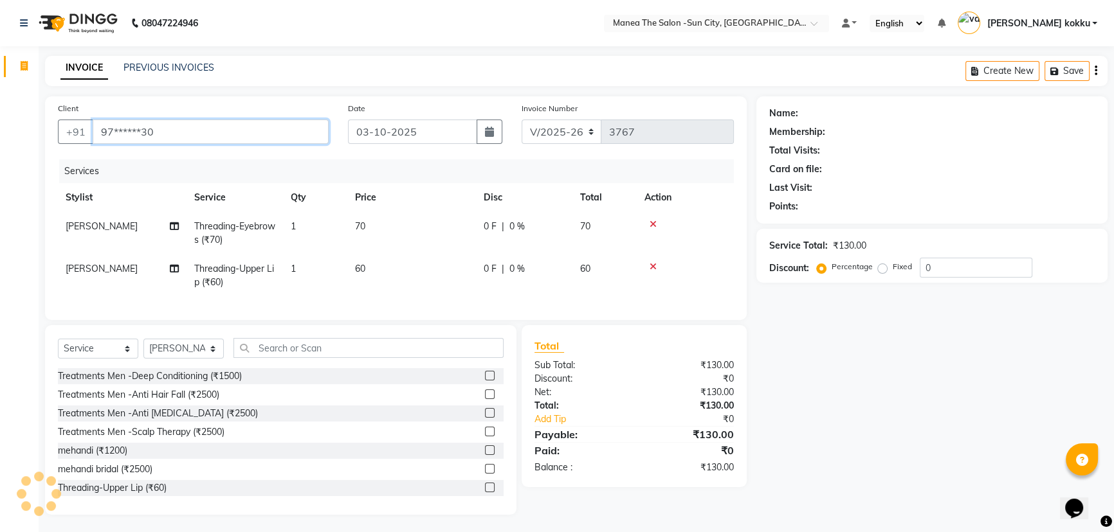
type input "97******30"
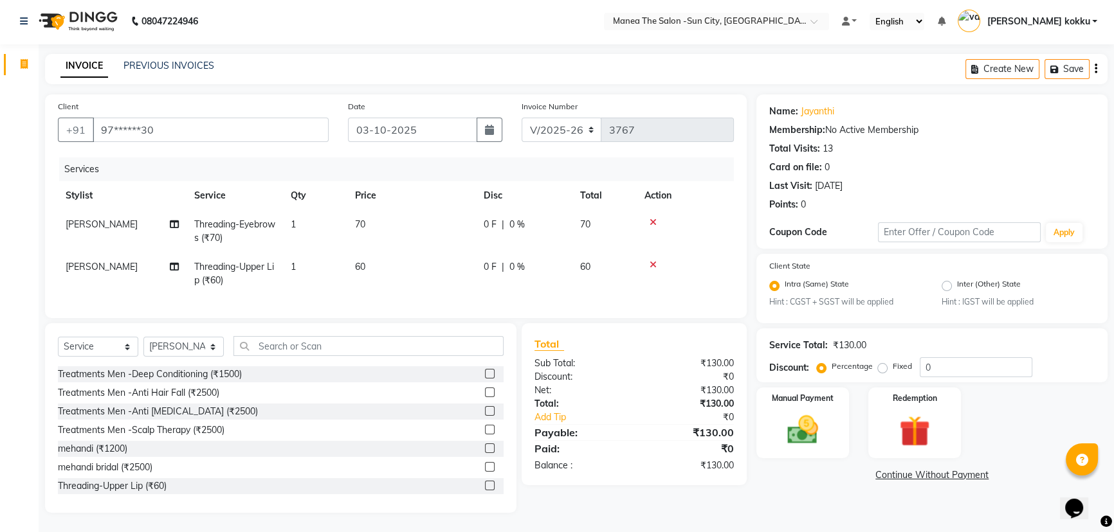
scroll to position [11, 0]
click at [797, 417] on img at bounding box center [803, 430] width 52 height 37
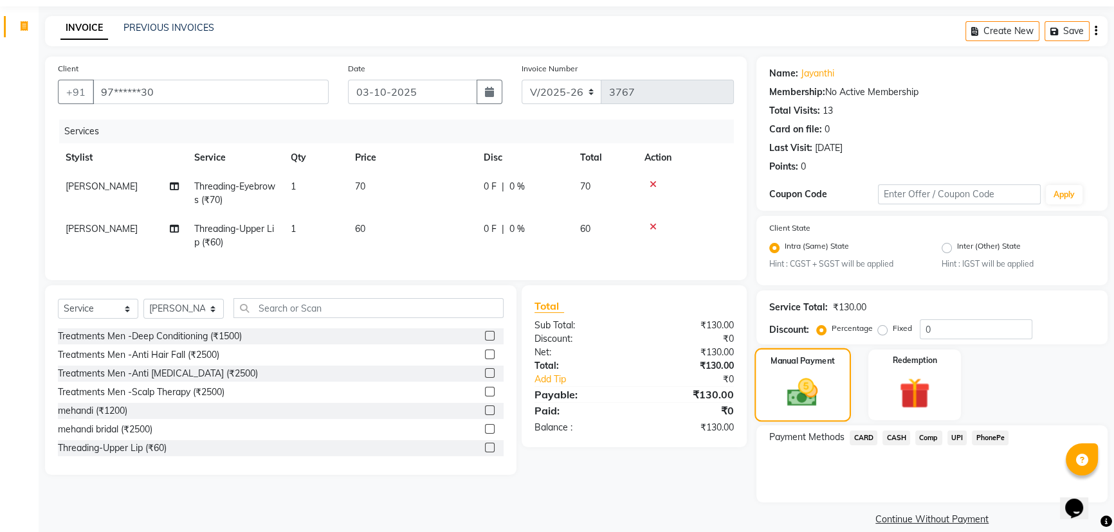
scroll to position [57, 0]
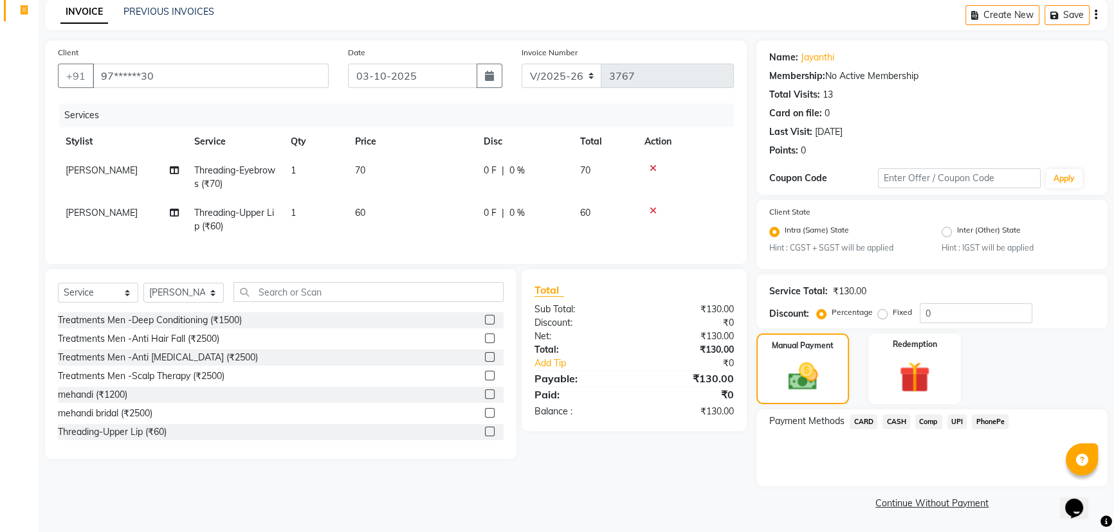
click at [958, 424] on span "UPI" at bounding box center [957, 422] width 20 height 15
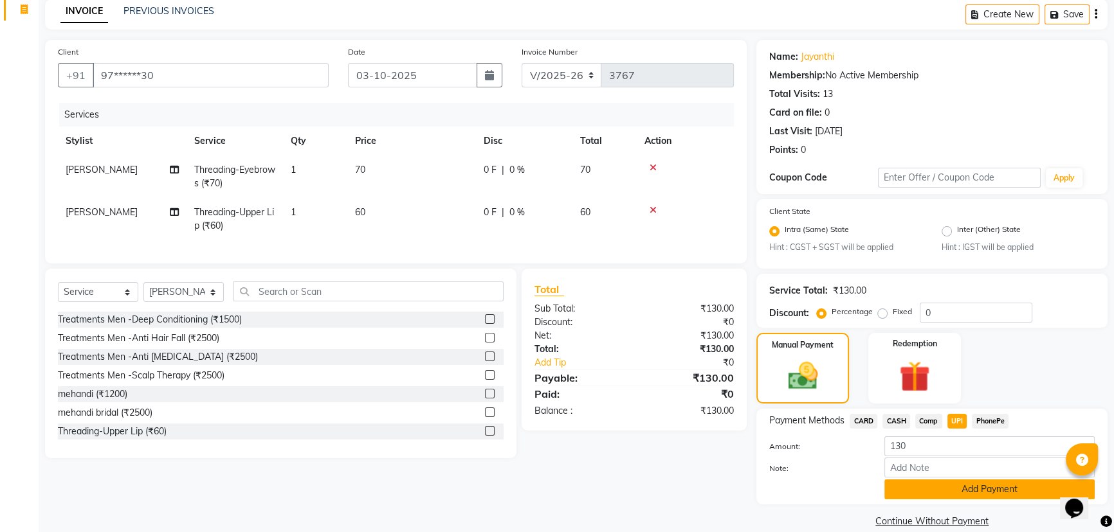
click at [970, 487] on button "Add Payment" at bounding box center [989, 490] width 210 height 20
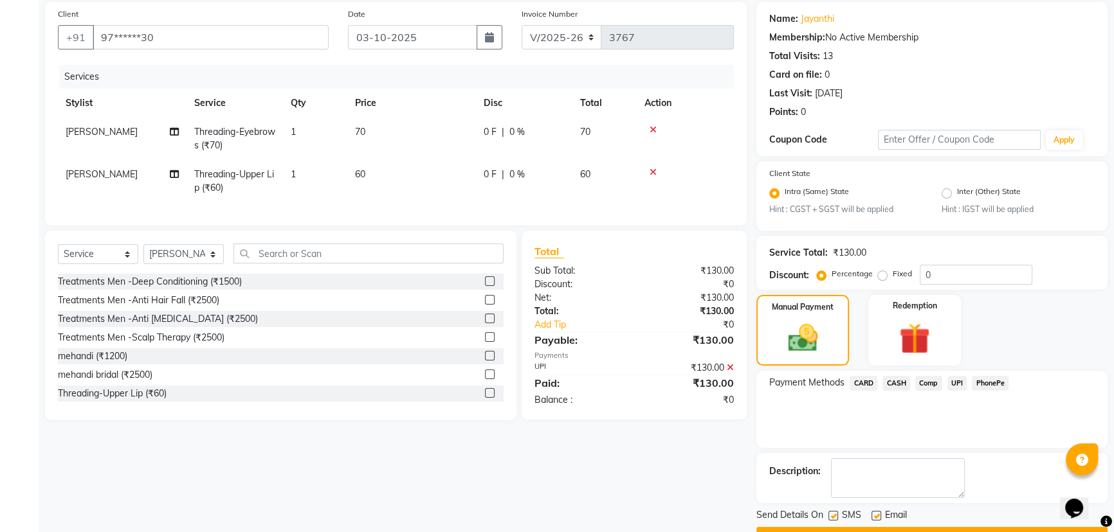
scroll to position [129, 0]
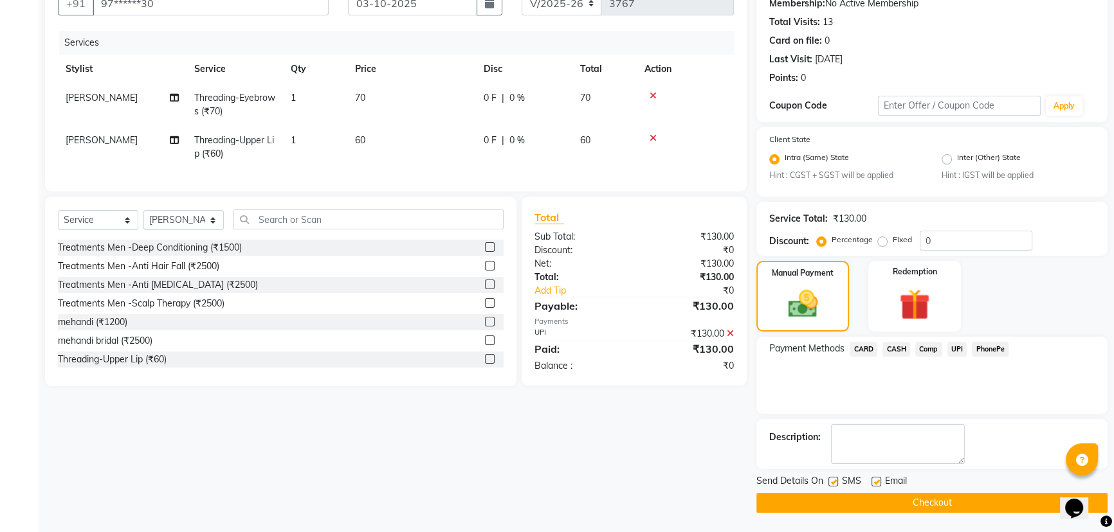
click at [835, 482] on label at bounding box center [833, 482] width 10 height 10
click at [835, 482] on input "checkbox" at bounding box center [832, 482] width 8 height 8
checkbox input "false"
click at [875, 482] on label at bounding box center [876, 482] width 10 height 10
click at [875, 482] on input "checkbox" at bounding box center [875, 482] width 8 height 8
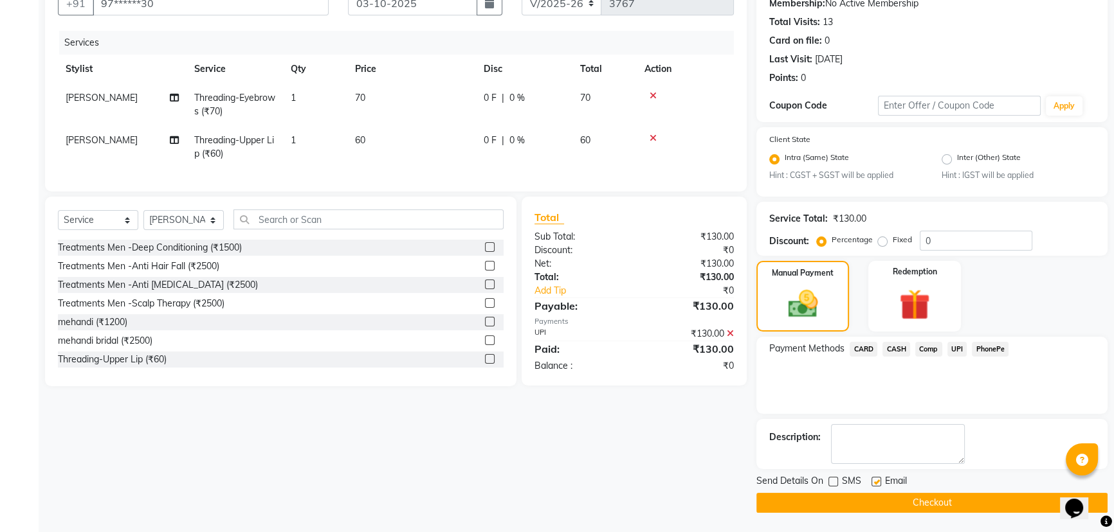
checkbox input "false"
click at [894, 509] on button "Checkout" at bounding box center [931, 503] width 351 height 20
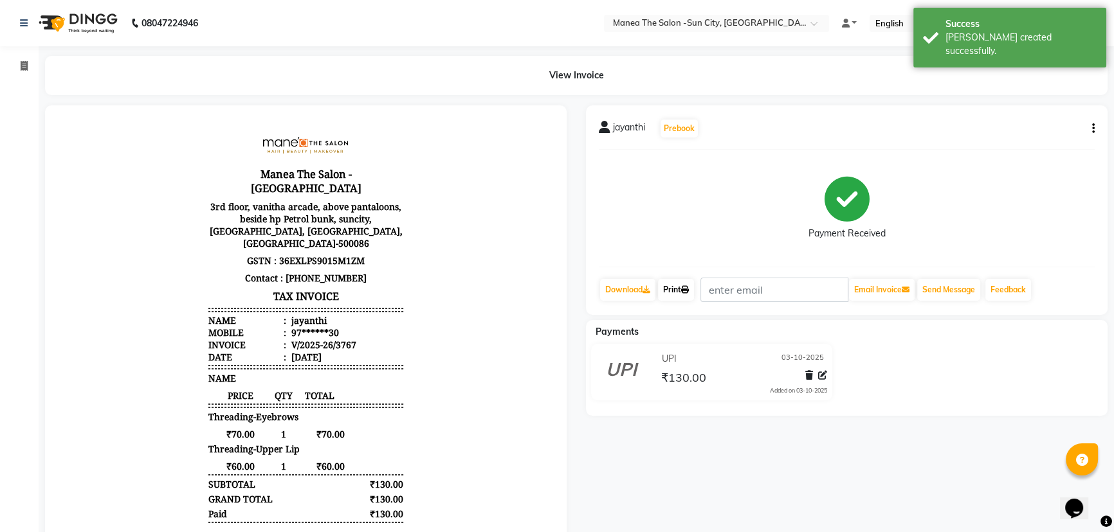
click at [675, 291] on link "Print" at bounding box center [676, 290] width 36 height 22
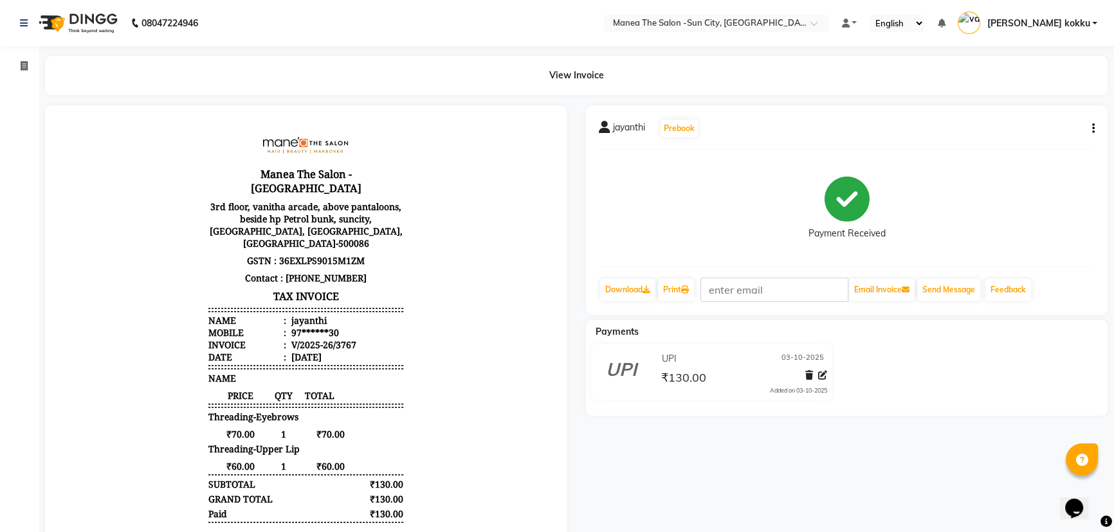
click at [1093, 129] on icon "button" at bounding box center [1093, 129] width 3 height 1
click at [1048, 133] on div "Edit Item Staff" at bounding box center [1029, 137] width 88 height 16
select select
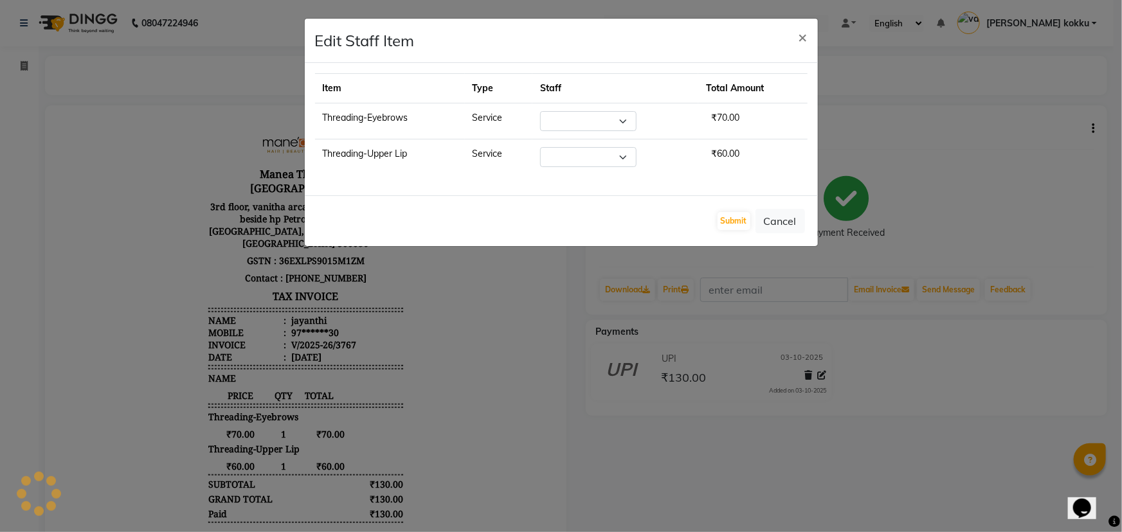
select select "84191"
click at [728, 220] on button "Submit" at bounding box center [734, 221] width 33 height 18
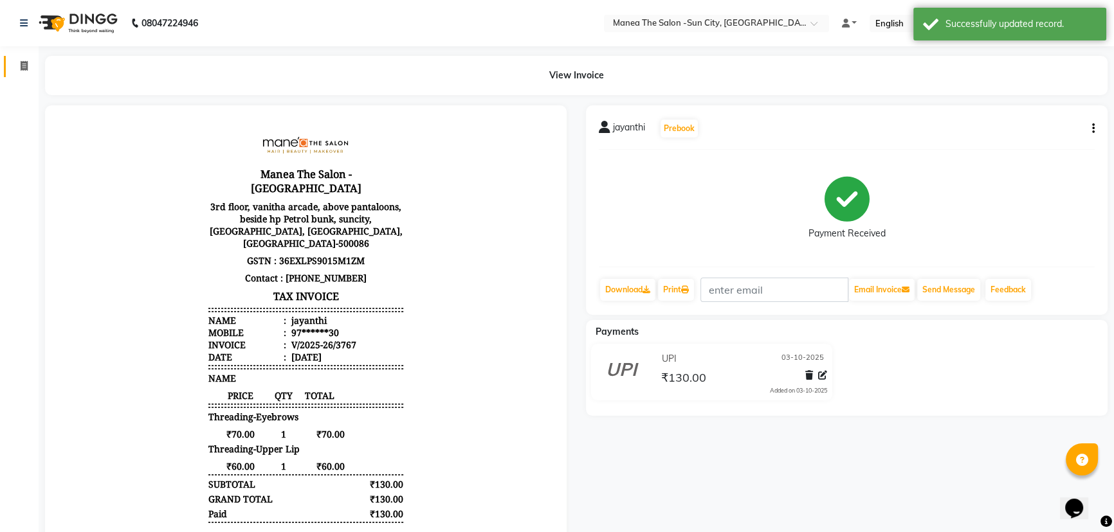
click at [21, 66] on icon at bounding box center [24, 66] width 7 height 10
select select "5822"
select select "service"
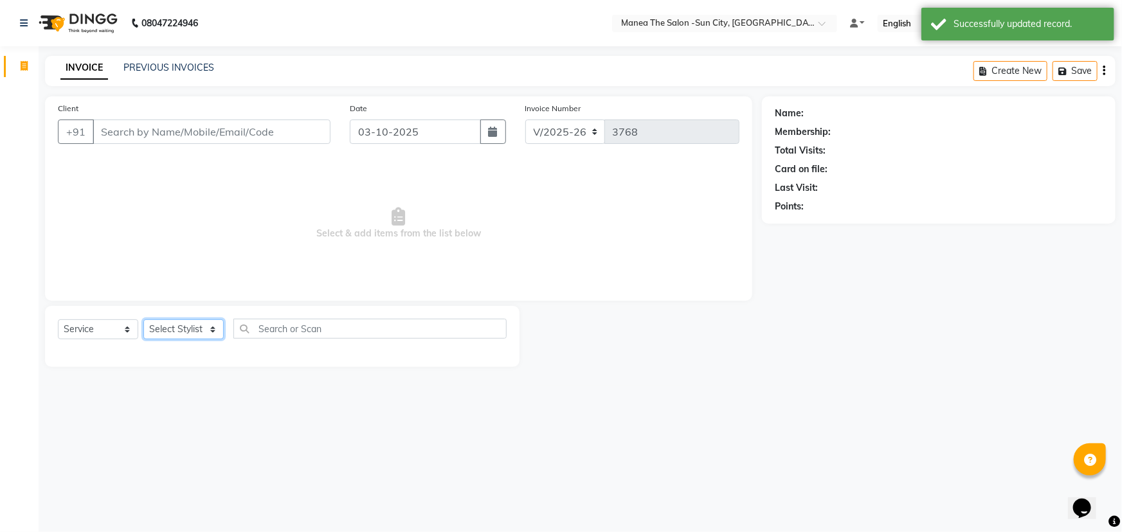
click at [183, 325] on select "Select Stylist [PERSON_NAME] [PERSON_NAME] Ikrar [PERSON_NAME] K sai [PERSON_NA…" at bounding box center [183, 330] width 80 height 20
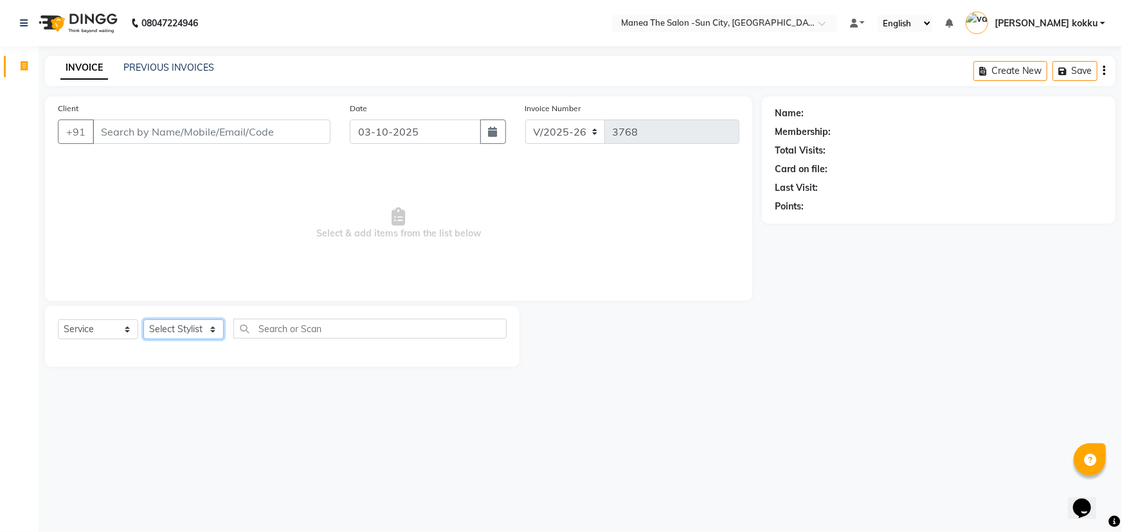
select select "82226"
click at [143, 320] on select "Select Stylist [PERSON_NAME] [PERSON_NAME] Ikrar [PERSON_NAME] K sai [PERSON_NA…" at bounding box center [183, 330] width 80 height 20
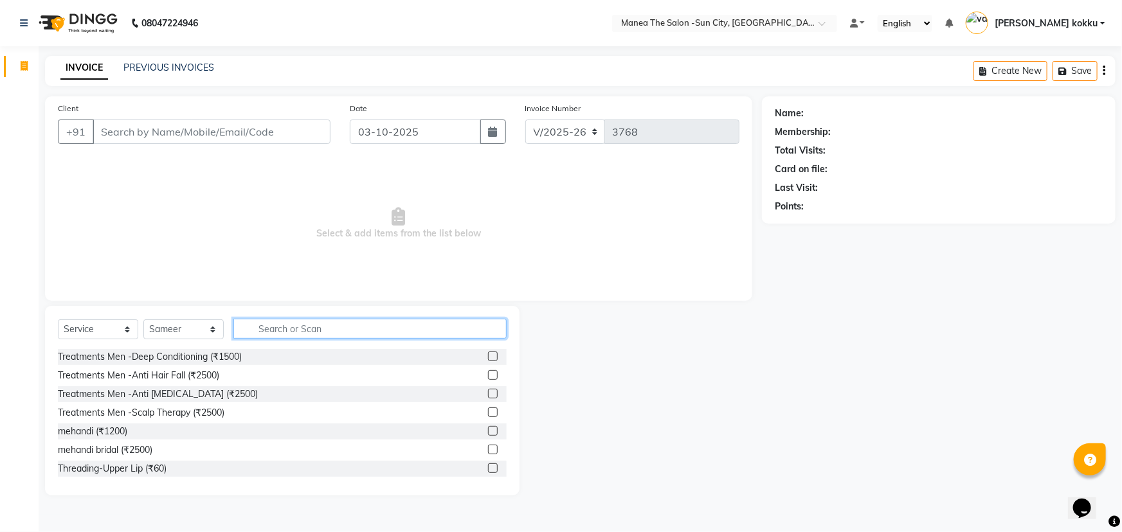
click at [315, 330] on input "text" at bounding box center [369, 329] width 273 height 20
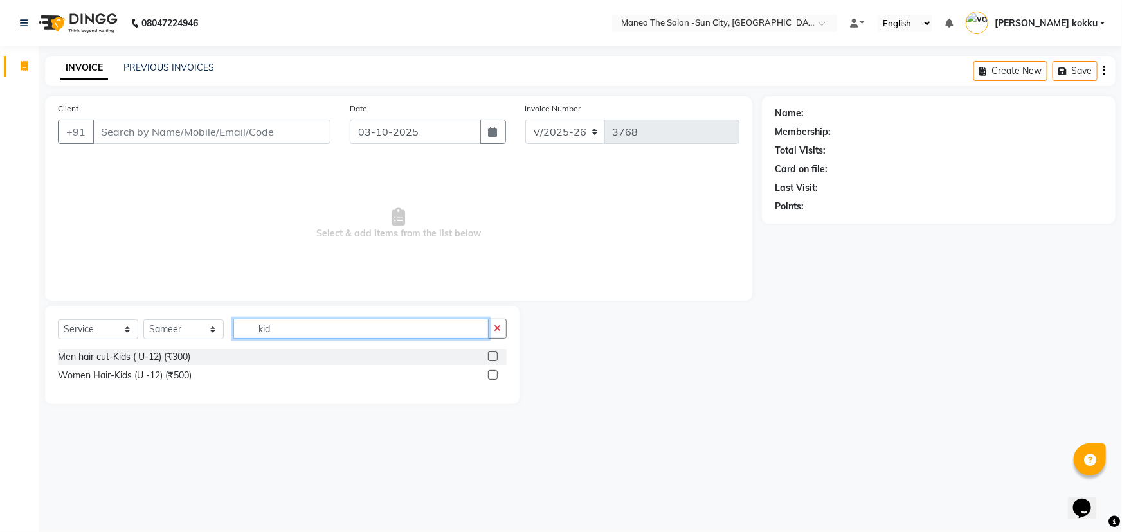
type input "kid"
click at [492, 357] on label at bounding box center [493, 357] width 10 height 10
click at [492, 357] on input "checkbox" at bounding box center [492, 357] width 8 height 8
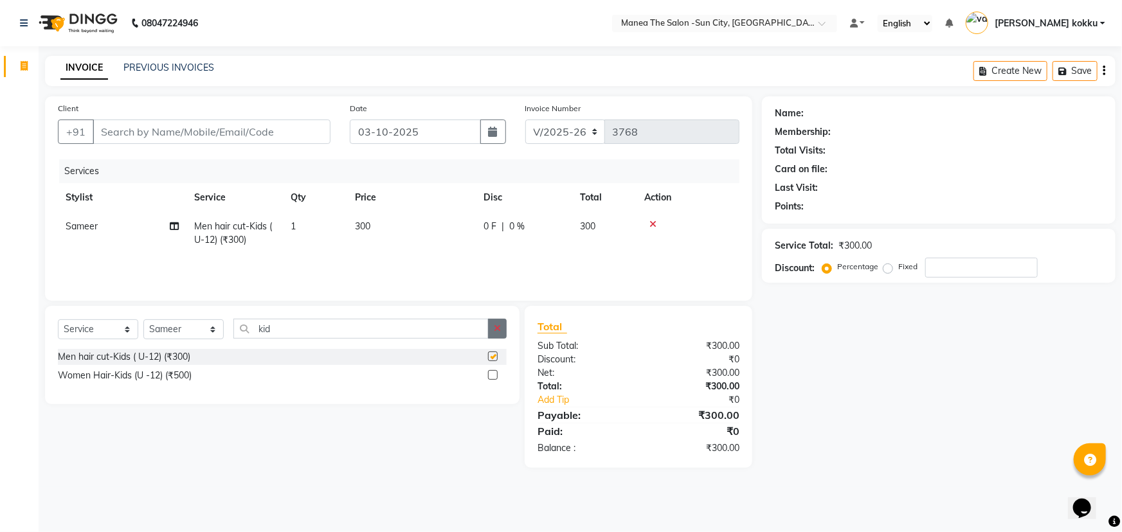
checkbox input "false"
click at [498, 329] on icon "button" at bounding box center [497, 328] width 7 height 9
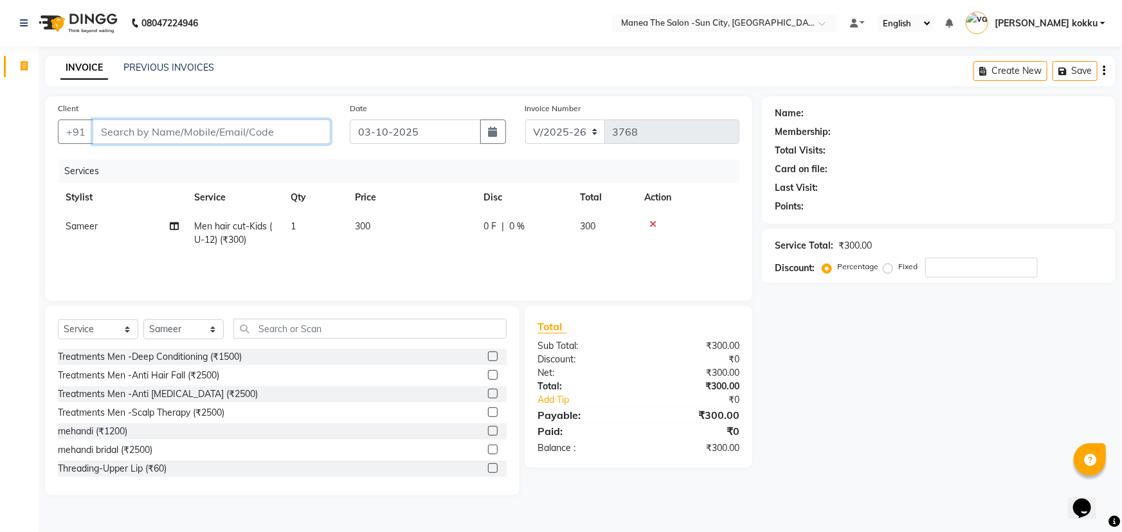
click at [215, 133] on input "Client" at bounding box center [212, 132] width 238 height 24
type input "9"
type input "0"
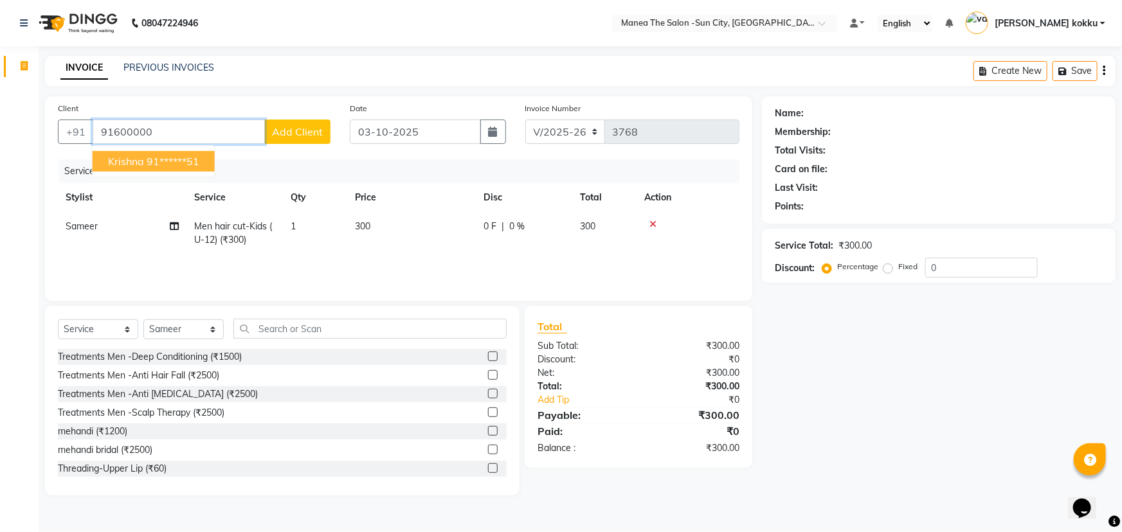
click at [196, 161] on ngb-highlight "91******51" at bounding box center [173, 161] width 53 height 13
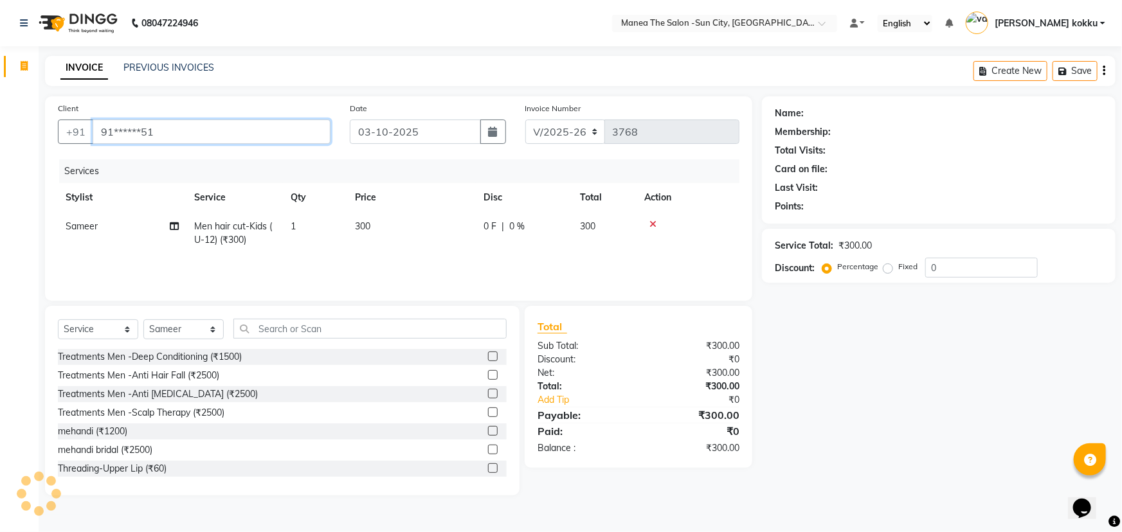
type input "91******51"
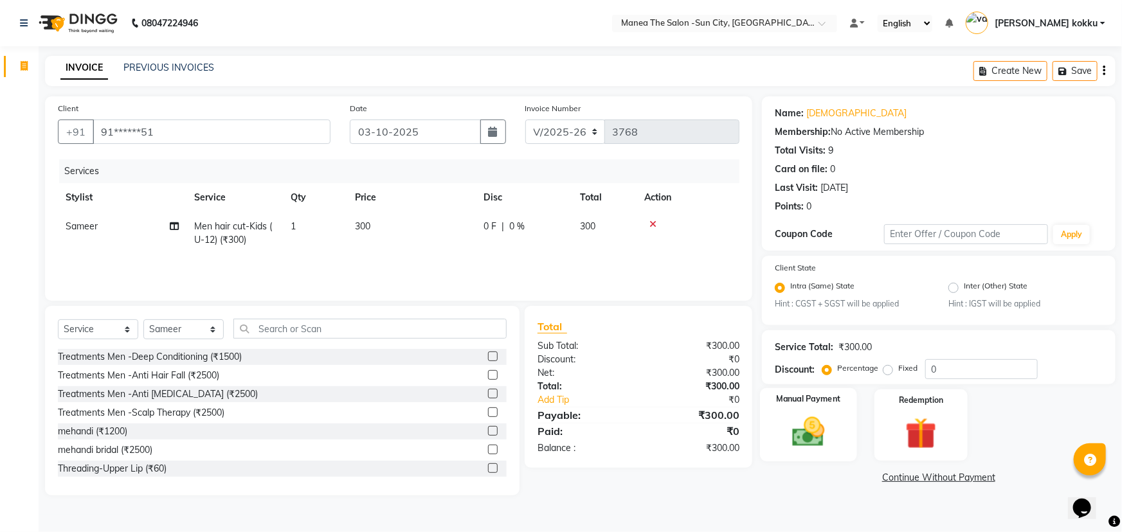
click at [824, 432] on img at bounding box center [809, 432] width 53 height 37
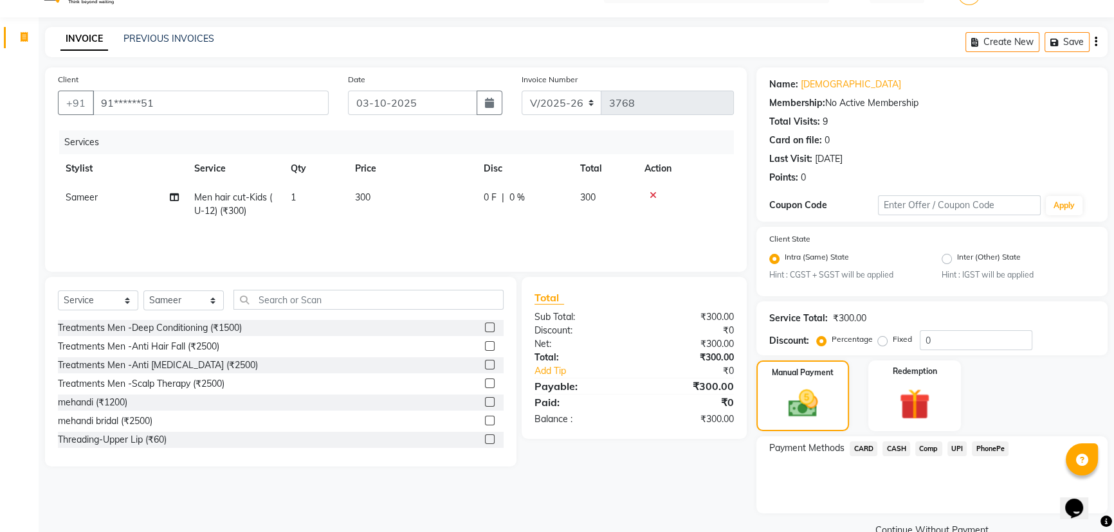
scroll to position [57, 0]
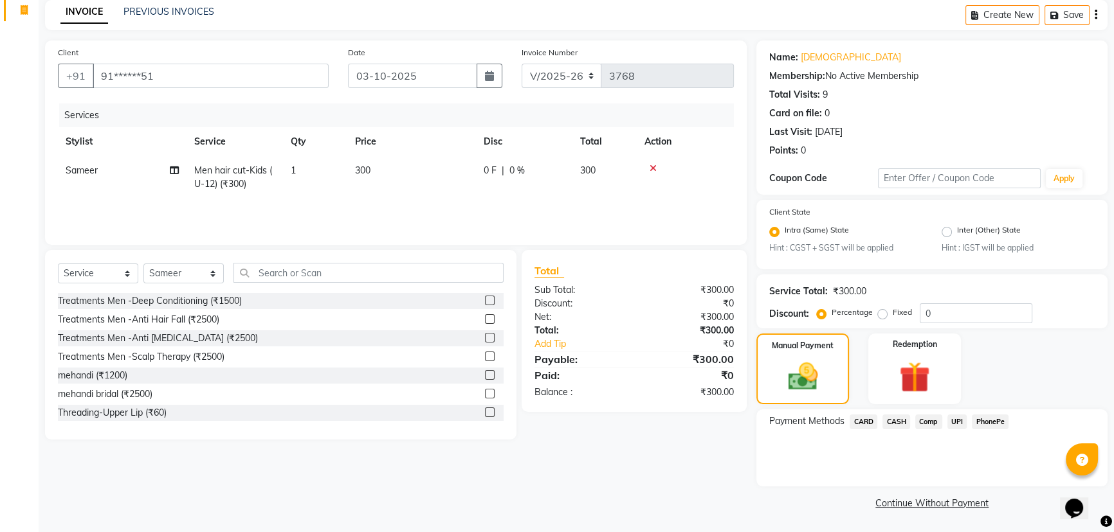
click at [955, 423] on span "UPI" at bounding box center [957, 422] width 20 height 15
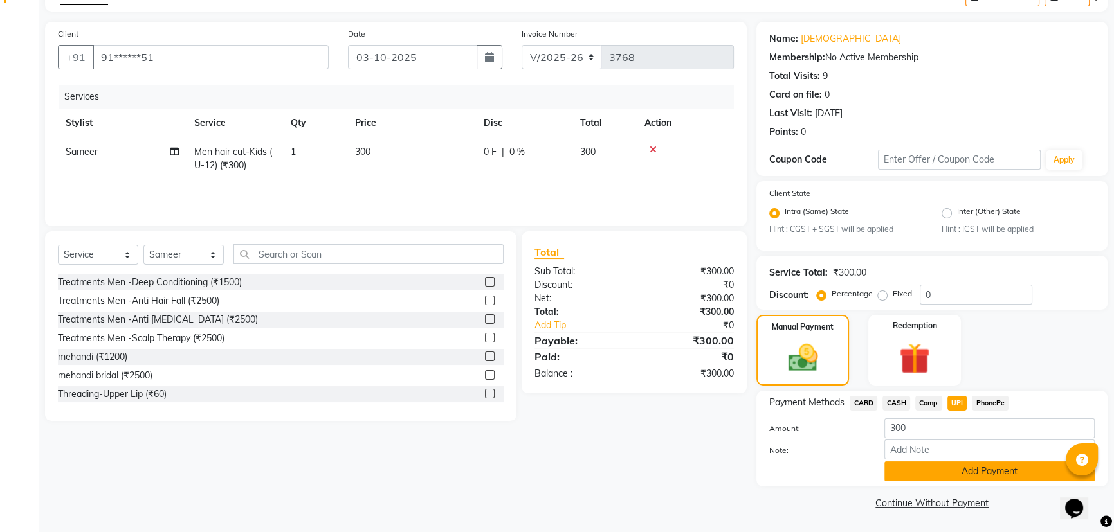
click at [962, 481] on button "Add Payment" at bounding box center [989, 472] width 210 height 20
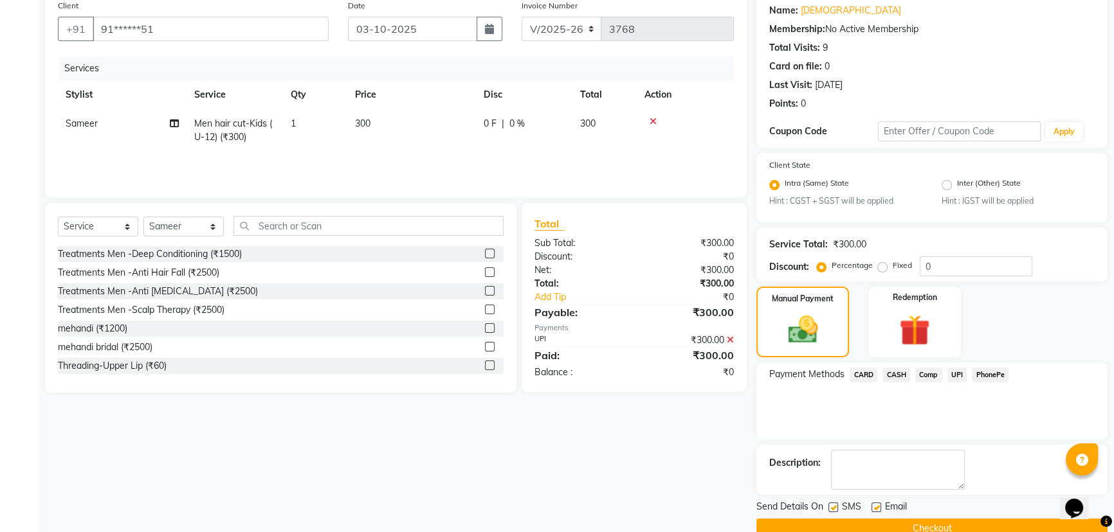
scroll to position [129, 0]
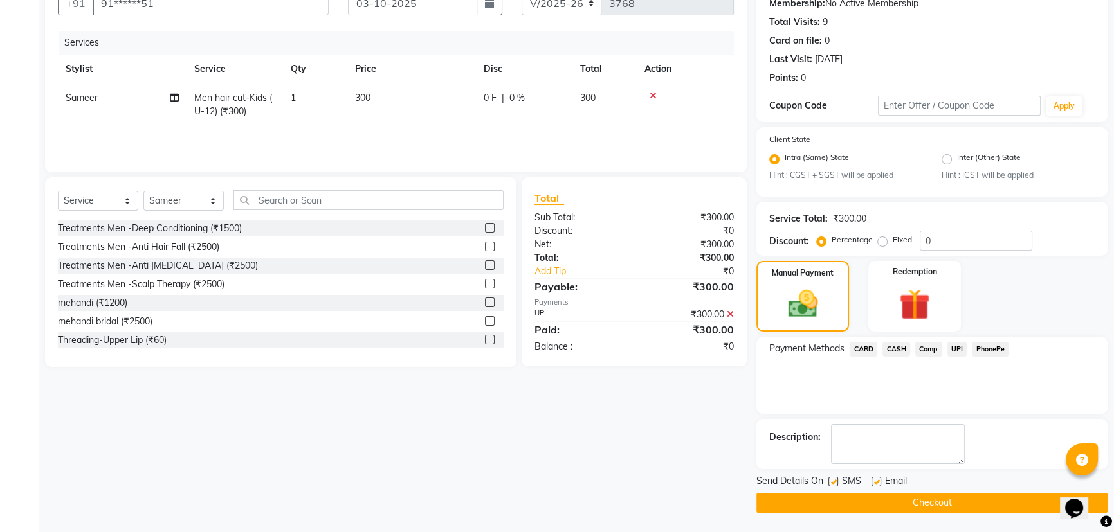
click at [833, 478] on label at bounding box center [833, 482] width 10 height 10
click at [833, 478] on input "checkbox" at bounding box center [832, 482] width 8 height 8
checkbox input "false"
click at [875, 482] on label at bounding box center [876, 482] width 10 height 10
click at [875, 482] on input "checkbox" at bounding box center [875, 482] width 8 height 8
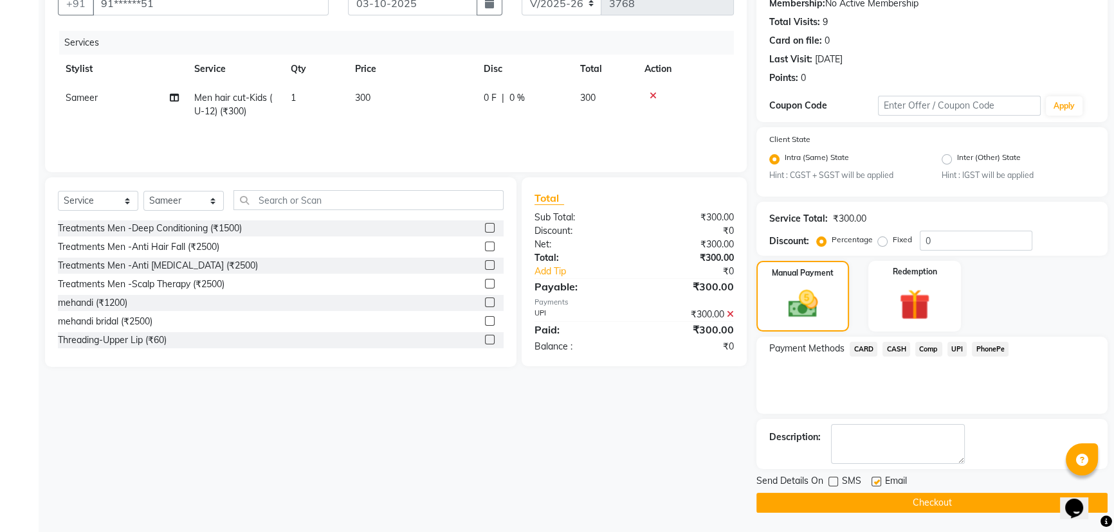
checkbox input "false"
click at [888, 502] on button "Checkout" at bounding box center [931, 503] width 351 height 20
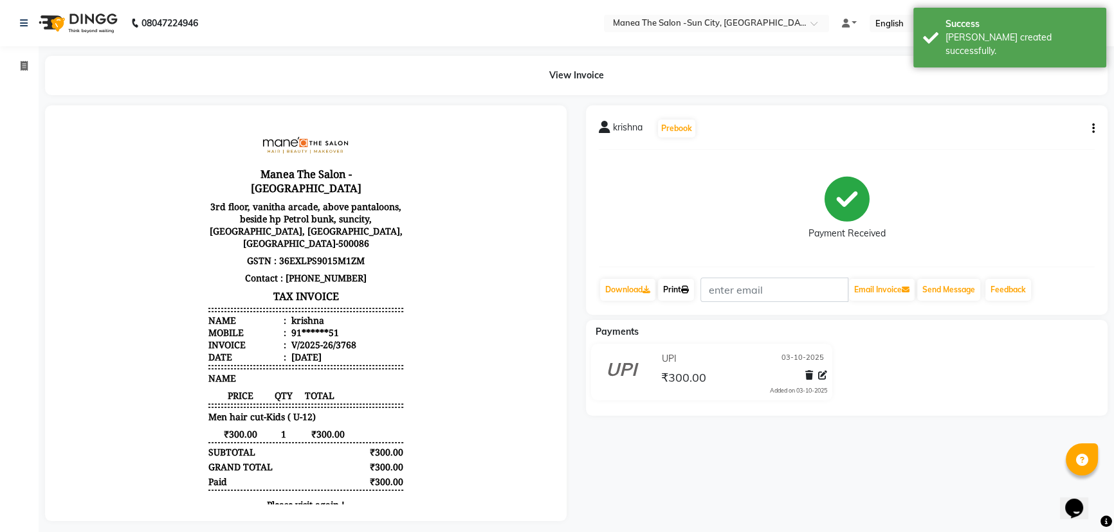
click at [678, 280] on link "Print" at bounding box center [676, 290] width 36 height 22
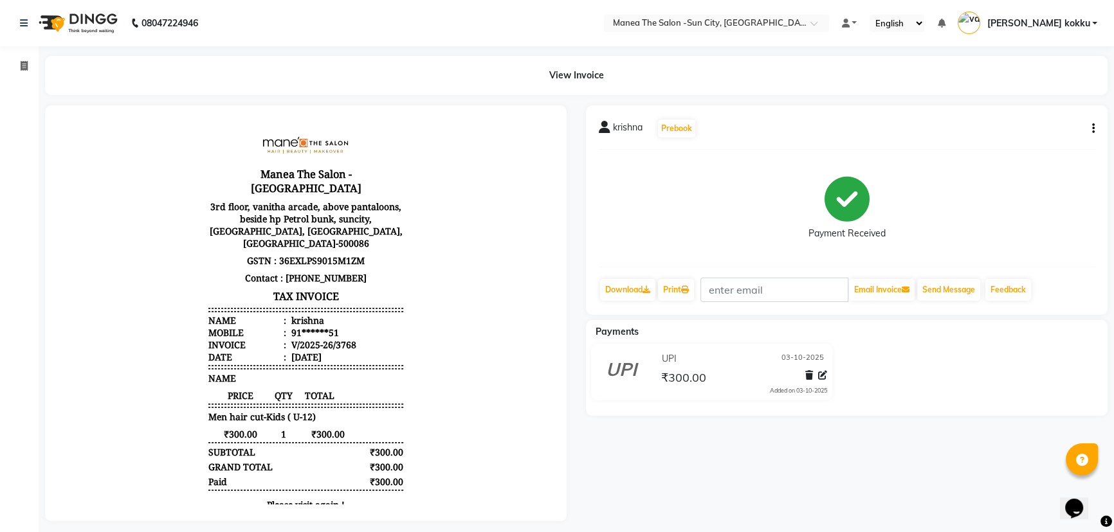
click at [1093, 129] on icon "button" at bounding box center [1093, 129] width 3 height 1
click at [1045, 141] on div "Edit Item Staff" at bounding box center [1029, 137] width 88 height 16
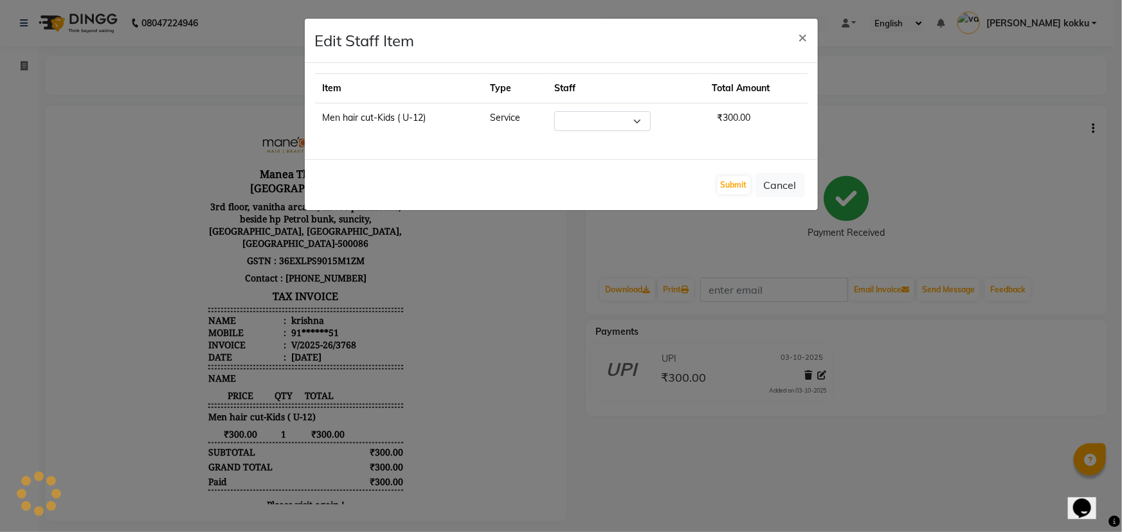
select select "82226"
click at [729, 187] on button "Submit" at bounding box center [734, 185] width 33 height 18
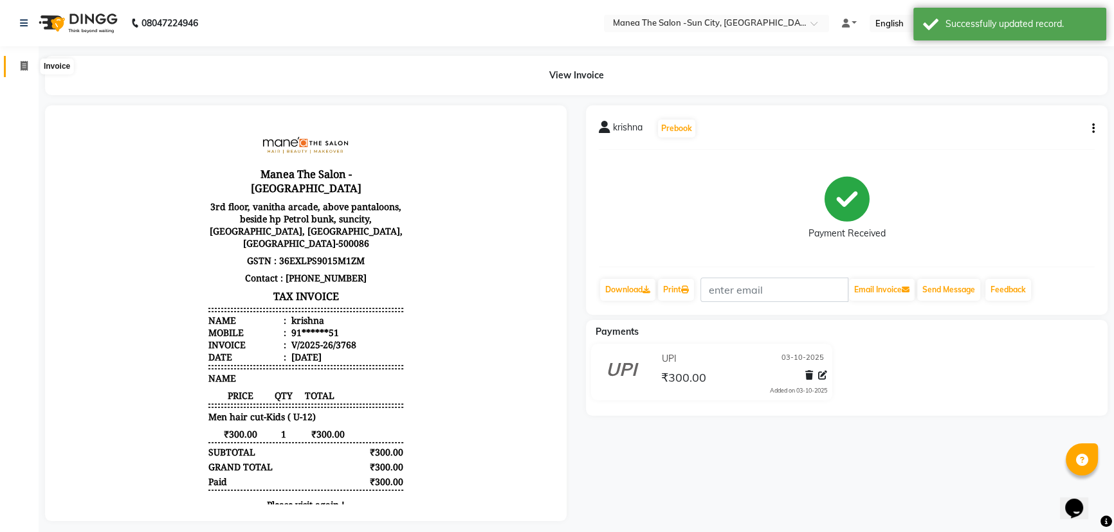
drag, startPoint x: 26, startPoint y: 71, endPoint x: 276, endPoint y: 0, distance: 260.0
click at [26, 71] on span at bounding box center [24, 66] width 23 height 15
select select "5822"
select select "service"
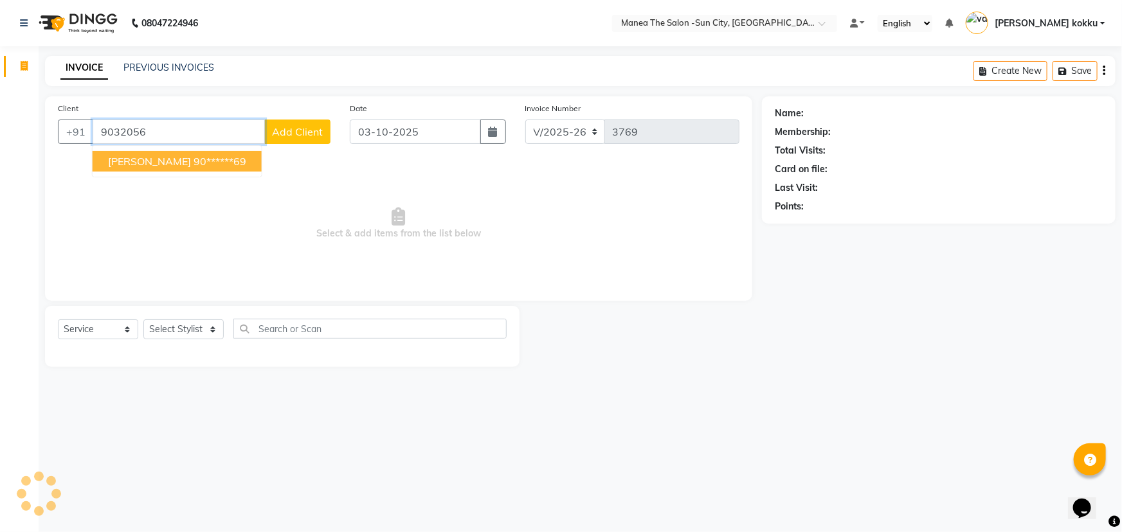
click at [190, 169] on button "chaitanya 90******69" at bounding box center [177, 161] width 169 height 21
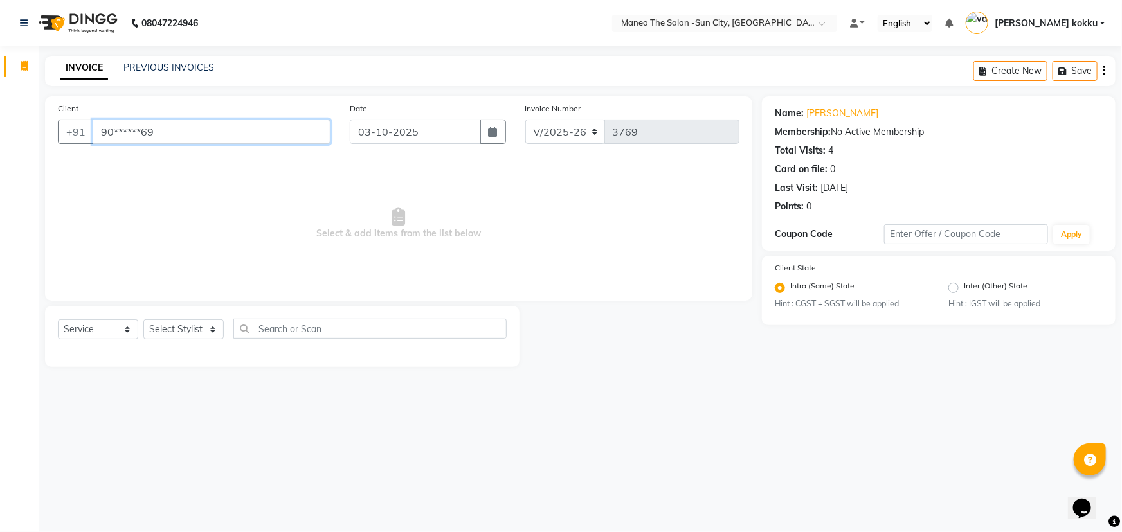
click at [206, 135] on input "90******69" at bounding box center [212, 132] width 238 height 24
type input "9"
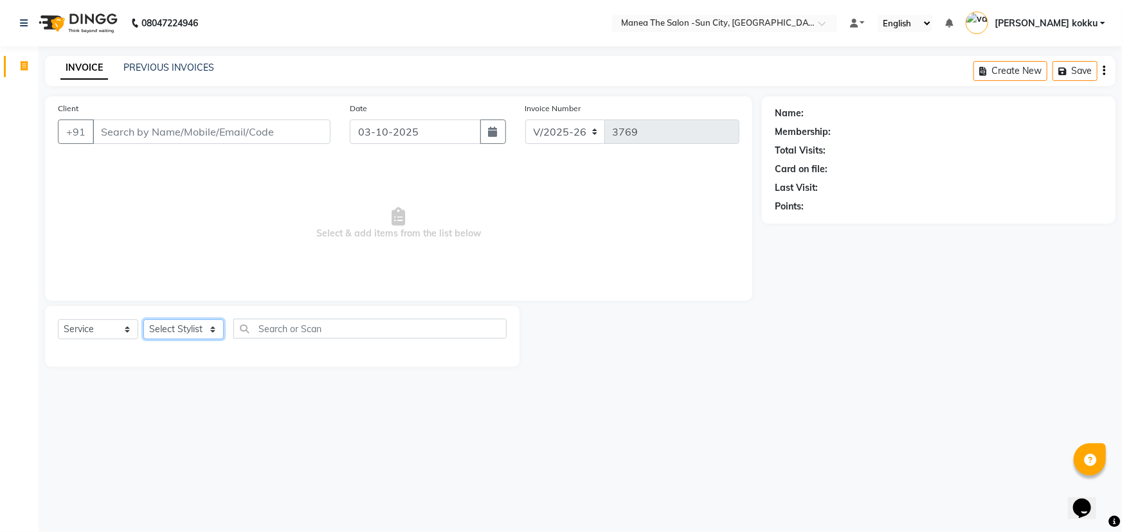
click at [187, 334] on select "Select Stylist [PERSON_NAME] [PERSON_NAME] Ikrar [PERSON_NAME] K sai [PERSON_NA…" at bounding box center [183, 330] width 80 height 20
select select "60026"
click at [143, 320] on select "Select Stylist [PERSON_NAME] [PERSON_NAME] Ikrar [PERSON_NAME] K sai [PERSON_NA…" at bounding box center [183, 330] width 80 height 20
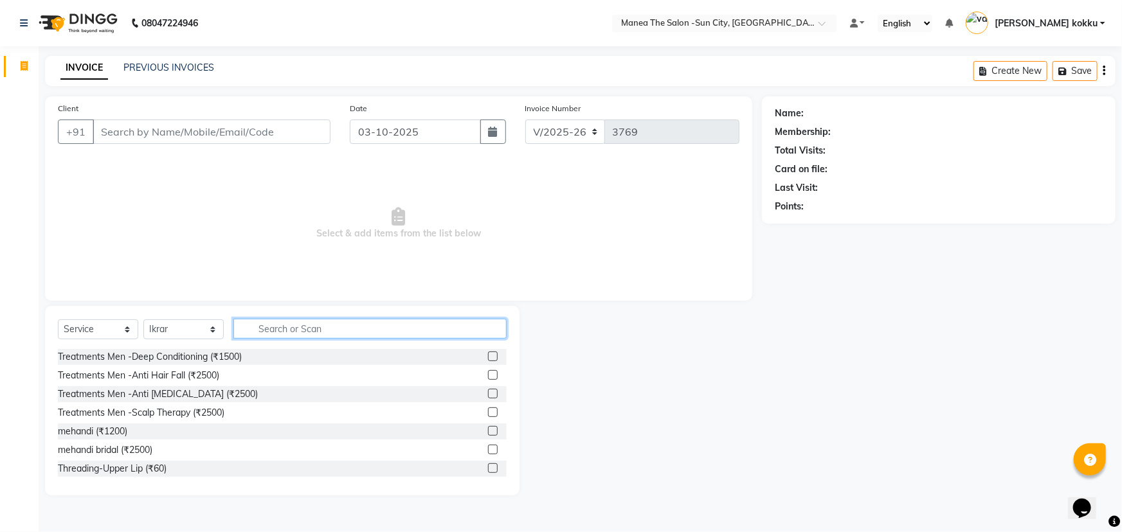
click at [317, 332] on input "text" at bounding box center [369, 329] width 273 height 20
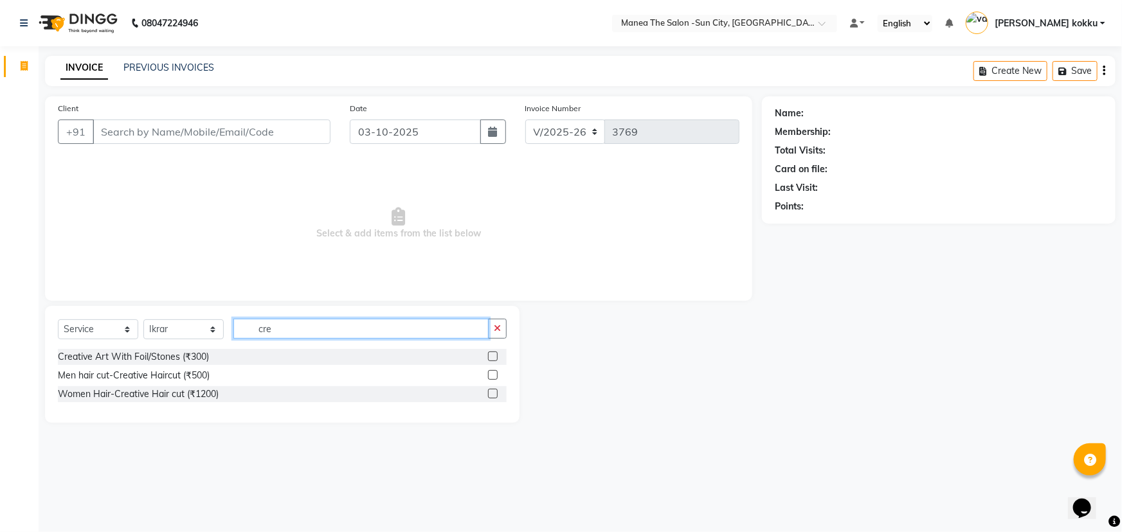
type input "cre"
click at [490, 393] on label at bounding box center [493, 394] width 10 height 10
click at [490, 393] on input "checkbox" at bounding box center [492, 394] width 8 height 8
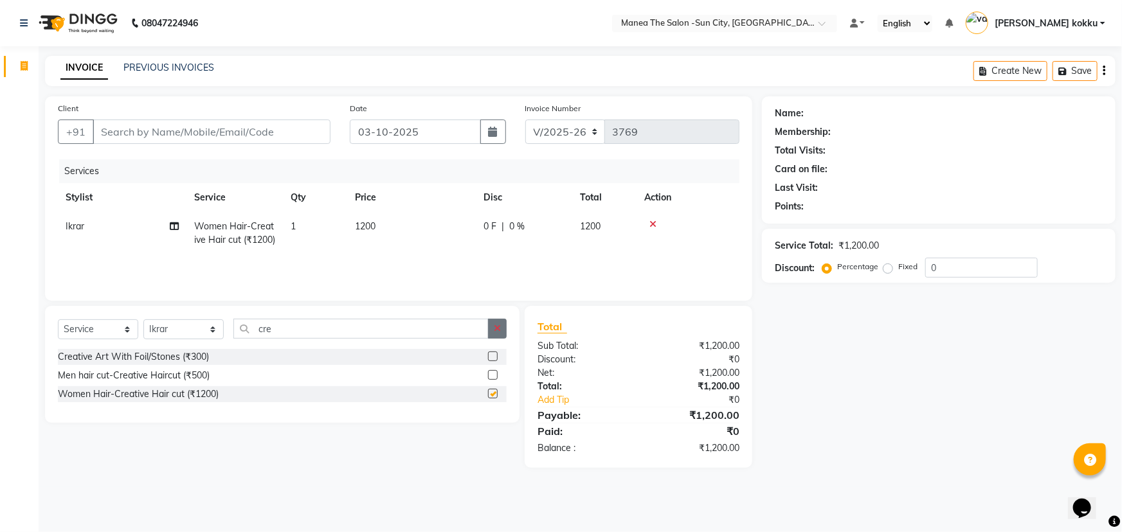
checkbox input "false"
click at [496, 330] on icon "button" at bounding box center [497, 328] width 7 height 9
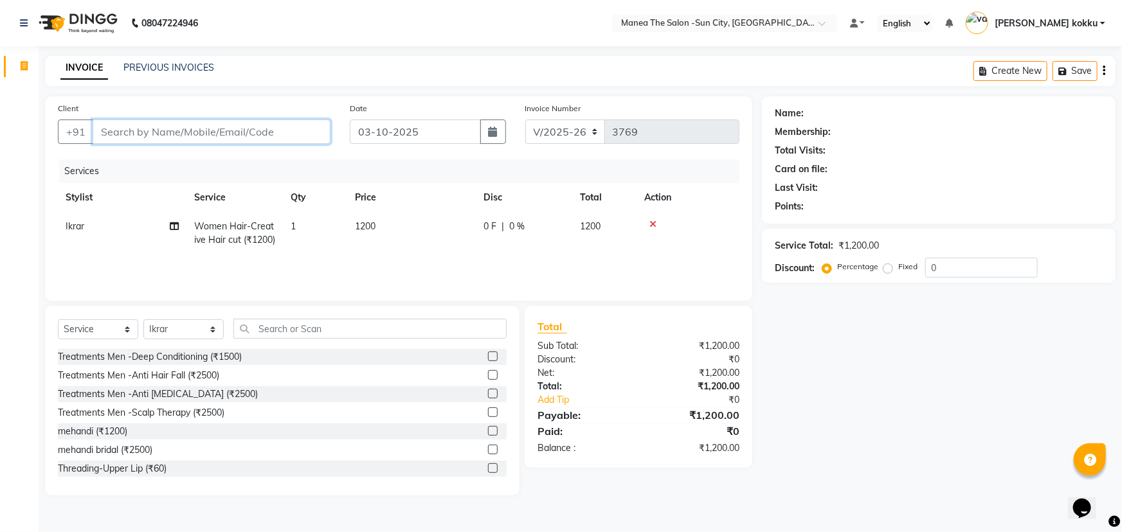
click at [190, 138] on input "Client" at bounding box center [212, 132] width 238 height 24
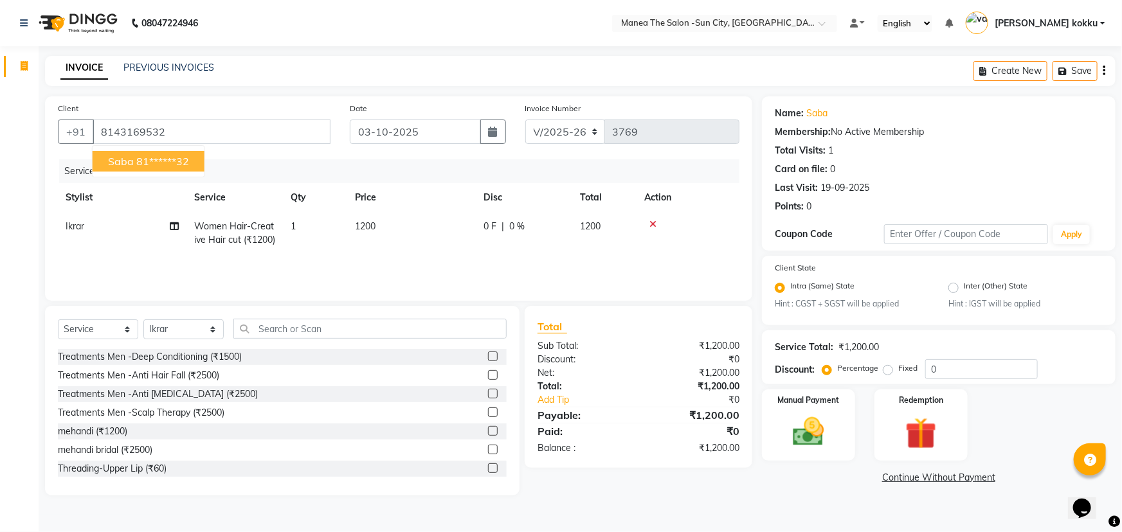
click at [165, 162] on ngb-highlight "81******32" at bounding box center [162, 161] width 53 height 13
type input "81******32"
click at [956, 368] on input "0" at bounding box center [981, 369] width 113 height 20
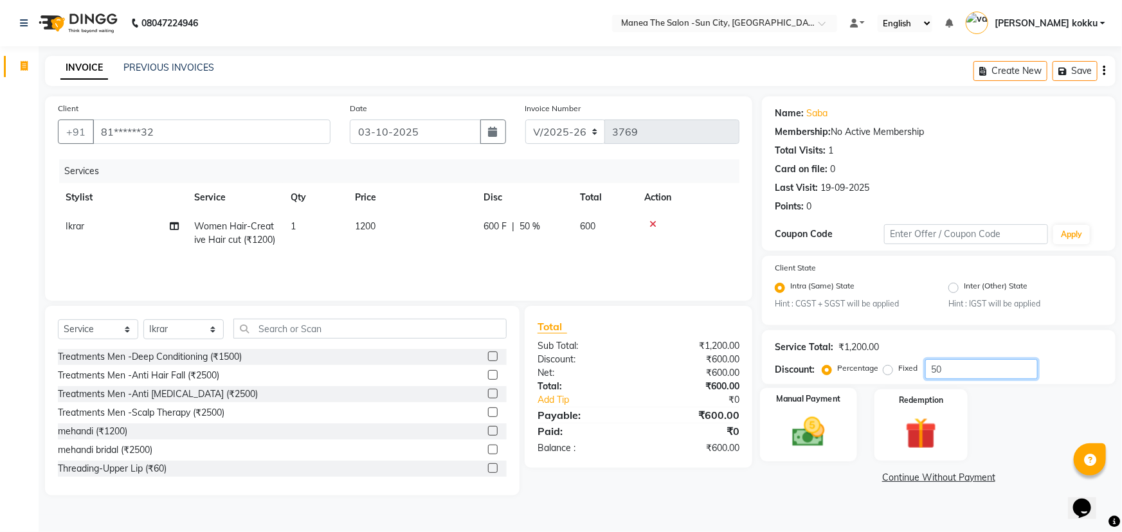
type input "50"
click at [817, 432] on img at bounding box center [809, 432] width 53 height 37
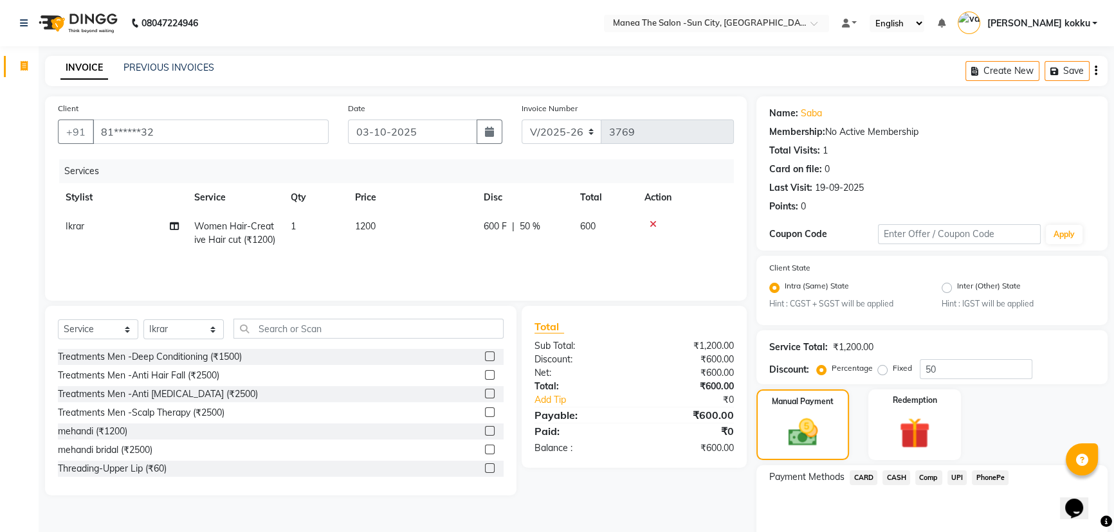
click at [958, 480] on span "UPI" at bounding box center [957, 478] width 20 height 15
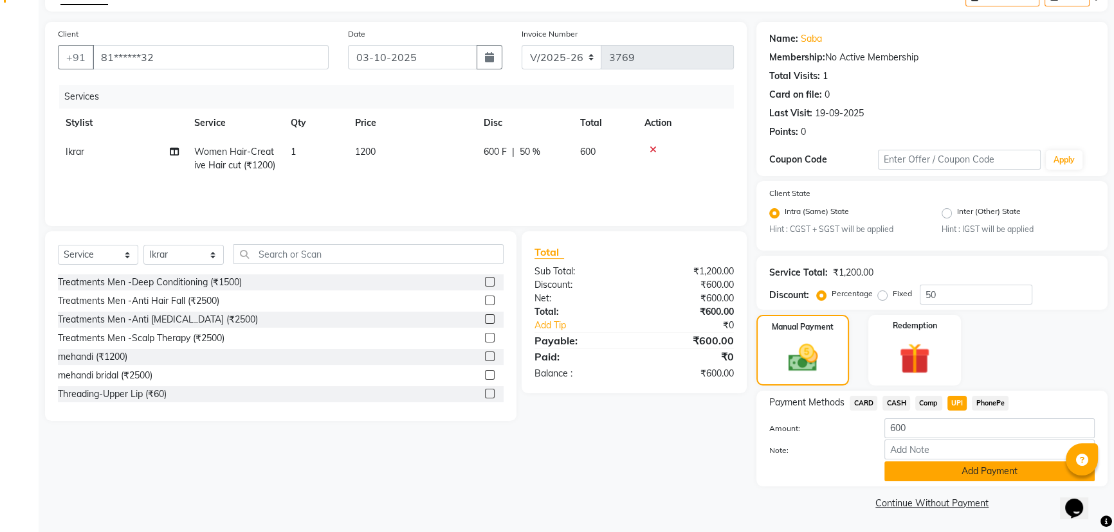
click at [936, 473] on button "Add Payment" at bounding box center [989, 472] width 210 height 20
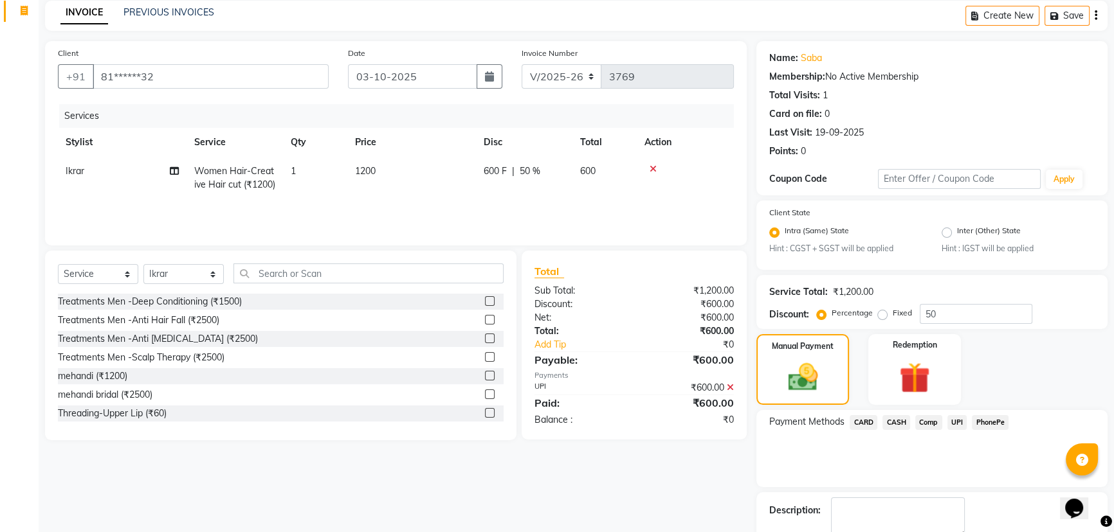
scroll to position [129, 0]
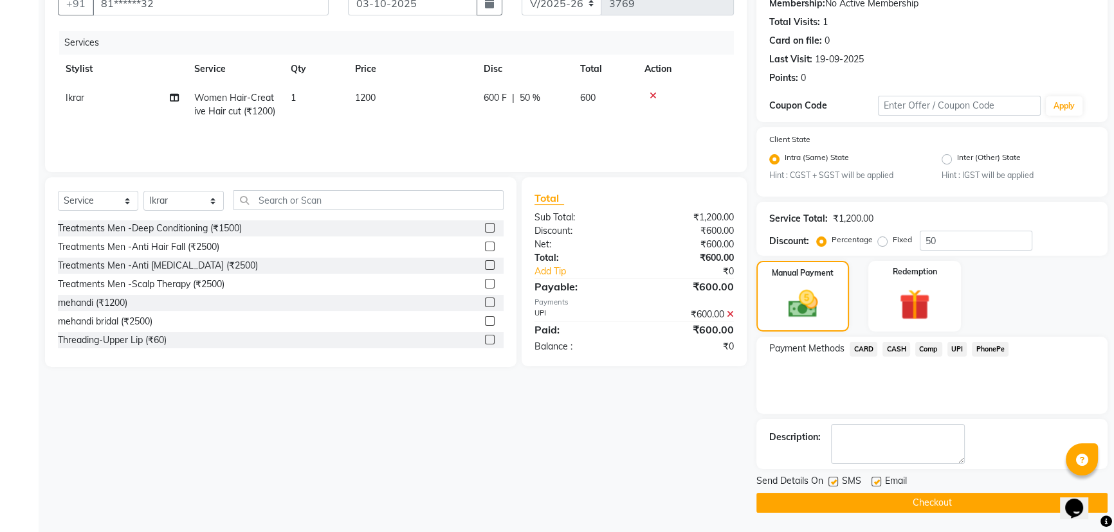
click at [834, 480] on label at bounding box center [833, 482] width 10 height 10
click at [834, 480] on input "checkbox" at bounding box center [832, 482] width 8 height 8
checkbox input "false"
click at [875, 482] on label at bounding box center [876, 482] width 10 height 10
click at [875, 482] on input "checkbox" at bounding box center [875, 482] width 8 height 8
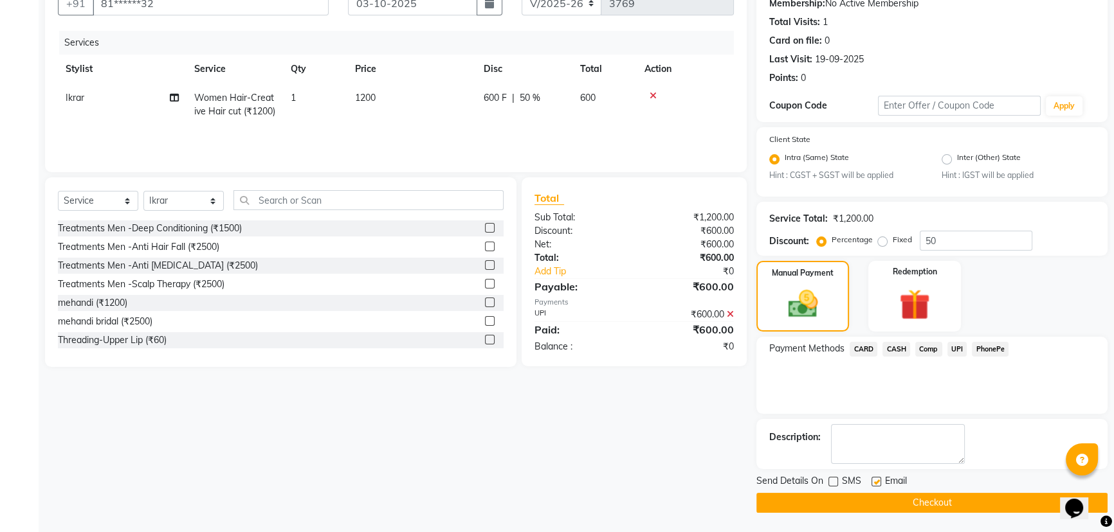
checkbox input "false"
click at [886, 501] on button "Checkout" at bounding box center [931, 503] width 351 height 20
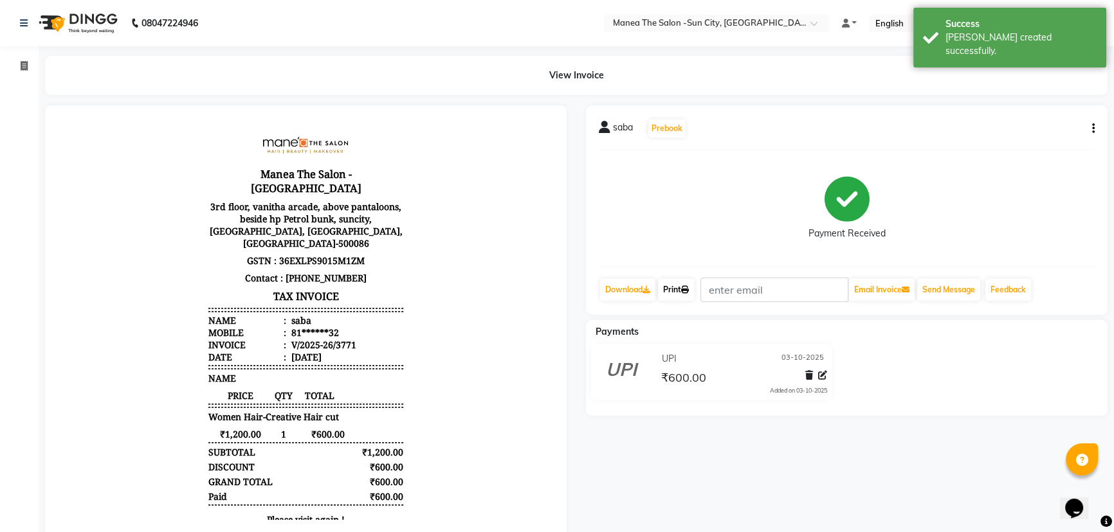
click at [684, 287] on link "Print" at bounding box center [676, 290] width 36 height 22
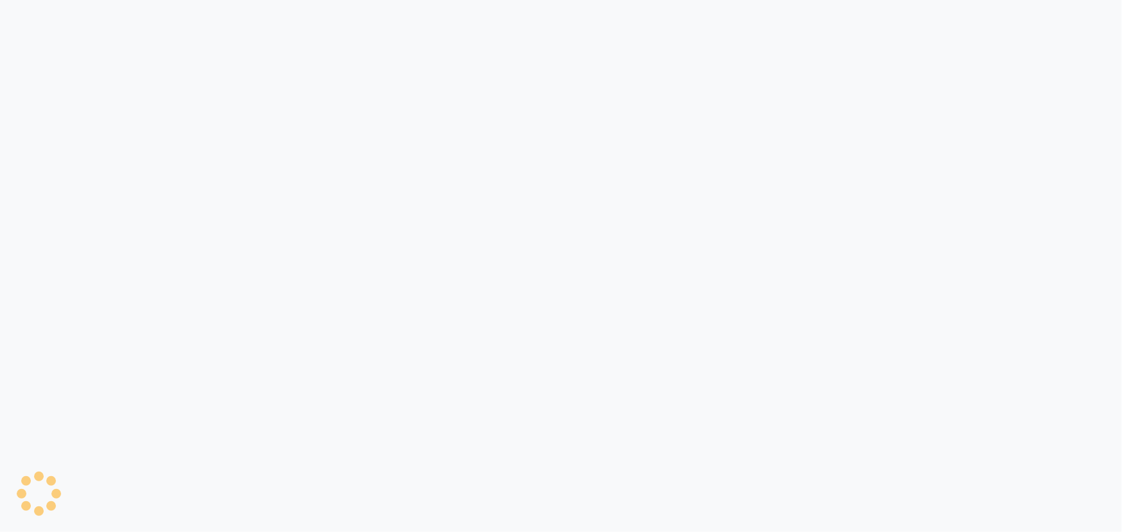
select select "service"
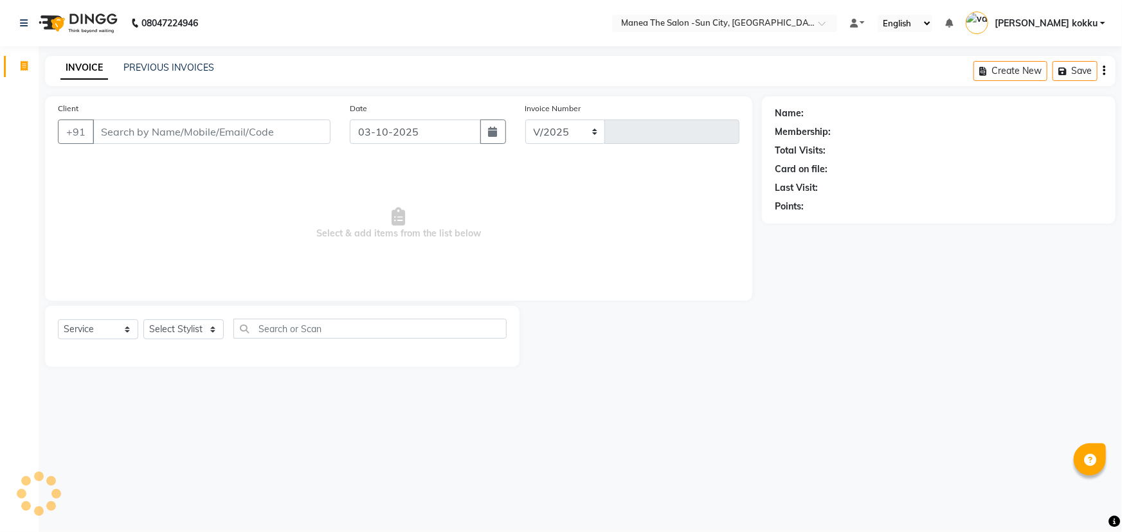
select select "en"
select select "5822"
type input "3768"
click at [192, 327] on select "Select Stylist [PERSON_NAME] [PERSON_NAME] Ikrar [PERSON_NAME] K sai [PERSON_NA…" at bounding box center [183, 330] width 80 height 20
select select "78639"
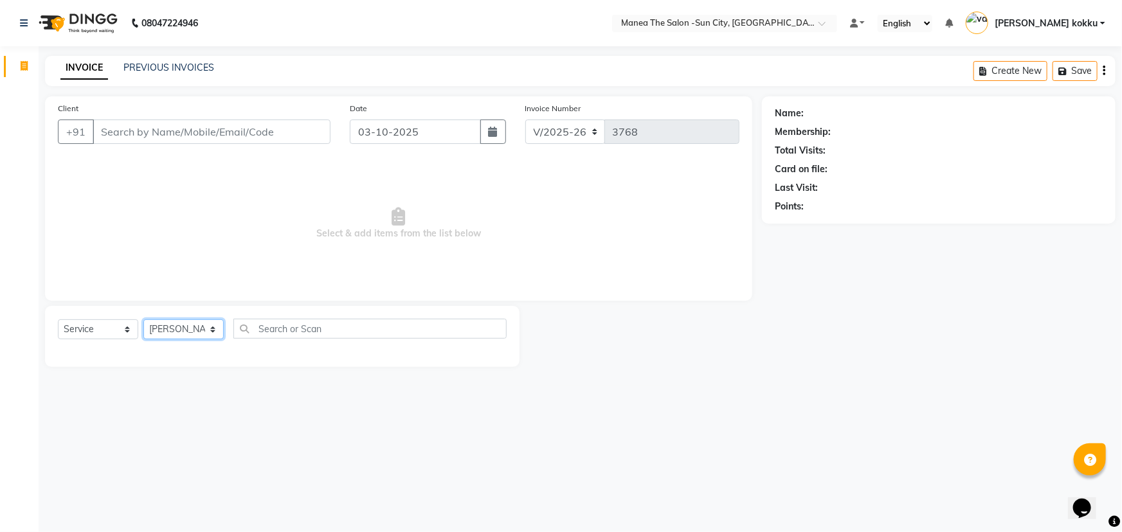
click at [143, 320] on select "Select Stylist [PERSON_NAME] [PERSON_NAME] Ikrar [PERSON_NAME] K sai [PERSON_NA…" at bounding box center [183, 330] width 80 height 20
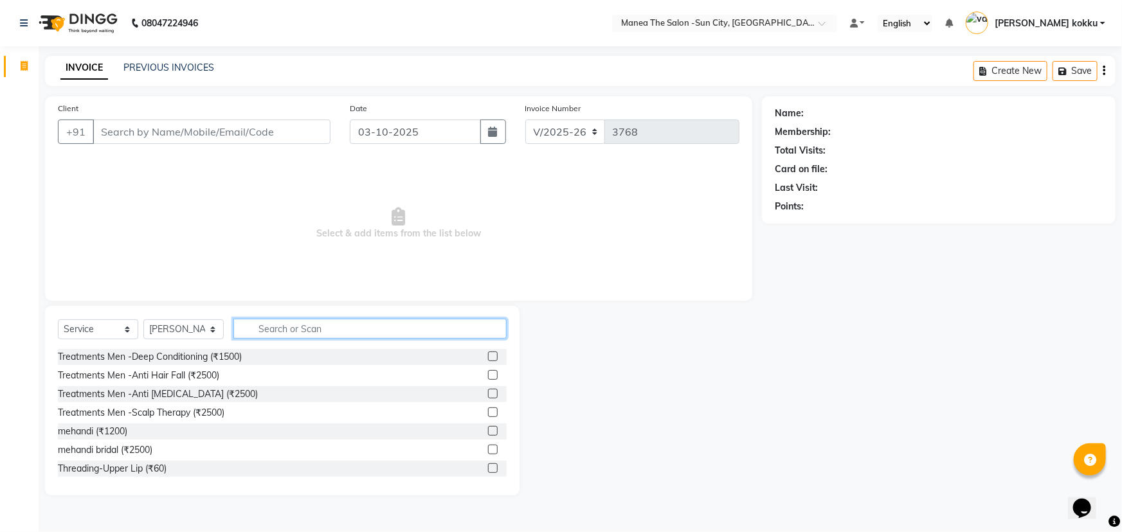
click at [303, 328] on input "text" at bounding box center [369, 329] width 273 height 20
type input "thre"
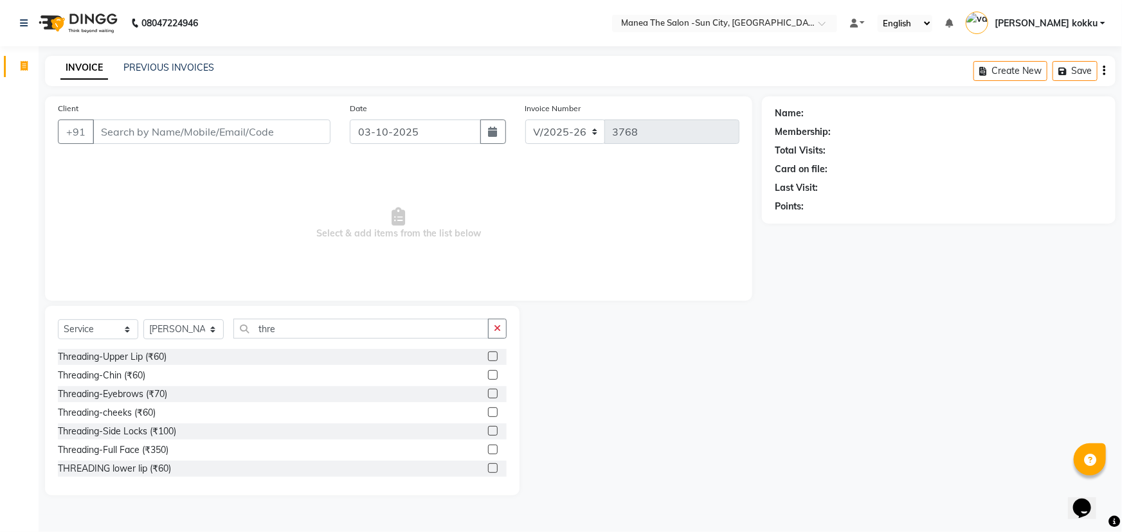
click at [488, 357] on label at bounding box center [493, 357] width 10 height 10
click at [488, 357] on input "checkbox" at bounding box center [492, 357] width 8 height 8
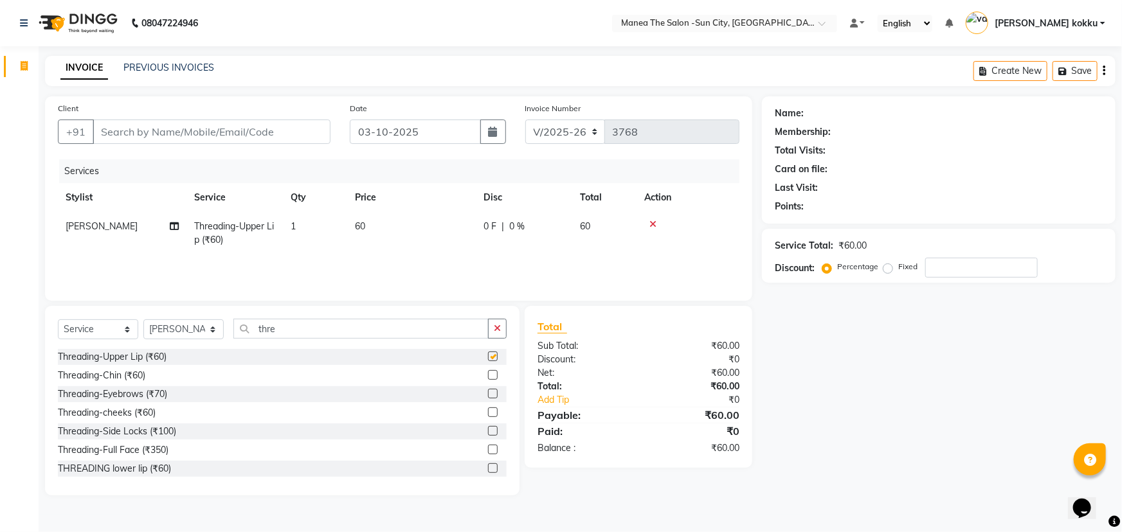
checkbox input "false"
click at [488, 396] on label at bounding box center [493, 394] width 10 height 10
click at [488, 396] on input "checkbox" at bounding box center [492, 394] width 8 height 8
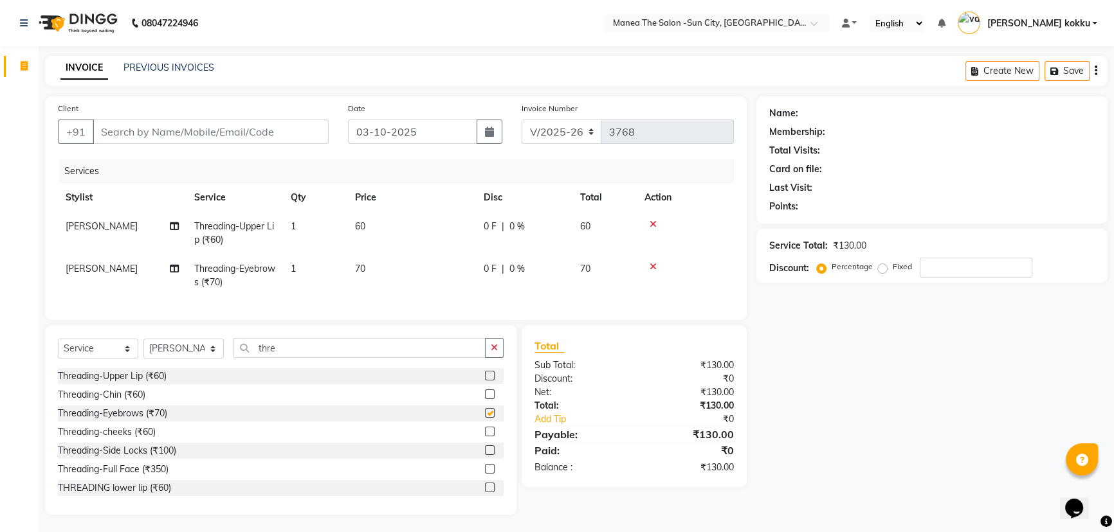
checkbox input "false"
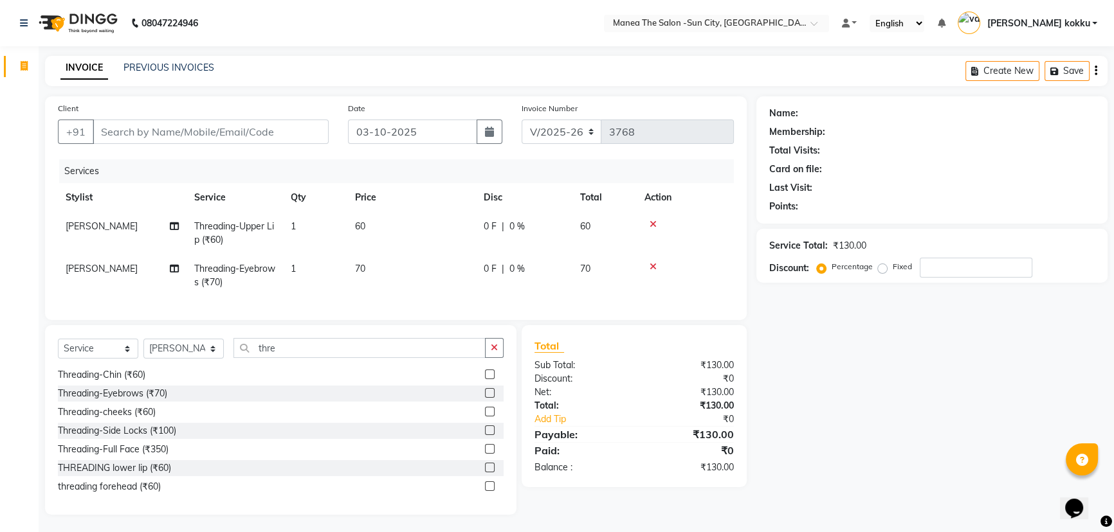
click at [485, 491] on label at bounding box center [490, 487] width 10 height 10
click at [485, 491] on input "checkbox" at bounding box center [489, 487] width 8 height 8
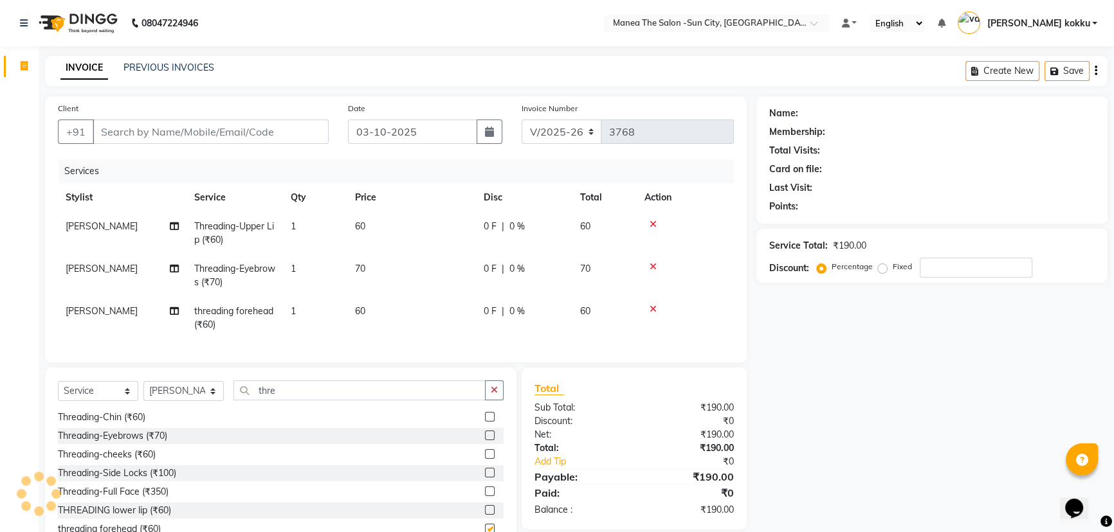
checkbox input "false"
click at [498, 397] on button "button" at bounding box center [494, 391] width 19 height 20
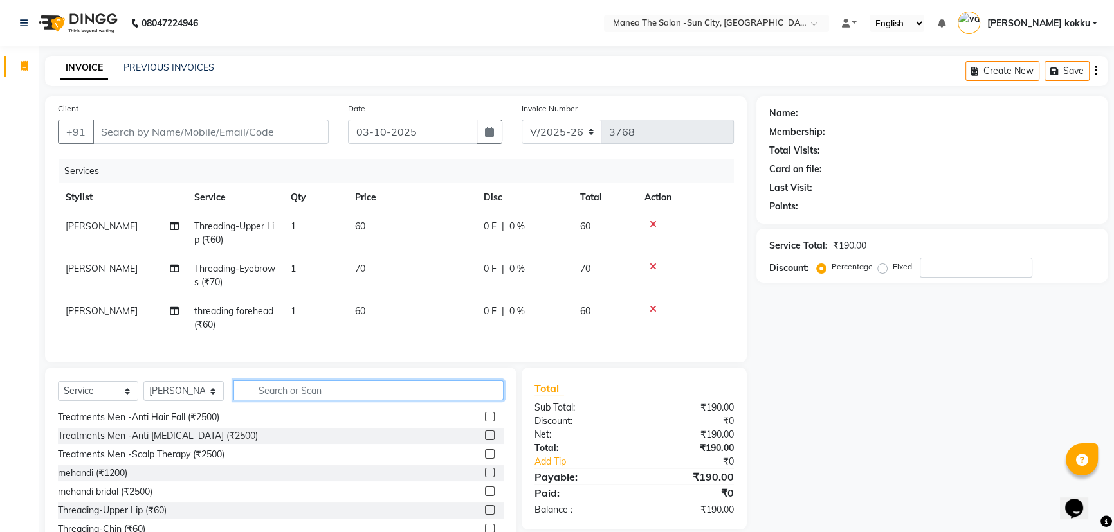
scroll to position [132, 0]
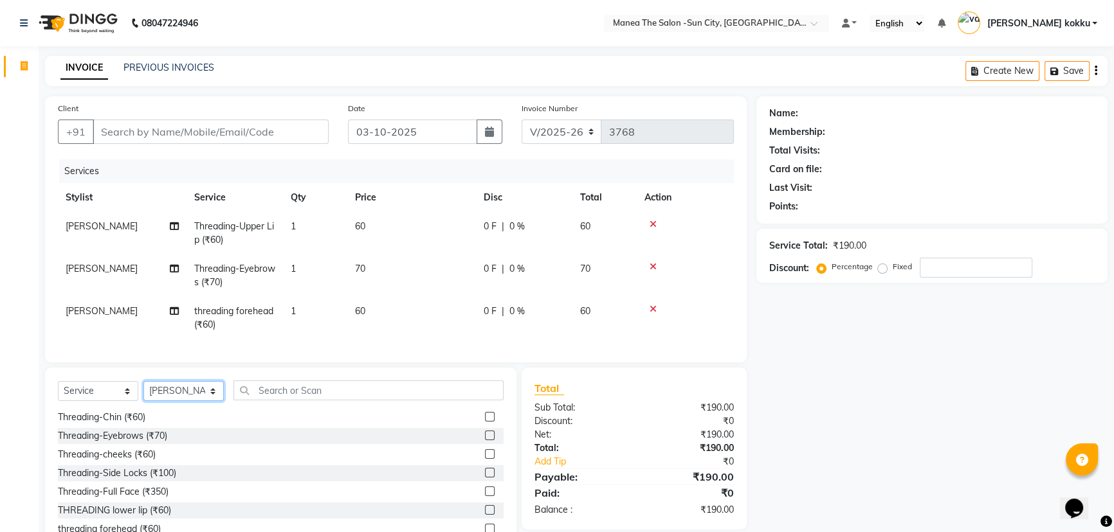
click at [189, 396] on select "Select Stylist [PERSON_NAME] [PERSON_NAME] Ikrar [PERSON_NAME] K sai [PERSON_NA…" at bounding box center [183, 391] width 80 height 20
select select "85974"
click at [143, 390] on select "Select Stylist [PERSON_NAME] [PERSON_NAME] Ikrar [PERSON_NAME] K sai [PERSON_NA…" at bounding box center [183, 391] width 80 height 20
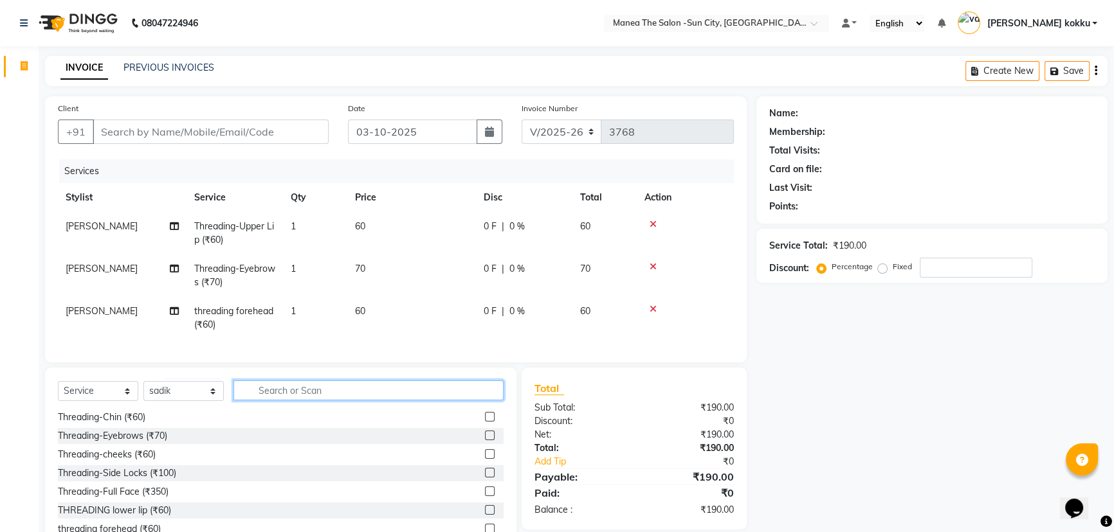
click at [274, 401] on input "text" at bounding box center [368, 391] width 270 height 20
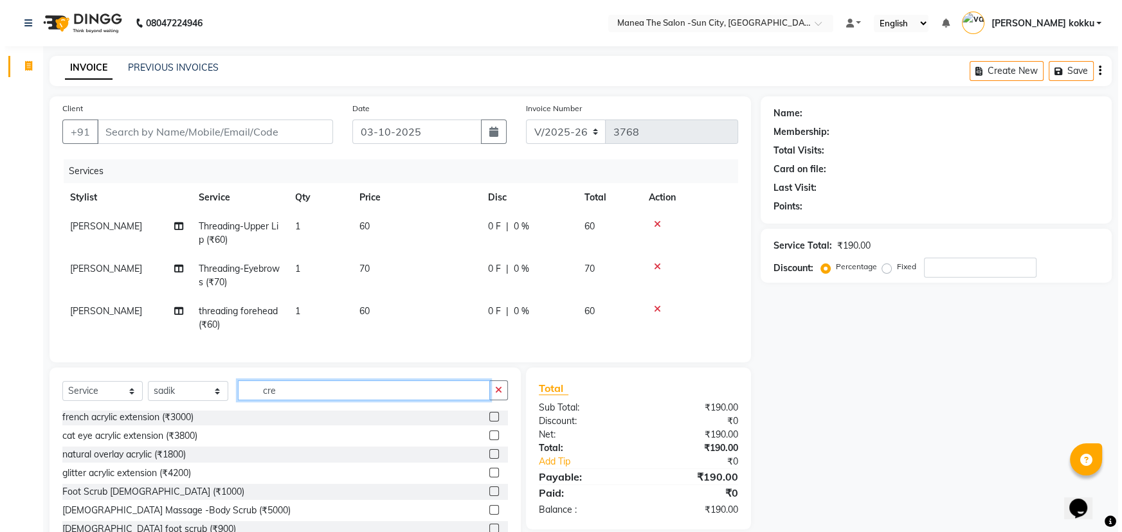
scroll to position [0, 0]
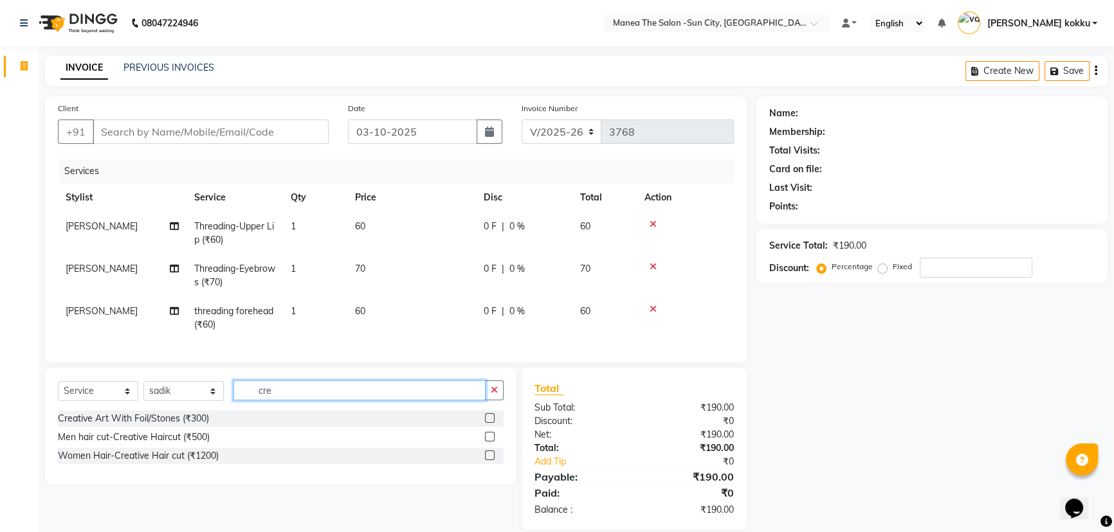
type input "cre"
click at [489, 460] on label at bounding box center [490, 456] width 10 height 10
click at [489, 460] on input "checkbox" at bounding box center [489, 456] width 8 height 8
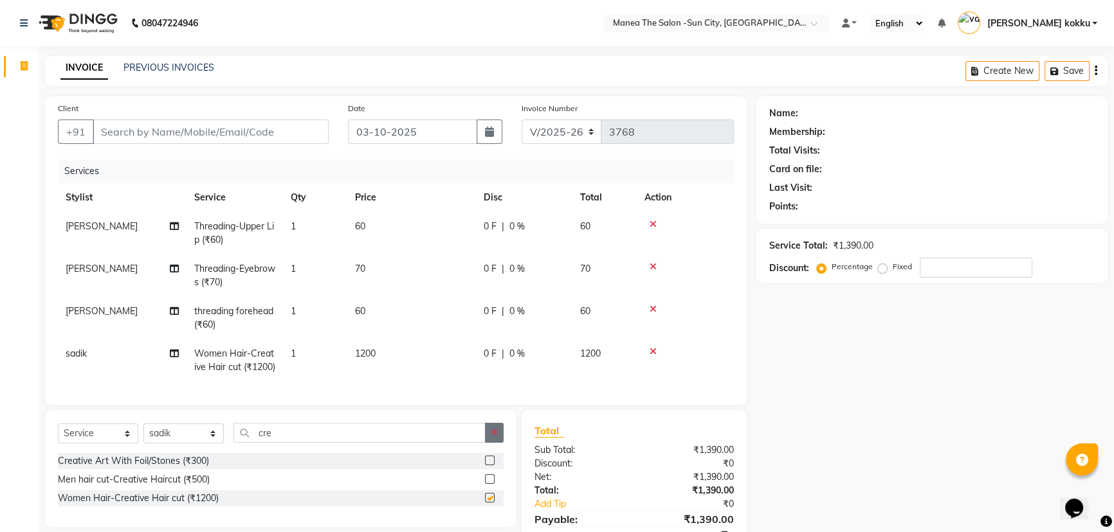
checkbox input "false"
click at [152, 137] on input "Client" at bounding box center [211, 132] width 236 height 24
type input "9"
type input "0"
type input "9609772961"
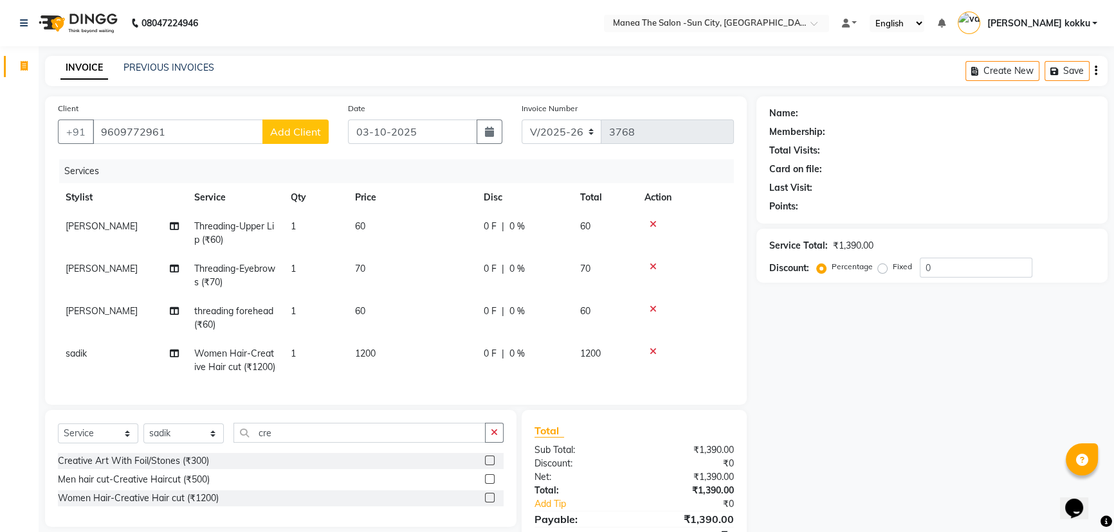
click at [305, 129] on span "Add Client" at bounding box center [295, 131] width 51 height 13
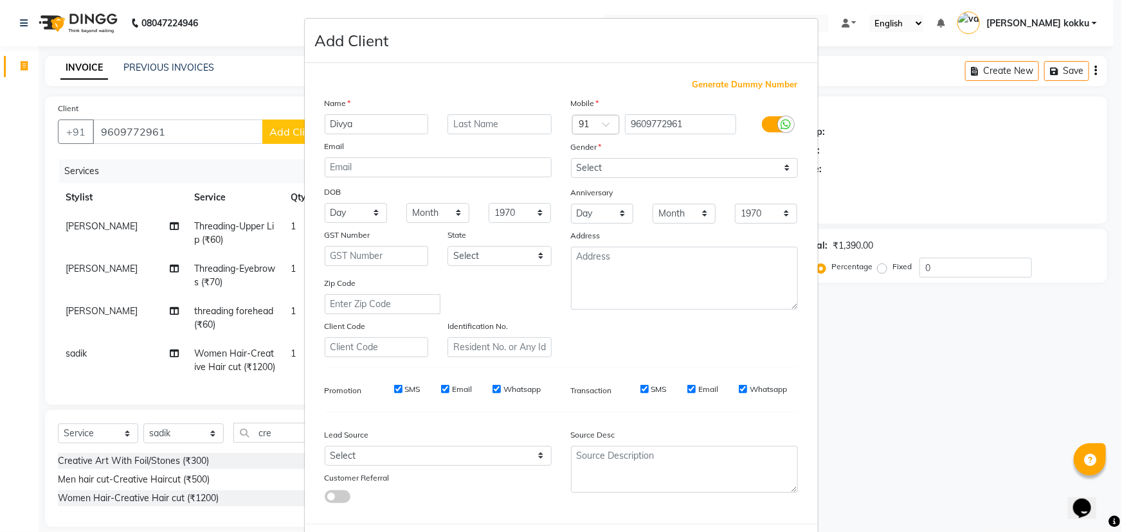
type input "Divya"
click at [649, 172] on select "Select [DEMOGRAPHIC_DATA] [DEMOGRAPHIC_DATA] Other Prefer Not To Say" at bounding box center [684, 168] width 227 height 20
select select "[DEMOGRAPHIC_DATA]"
click at [571, 158] on select "Select [DEMOGRAPHIC_DATA] [DEMOGRAPHIC_DATA] Other Prefer Not To Say" at bounding box center [684, 168] width 227 height 20
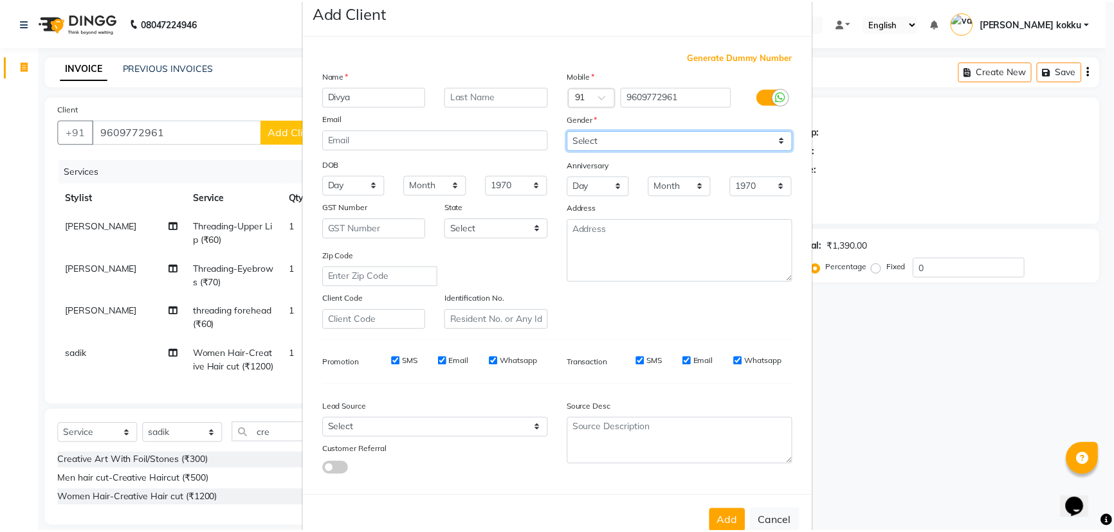
scroll to position [64, 0]
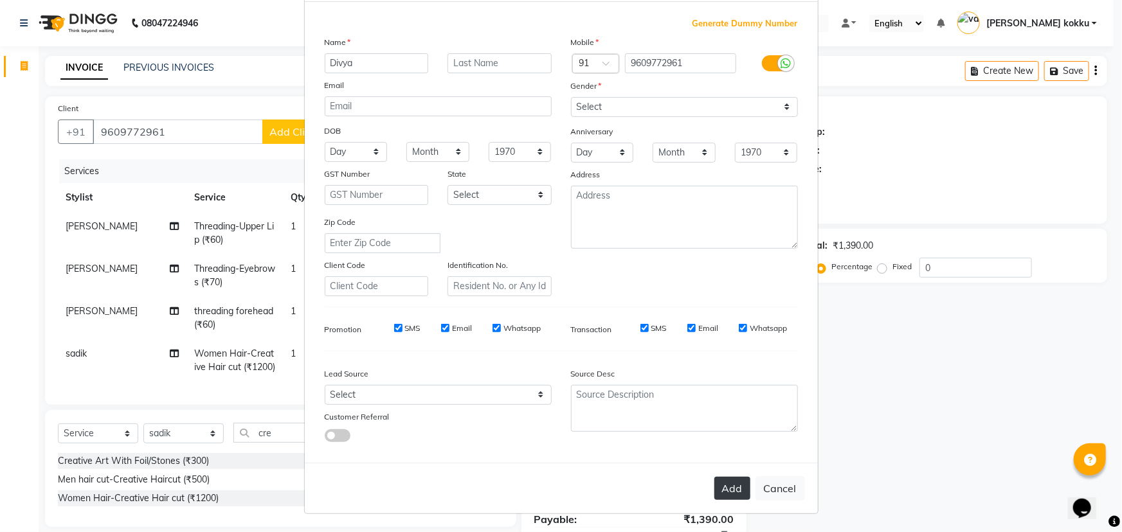
click at [733, 496] on button "Add" at bounding box center [732, 488] width 36 height 23
type input "96******61"
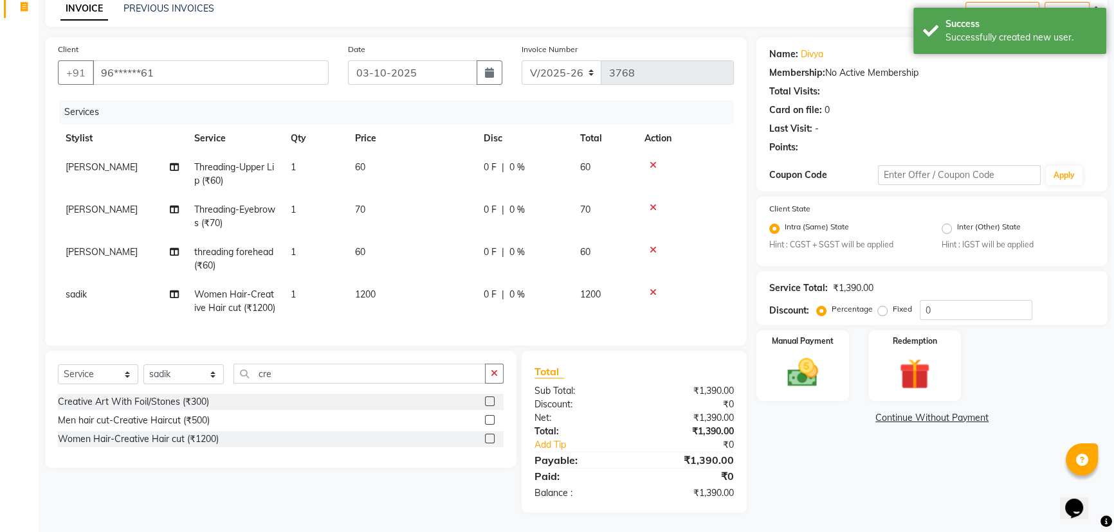
scroll to position [81, 0]
click at [799, 355] on img at bounding box center [803, 373] width 52 height 37
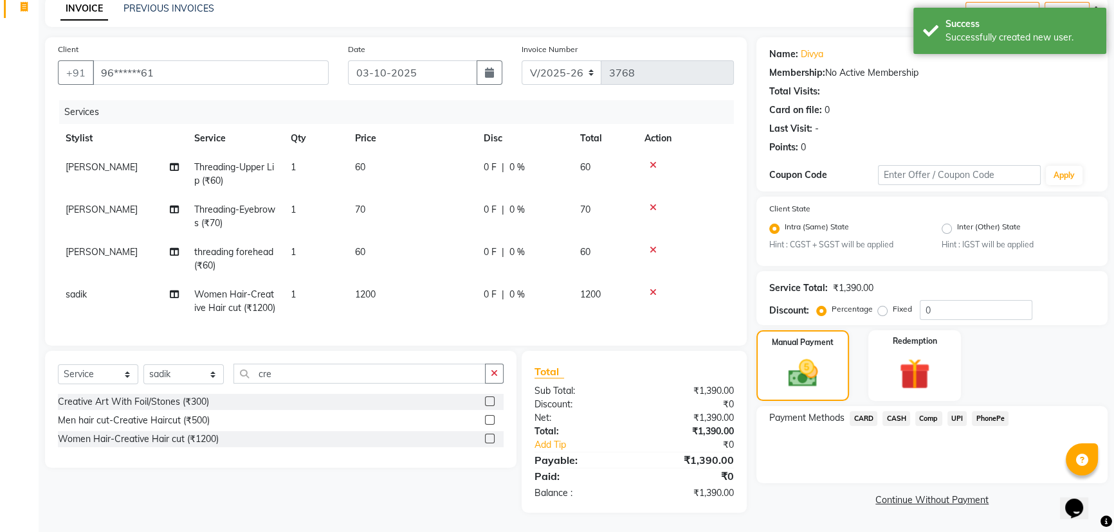
click at [954, 412] on span "UPI" at bounding box center [957, 419] width 20 height 15
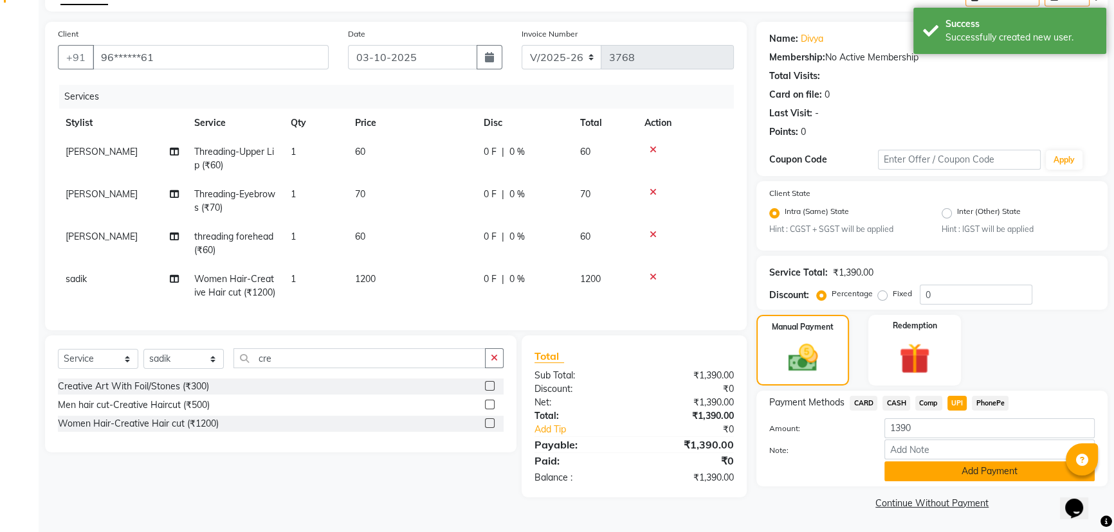
click at [926, 462] on button "Add Payment" at bounding box center [989, 472] width 210 height 20
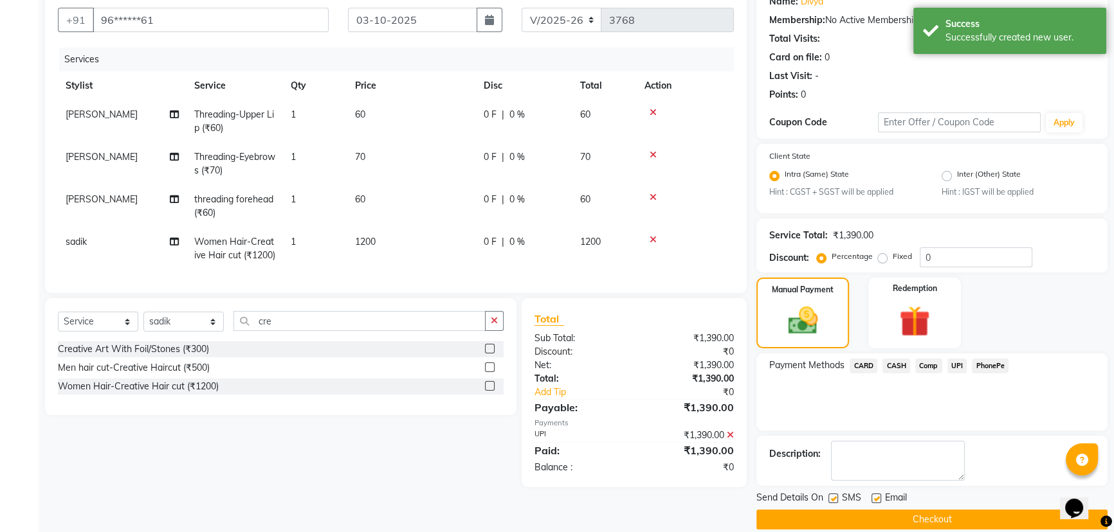
scroll to position [129, 0]
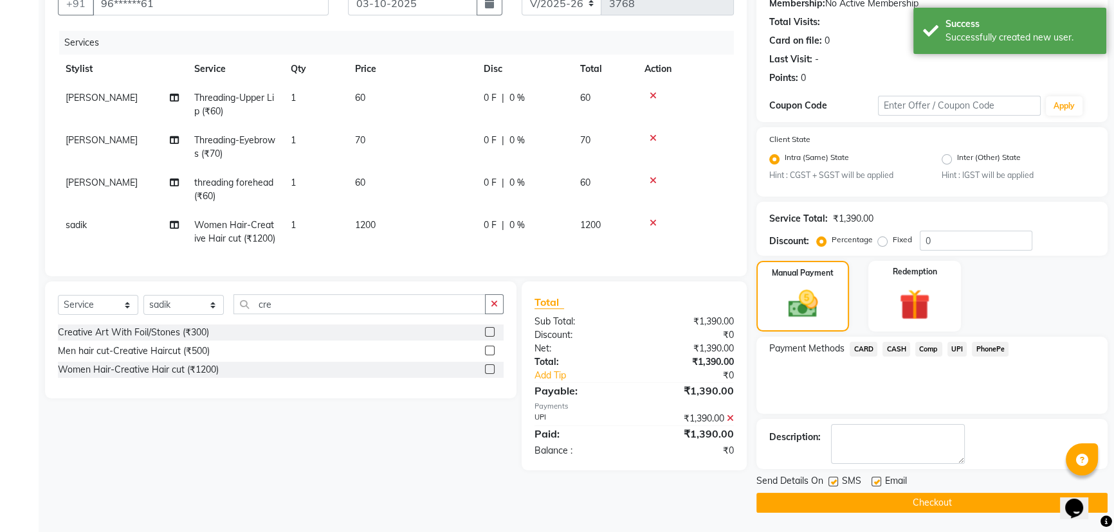
click at [831, 482] on label at bounding box center [833, 482] width 10 height 10
click at [831, 482] on input "checkbox" at bounding box center [832, 482] width 8 height 8
checkbox input "false"
click at [880, 480] on label at bounding box center [876, 482] width 10 height 10
click at [880, 480] on input "checkbox" at bounding box center [875, 482] width 8 height 8
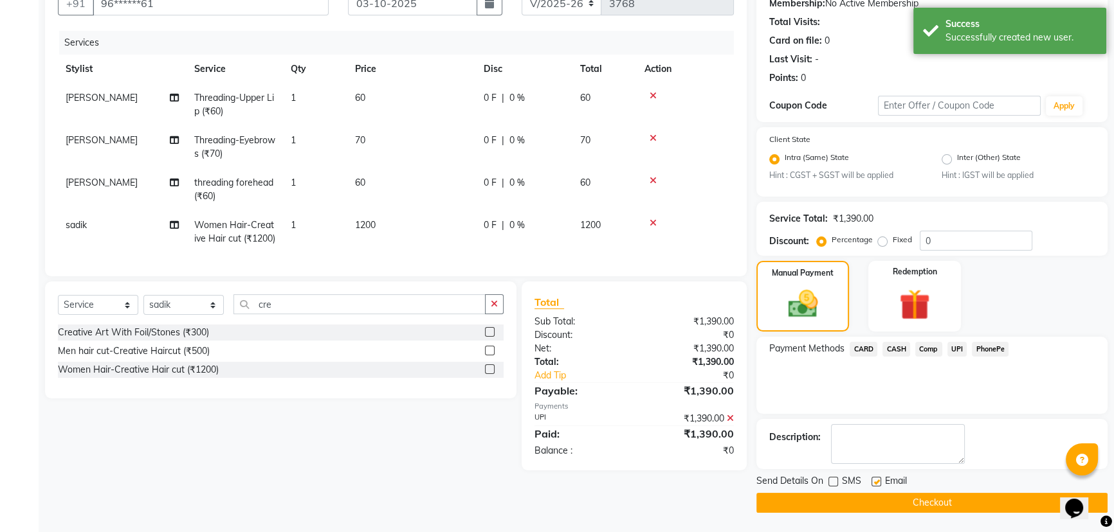
checkbox input "false"
click at [886, 500] on button "Checkout" at bounding box center [931, 503] width 351 height 20
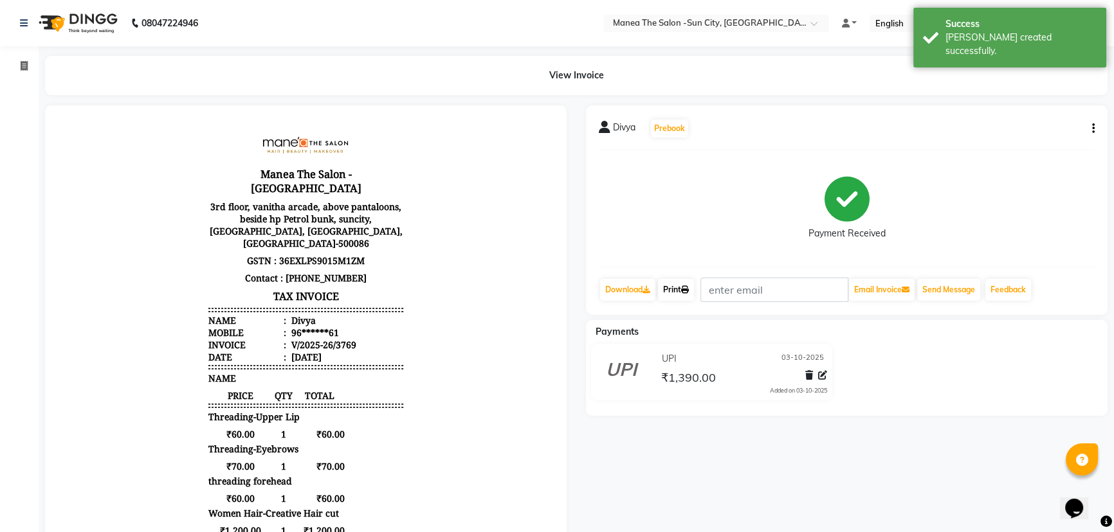
click at [673, 289] on link "Print" at bounding box center [676, 290] width 36 height 22
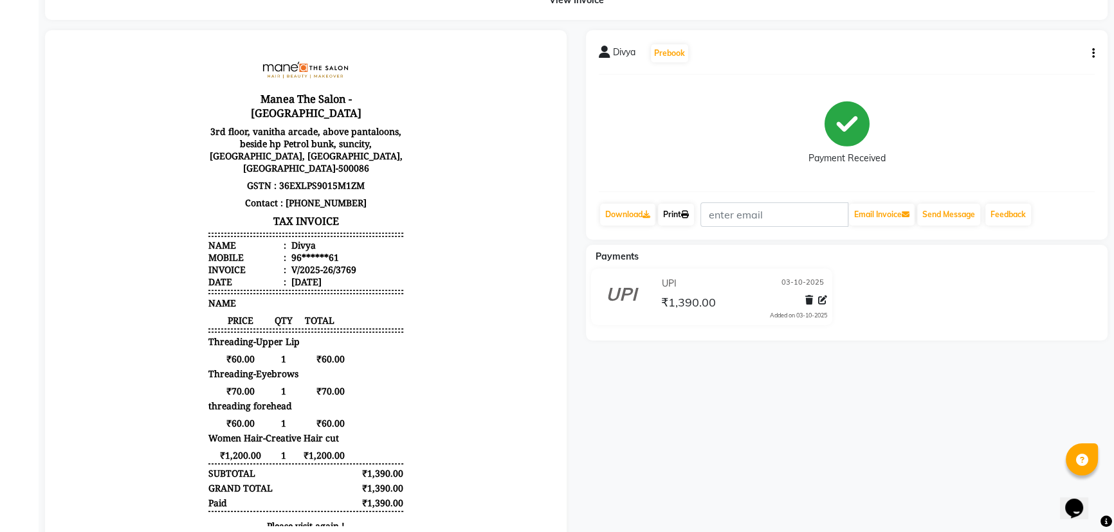
scroll to position [55, 0]
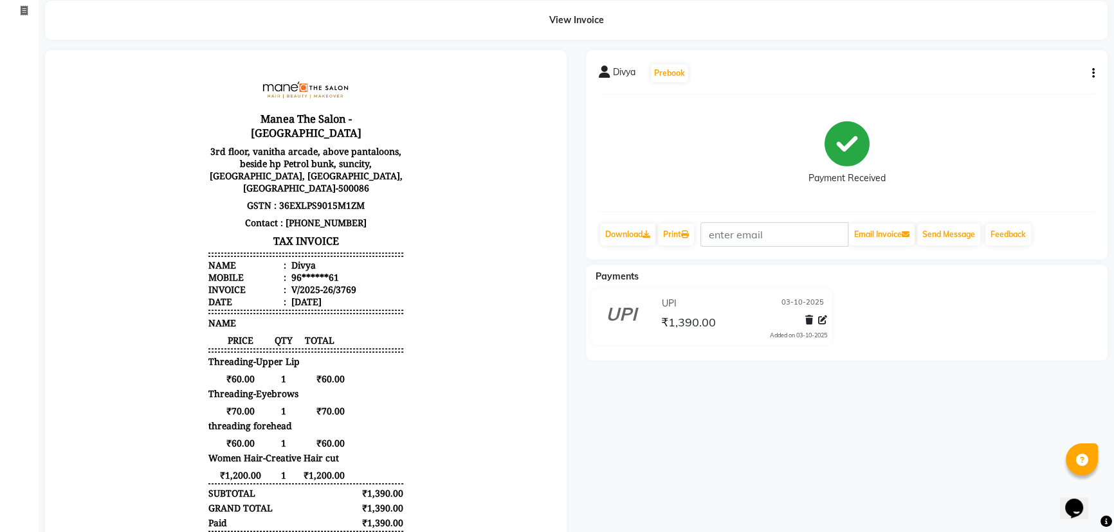
click at [1092, 73] on icon "button" at bounding box center [1093, 73] width 3 height 1
click at [1037, 83] on div "Edit Item Staff" at bounding box center [1029, 81] width 88 height 16
select select
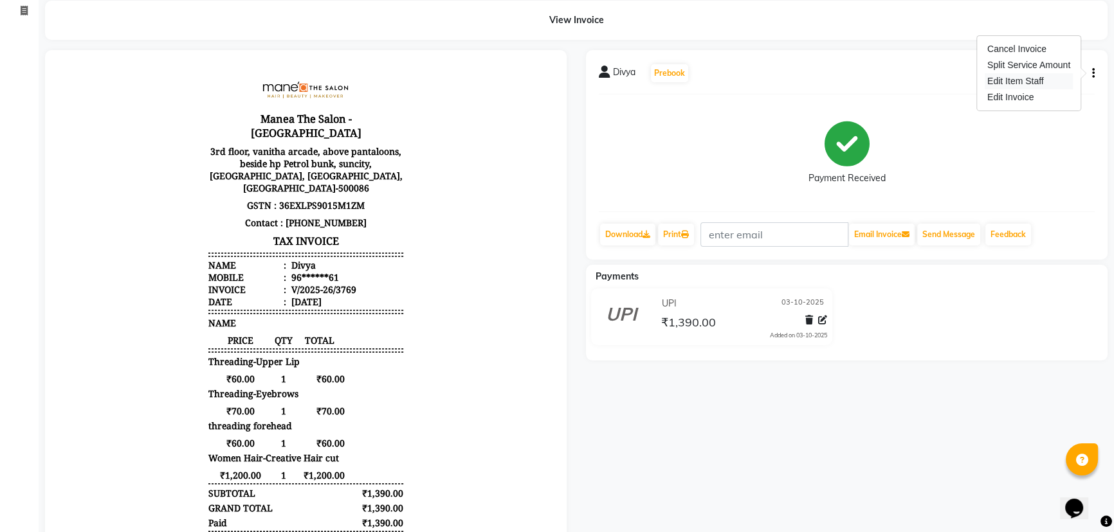
select select
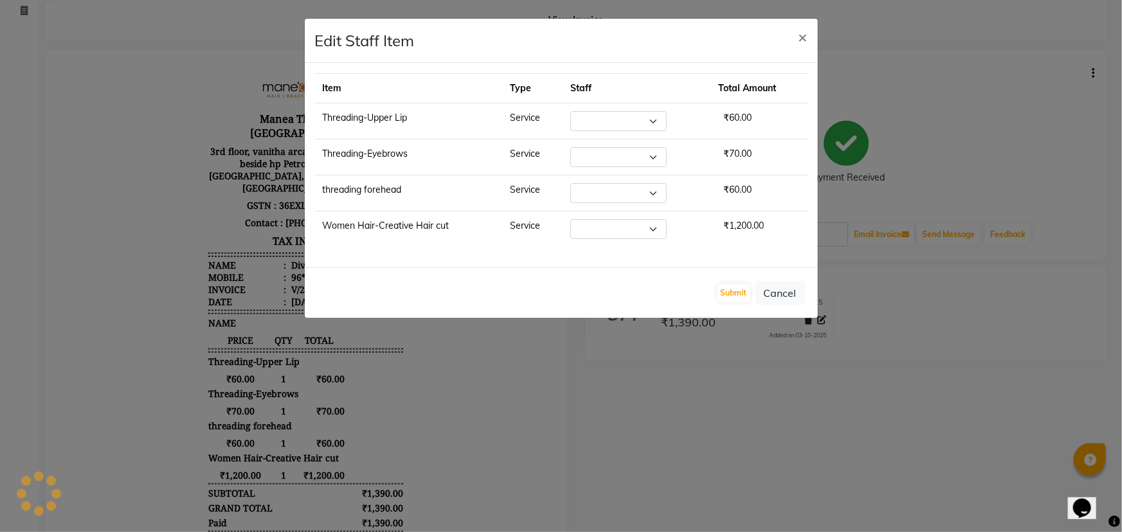
select select "78639"
select select "85974"
click at [730, 287] on button "Submit" at bounding box center [734, 293] width 33 height 18
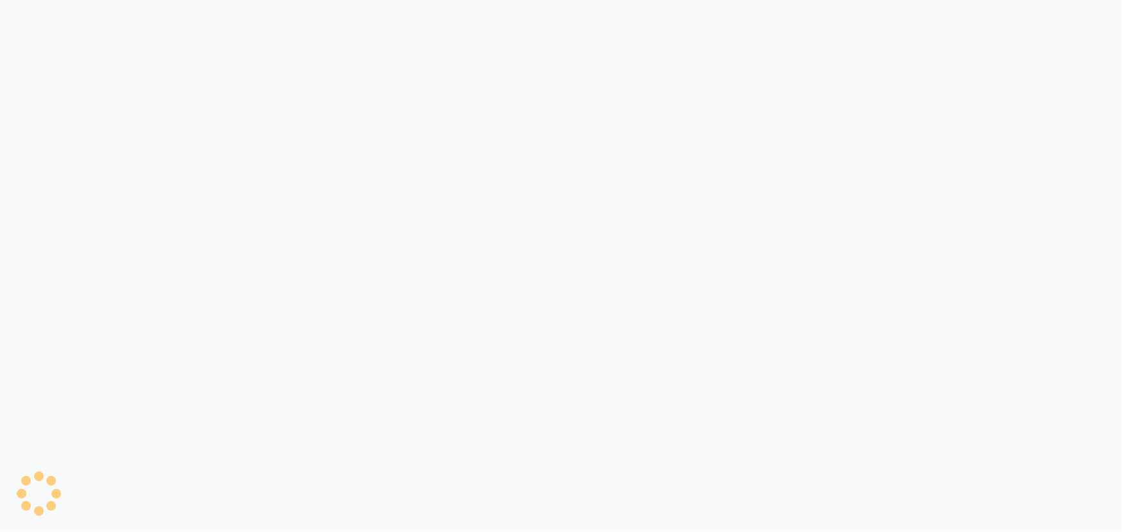
select select "service"
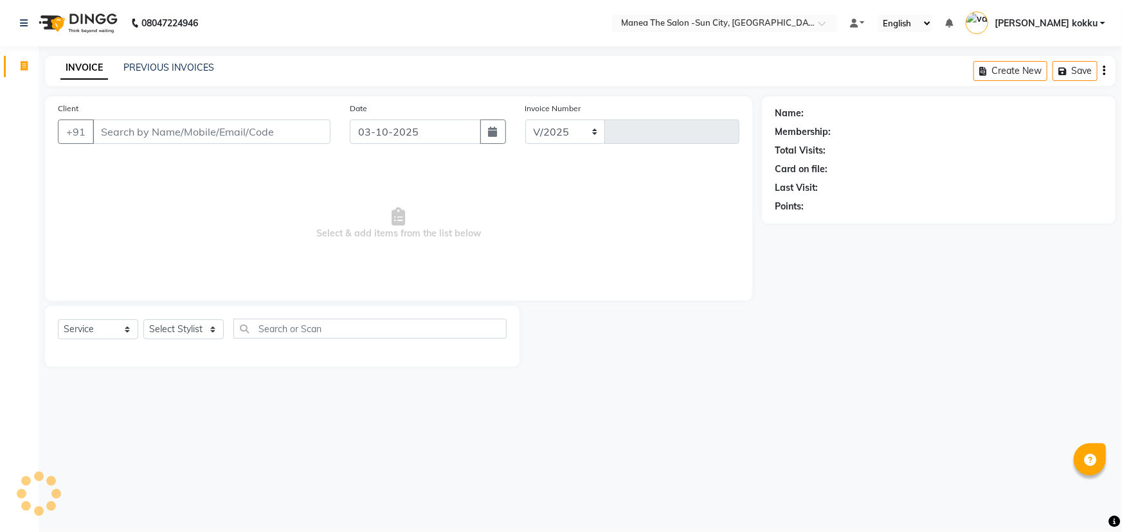
select select "5822"
type input "3768"
click at [179, 327] on select "Select Stylist" at bounding box center [183, 330] width 80 height 20
select select "60026"
click at [143, 320] on select "Select Stylist [PERSON_NAME] [PERSON_NAME] Ikrar [PERSON_NAME] K sai [PERSON_NA…" at bounding box center [183, 330] width 80 height 20
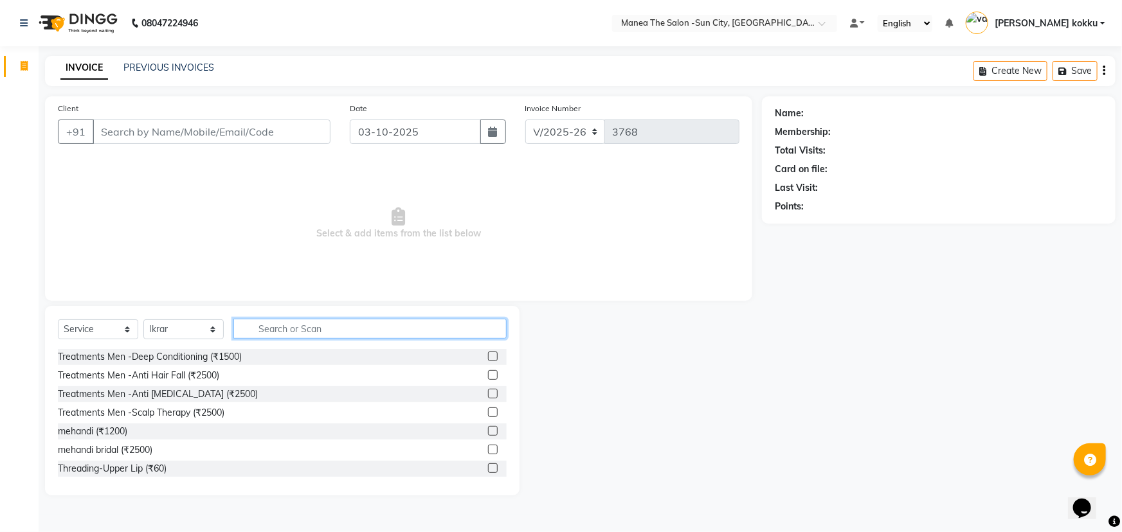
click at [309, 333] on input "text" at bounding box center [369, 329] width 273 height 20
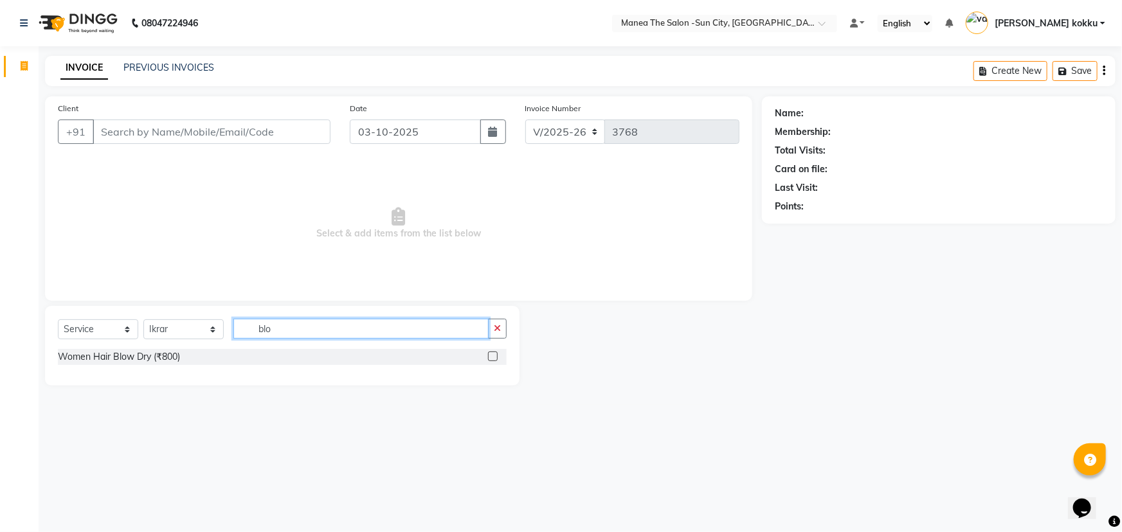
type input "blo"
click at [493, 359] on label at bounding box center [493, 357] width 10 height 10
click at [493, 359] on input "checkbox" at bounding box center [492, 357] width 8 height 8
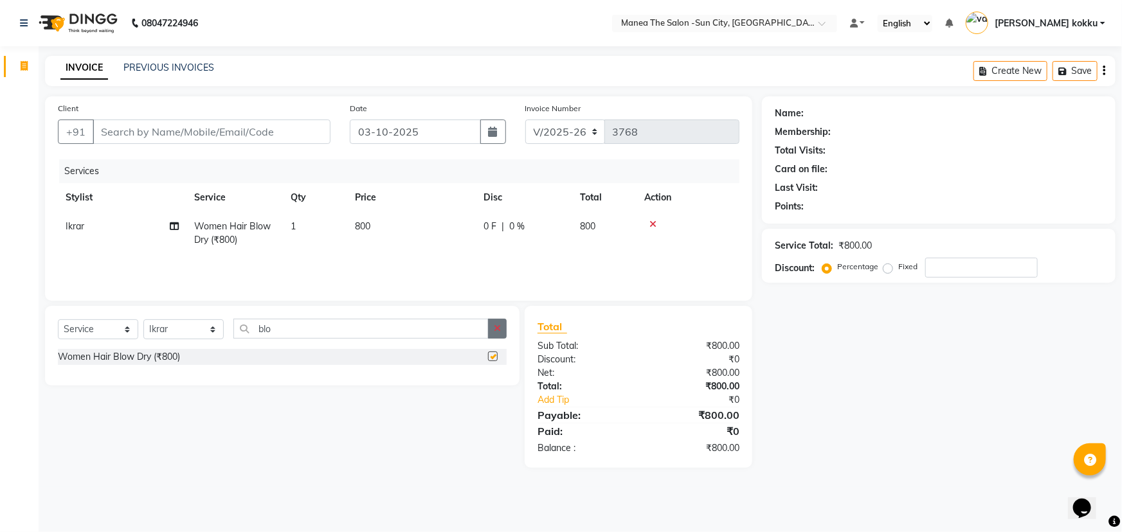
checkbox input "false"
click at [500, 334] on button "button" at bounding box center [497, 329] width 19 height 20
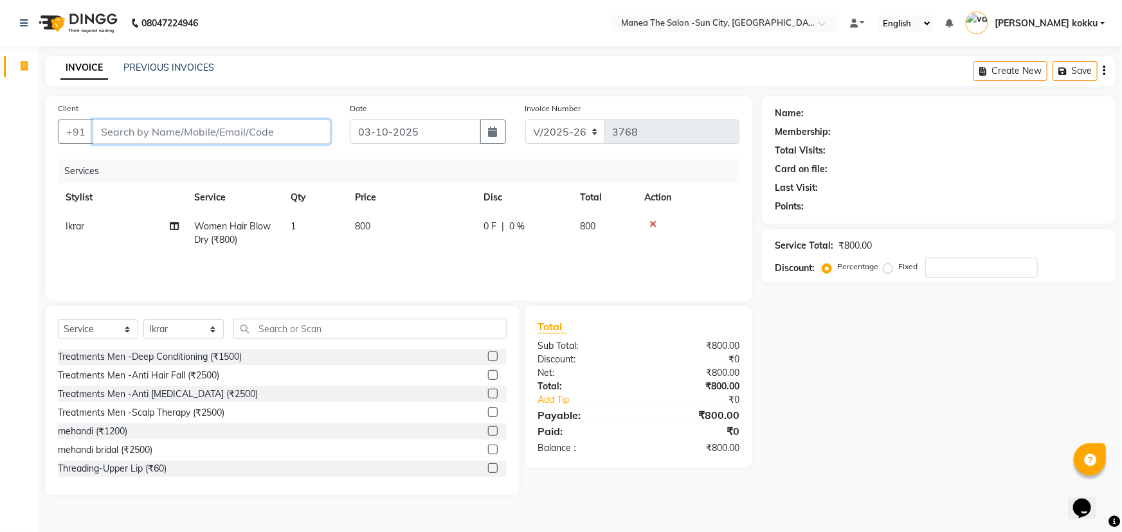
click at [313, 131] on input "Client" at bounding box center [212, 132] width 238 height 24
type input "8"
type input "0"
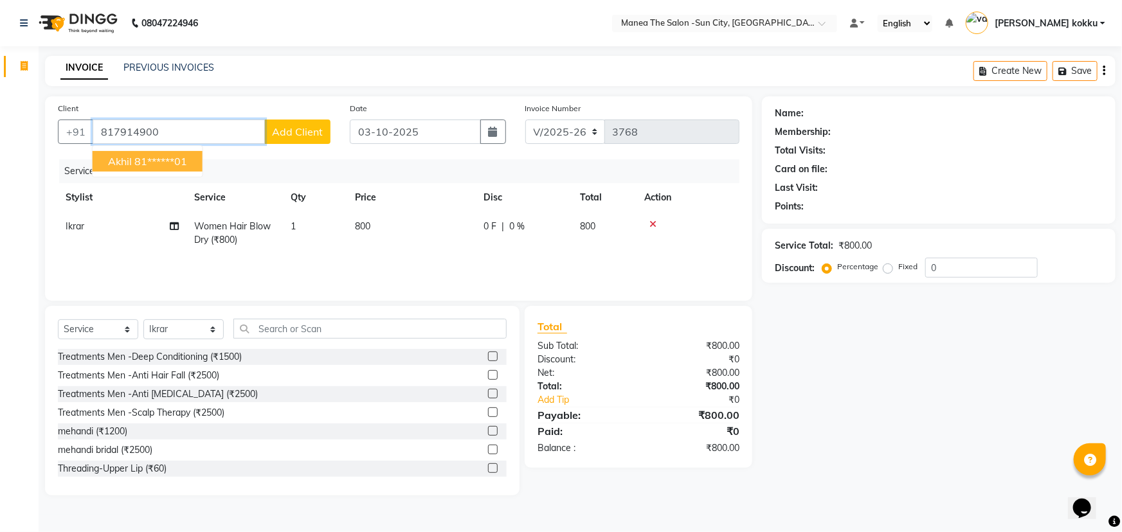
click at [193, 160] on button "[PERSON_NAME] 81******01" at bounding box center [148, 161] width 110 height 21
type input "81******01"
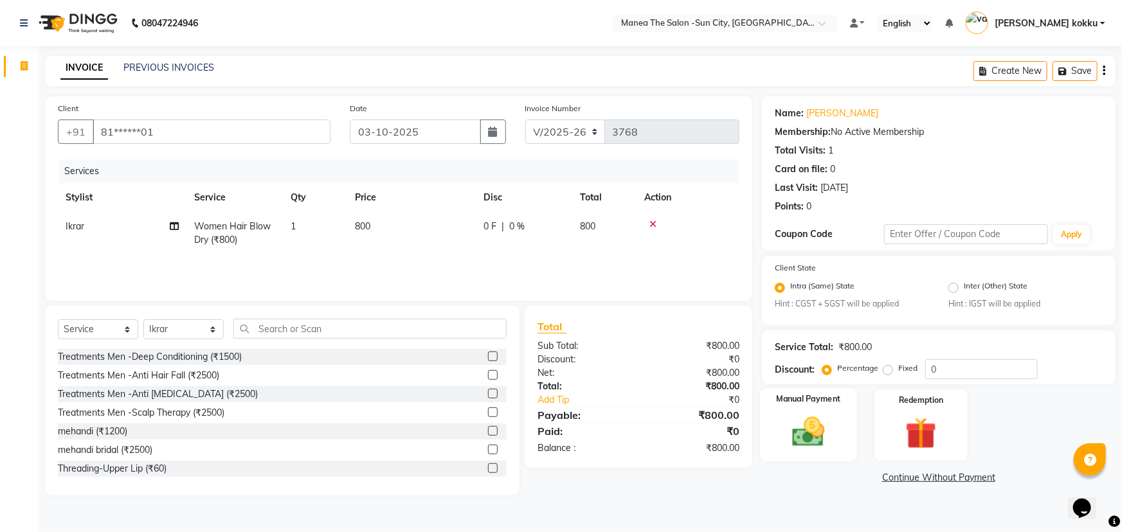
click at [813, 433] on img at bounding box center [809, 432] width 53 height 37
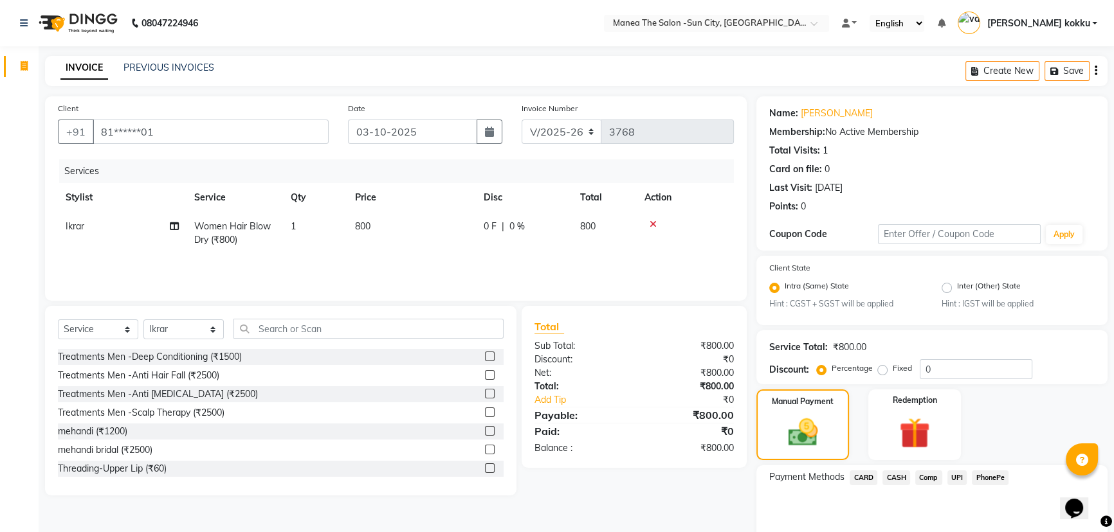
scroll to position [57, 0]
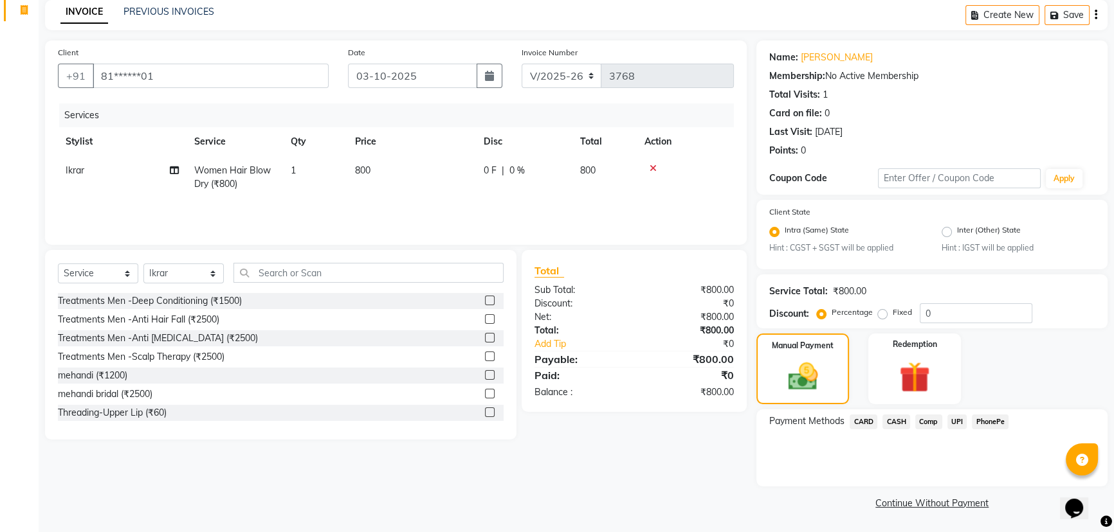
click at [863, 423] on span "CARD" at bounding box center [864, 422] width 28 height 15
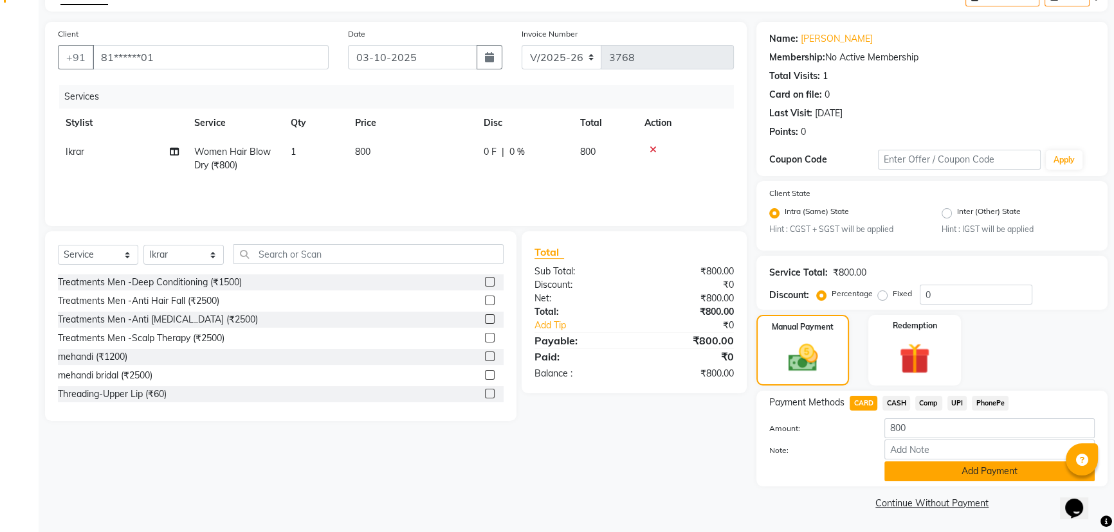
click at [900, 476] on button "Add Payment" at bounding box center [989, 472] width 210 height 20
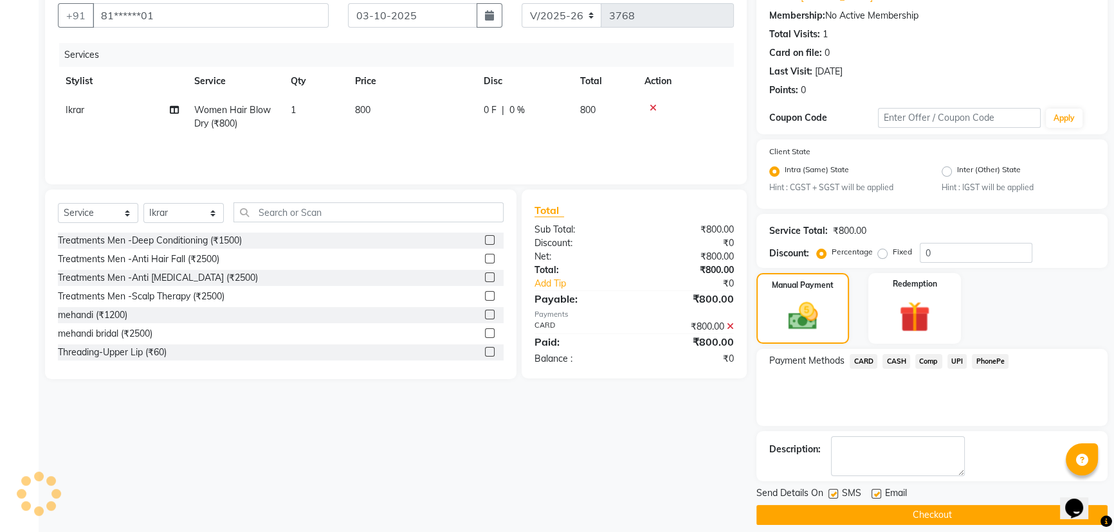
scroll to position [129, 0]
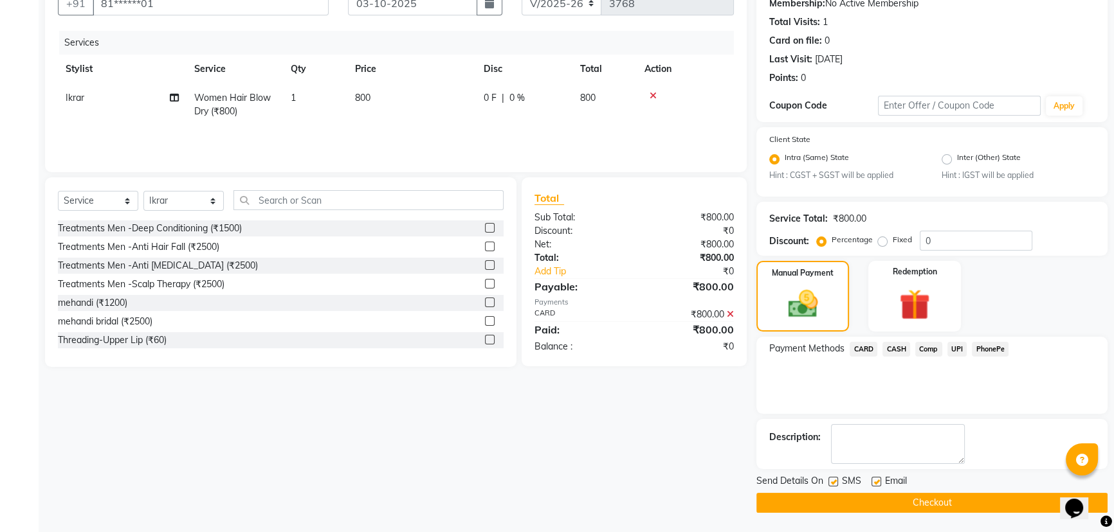
click at [832, 482] on label at bounding box center [833, 482] width 10 height 10
click at [832, 482] on input "checkbox" at bounding box center [832, 482] width 8 height 8
checkbox input "false"
click at [873, 482] on label at bounding box center [876, 482] width 10 height 10
click at [873, 482] on input "checkbox" at bounding box center [875, 482] width 8 height 8
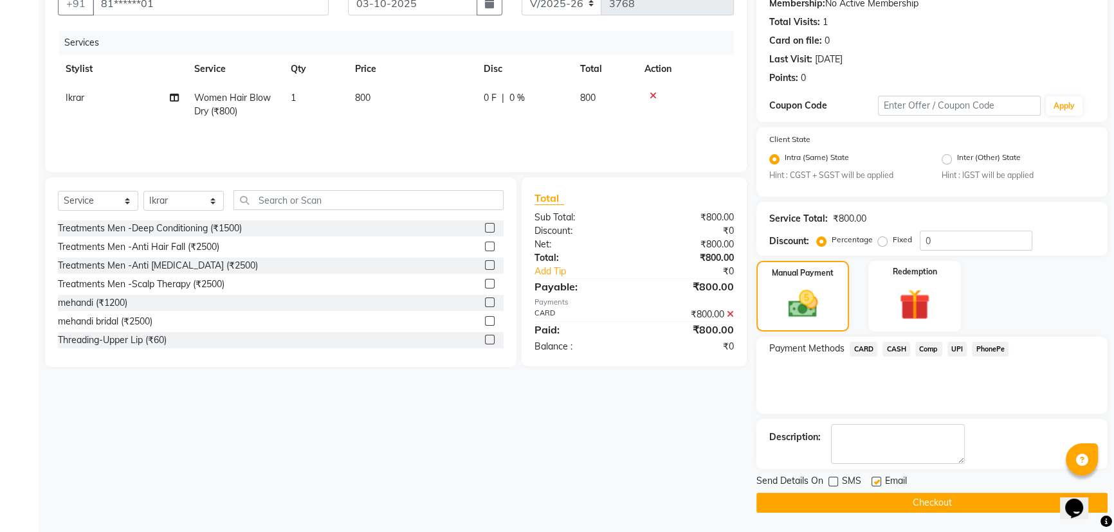
checkbox input "false"
click at [894, 506] on button "Checkout" at bounding box center [931, 503] width 351 height 20
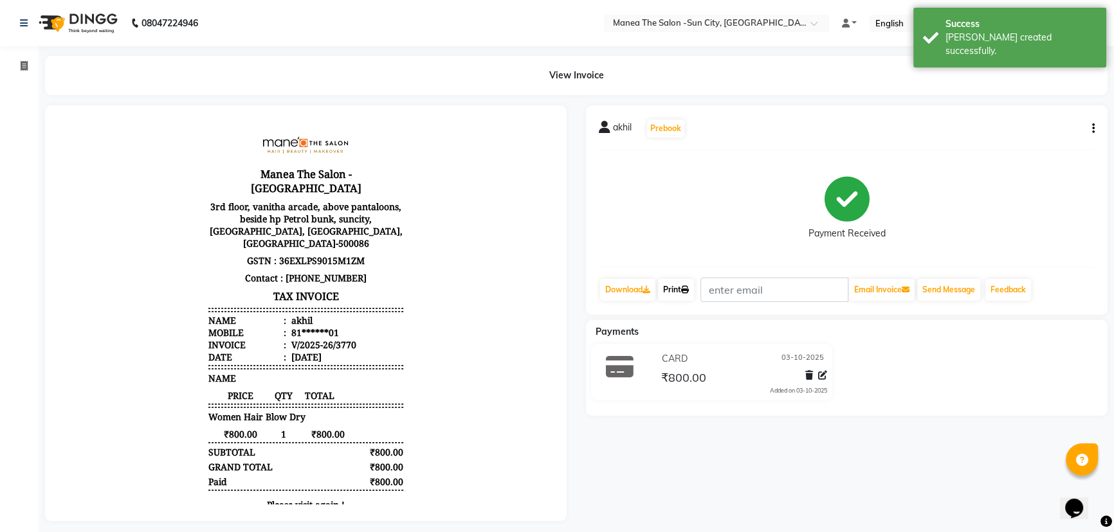
click at [689, 293] on icon at bounding box center [685, 290] width 8 height 8
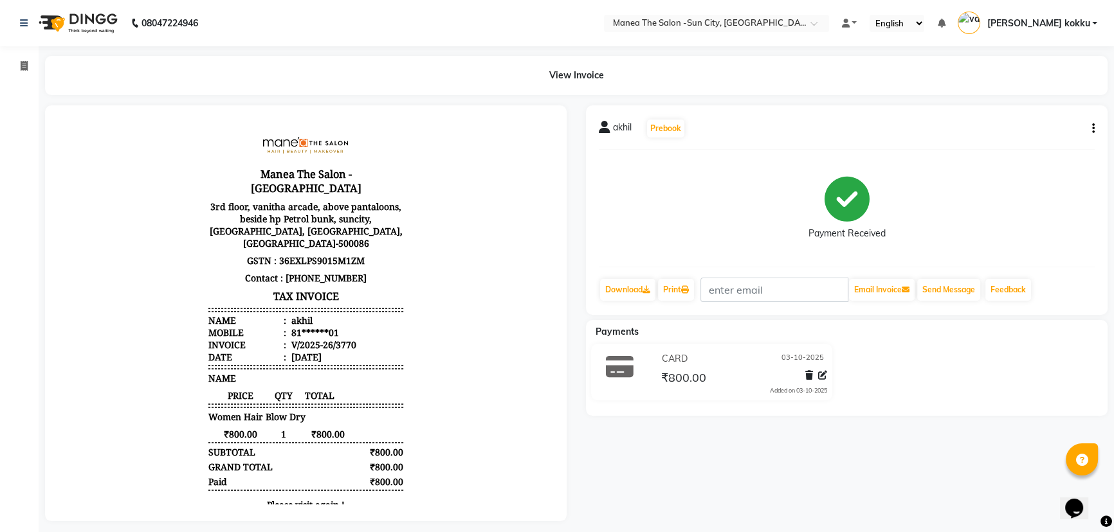
click at [1093, 129] on icon "button" at bounding box center [1093, 129] width 3 height 1
click at [1035, 139] on div "Edit Item Staff" at bounding box center [1029, 137] width 88 height 16
select select "60026"
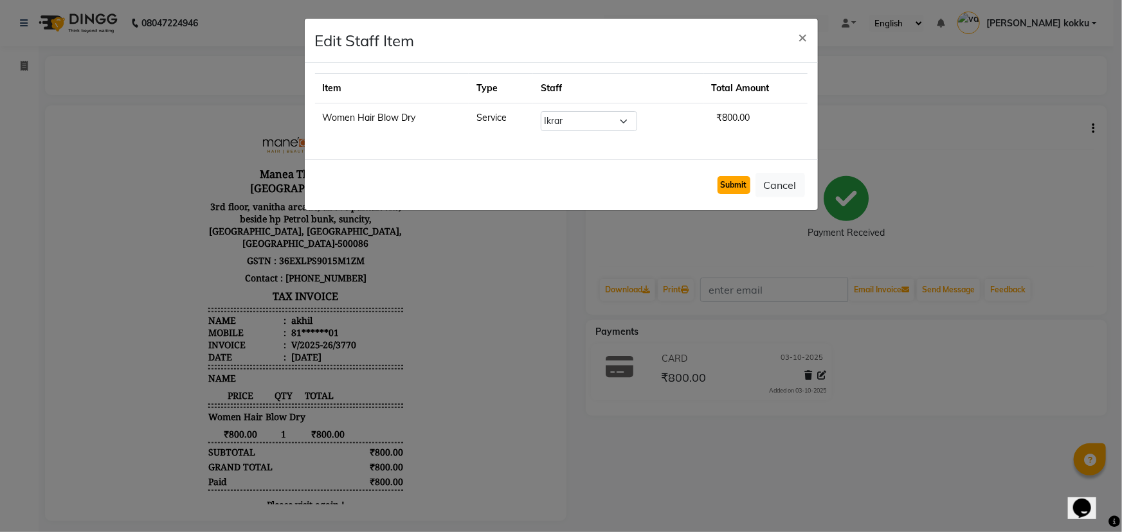
click at [731, 188] on button "Submit" at bounding box center [734, 185] width 33 height 18
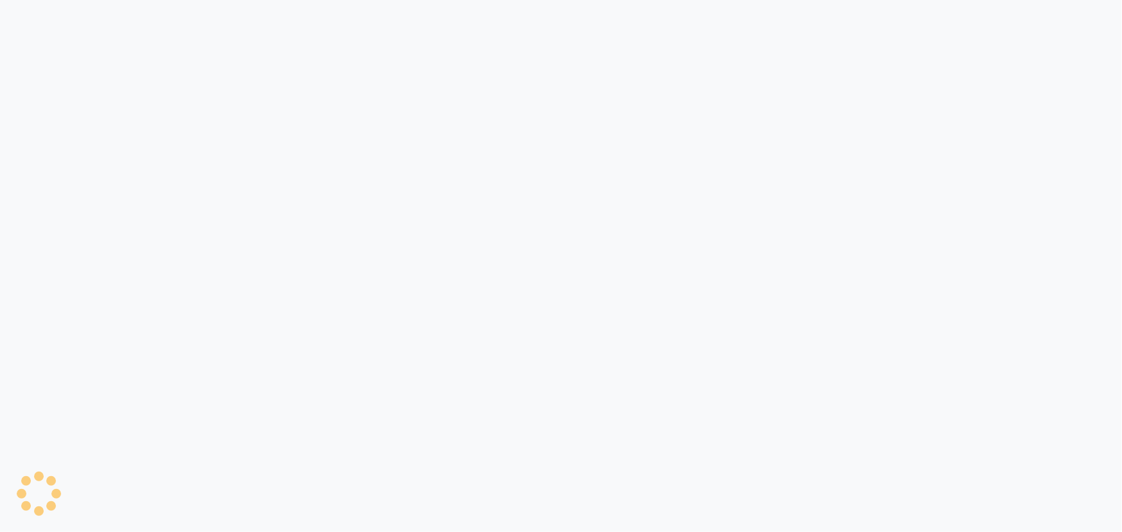
select select "service"
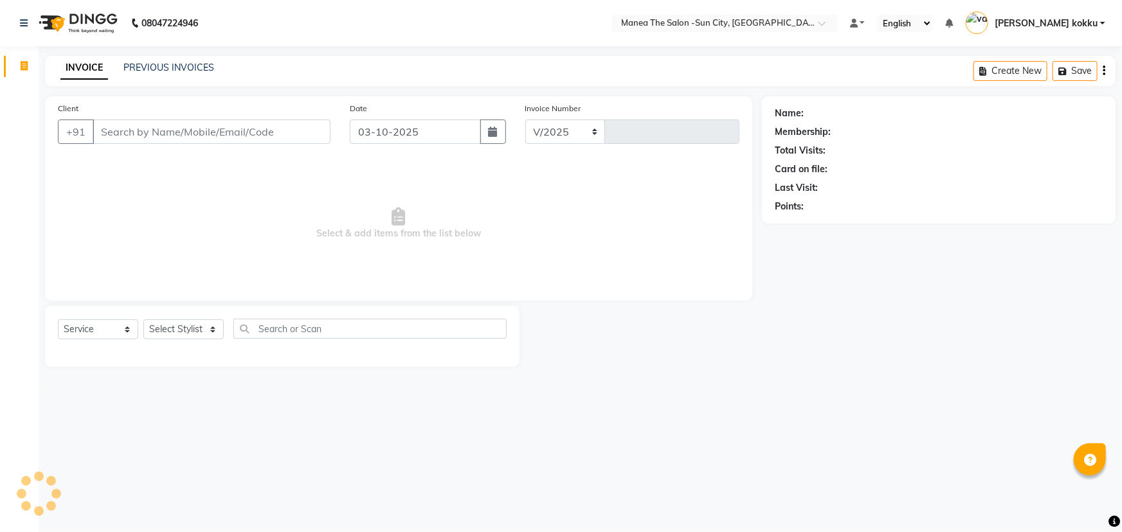
select select "5822"
type input "3771"
click at [210, 332] on select "Select Stylist" at bounding box center [183, 330] width 80 height 20
select select "84191"
click at [143, 320] on select "Select Stylist [PERSON_NAME] [PERSON_NAME] Ikrar [PERSON_NAME] K sai [PERSON_NA…" at bounding box center [183, 330] width 80 height 20
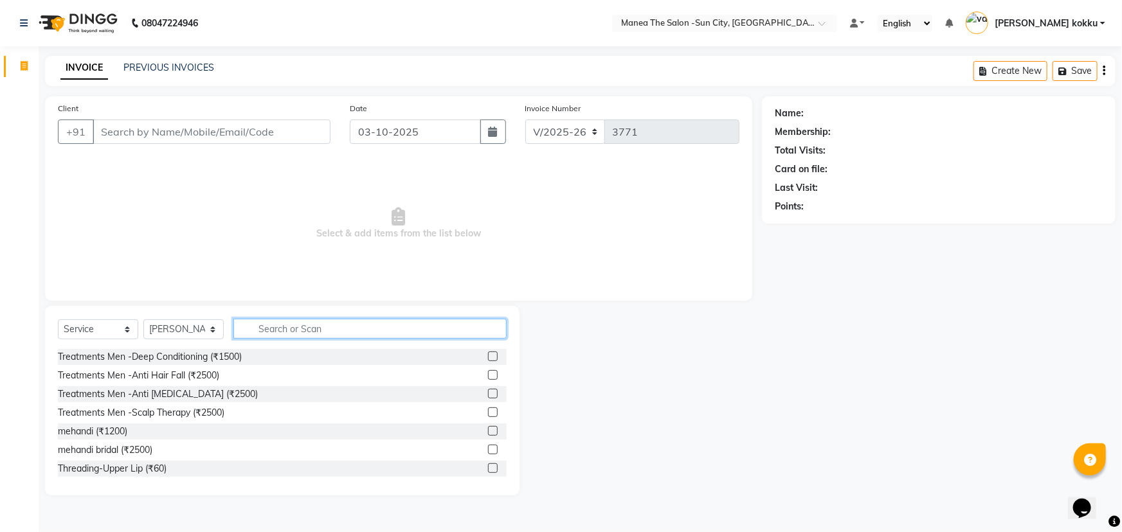
click at [277, 330] on input "text" at bounding box center [369, 329] width 273 height 20
type input "thre"
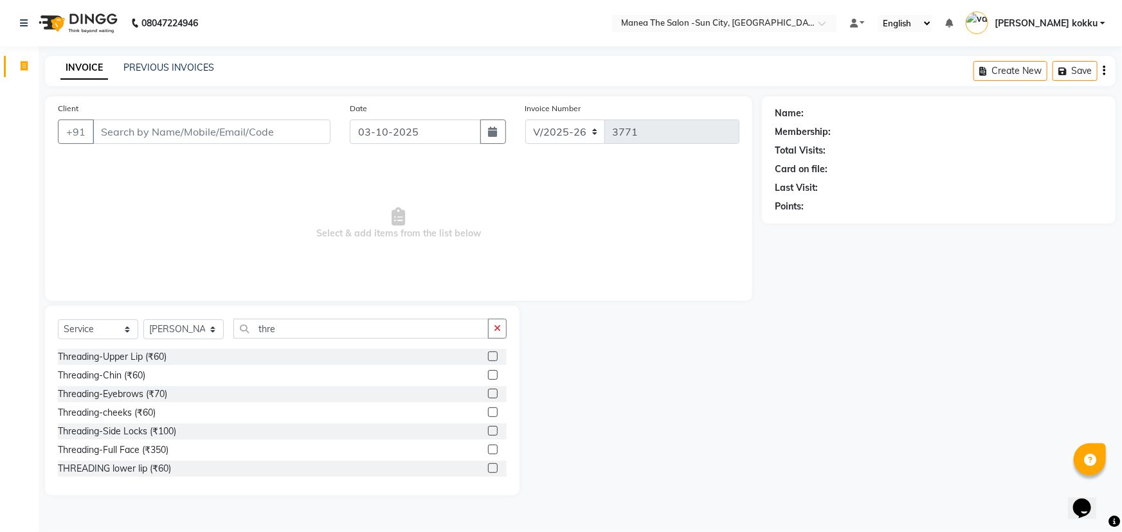
click at [488, 395] on label at bounding box center [493, 394] width 10 height 10
click at [488, 395] on input "checkbox" at bounding box center [492, 394] width 8 height 8
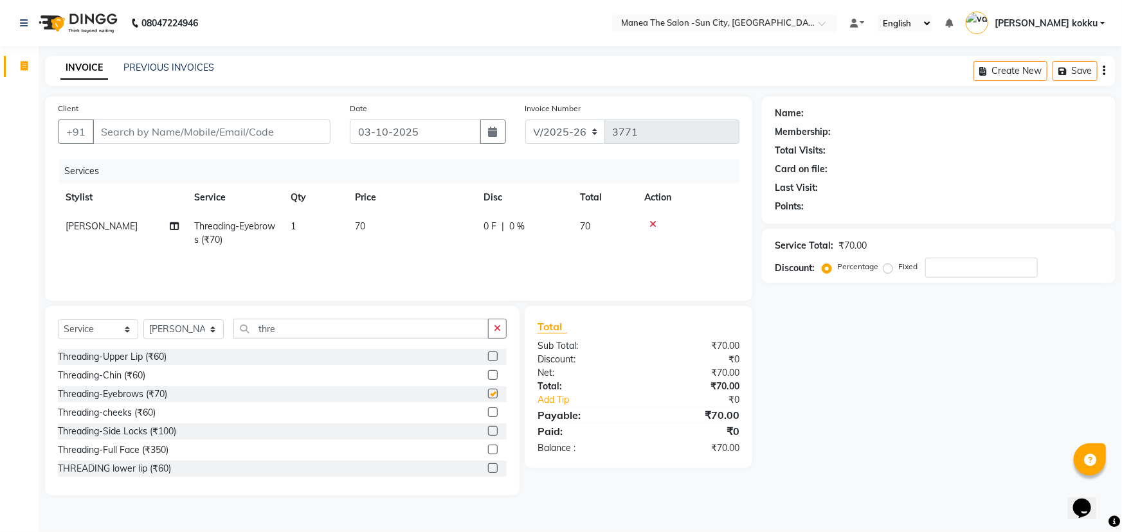
checkbox input "false"
click at [251, 129] on input "Client" at bounding box center [212, 132] width 238 height 24
click at [652, 223] on icon at bounding box center [653, 224] width 7 height 9
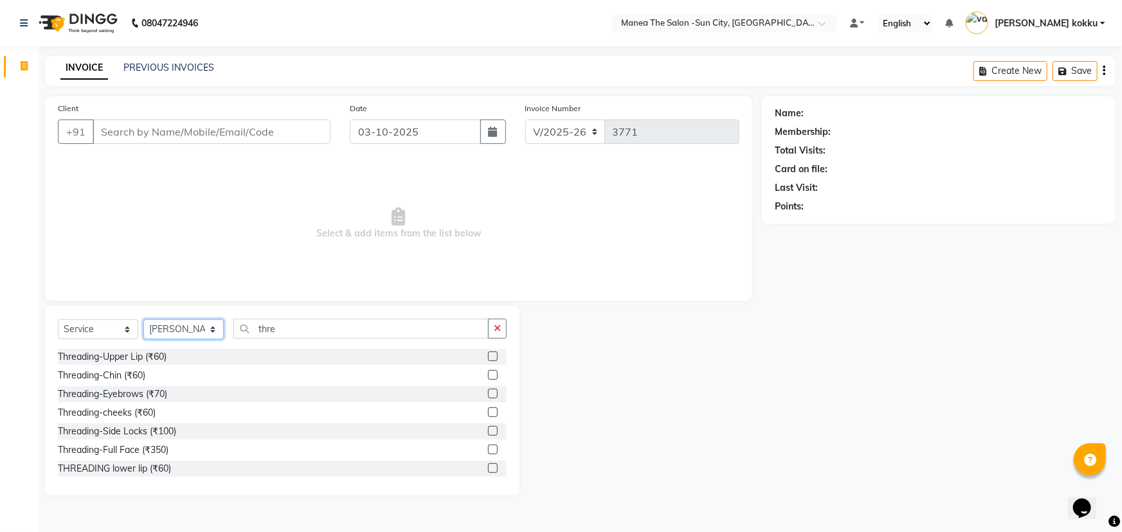
click at [199, 327] on select "Select Stylist [PERSON_NAME] [PERSON_NAME] Ikrar [PERSON_NAME] K sai [PERSON_NA…" at bounding box center [183, 330] width 80 height 20
select select "82226"
click at [143, 320] on select "Select Stylist [PERSON_NAME] [PERSON_NAME] Ikrar [PERSON_NAME] K sai [PERSON_NA…" at bounding box center [183, 330] width 80 height 20
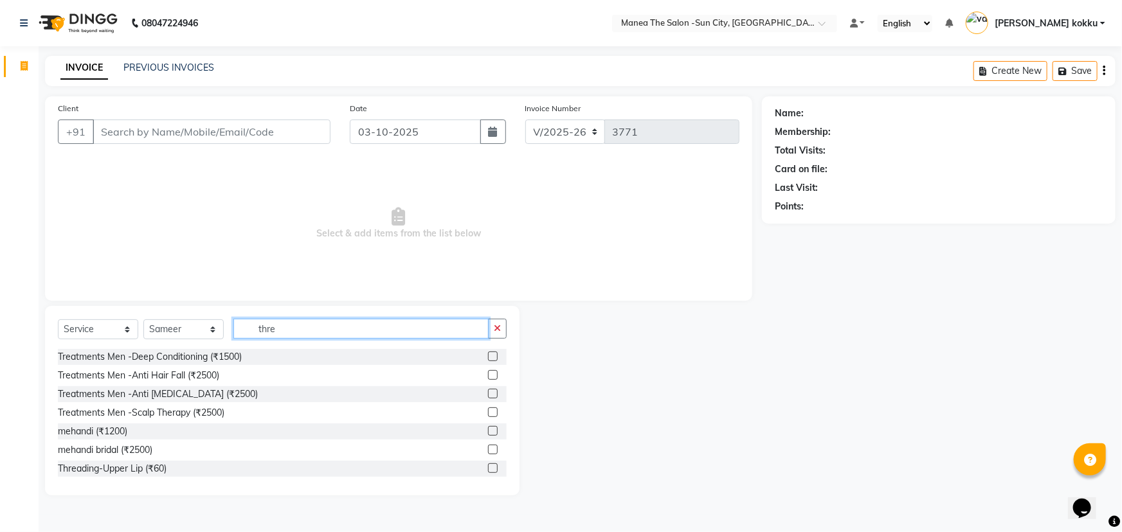
drag, startPoint x: 270, startPoint y: 327, endPoint x: 268, endPoint y: 334, distance: 7.3
click at [237, 332] on input "thre" at bounding box center [360, 329] width 255 height 20
drag, startPoint x: 290, startPoint y: 329, endPoint x: 222, endPoint y: 349, distance: 71.2
click at [222, 349] on div "Select Service Product Membership Package Voucher Prepaid Gift Card Select Styl…" at bounding box center [282, 401] width 475 height 190
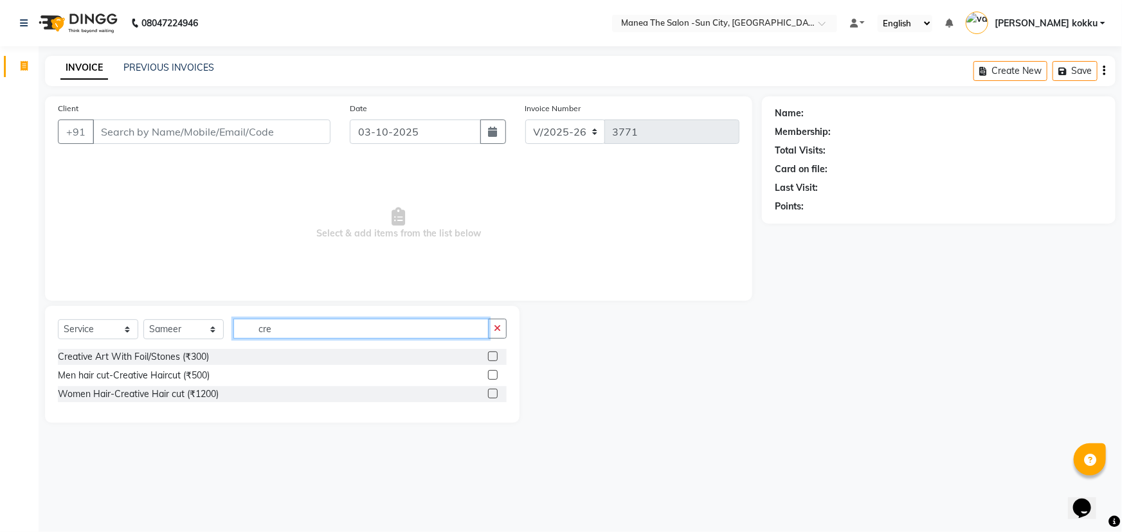
type input "cre"
click at [491, 377] on label at bounding box center [493, 375] width 10 height 10
click at [491, 377] on input "checkbox" at bounding box center [492, 376] width 8 height 8
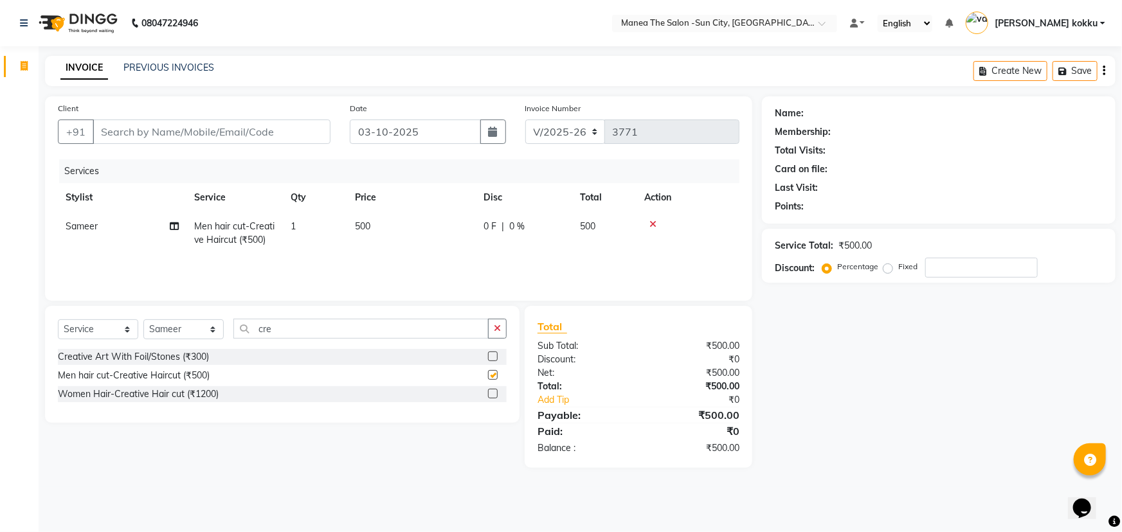
checkbox input "false"
click at [498, 332] on icon "button" at bounding box center [497, 328] width 7 height 9
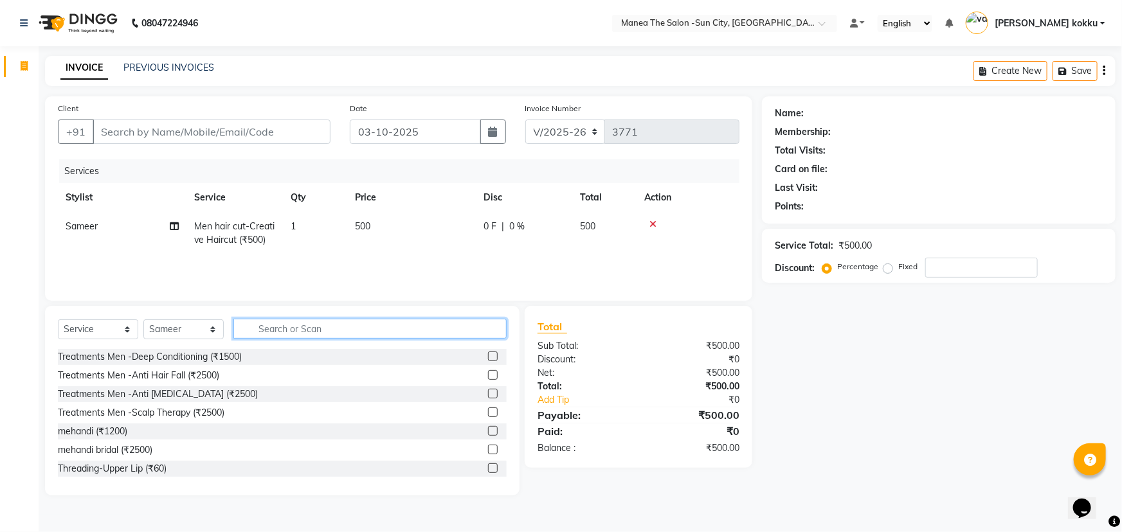
click at [421, 337] on input "text" at bounding box center [369, 329] width 273 height 20
type input "am"
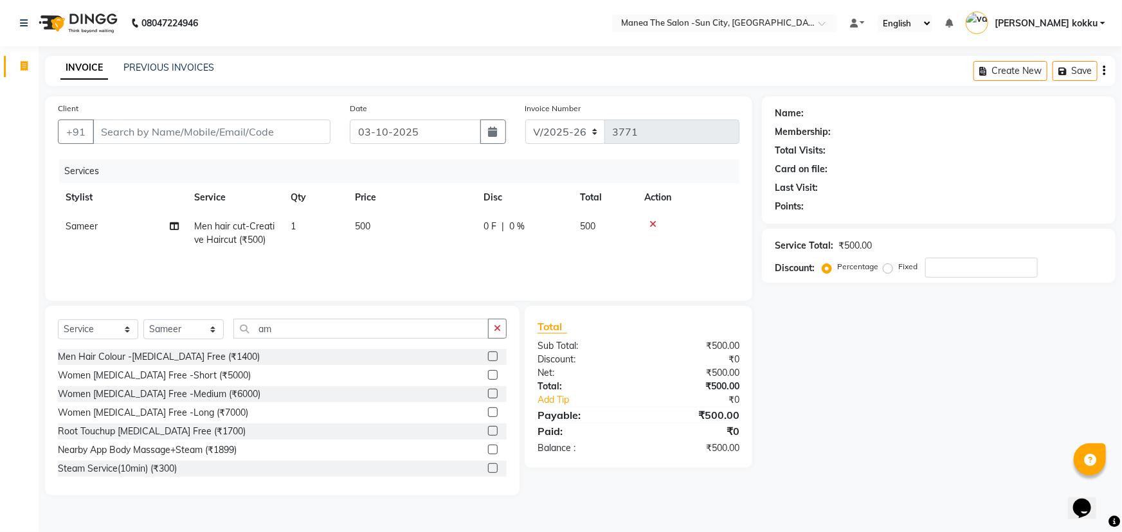
click at [488, 355] on label at bounding box center [493, 357] width 10 height 10
click at [488, 355] on input "checkbox" at bounding box center [492, 357] width 8 height 8
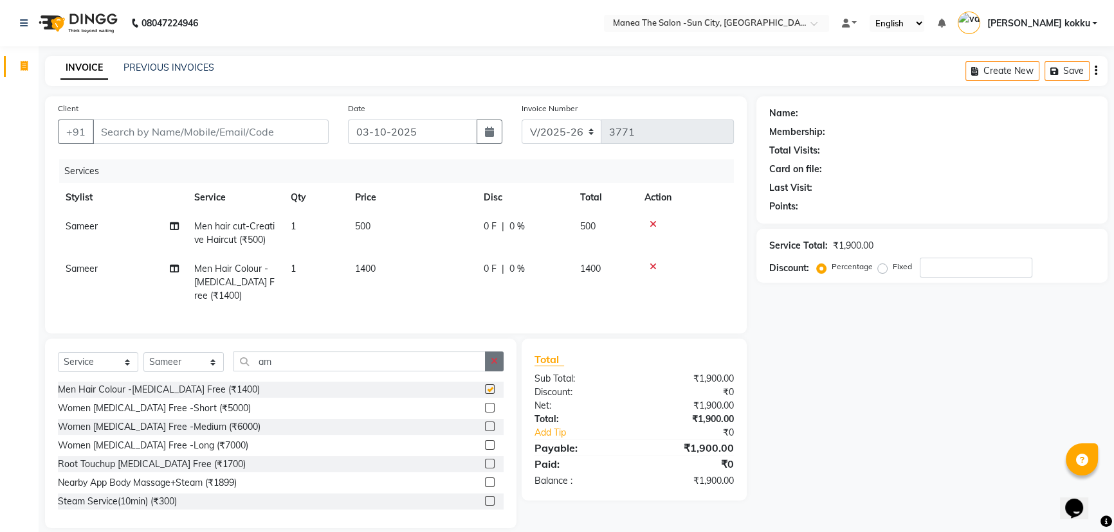
checkbox input "false"
click at [492, 366] on icon "button" at bounding box center [494, 361] width 7 height 9
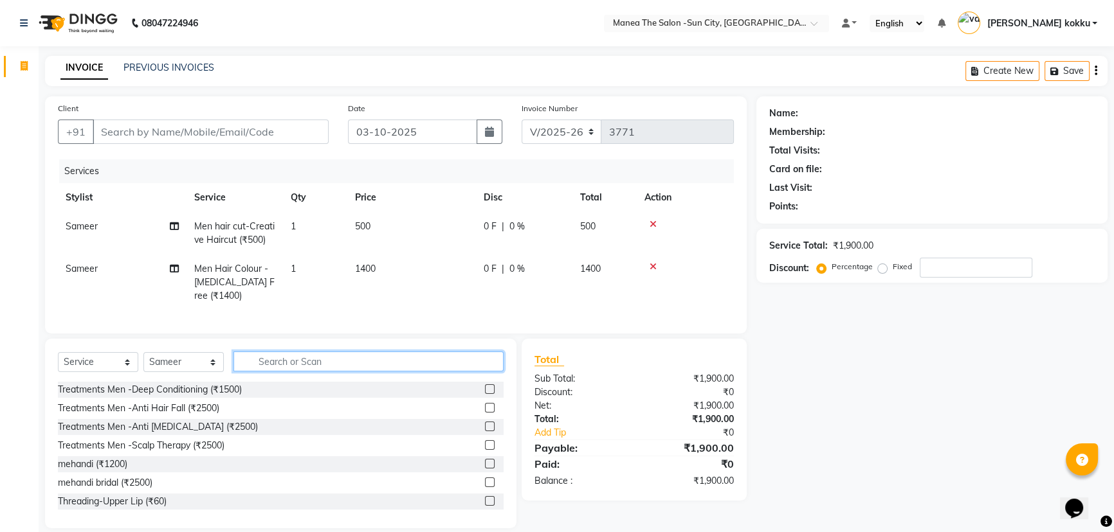
click at [423, 372] on input "text" at bounding box center [368, 362] width 270 height 20
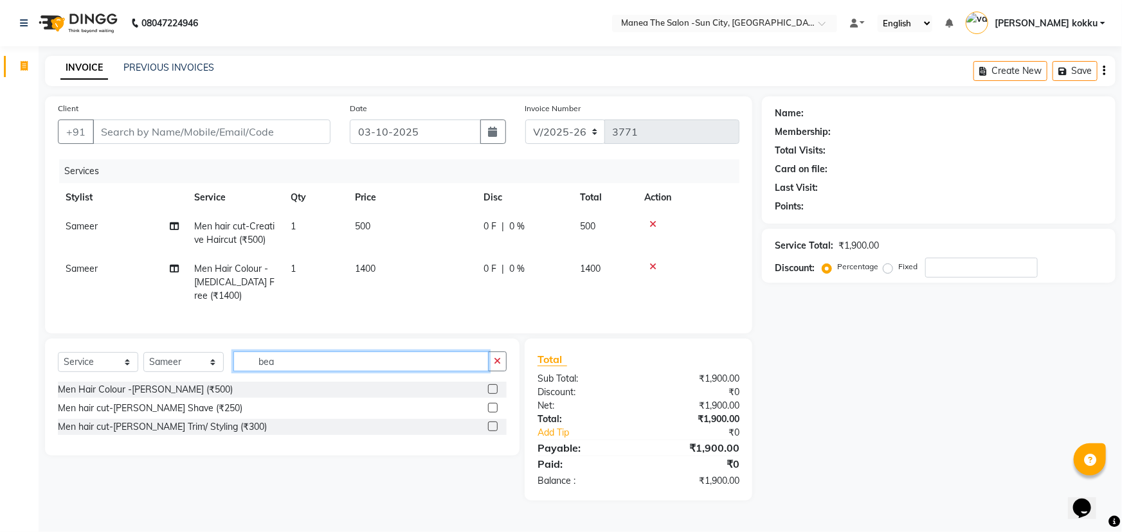
type input "bea"
click at [491, 394] on label at bounding box center [493, 390] width 10 height 10
click at [491, 394] on input "checkbox" at bounding box center [492, 390] width 8 height 8
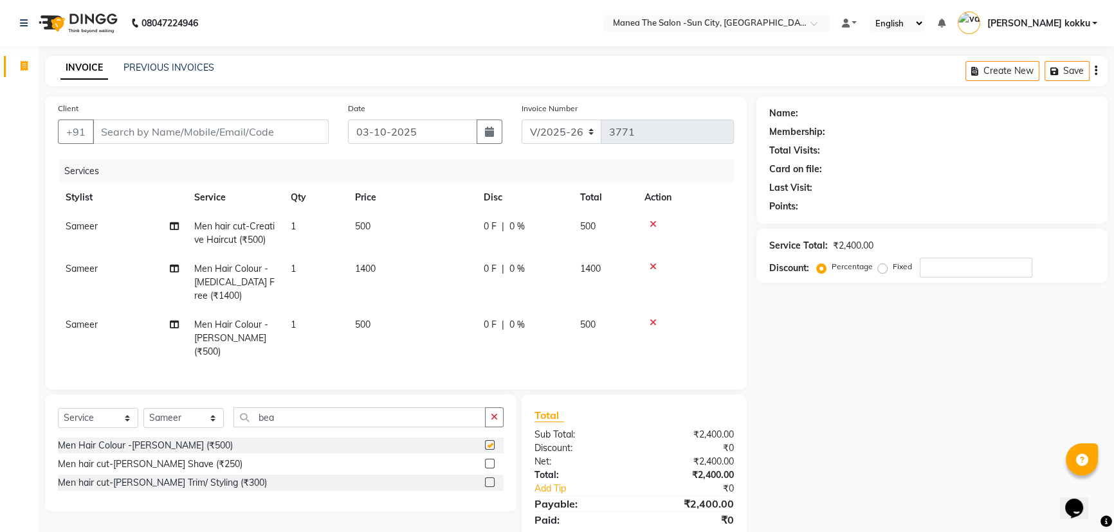
checkbox input "false"
